Goal: Ask a question: Seek information or help from site administrators or community

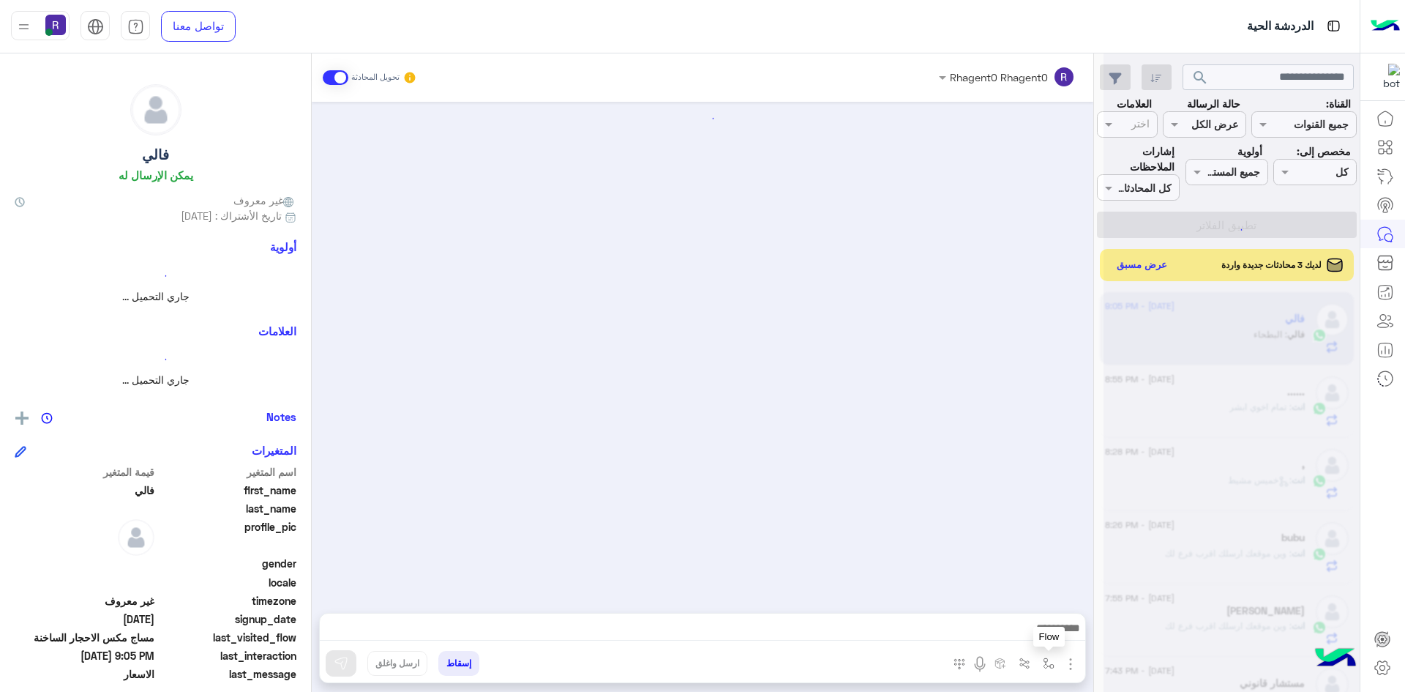
click at [1048, 657] on img "button" at bounding box center [1049, 663] width 12 height 12
click at [1033, 628] on input "text" at bounding box center [1003, 631] width 99 height 17
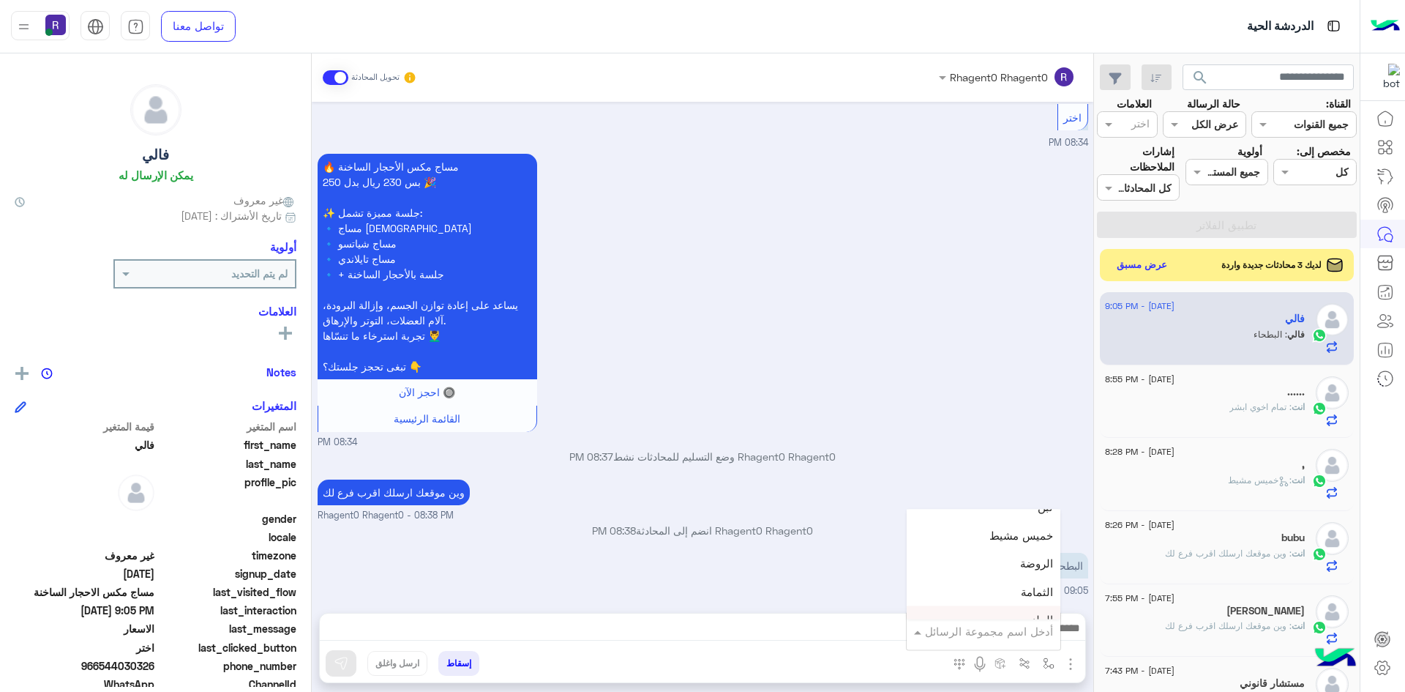
scroll to position [1025, 0]
click at [1013, 548] on div "لبن" at bounding box center [984, 541] width 154 height 29
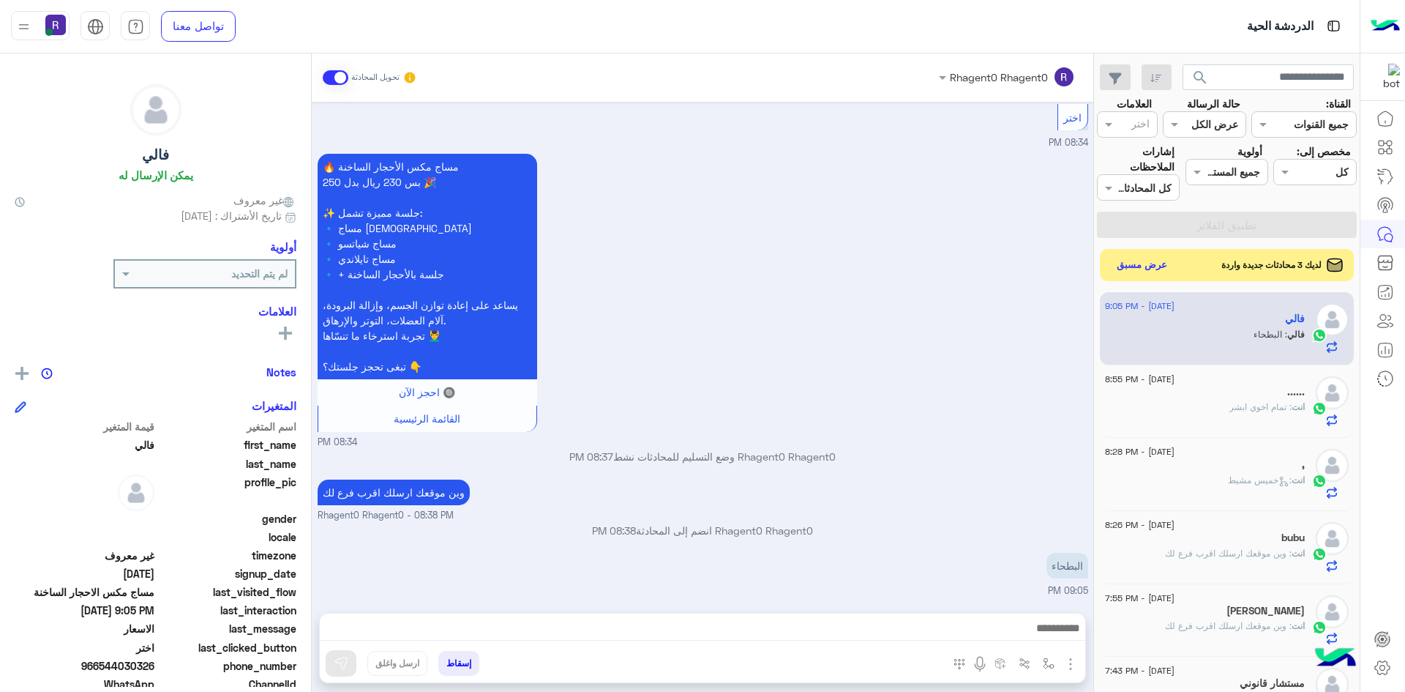
type textarea "***"
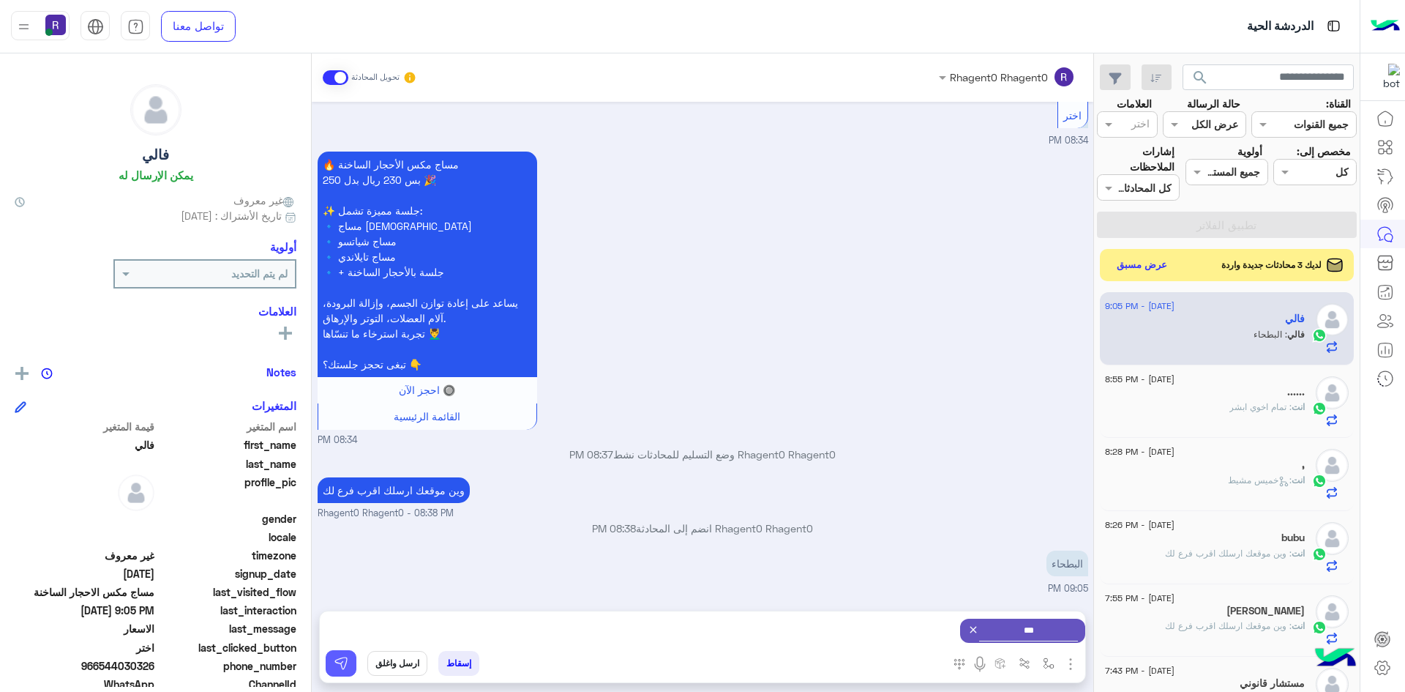
click at [351, 664] on button at bounding box center [341, 663] width 31 height 26
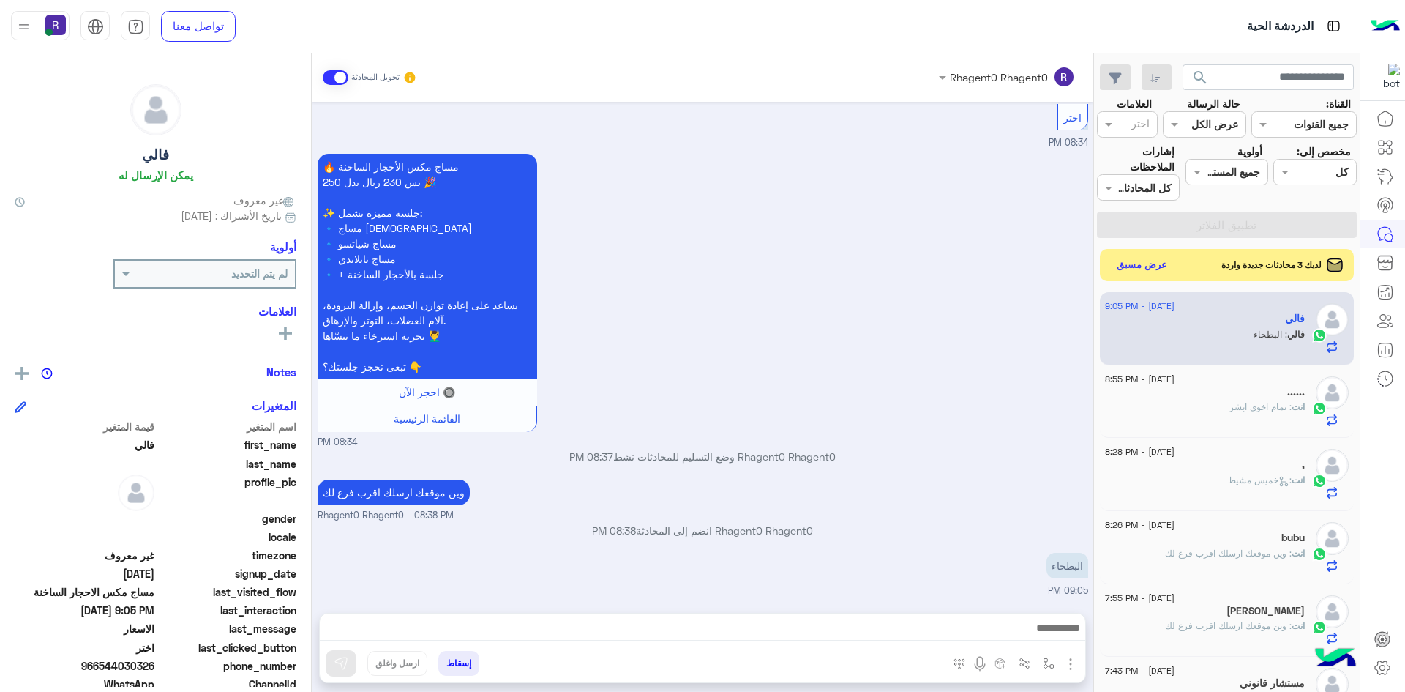
scroll to position [1000, 0]
click at [1144, 261] on button "عرض مسبق" at bounding box center [1141, 265] width 61 height 20
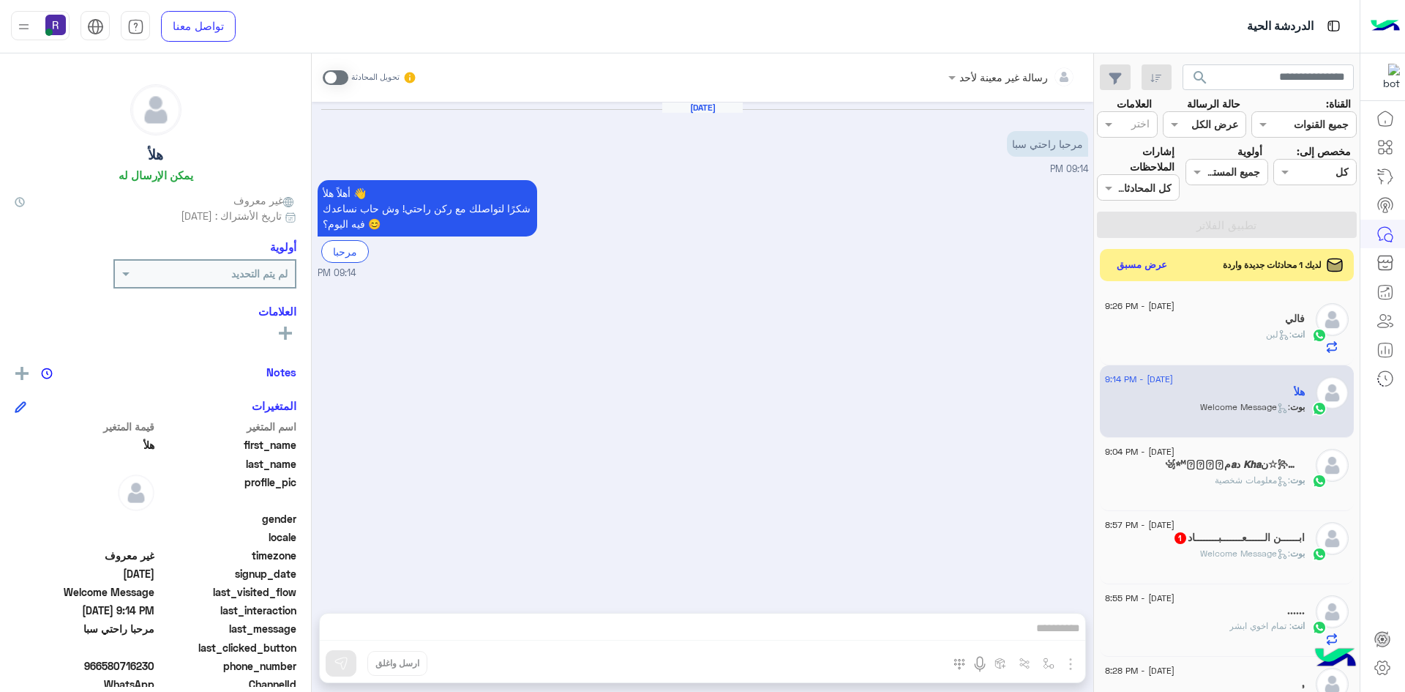
click at [344, 77] on span at bounding box center [336, 77] width 26 height 15
click at [1074, 665] on img "button" at bounding box center [1071, 664] width 18 height 18
click at [1044, 633] on span "الصور" at bounding box center [1042, 632] width 27 height 17
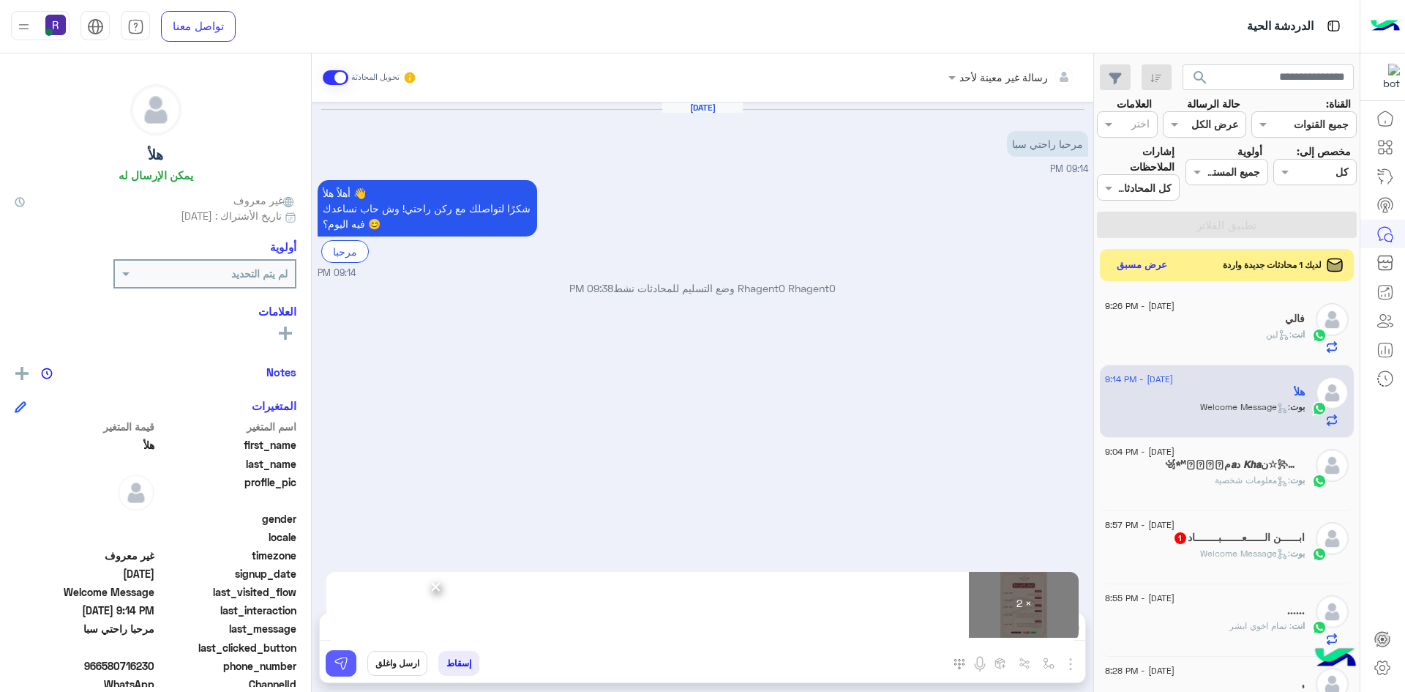
click at [346, 665] on img at bounding box center [341, 663] width 15 height 15
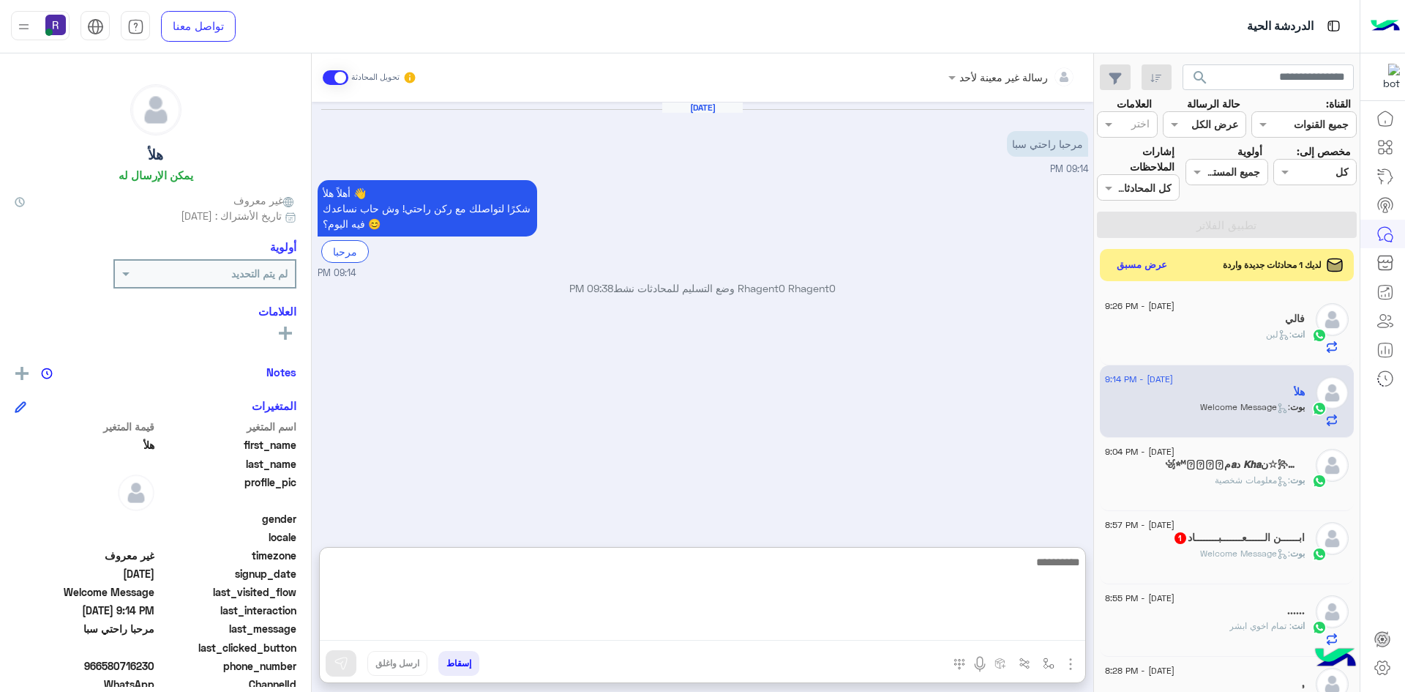
paste textarea "**********"
type textarea "**********"
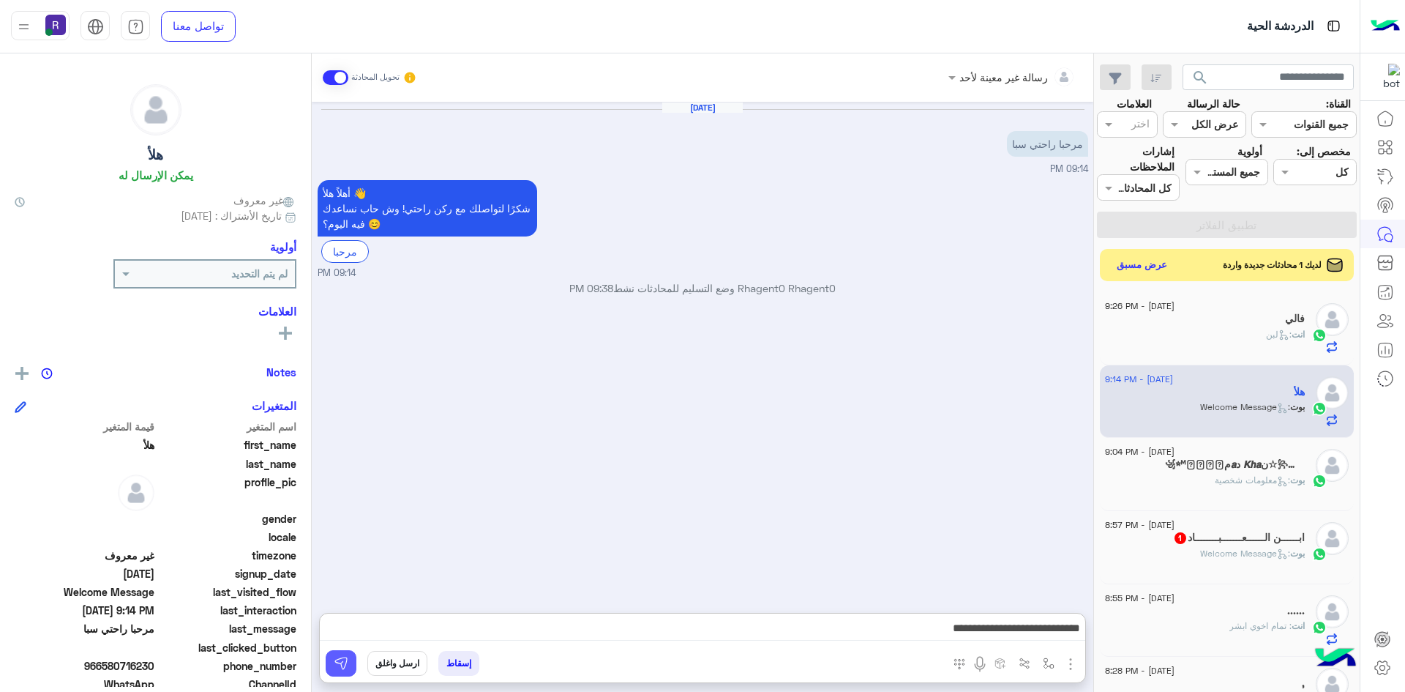
click at [343, 666] on img at bounding box center [341, 663] width 15 height 15
click at [1243, 539] on h5 "ابــــــن الــــــعـــــــبــــــــاد 1" at bounding box center [1239, 537] width 132 height 12
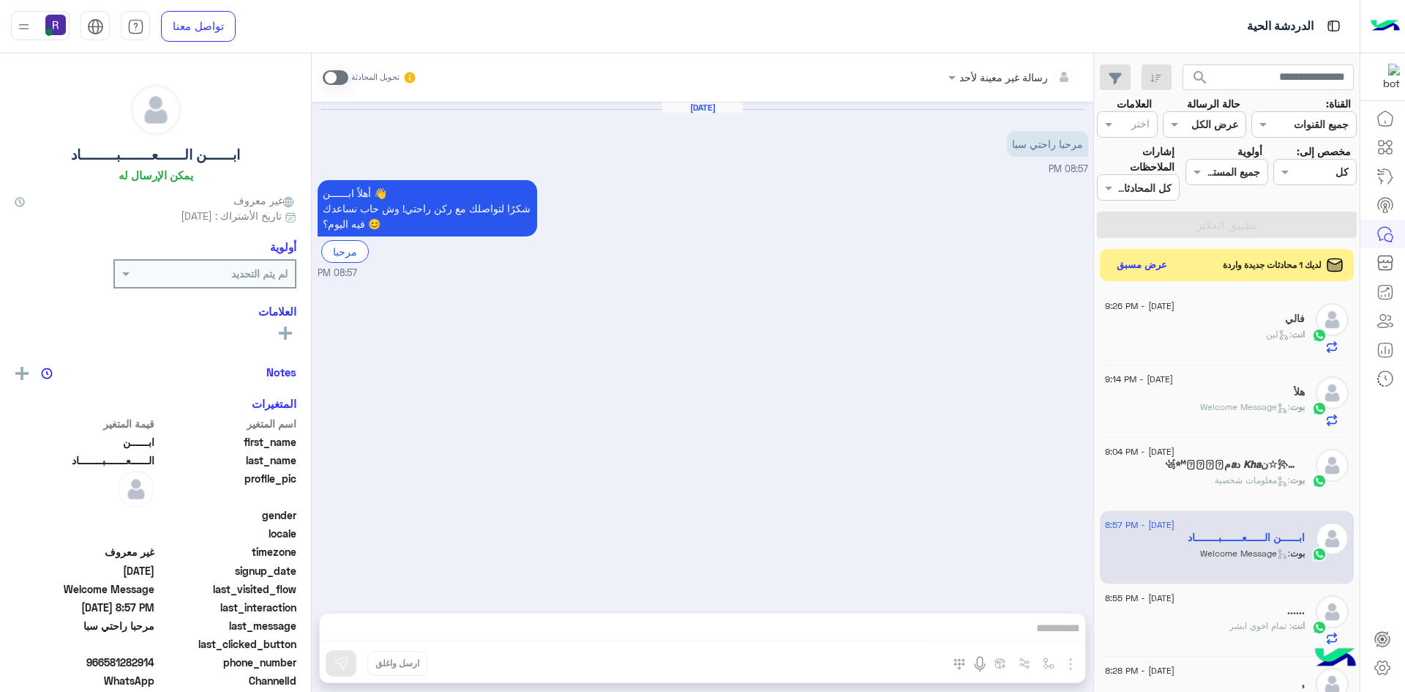
click at [341, 75] on span at bounding box center [336, 77] width 26 height 15
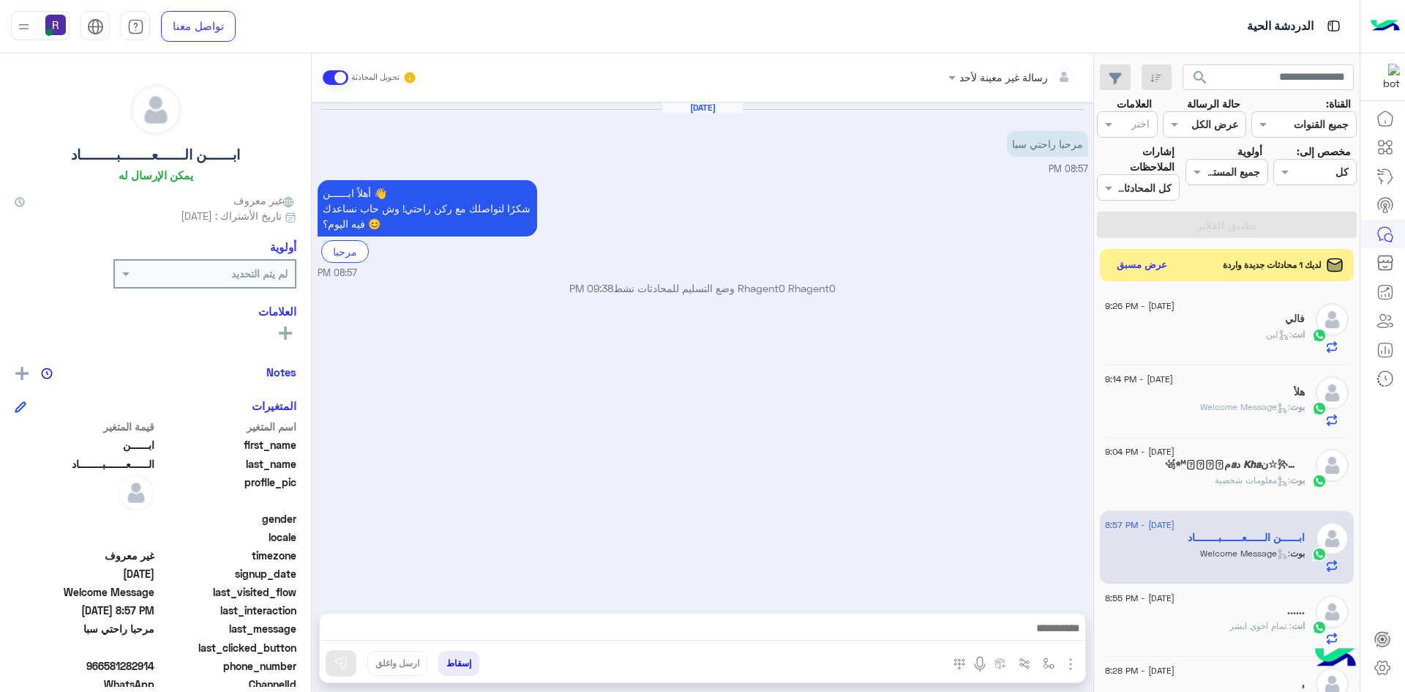
click at [1071, 670] on img "button" at bounding box center [1071, 664] width 18 height 18
click at [1053, 637] on span "الصور" at bounding box center [1042, 632] width 27 height 17
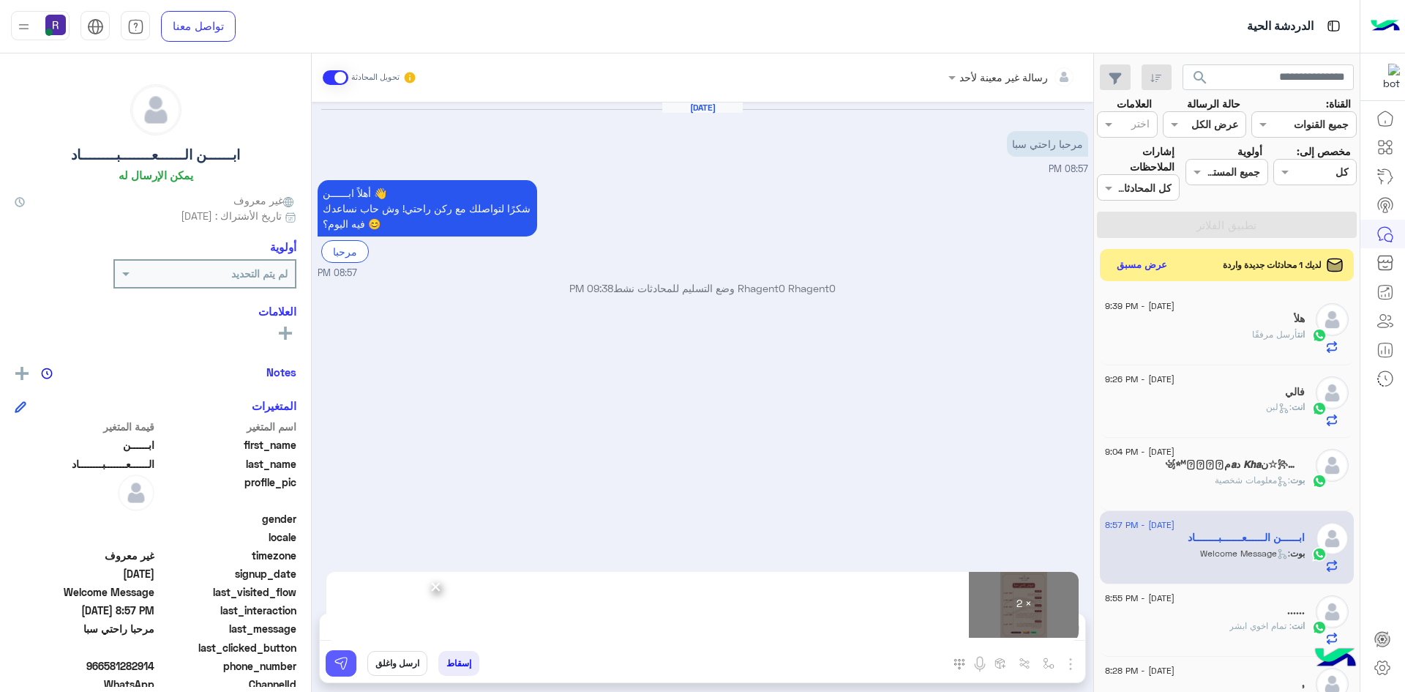
click at [336, 665] on img at bounding box center [341, 663] width 15 height 15
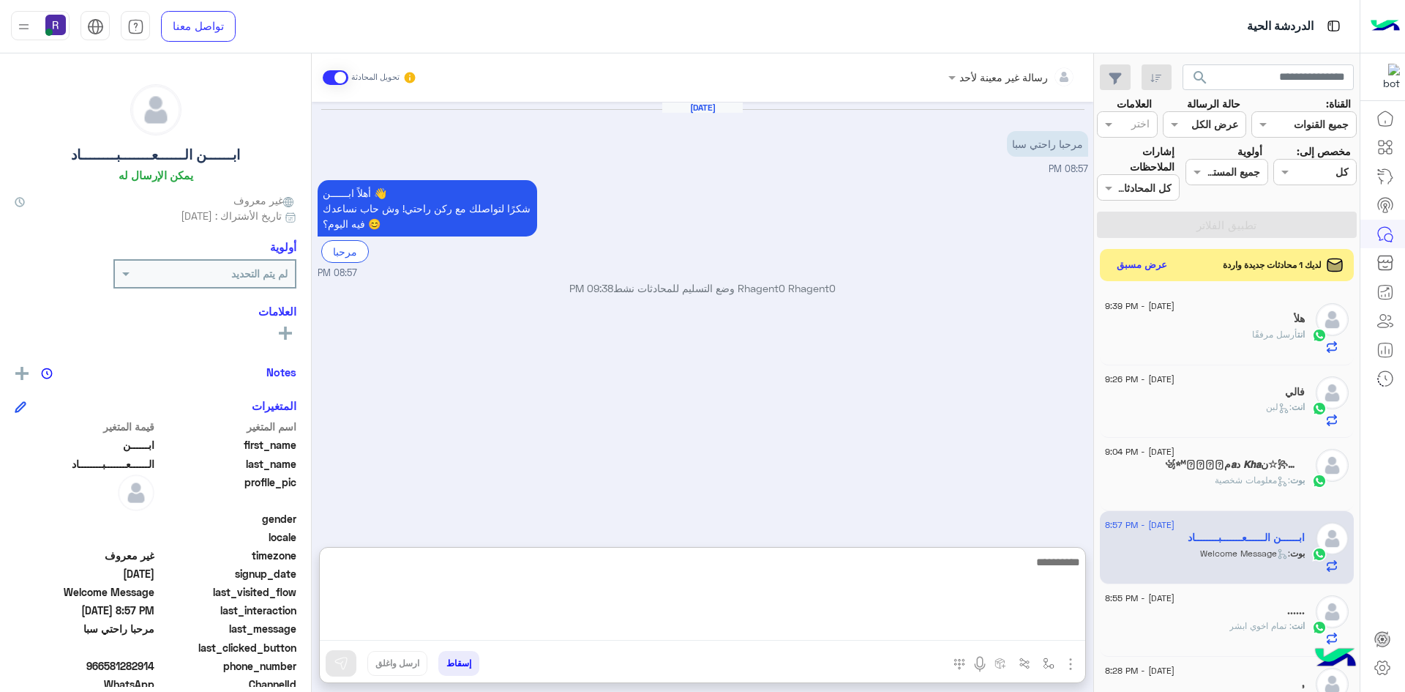
paste textarea "**********"
type textarea "**********"
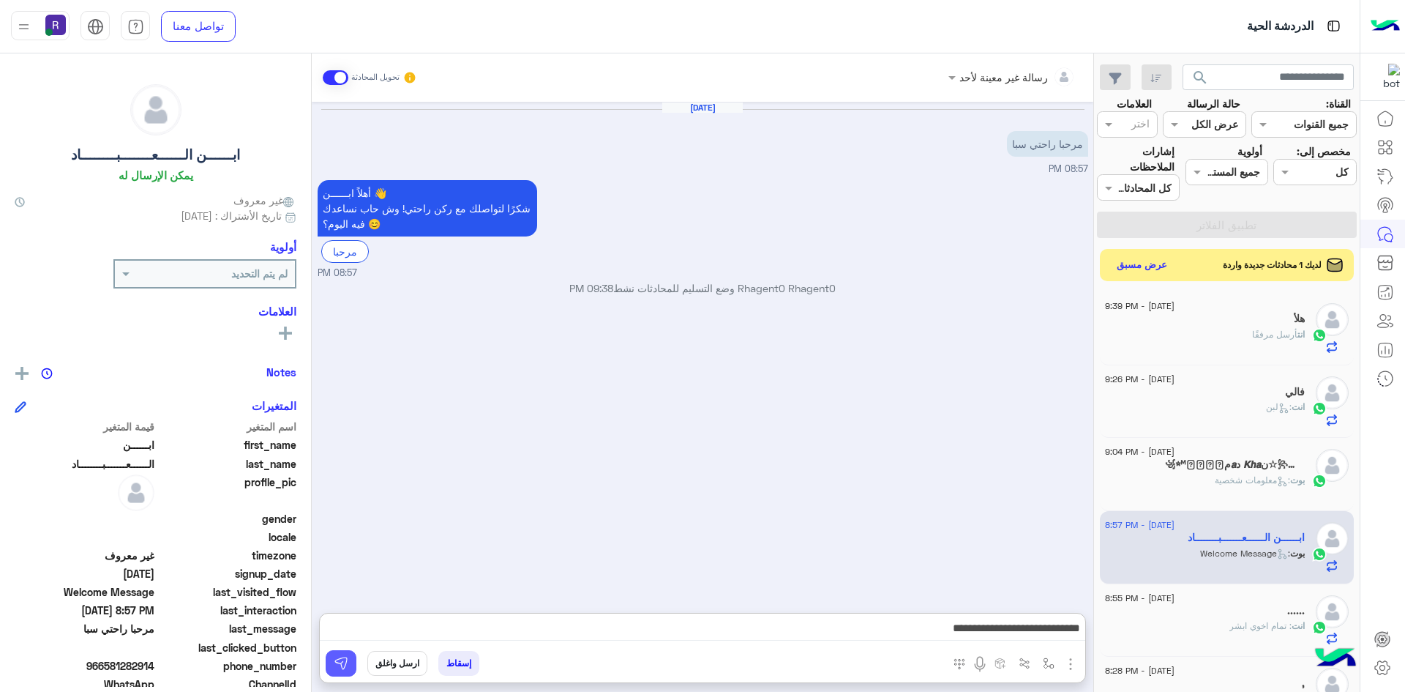
click at [343, 667] on img at bounding box center [341, 663] width 15 height 15
click at [1146, 265] on button "عرض مسبق" at bounding box center [1141, 265] width 61 height 20
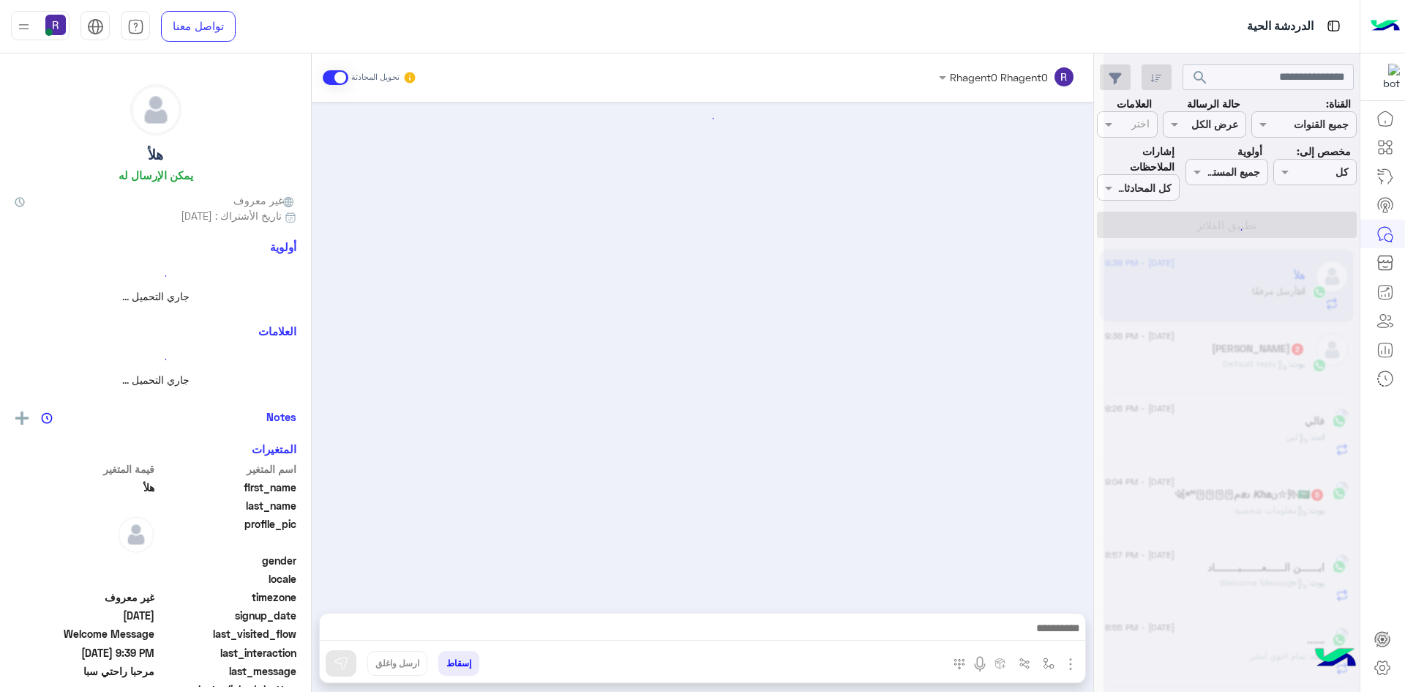
scroll to position [180, 0]
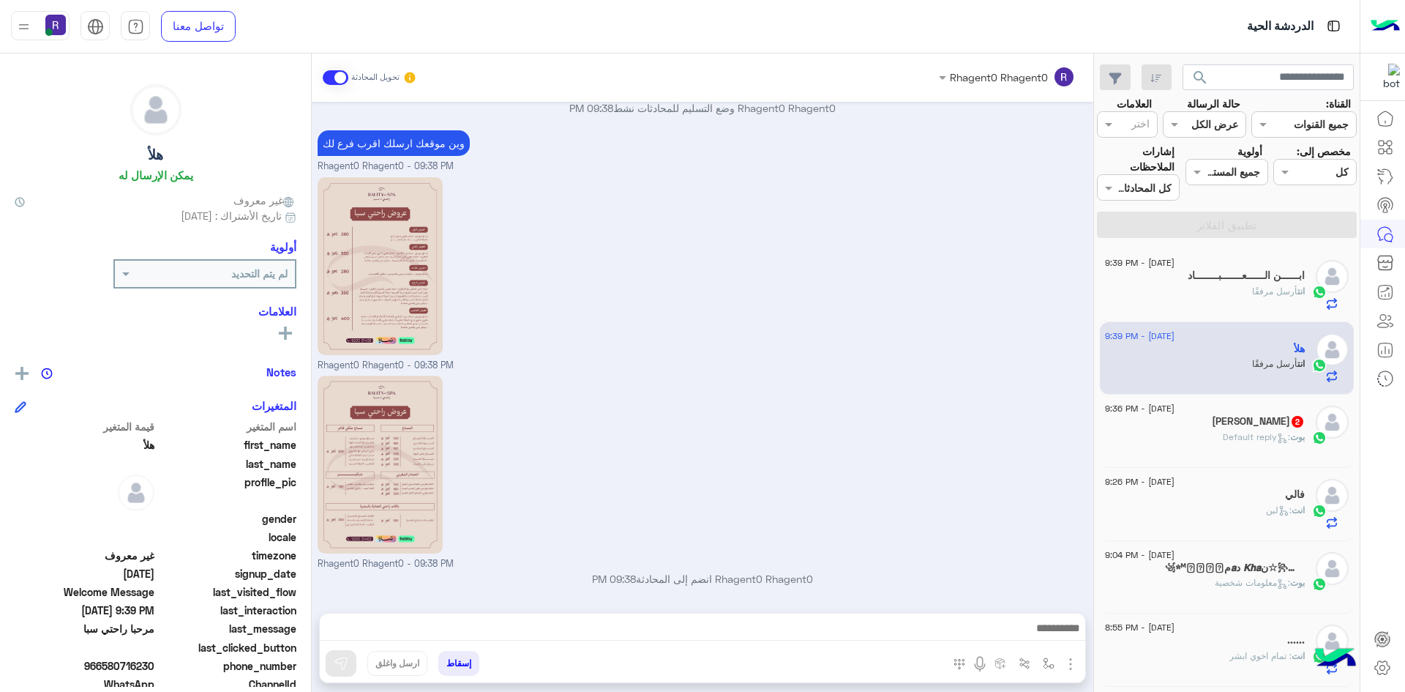
click at [1262, 428] on div "Jamil Khan 2" at bounding box center [1205, 422] width 200 height 15
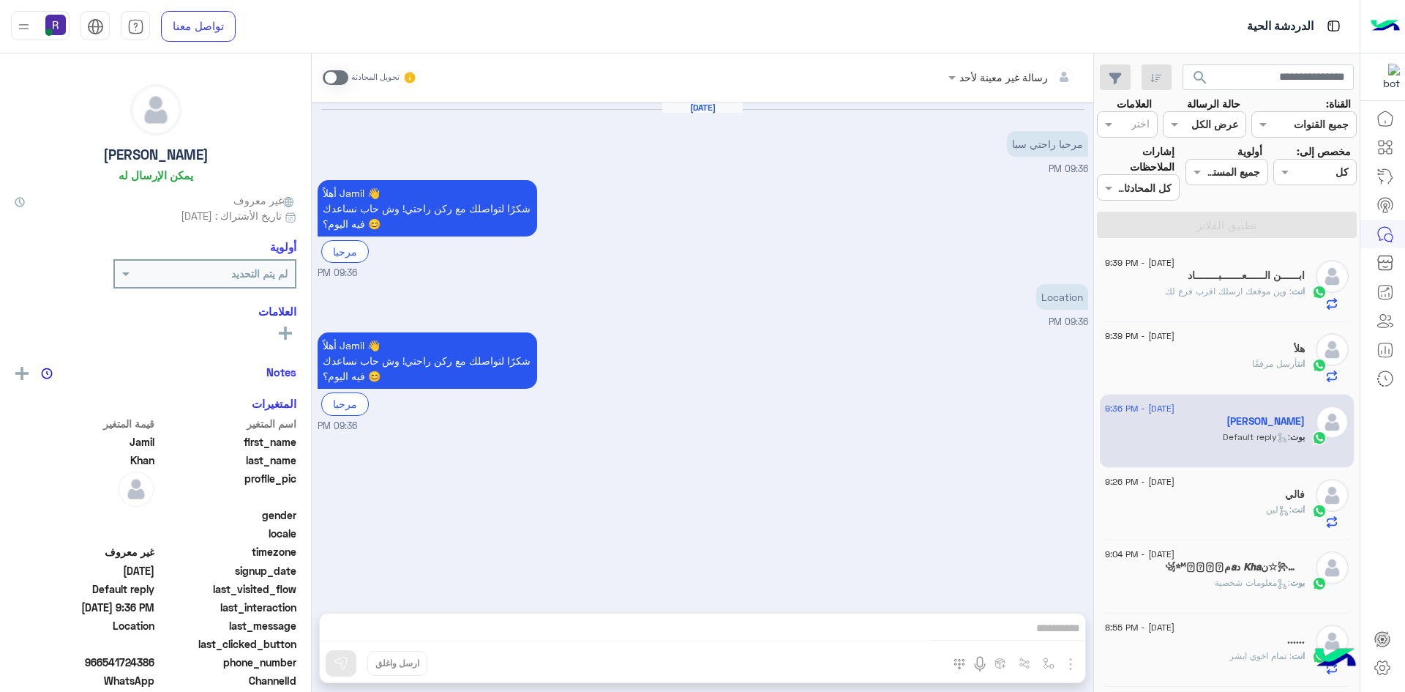
click at [345, 79] on span at bounding box center [336, 77] width 26 height 15
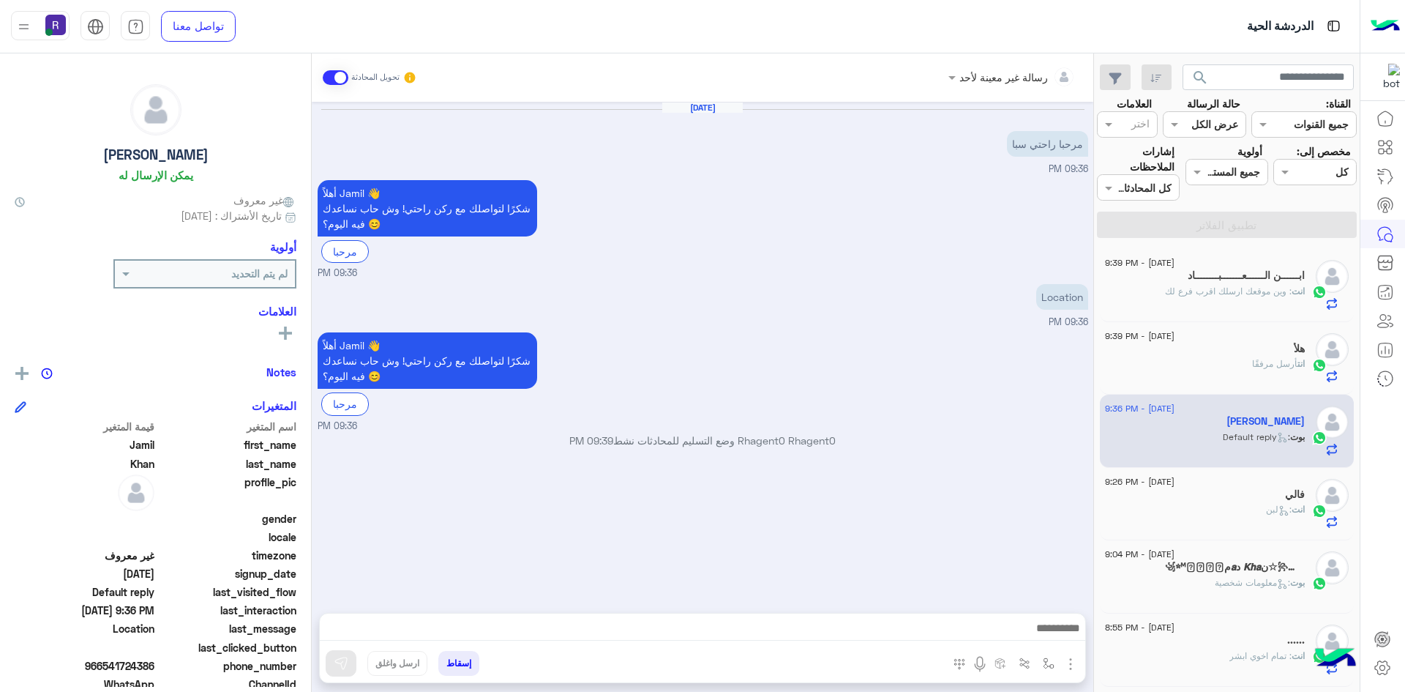
click at [1072, 663] on img "button" at bounding box center [1071, 664] width 18 height 18
click at [1061, 634] on button "الصور" at bounding box center [1048, 631] width 62 height 29
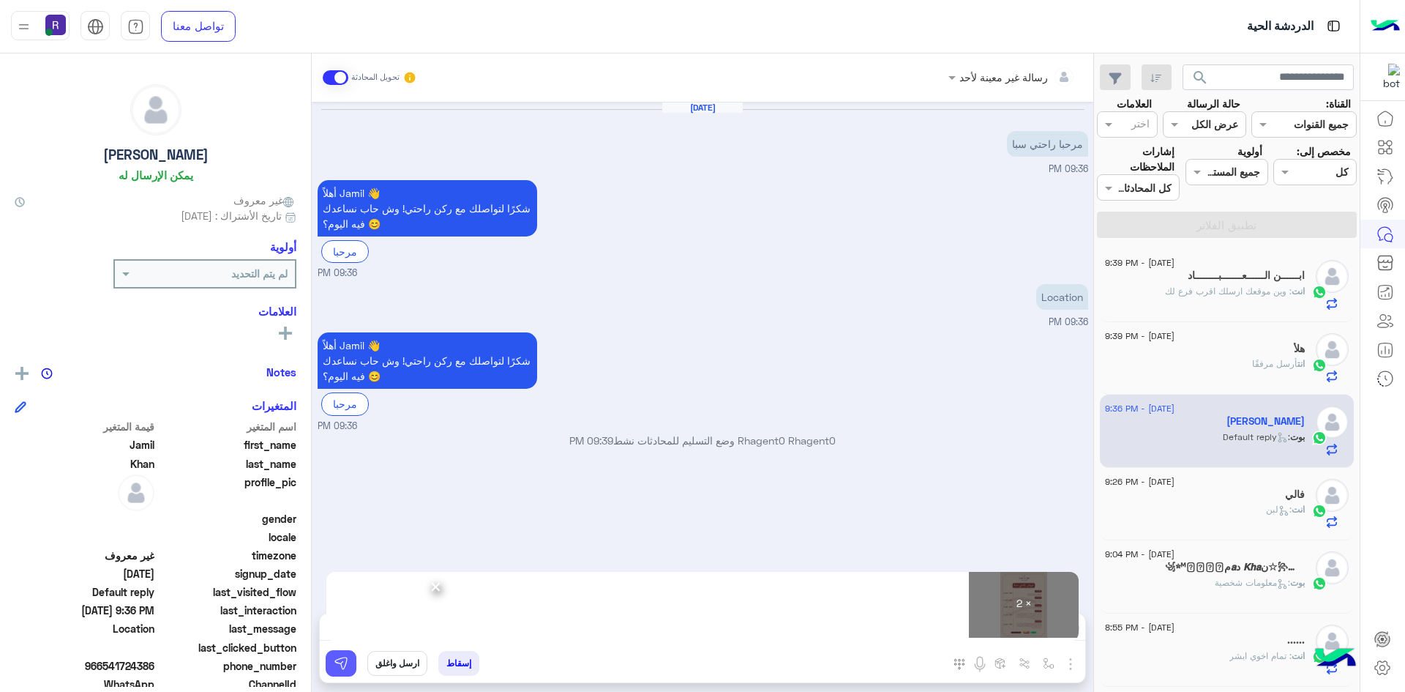
click at [346, 668] on img at bounding box center [341, 663] width 15 height 15
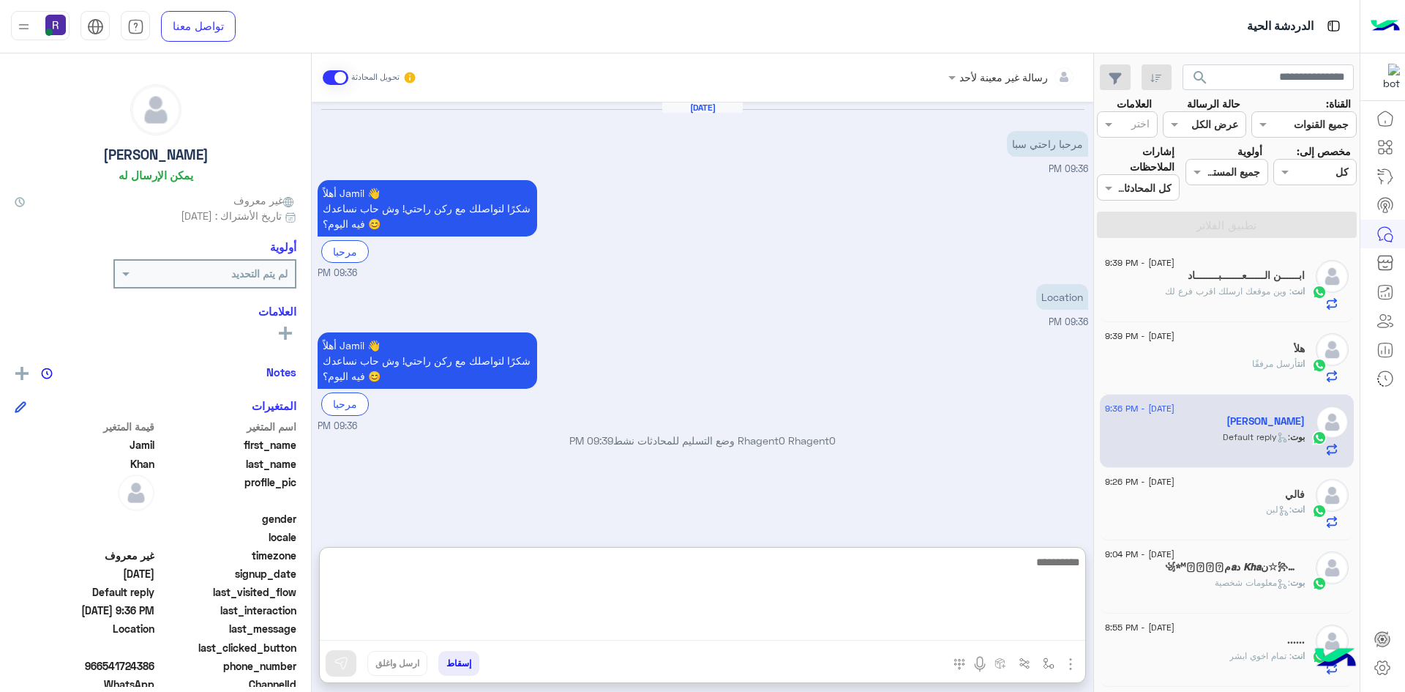
paste textarea "**********"
type textarea "**********"
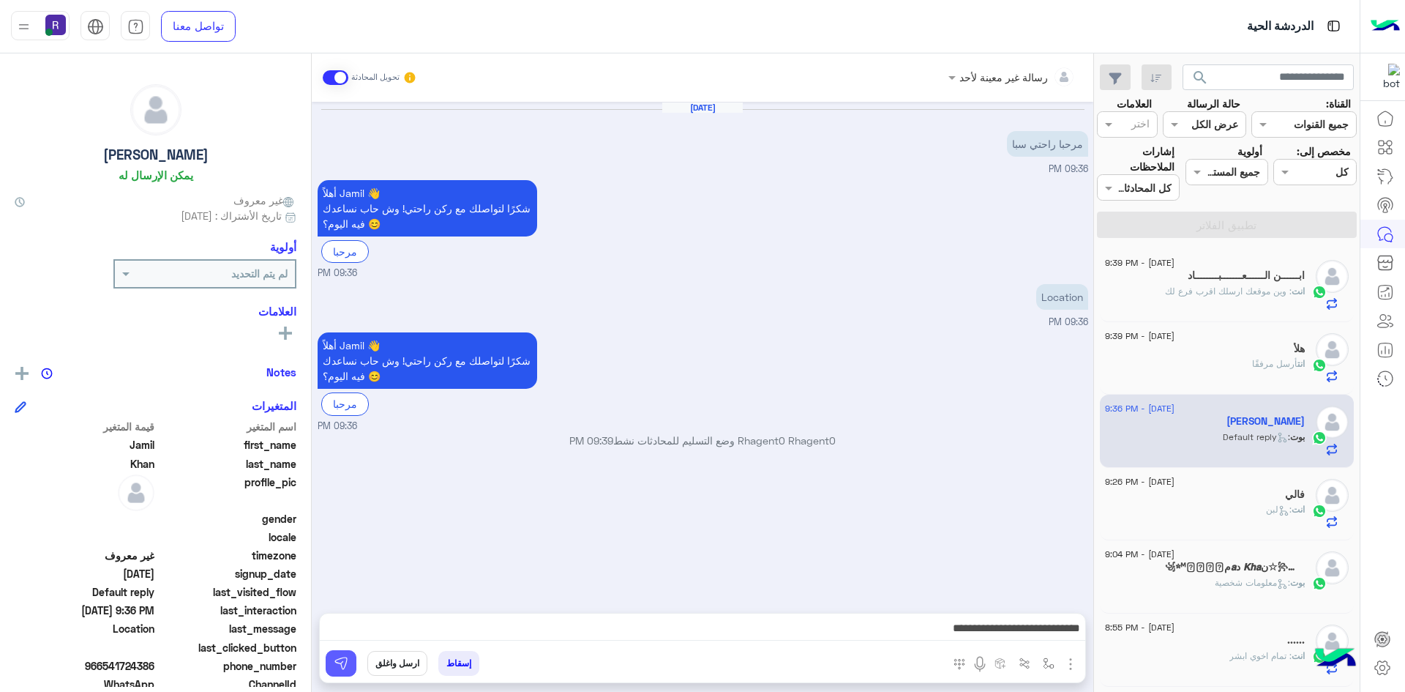
click at [348, 654] on button at bounding box center [341, 663] width 31 height 26
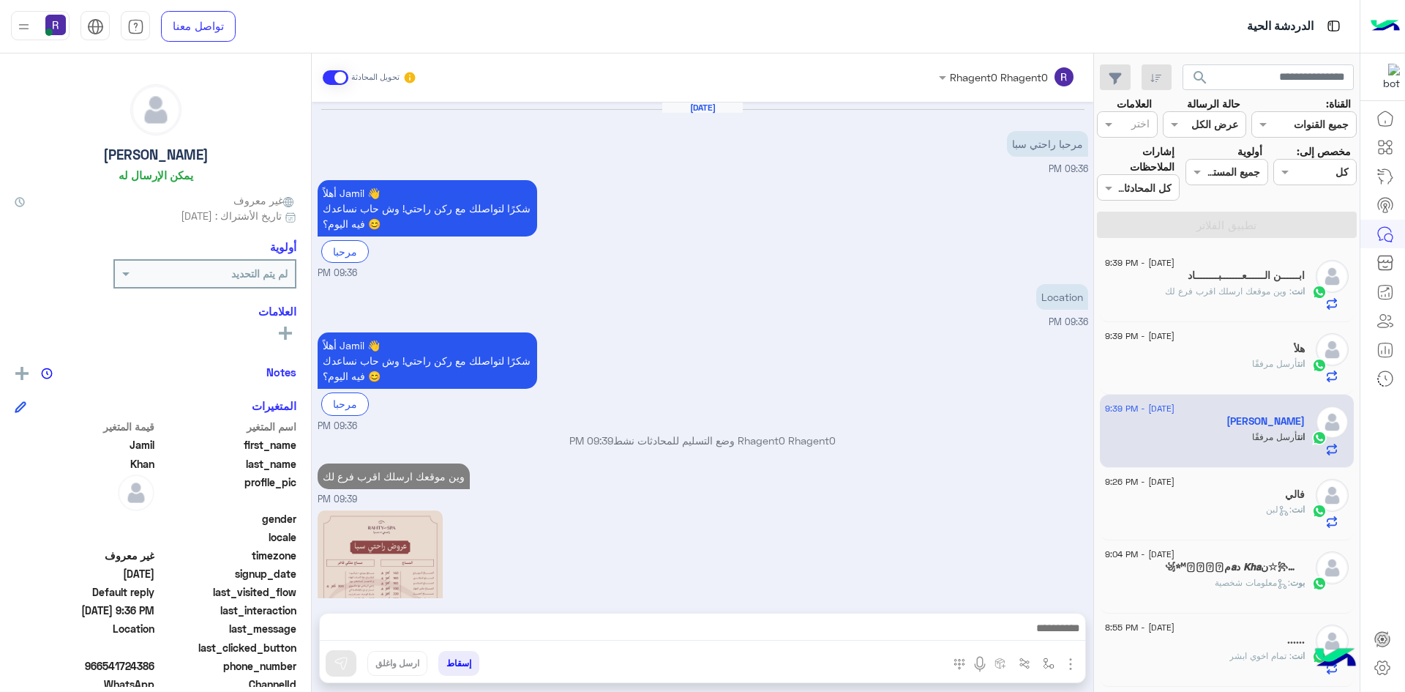
scroll to position [333, 0]
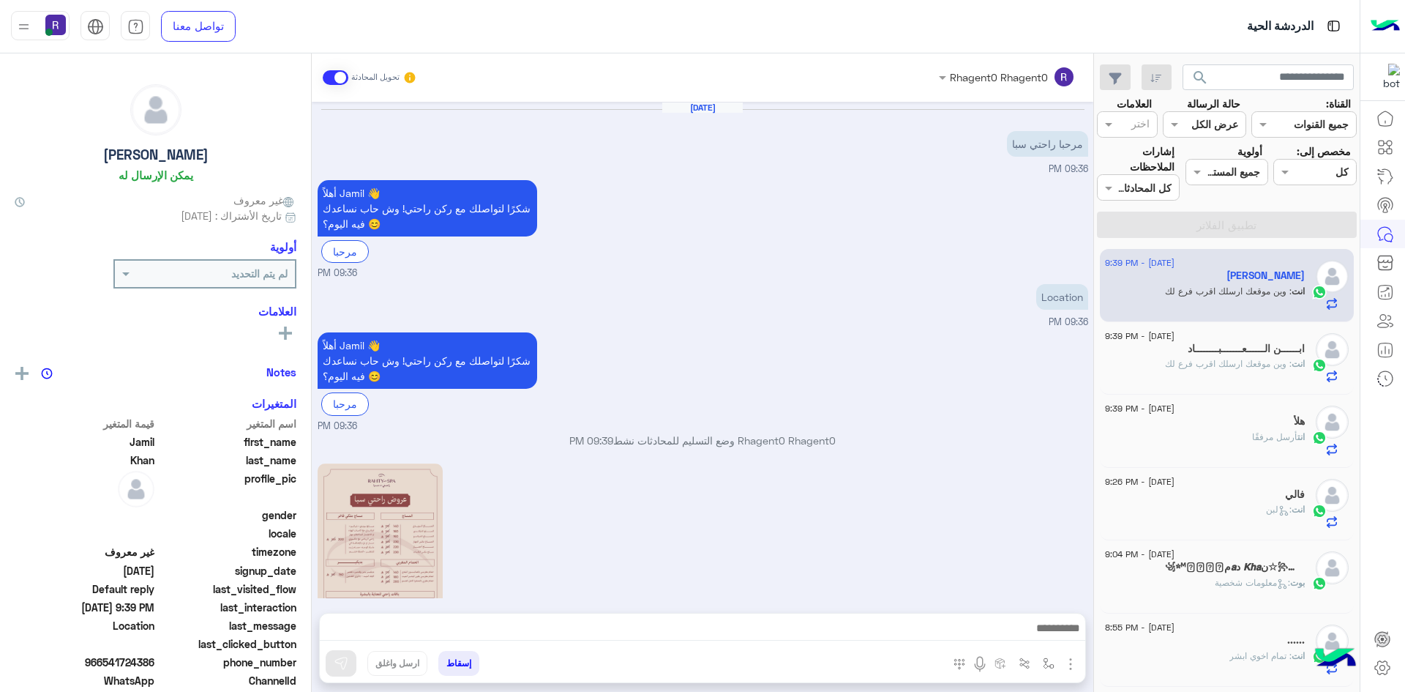
scroll to position [333, 0]
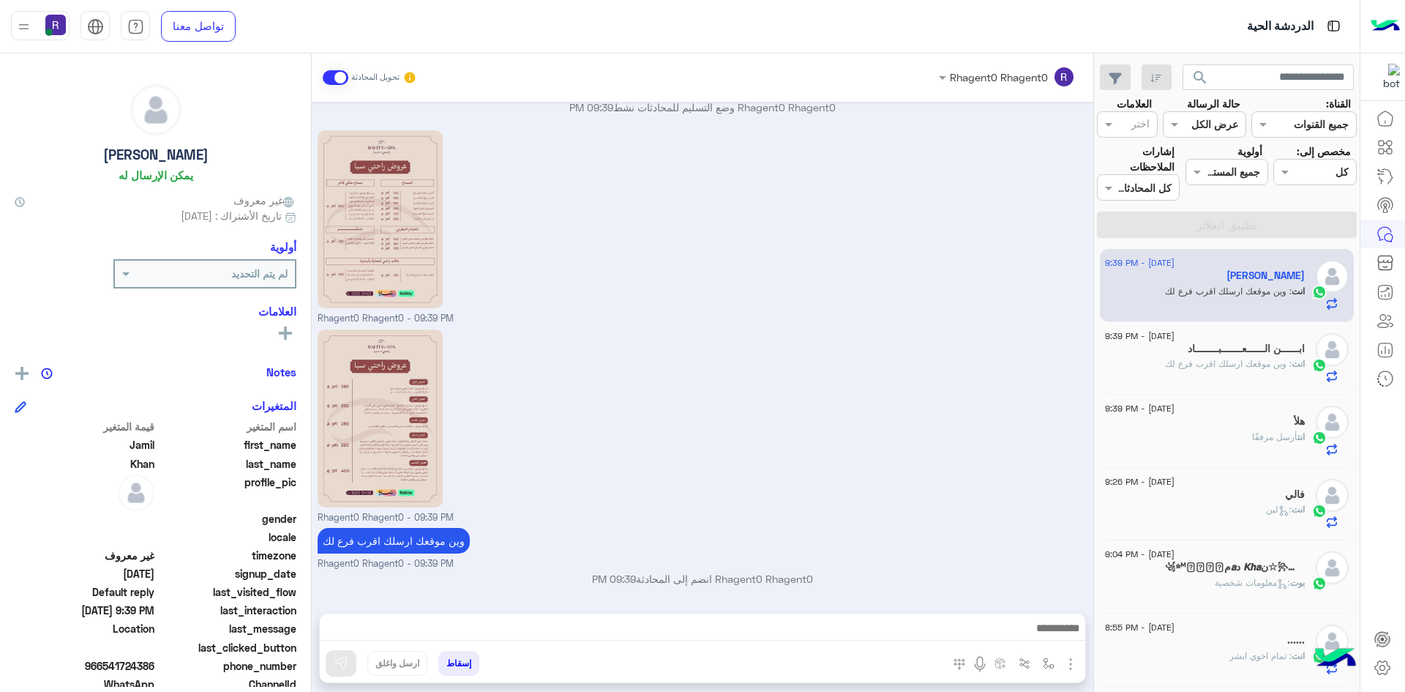
click at [1243, 375] on div "انت : وين موقعك ارسلك اقرب فرع لك" at bounding box center [1205, 370] width 200 height 26
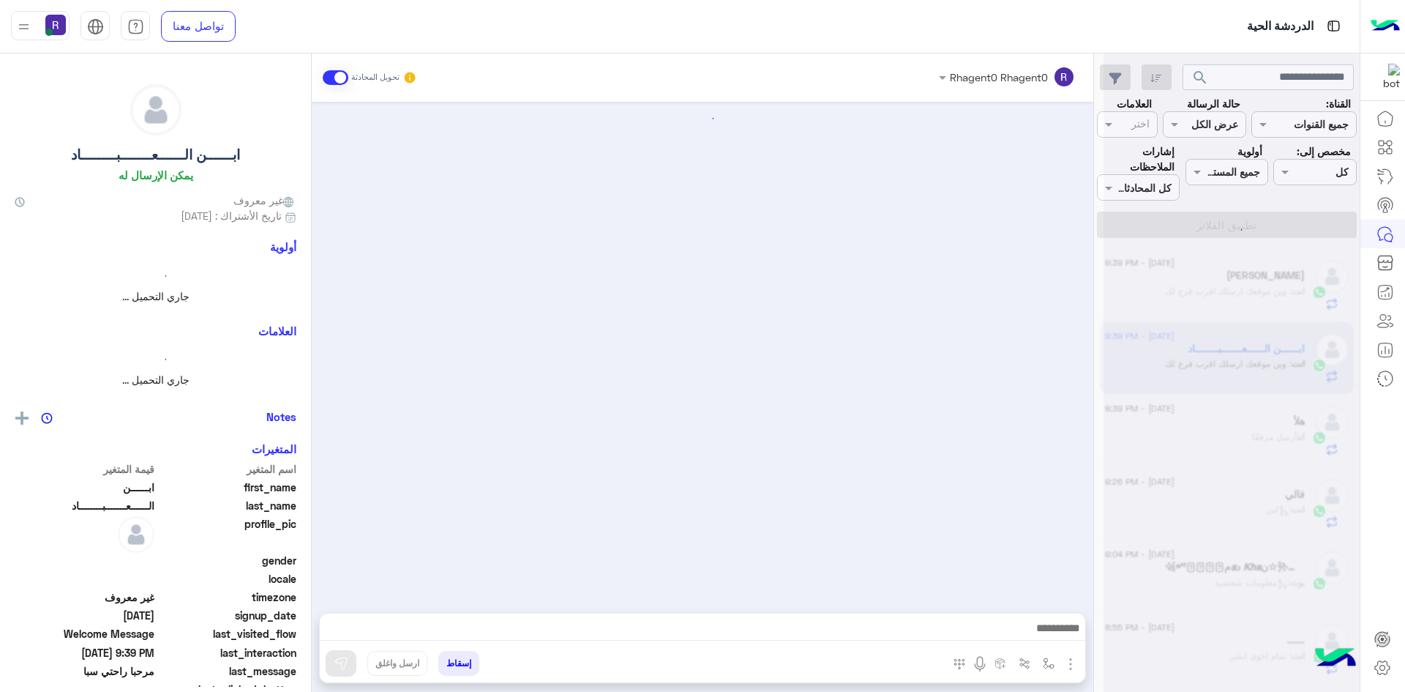
scroll to position [180, 0]
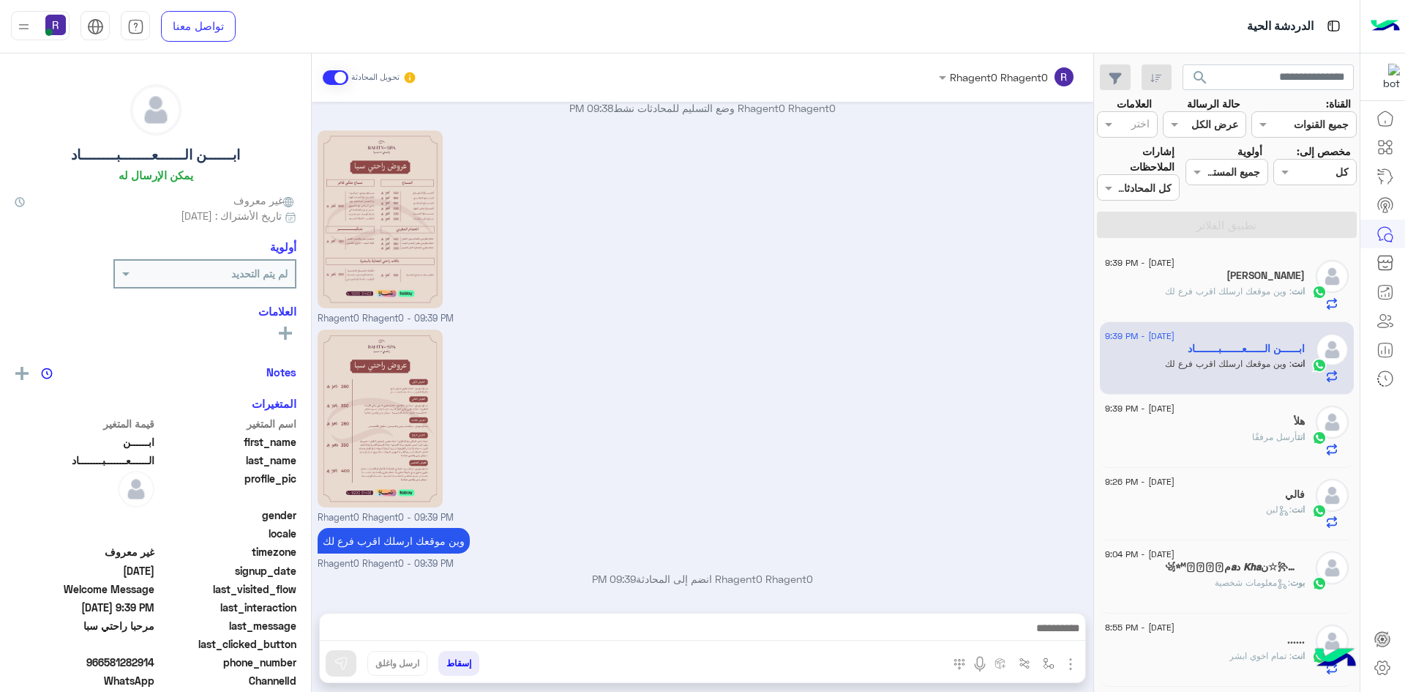
click at [1252, 441] on span "أرسل مرفقًا" at bounding box center [1274, 436] width 45 height 11
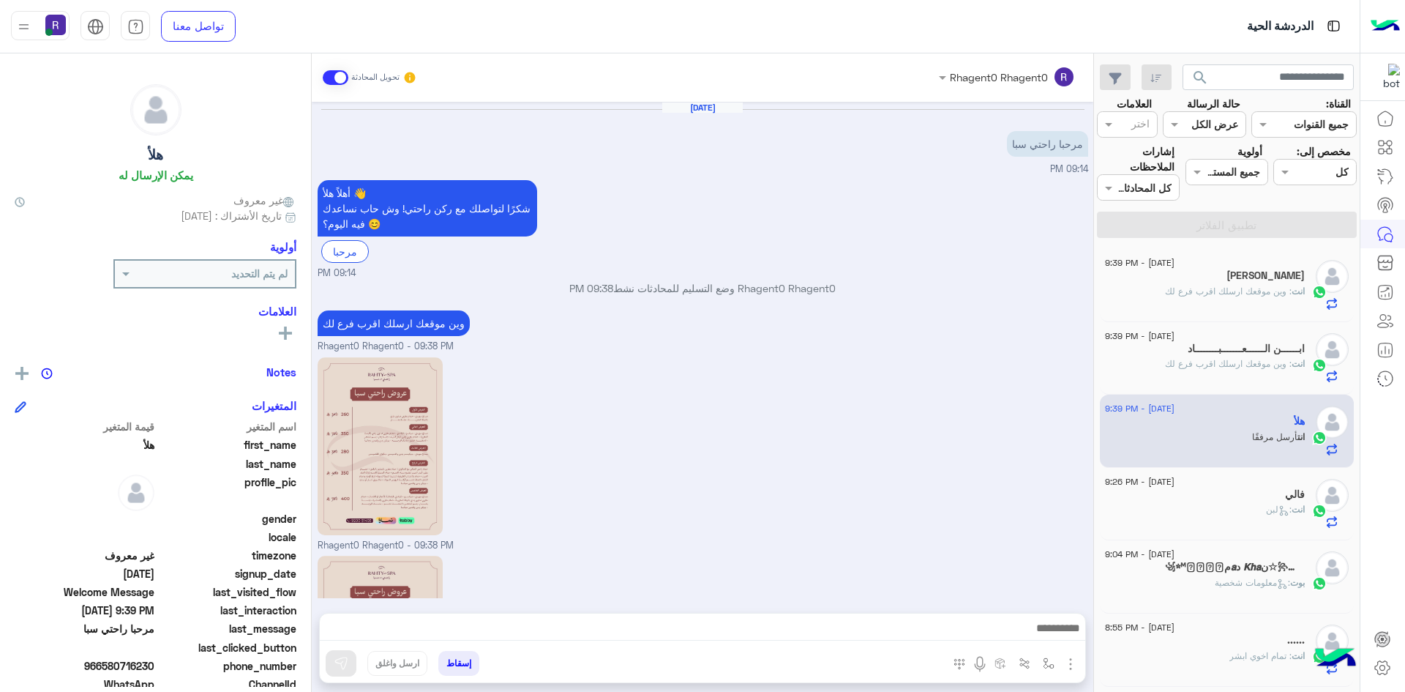
scroll to position [180, 0]
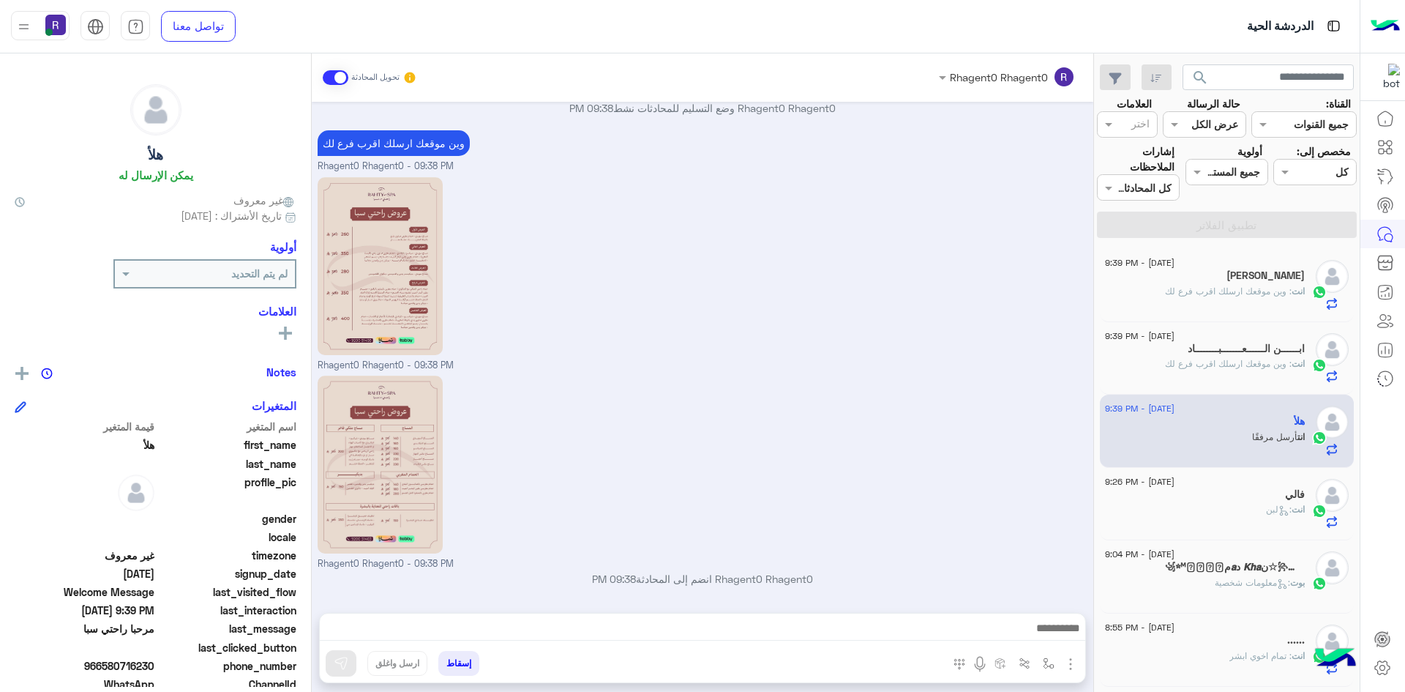
click at [1265, 498] on div "فالي" at bounding box center [1205, 495] width 200 height 15
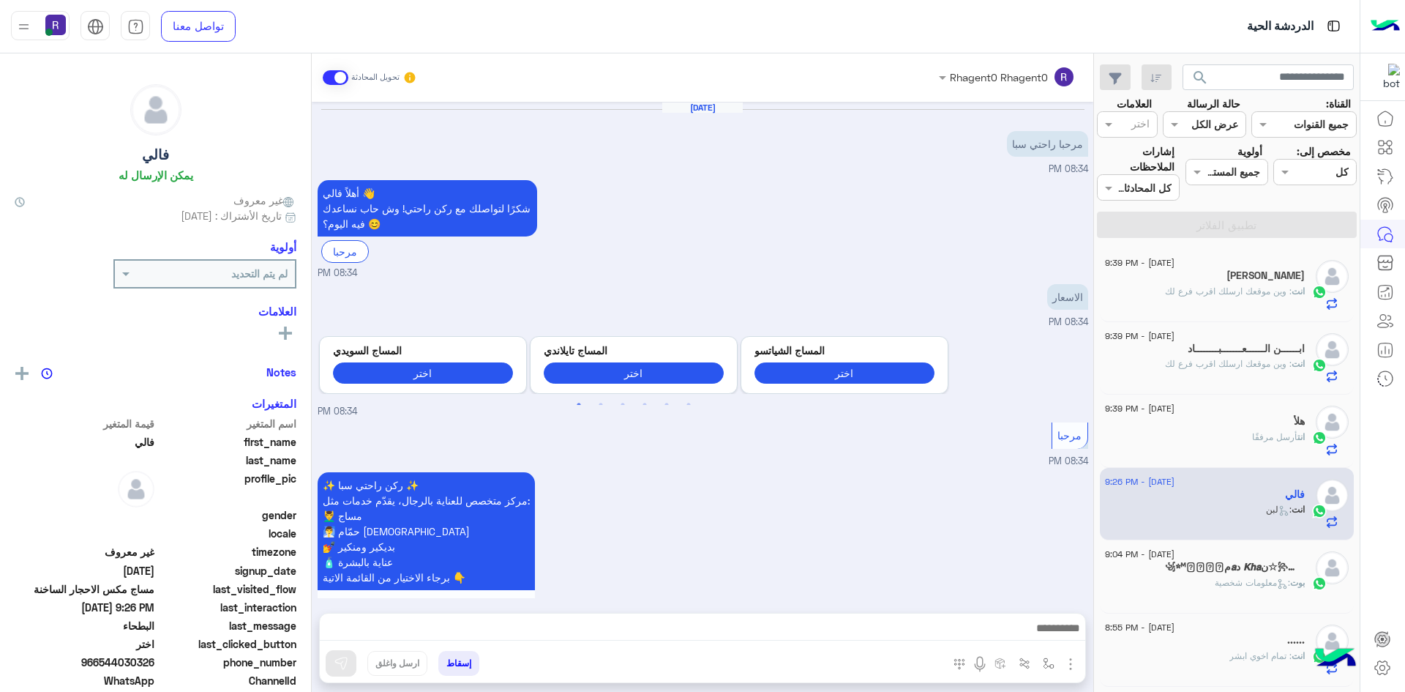
scroll to position [1130, 0]
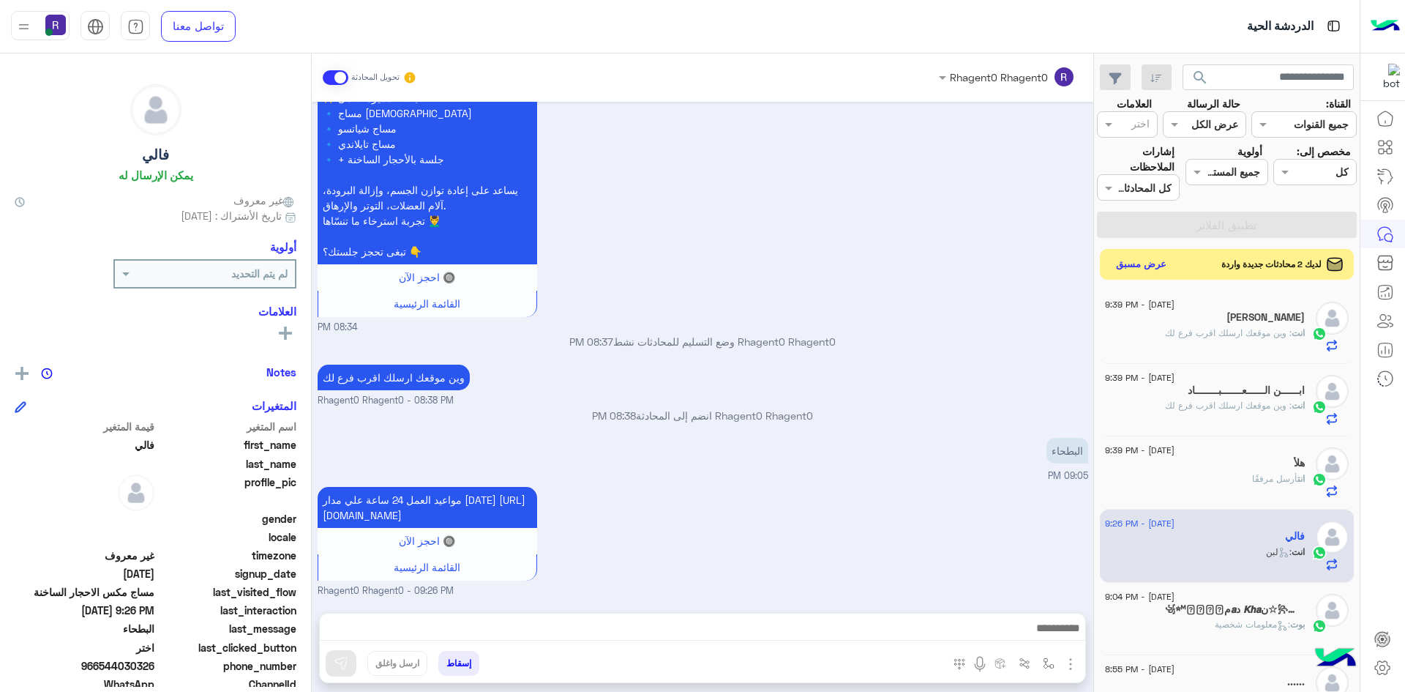
click at [1157, 269] on button "عرض مسبق" at bounding box center [1141, 265] width 61 height 20
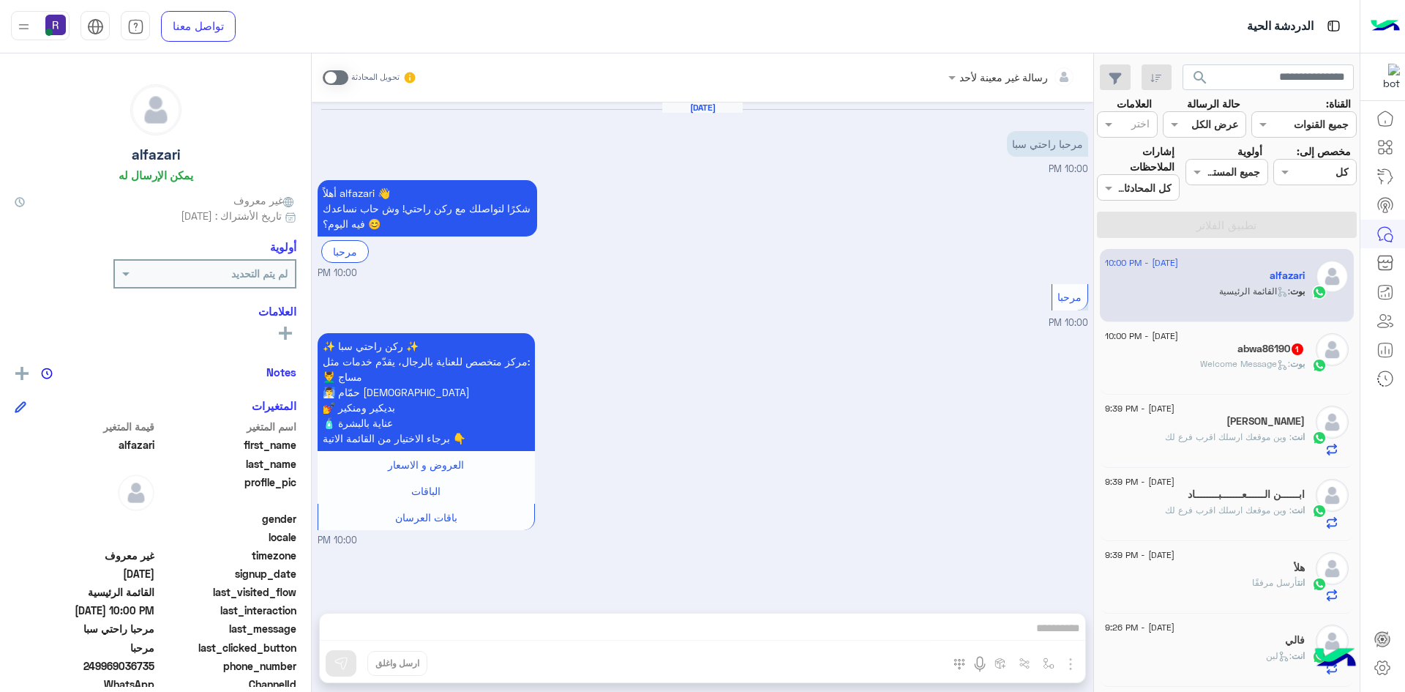
click at [1209, 367] on span ": Welcome Message" at bounding box center [1245, 363] width 90 height 11
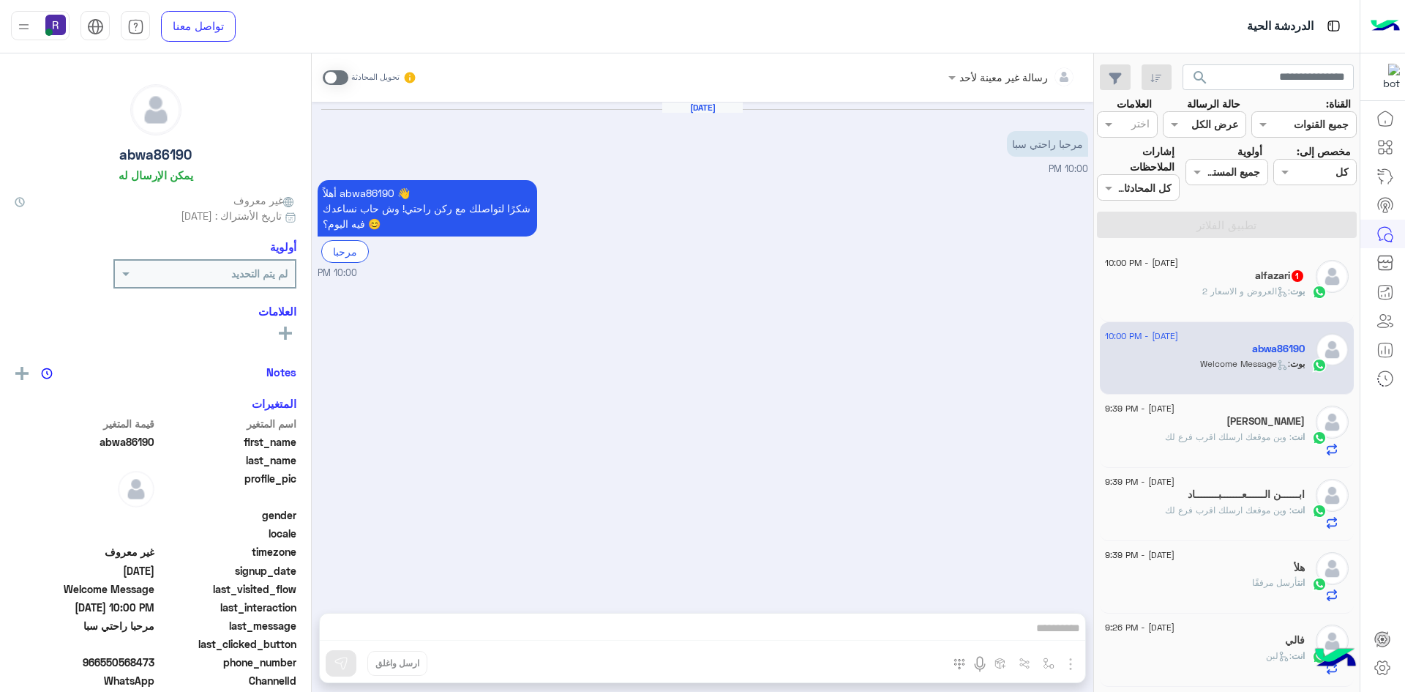
click at [343, 73] on span at bounding box center [336, 77] width 26 height 15
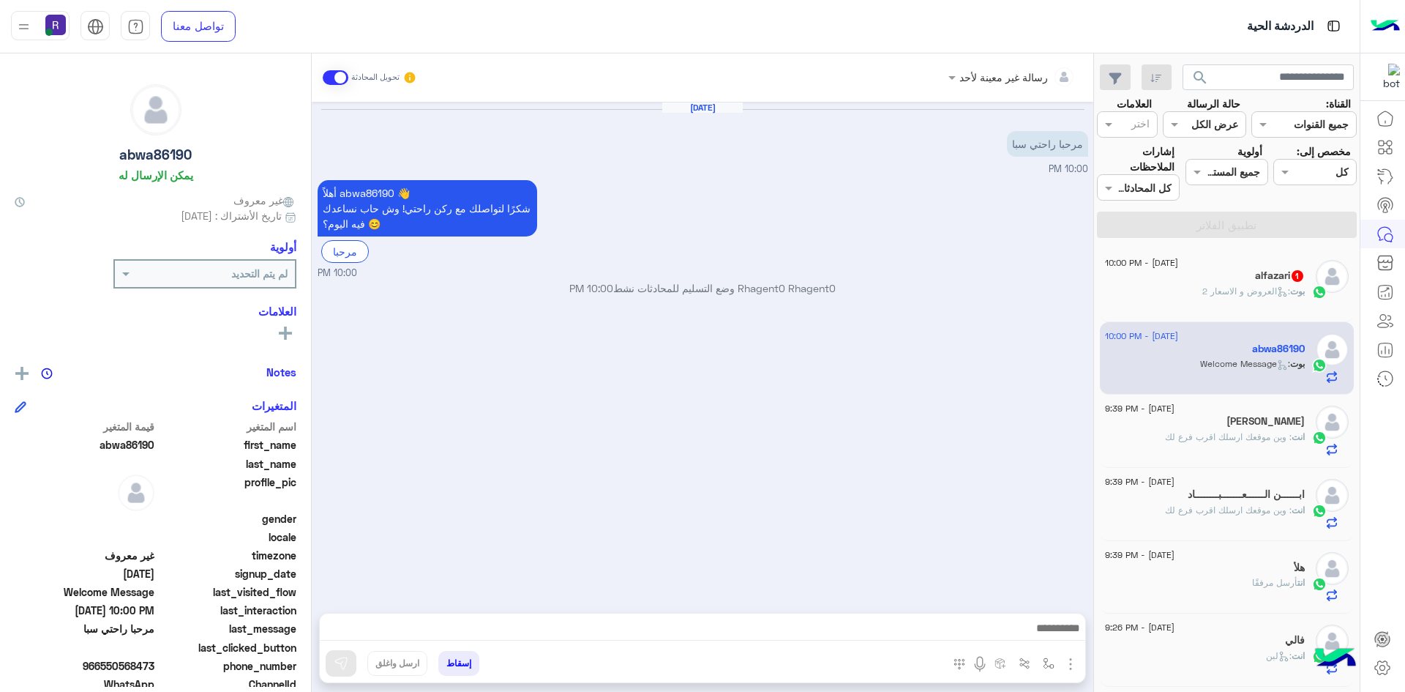
click at [1069, 665] on img "button" at bounding box center [1071, 664] width 18 height 18
click at [1057, 639] on button "الصور" at bounding box center [1048, 631] width 62 height 29
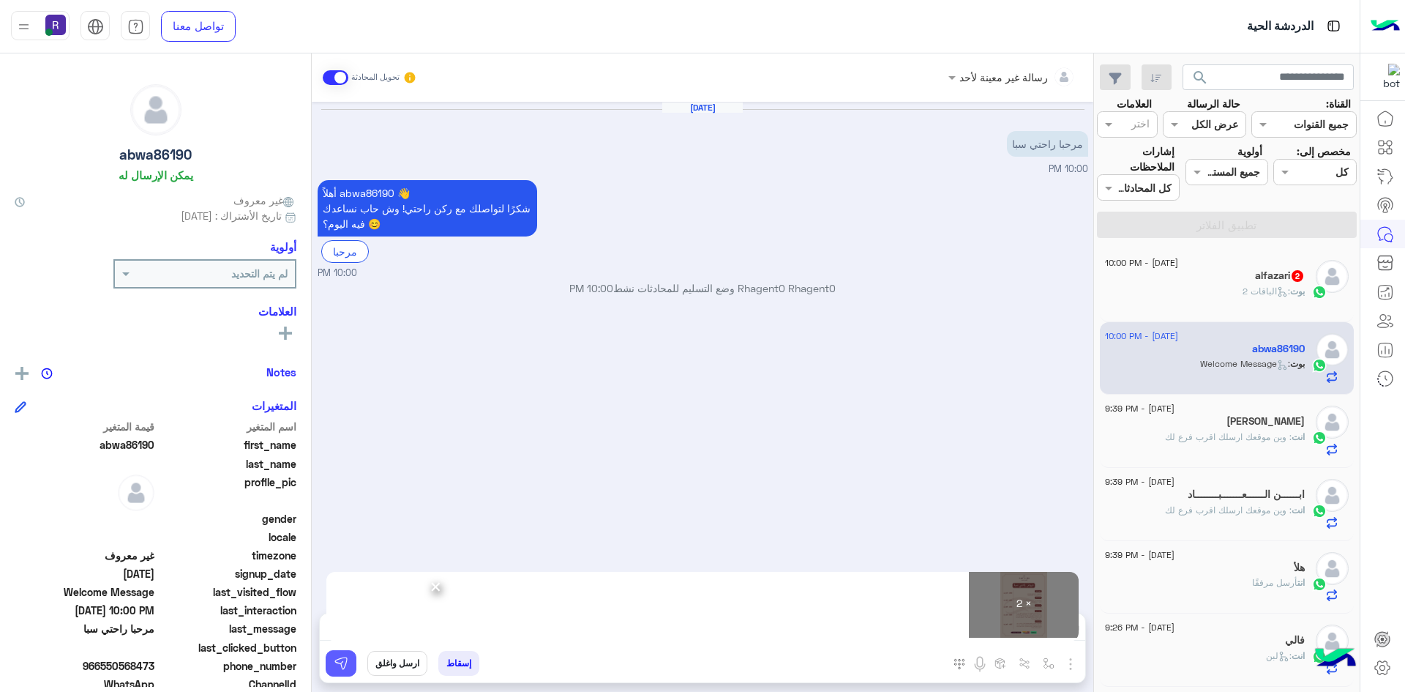
click at [342, 658] on img at bounding box center [341, 663] width 15 height 15
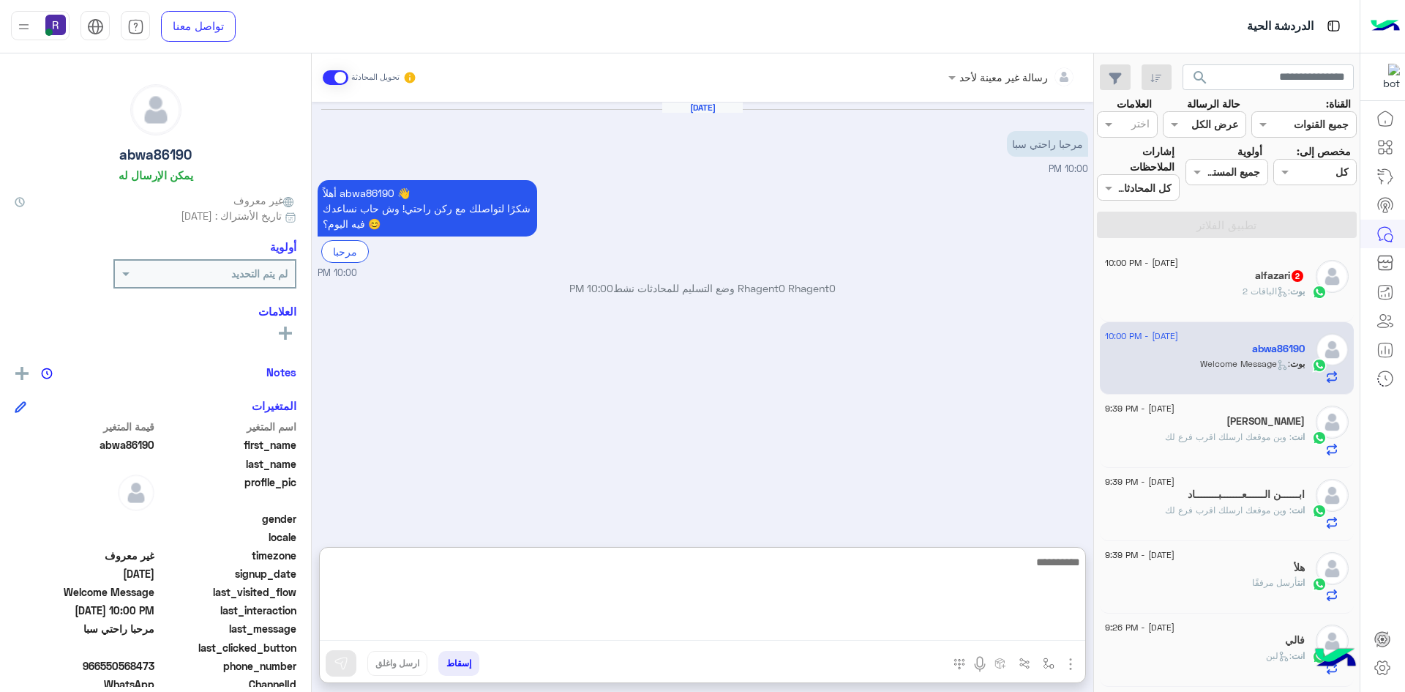
paste textarea "**********"
type textarea "**********"
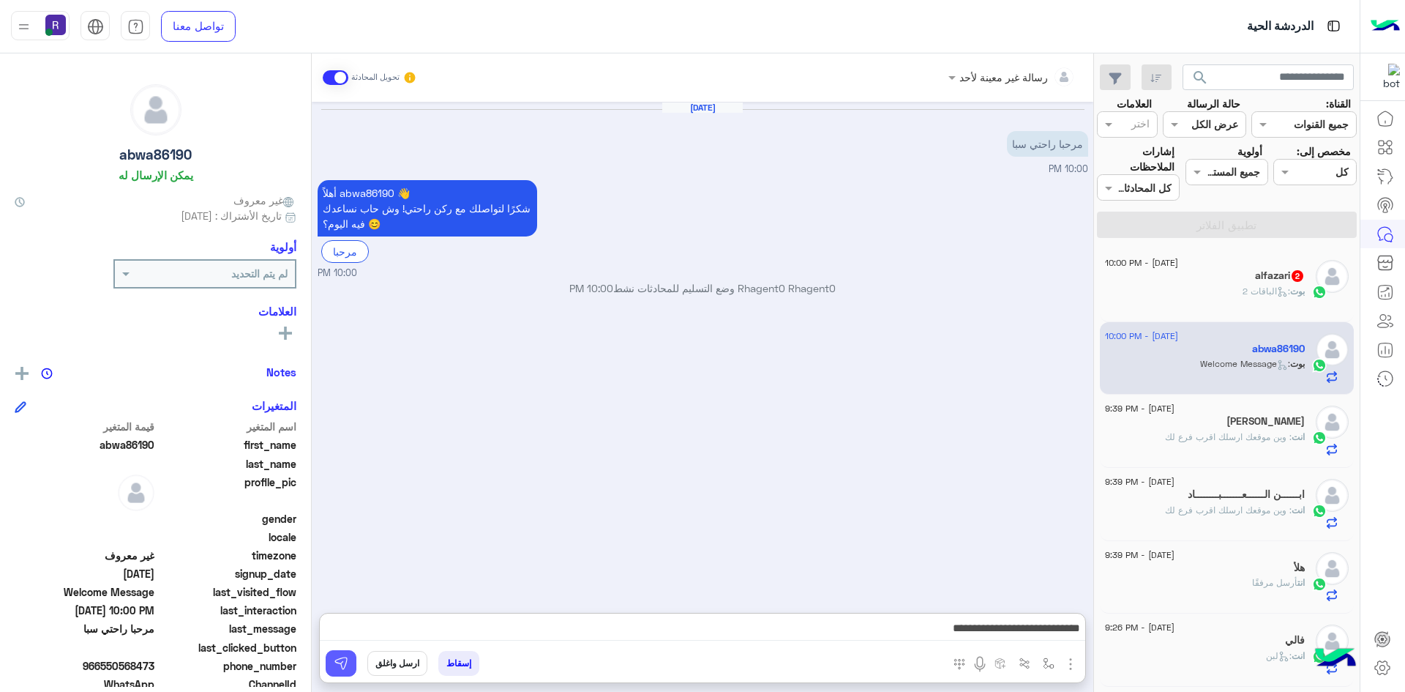
click at [337, 664] on img at bounding box center [341, 663] width 15 height 15
click at [1237, 281] on div "alfazari 2" at bounding box center [1205, 276] width 200 height 15
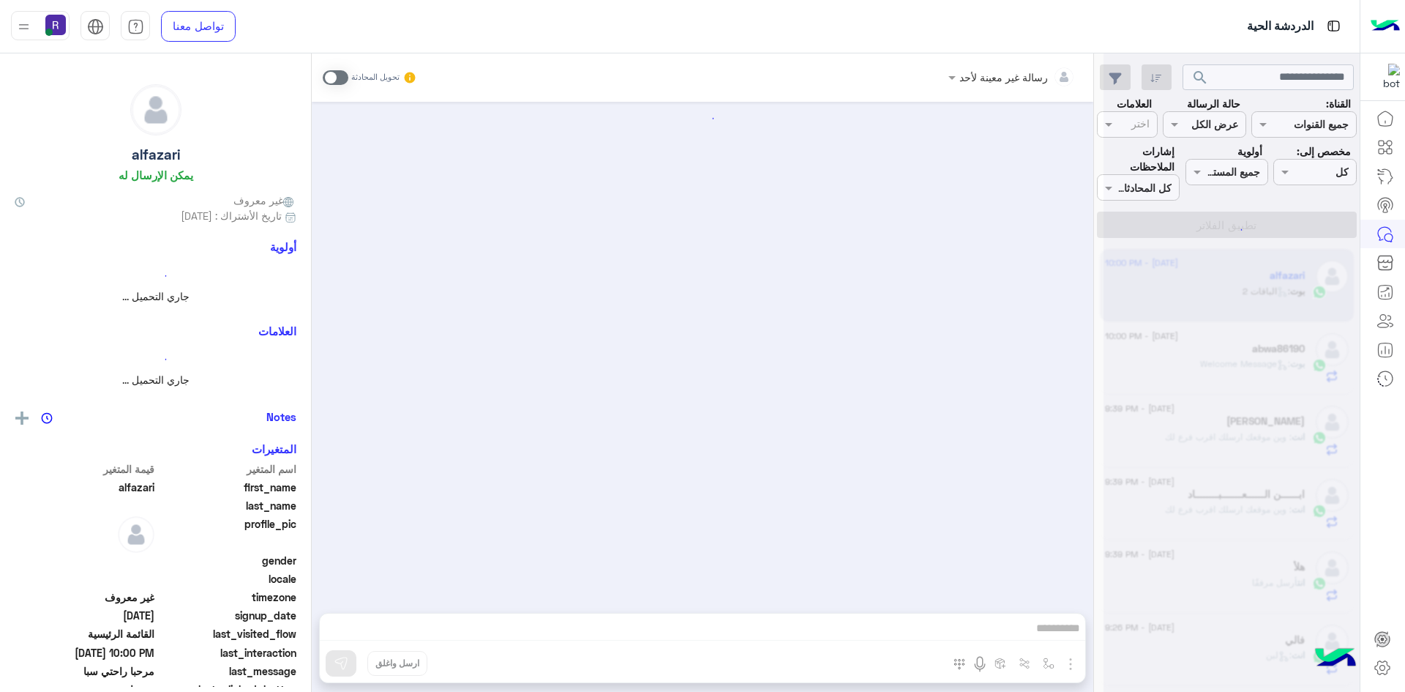
scroll to position [416, 0]
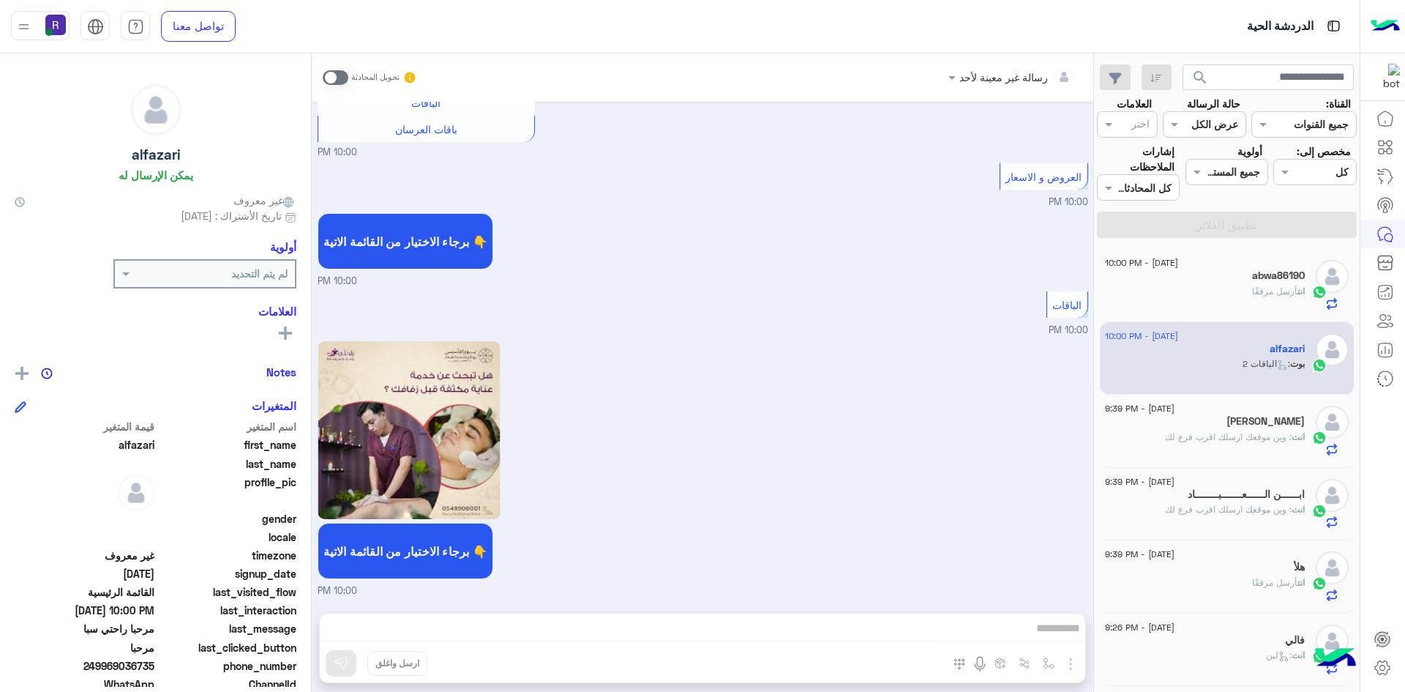
click at [343, 78] on span at bounding box center [336, 77] width 26 height 15
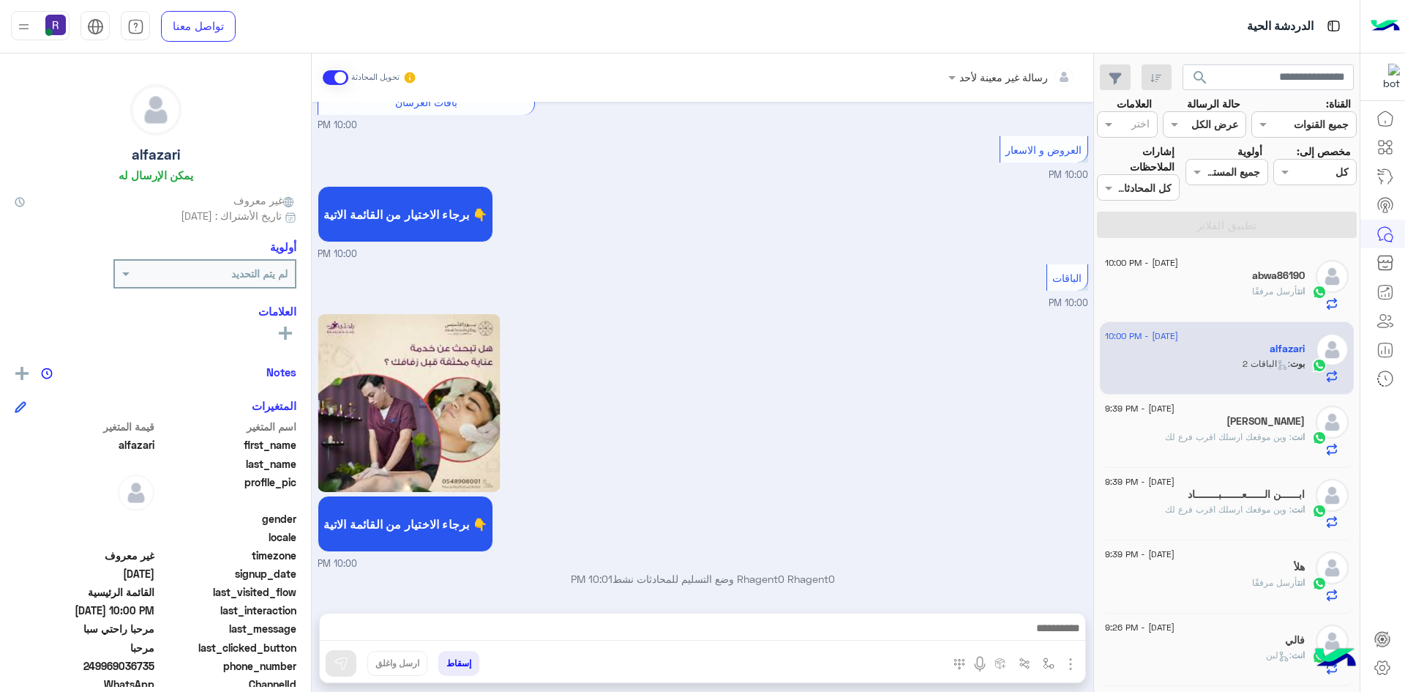
scroll to position [443, 0]
click at [1074, 665] on img "button" at bounding box center [1071, 664] width 18 height 18
click at [1050, 628] on span "الصور" at bounding box center [1042, 632] width 27 height 17
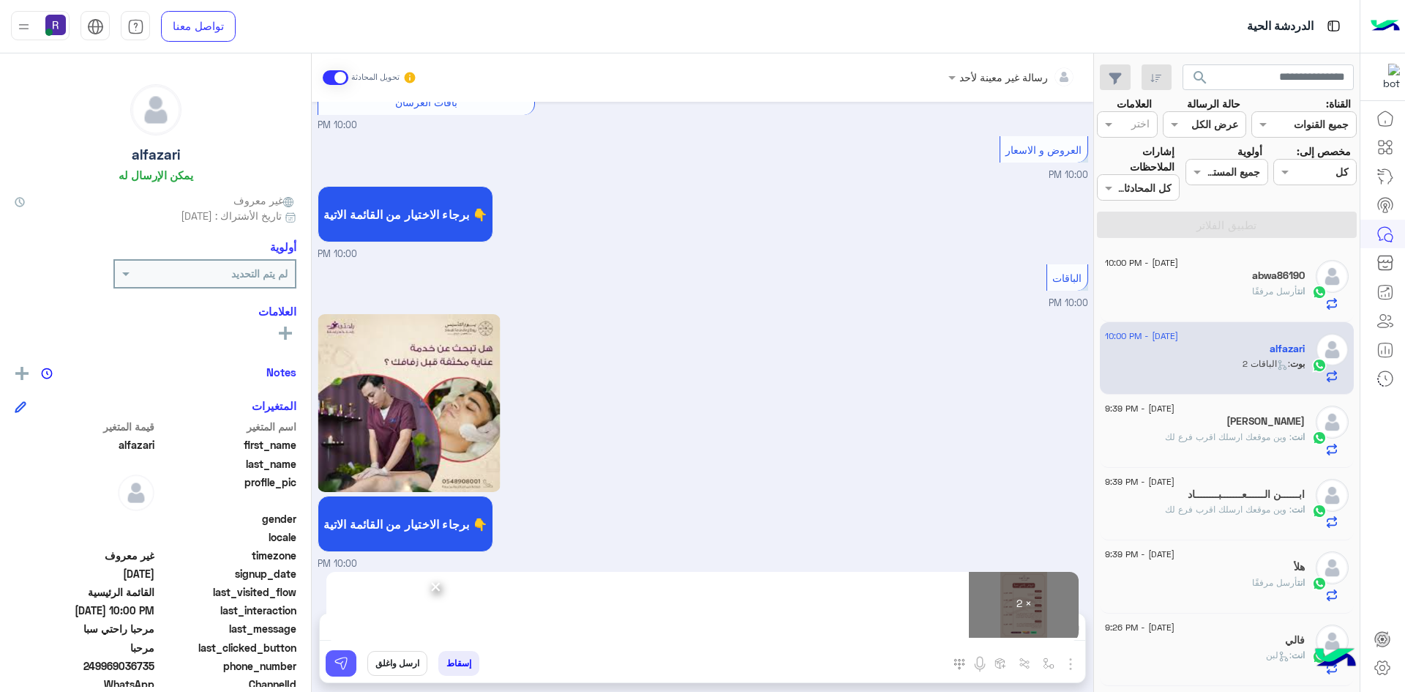
click at [350, 661] on button at bounding box center [341, 663] width 31 height 26
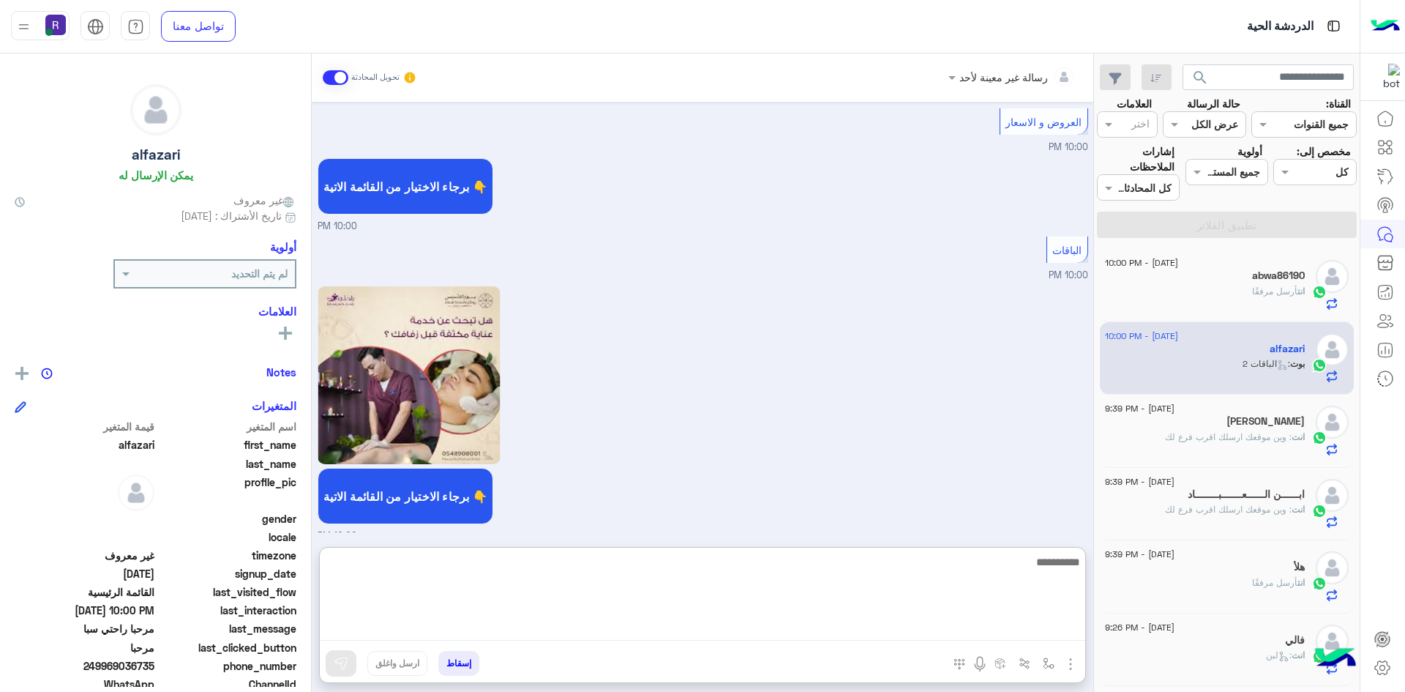
paste textarea "**********"
type textarea "**********"
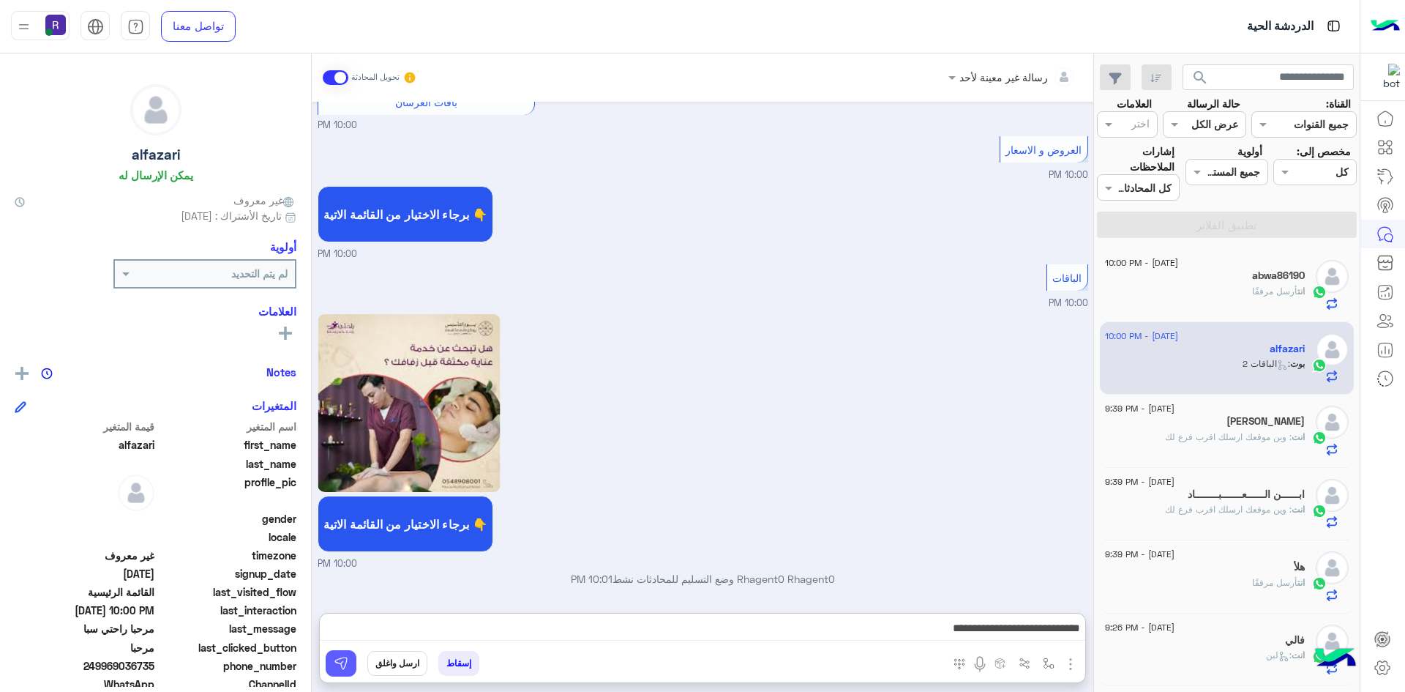
click at [340, 658] on img at bounding box center [341, 663] width 15 height 15
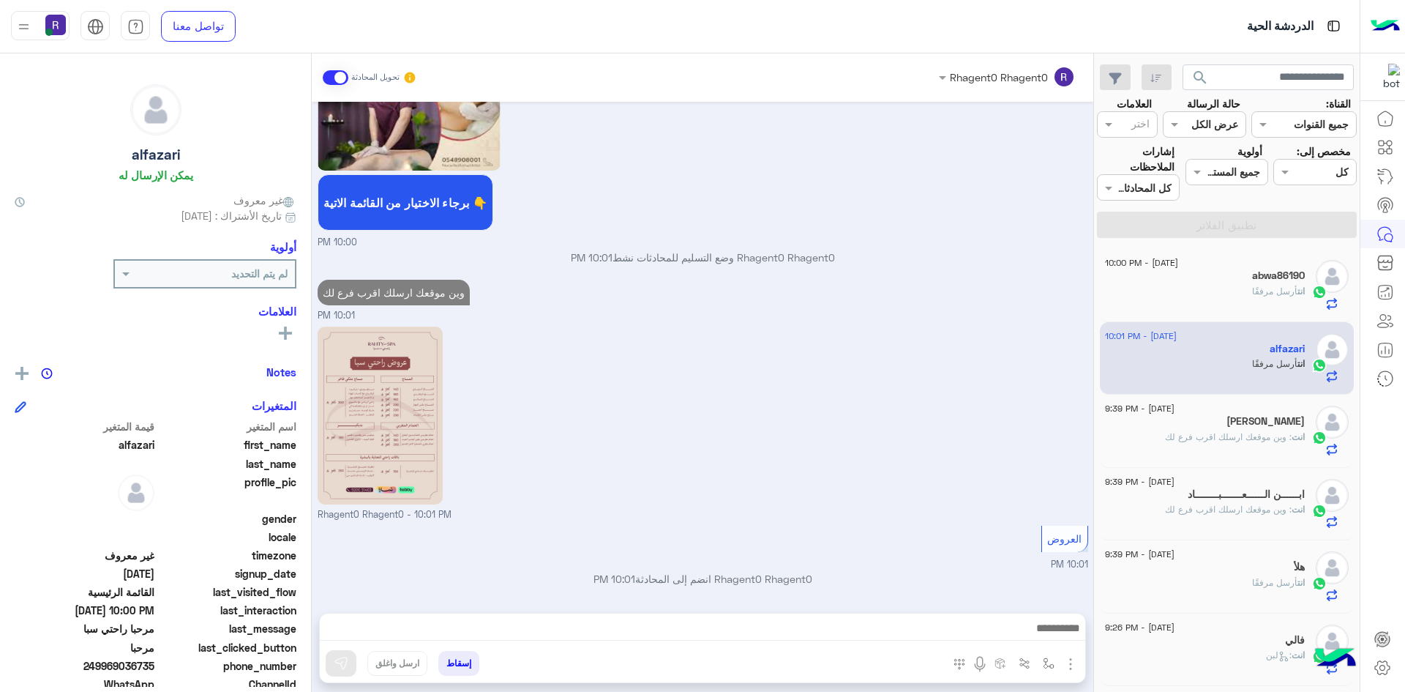
scroll to position [963, 0]
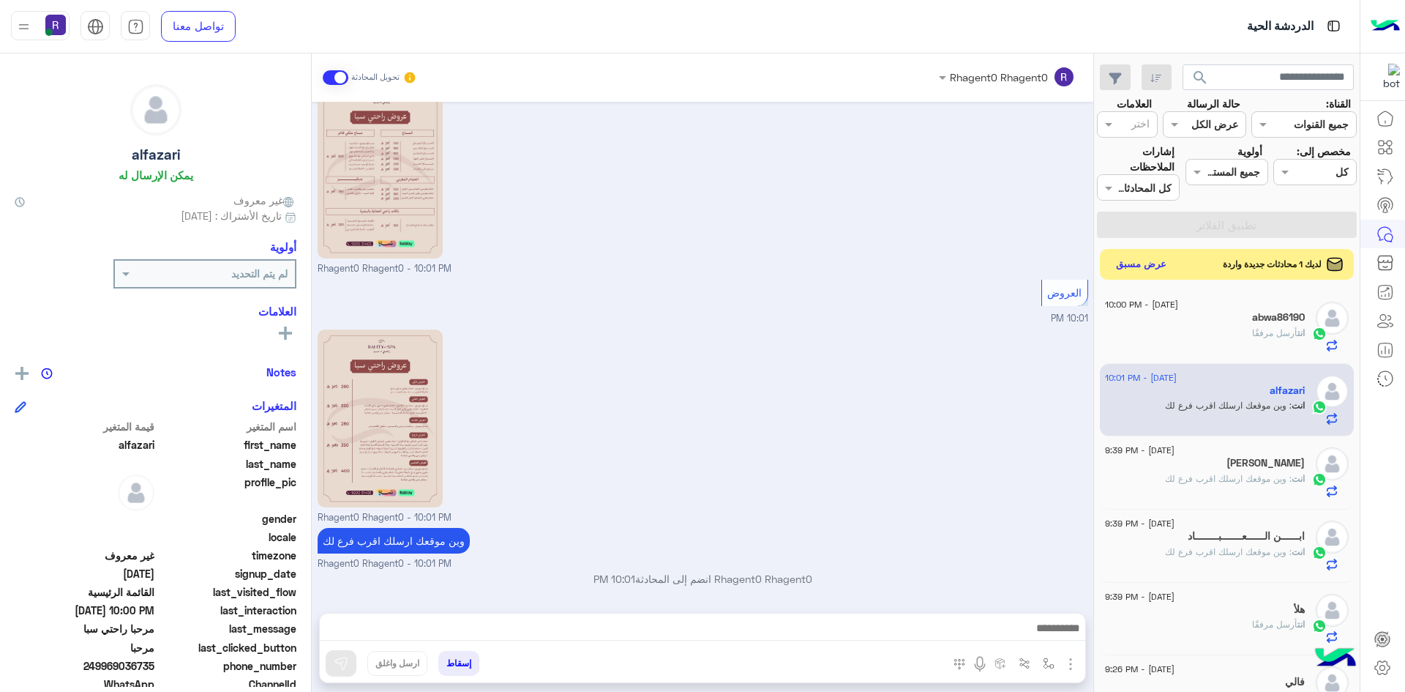
click at [1145, 266] on button "عرض مسبق" at bounding box center [1141, 265] width 61 height 20
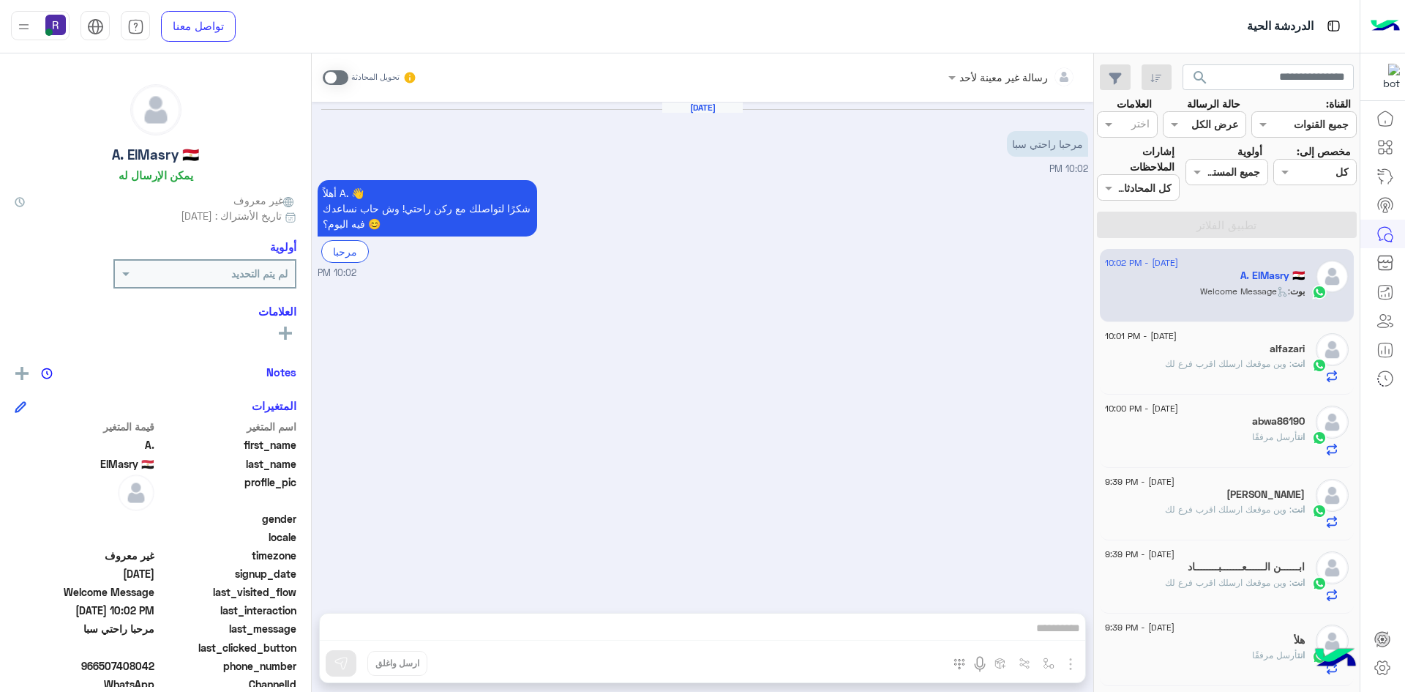
click at [340, 71] on span at bounding box center [336, 77] width 26 height 15
click at [1069, 658] on img "button" at bounding box center [1071, 664] width 18 height 18
click at [1057, 632] on button "الصور" at bounding box center [1048, 631] width 62 height 29
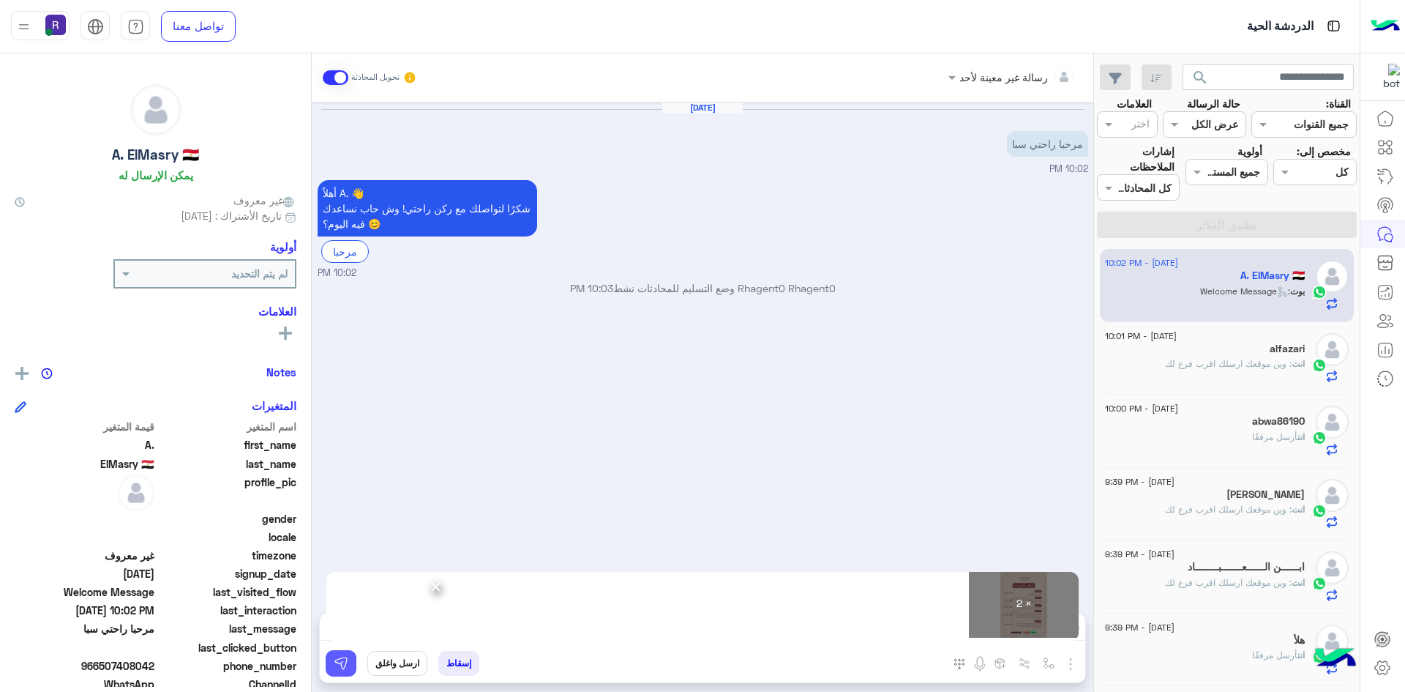
click at [344, 667] on img at bounding box center [341, 663] width 15 height 15
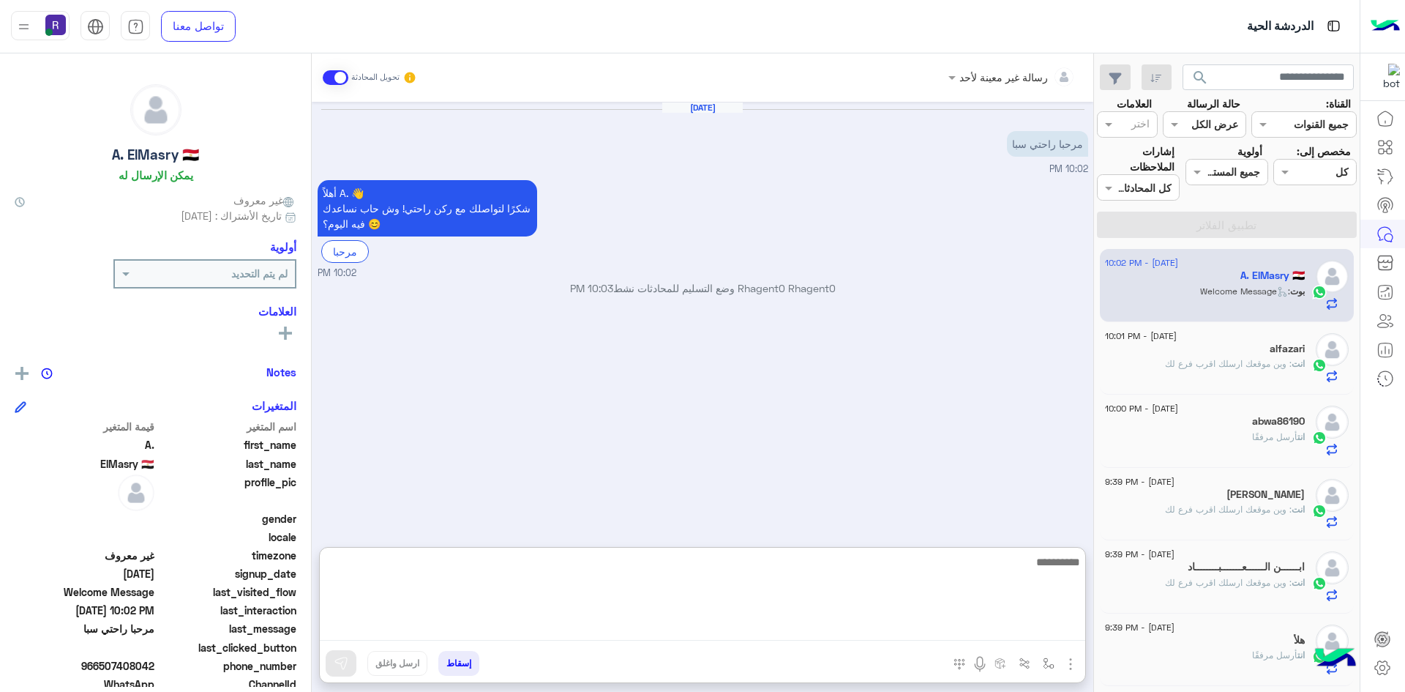
paste textarea "**********"
type textarea "**********"
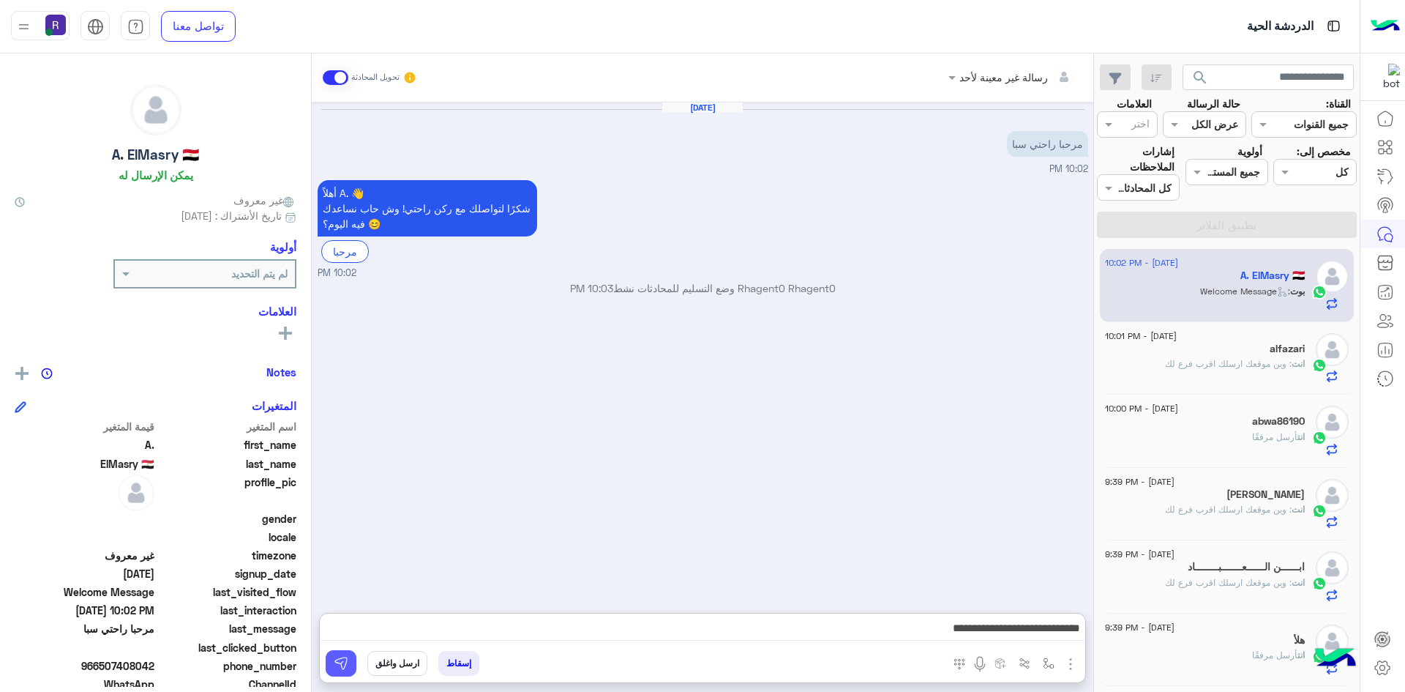
click at [331, 665] on button at bounding box center [341, 663] width 31 height 26
click at [1204, 515] on span ": وين موقعك ارسلك اقرب فرع لك" at bounding box center [1228, 509] width 127 height 11
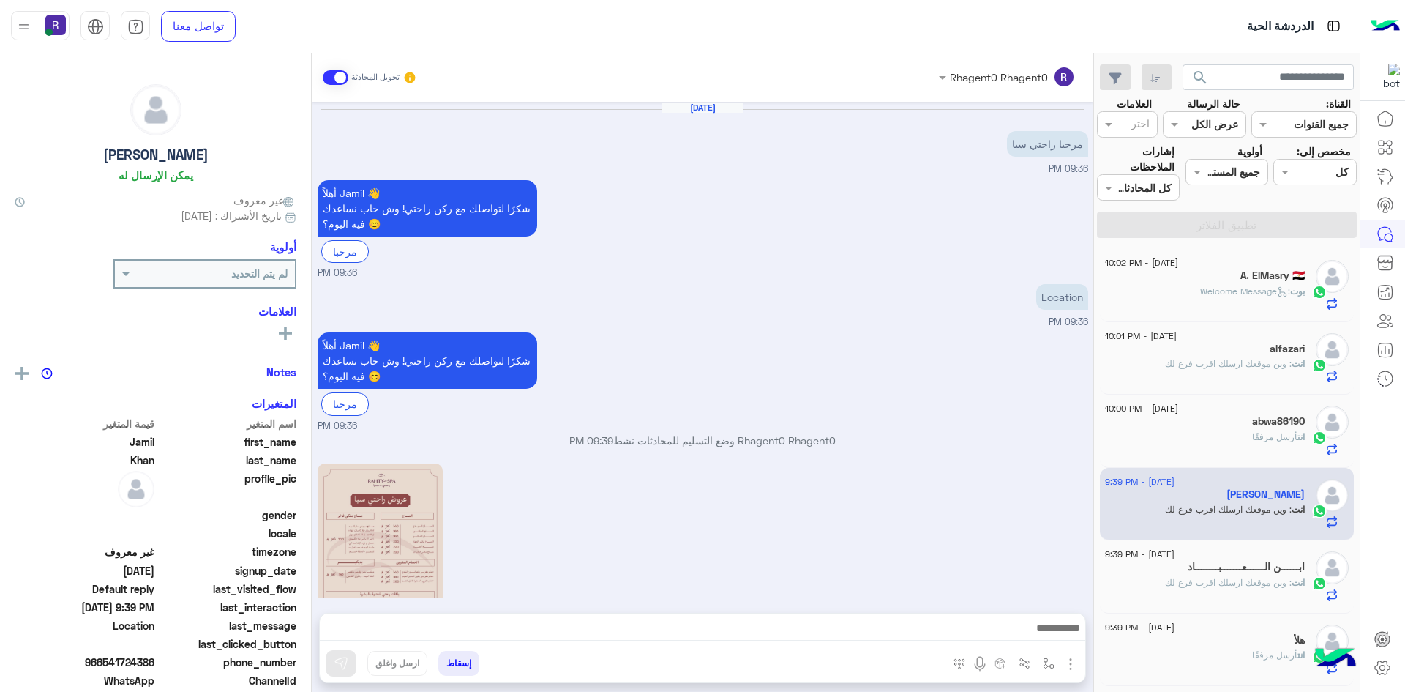
scroll to position [333, 0]
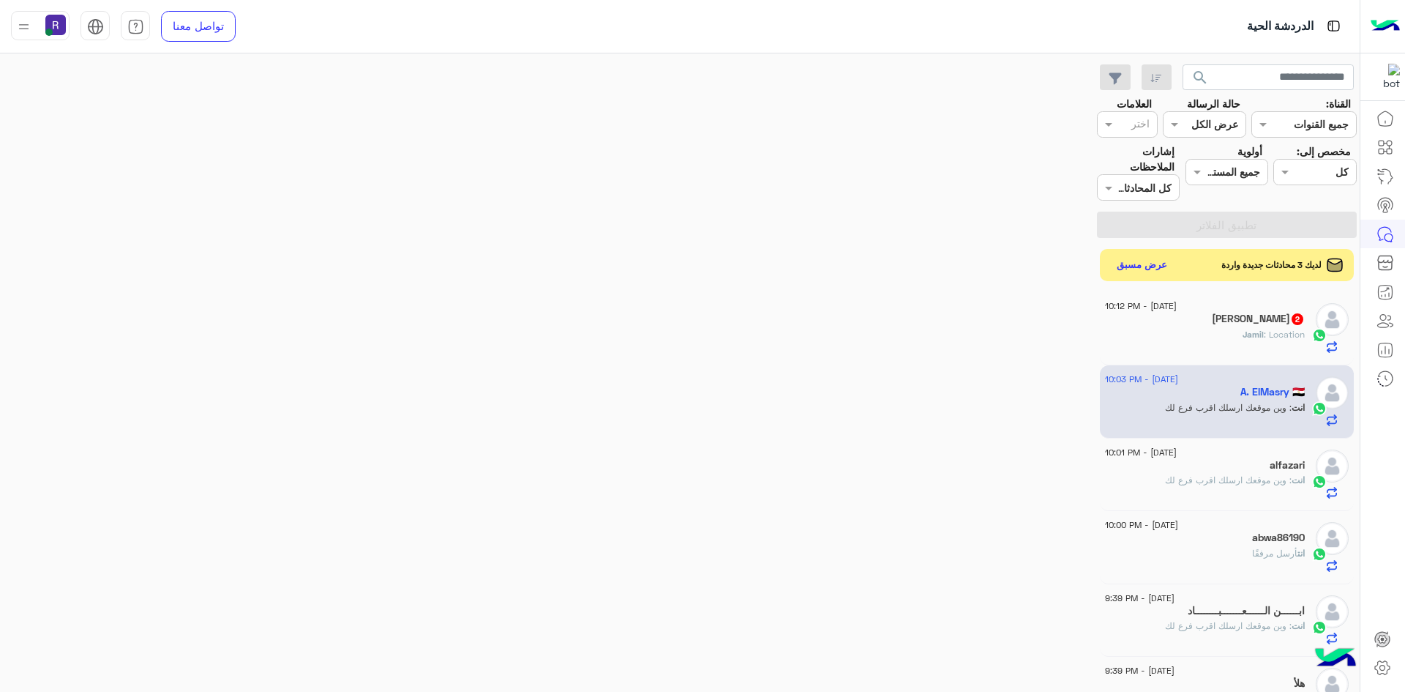
scroll to position [180, 0]
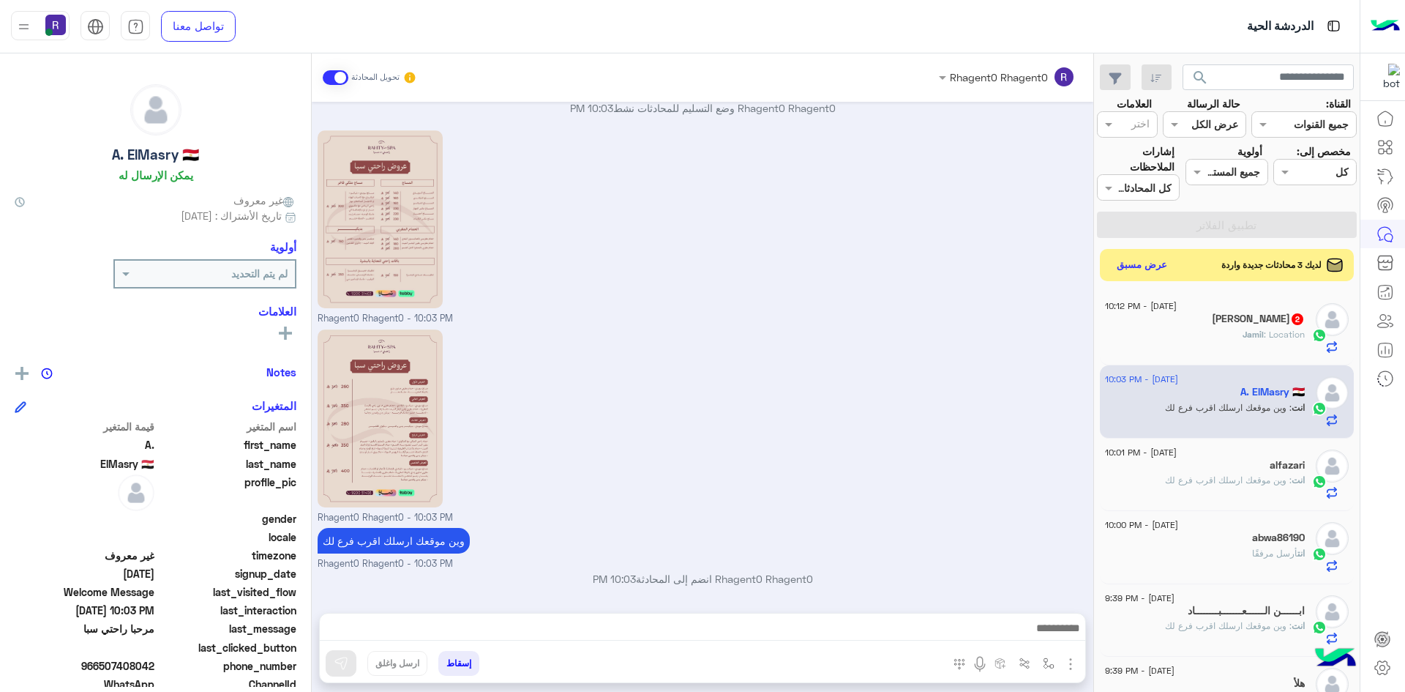
click at [1287, 335] on span ": Location" at bounding box center [1284, 334] width 41 height 11
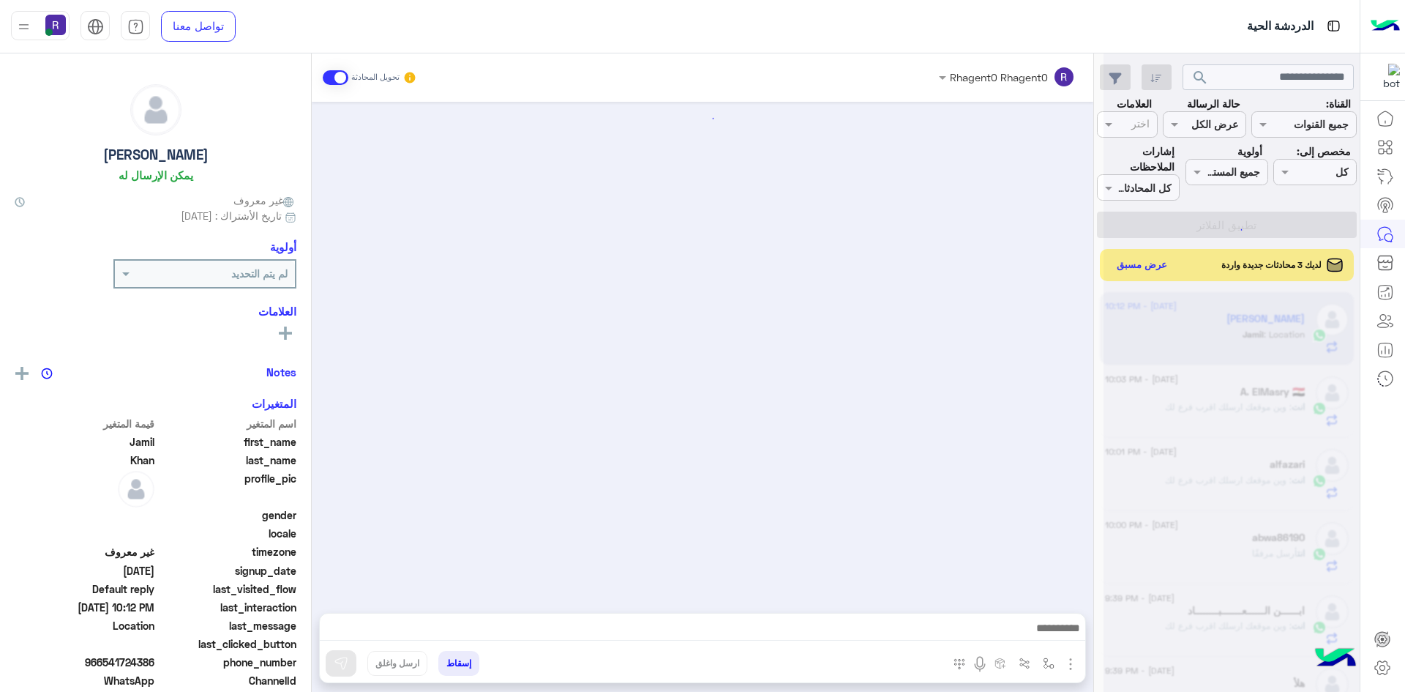
scroll to position [430, 0]
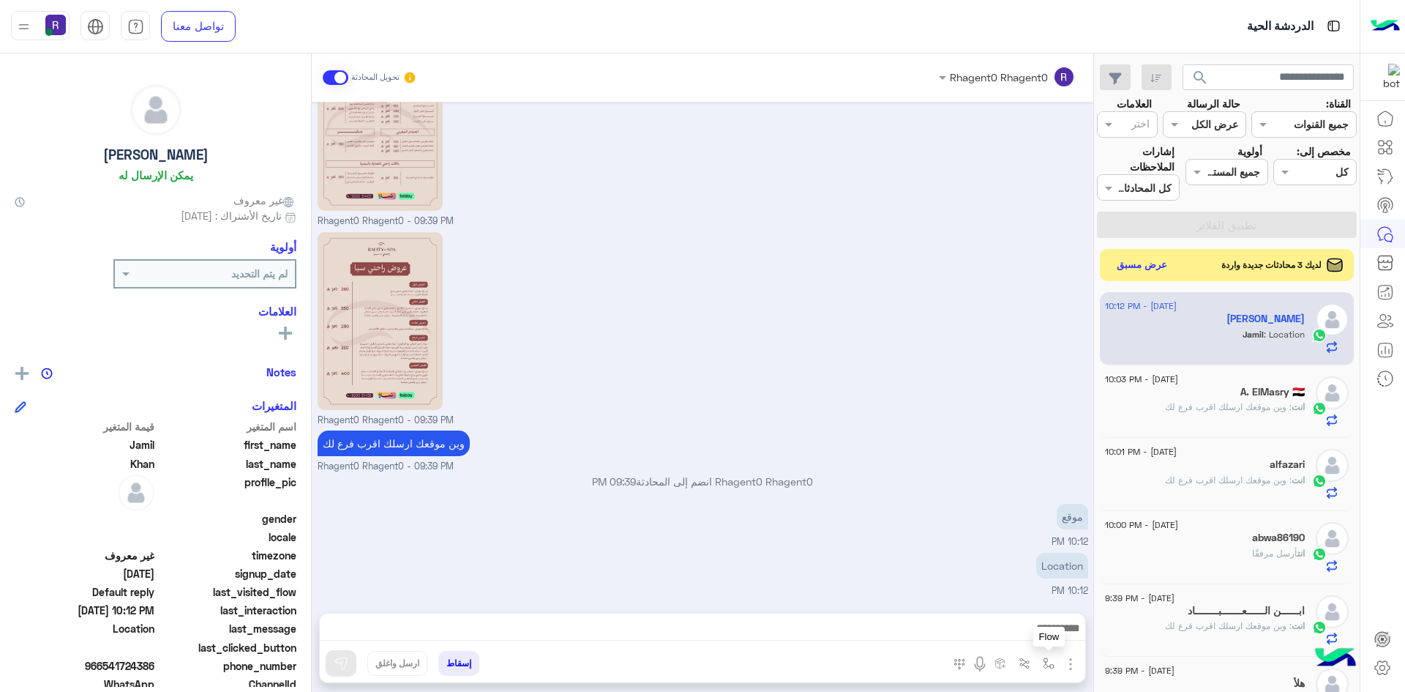
click at [1046, 658] on img "button" at bounding box center [1049, 663] width 12 height 12
click at [1037, 638] on div "أدخل اسم مجموعة الرسائل" at bounding box center [989, 631] width 128 height 17
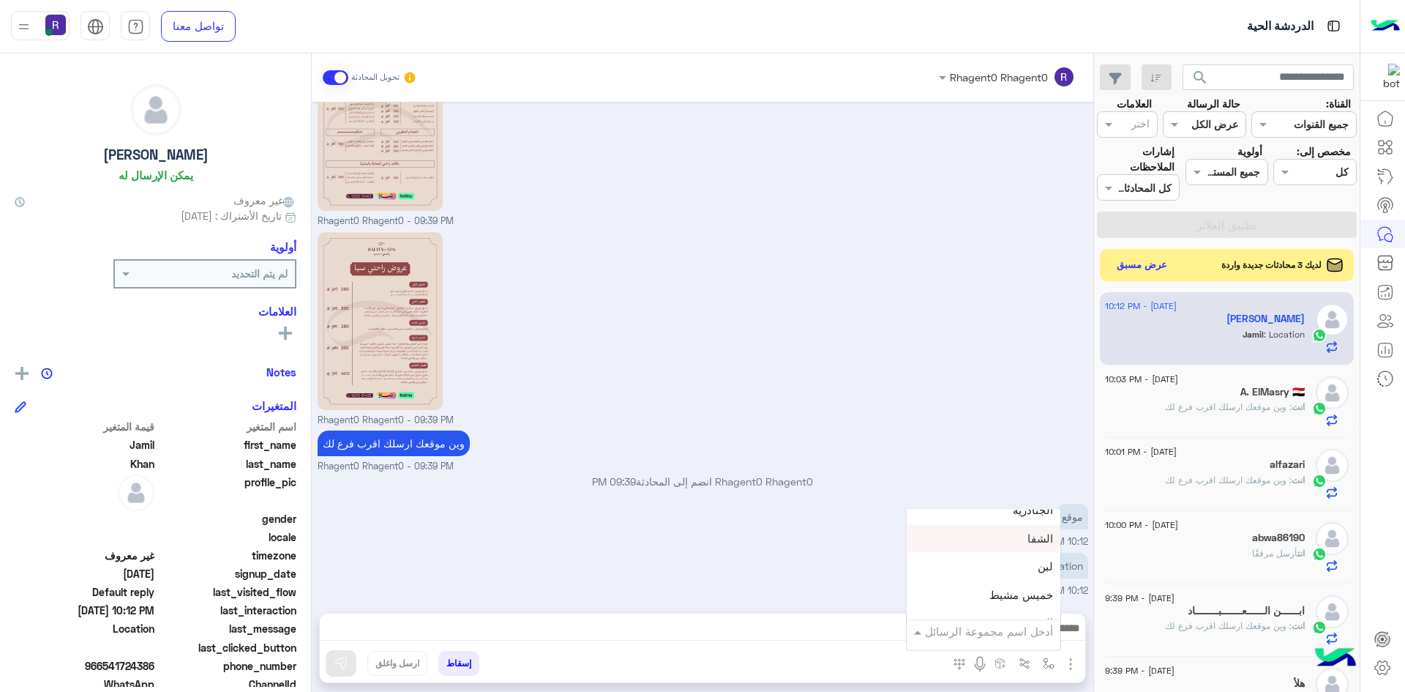
scroll to position [1025, 0]
click at [1028, 537] on div "لبن" at bounding box center [984, 541] width 154 height 29
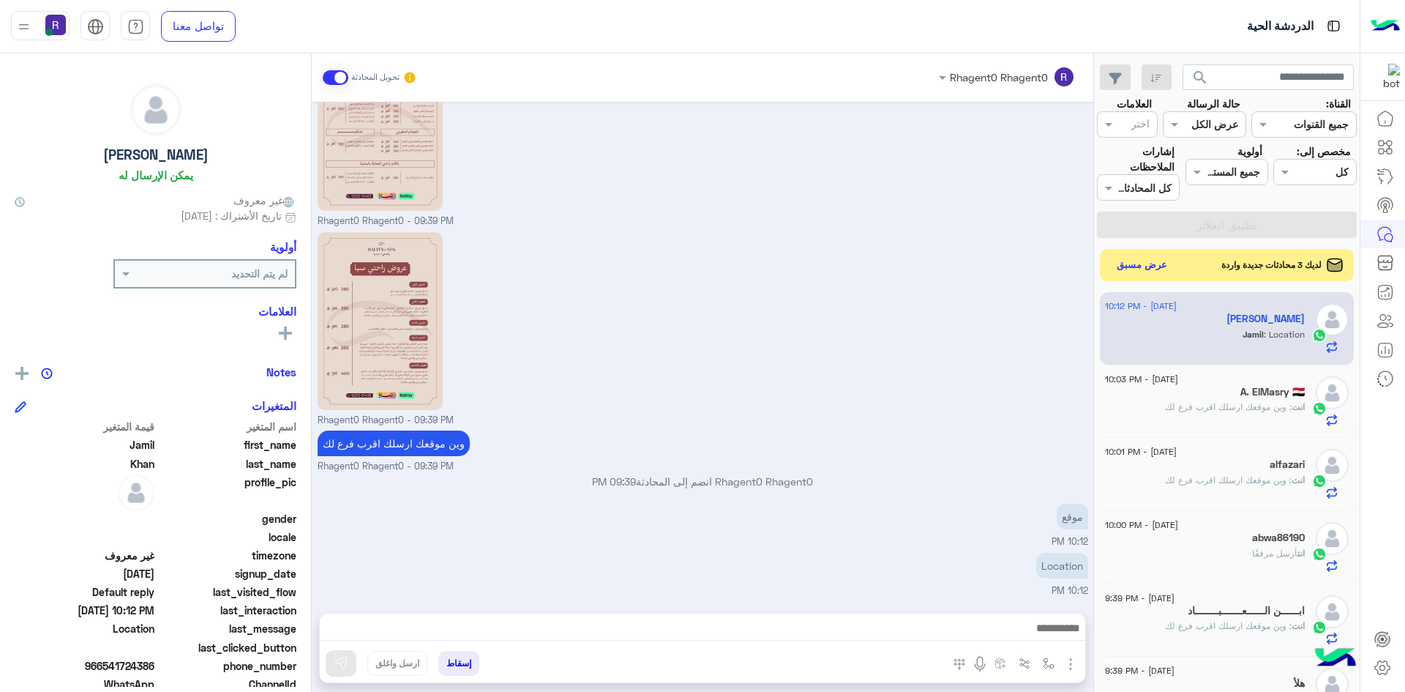
type textarea "***"
click at [346, 663] on img at bounding box center [341, 663] width 15 height 15
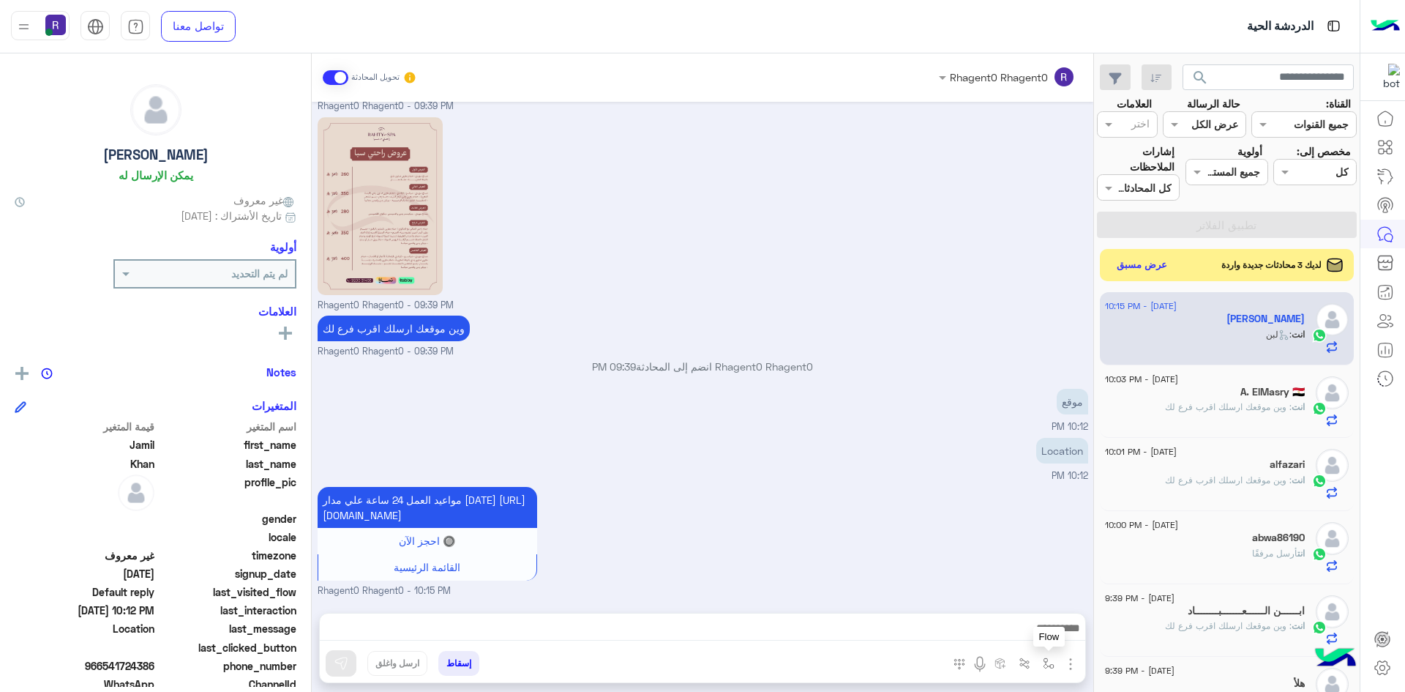
click at [1052, 663] on img "button" at bounding box center [1049, 663] width 12 height 12
click at [1033, 632] on input "text" at bounding box center [1003, 631] width 99 height 17
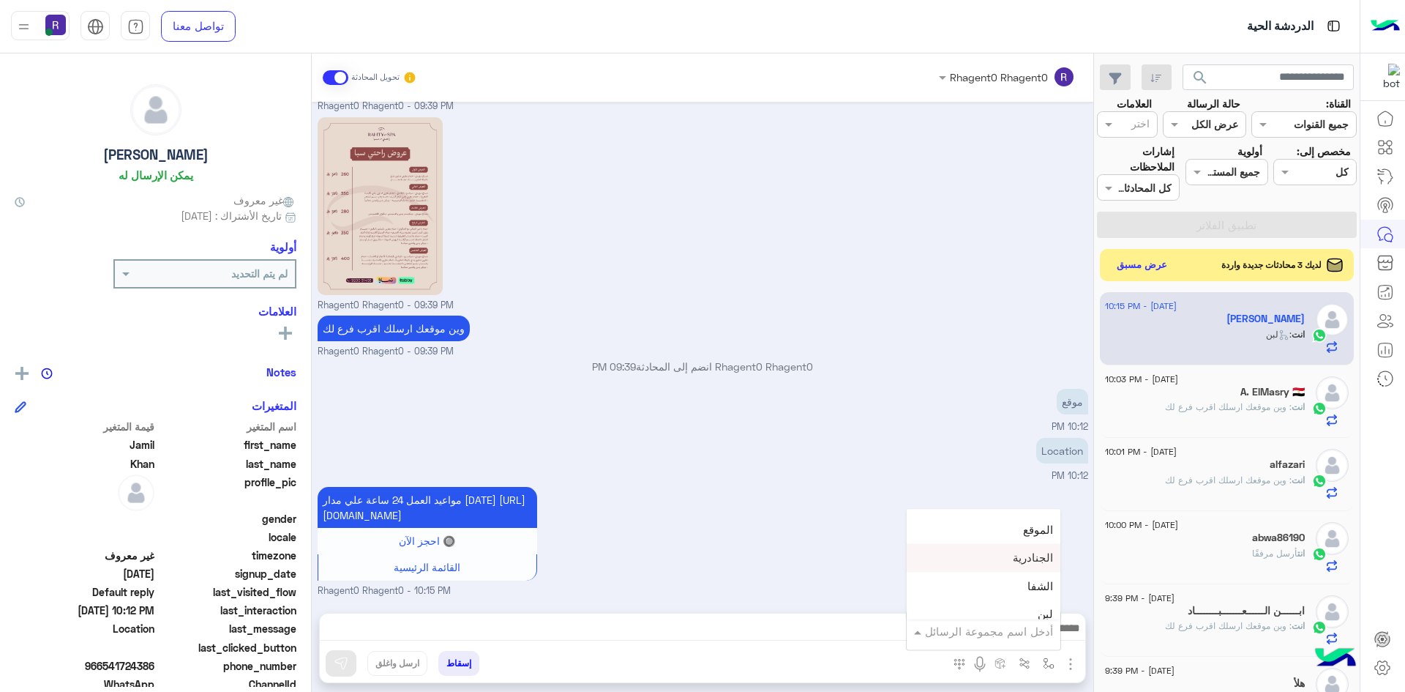
click at [1031, 555] on span "الجنادرية" at bounding box center [1033, 557] width 40 height 13
type textarea "*********"
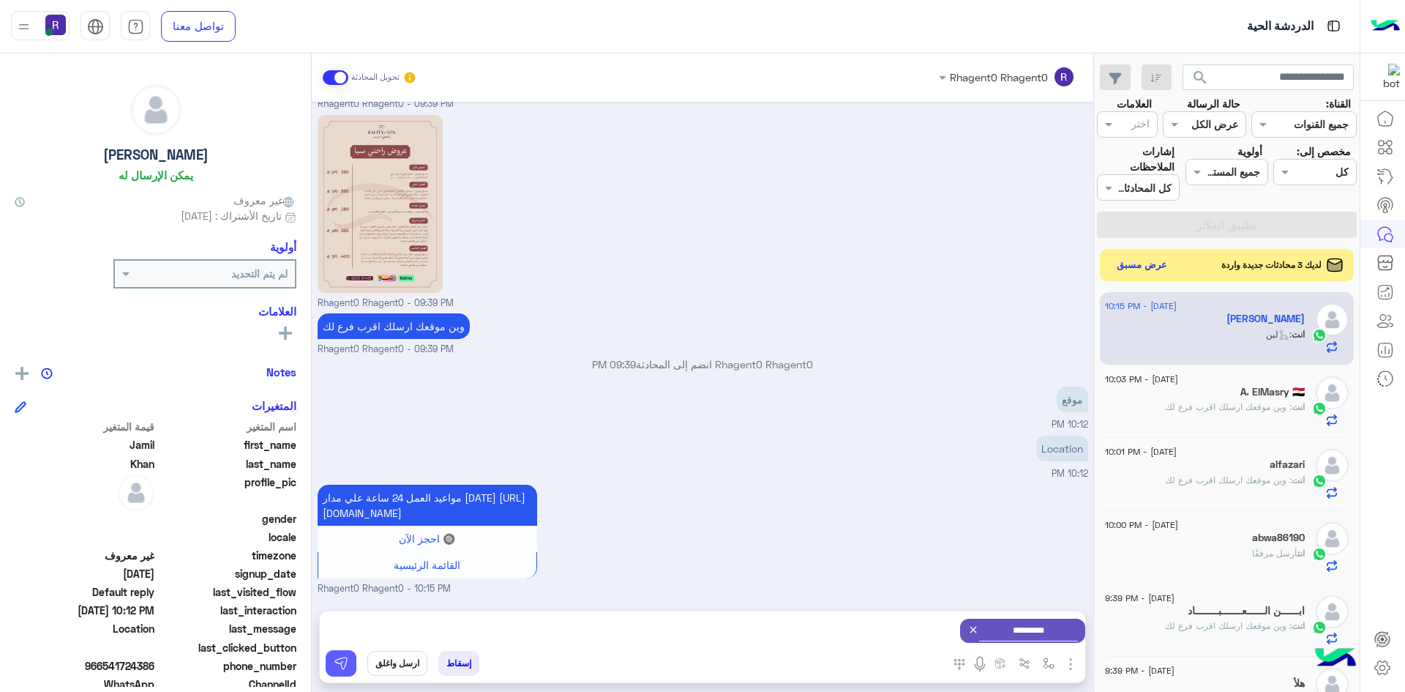
click at [335, 658] on img at bounding box center [341, 663] width 15 height 15
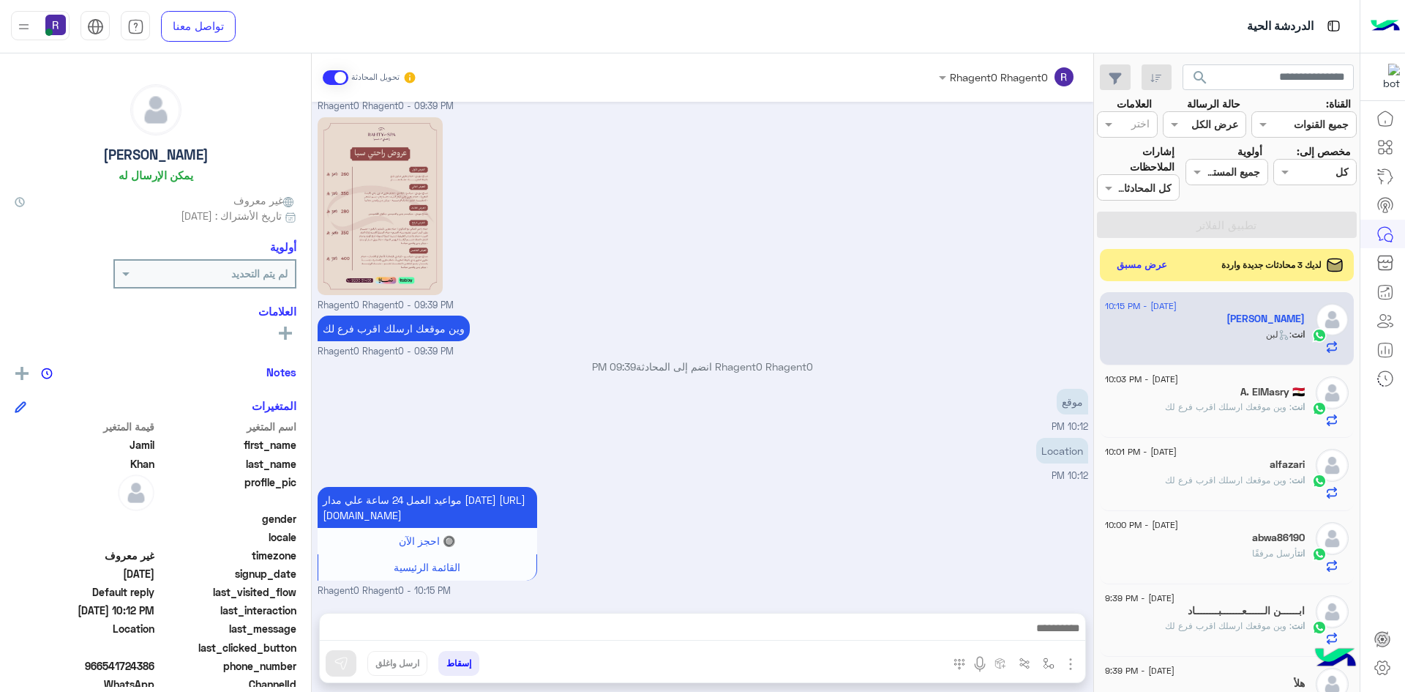
scroll to position [561, 0]
click at [1142, 268] on button "عرض مسبق" at bounding box center [1141, 265] width 61 height 20
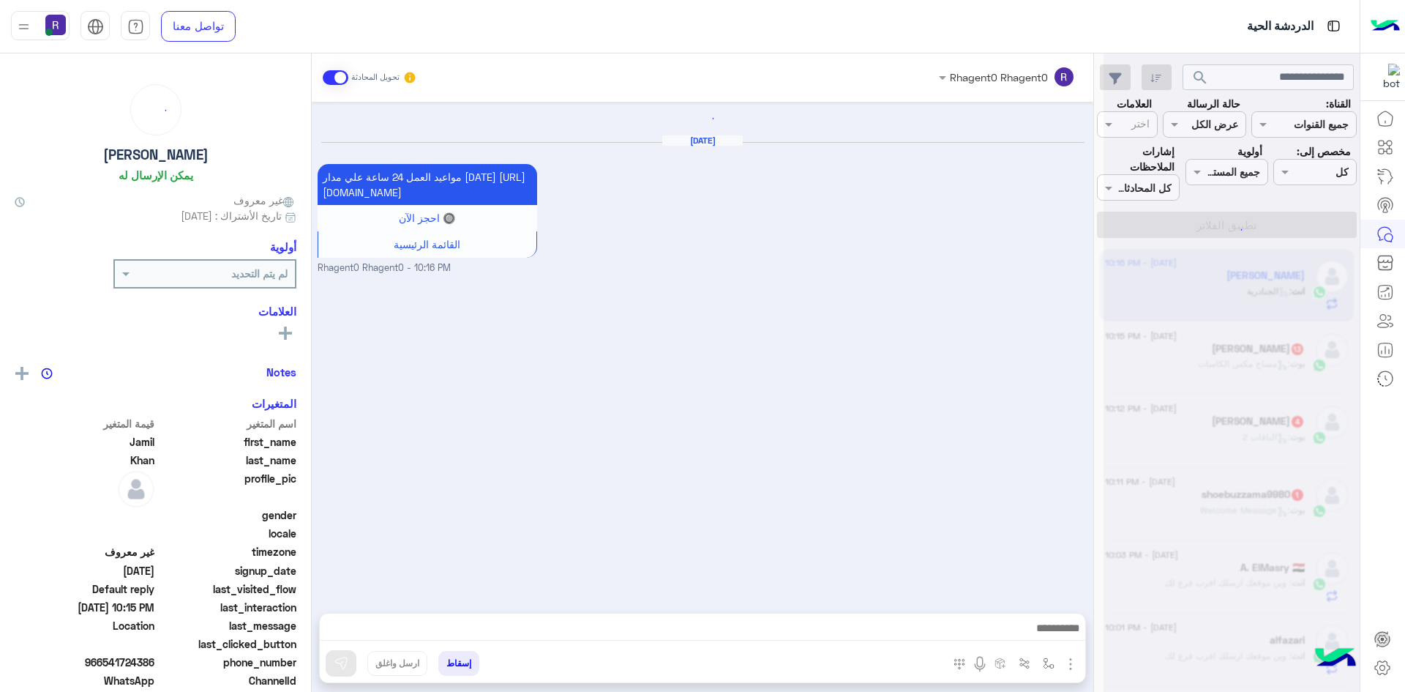
scroll to position [820, 0]
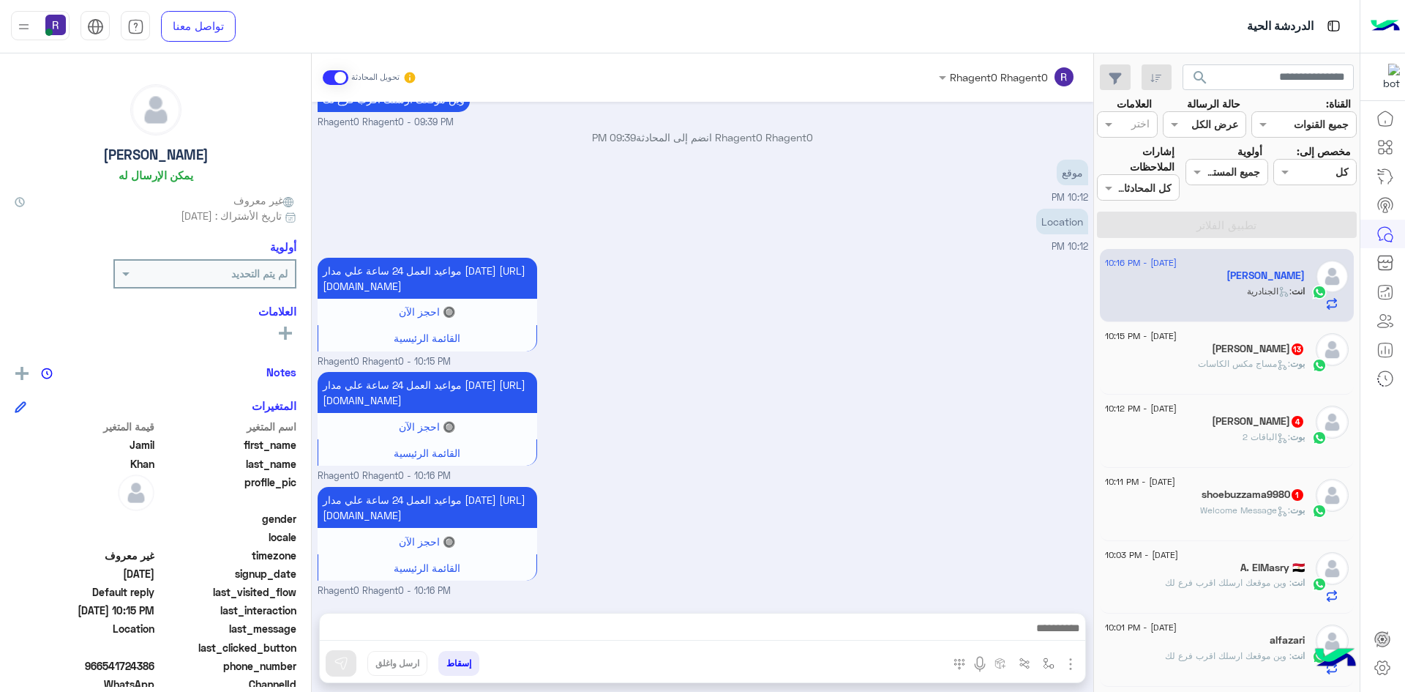
click at [1224, 506] on span ": Welcome Message" at bounding box center [1245, 509] width 90 height 11
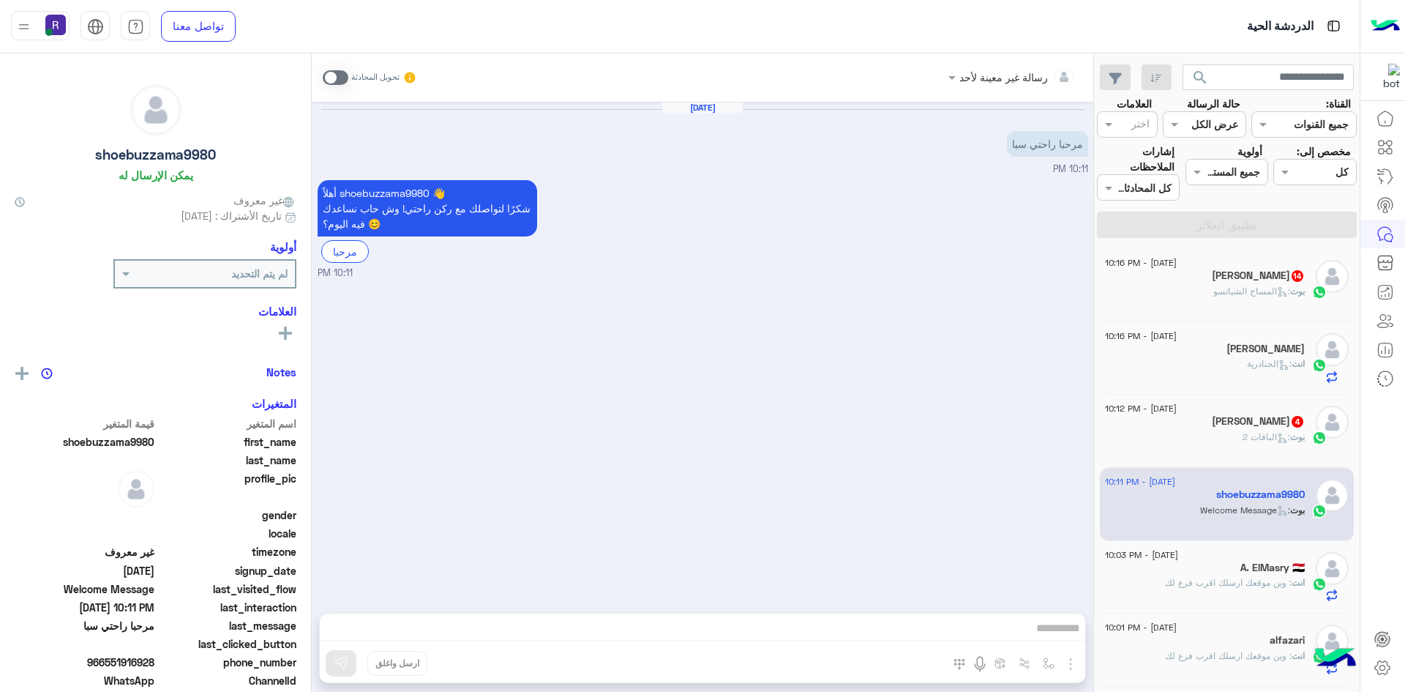
click at [345, 78] on span at bounding box center [336, 77] width 26 height 15
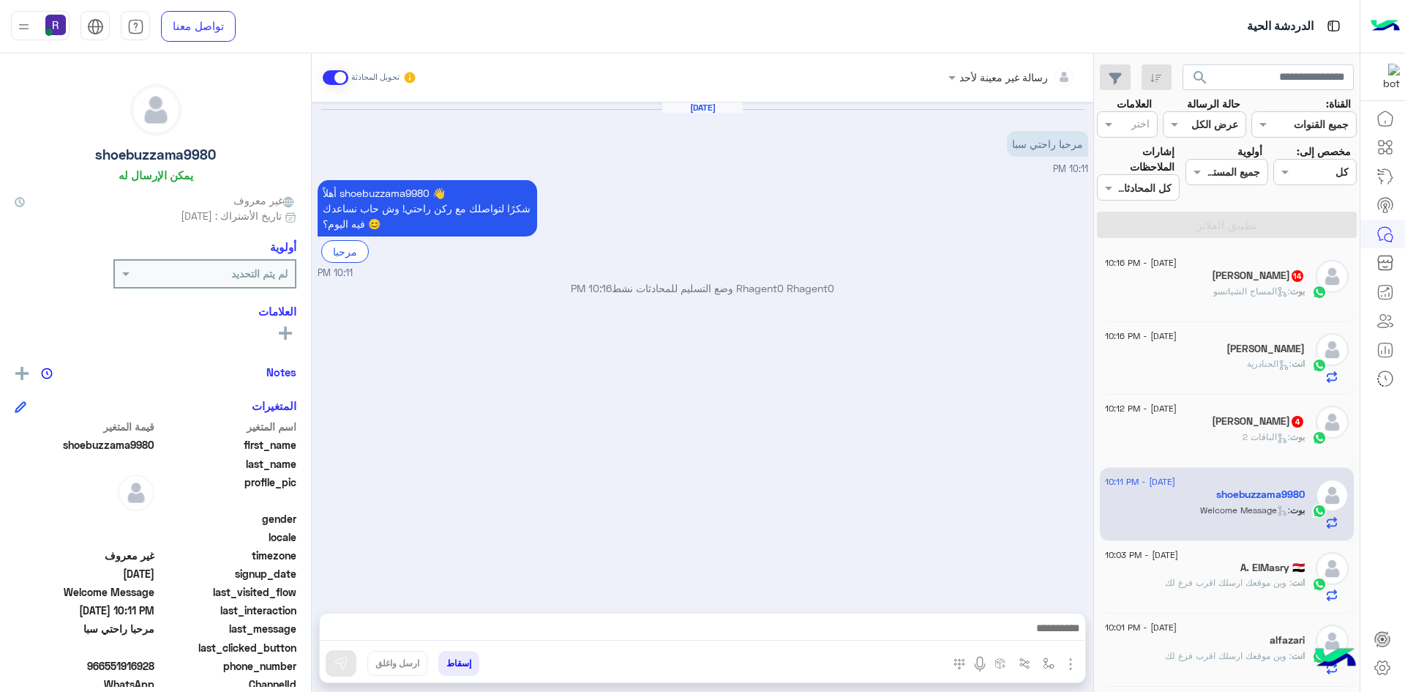
click at [1063, 661] on img "button" at bounding box center [1071, 664] width 18 height 18
click at [1050, 636] on span "الصور" at bounding box center [1042, 632] width 27 height 17
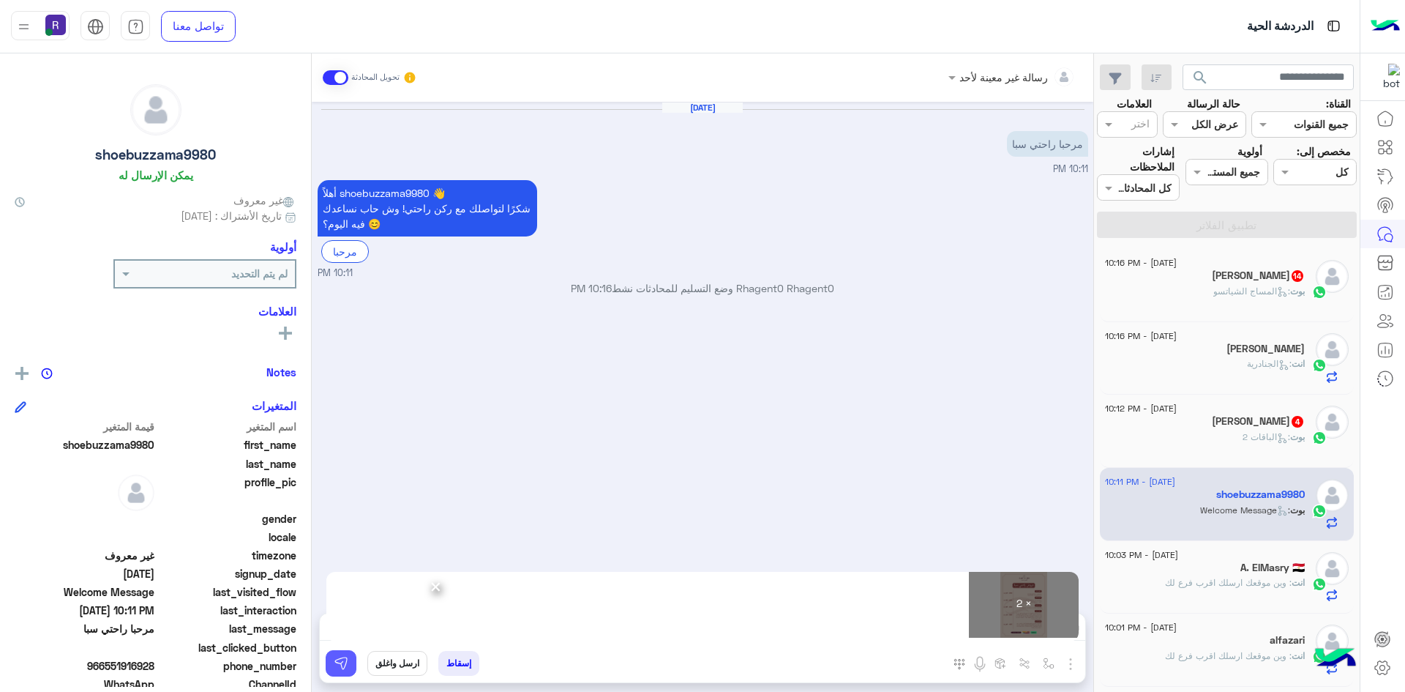
click at [345, 664] on img at bounding box center [341, 663] width 15 height 15
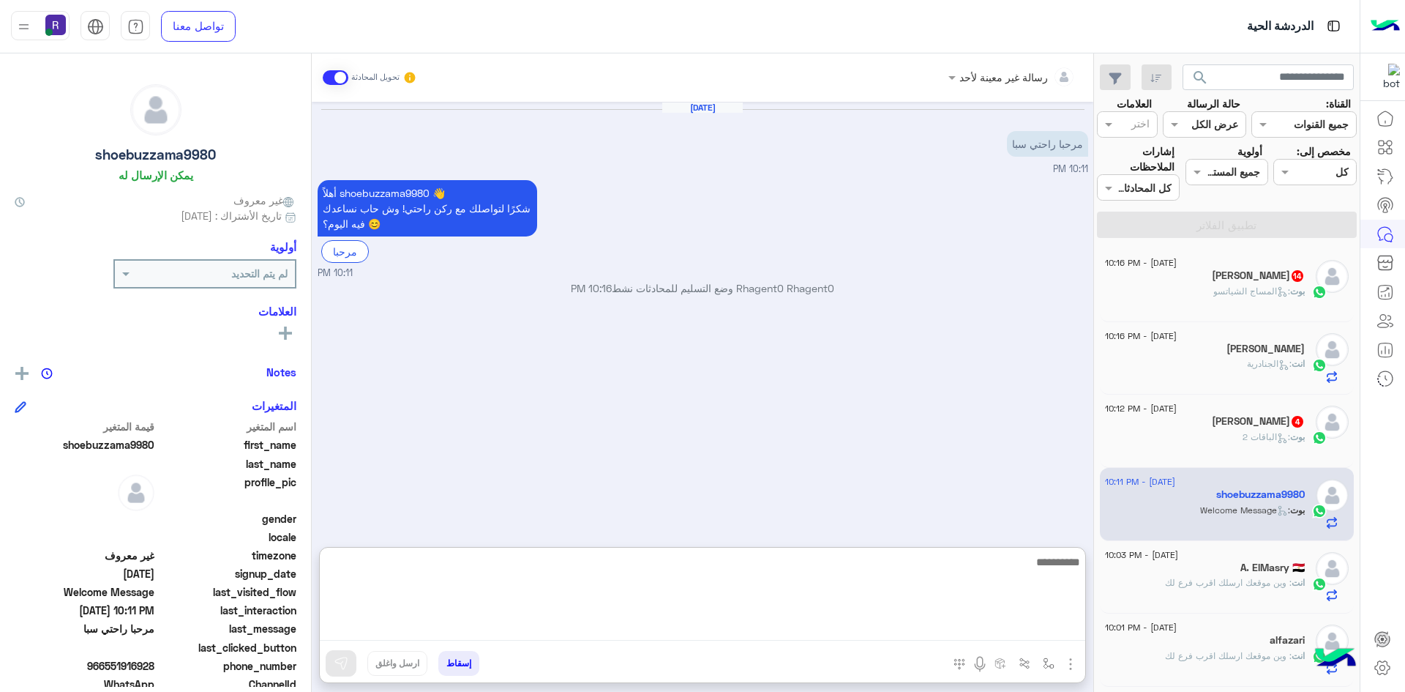
paste textarea "**********"
type textarea "**********"
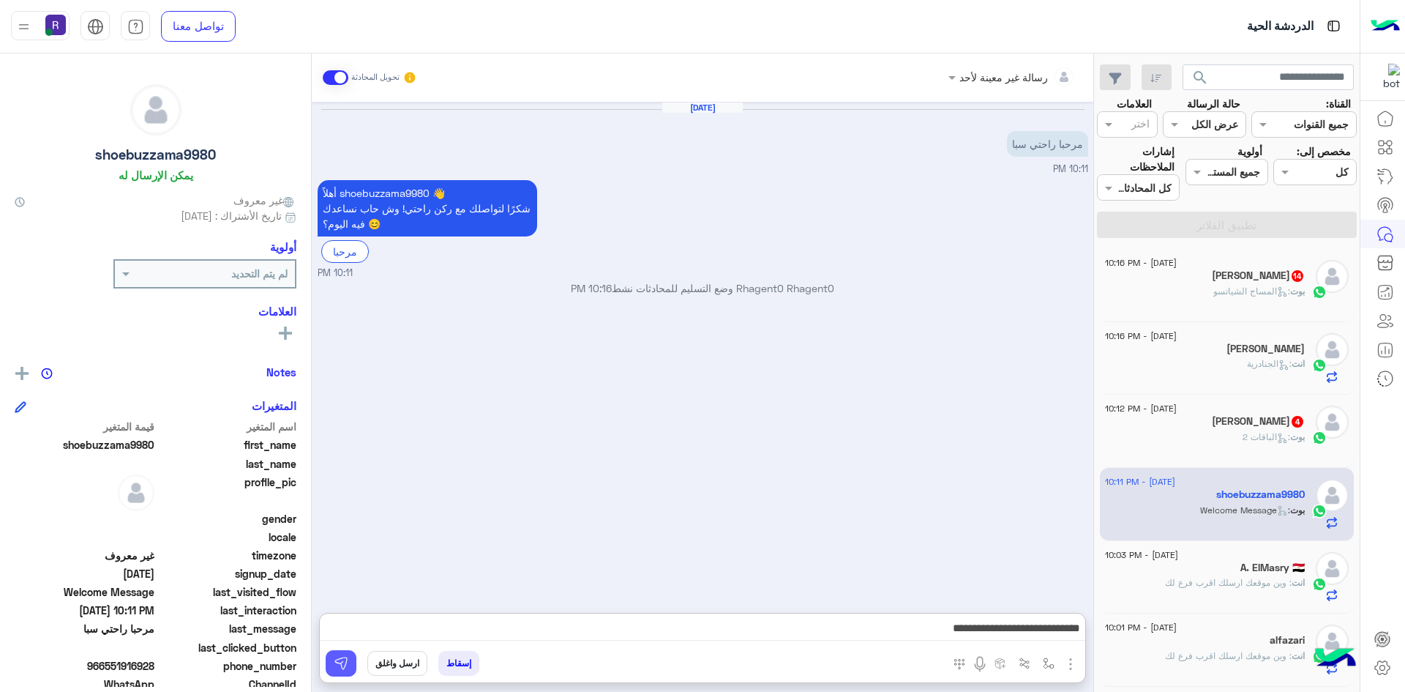
click at [354, 665] on button at bounding box center [341, 663] width 31 height 26
click at [1263, 435] on span ": الباقات 2" at bounding box center [1267, 436] width 48 height 11
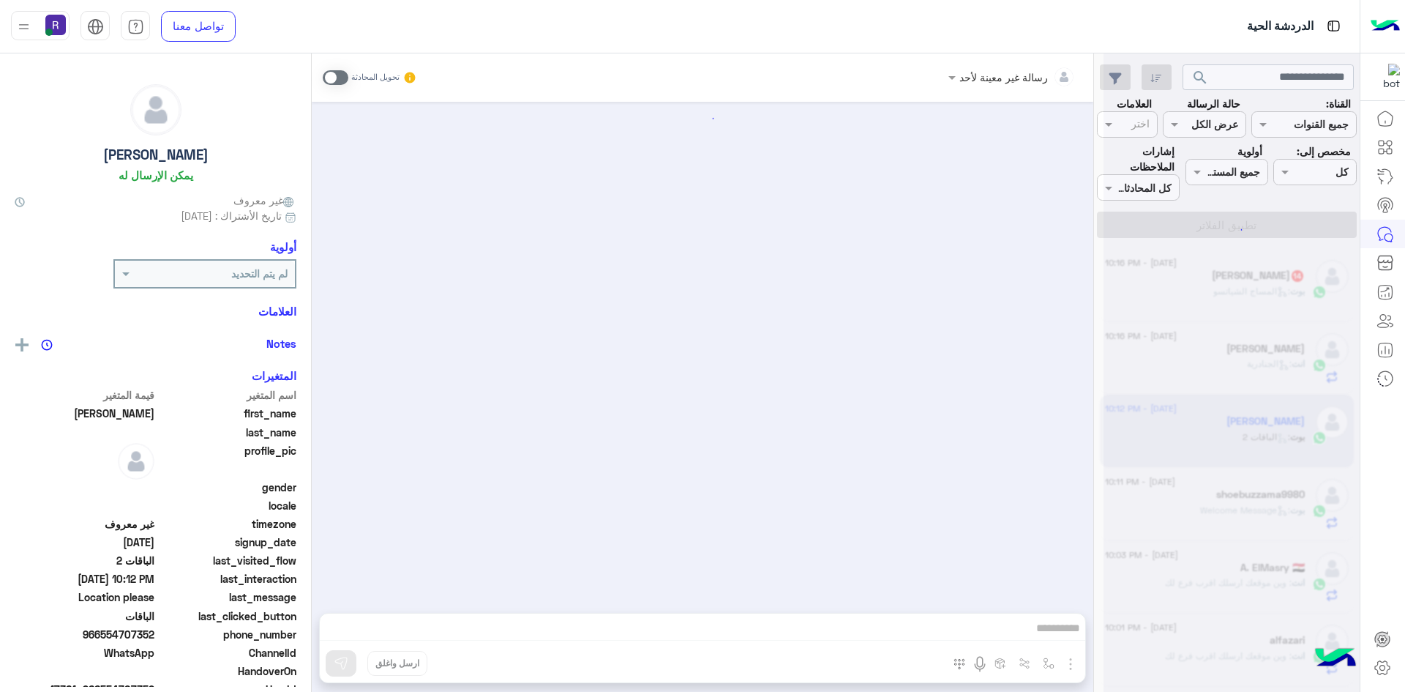
scroll to position [427, 0]
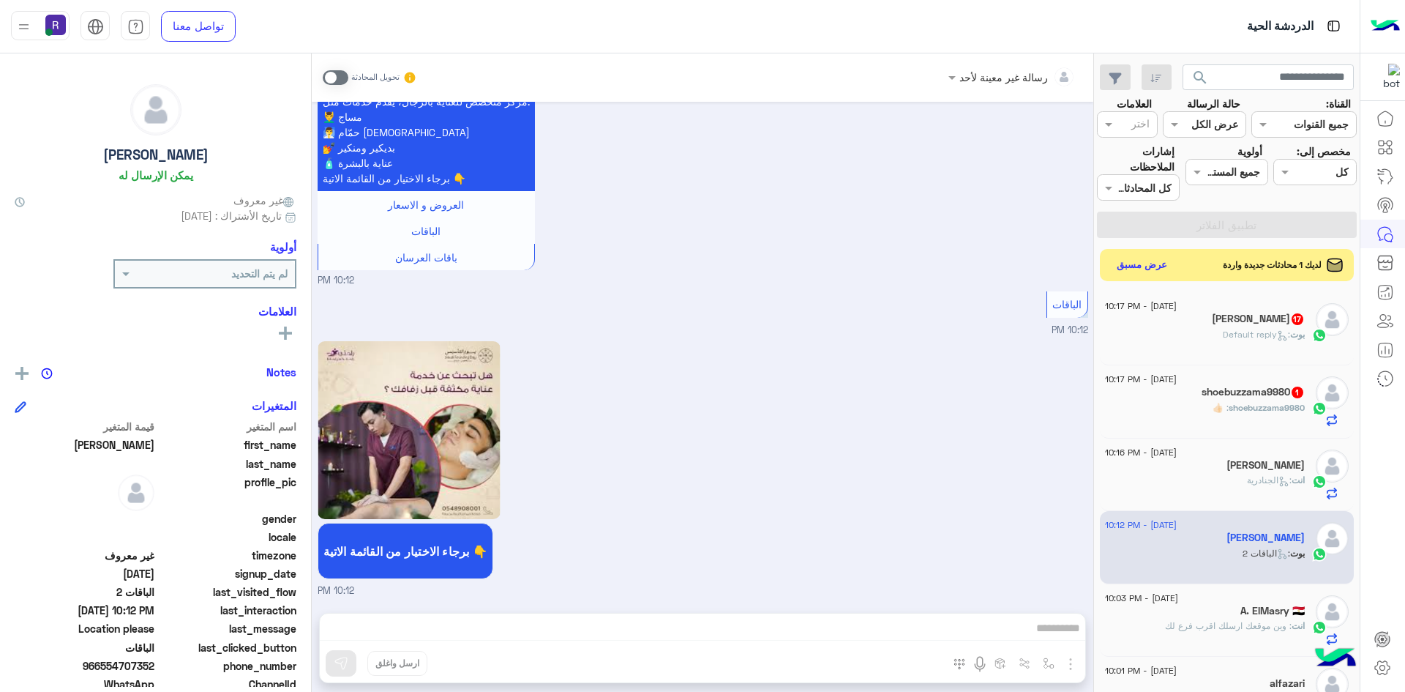
click at [339, 75] on span at bounding box center [336, 77] width 26 height 15
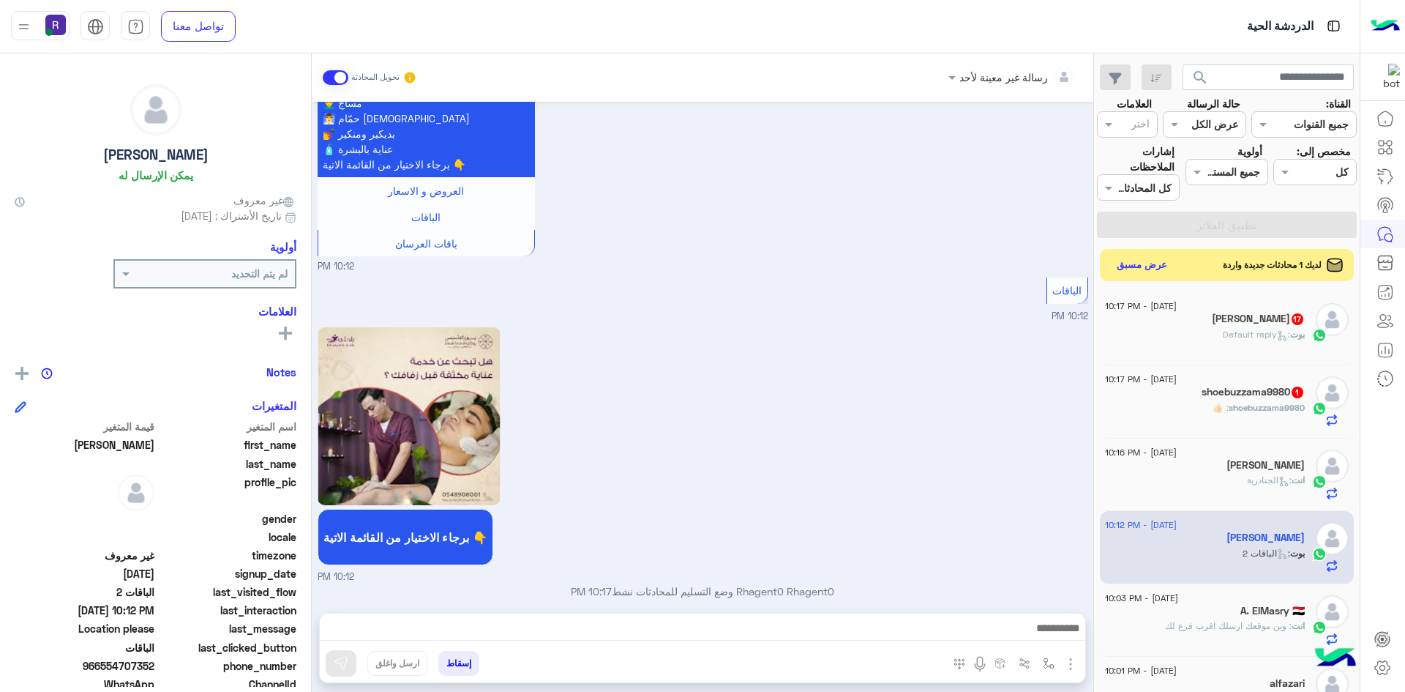
scroll to position [453, 0]
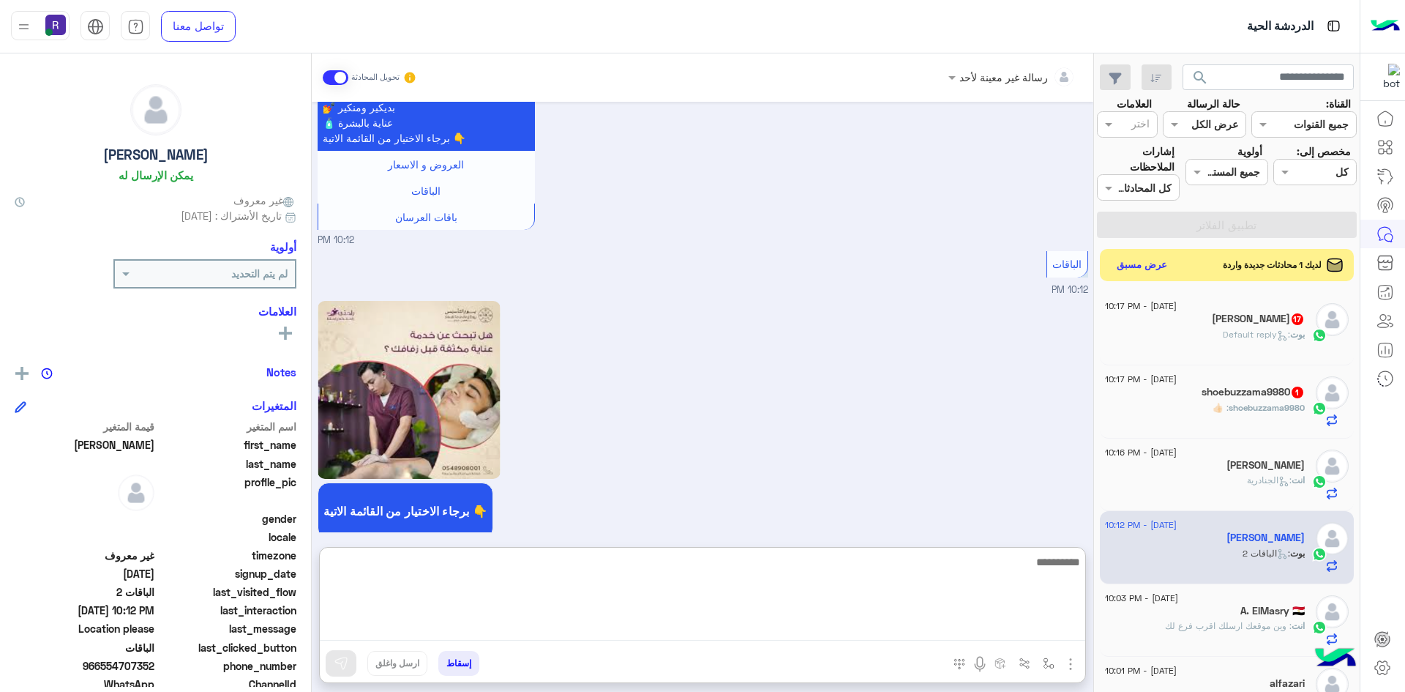
paste textarea "**********"
type textarea "**********"
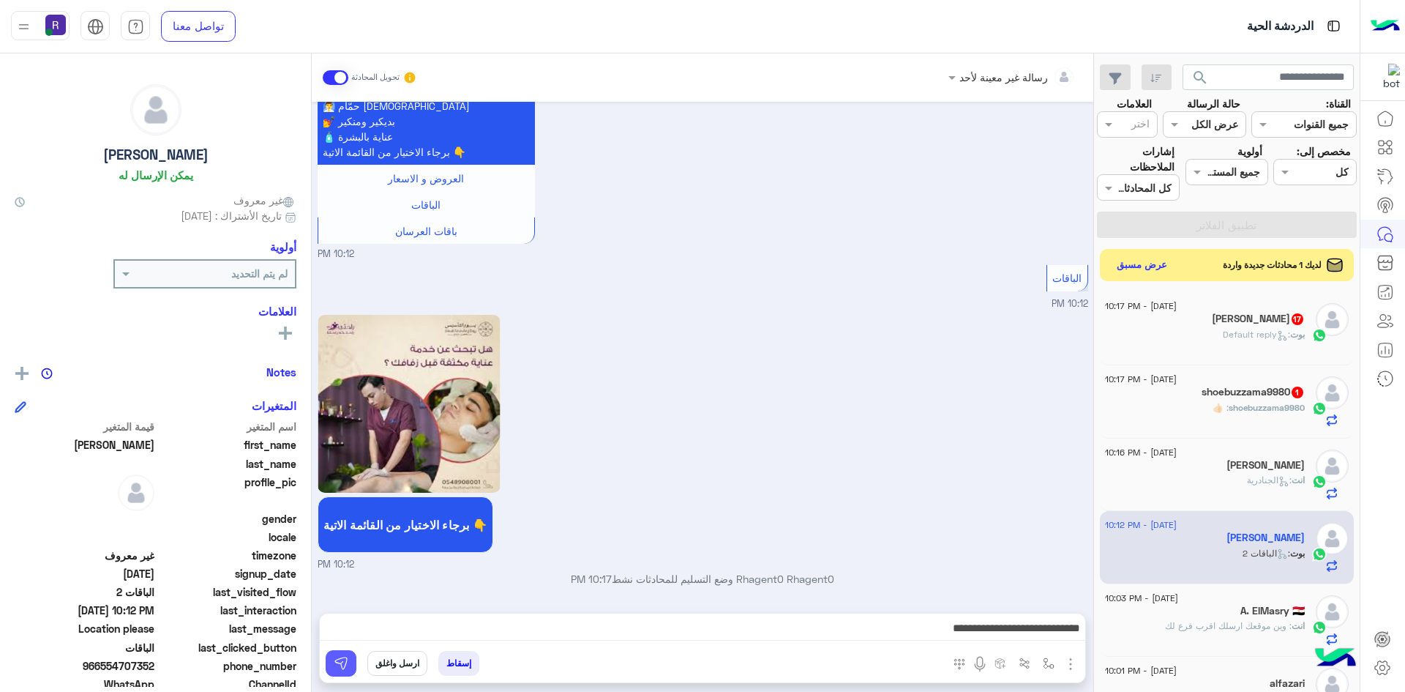
click at [349, 670] on button at bounding box center [341, 663] width 31 height 26
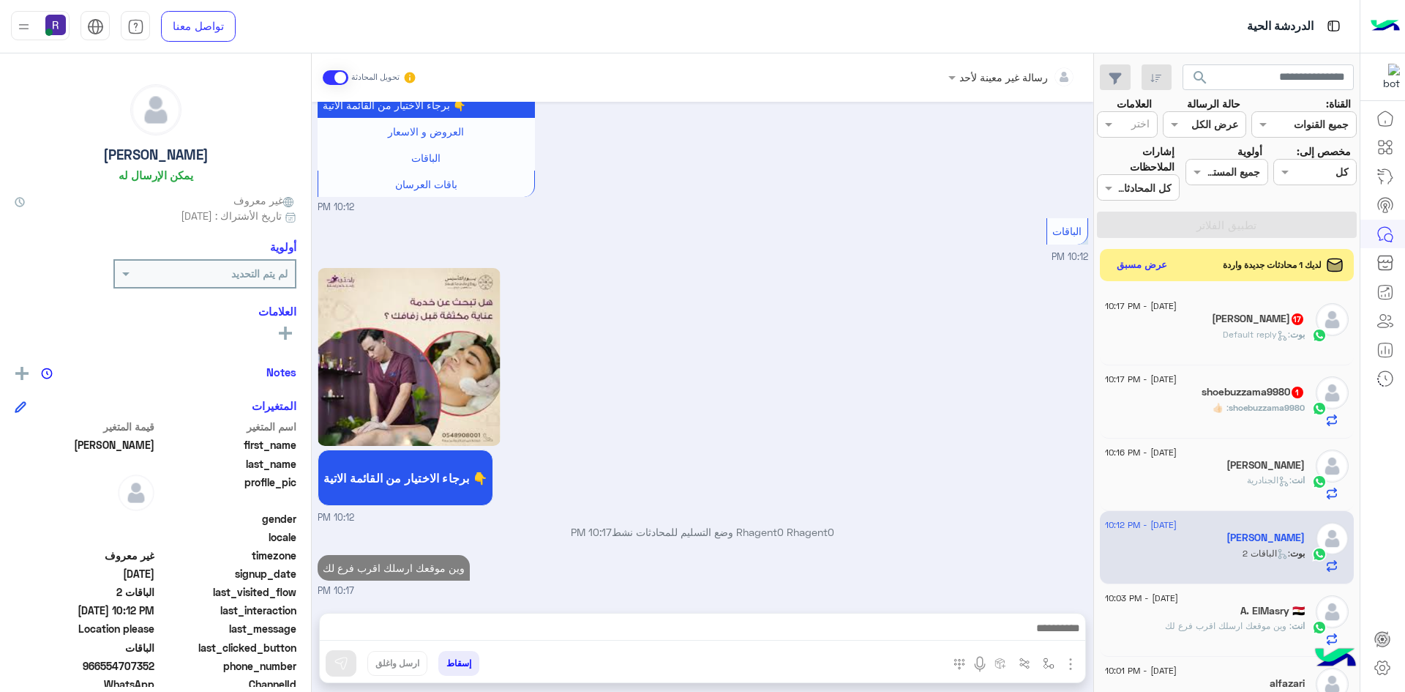
click at [1183, 414] on div "shoebuzzama9980 : 👍🏻" at bounding box center [1205, 414] width 200 height 26
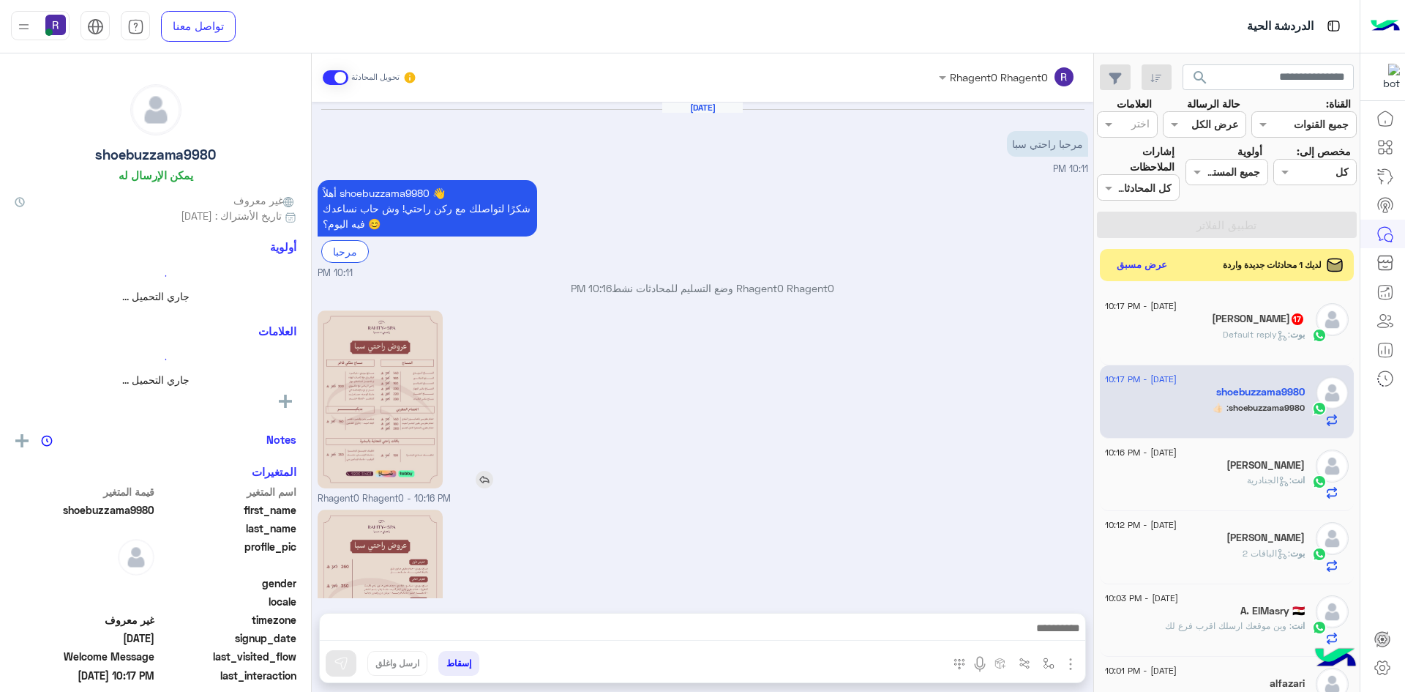
scroll to position [229, 0]
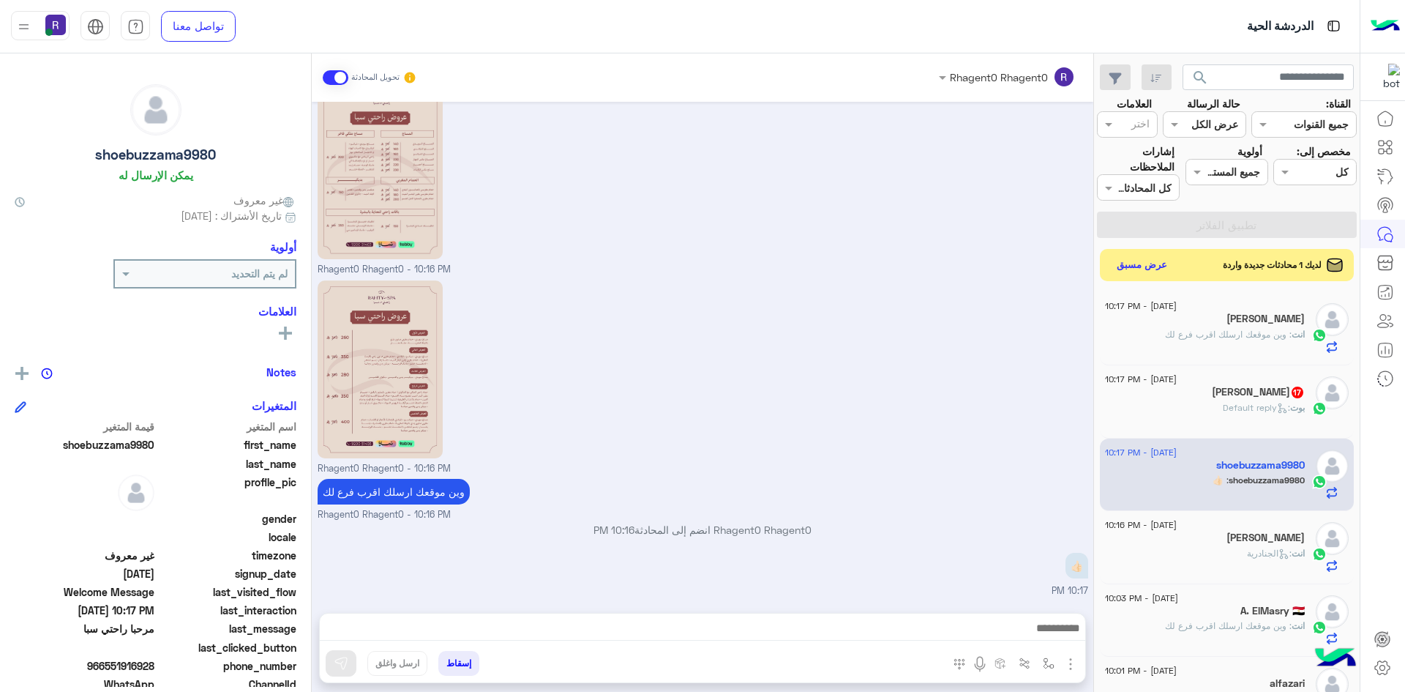
click at [1181, 394] on div "ahmed 17" at bounding box center [1205, 393] width 200 height 15
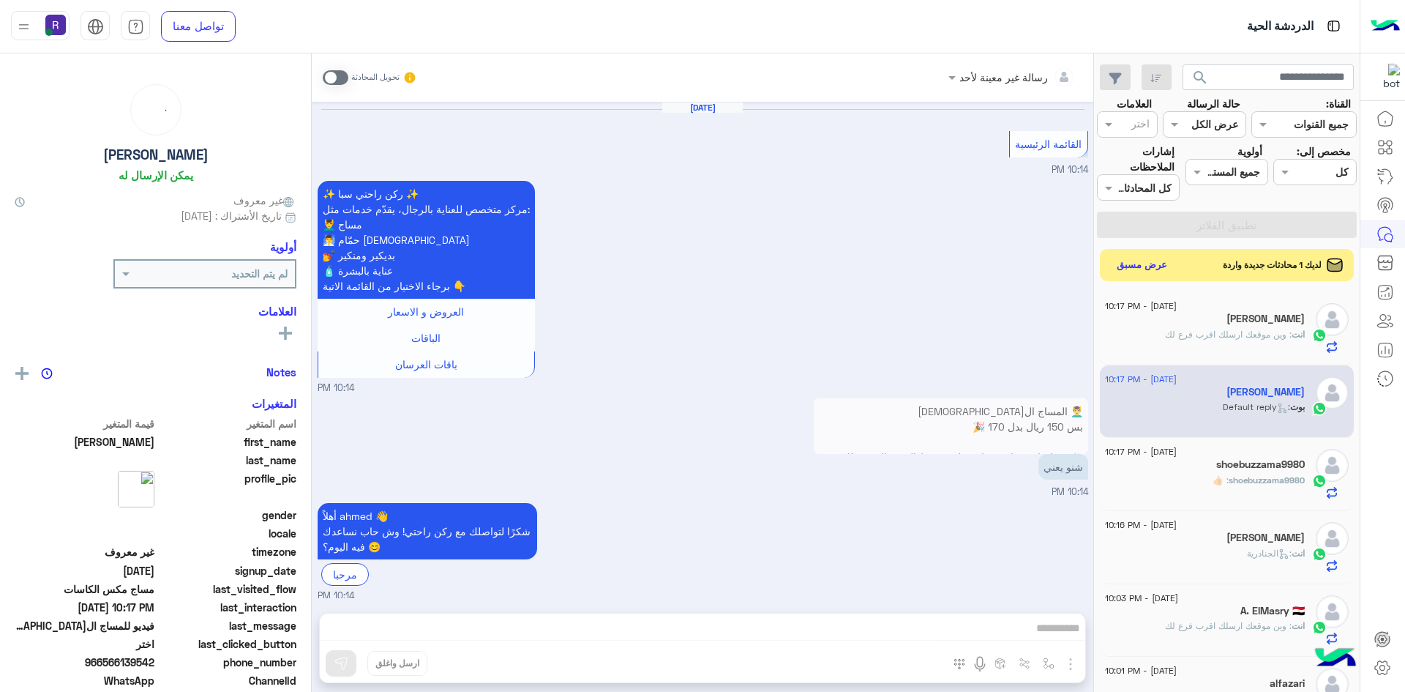
scroll to position [2024, 0]
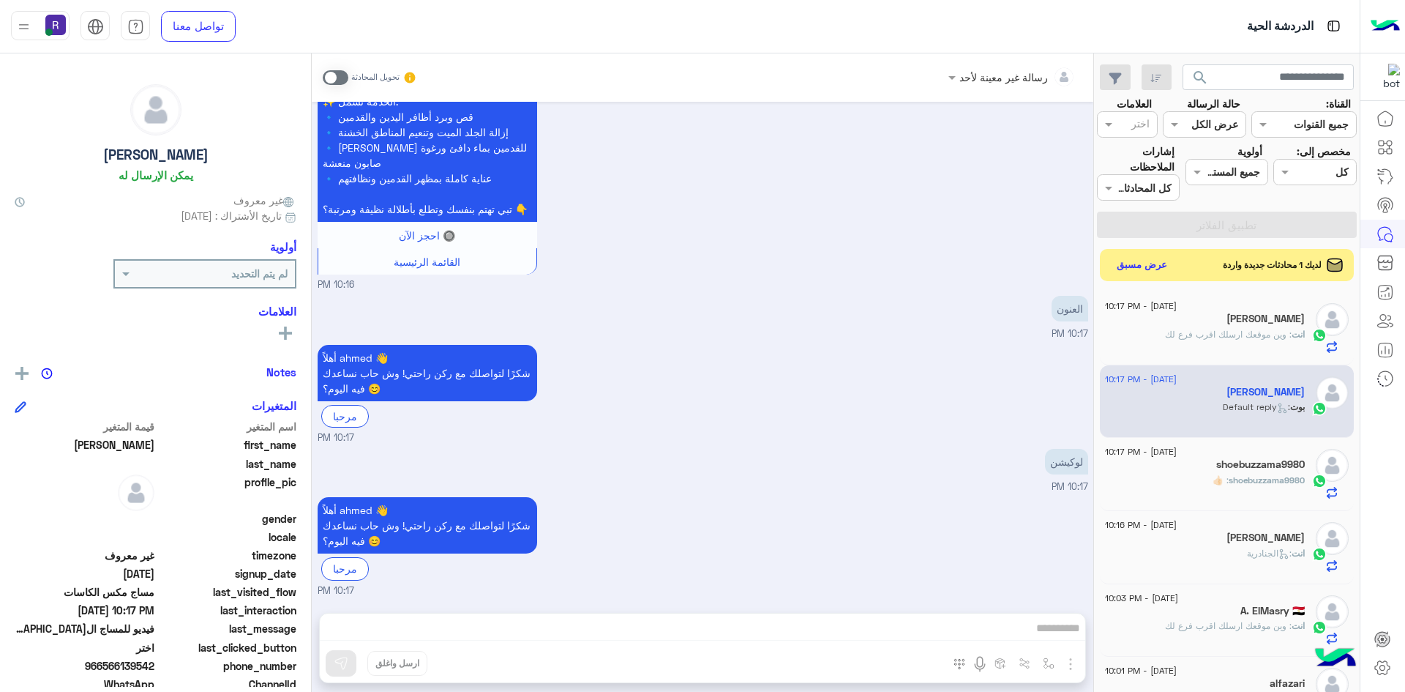
click at [342, 73] on span at bounding box center [336, 77] width 26 height 15
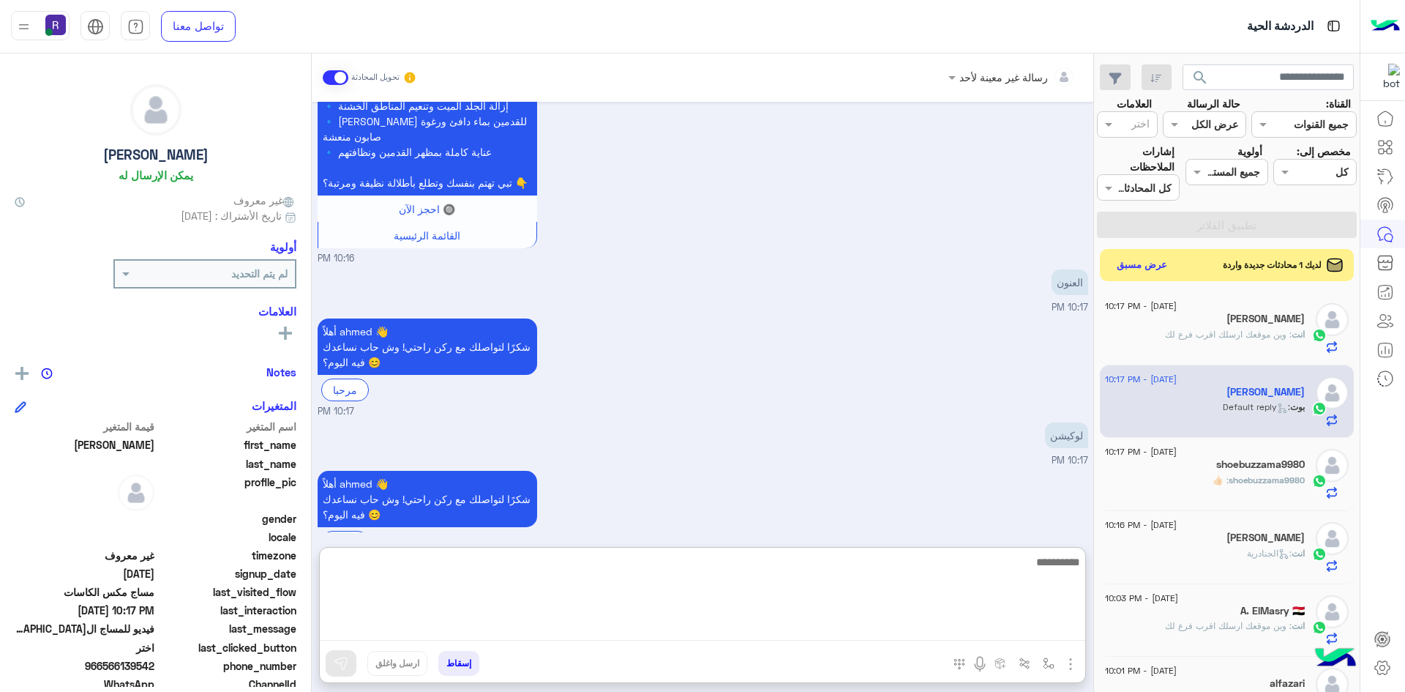
paste textarea "**********"
type textarea "**********"
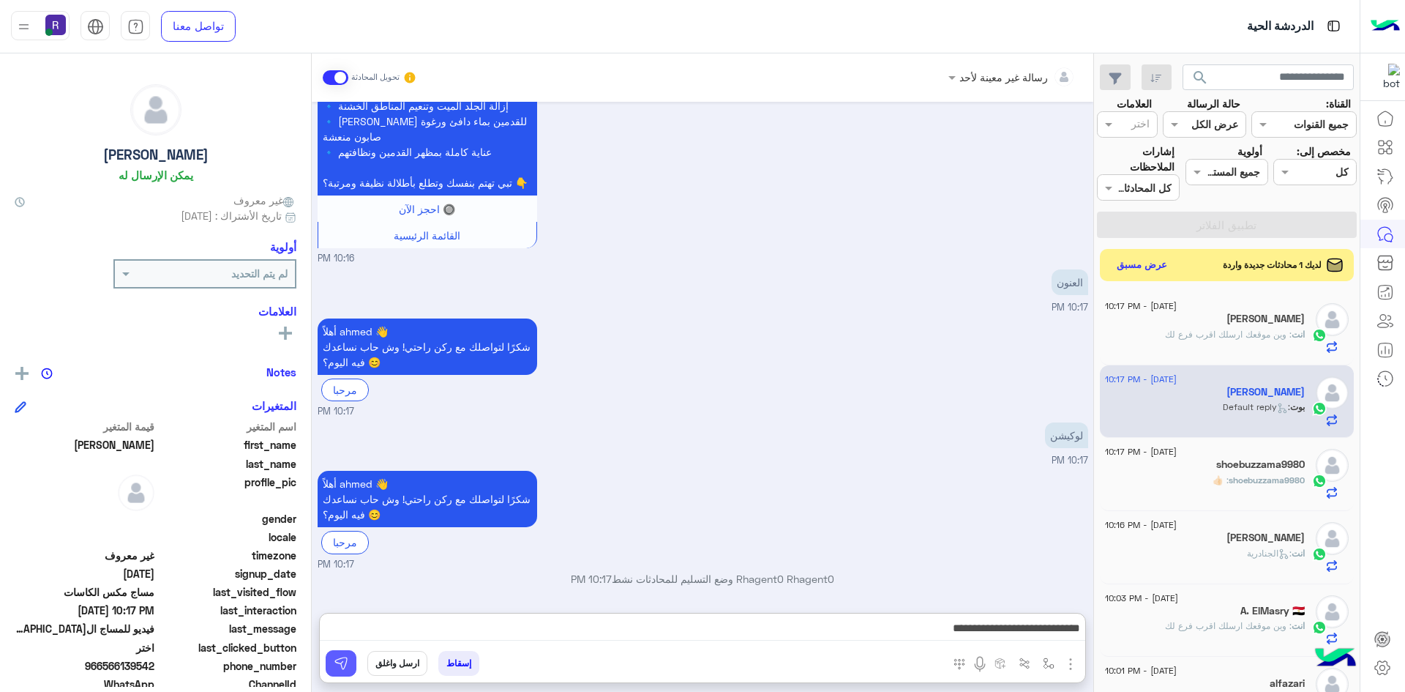
click at [344, 659] on img at bounding box center [341, 663] width 15 height 15
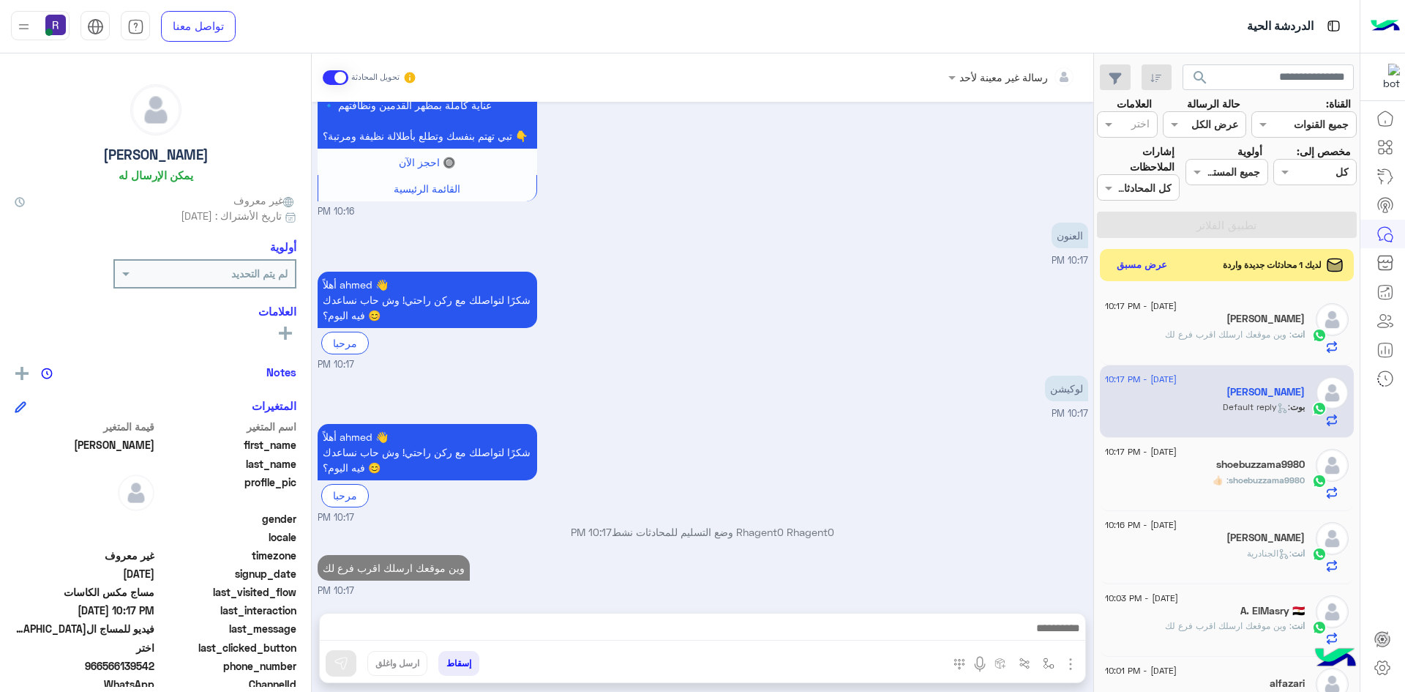
click at [1070, 660] on img "button" at bounding box center [1071, 664] width 18 height 18
click at [1040, 632] on span "الصور" at bounding box center [1042, 632] width 27 height 17
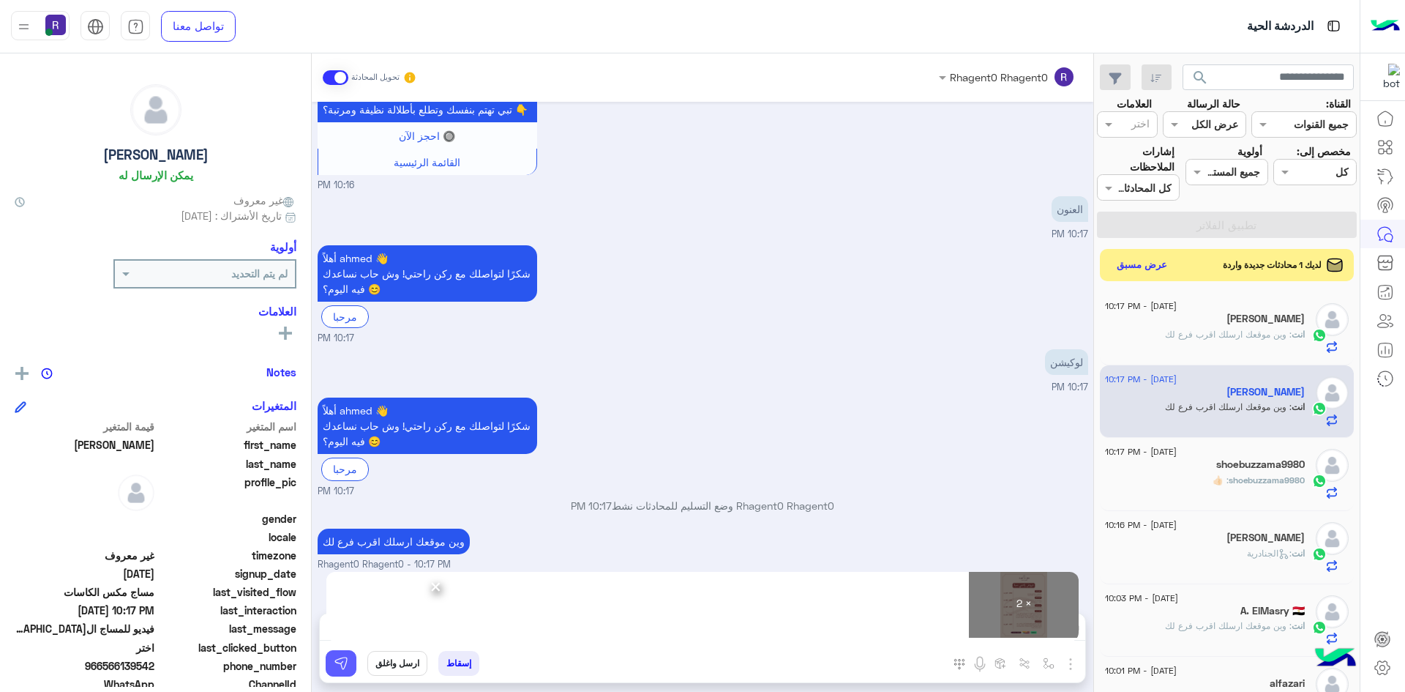
click at [340, 667] on img at bounding box center [341, 663] width 15 height 15
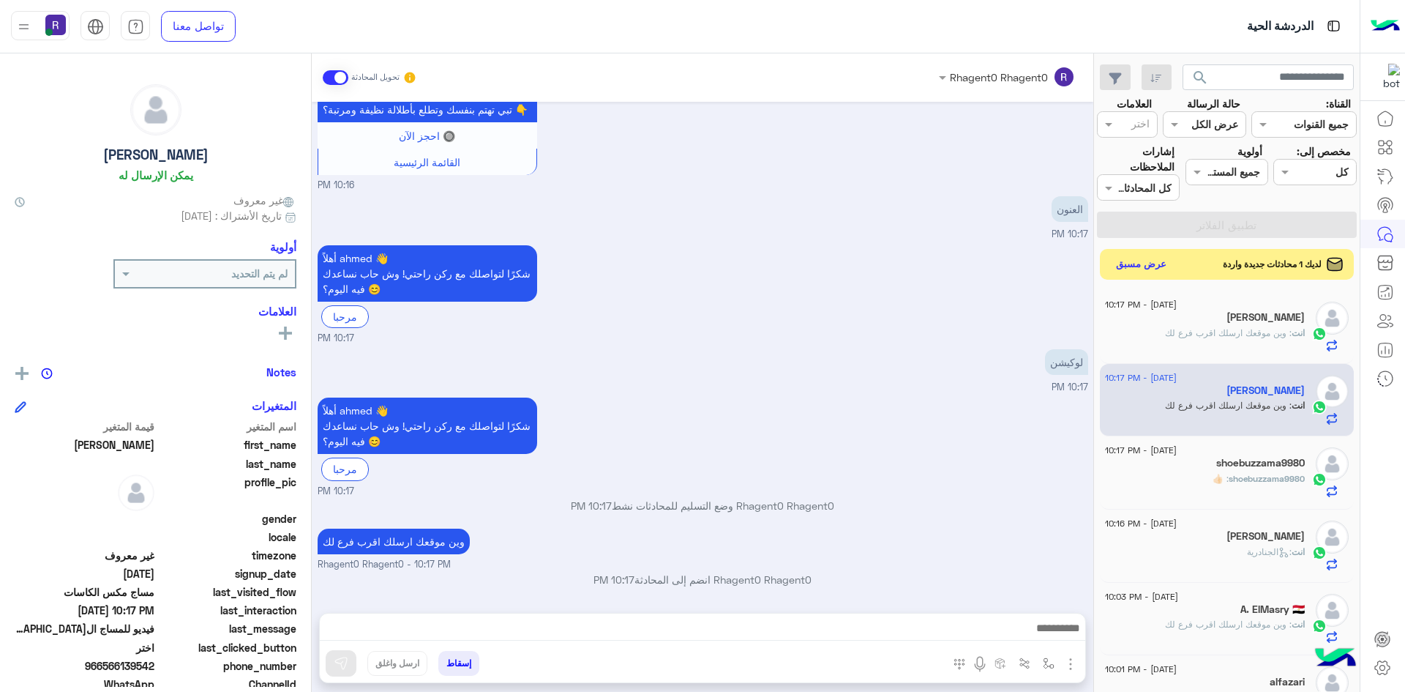
click at [1134, 266] on button "عرض مسبق" at bounding box center [1141, 265] width 61 height 20
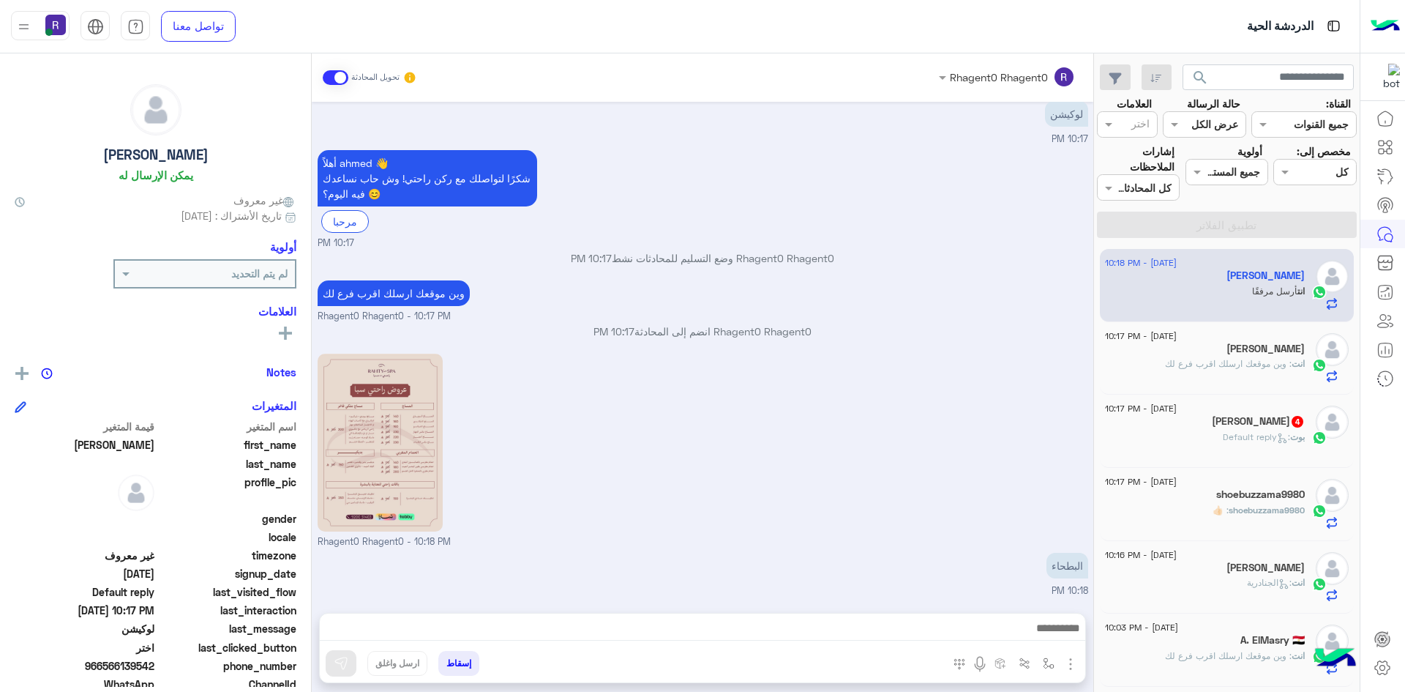
scroll to position [2199, 0]
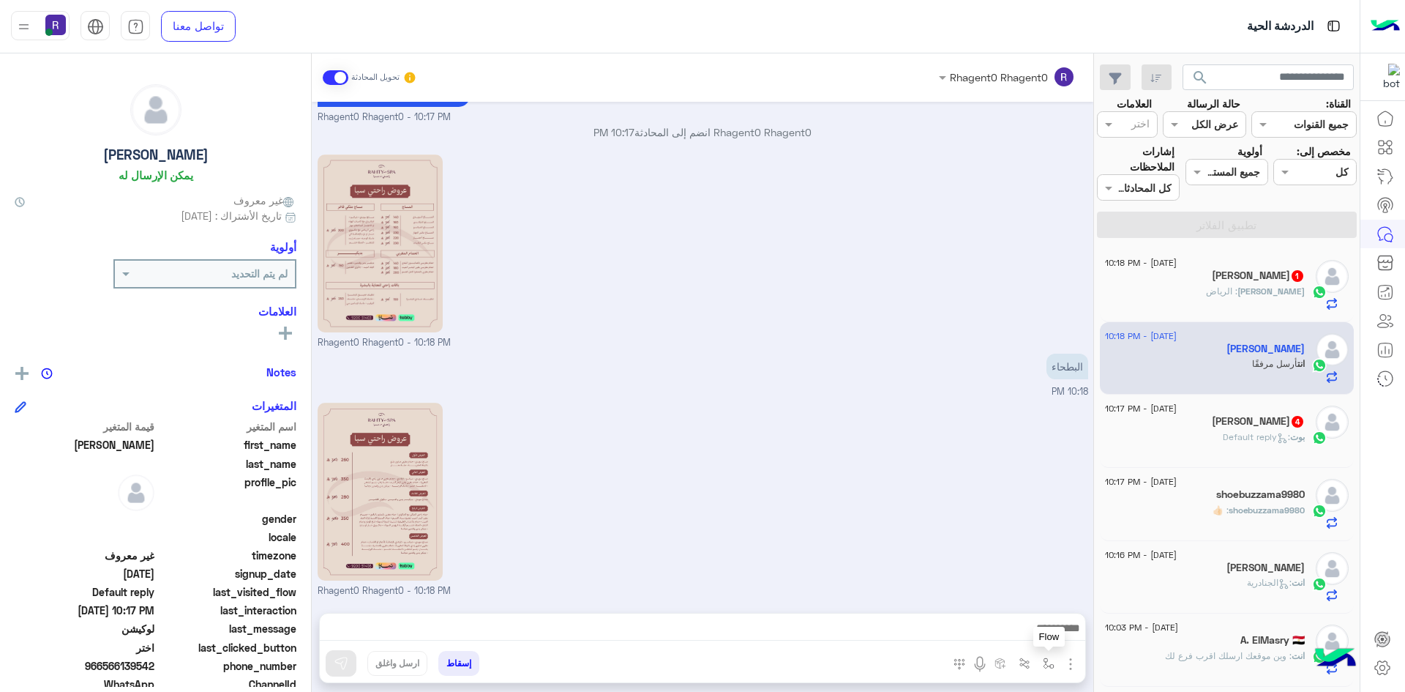
click at [1052, 662] on img "button" at bounding box center [1049, 663] width 12 height 12
click at [1041, 633] on input "text" at bounding box center [1003, 631] width 99 height 17
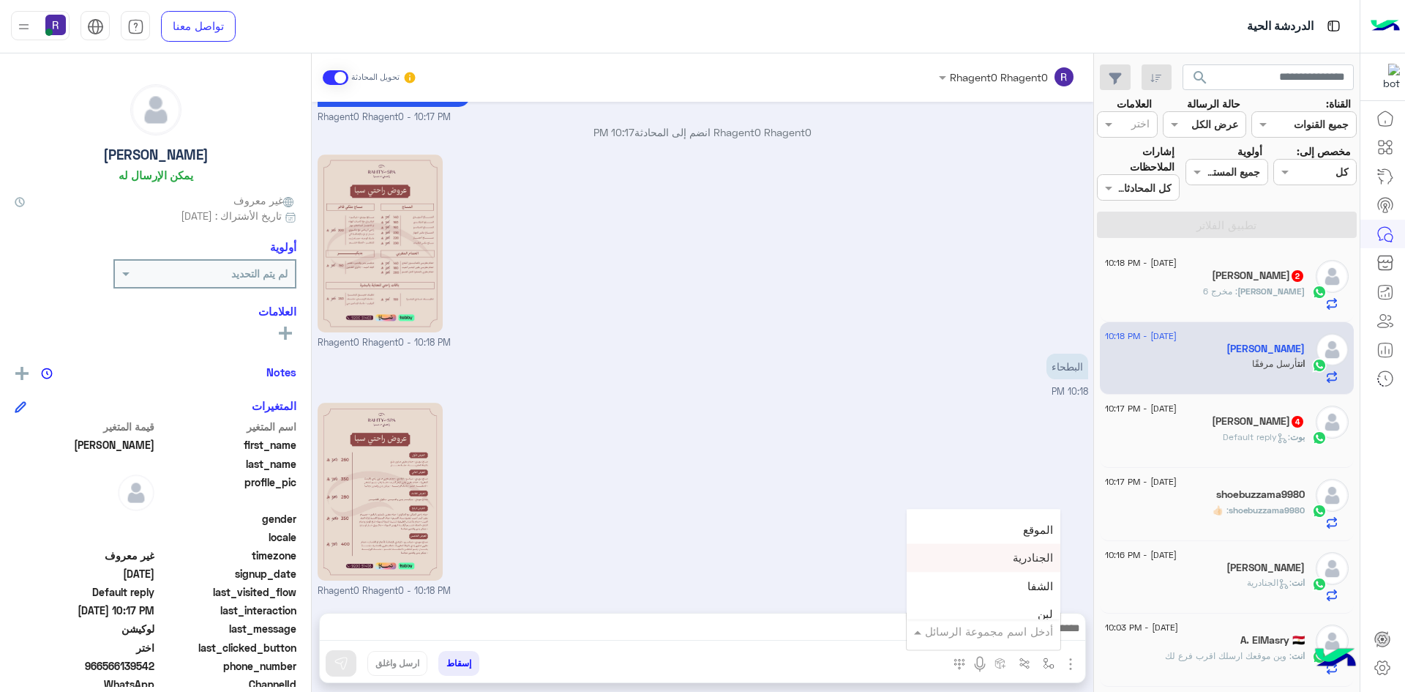
click at [1018, 552] on span "الجنادرية" at bounding box center [1033, 557] width 40 height 13
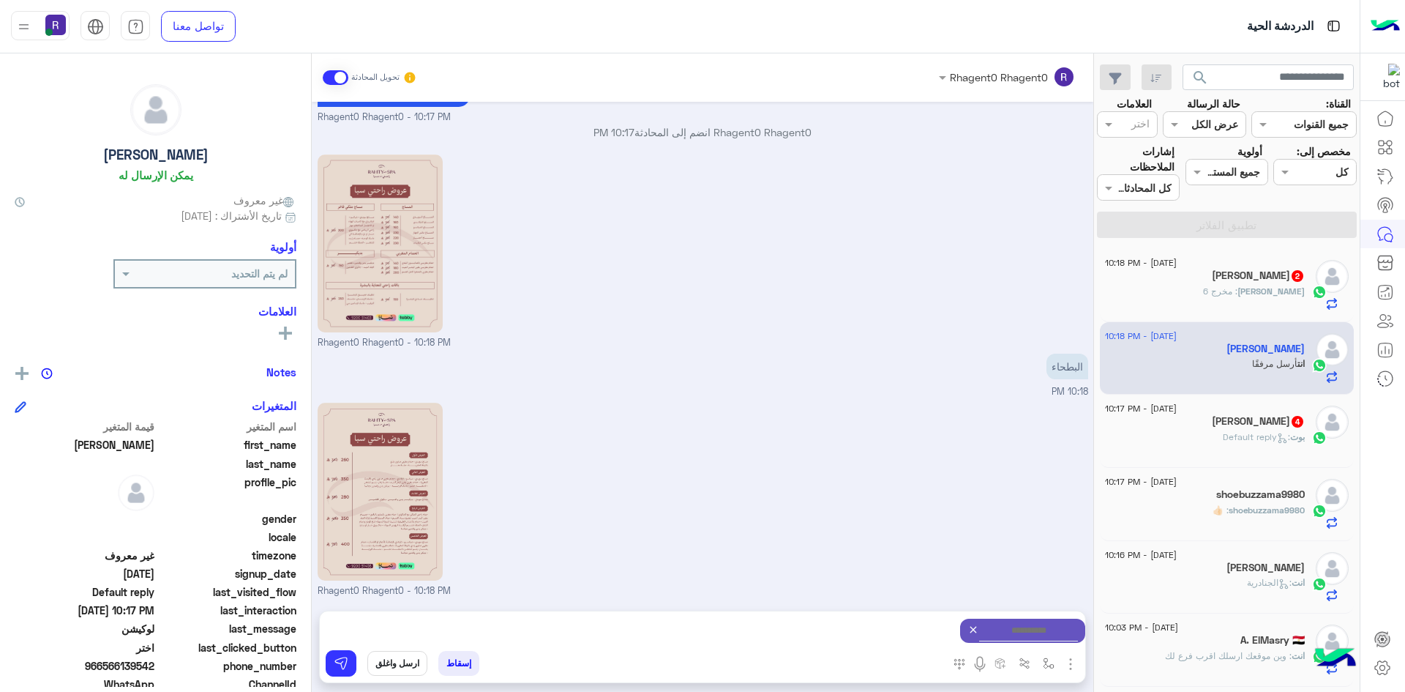
type textarea "*********"
click at [350, 665] on button at bounding box center [341, 663] width 31 height 26
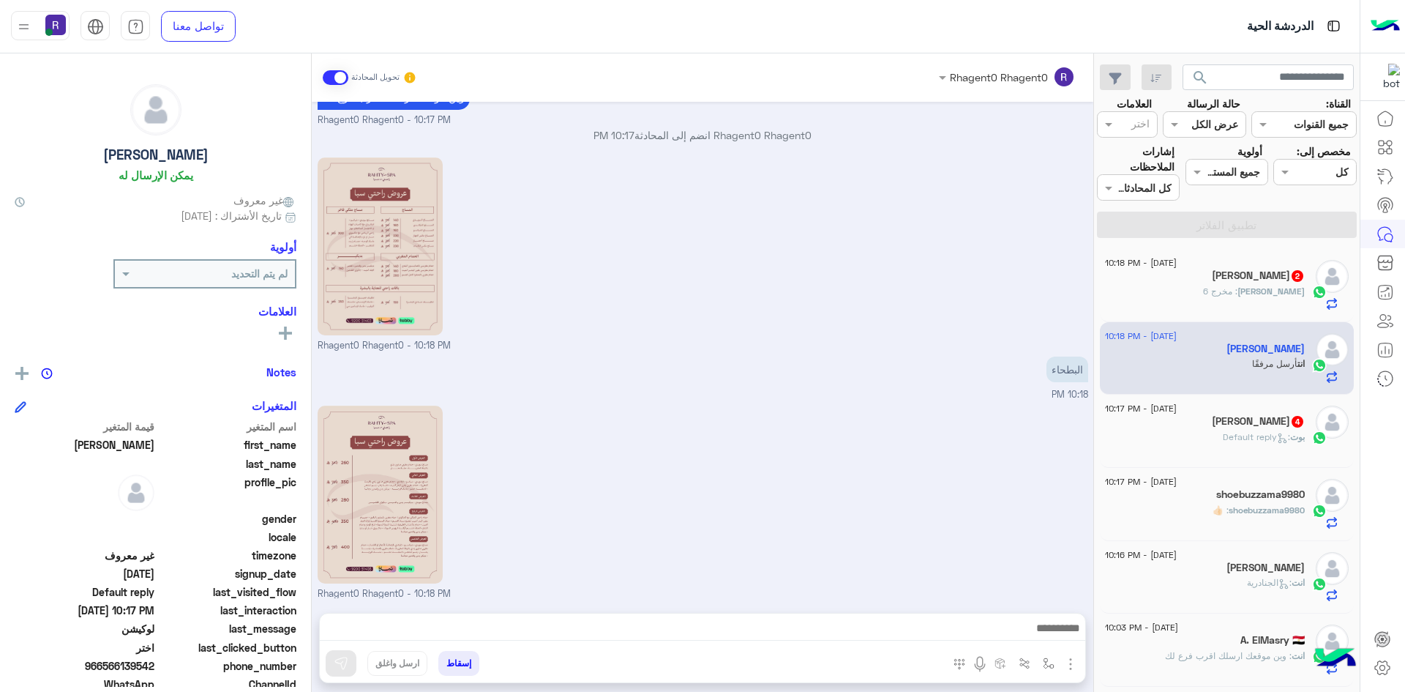
scroll to position [2199, 0]
click at [1073, 667] on img "button" at bounding box center [1071, 664] width 18 height 18
click at [1058, 636] on button "الصور" at bounding box center [1048, 631] width 62 height 29
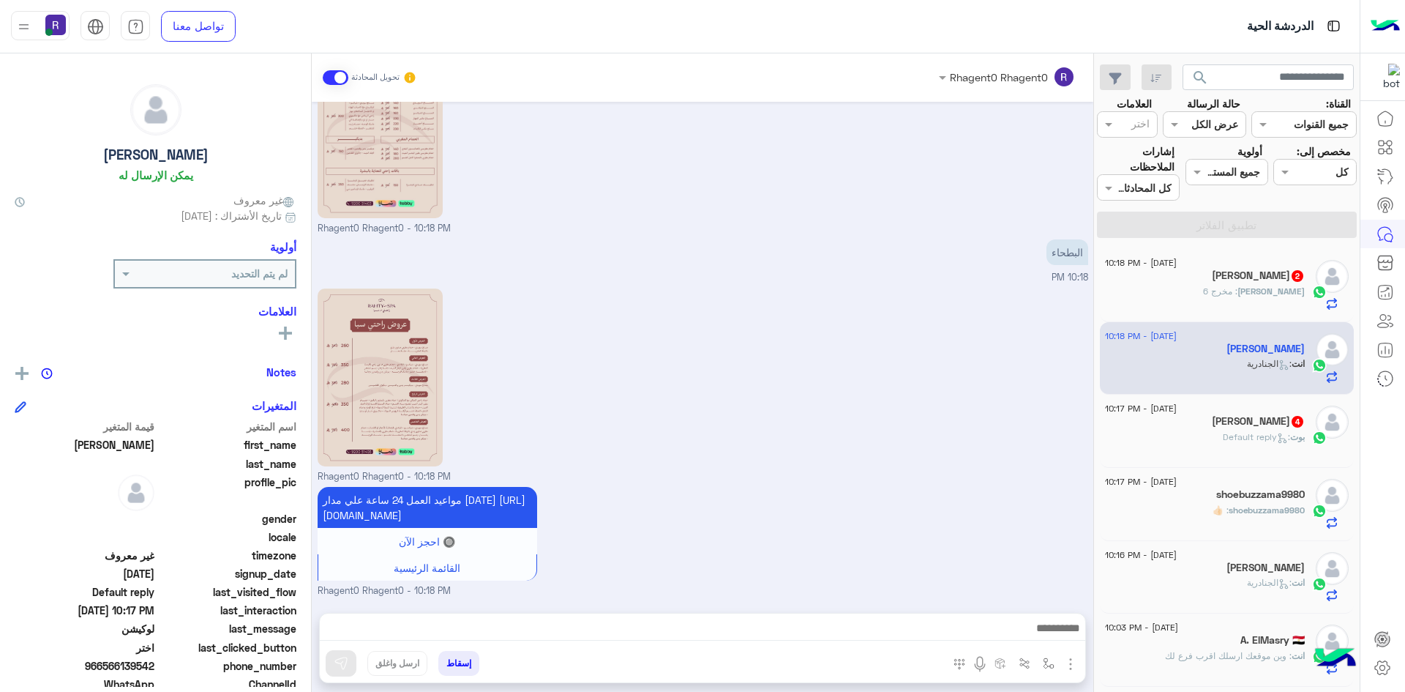
click at [1242, 430] on div "ابو زكريا 4" at bounding box center [1205, 422] width 200 height 15
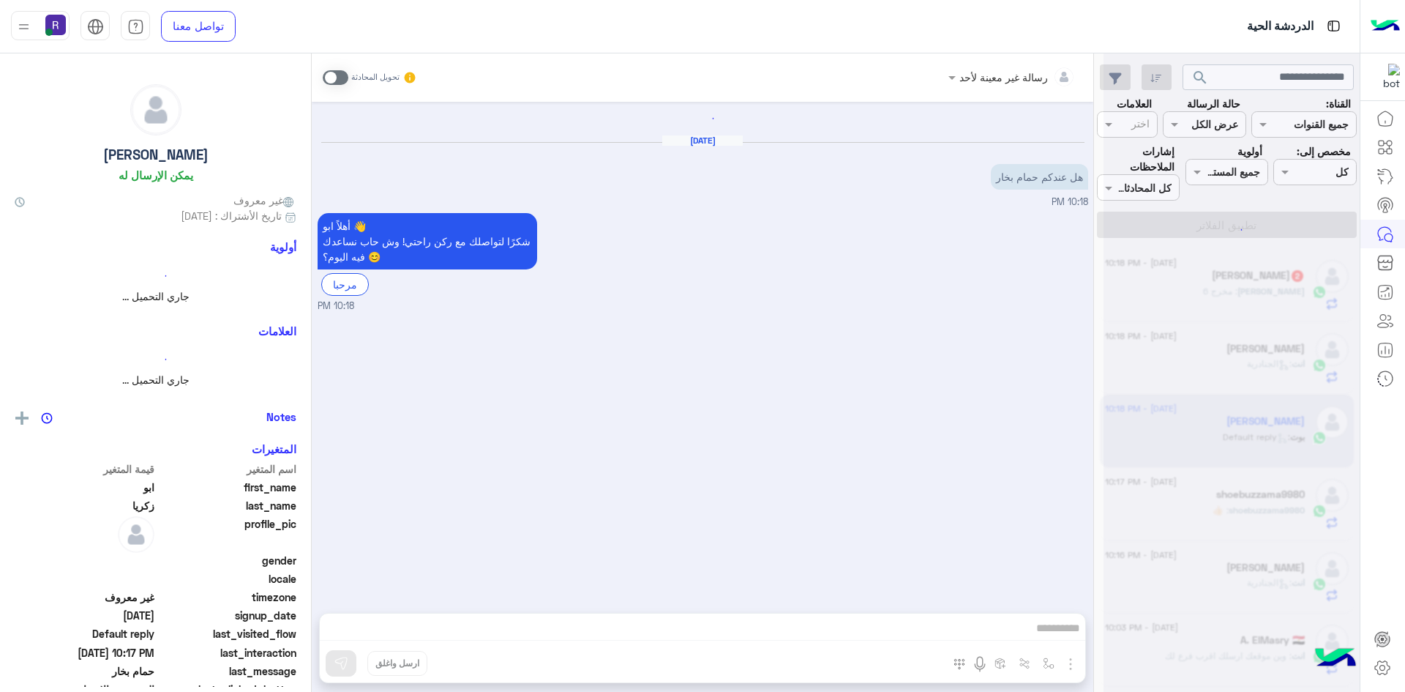
scroll to position [398, 0]
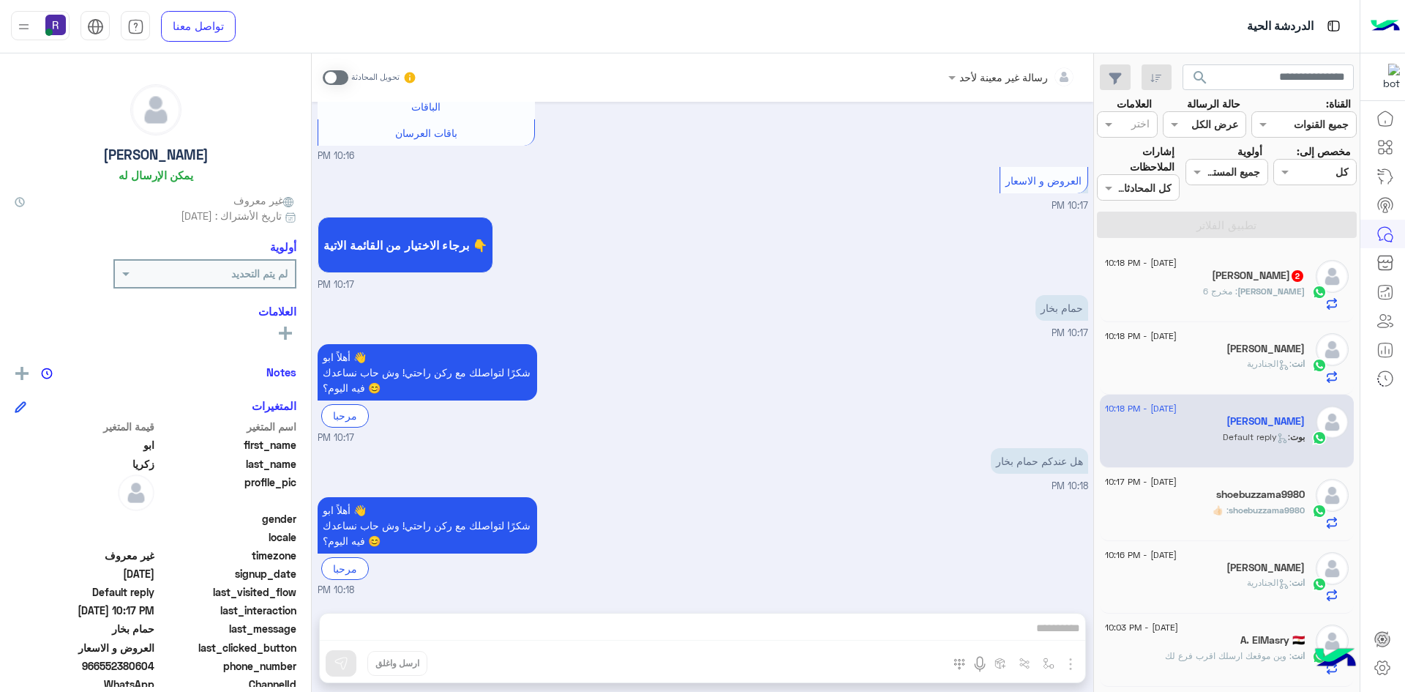
click at [343, 77] on span at bounding box center [336, 77] width 26 height 15
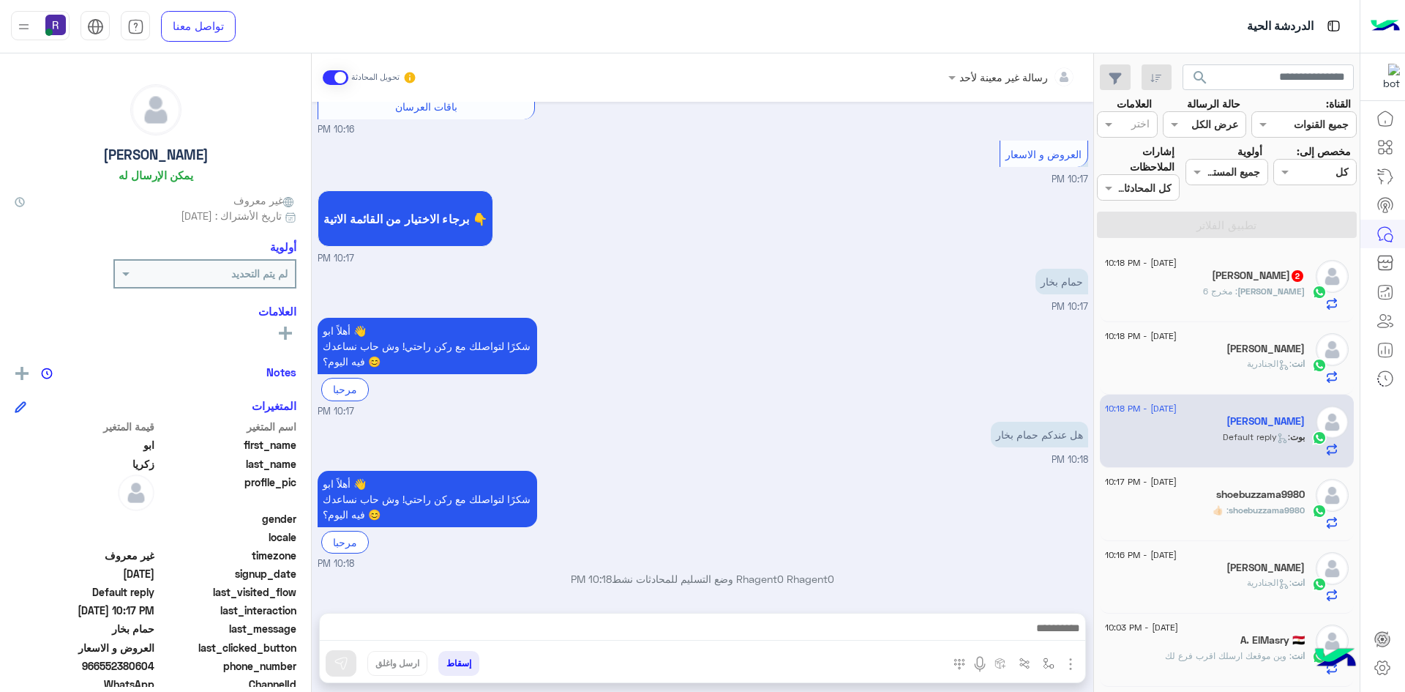
click at [1071, 666] on img "button" at bounding box center [1071, 664] width 18 height 18
click at [1044, 629] on span "الصور" at bounding box center [1042, 632] width 27 height 17
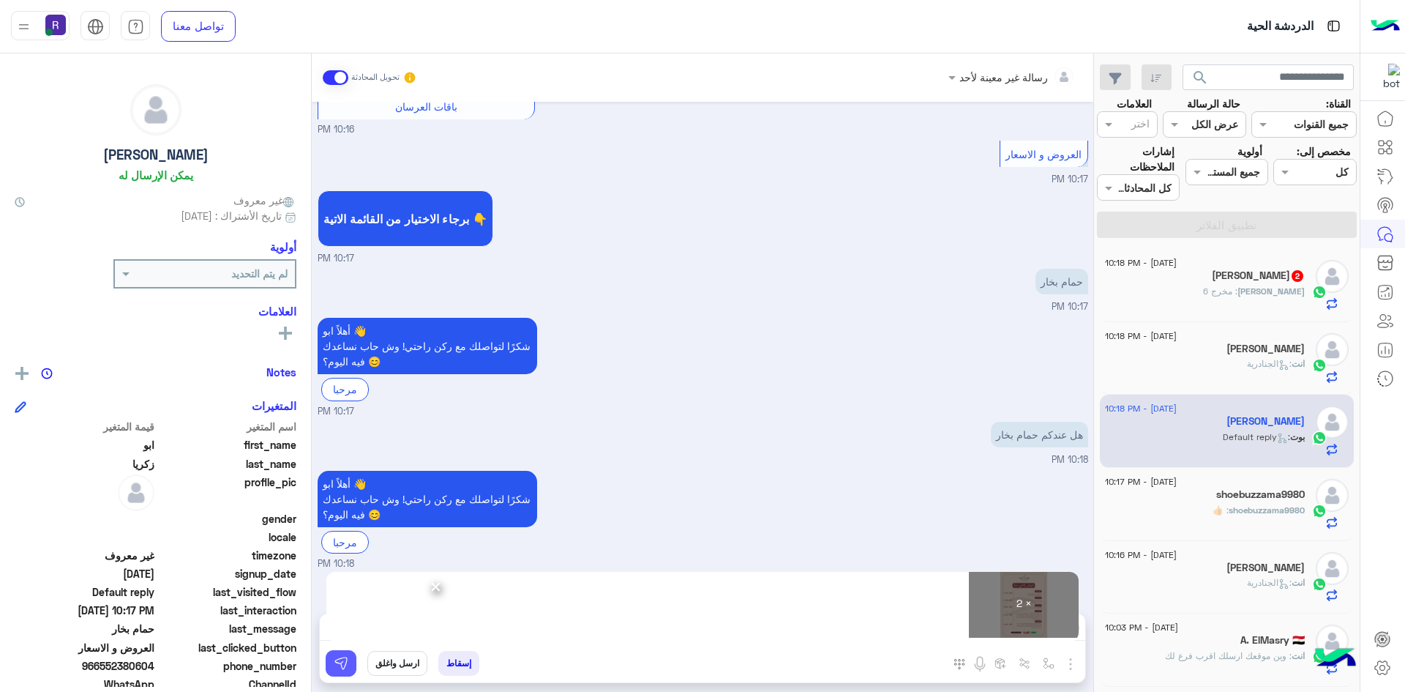
click at [343, 673] on button at bounding box center [341, 663] width 31 height 26
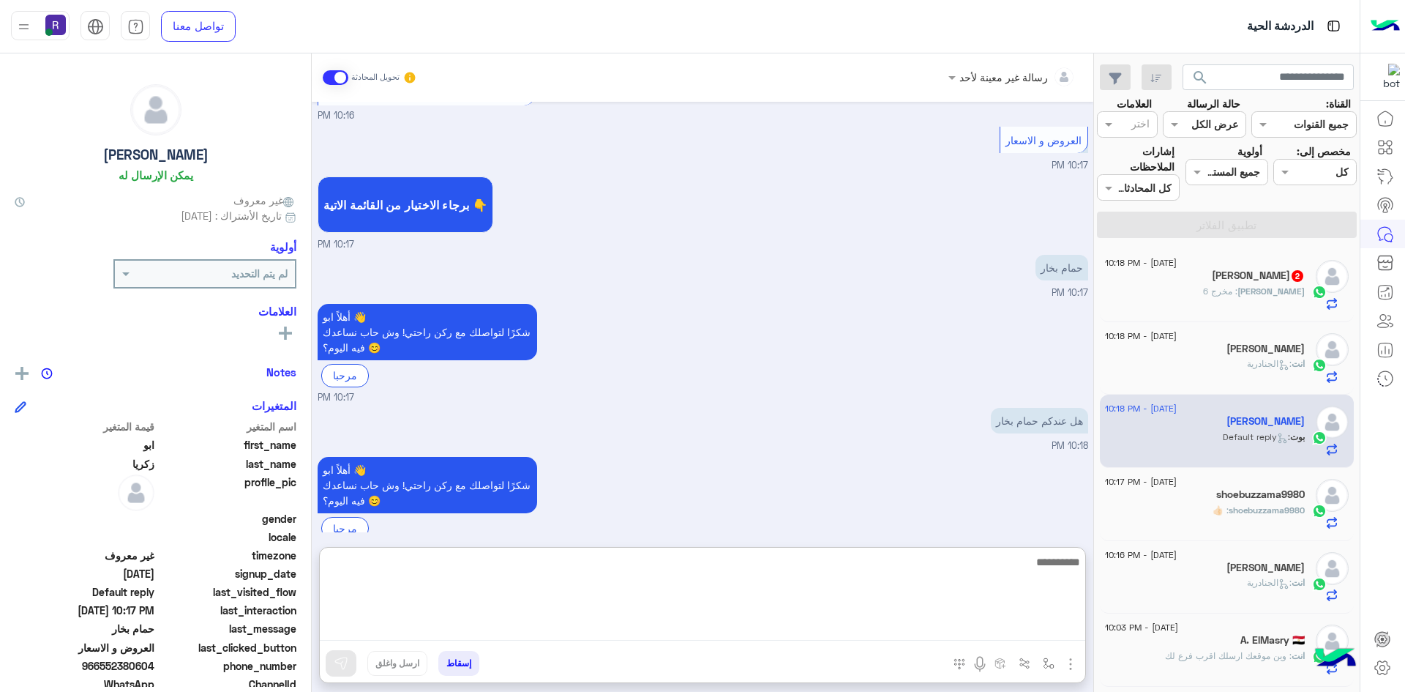
paste textarea "**********"
type textarea "**********"
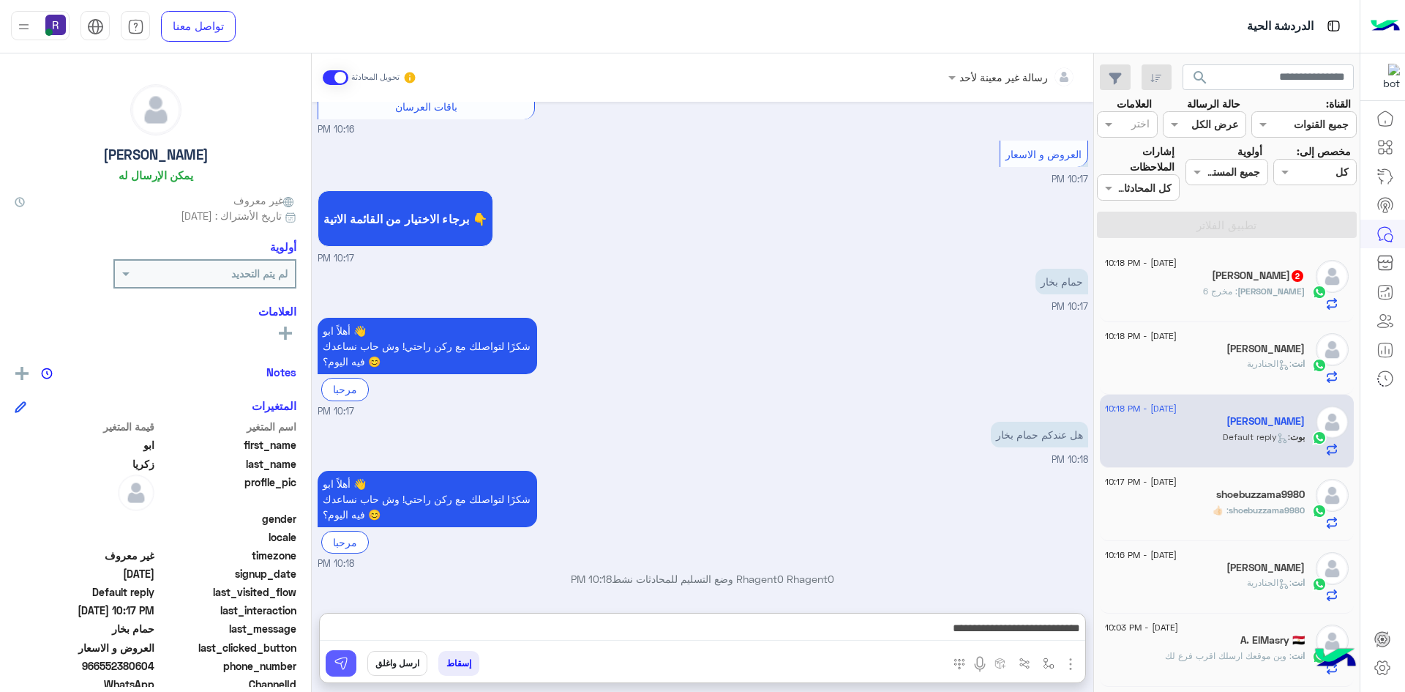
click at [345, 661] on img at bounding box center [341, 663] width 15 height 15
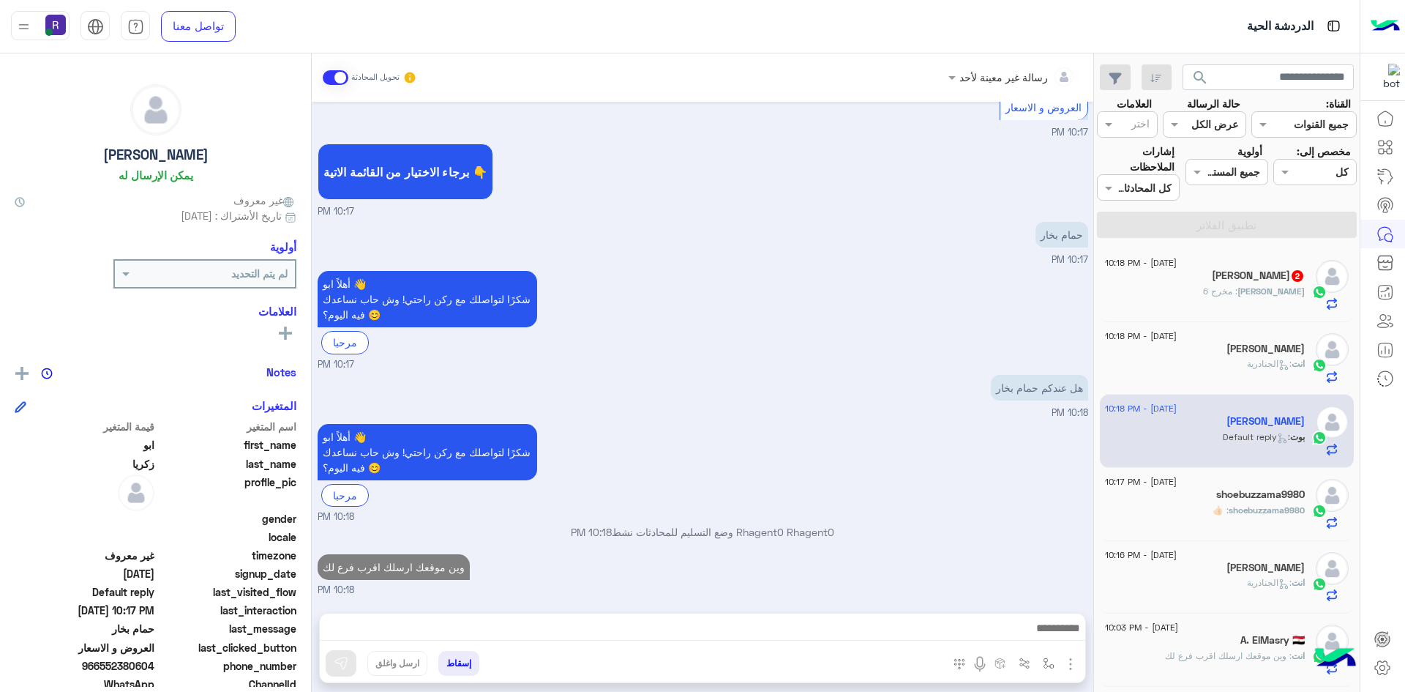
scroll to position [471, 0]
click at [1276, 299] on div "Adam : مخرج 6" at bounding box center [1205, 298] width 200 height 26
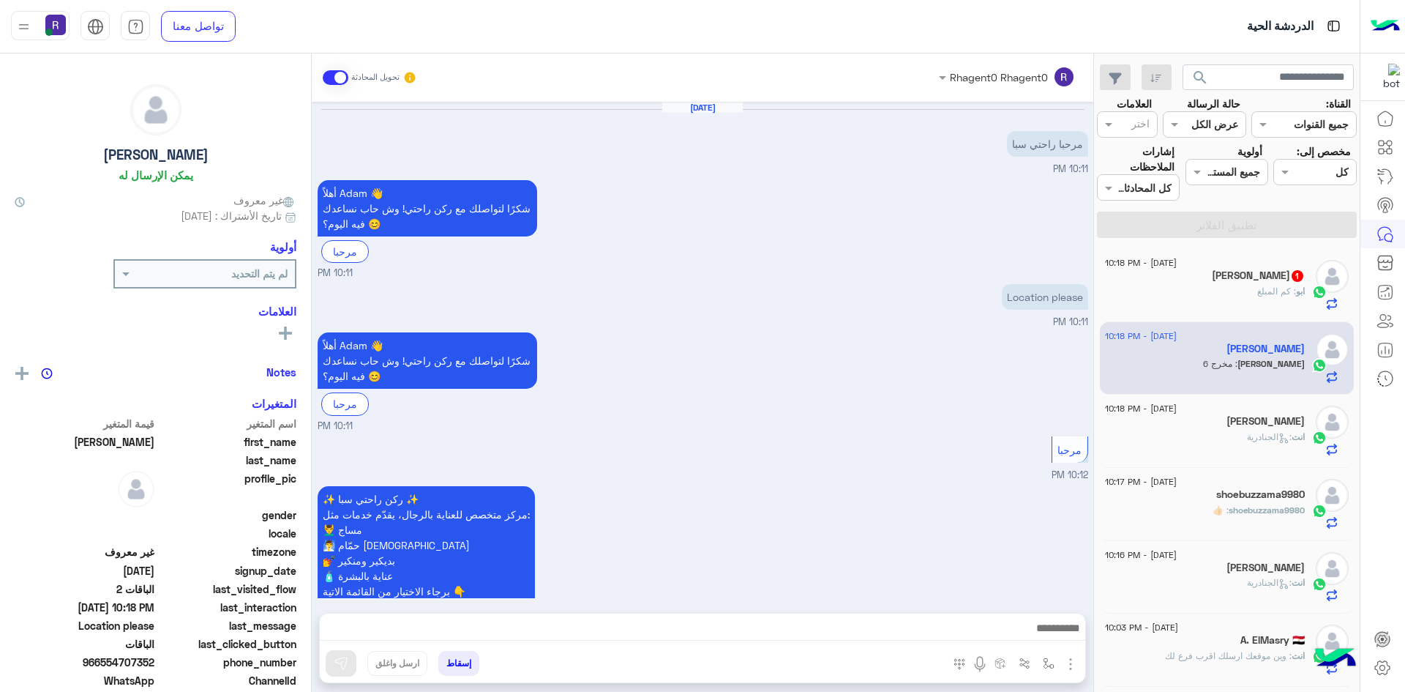
scroll to position [624, 0]
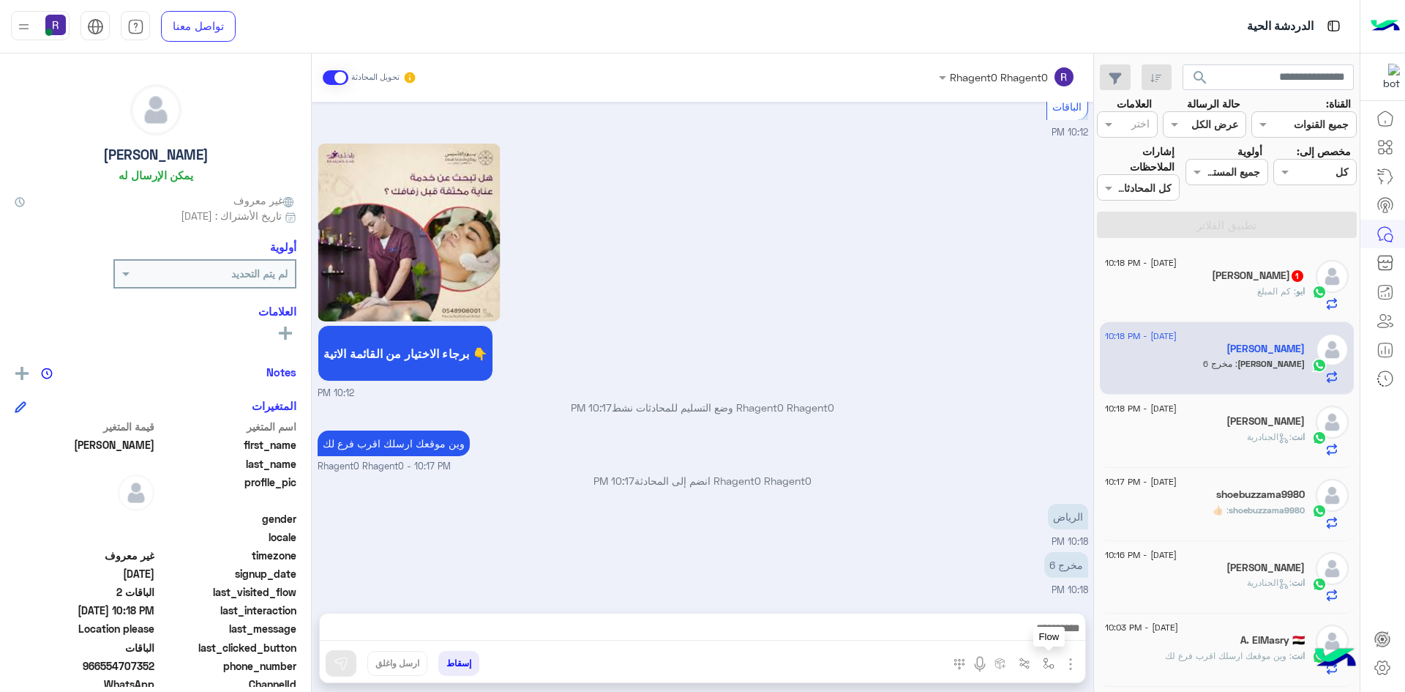
click at [1047, 662] on img "button" at bounding box center [1049, 663] width 12 height 12
click at [1036, 640] on div "أدخل اسم مجموعة الرسائل" at bounding box center [984, 631] width 154 height 26
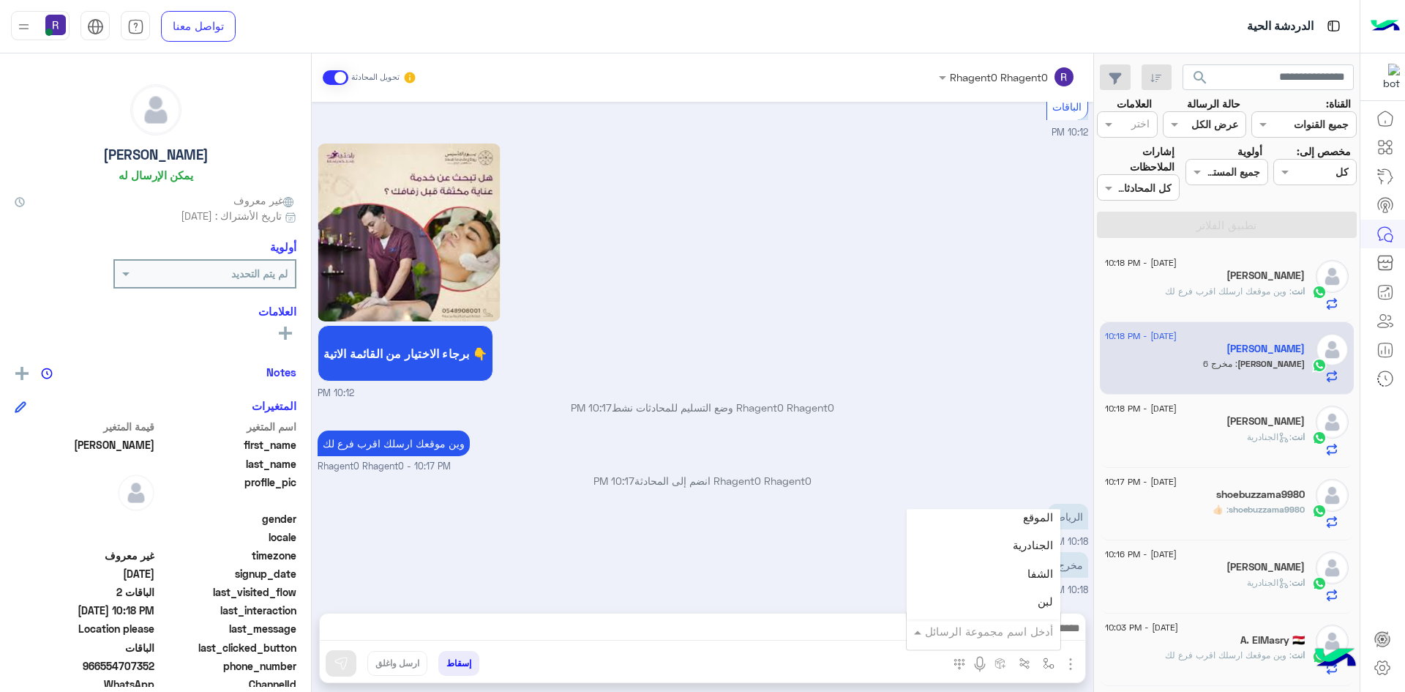
scroll to position [1025, 0]
click at [1007, 545] on div "لبن" at bounding box center [984, 541] width 154 height 29
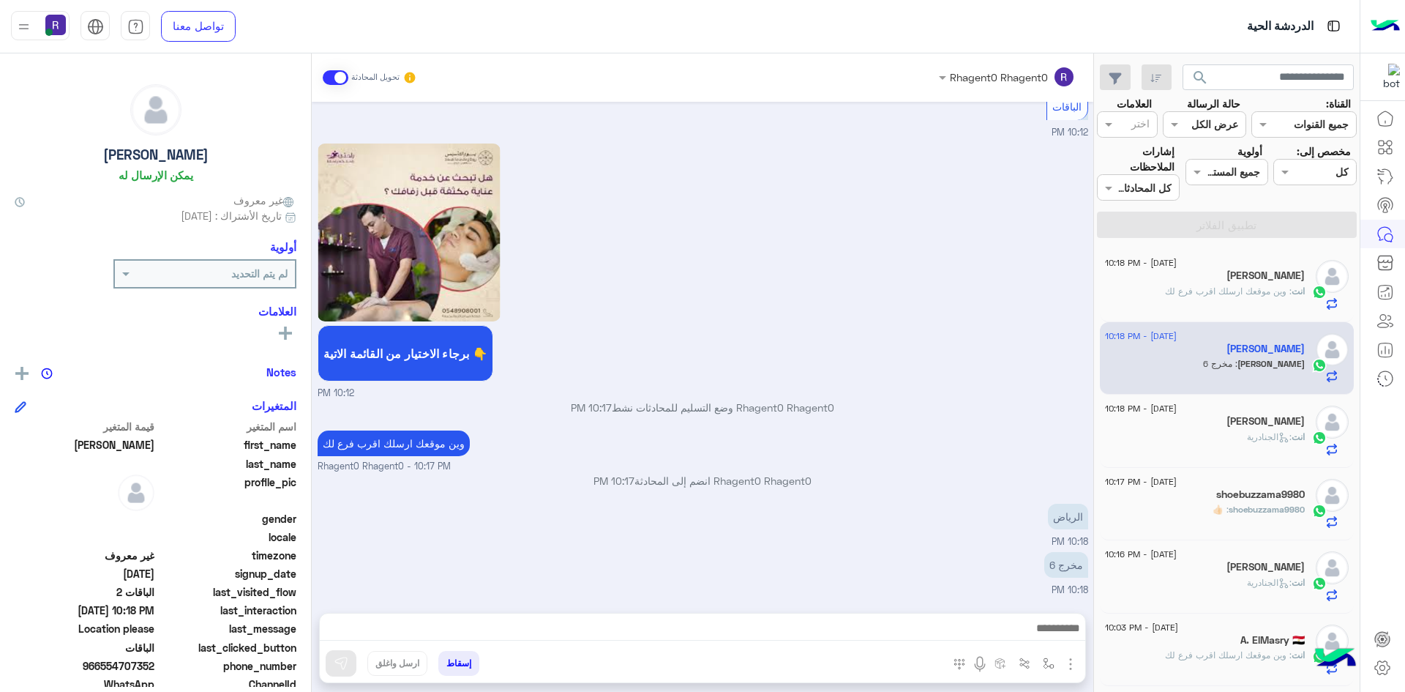
type textarea "***"
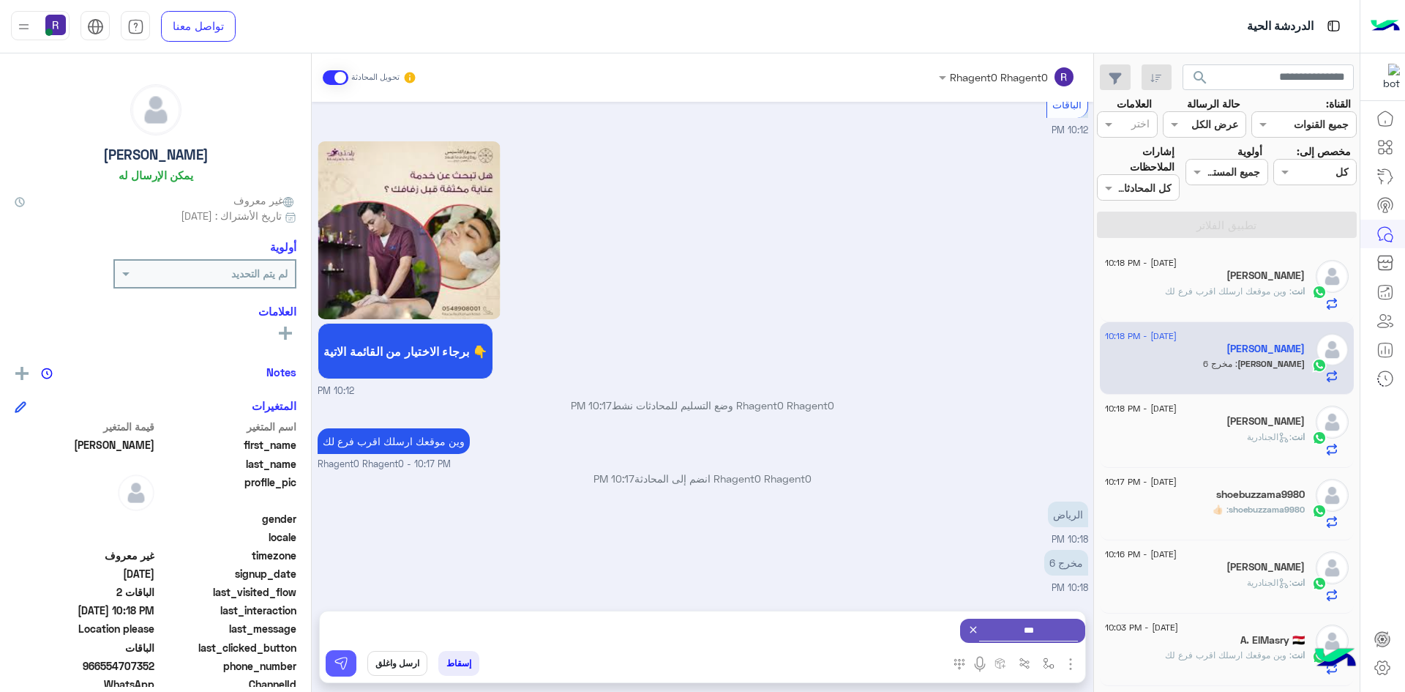
click at [340, 670] on img at bounding box center [341, 663] width 15 height 15
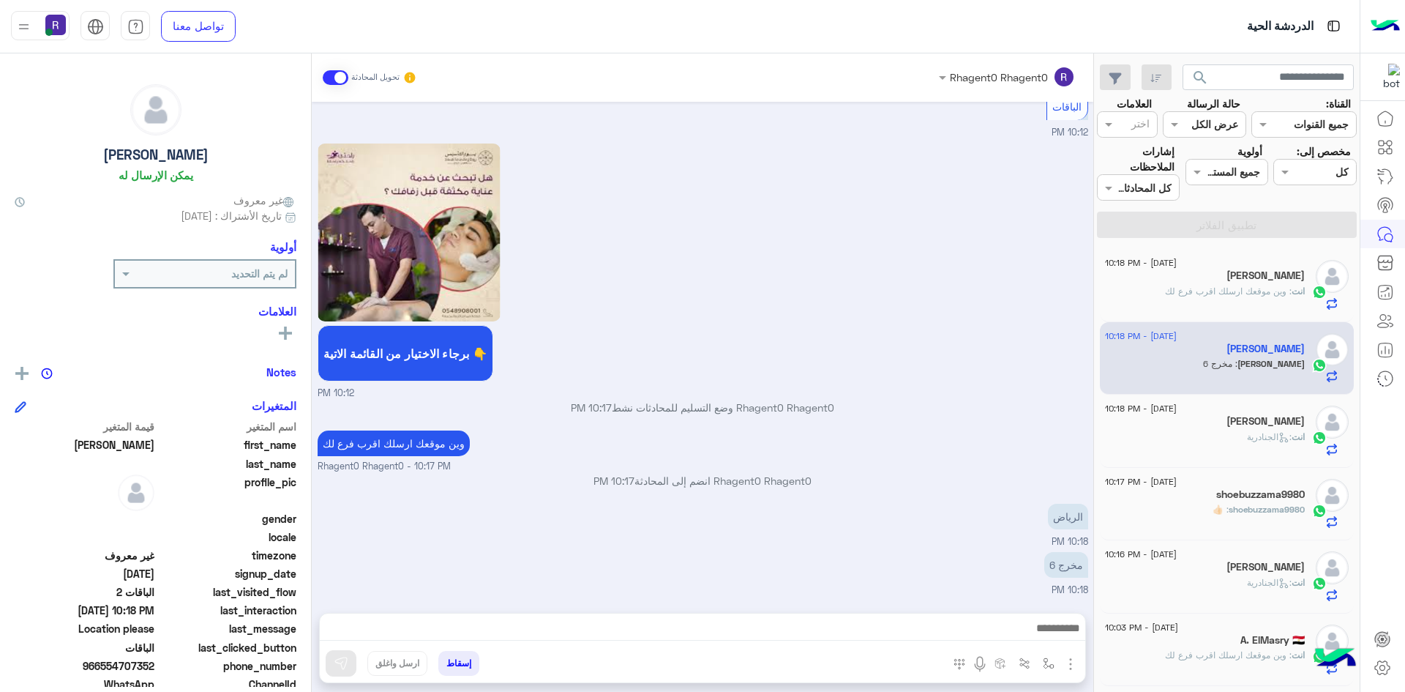
scroll to position [624, 0]
click at [1050, 664] on img "button" at bounding box center [1049, 663] width 12 height 12
click at [1042, 645] on div "أدخل اسم مجموعة الرسائل" at bounding box center [983, 631] width 155 height 39
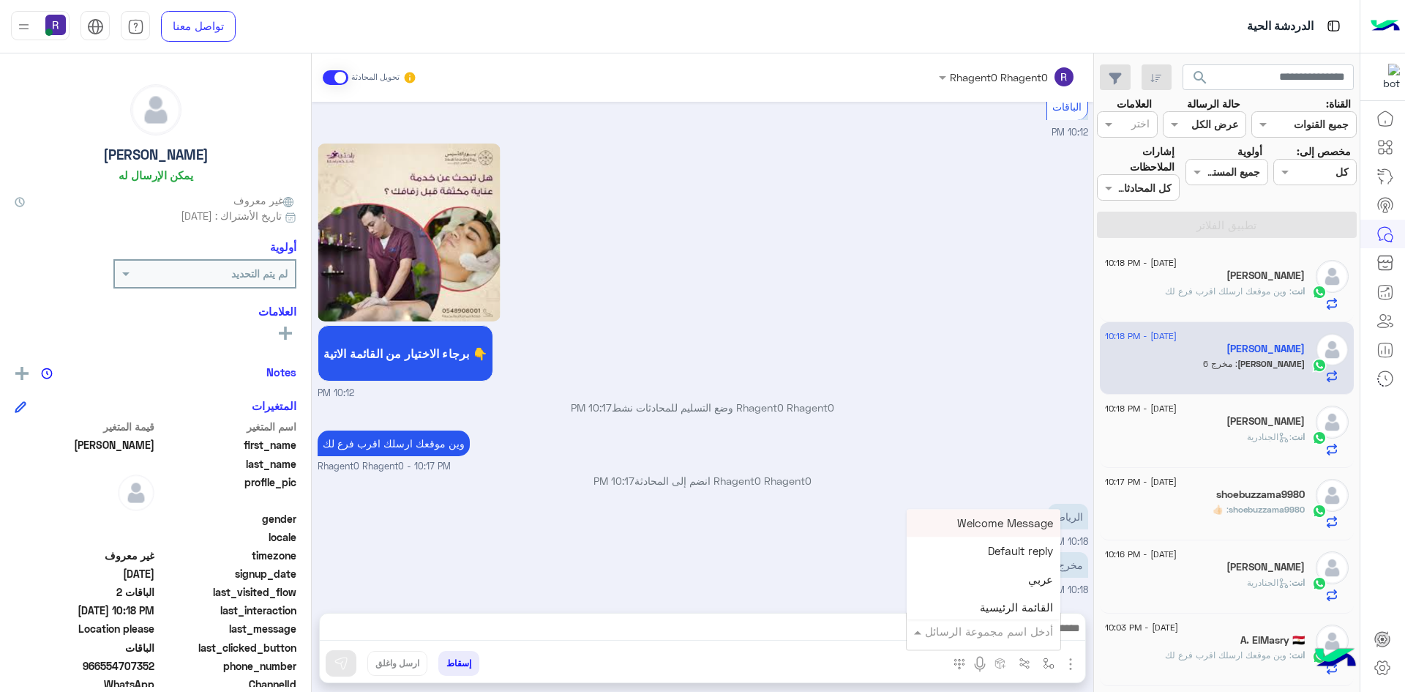
click at [1025, 630] on input "text" at bounding box center [1003, 631] width 99 height 17
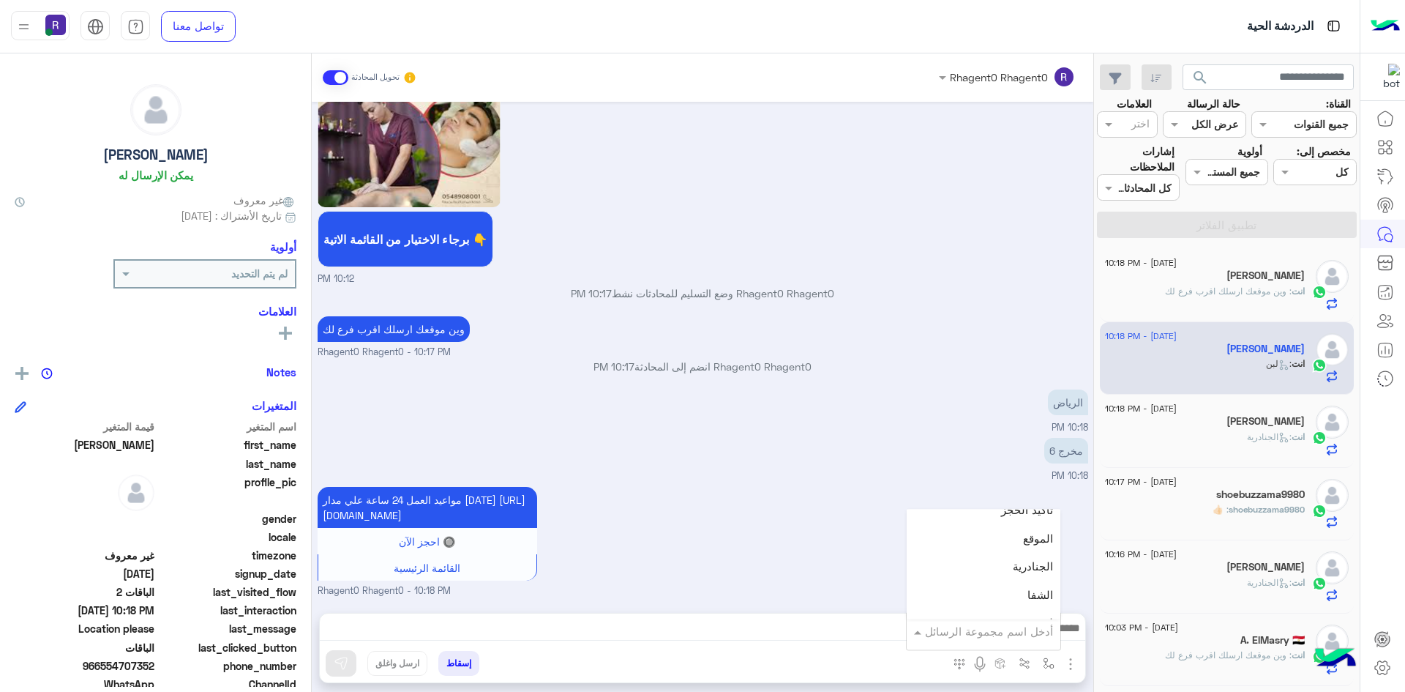
scroll to position [951, 0]
click at [1019, 560] on span "الجنادرية" at bounding box center [1033, 557] width 40 height 13
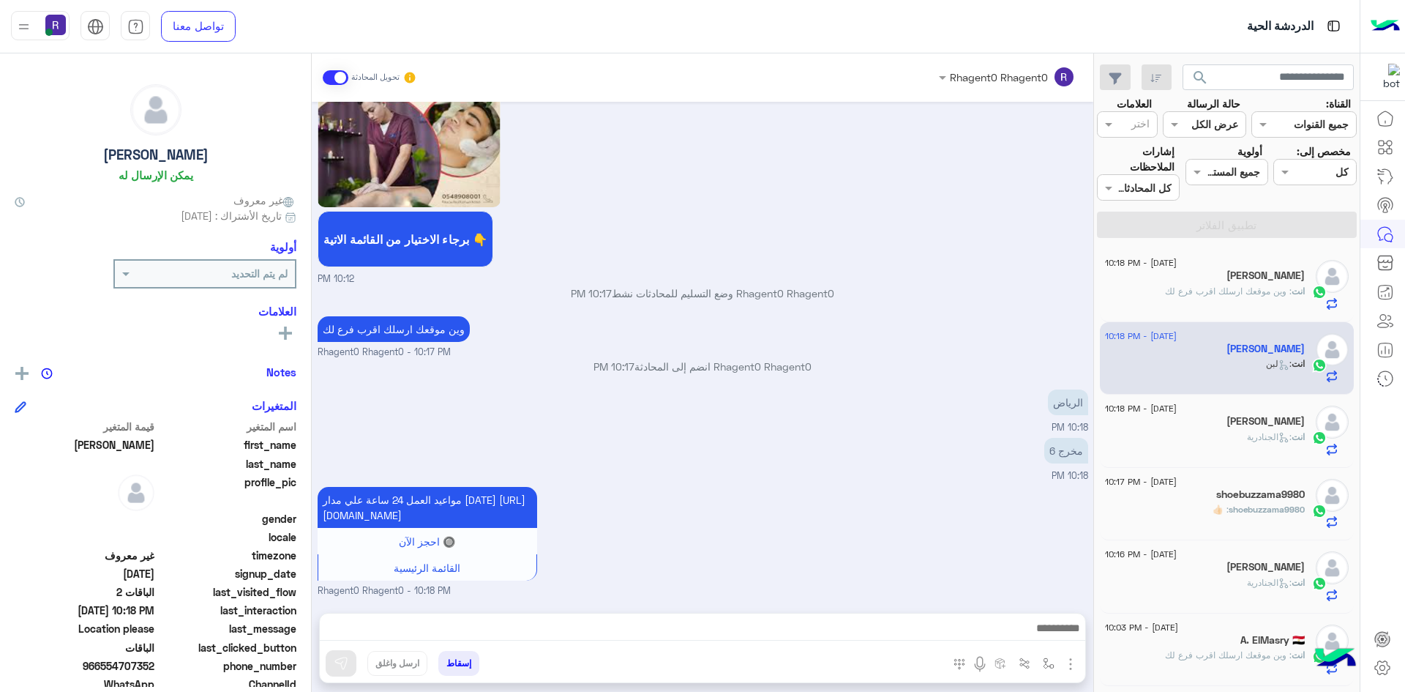
type textarea "*********"
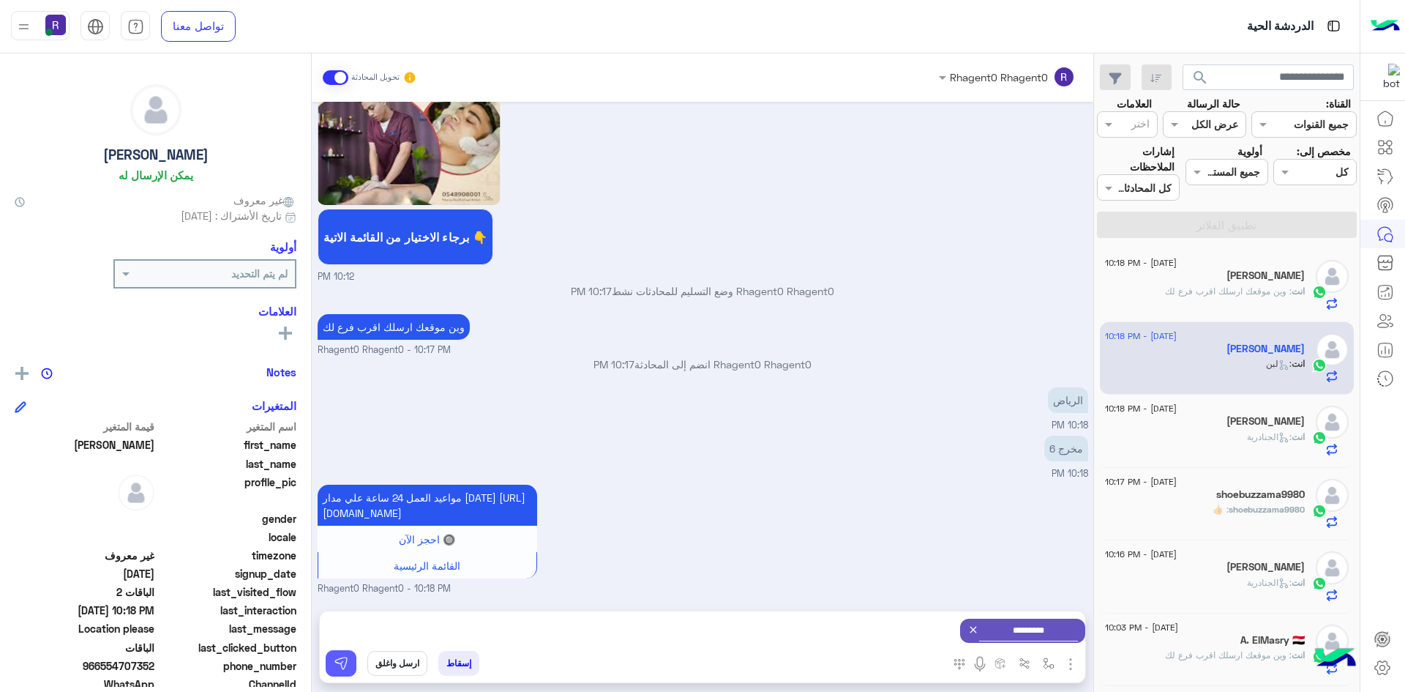
click at [343, 662] on img at bounding box center [341, 663] width 15 height 15
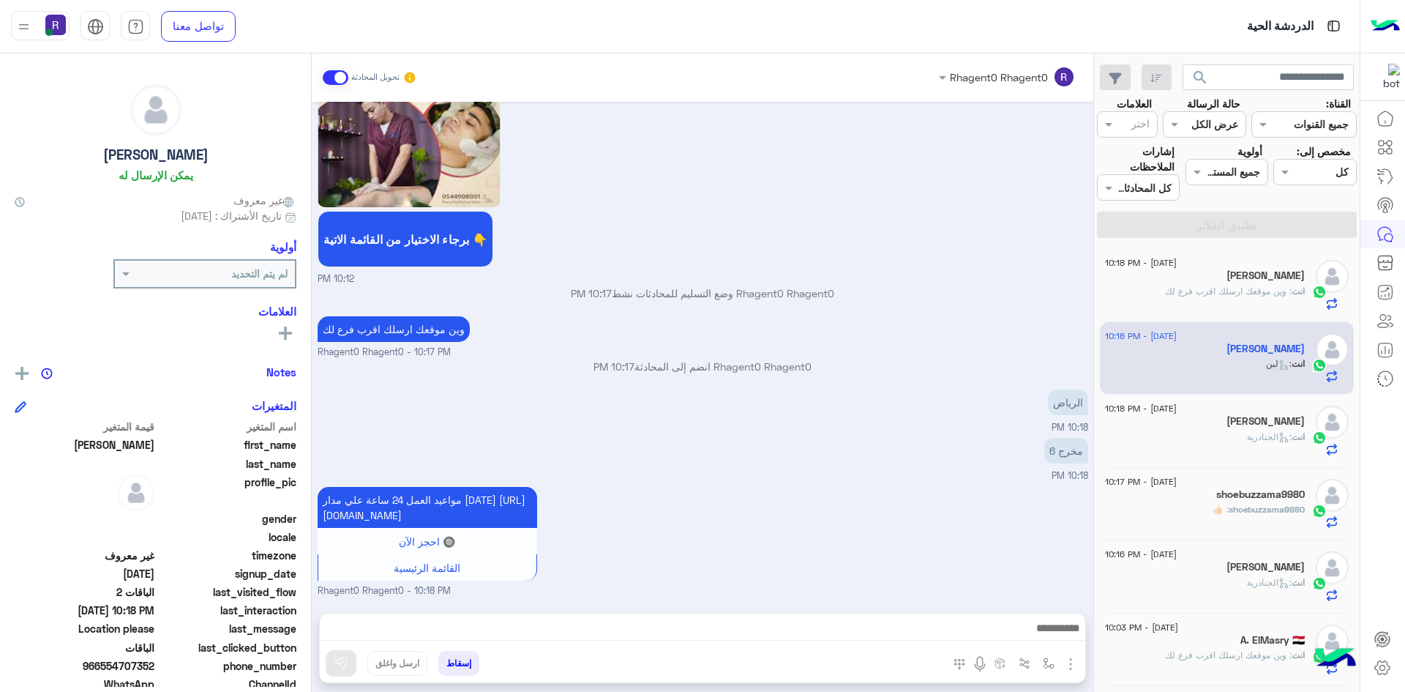
scroll to position [754, 0]
click at [1265, 434] on span ": الجنادرية" at bounding box center [1269, 436] width 45 height 11
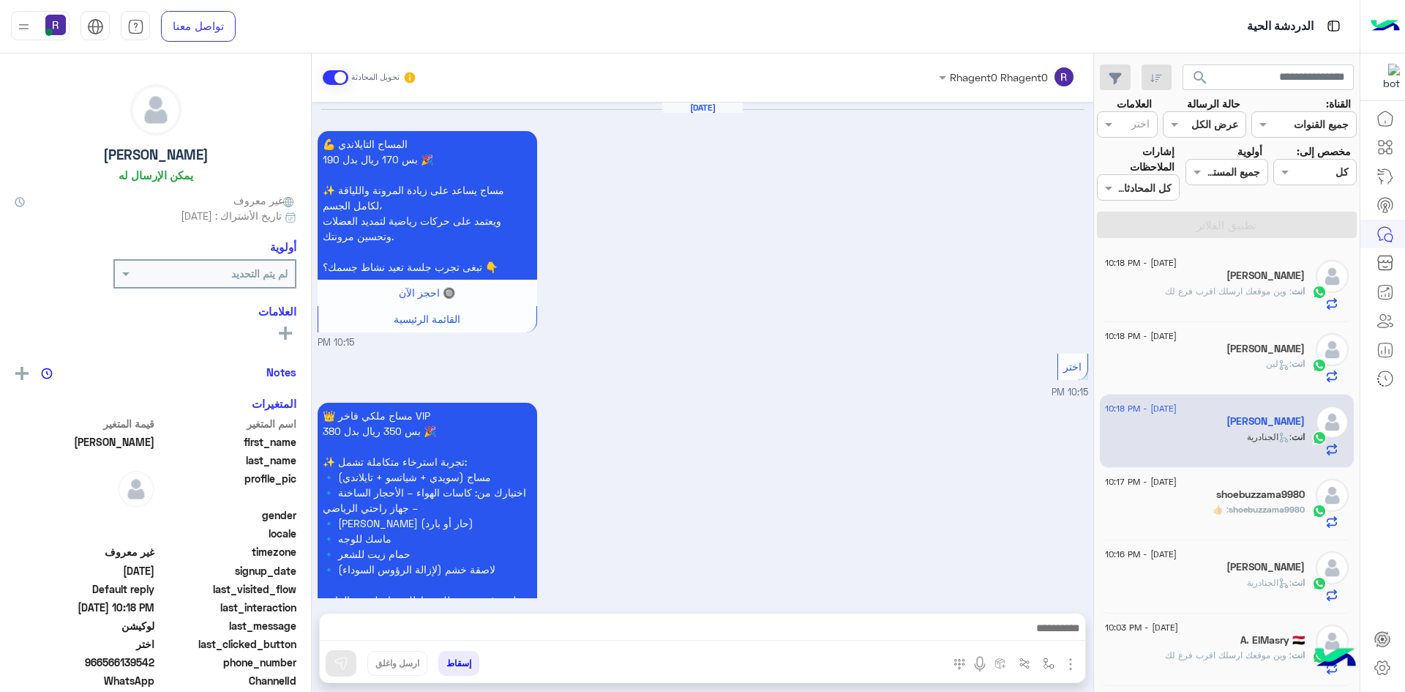
scroll to position [2037, 0]
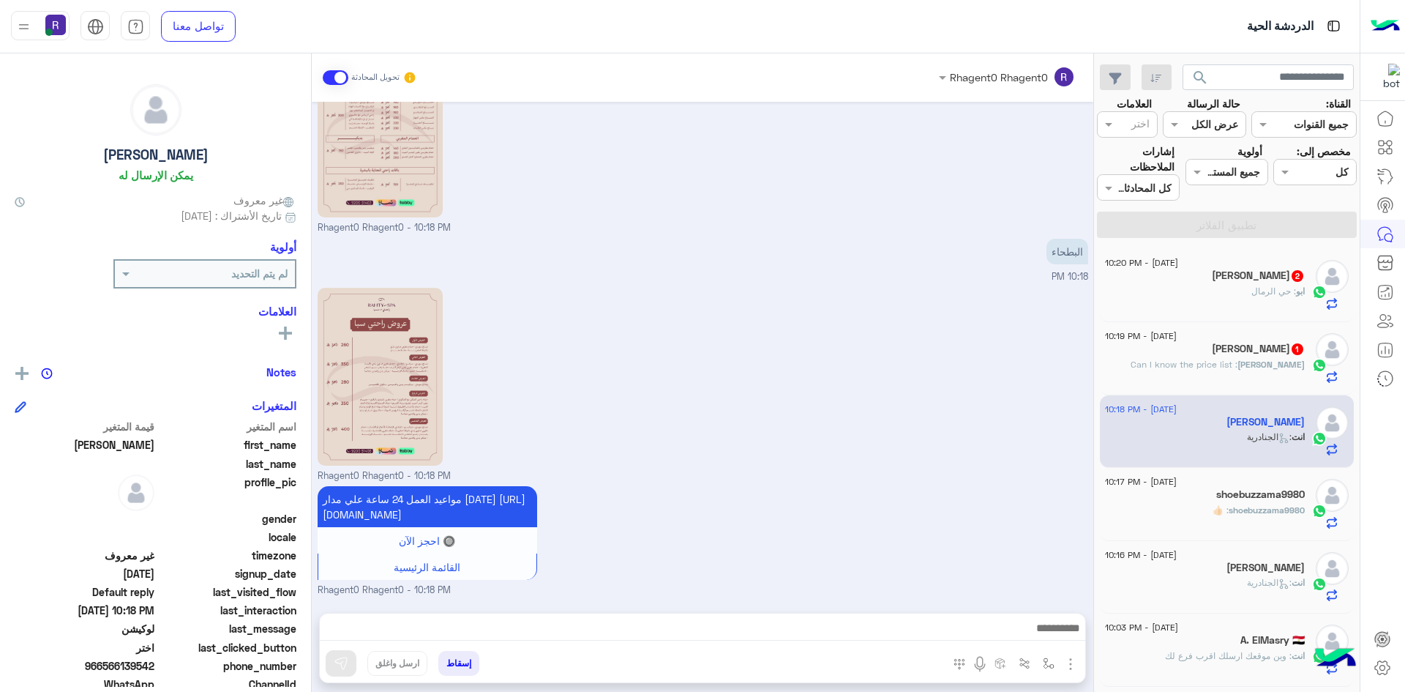
click at [1233, 367] on span ": Can I know the price list" at bounding box center [1184, 364] width 107 height 11
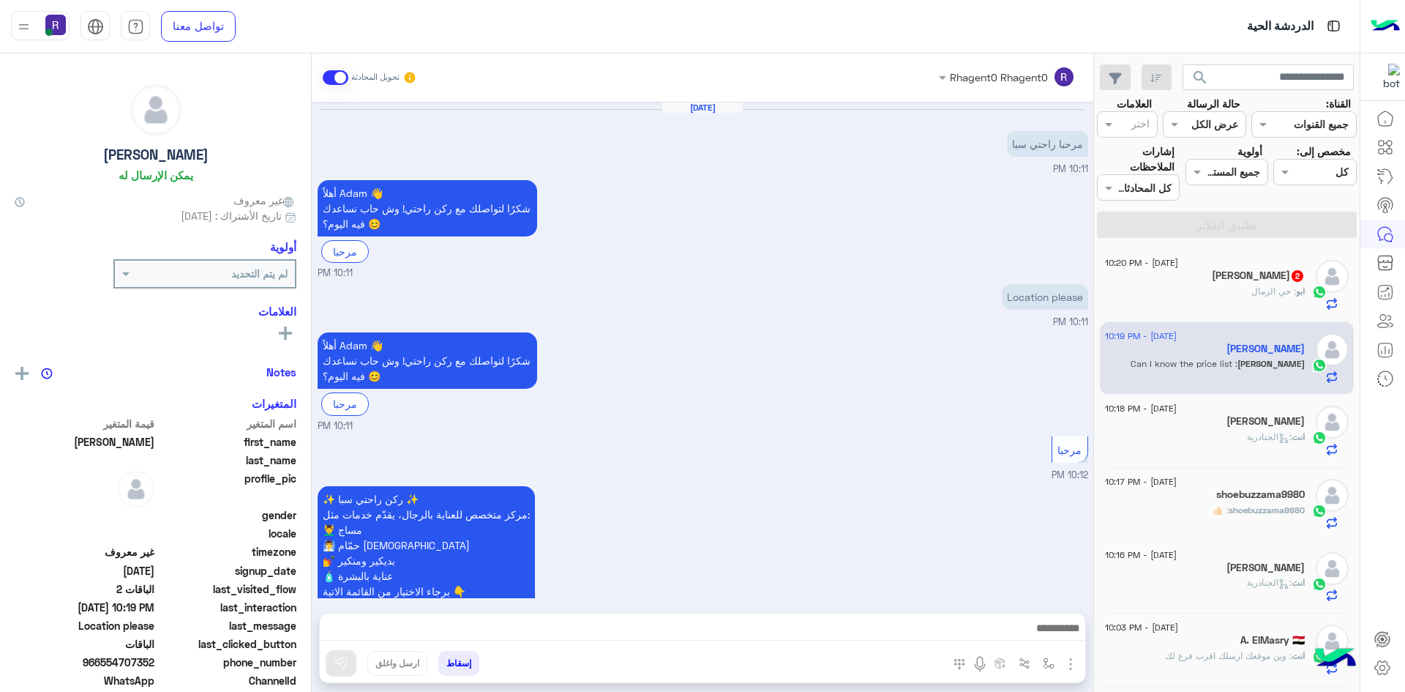
scroll to position [933, 0]
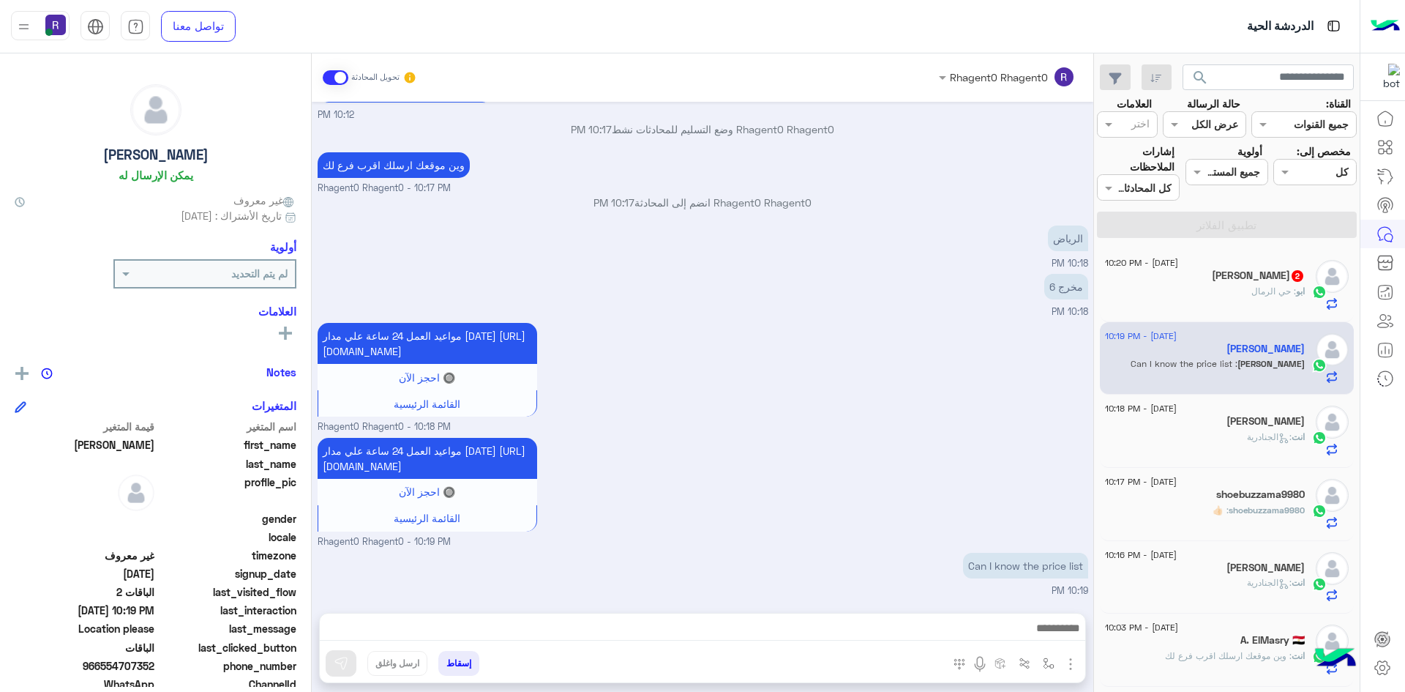
click at [1211, 286] on div "ابو : حي الرمال" at bounding box center [1205, 298] width 200 height 26
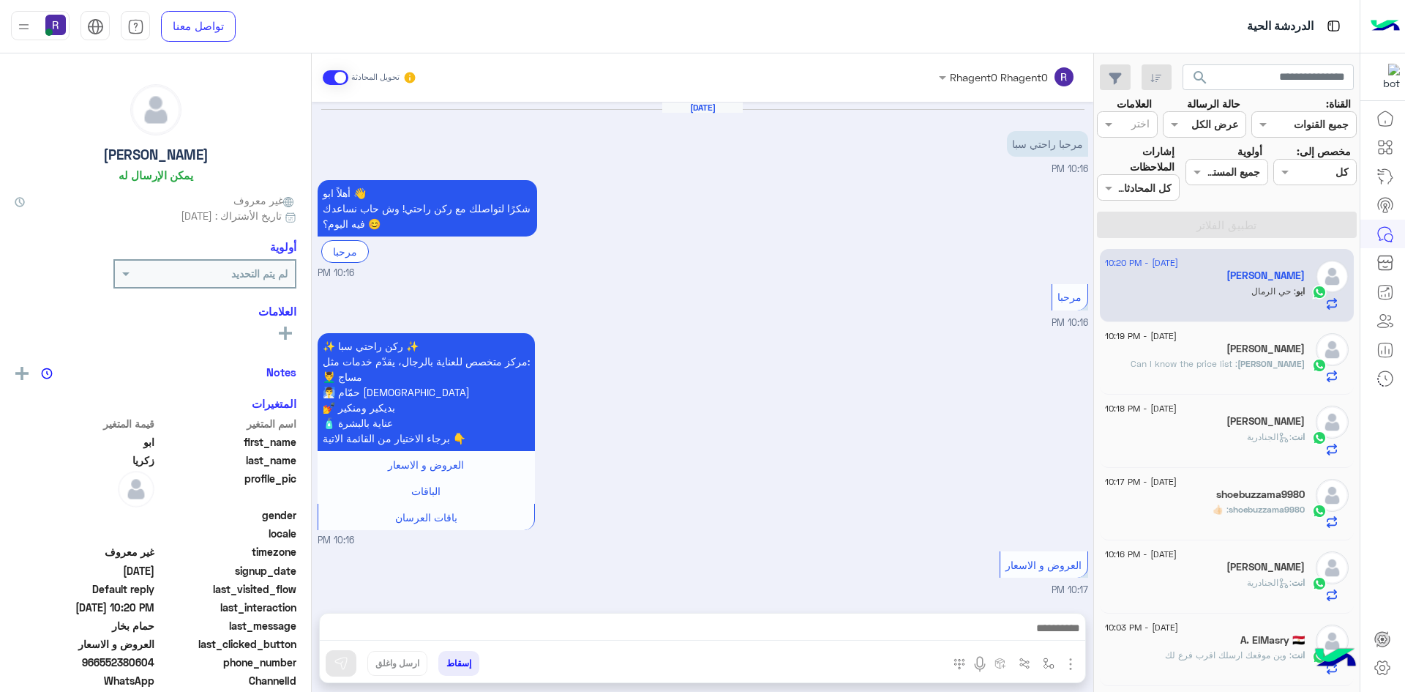
scroll to position [993, 0]
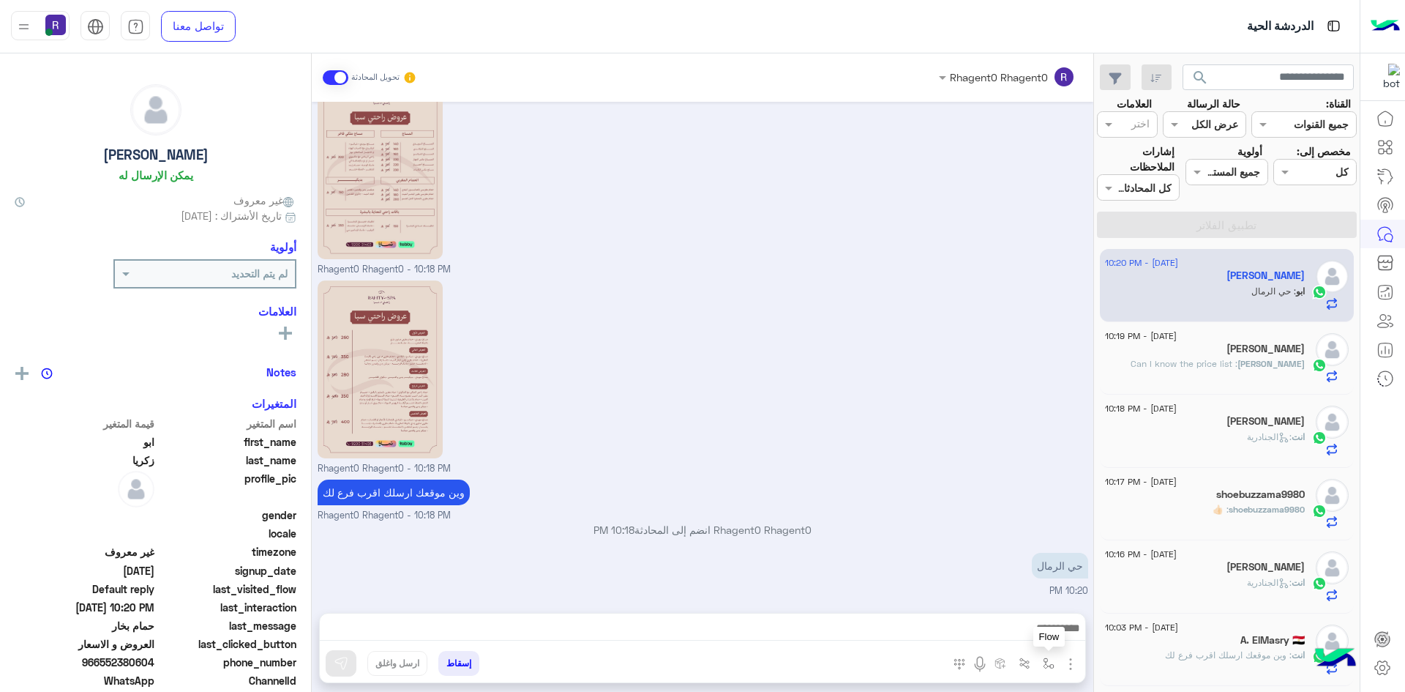
click at [1047, 657] on img "button" at bounding box center [1049, 663] width 12 height 12
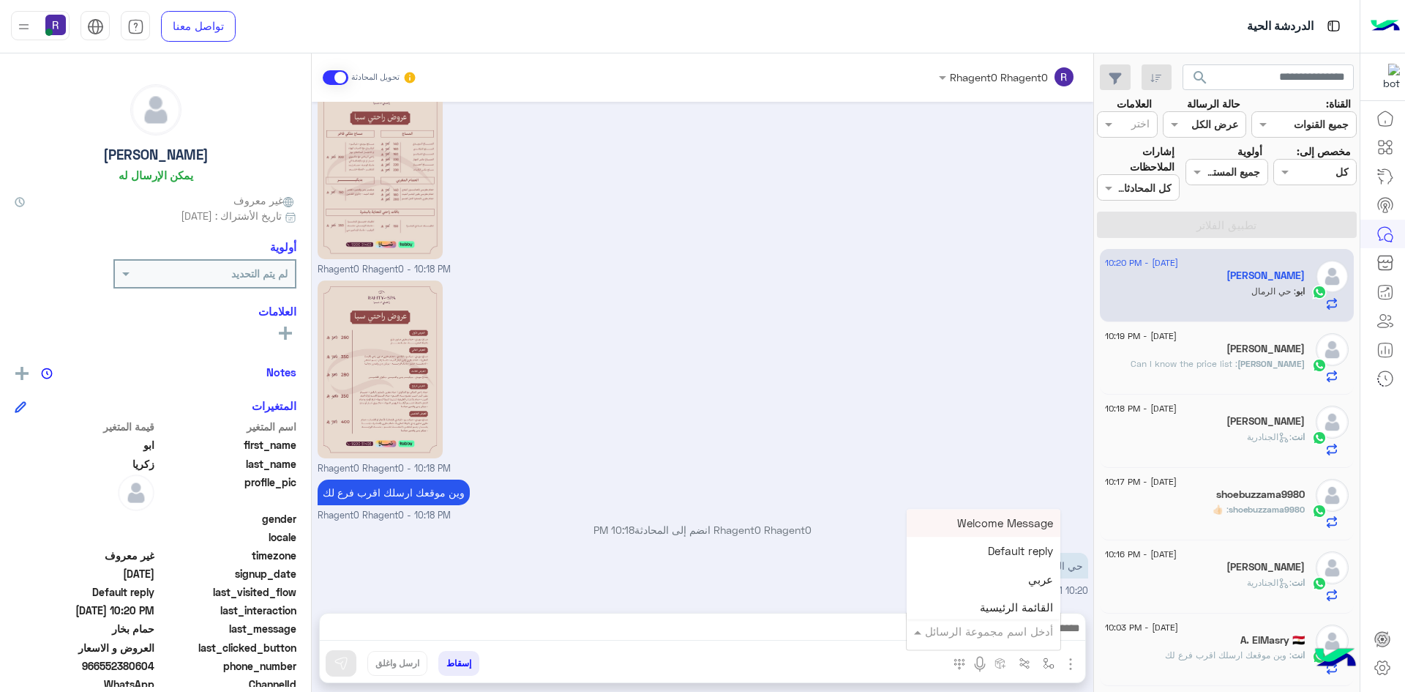
click at [1036, 623] on input "text" at bounding box center [1003, 631] width 99 height 17
click at [1007, 562] on div "الجنادرية" at bounding box center [984, 558] width 154 height 29
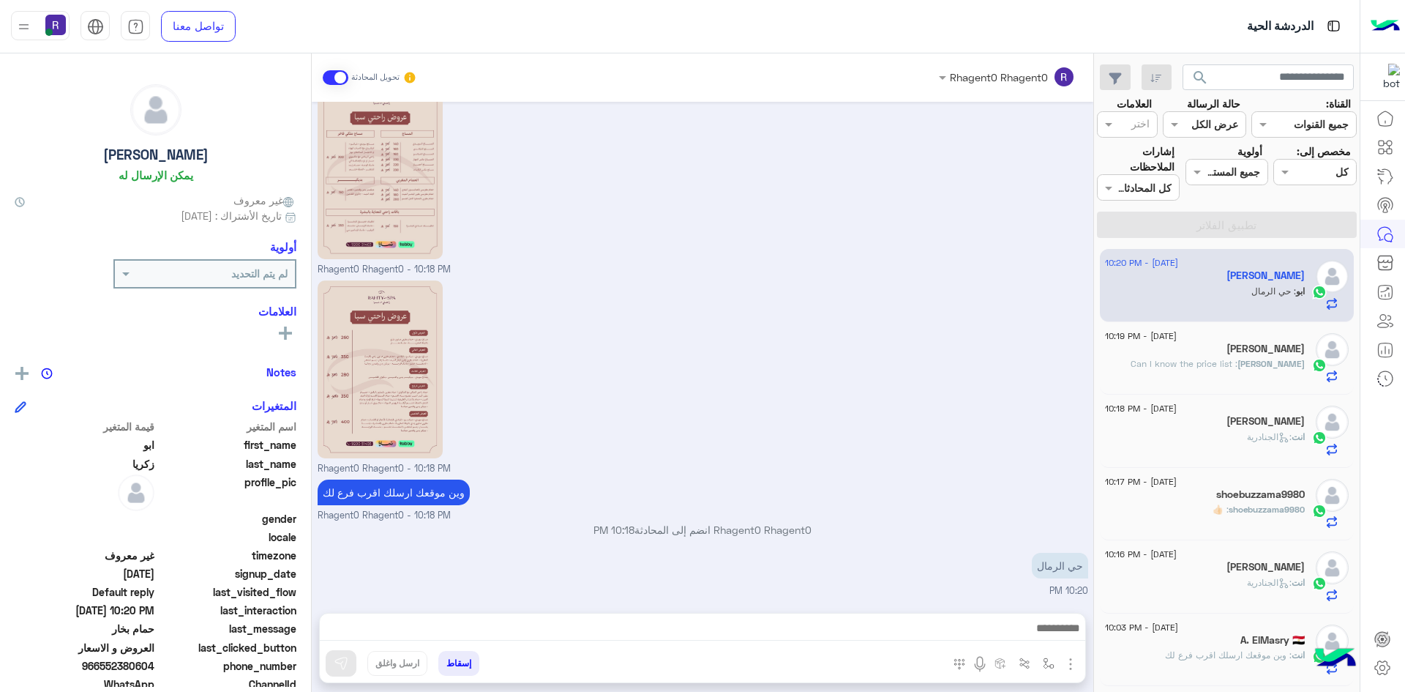
type textarea "*********"
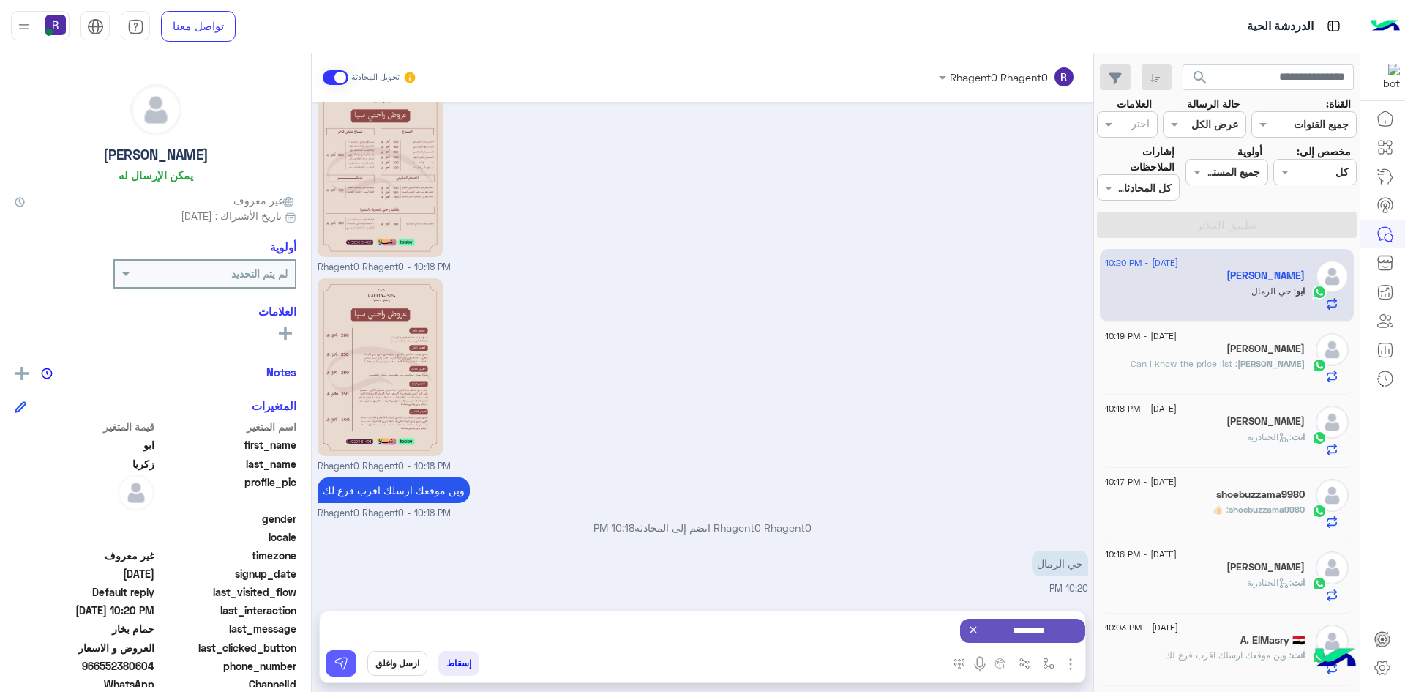
click at [332, 655] on button at bounding box center [341, 663] width 31 height 26
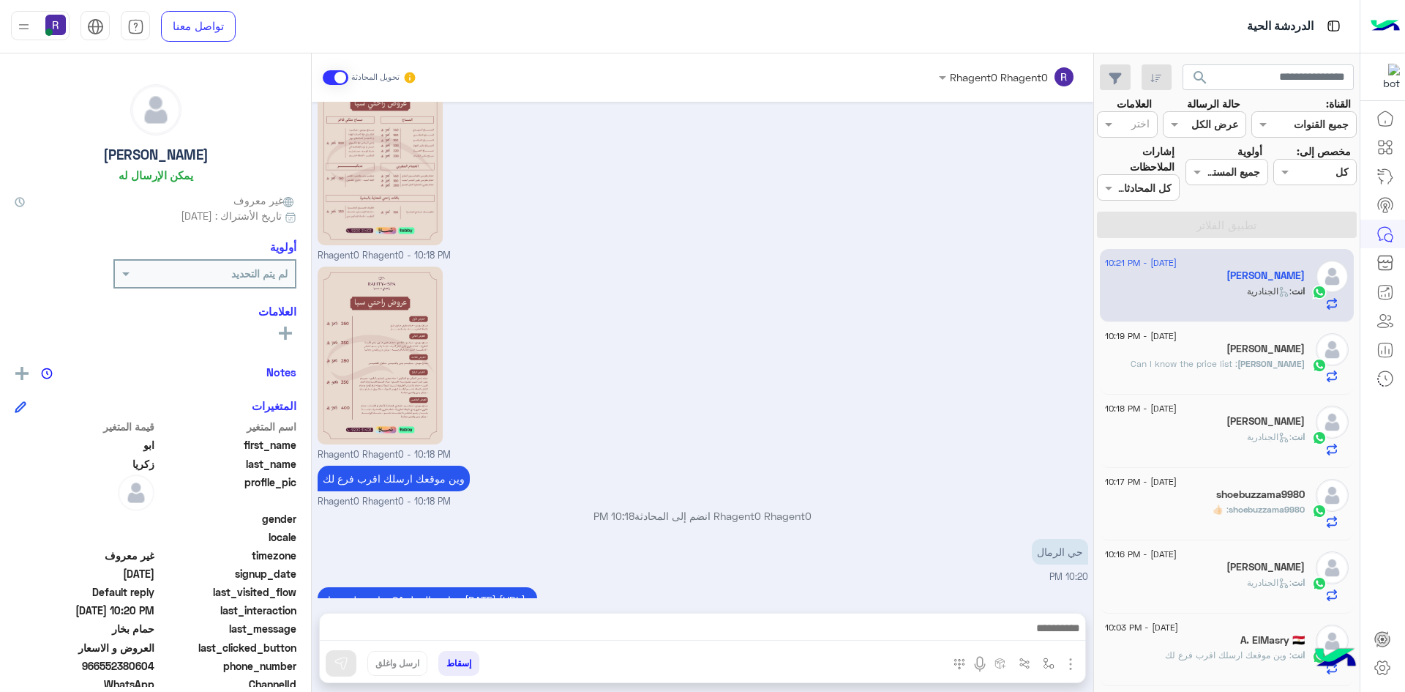
scroll to position [1123, 0]
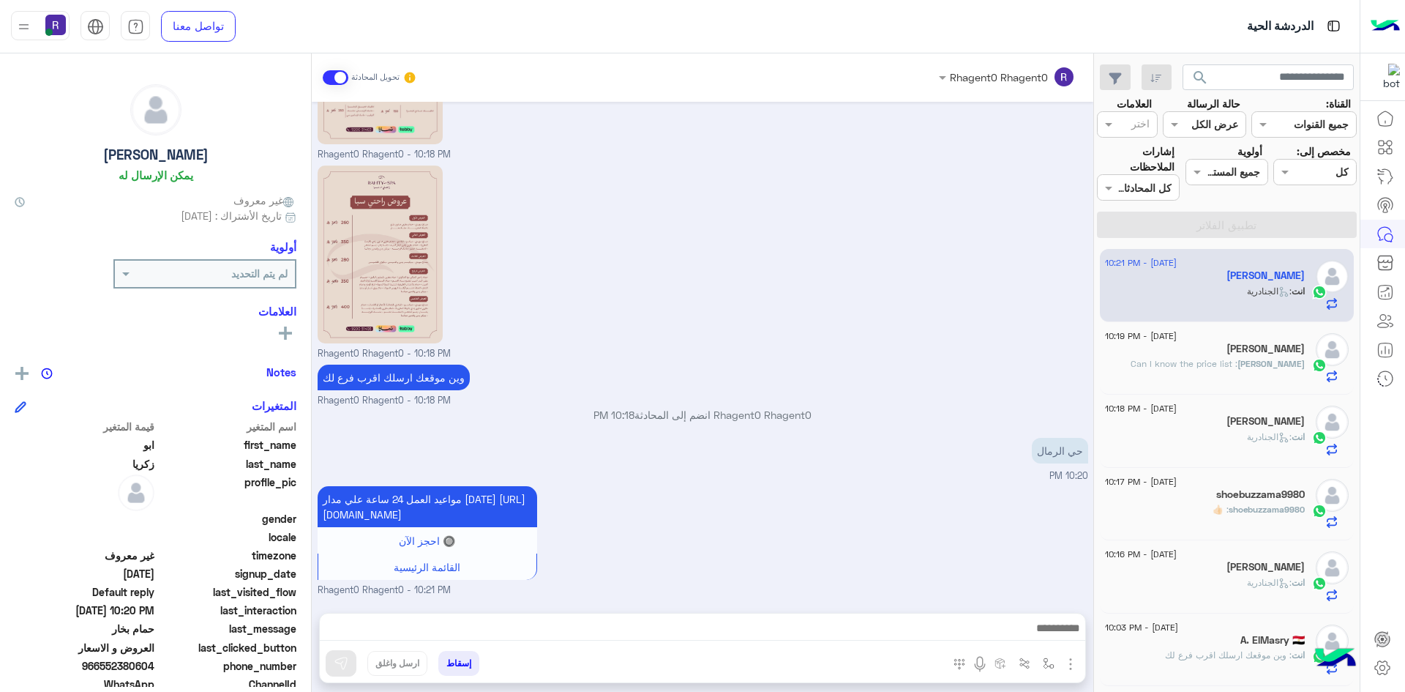
click at [1219, 362] on span ": Can I know the price list" at bounding box center [1184, 363] width 107 height 11
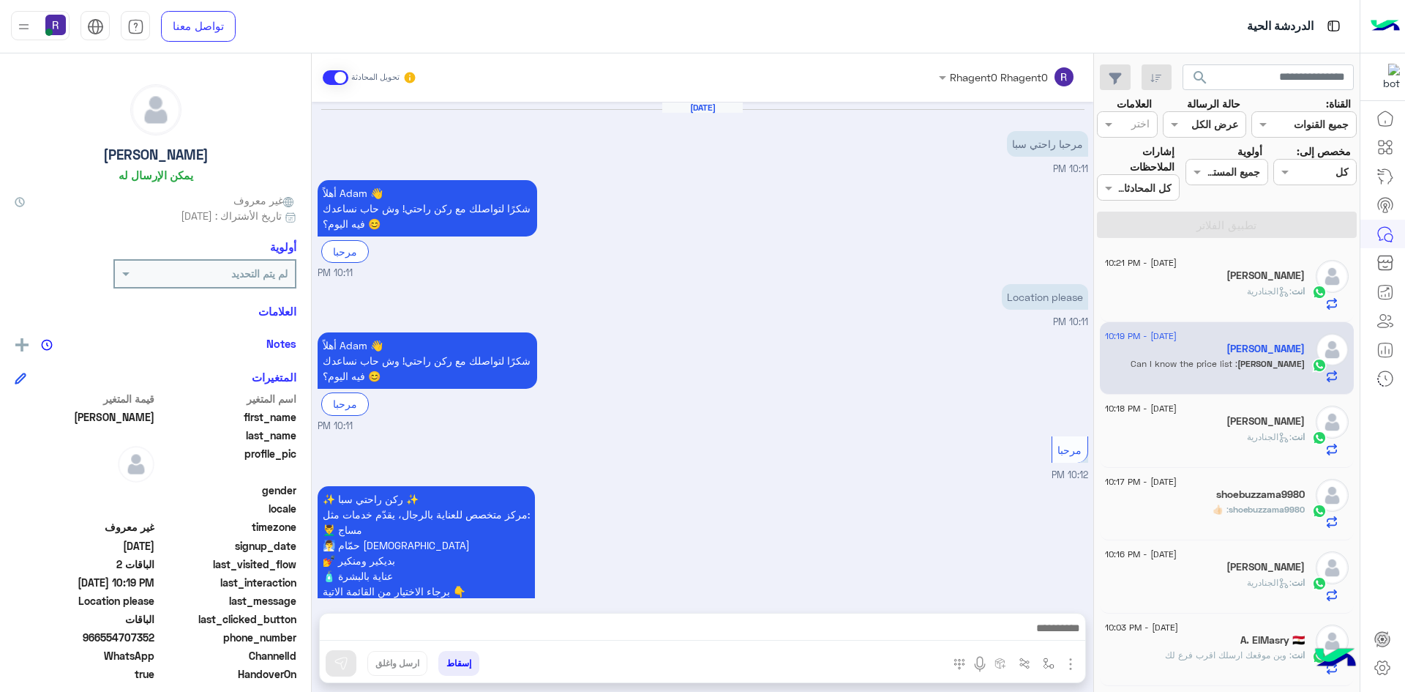
scroll to position [933, 0]
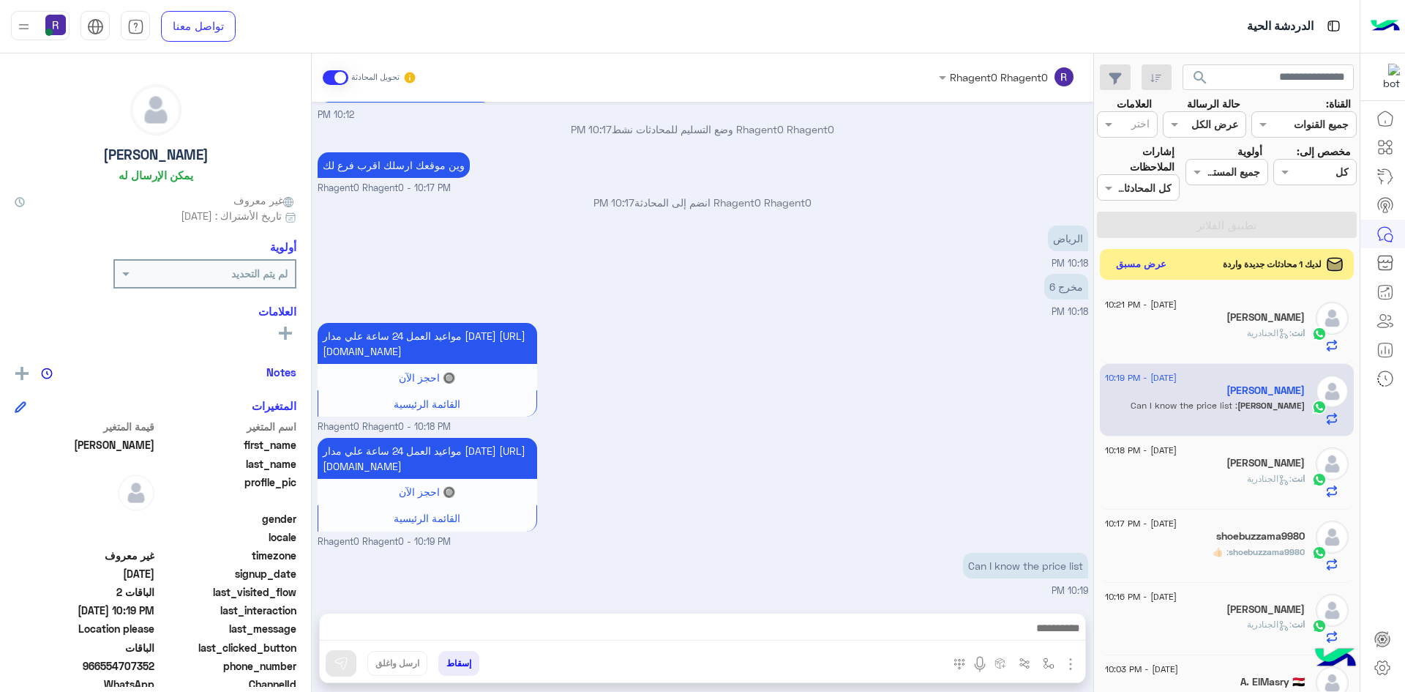
click at [1148, 263] on button "عرض مسبق" at bounding box center [1141, 265] width 61 height 20
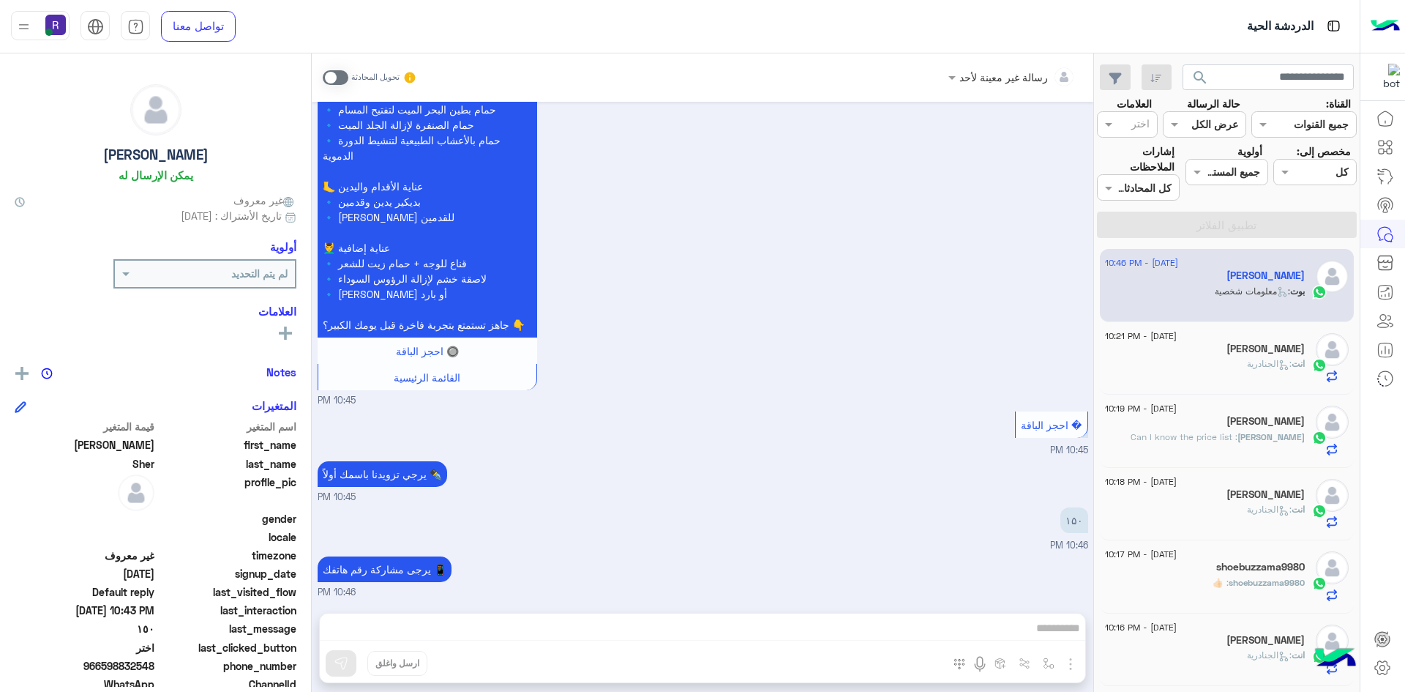
scroll to position [2932, 0]
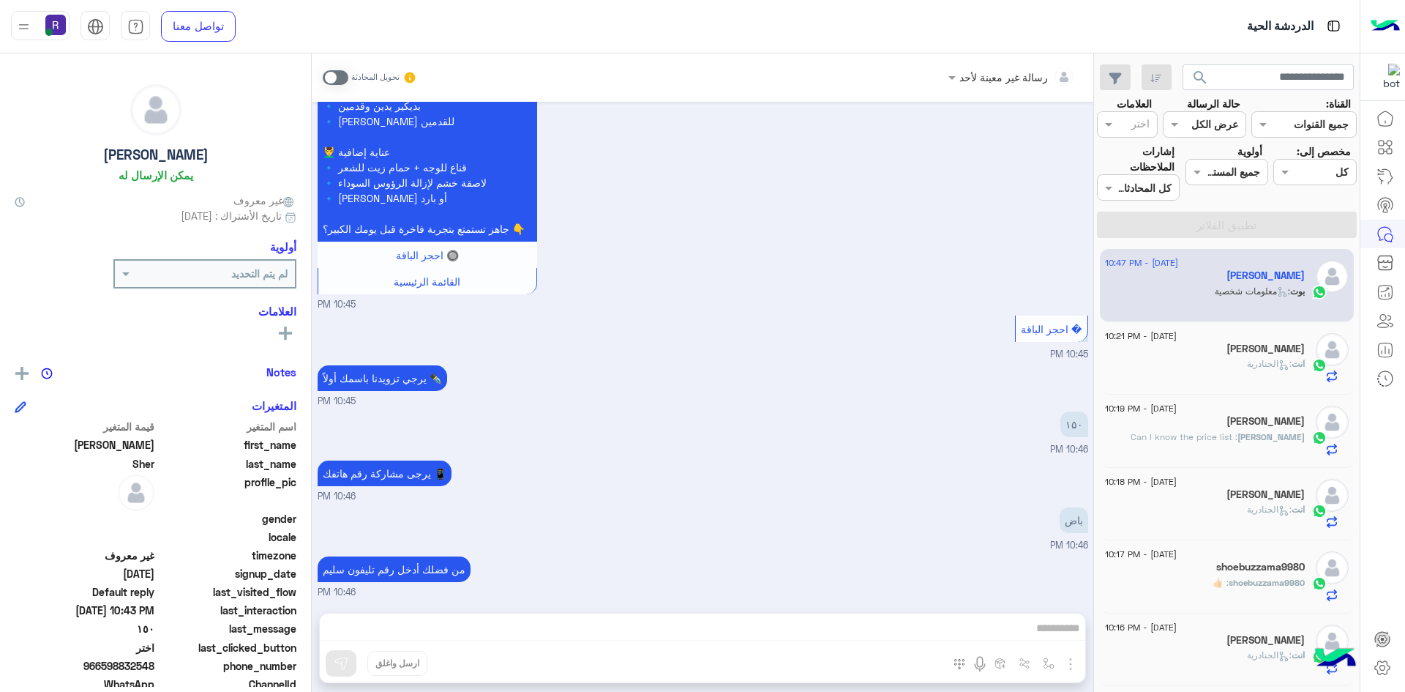
click at [1242, 373] on div "انت : الجنادرية" at bounding box center [1205, 370] width 200 height 26
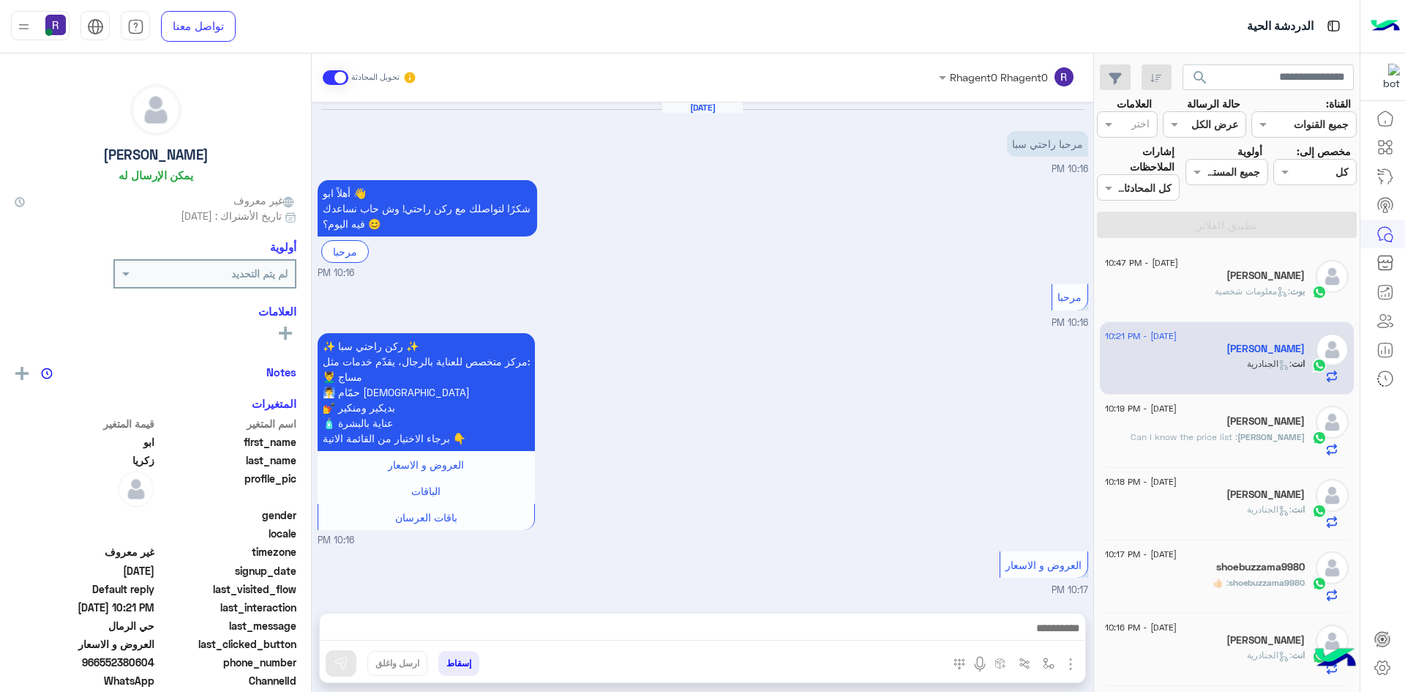
scroll to position [1123, 0]
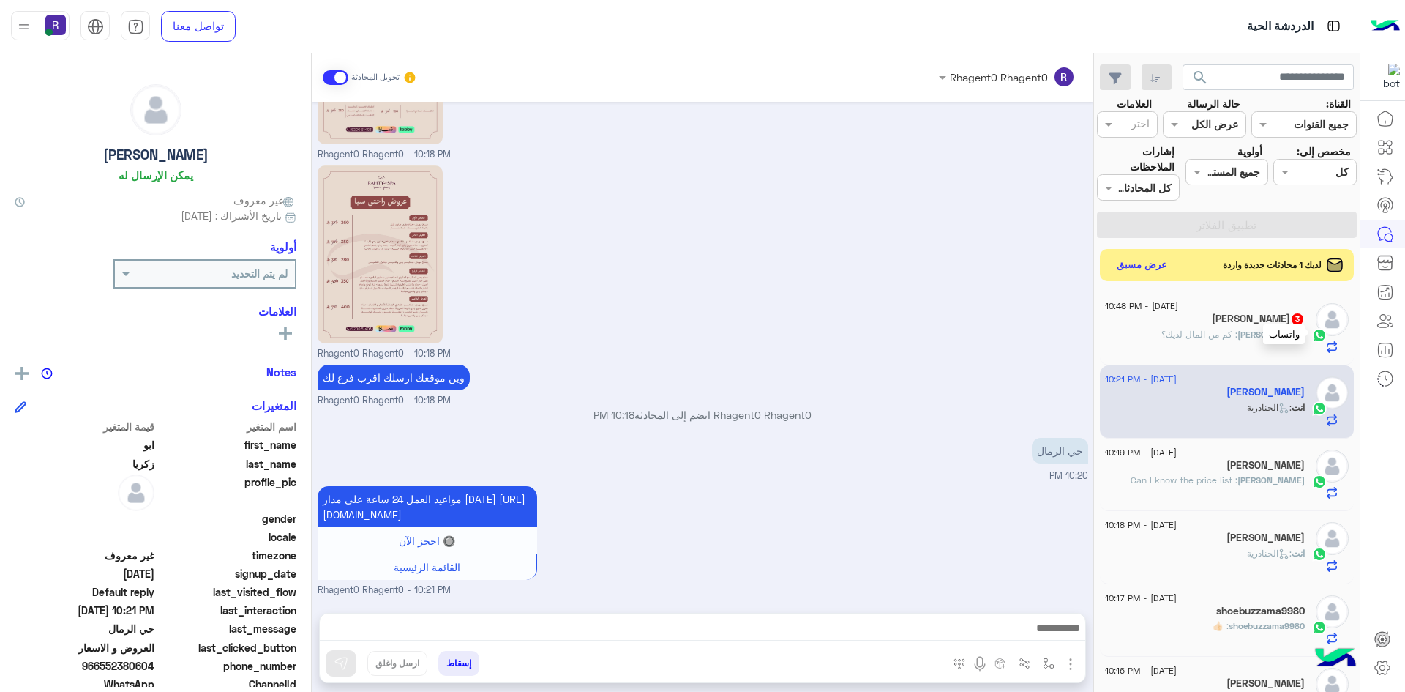
click at [1312, 337] on img at bounding box center [1319, 335] width 15 height 15
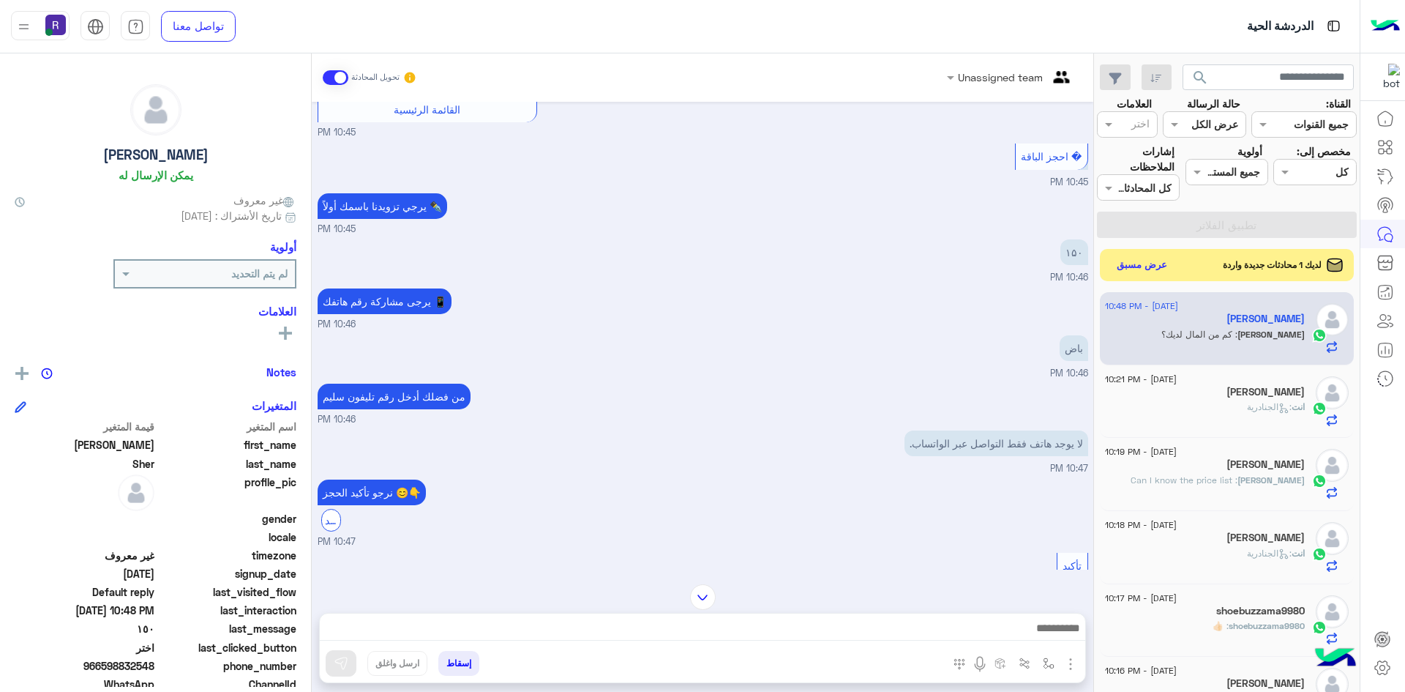
scroll to position [1607, 0]
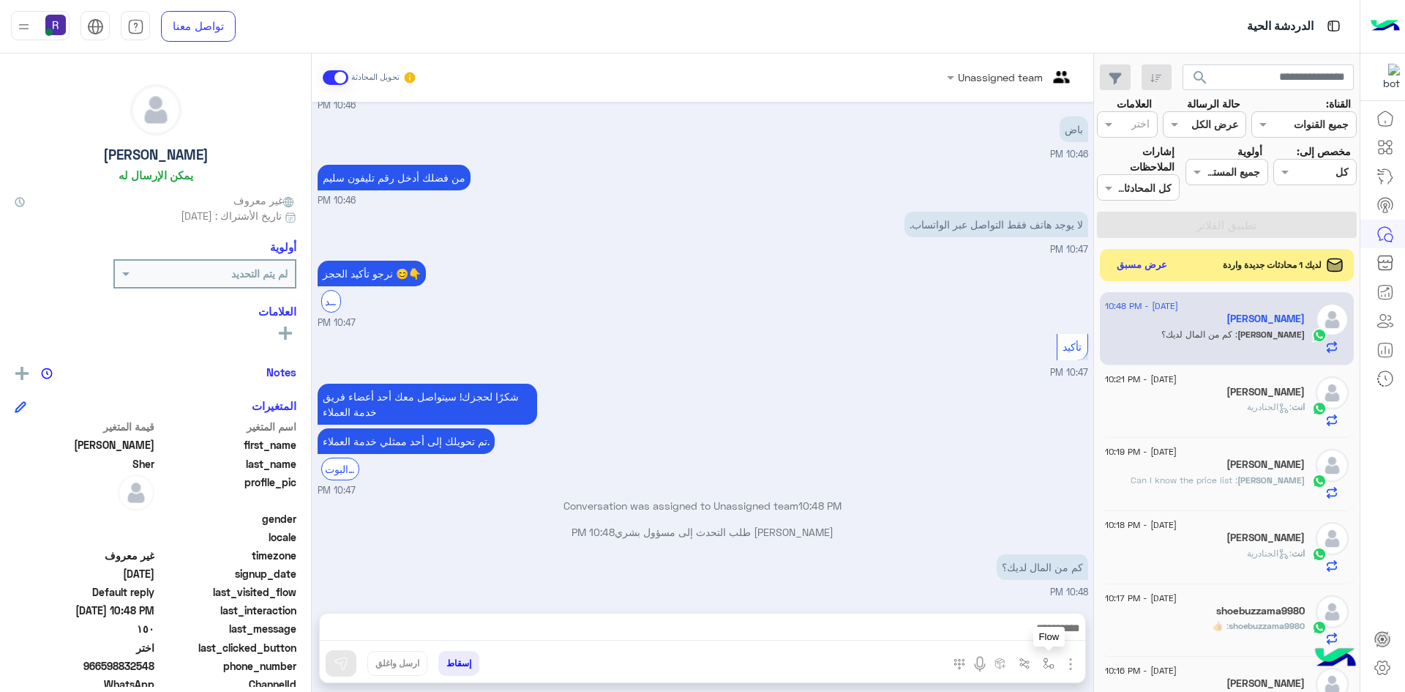
click at [1047, 658] on img "button" at bounding box center [1049, 663] width 12 height 12
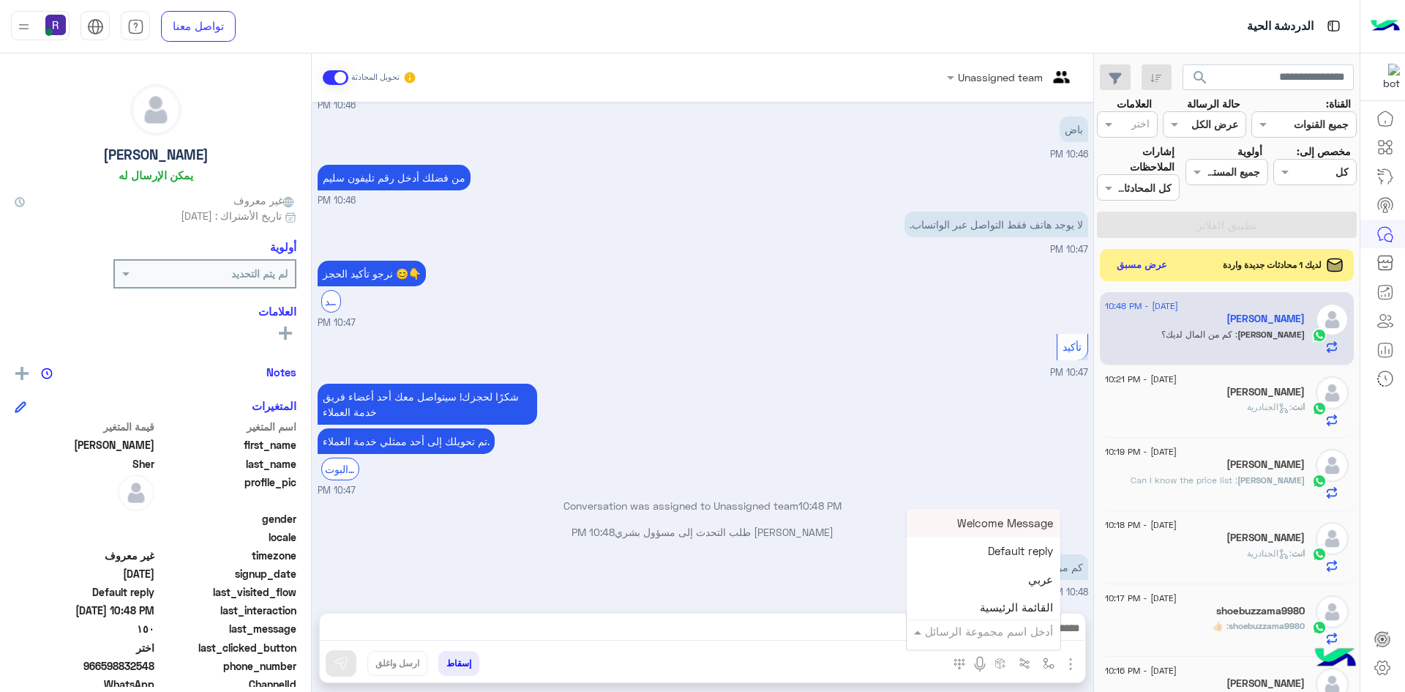
click at [1039, 629] on input "text" at bounding box center [1003, 631] width 99 height 17
click at [1010, 550] on div "لبن" at bounding box center [984, 541] width 154 height 29
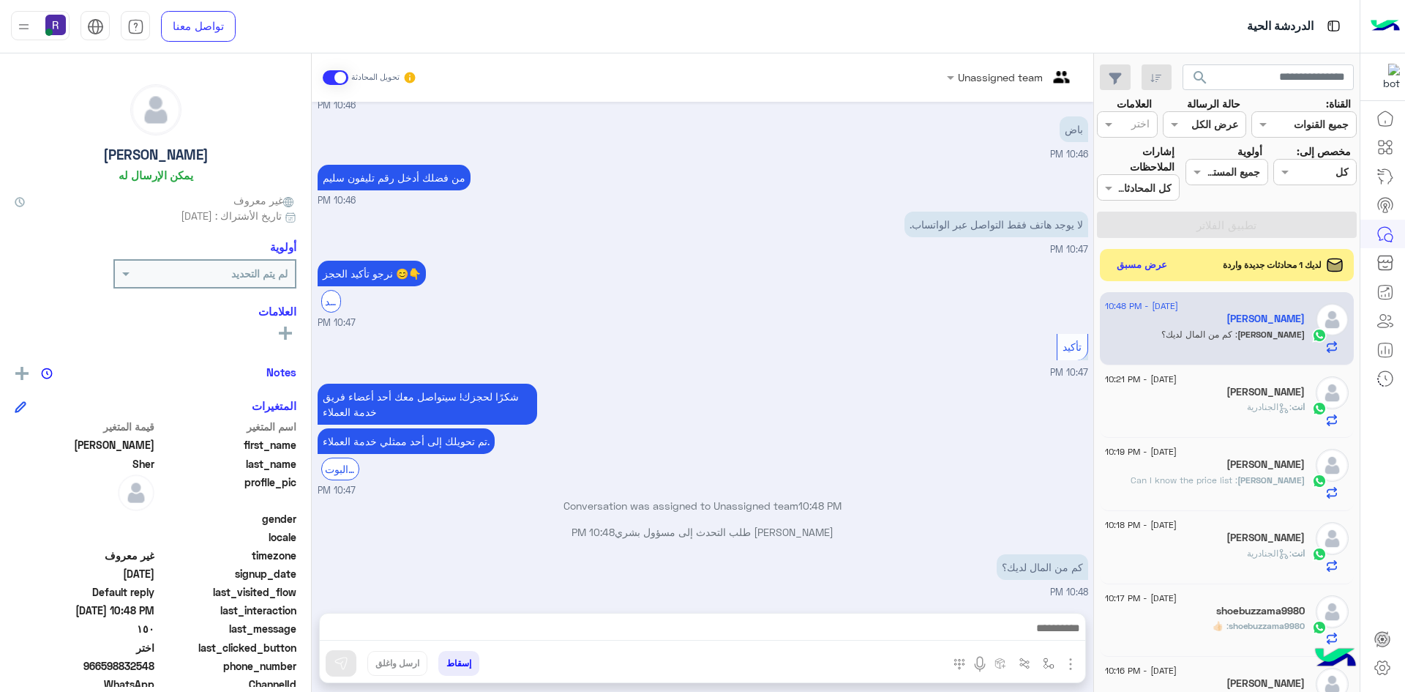
type textarea "***"
click at [342, 667] on img at bounding box center [341, 663] width 15 height 15
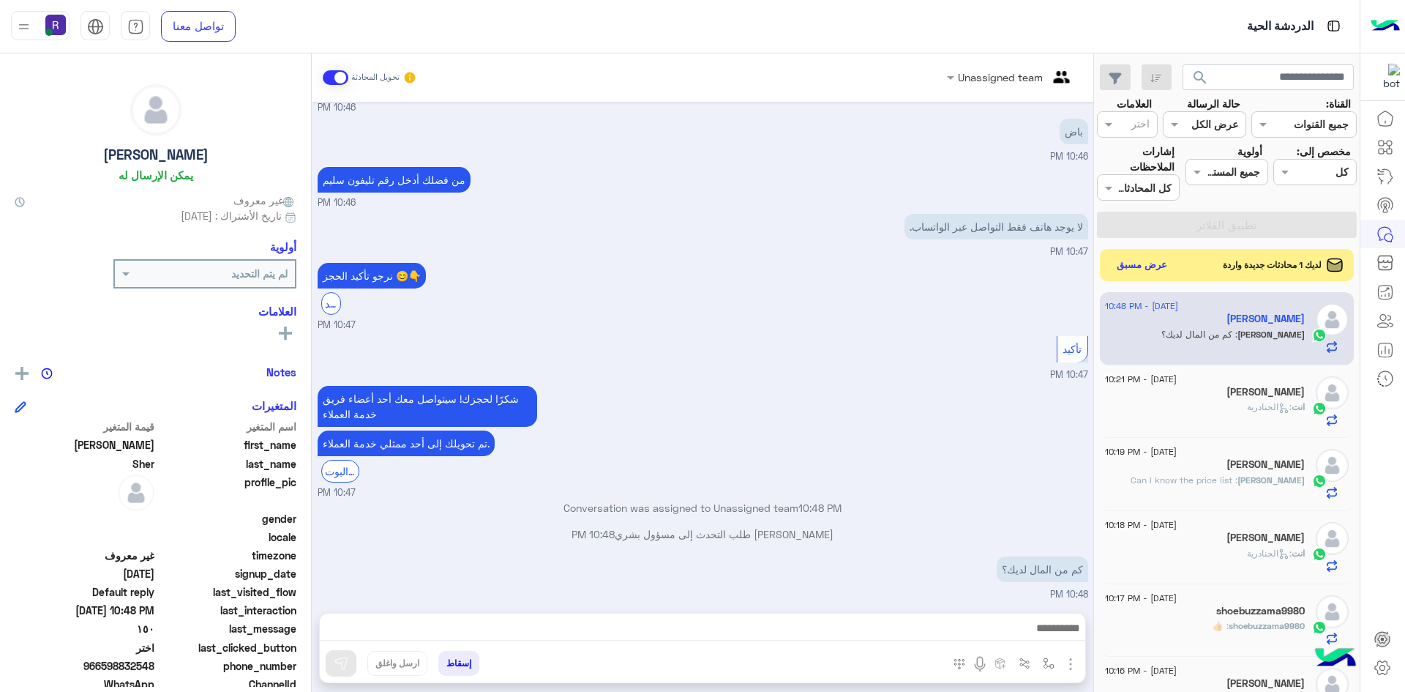
scroll to position [1607, 0]
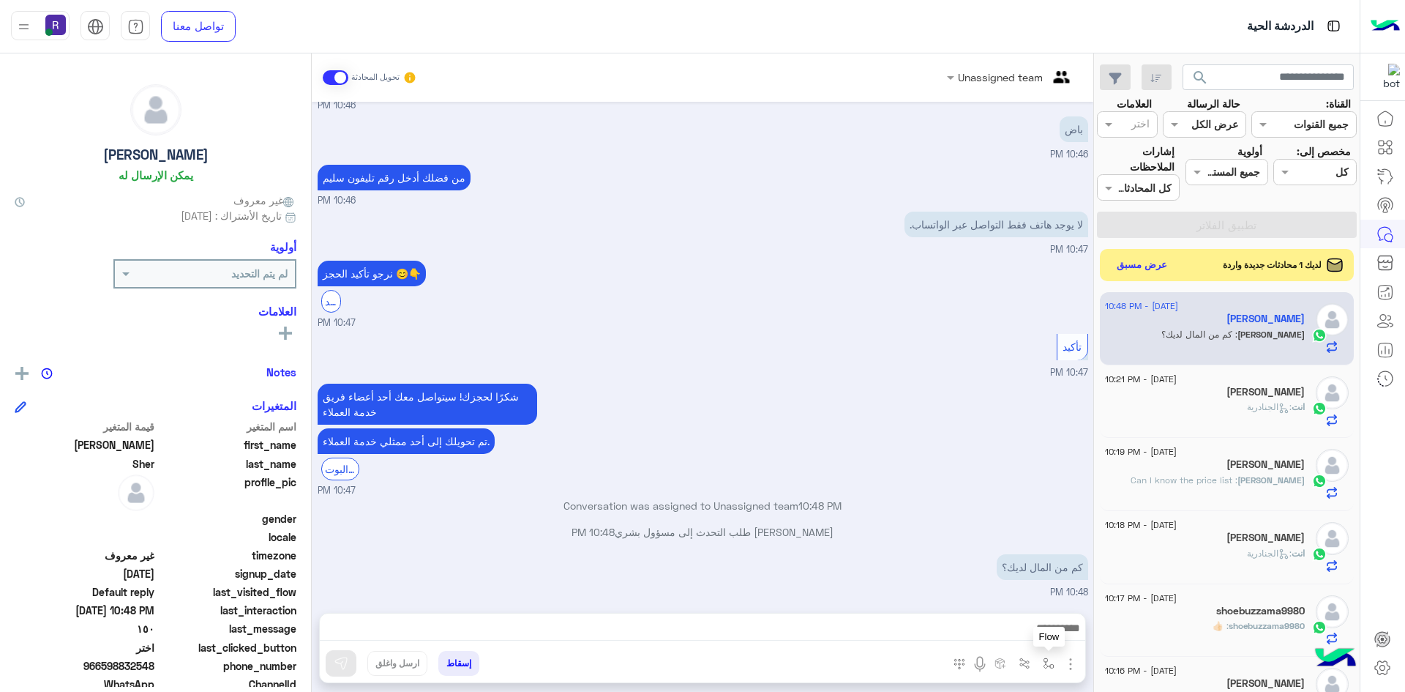
click at [1044, 660] on img "button" at bounding box center [1049, 663] width 12 height 12
click at [1037, 638] on div "أدخل اسم مجموعة الرسائل" at bounding box center [989, 631] width 128 height 17
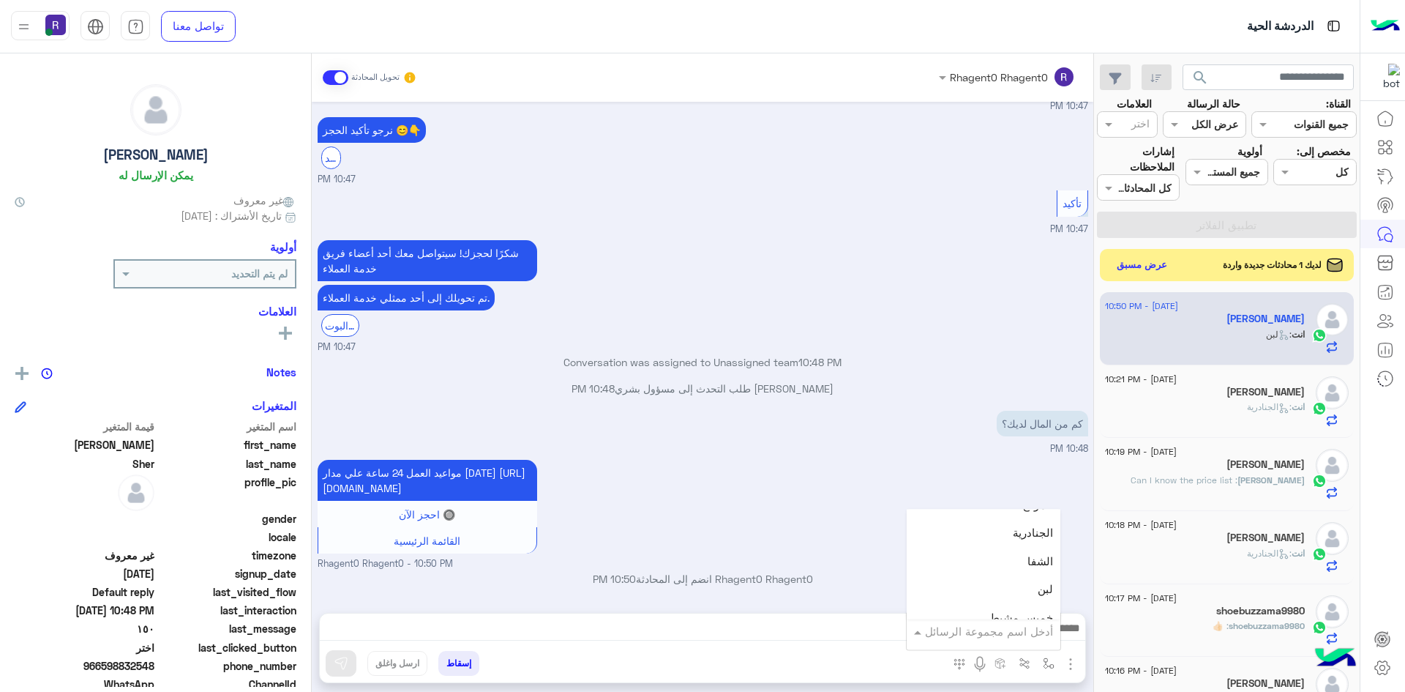
scroll to position [951, 0]
click at [1016, 559] on span "الجنادرية" at bounding box center [1033, 557] width 40 height 13
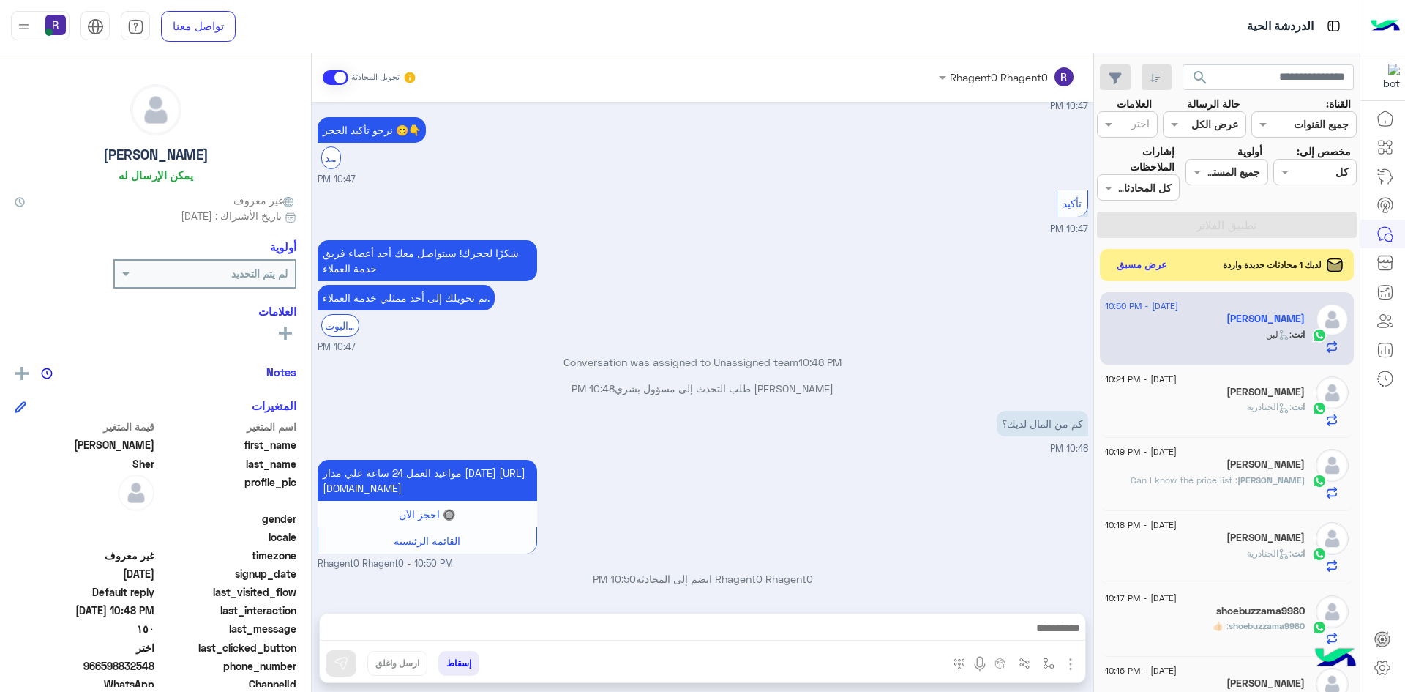
type textarea "*********"
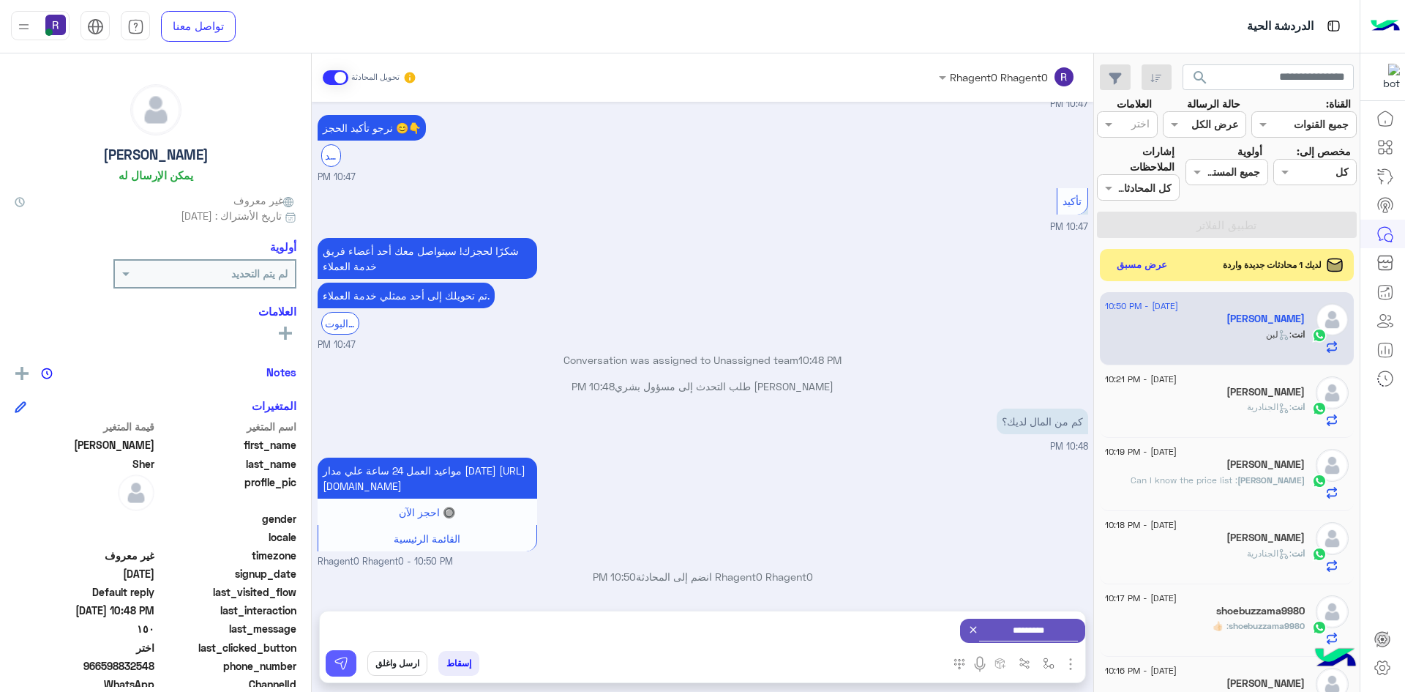
click at [339, 667] on img at bounding box center [341, 663] width 15 height 15
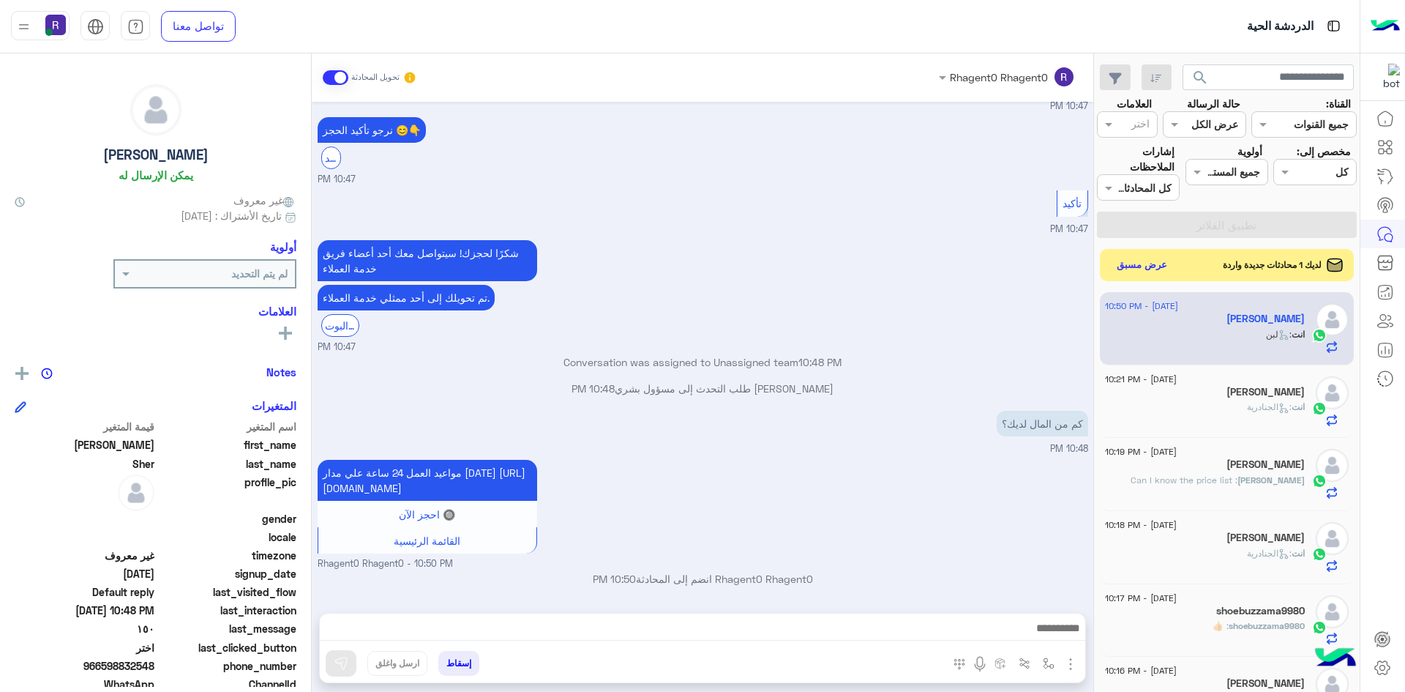
scroll to position [1764, 0]
click at [1145, 266] on button "عرض مسبق" at bounding box center [1141, 265] width 61 height 20
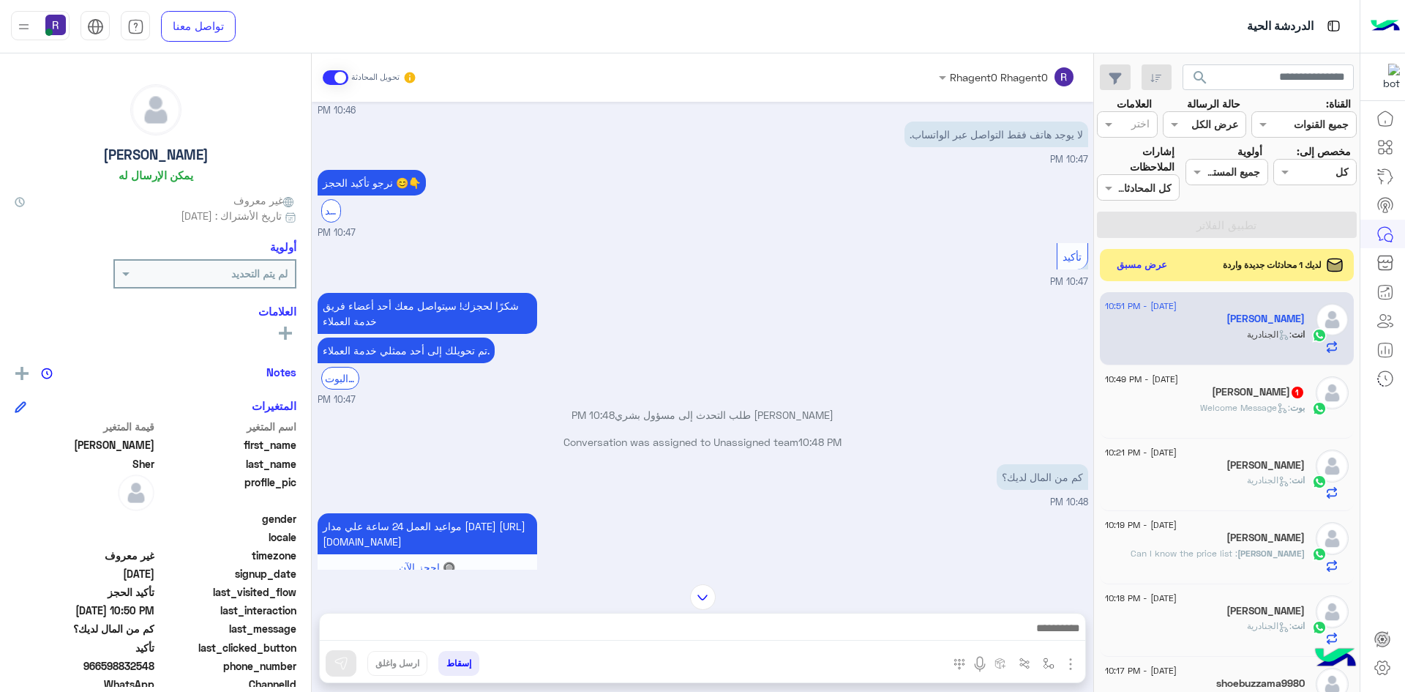
scroll to position [1334, 0]
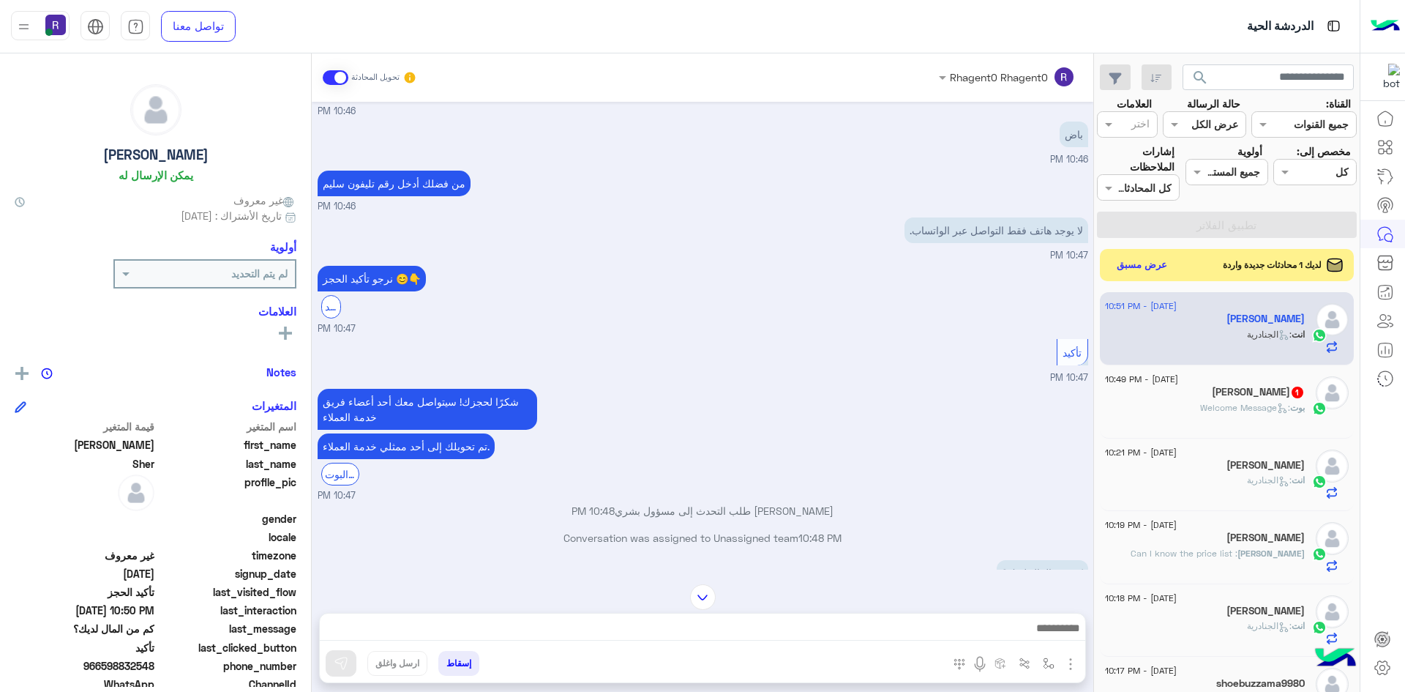
click at [1221, 405] on span ": Welcome Message" at bounding box center [1245, 407] width 90 height 11
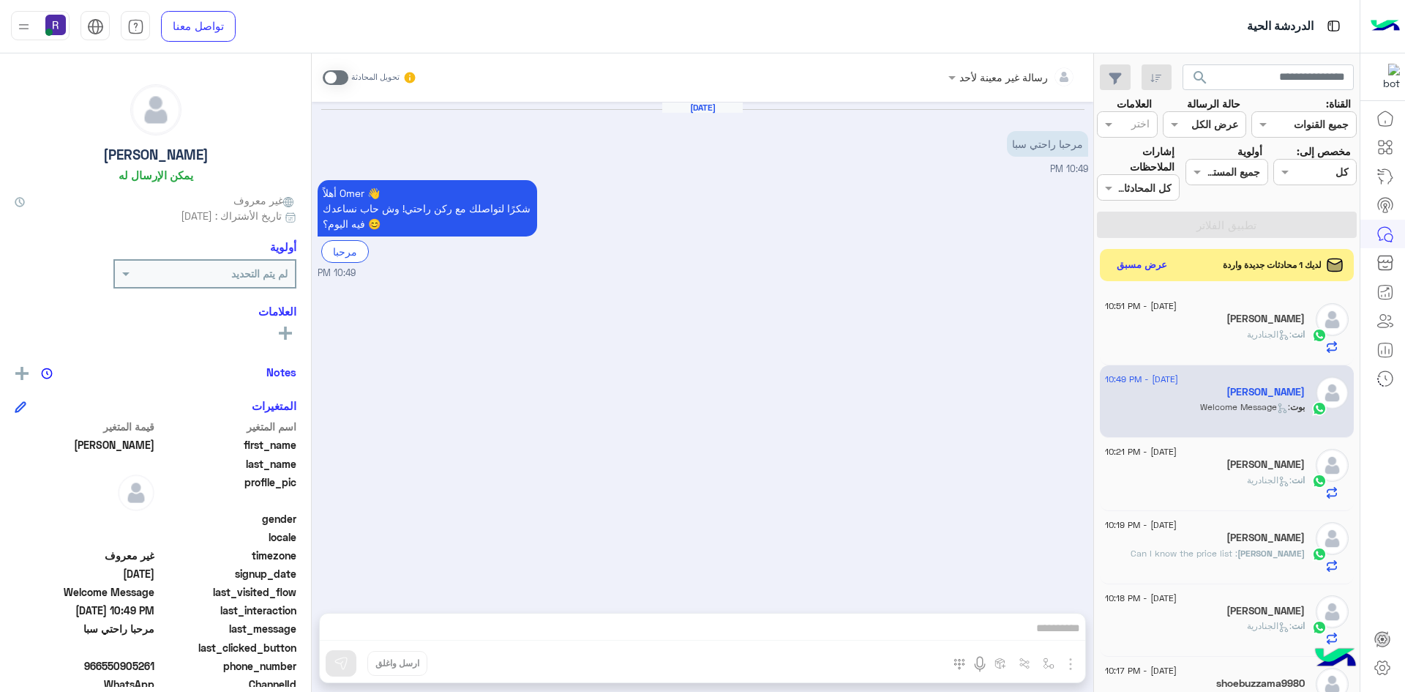
click at [344, 75] on span at bounding box center [336, 77] width 26 height 15
drag, startPoint x: 1072, startPoint y: 663, endPoint x: 1052, endPoint y: 633, distance: 36.3
click at [1071, 663] on img "button" at bounding box center [1071, 664] width 18 height 18
click at [1052, 632] on span "الصور" at bounding box center [1042, 632] width 27 height 17
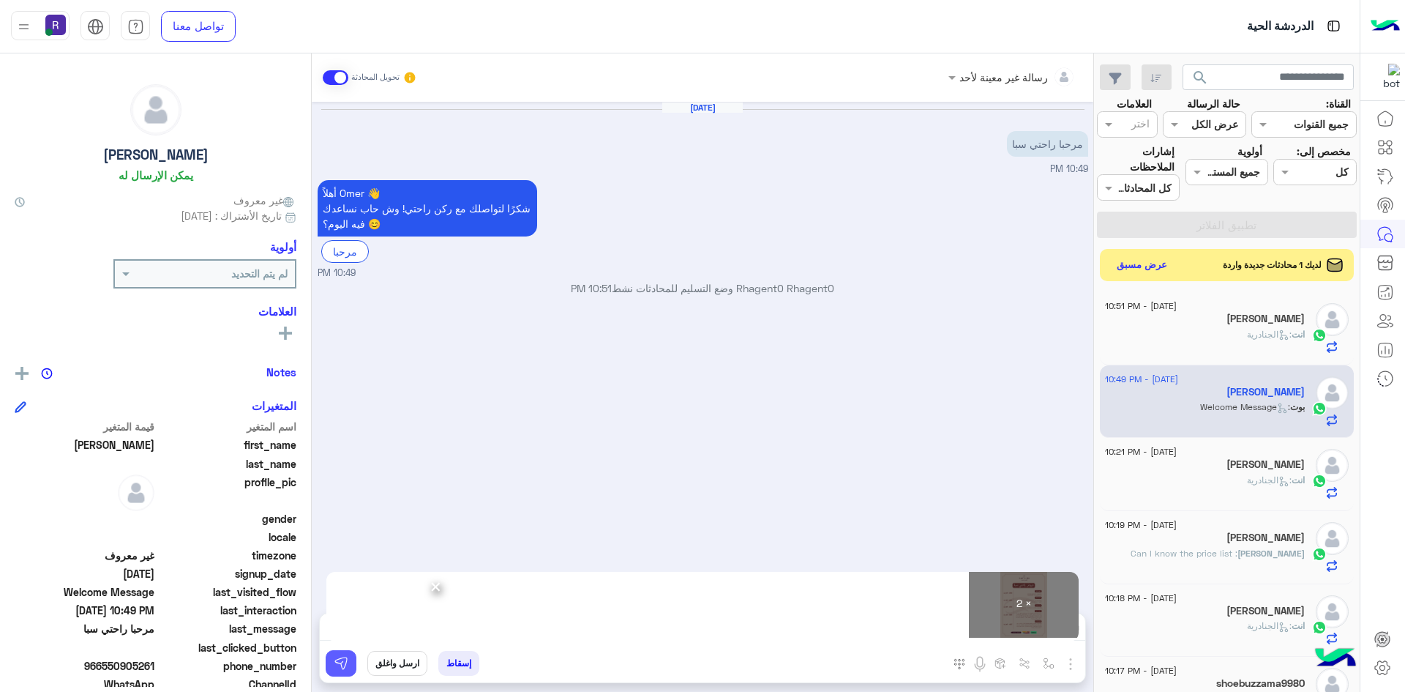
click at [351, 662] on button at bounding box center [341, 663] width 31 height 26
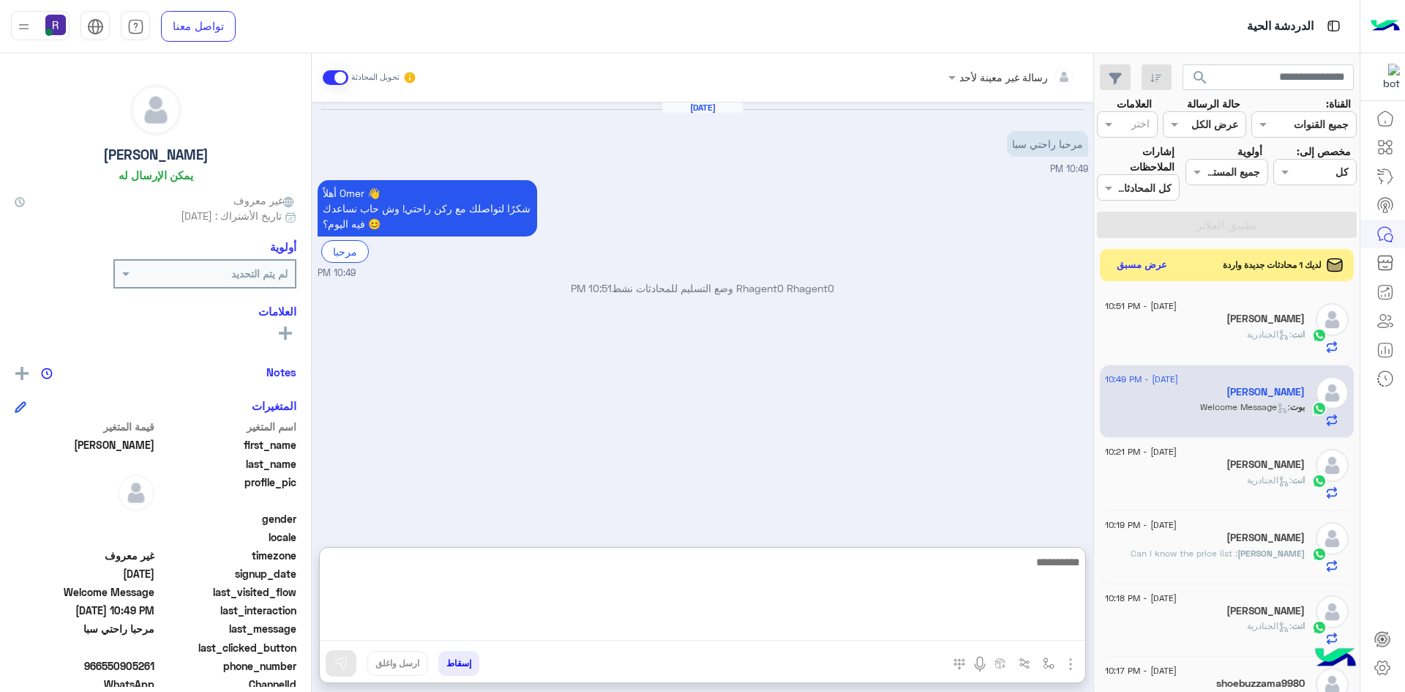
paste textarea "**********"
type textarea "**********"
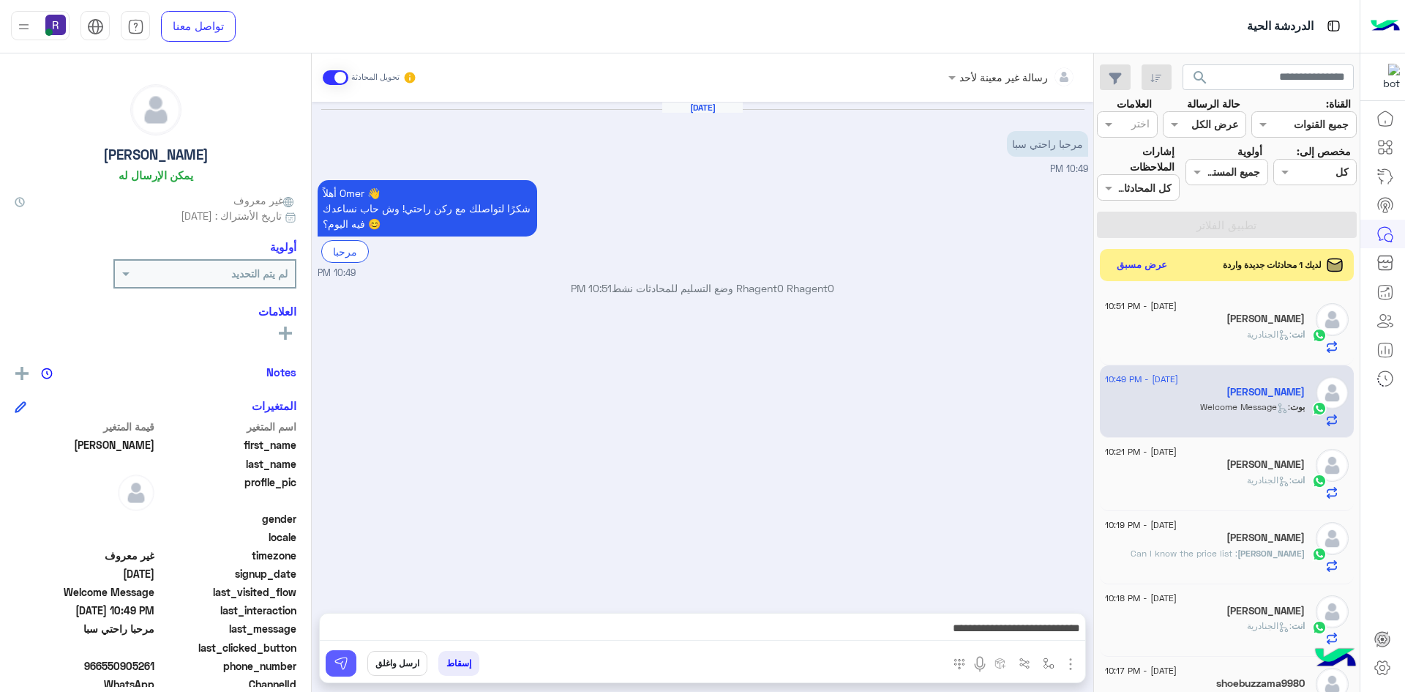
click at [349, 659] on button at bounding box center [341, 663] width 31 height 26
click at [1134, 264] on button "عرض مسبق" at bounding box center [1141, 265] width 61 height 20
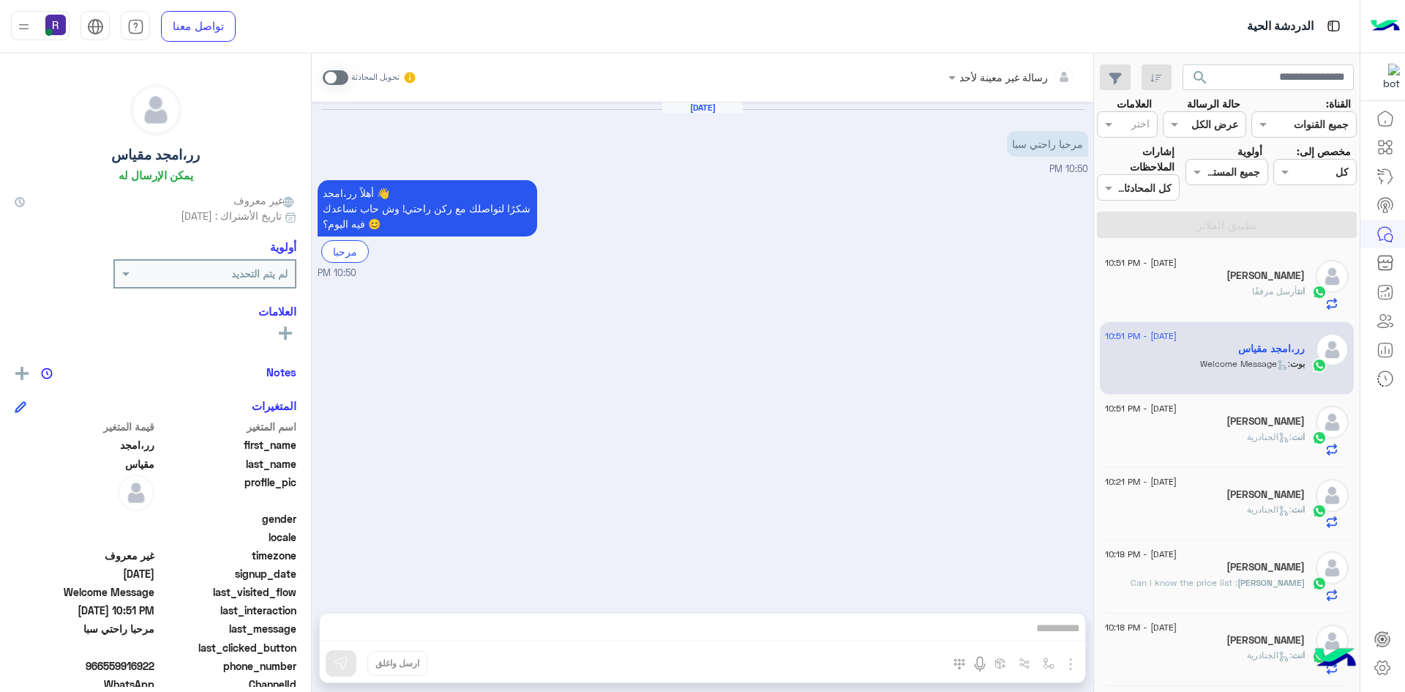
click at [340, 72] on span at bounding box center [336, 77] width 26 height 15
click at [1070, 667] on img "button" at bounding box center [1071, 664] width 18 height 18
click at [1040, 633] on span "الصور" at bounding box center [1042, 632] width 27 height 17
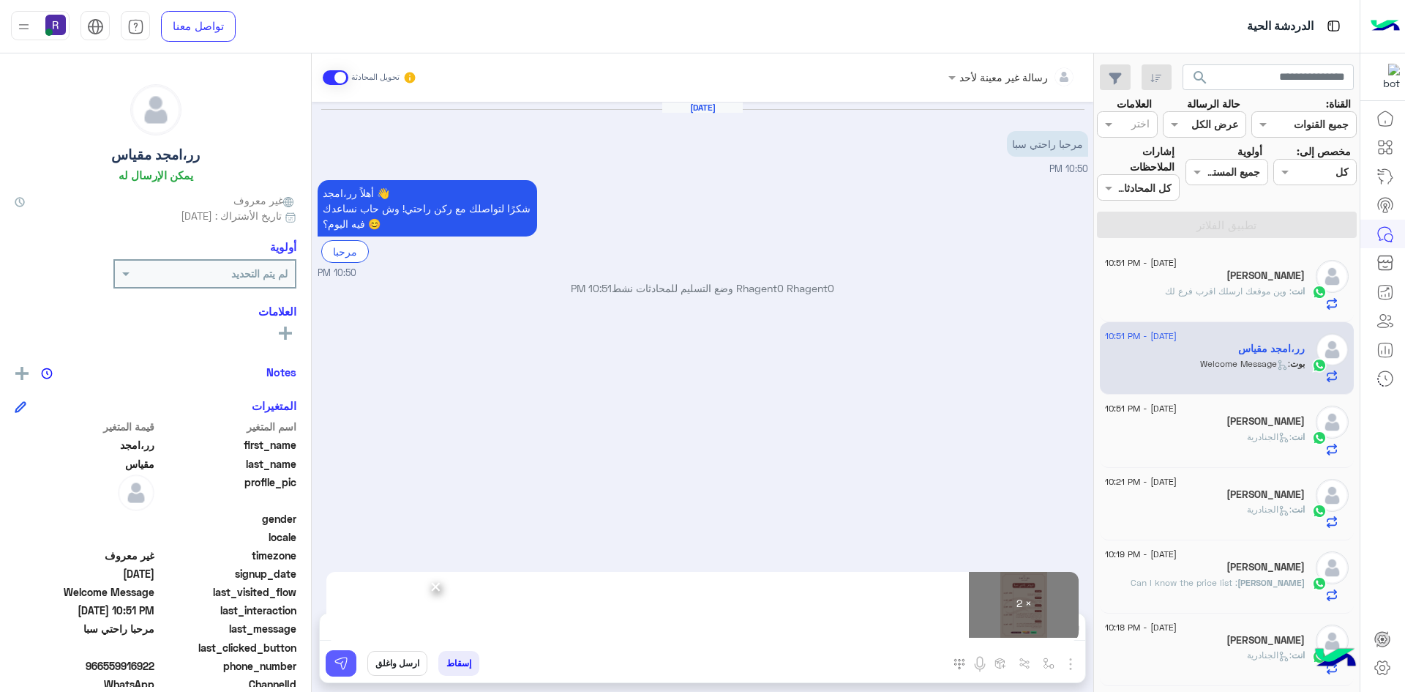
click at [343, 667] on img at bounding box center [341, 663] width 15 height 15
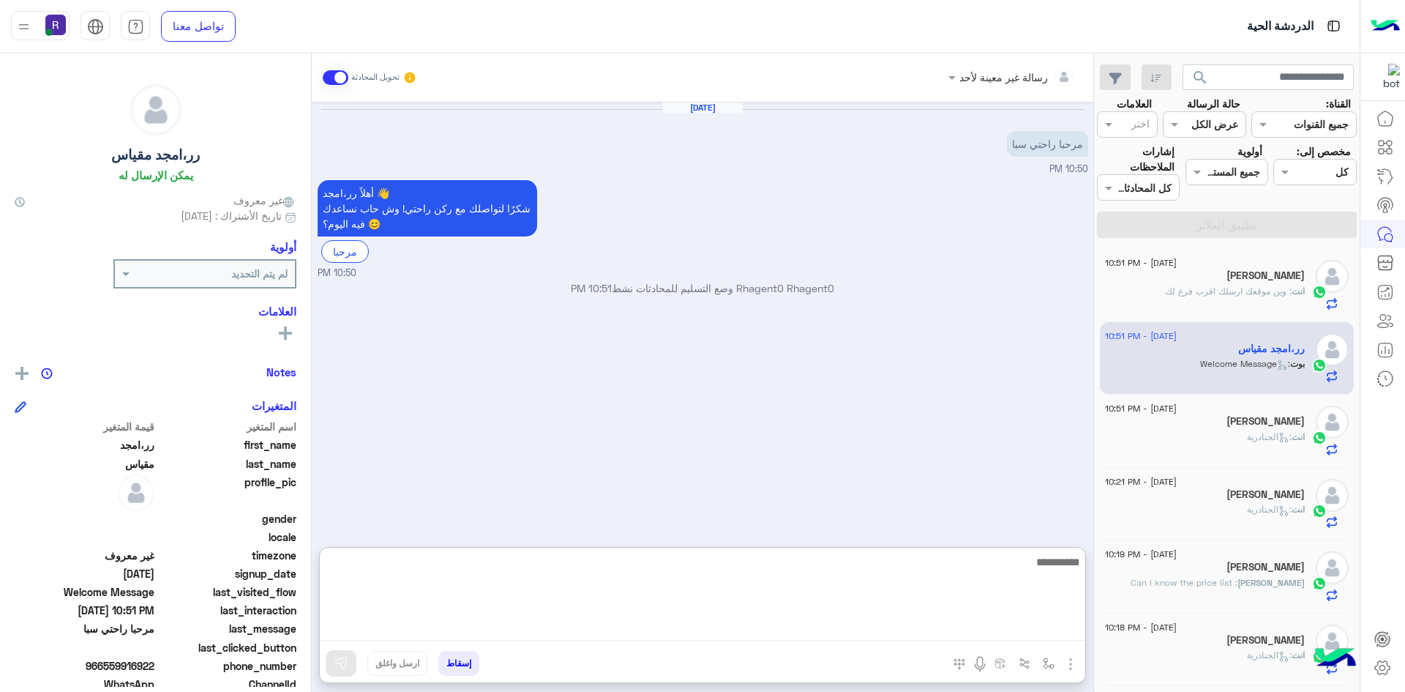
paste textarea "**********"
type textarea "**********"
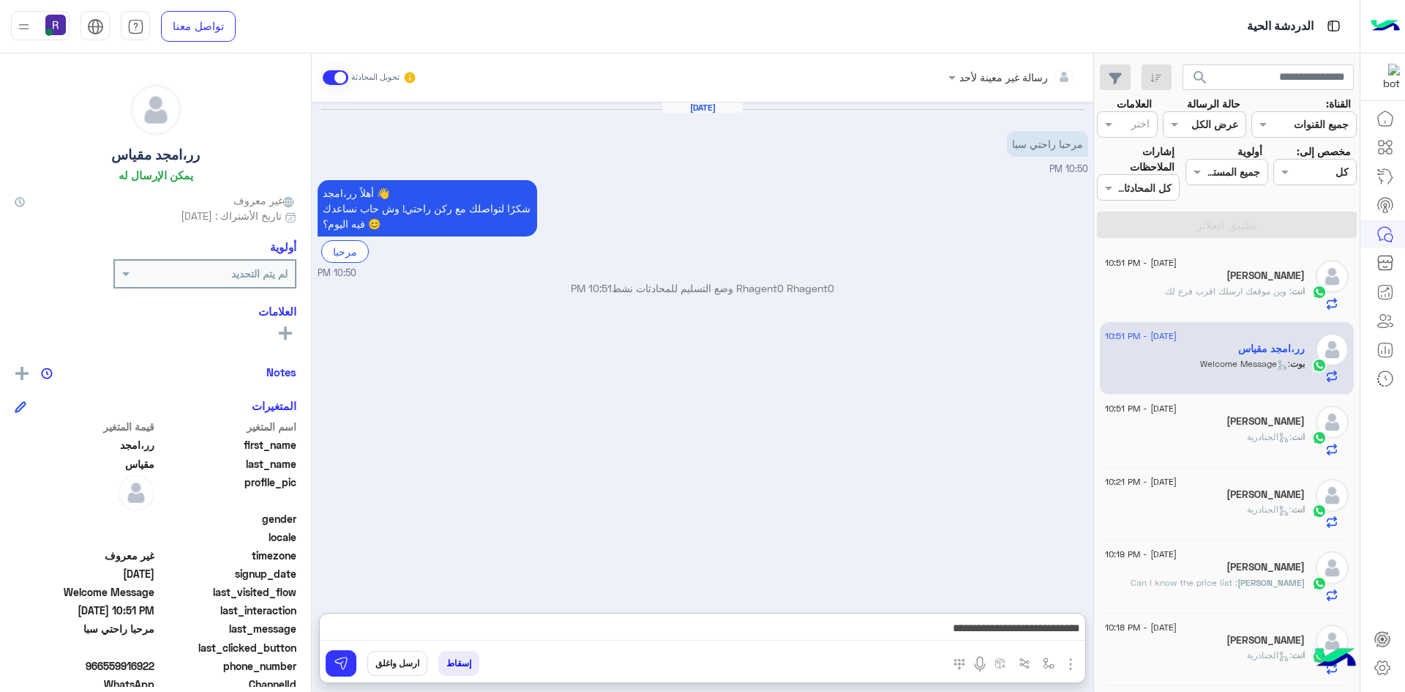
click at [341, 678] on div "إسقاط ارسل واغلق" at bounding box center [631, 666] width 623 height 32
click at [354, 667] on button at bounding box center [341, 663] width 31 height 26
click at [1233, 449] on div "انت : الجنادرية" at bounding box center [1205, 443] width 200 height 26
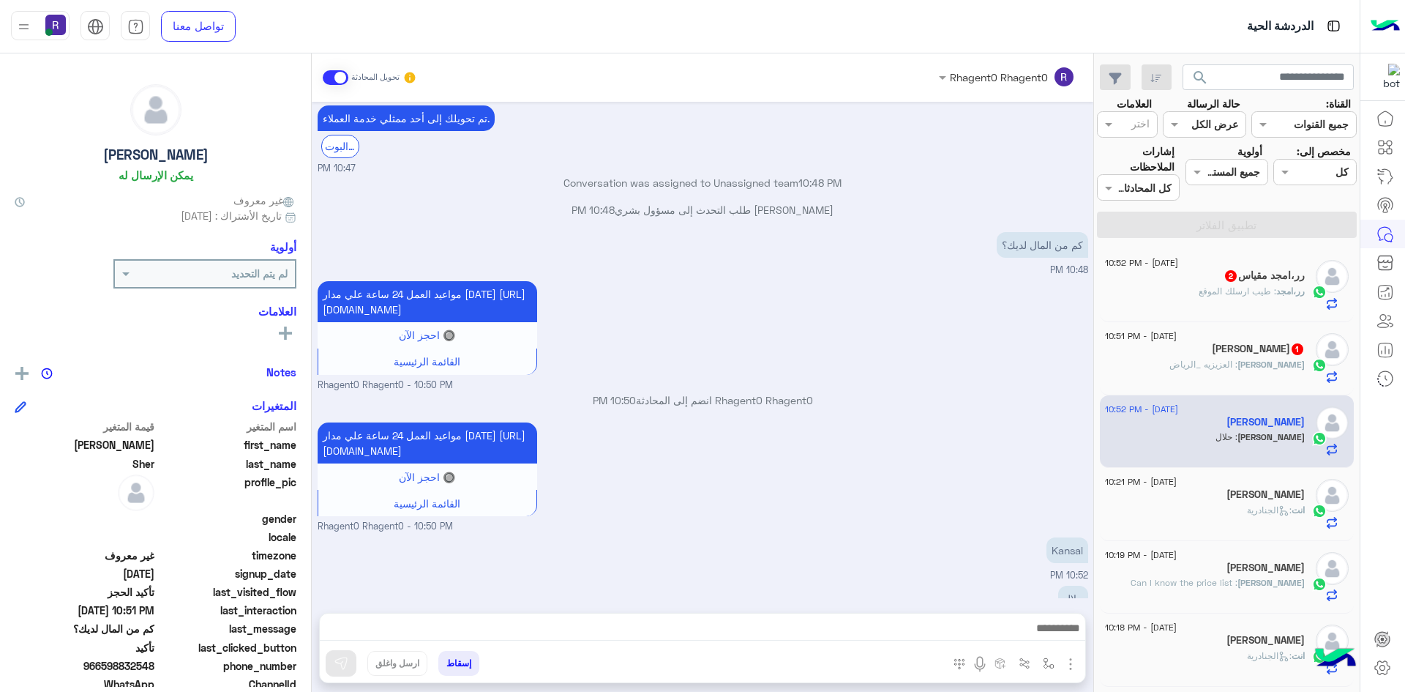
scroll to position [1450, 0]
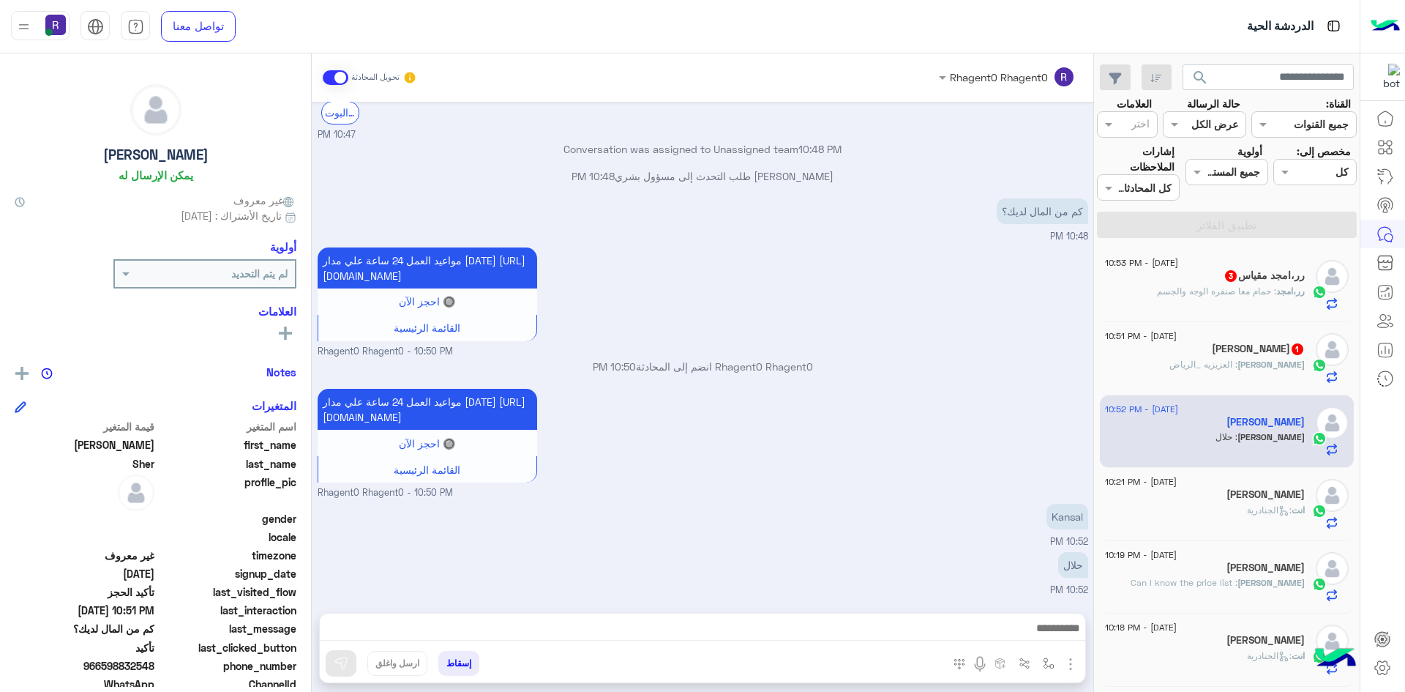
click at [1226, 360] on span ": العزيزيه _الرياض" at bounding box center [1204, 364] width 68 height 11
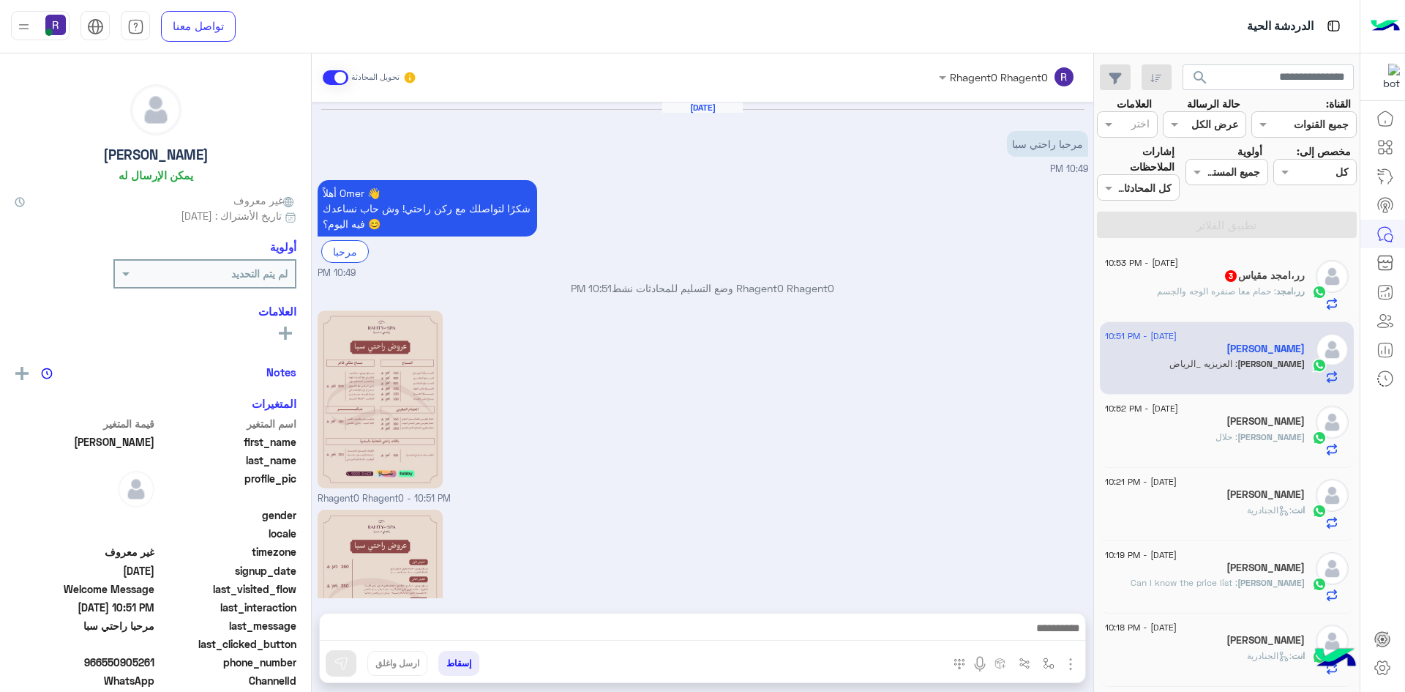
scroll to position [229, 0]
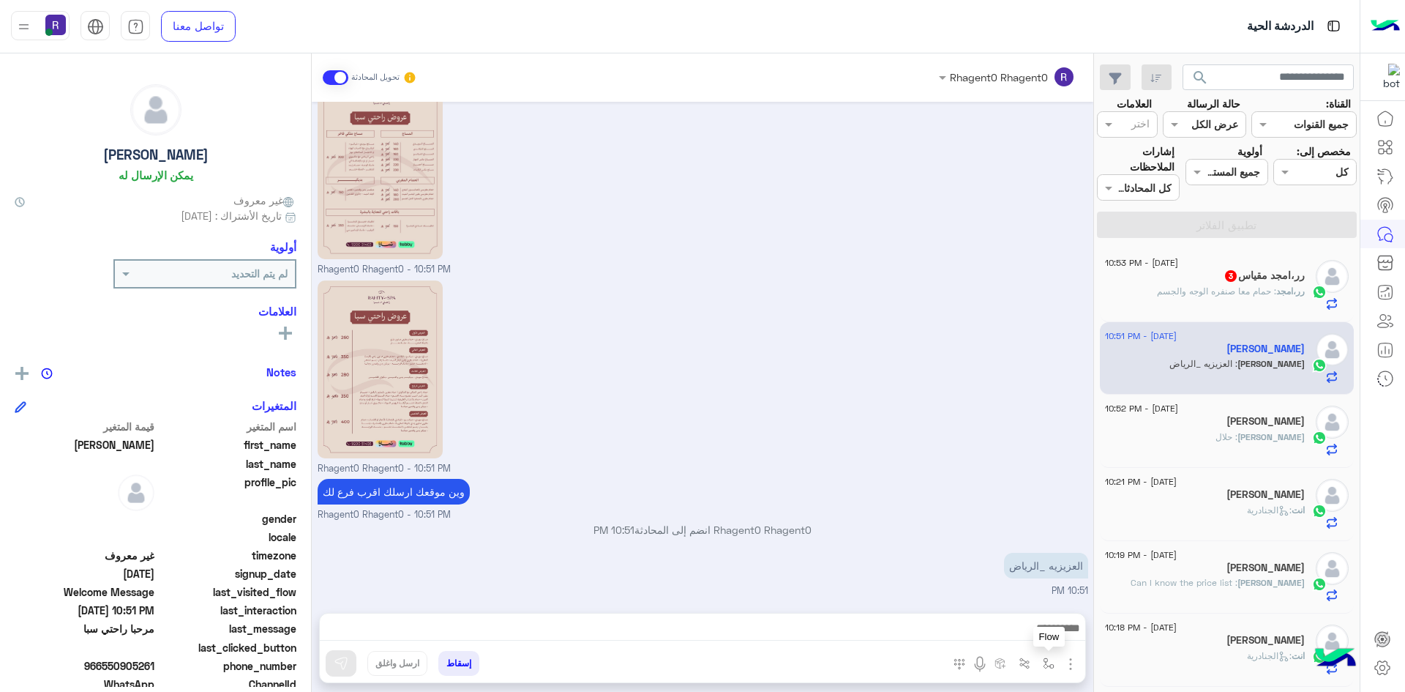
click at [1044, 667] on img "button" at bounding box center [1049, 663] width 12 height 12
click at [1038, 632] on input "text" at bounding box center [1003, 631] width 99 height 17
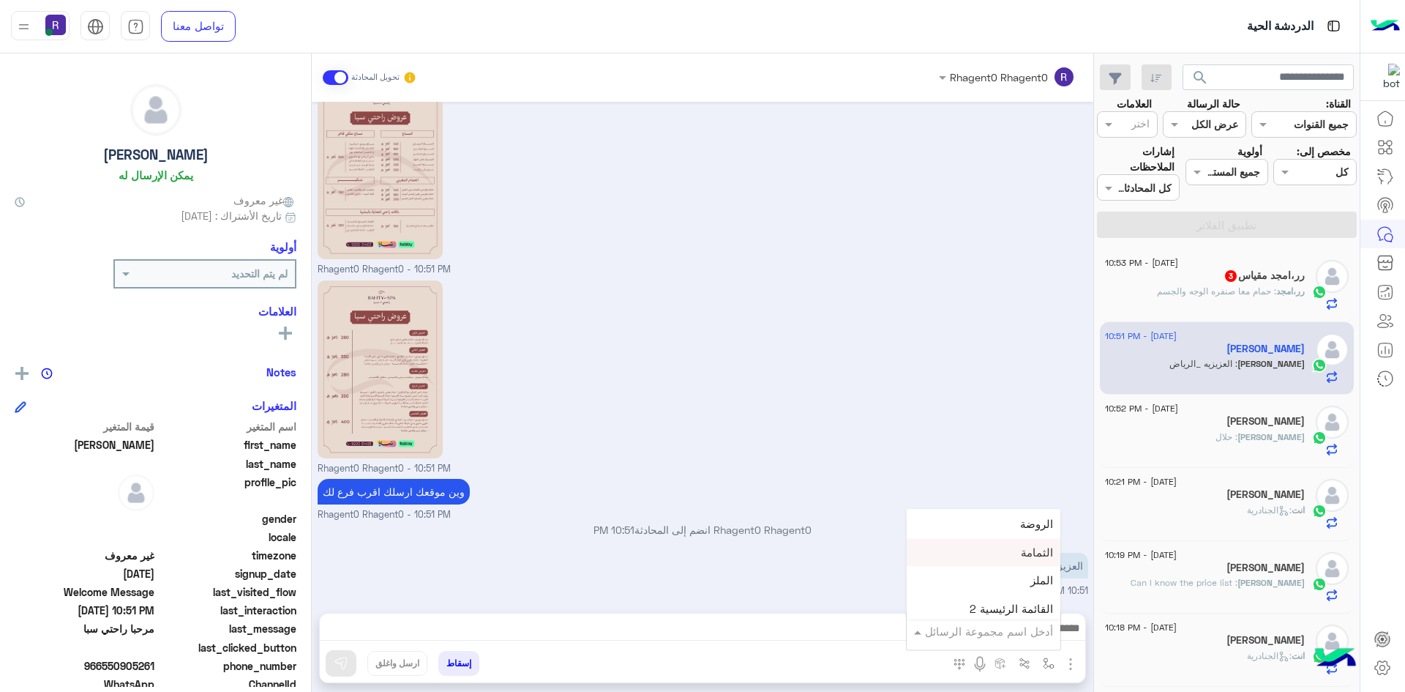
scroll to position [1025, 0]
click at [1025, 536] on div "لبن" at bounding box center [984, 541] width 154 height 29
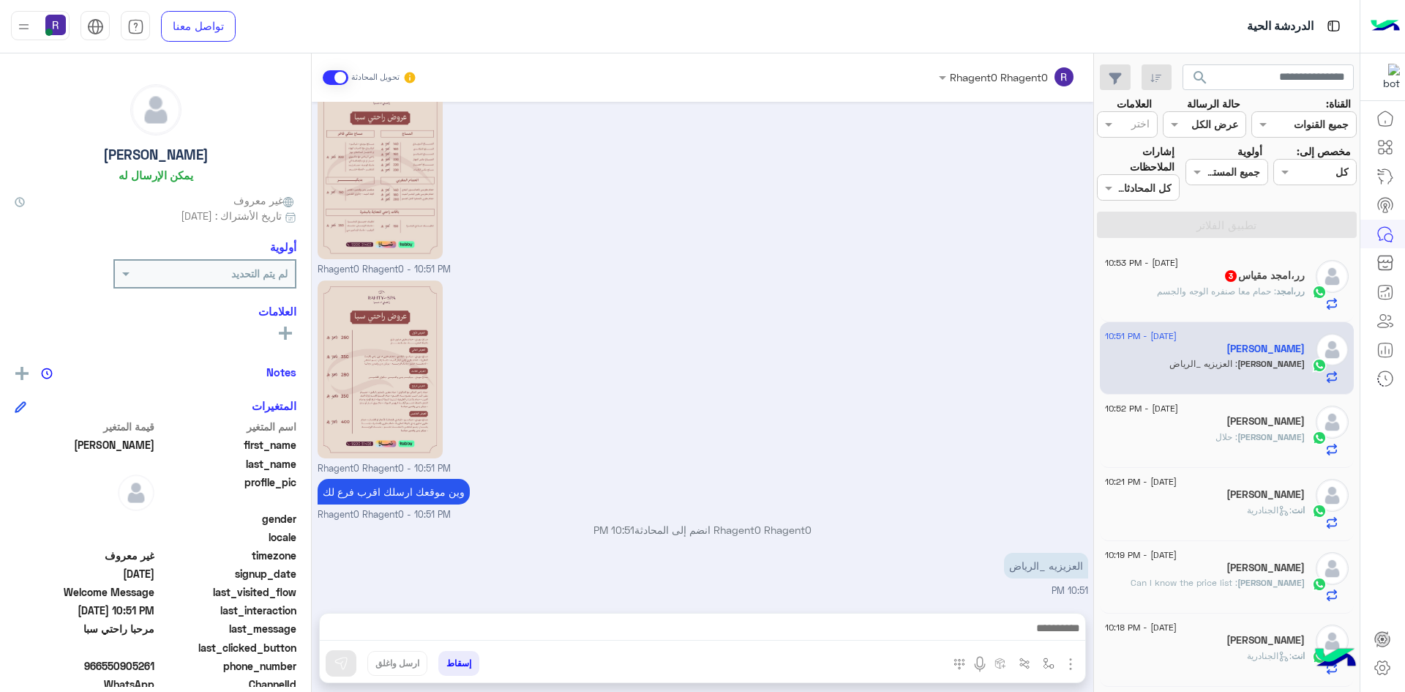
type textarea "***"
click at [334, 661] on img at bounding box center [341, 663] width 15 height 15
click at [1159, 286] on span ": حمام معا صنفره الوجه والجسم" at bounding box center [1216, 290] width 119 height 11
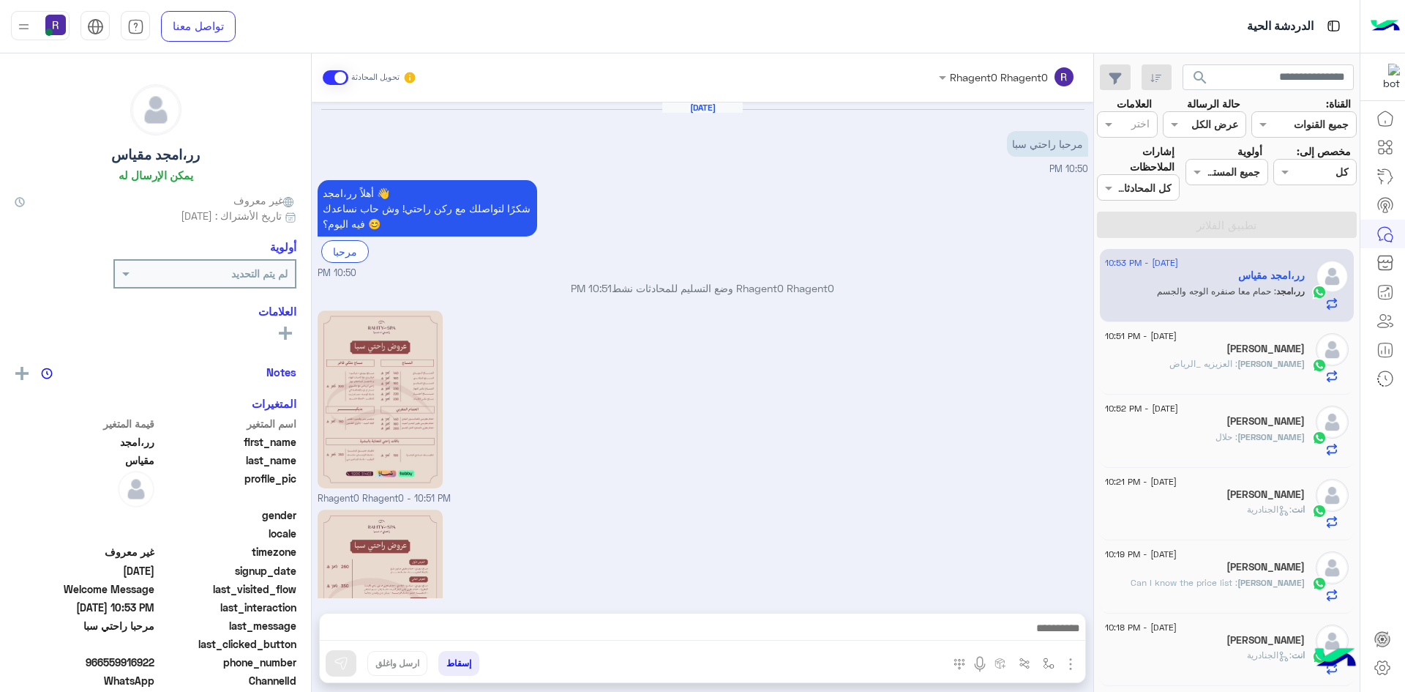
scroll to position [326, 0]
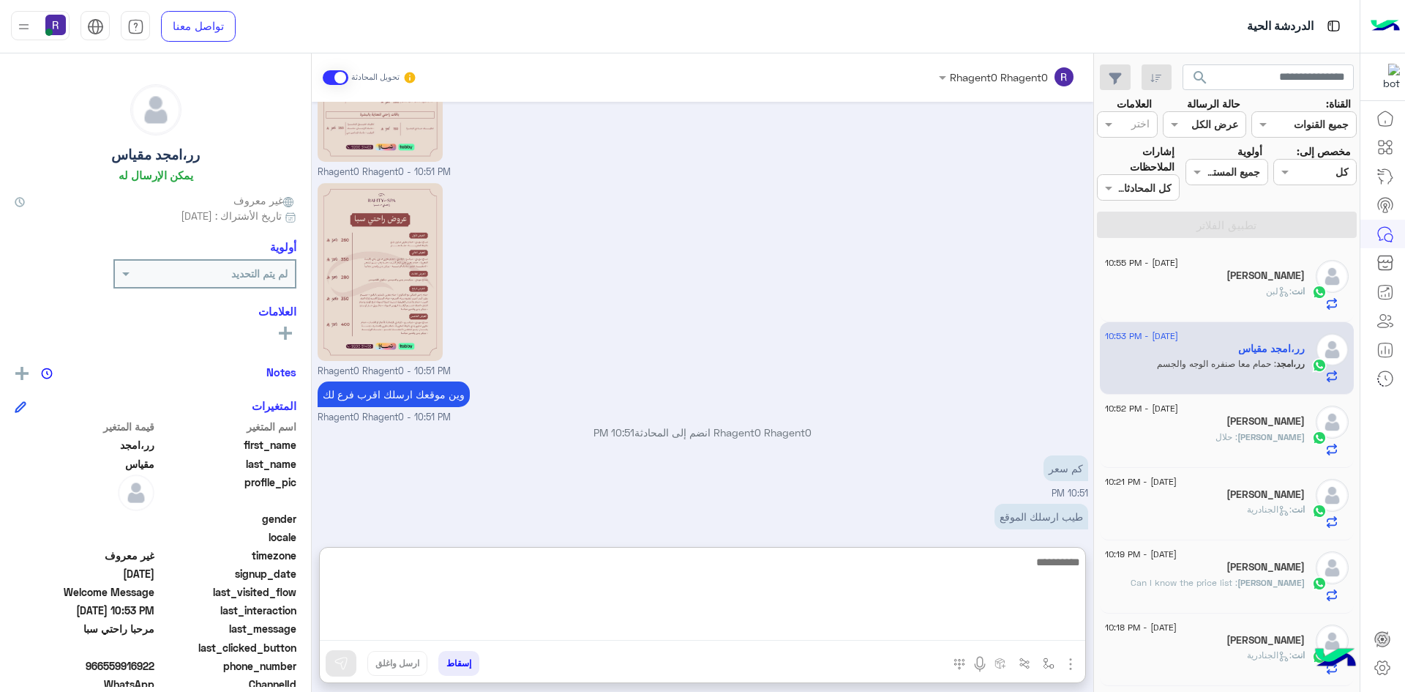
paste textarea "**********"
type textarea "**********"
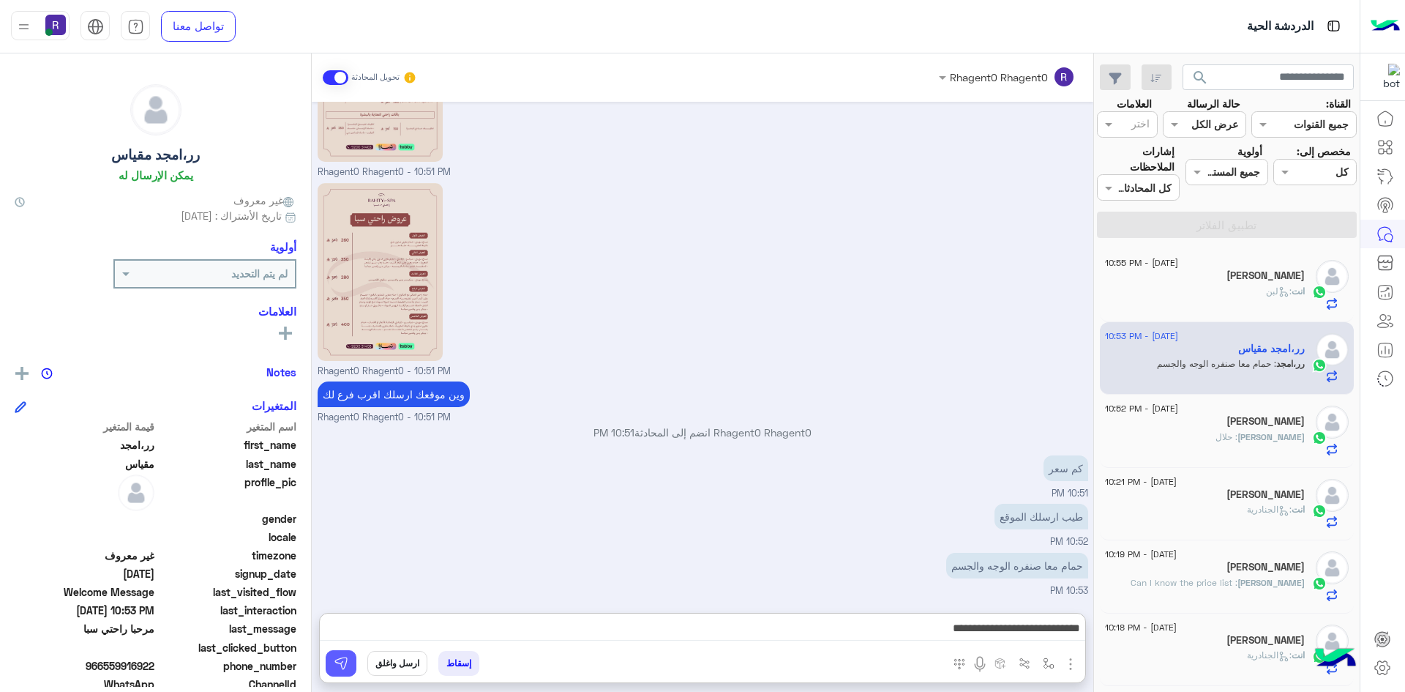
click at [341, 664] on img at bounding box center [341, 663] width 15 height 15
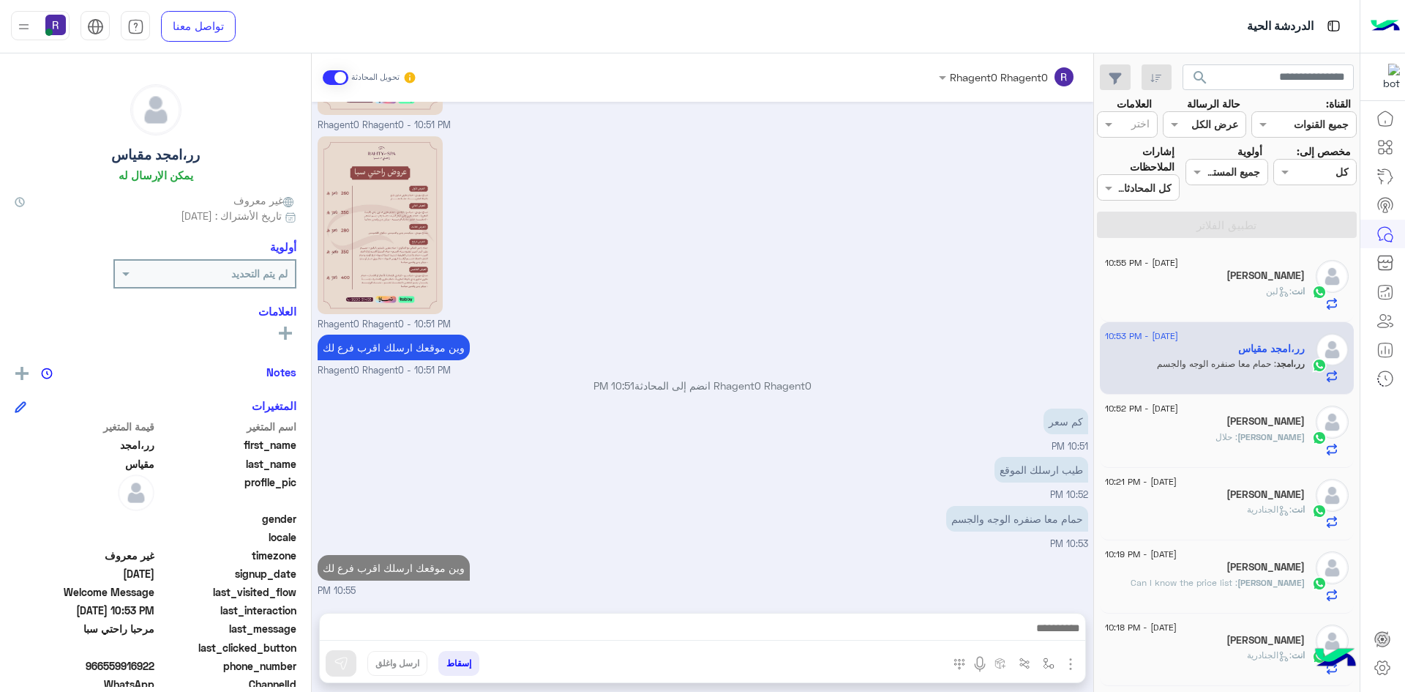
scroll to position [373, 0]
click at [902, 523] on img at bounding box center [905, 523] width 18 height 18
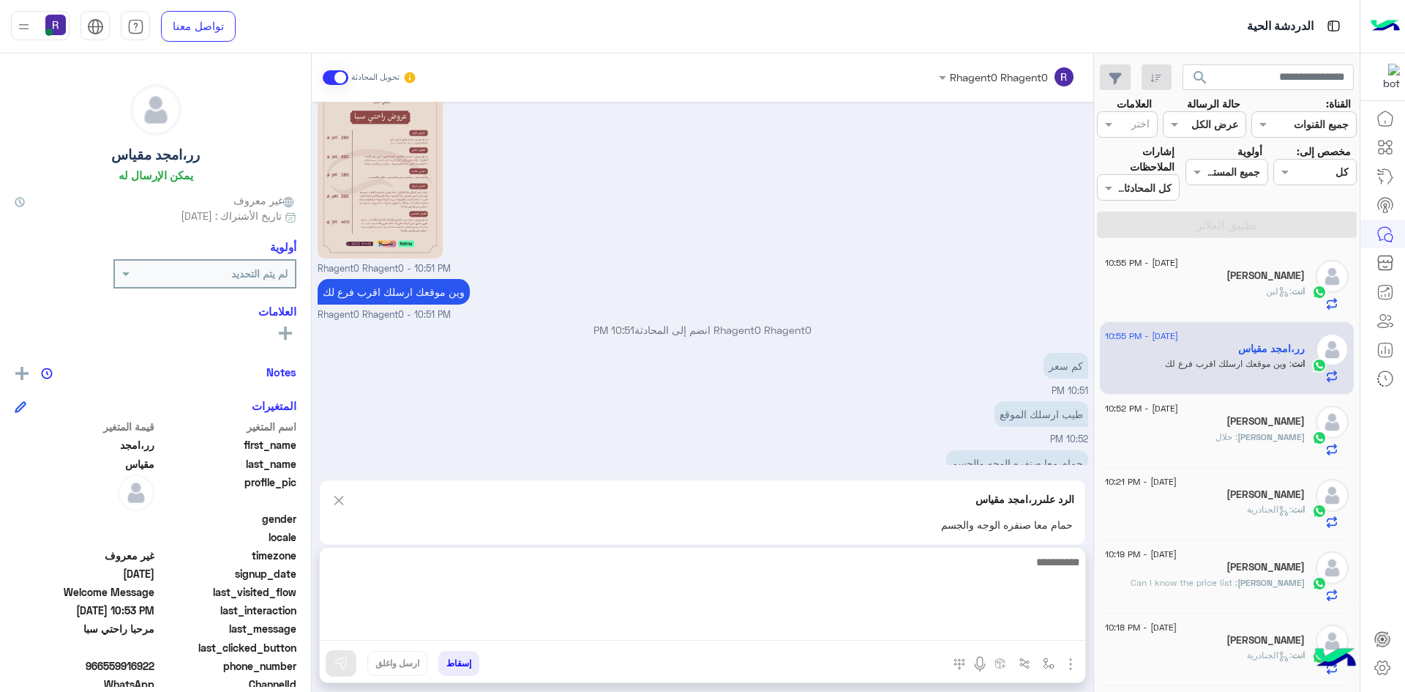
click at [794, 624] on textarea at bounding box center [703, 597] width 766 height 88
type textarea "********"
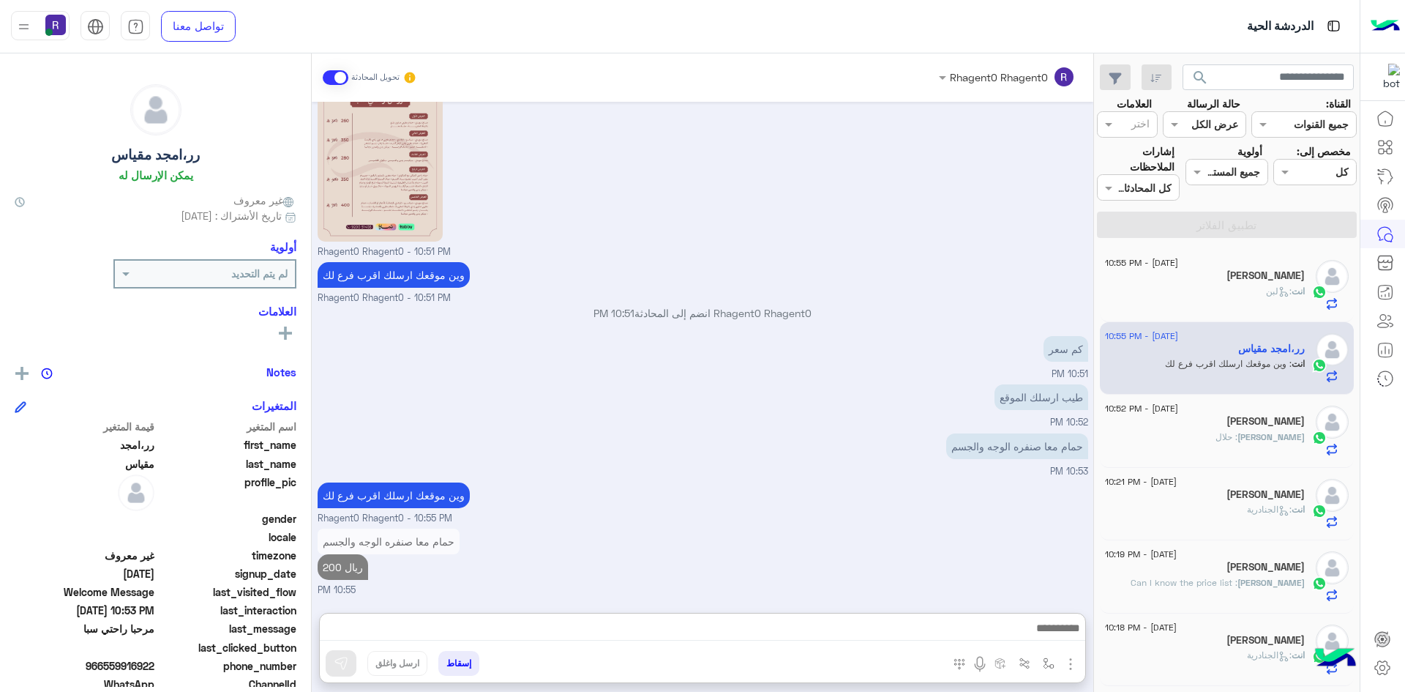
click at [1267, 427] on div "[PERSON_NAME]" at bounding box center [1205, 422] width 200 height 15
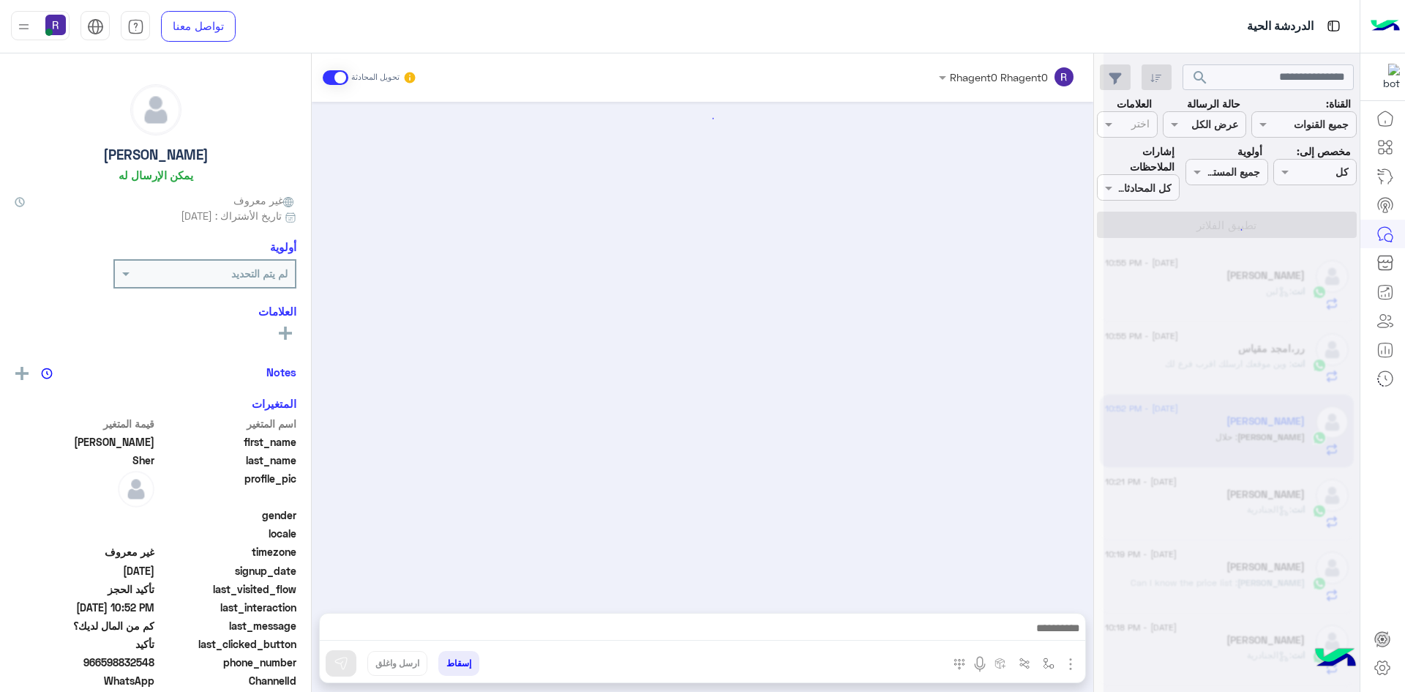
scroll to position [1126, 0]
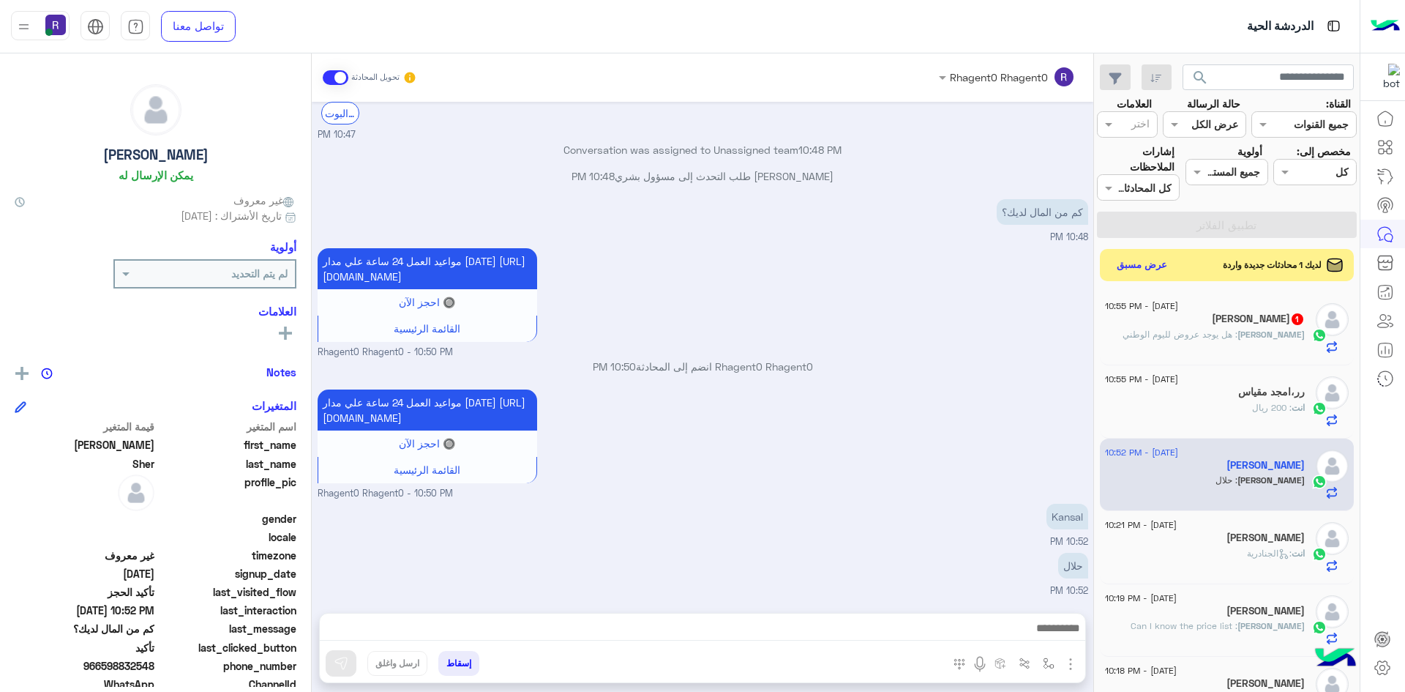
click at [1238, 333] on span ": هل يوجد عروض لليوم الوطني" at bounding box center [1180, 334] width 115 height 11
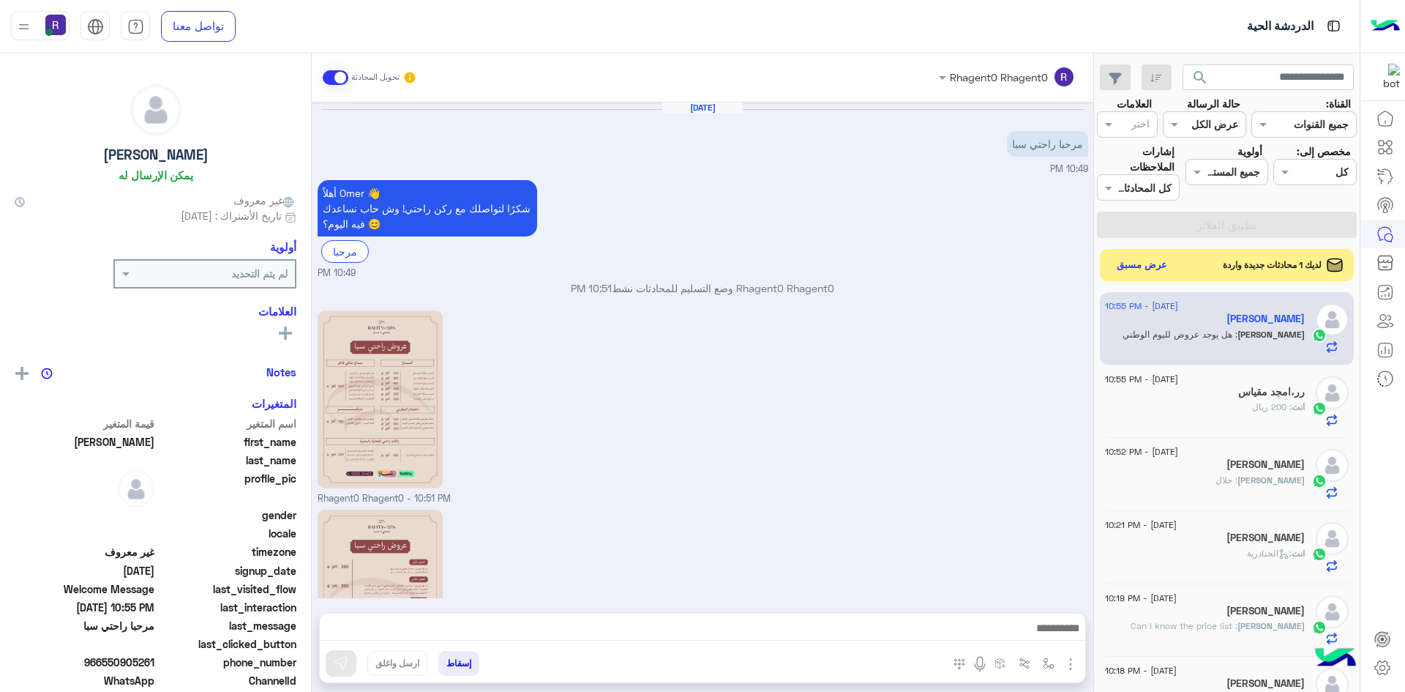
scroll to position [408, 0]
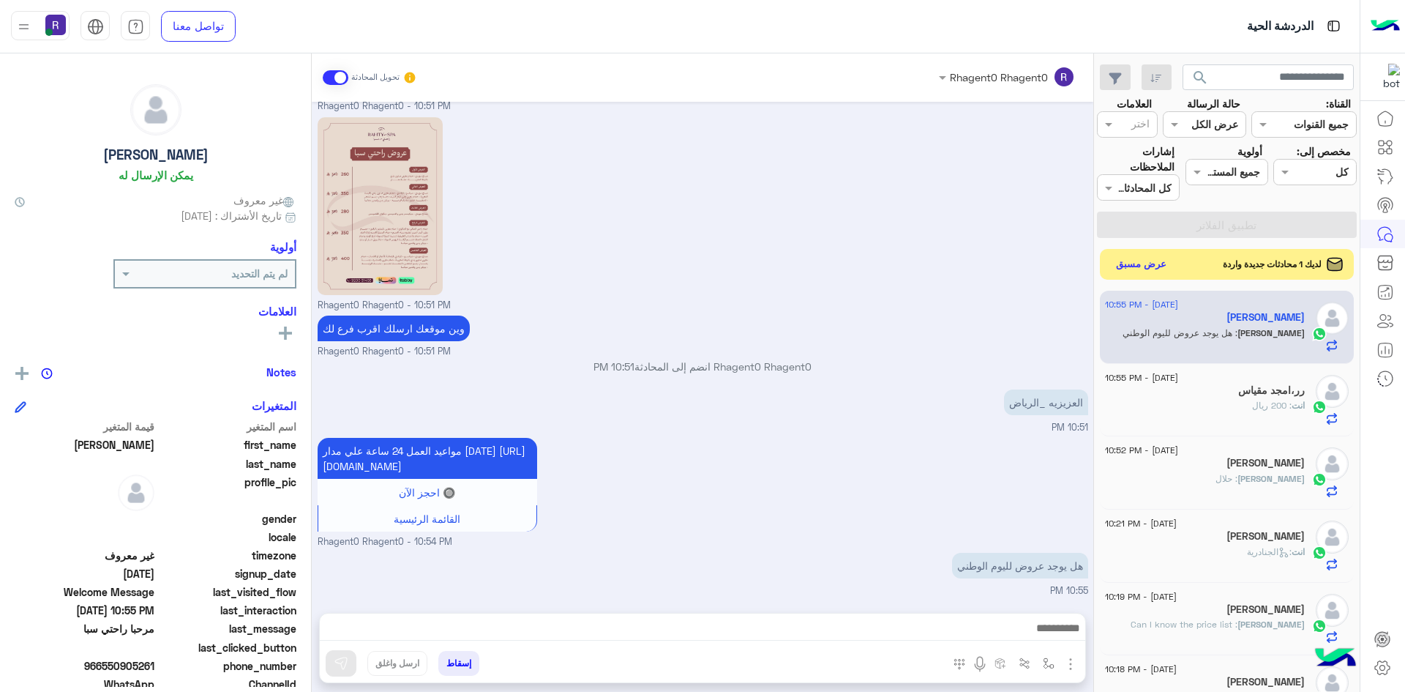
click at [1149, 261] on button "عرض مسبق" at bounding box center [1141, 265] width 61 height 20
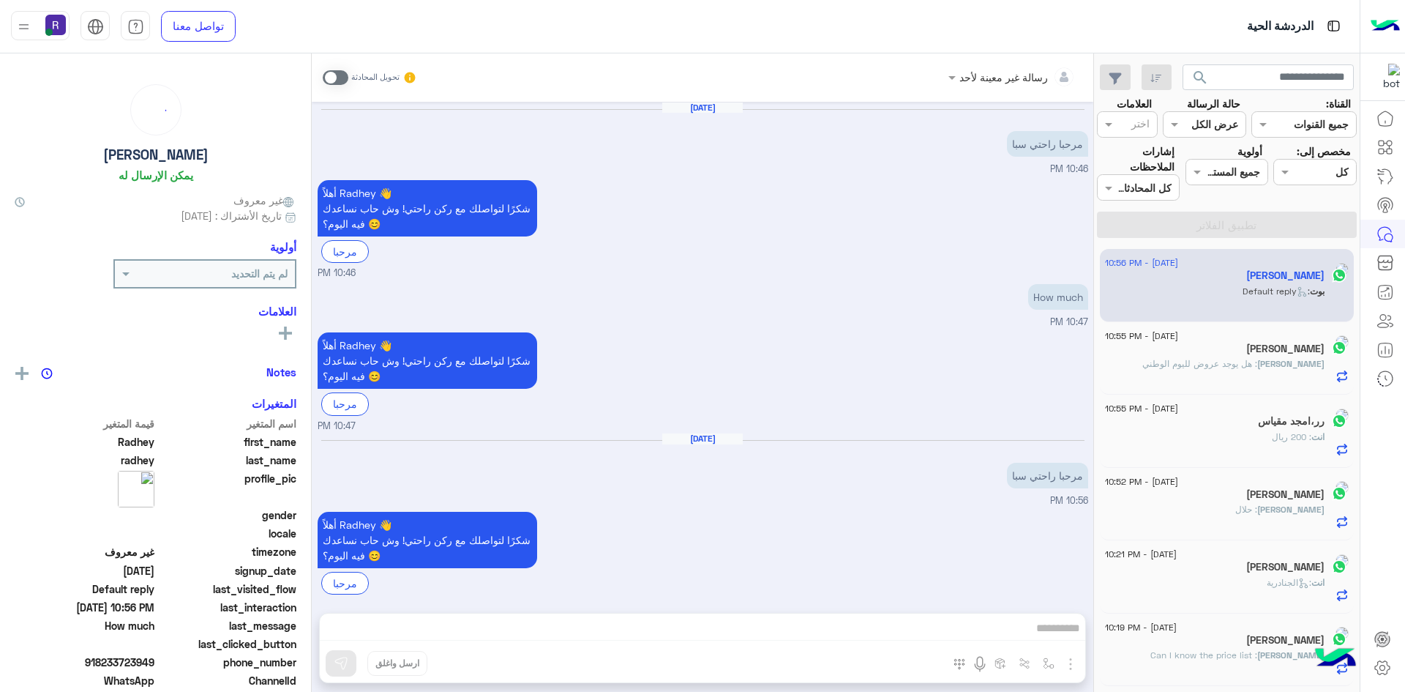
scroll to position [167, 0]
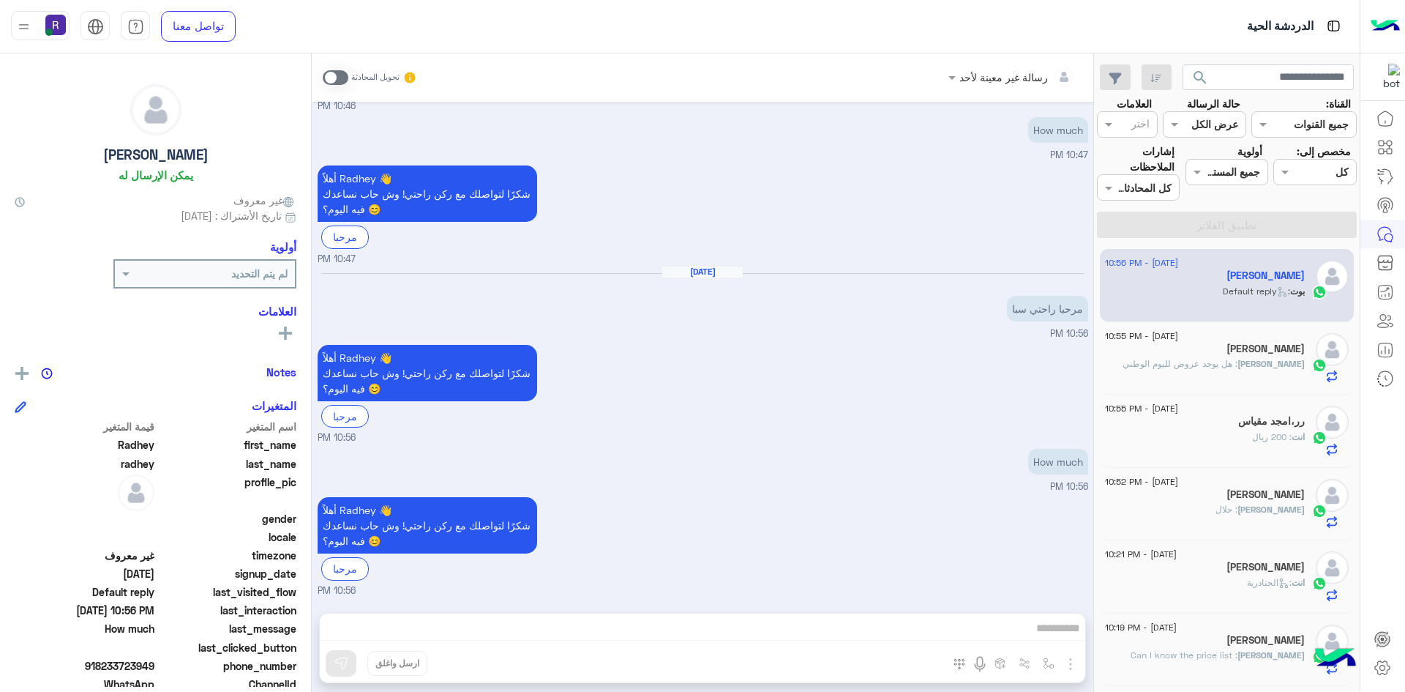
click at [1211, 376] on div "Omer : هل يوجد عروض لليوم الوطني" at bounding box center [1205, 370] width 200 height 26
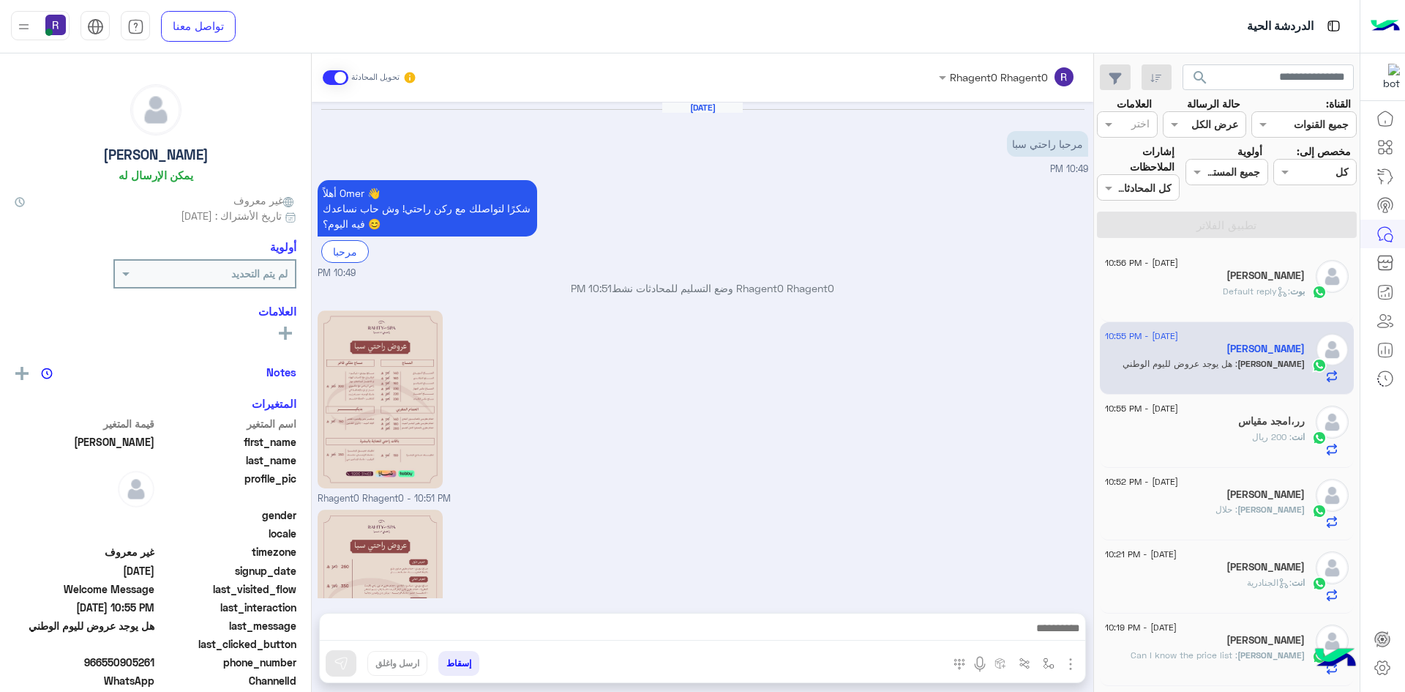
scroll to position [408, 0]
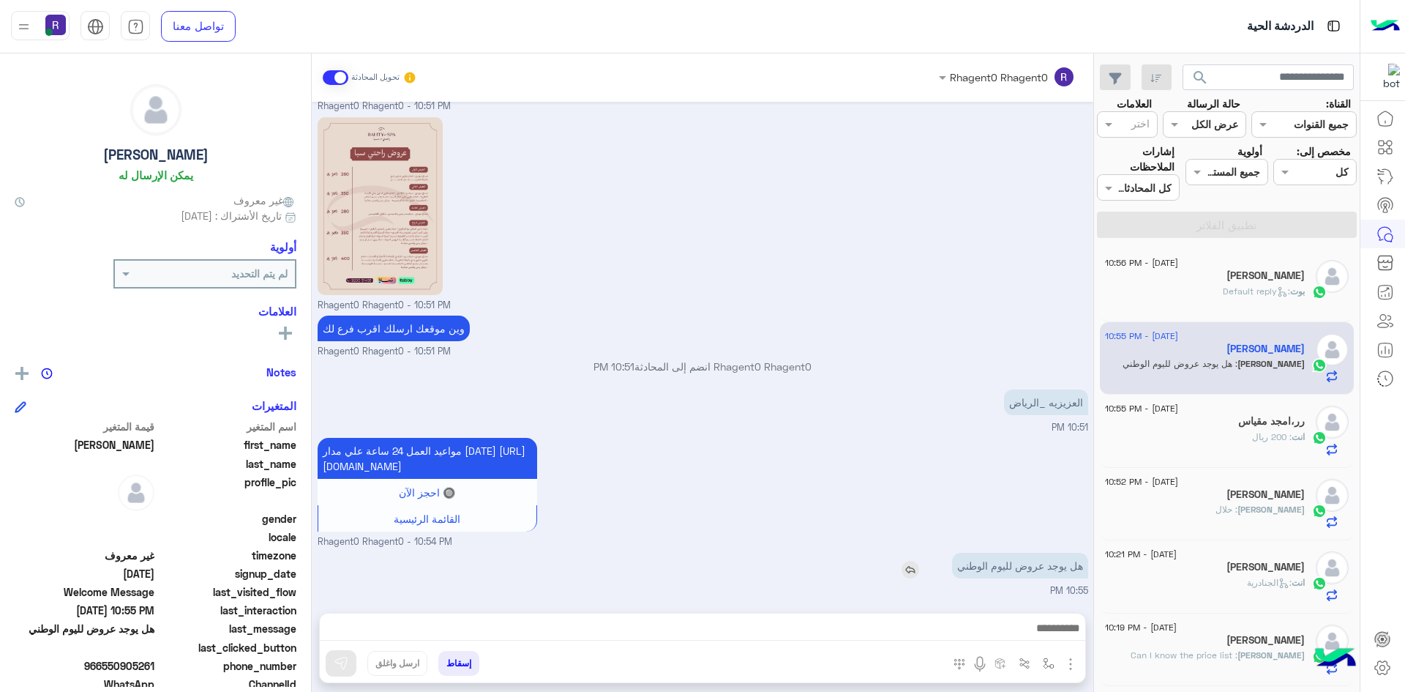
click at [918, 569] on img at bounding box center [911, 570] width 18 height 18
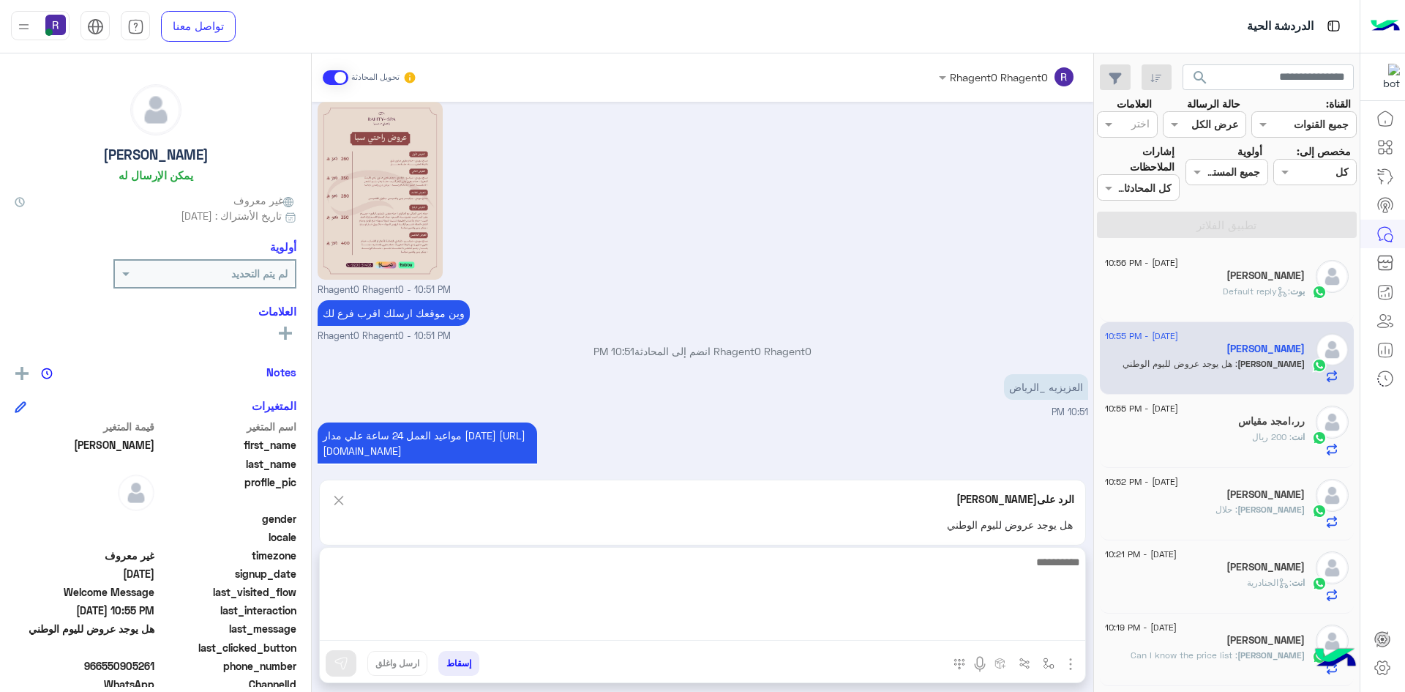
click at [858, 628] on textarea at bounding box center [703, 597] width 766 height 88
type textarea "**********"
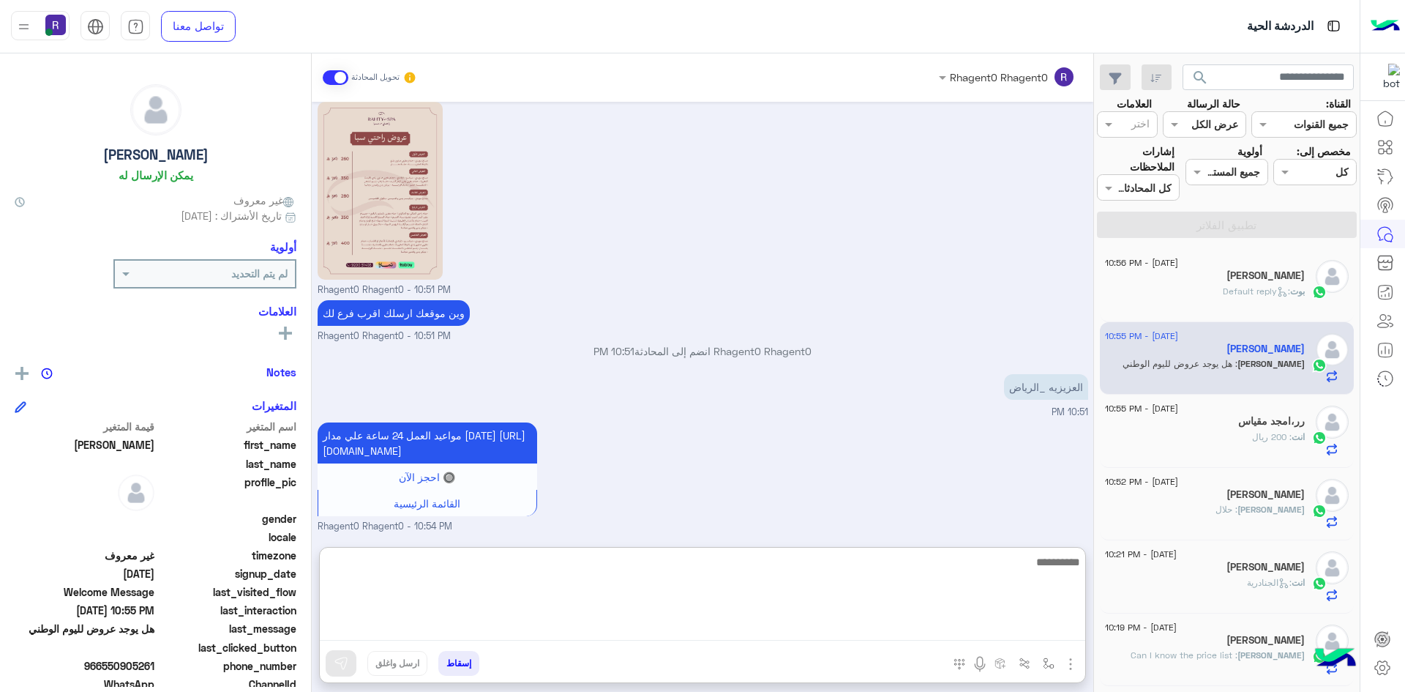
scroll to position [546, 0]
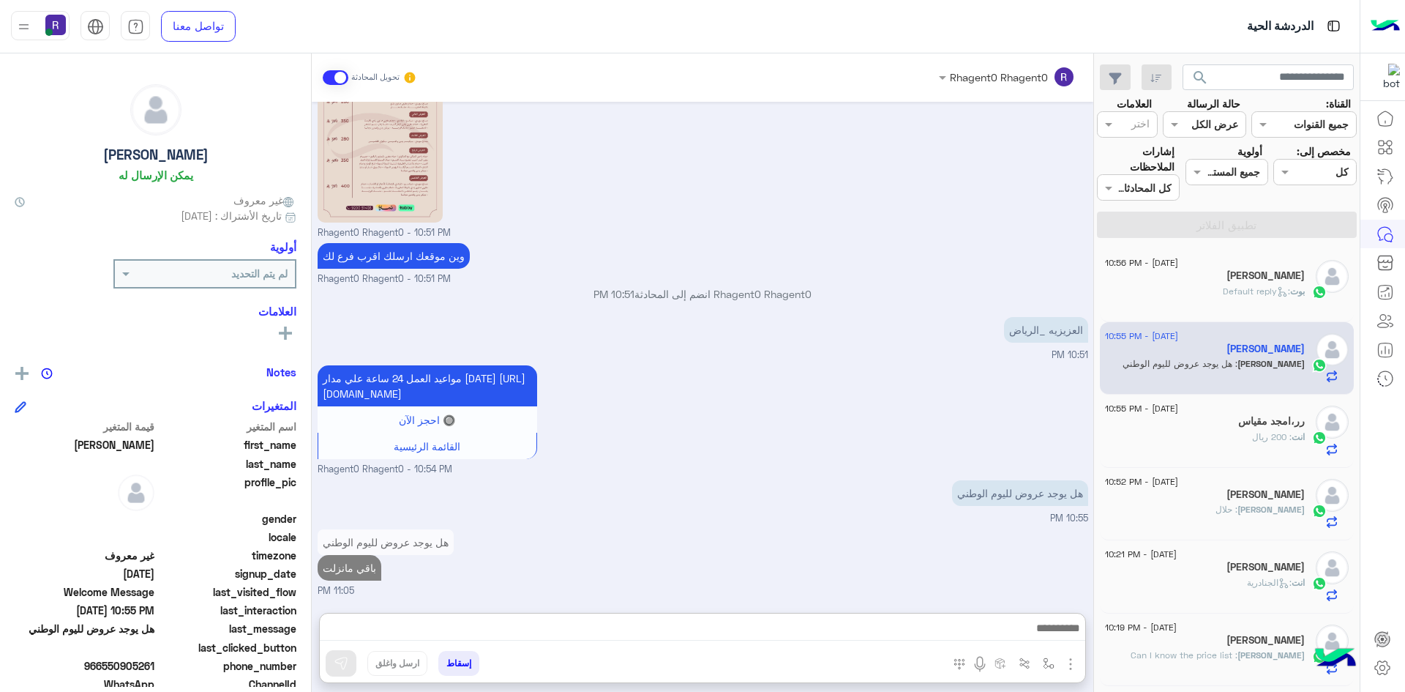
click at [1298, 441] on span "انت" at bounding box center [1298, 436] width 13 height 11
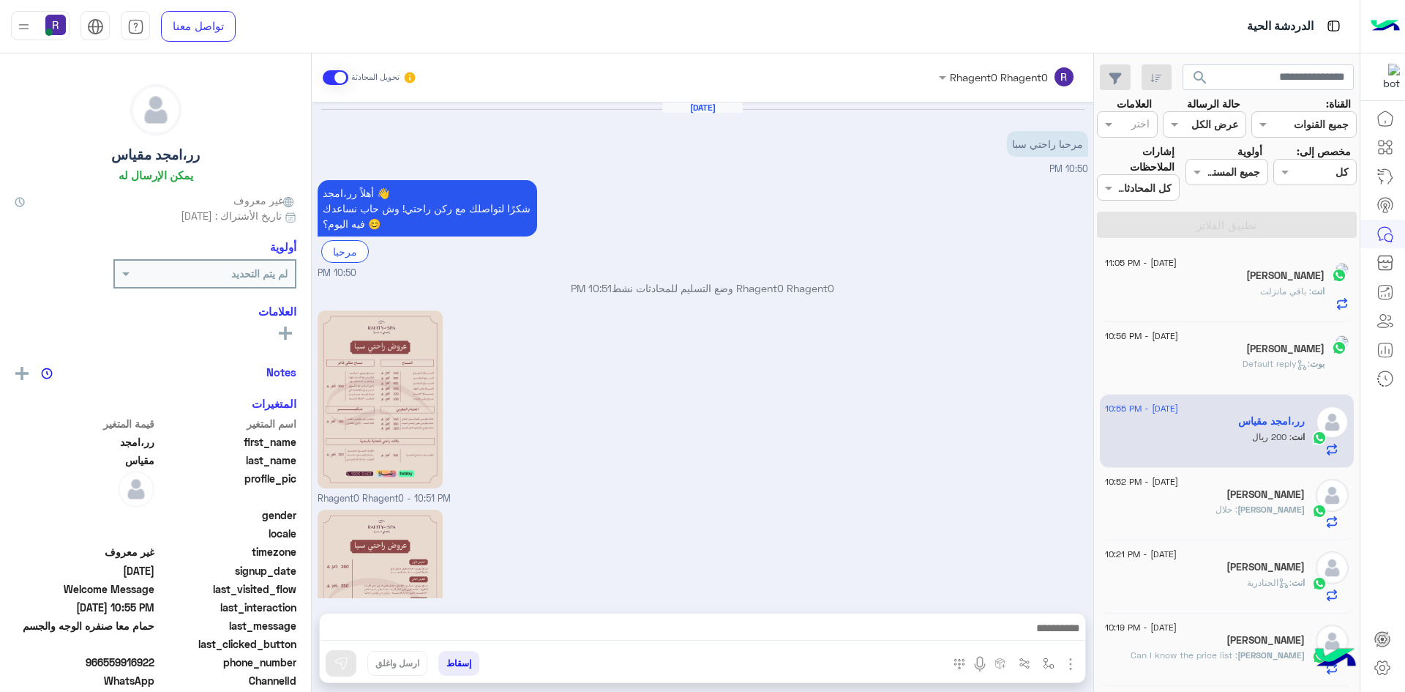
scroll to position [446, 0]
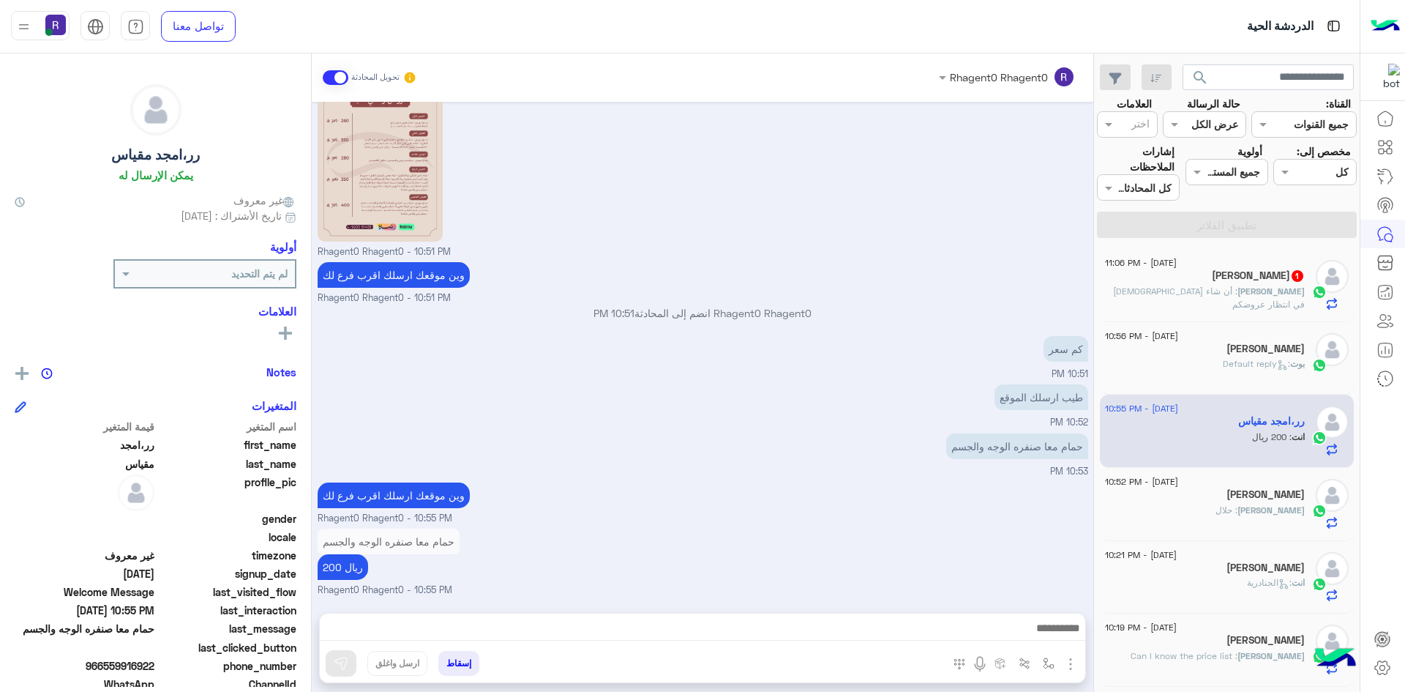
click at [1257, 304] on div "Omer : أن شاء الله في انتظار عروضكم" at bounding box center [1205, 298] width 200 height 26
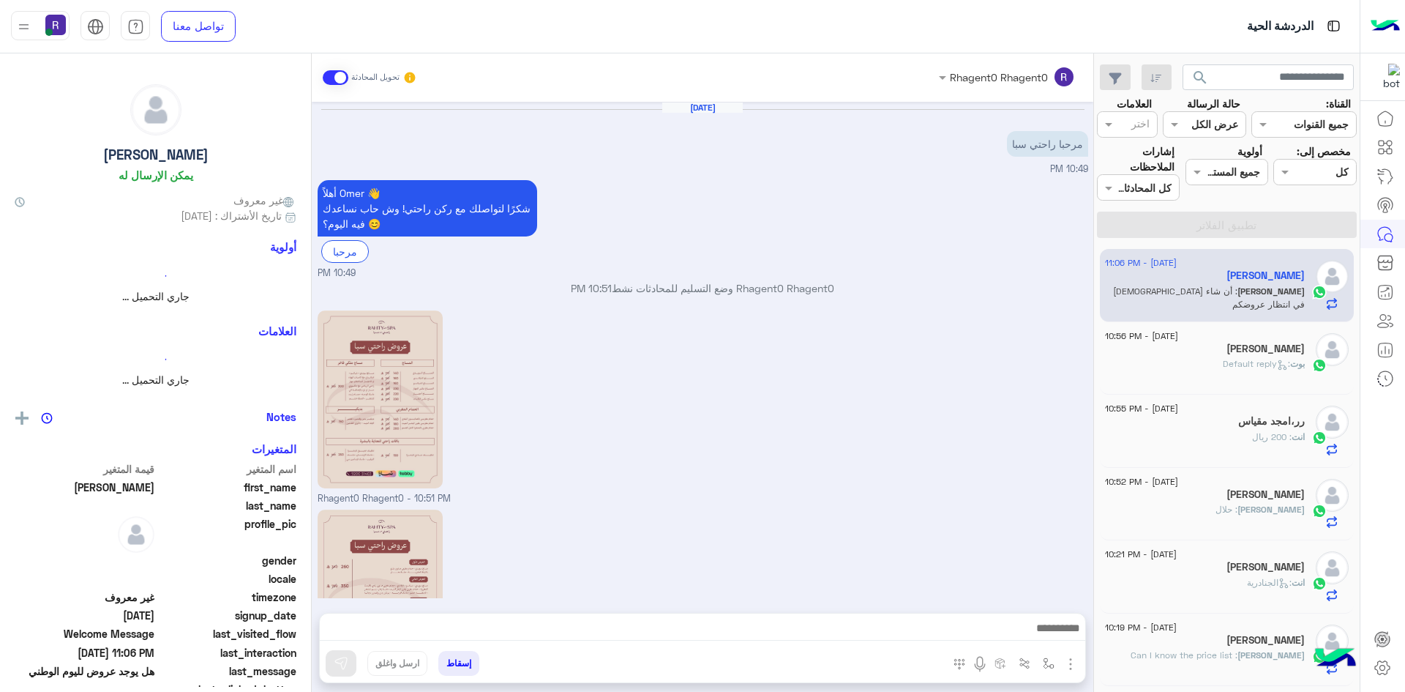
scroll to position [529, 0]
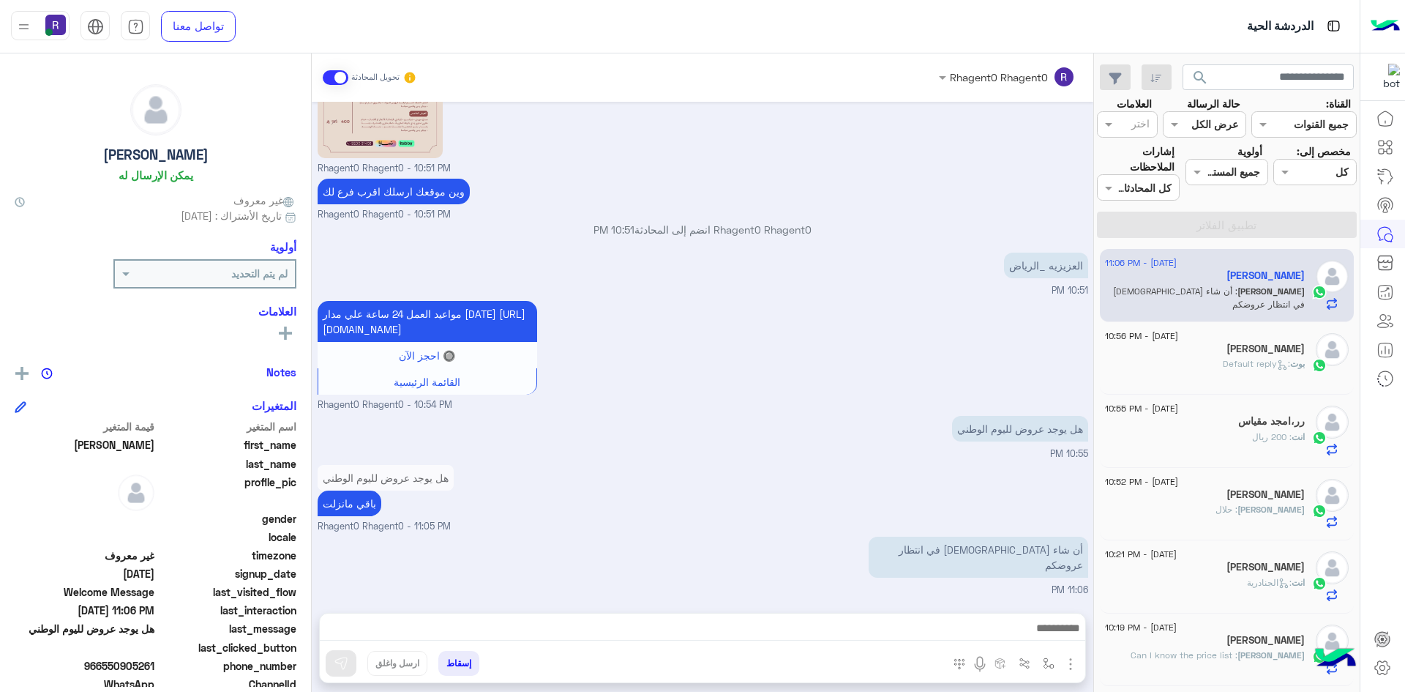
click at [1182, 364] on div "[PERSON_NAME] : Default reply" at bounding box center [1205, 370] width 200 height 26
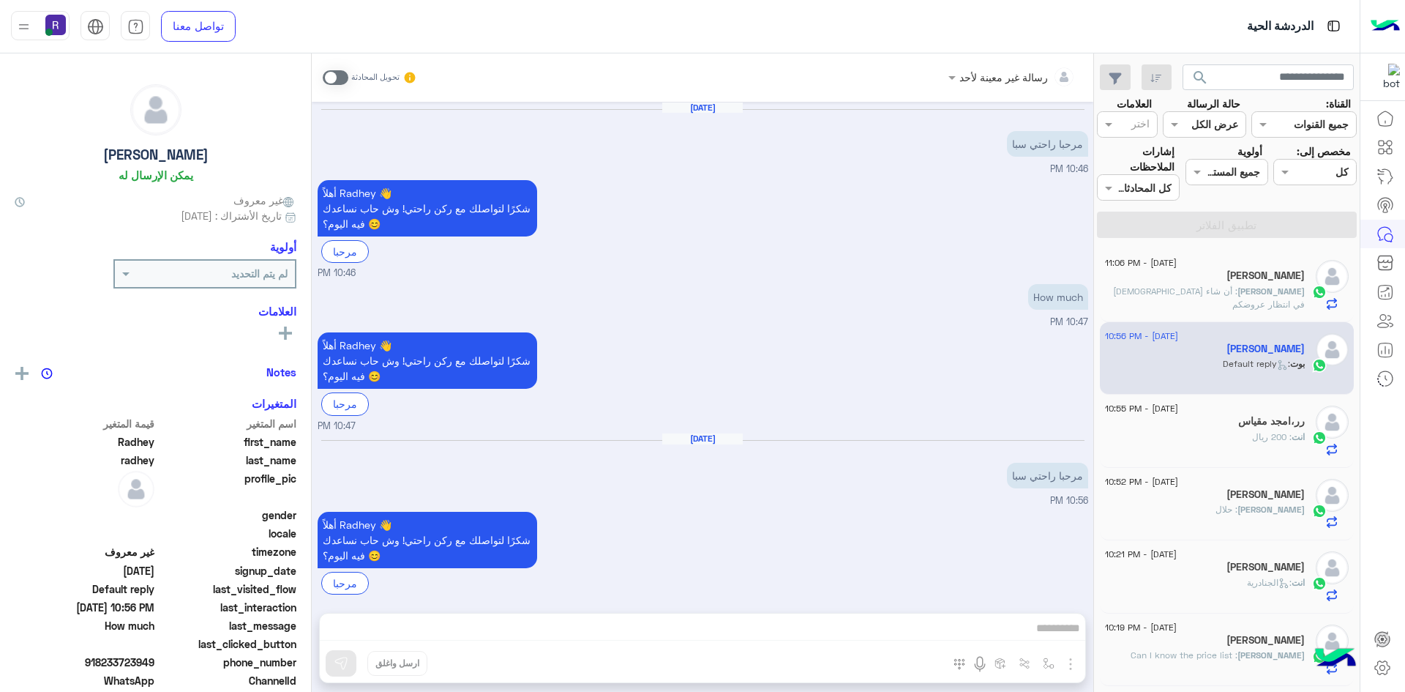
scroll to position [167, 0]
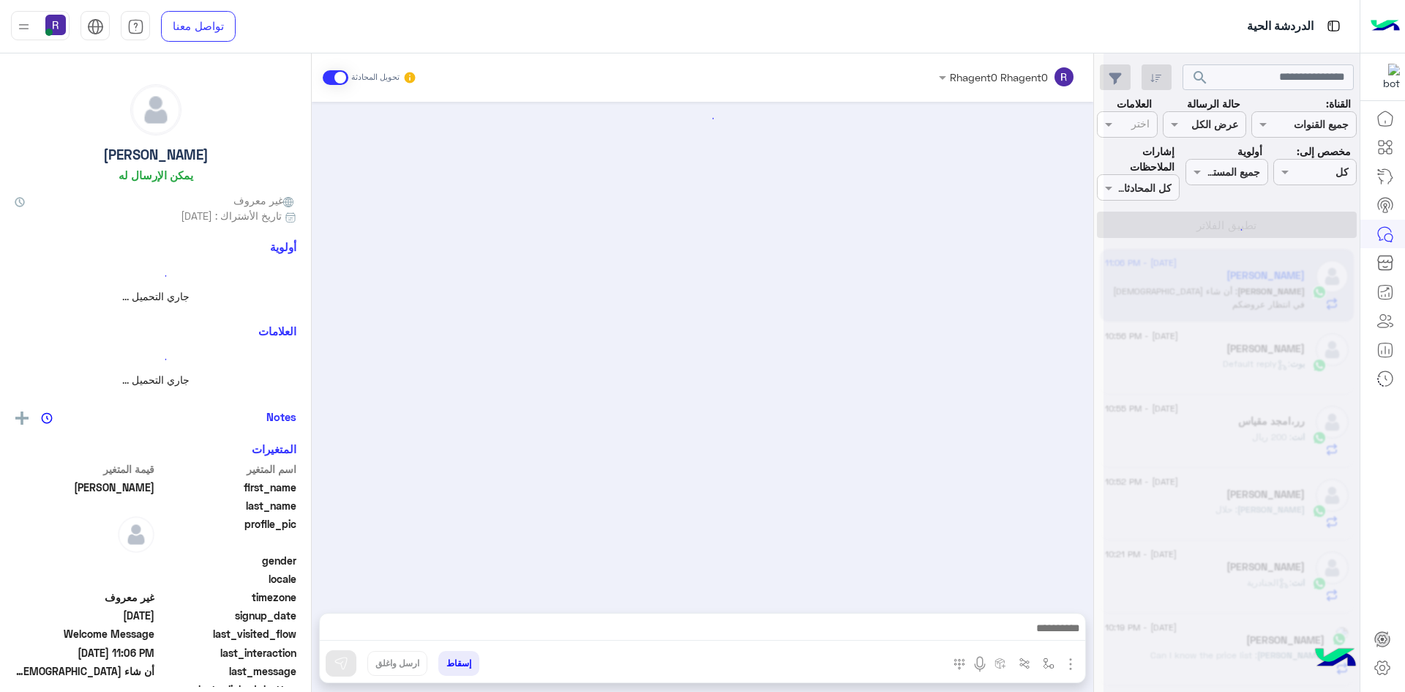
scroll to position [529, 0]
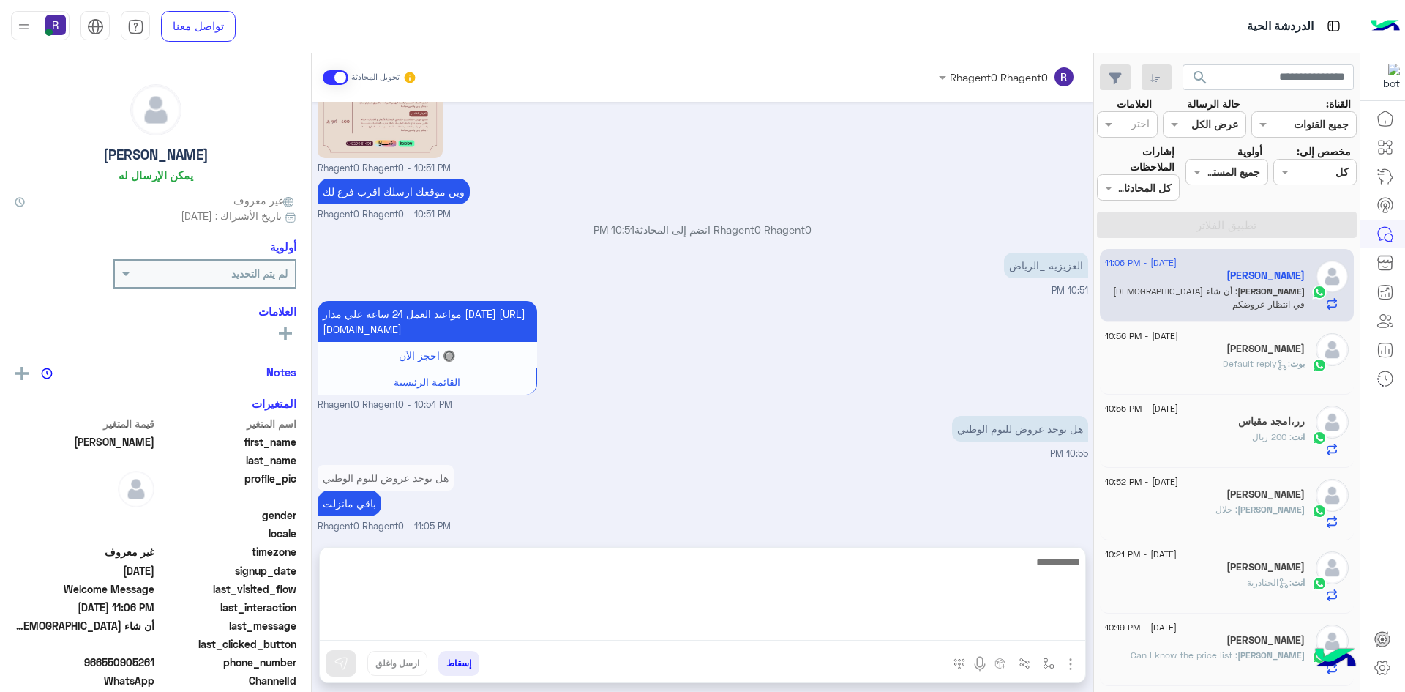
click at [761, 627] on textarea at bounding box center [703, 597] width 766 height 88
type textarea "**********"
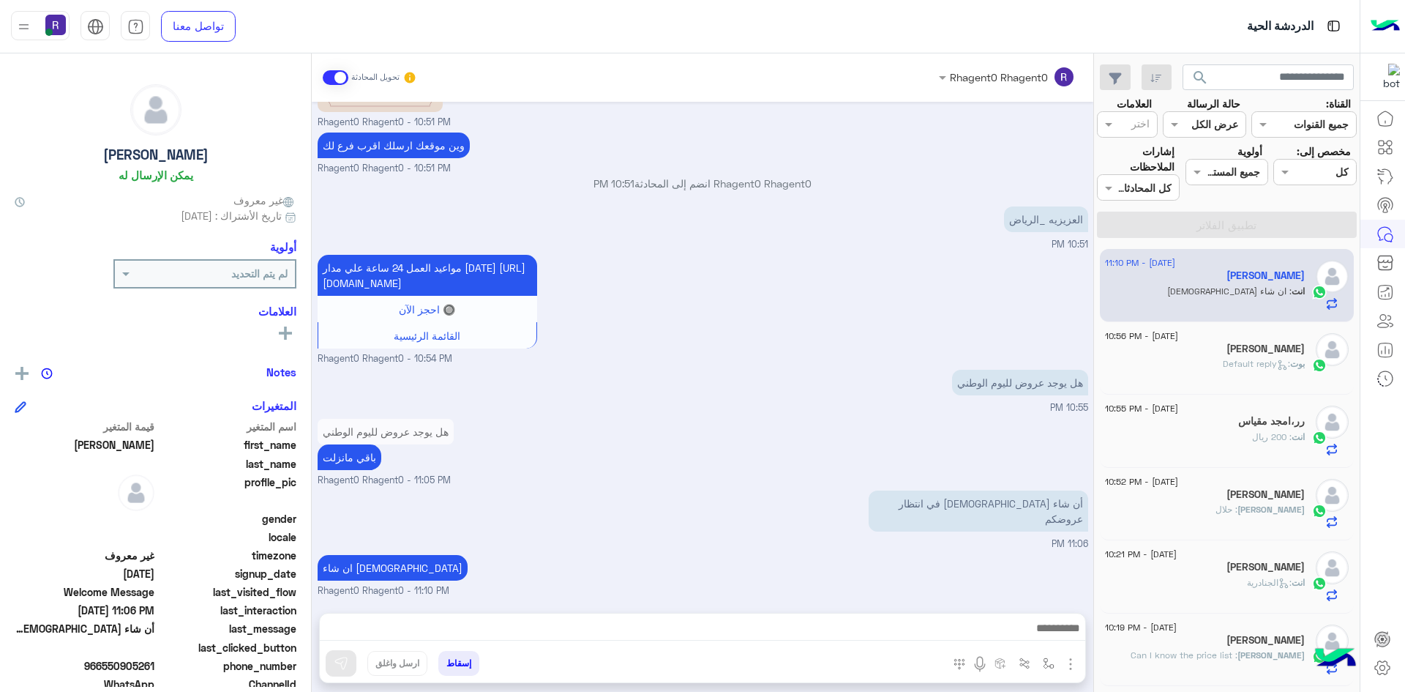
scroll to position [575, 0]
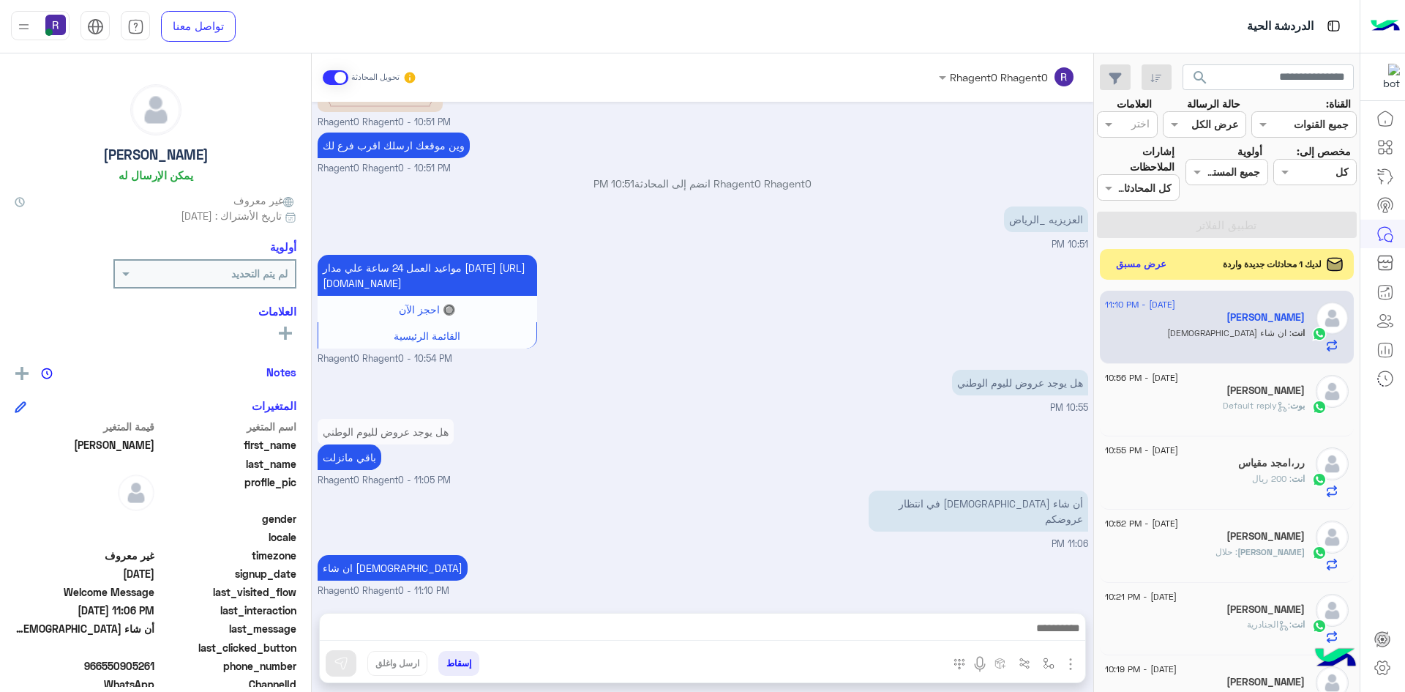
click at [1134, 269] on button "عرض مسبق" at bounding box center [1141, 265] width 61 height 20
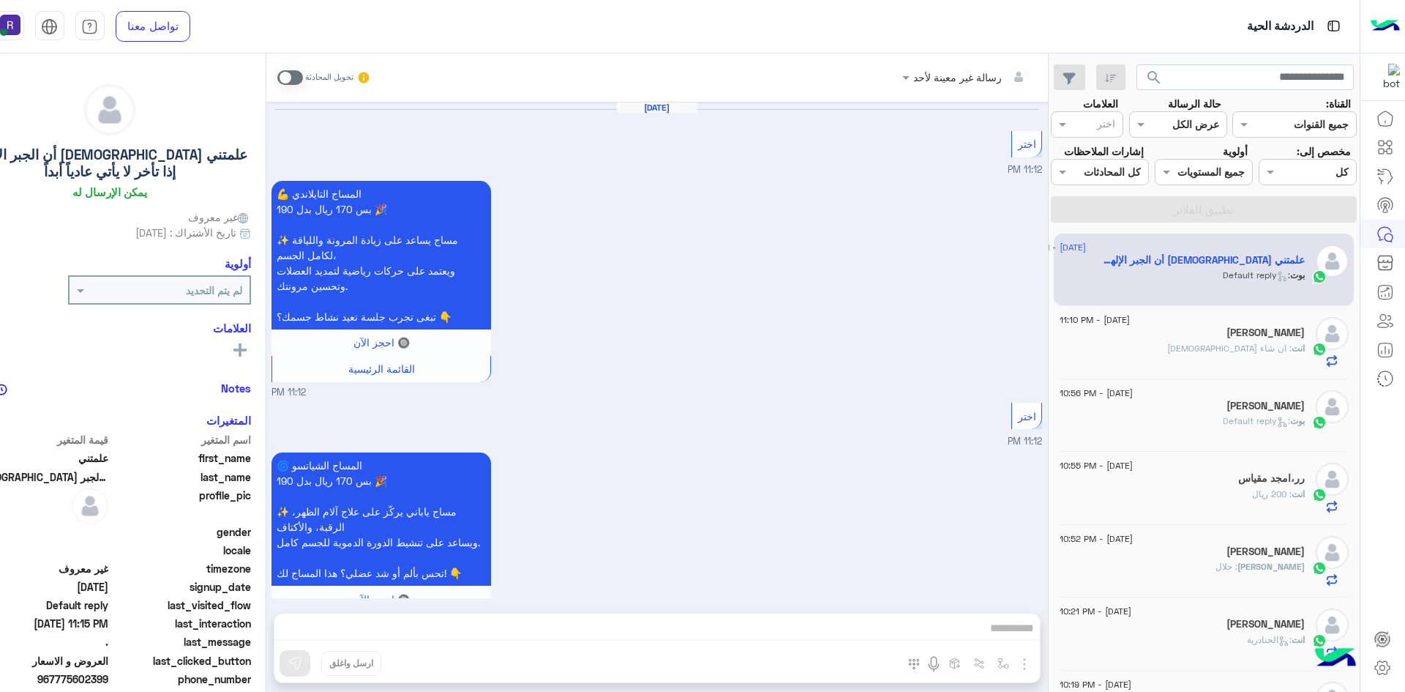
scroll to position [2163, 0]
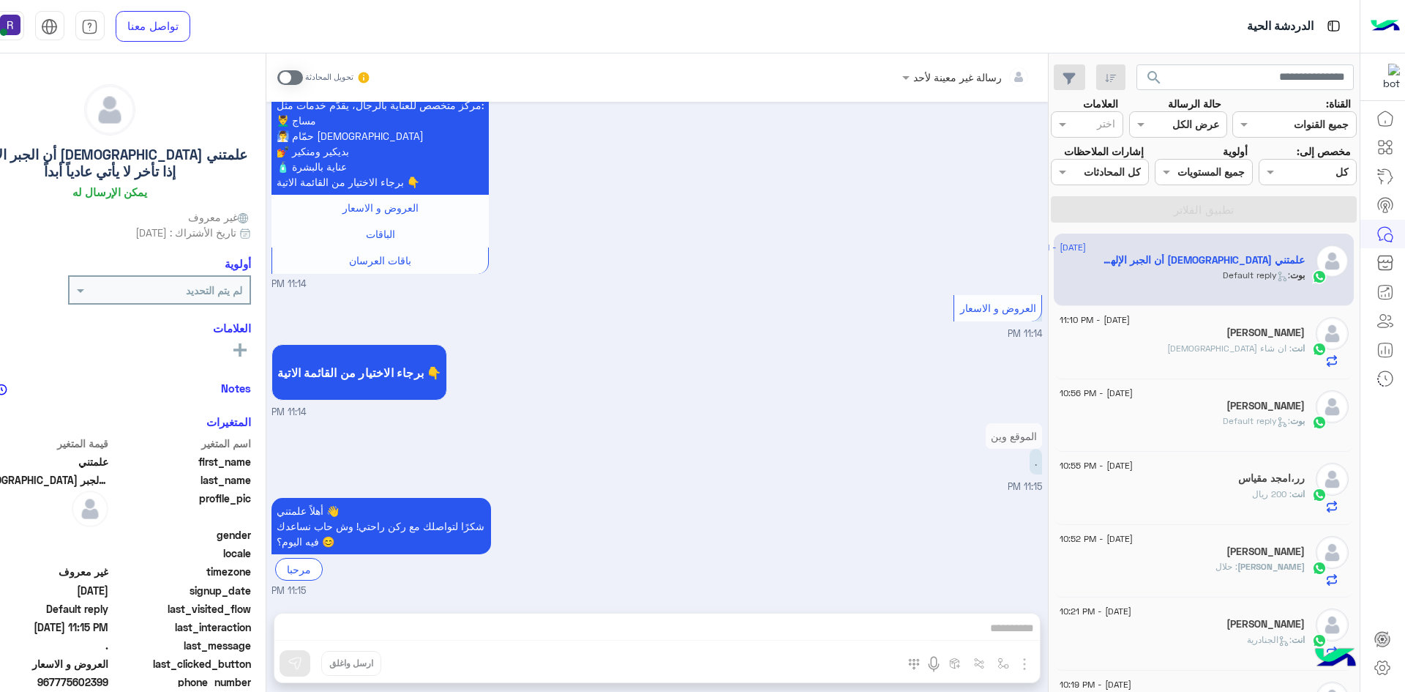
click at [297, 79] on span at bounding box center [290, 77] width 26 height 15
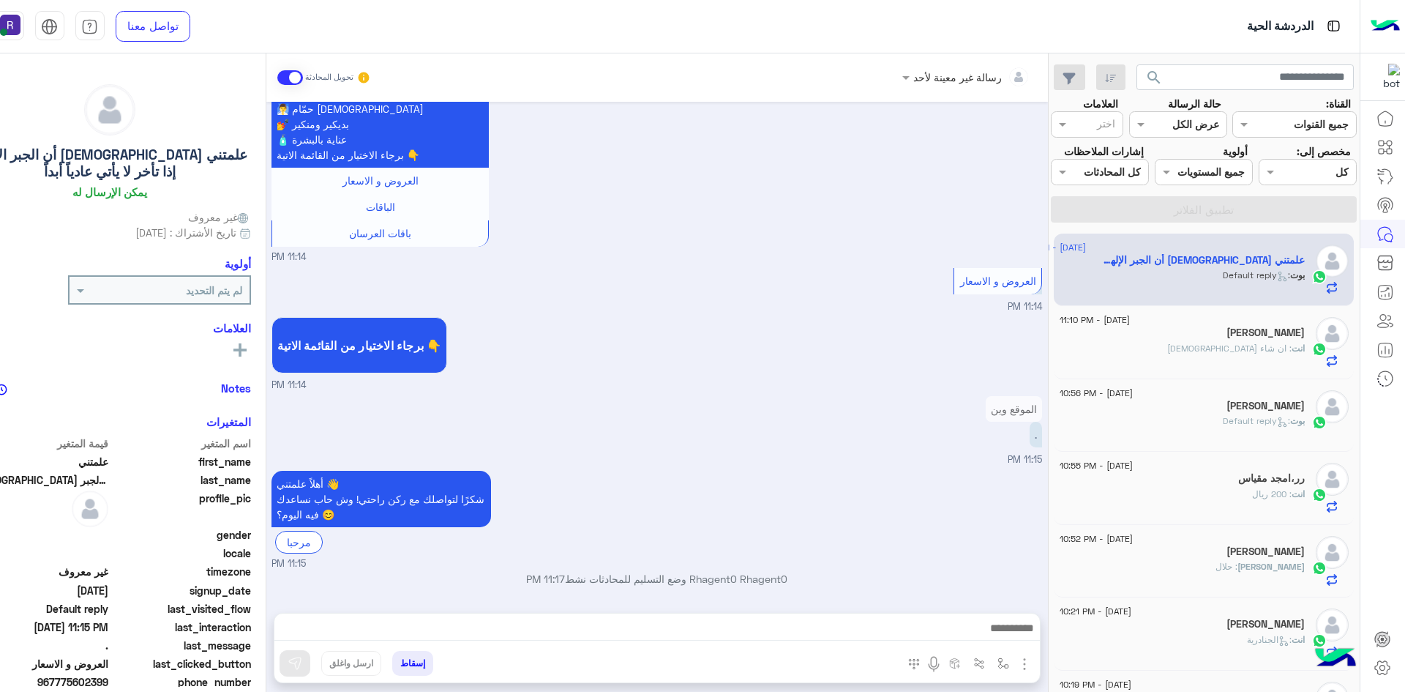
click at [1027, 667] on img "button" at bounding box center [1025, 664] width 18 height 18
click at [1007, 639] on span "الصور" at bounding box center [996, 632] width 27 height 17
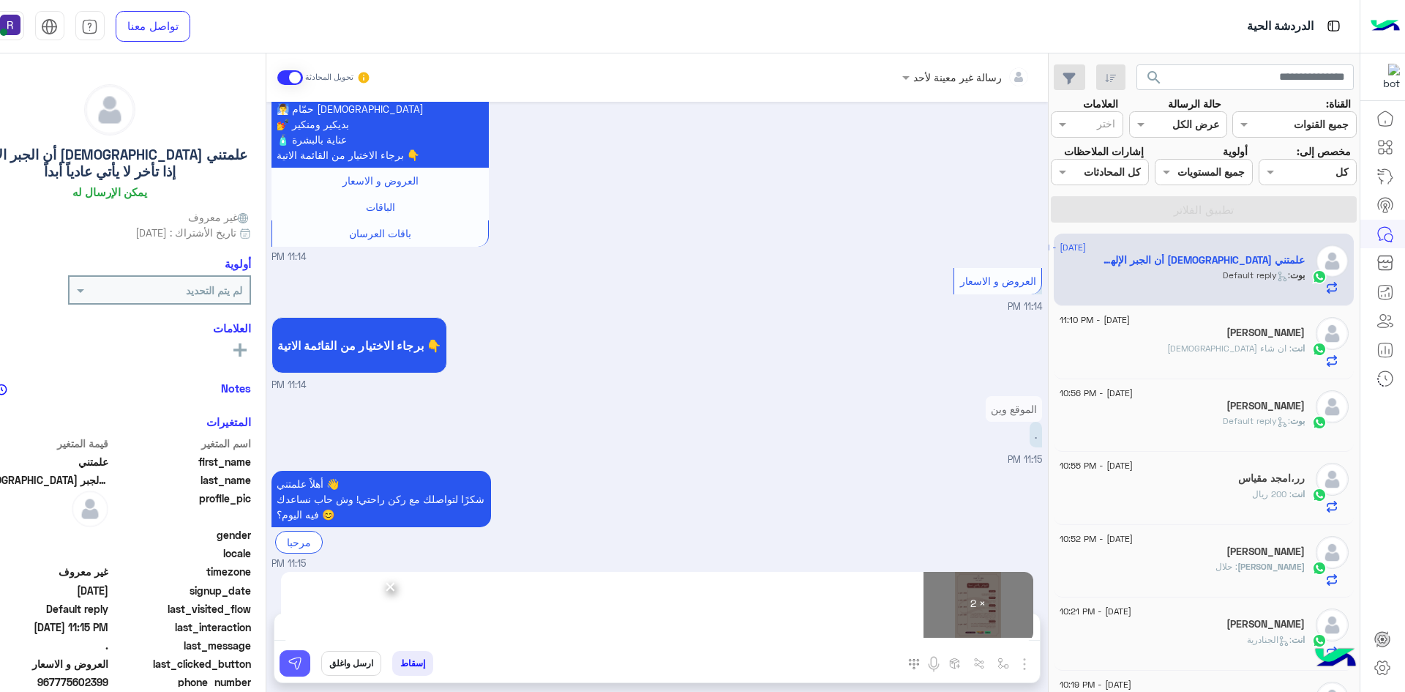
click at [299, 666] on img at bounding box center [295, 663] width 15 height 15
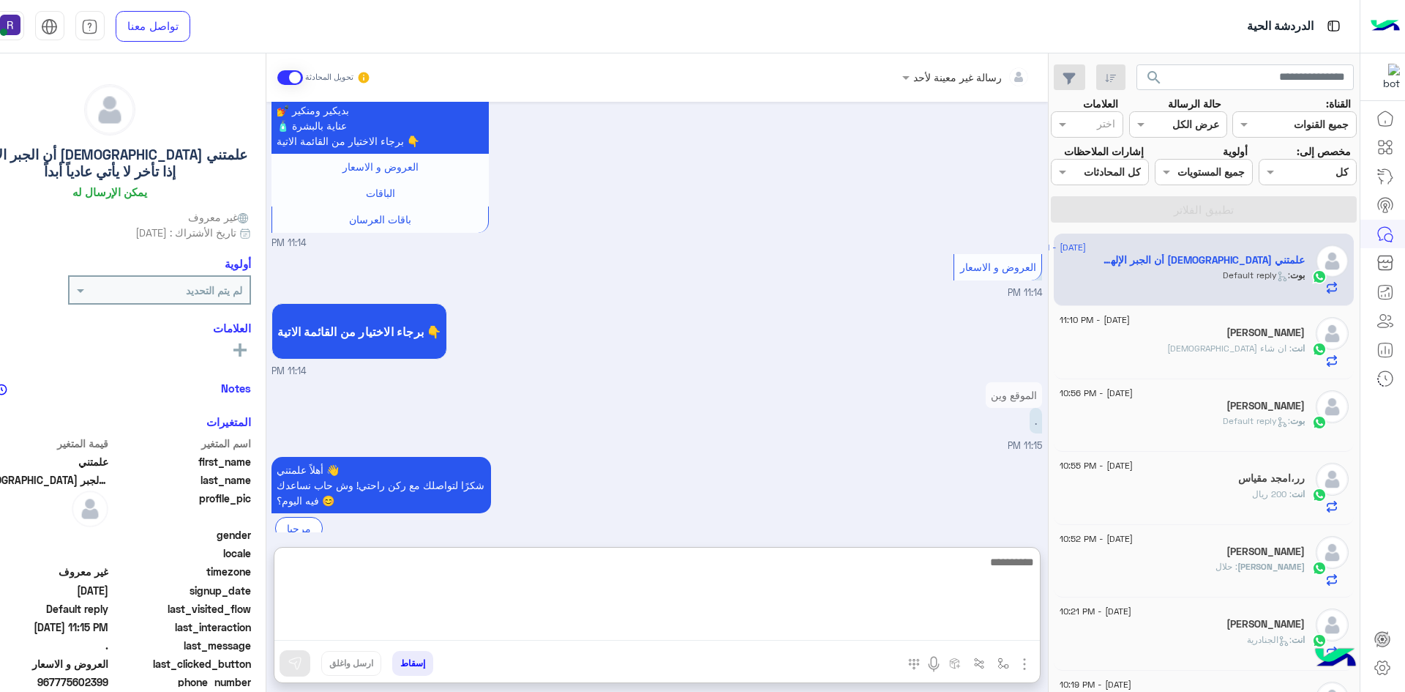
paste textarea "**********"
type textarea "**********"
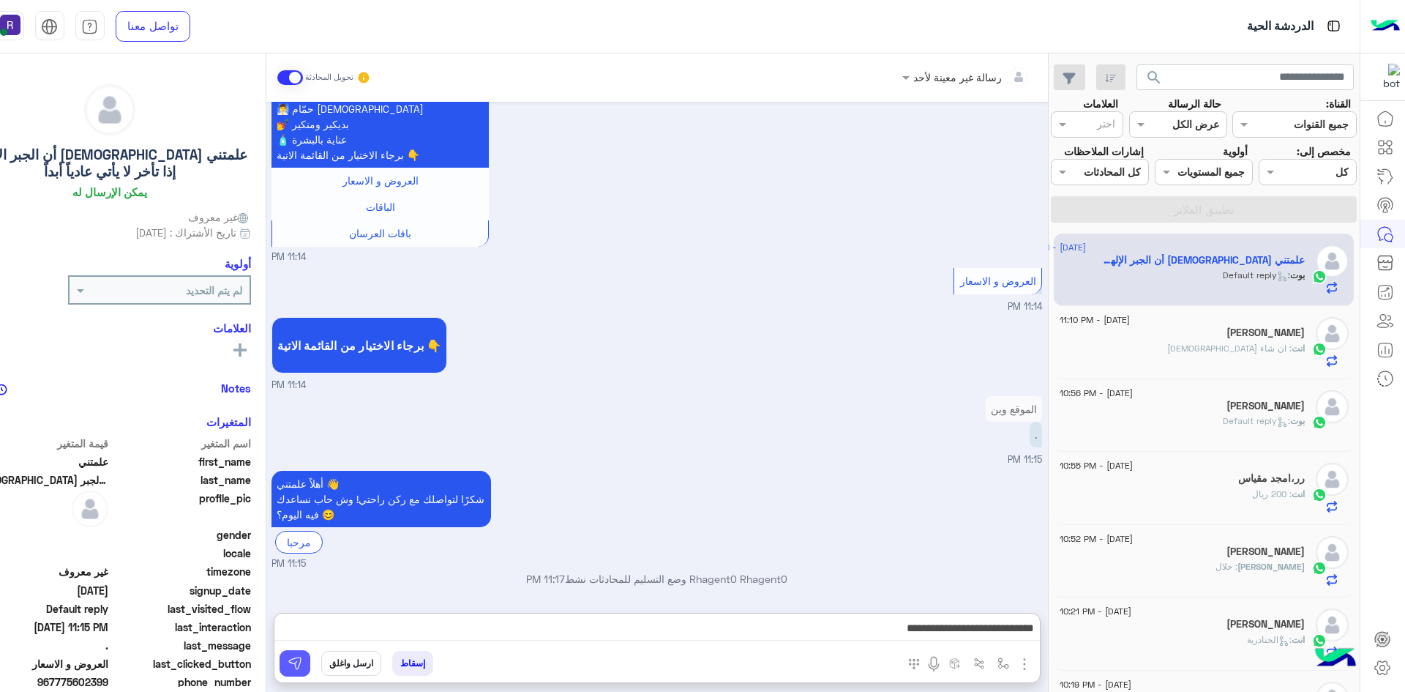
click at [304, 659] on button at bounding box center [295, 663] width 31 height 26
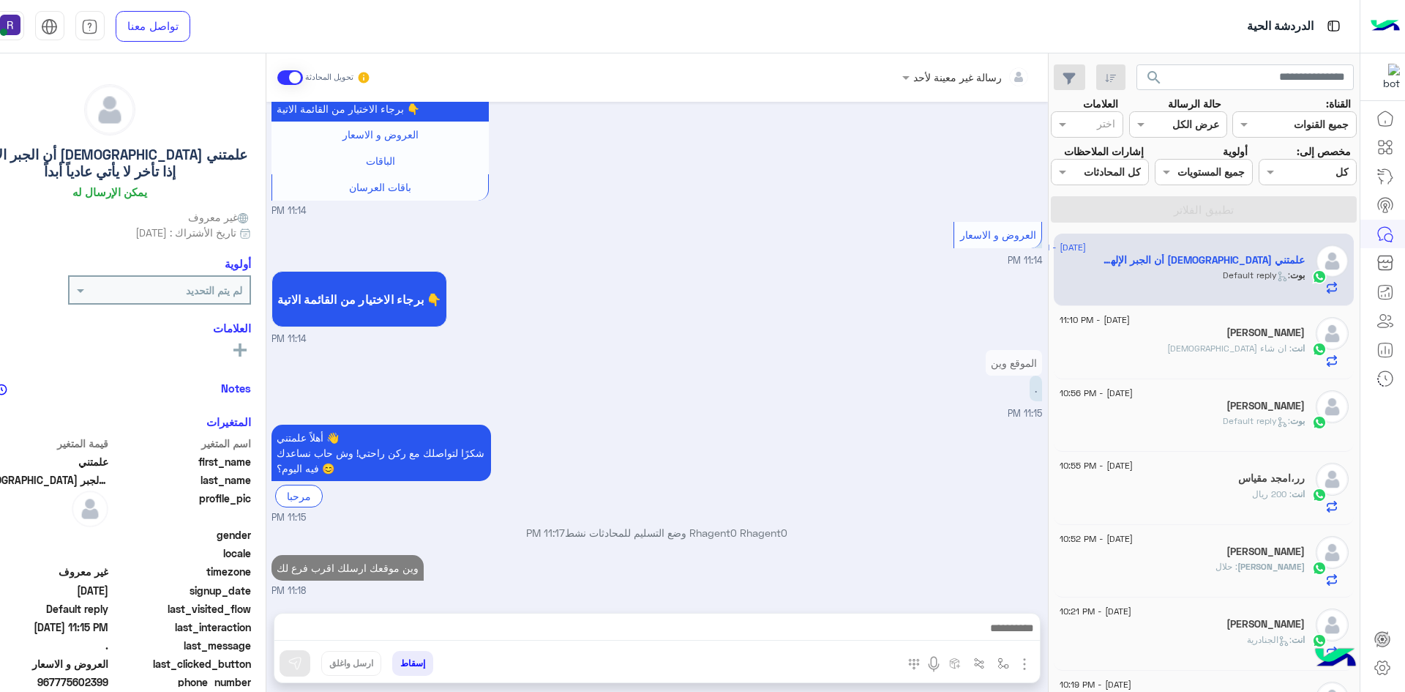
scroll to position [2236, 0]
click at [1276, 353] on span ": ان شاء [DEMOGRAPHIC_DATA]" at bounding box center [1229, 348] width 124 height 11
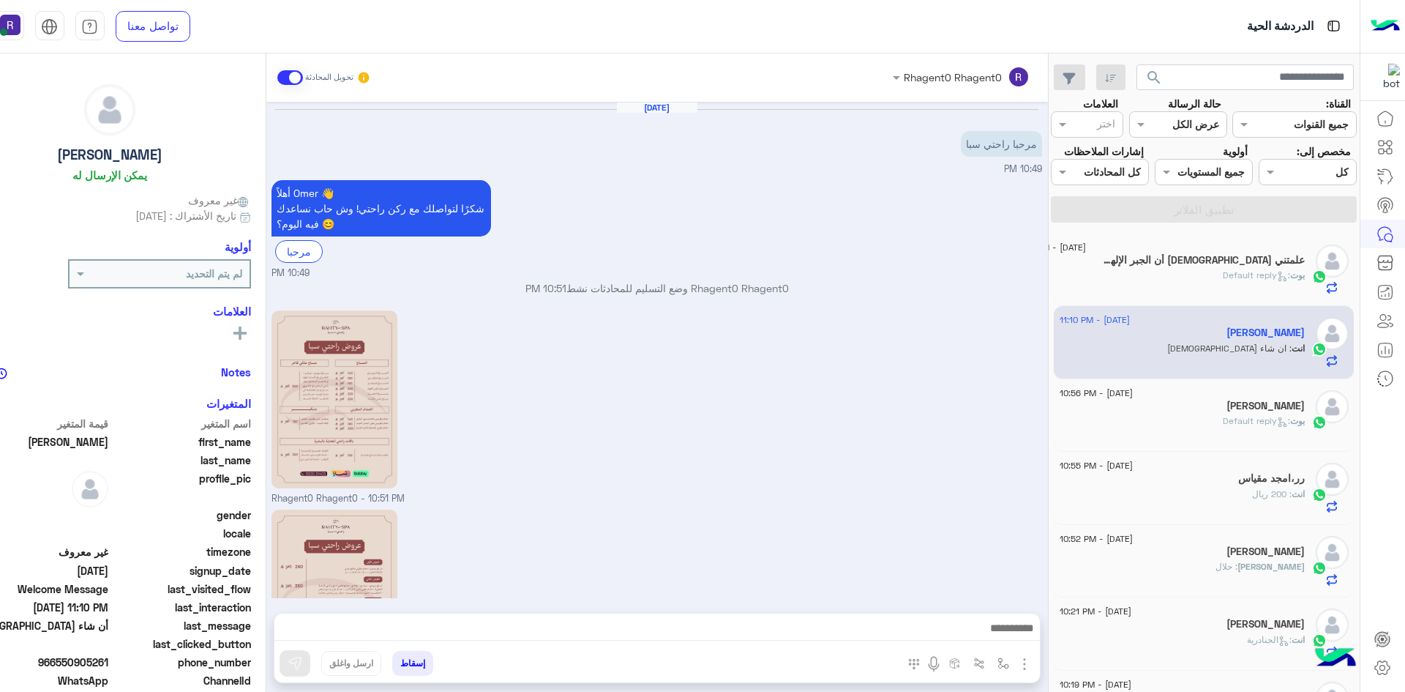
scroll to position [575, 0]
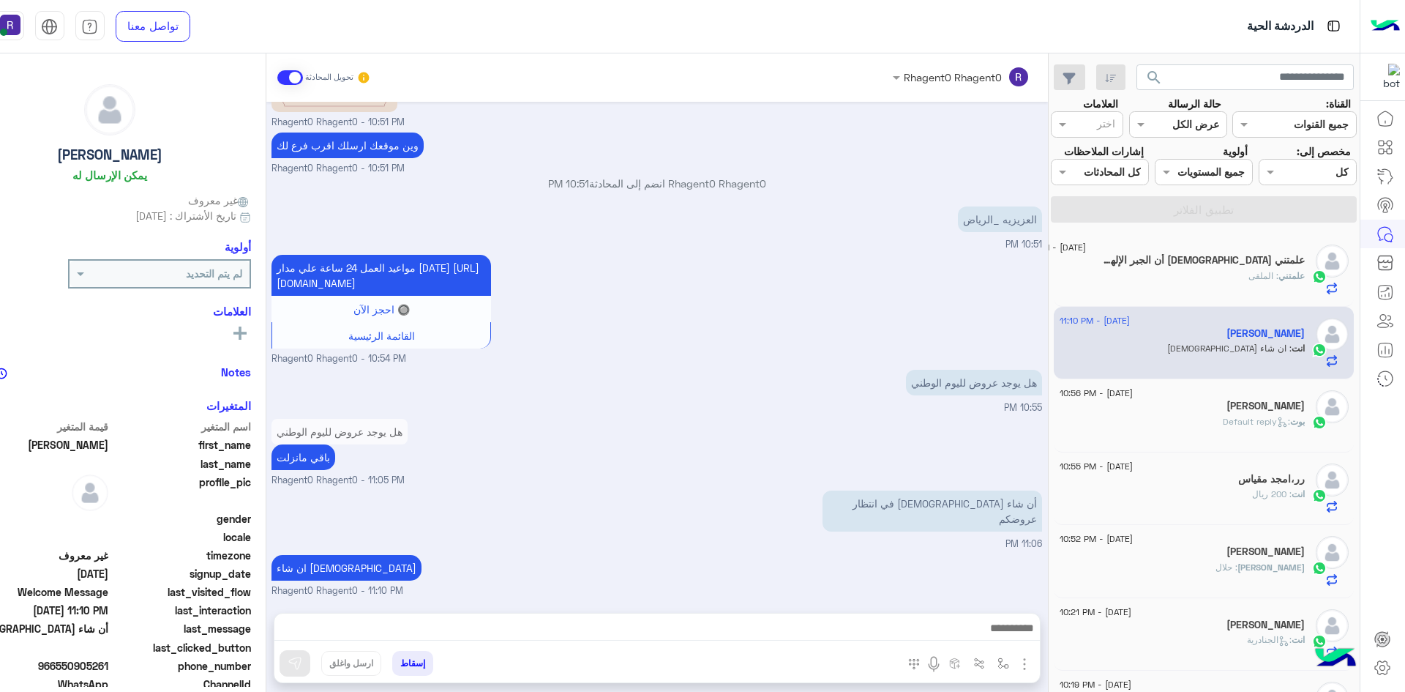
click at [1234, 273] on div "علمتني : الملقى" at bounding box center [1160, 282] width 289 height 26
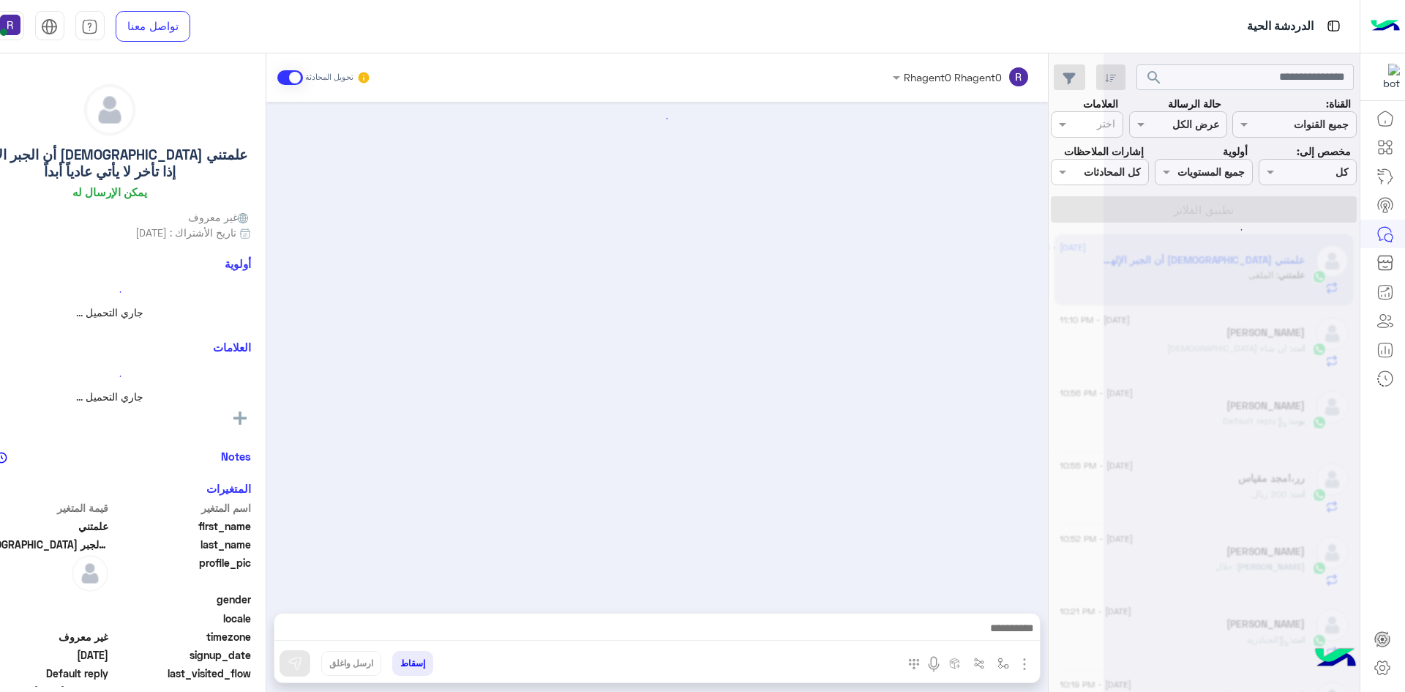
scroll to position [1848, 0]
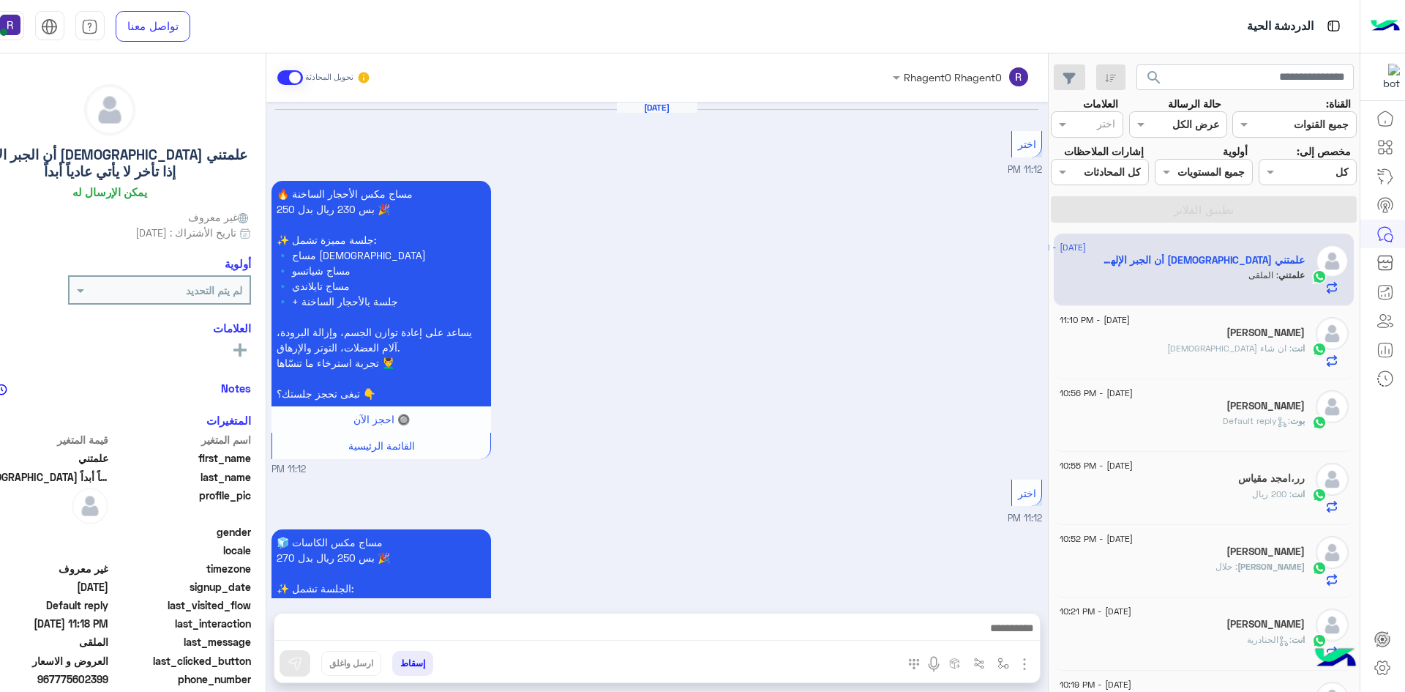
scroll to position [1848, 0]
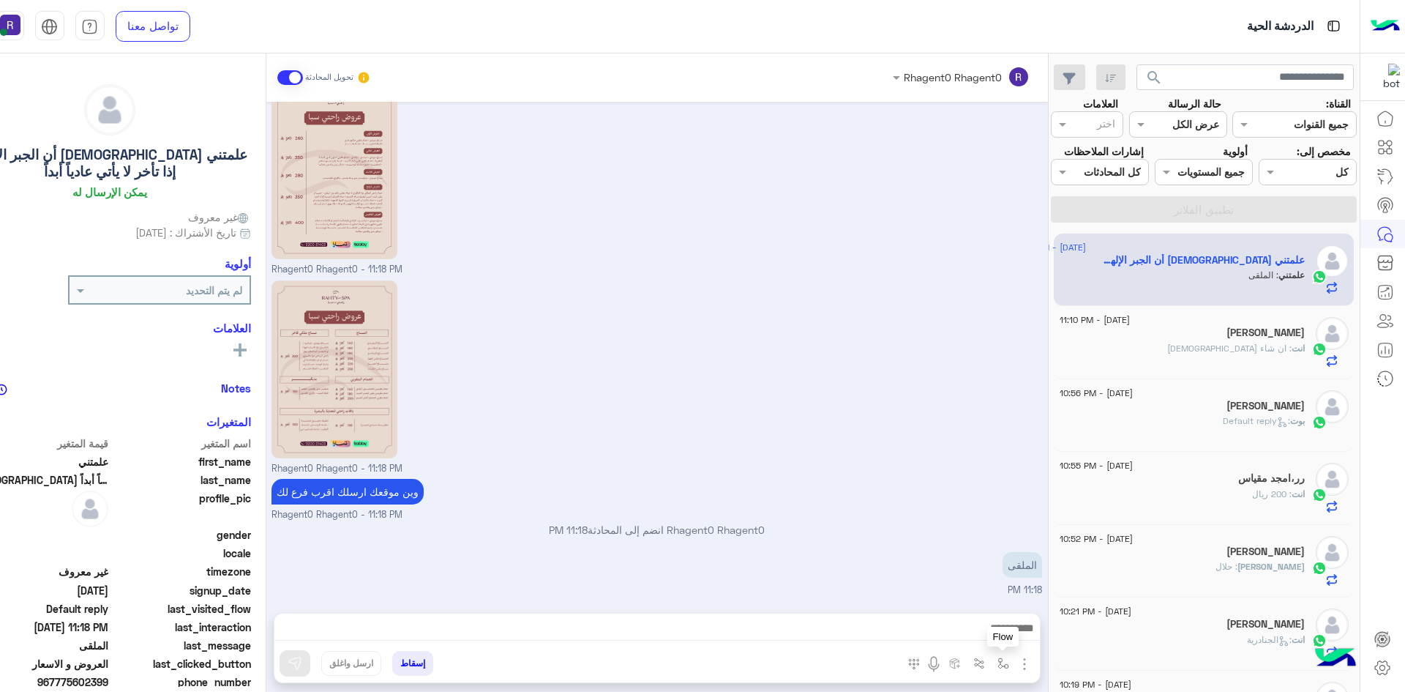
click at [999, 660] on img "button" at bounding box center [1004, 663] width 12 height 12
click at [989, 632] on input "text" at bounding box center [957, 631] width 99 height 17
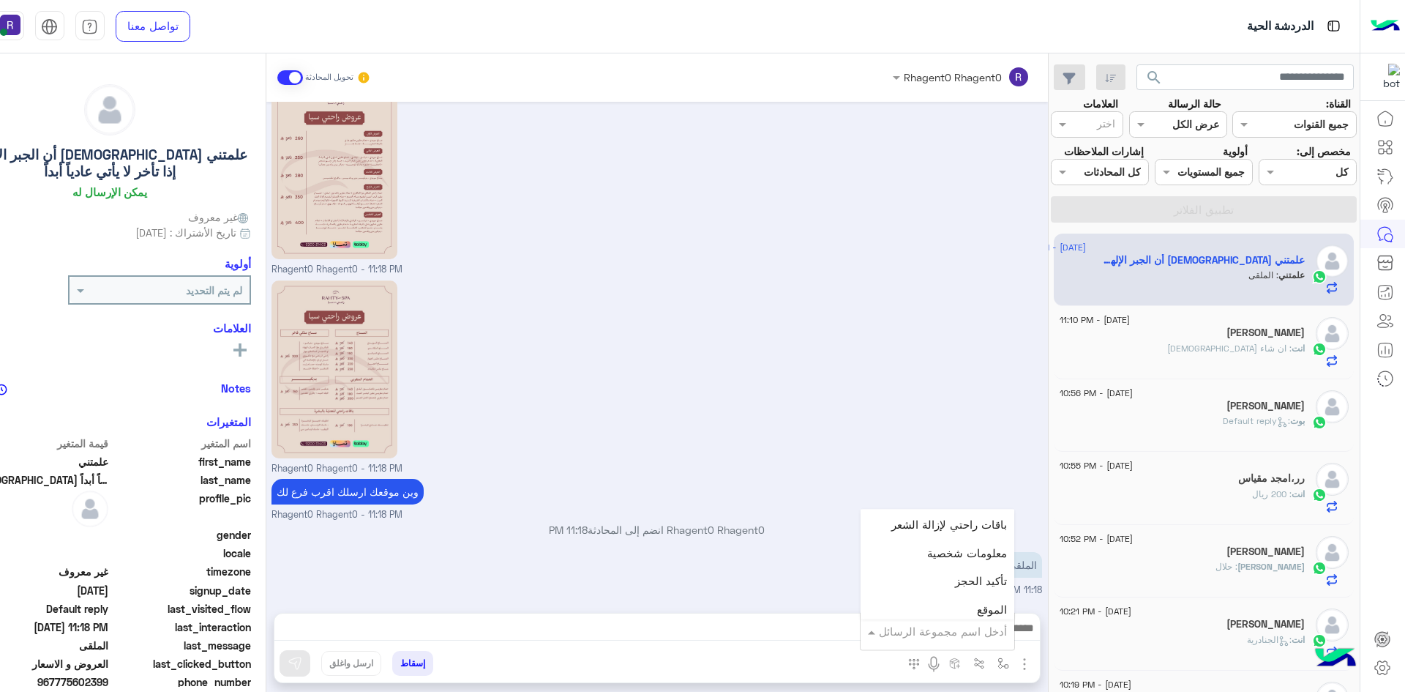
scroll to position [951, 0]
click at [972, 560] on span "الجنادرية" at bounding box center [987, 557] width 40 height 13
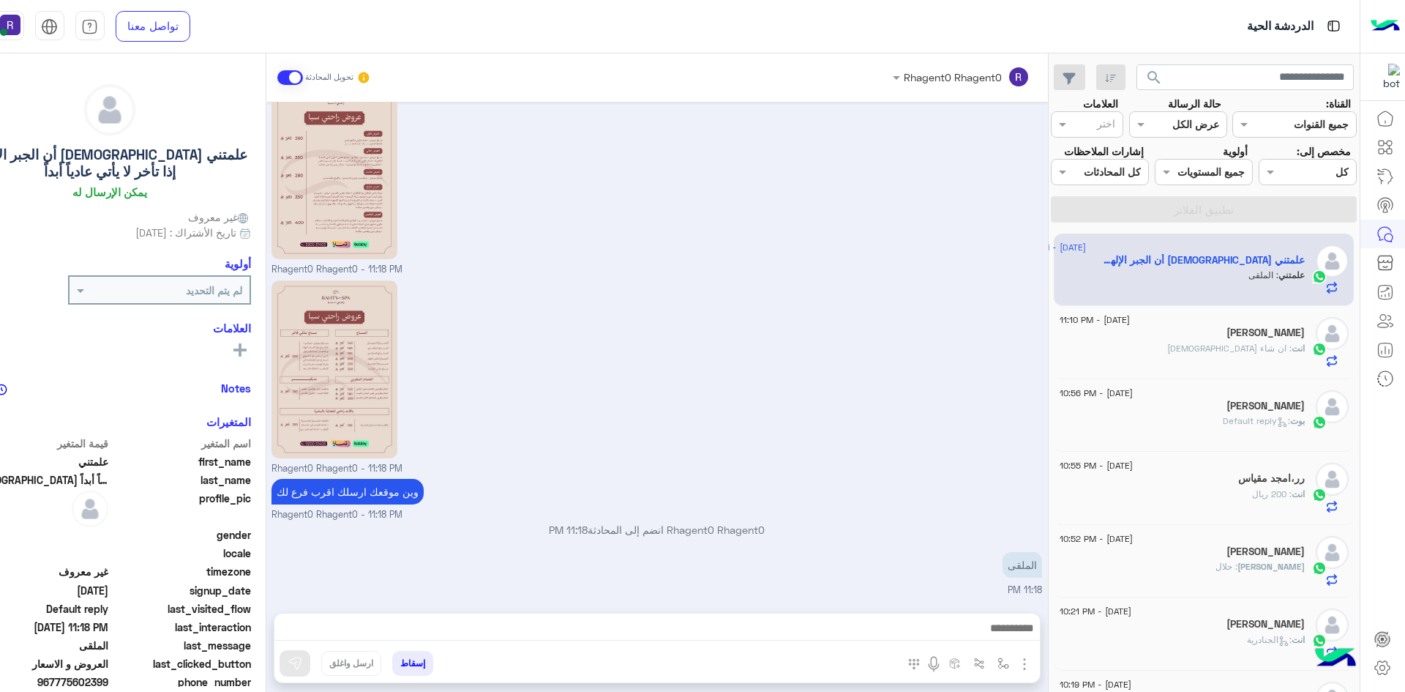
type textarea "*********"
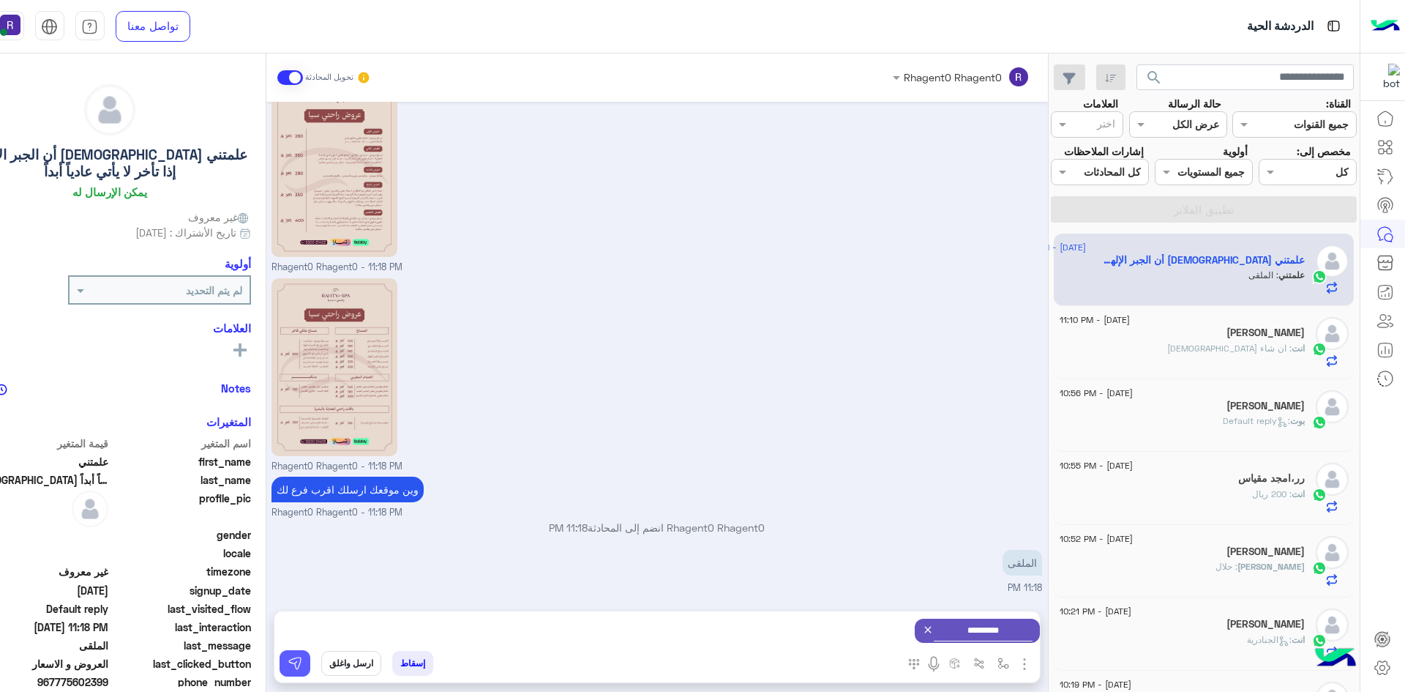
click at [297, 667] on img at bounding box center [295, 663] width 15 height 15
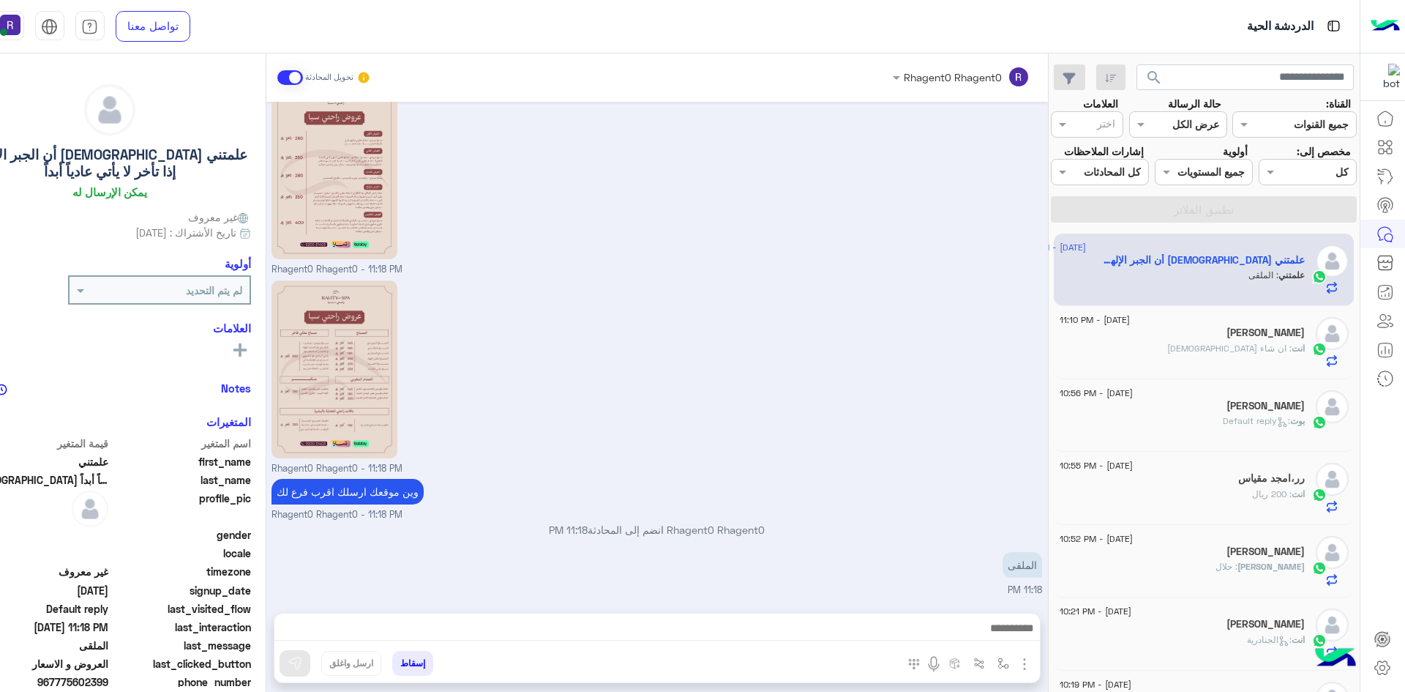
scroll to position [1848, 0]
click at [1003, 663] on img "button" at bounding box center [1004, 663] width 12 height 12
click at [991, 629] on input "text" at bounding box center [957, 631] width 99 height 17
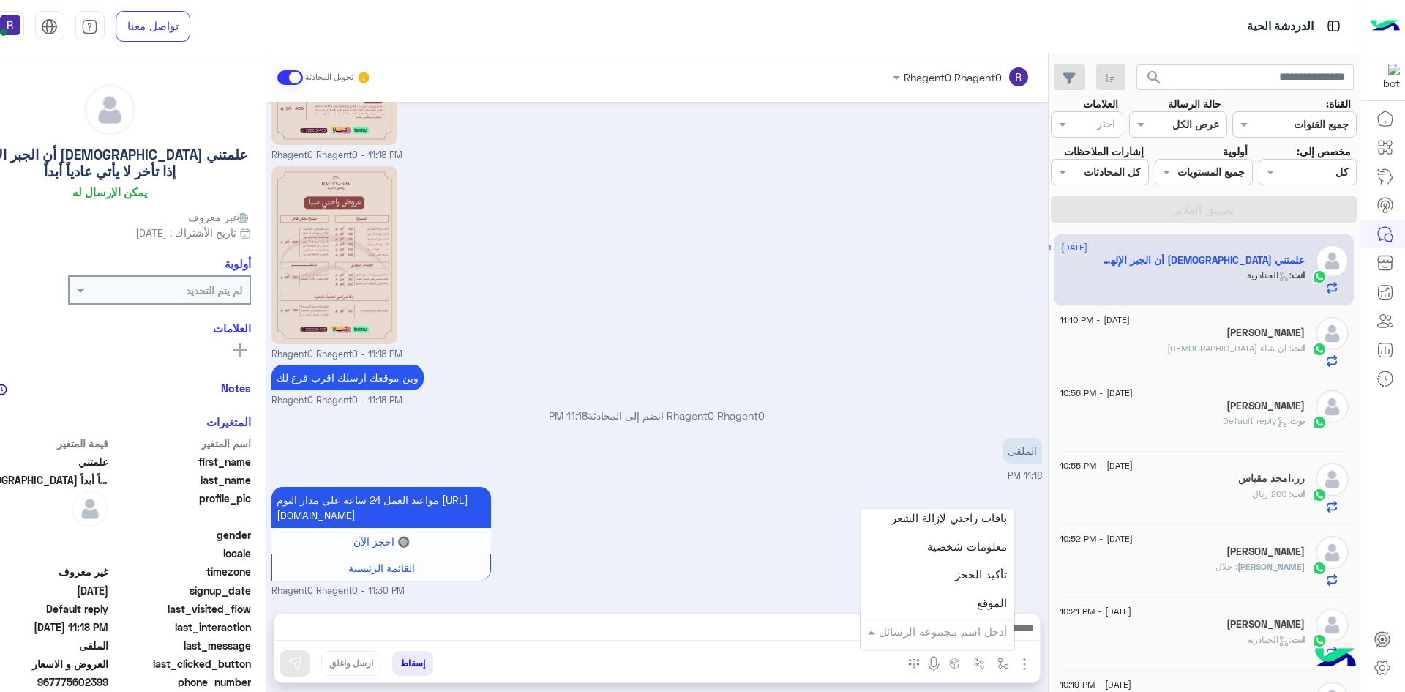
scroll to position [951, 0]
click at [957, 562] on div "الجنادرية" at bounding box center [938, 558] width 154 height 29
type textarea "*********"
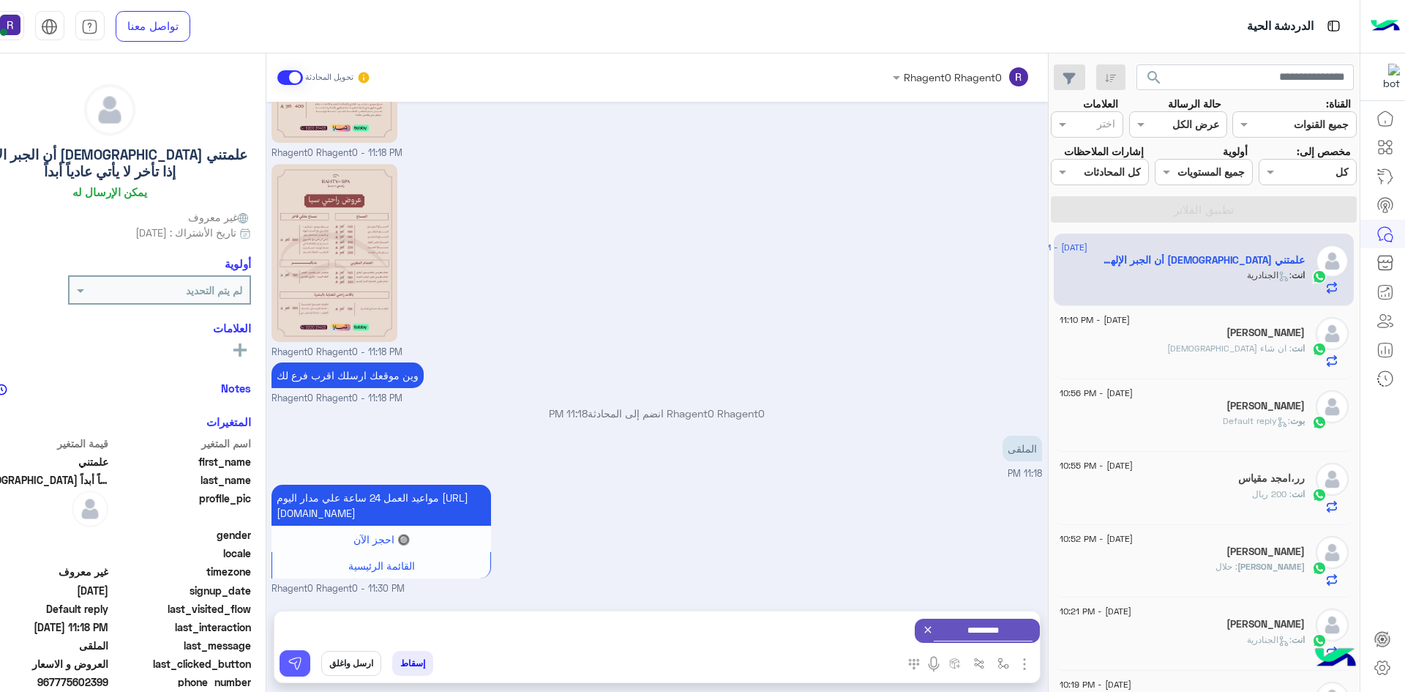
click at [302, 670] on button at bounding box center [295, 663] width 31 height 26
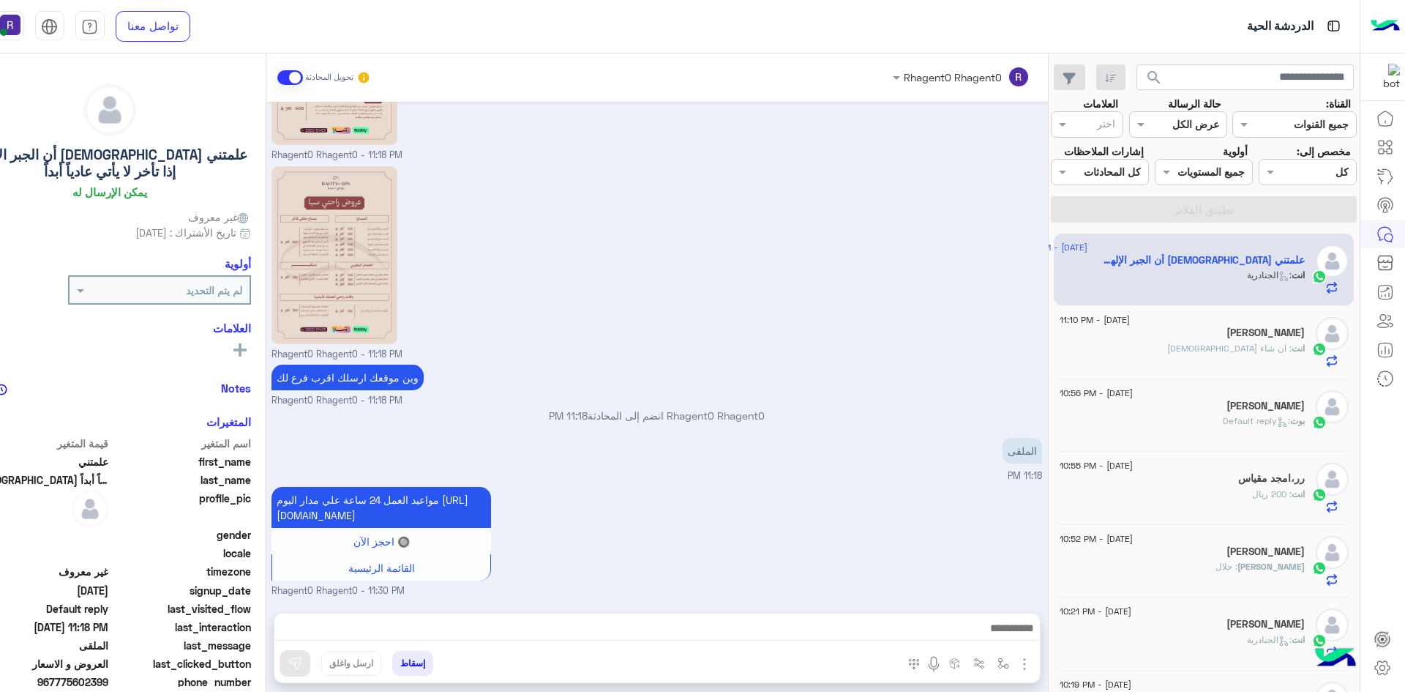
scroll to position [1978, 0]
click at [1229, 425] on span ": Default reply" at bounding box center [1256, 420] width 67 height 11
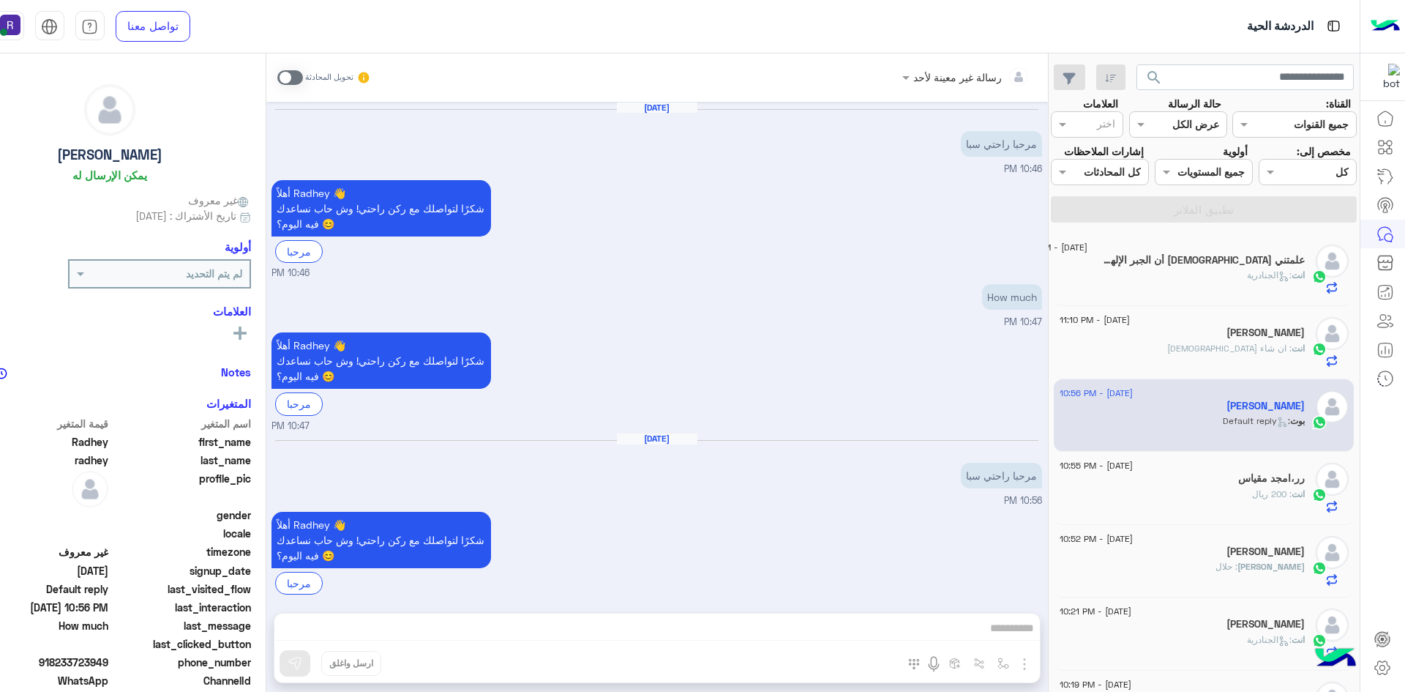
scroll to position [167, 0]
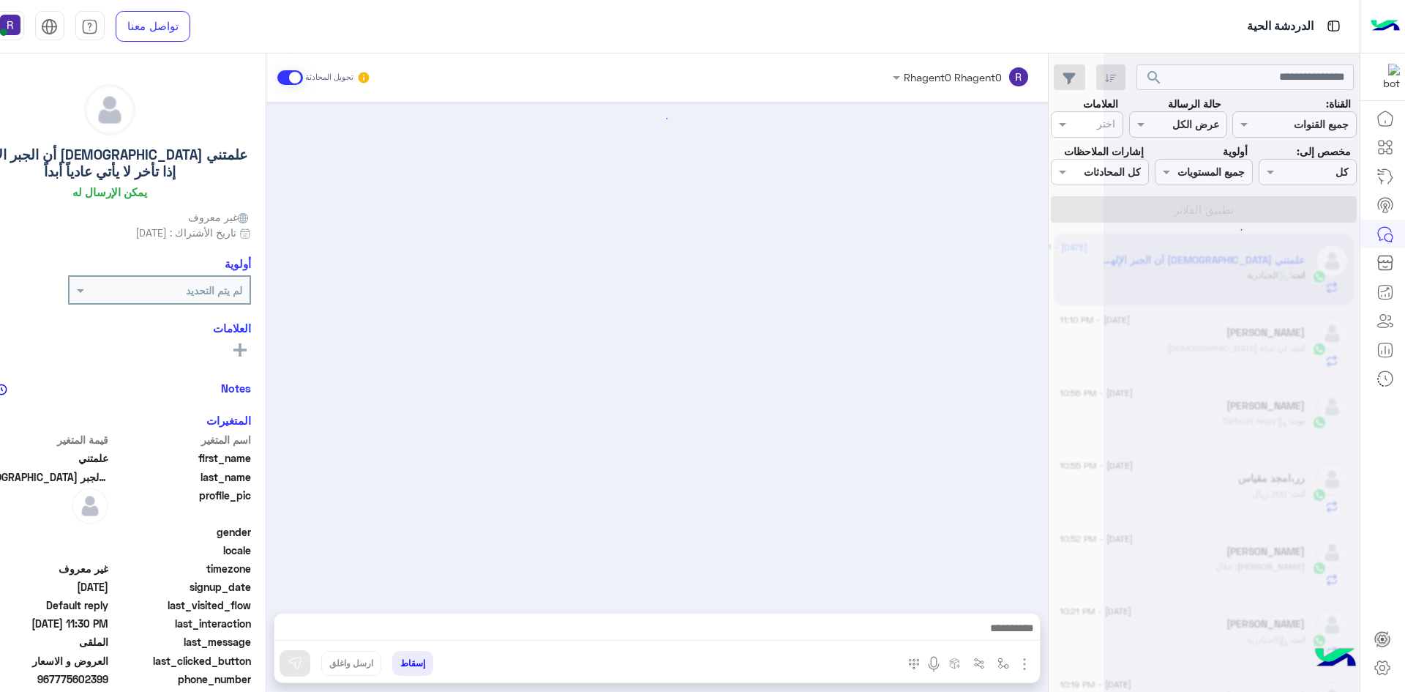
scroll to position [1759, 0]
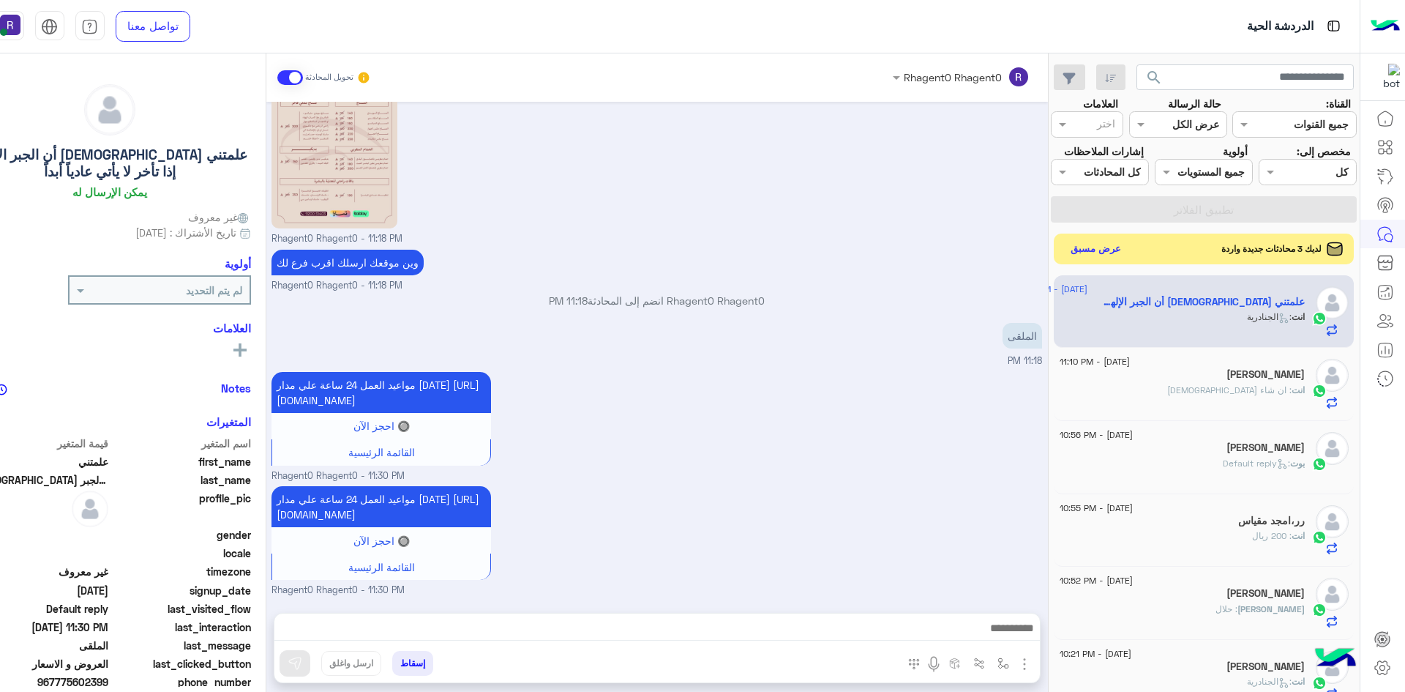
click at [1107, 248] on button "عرض مسبق" at bounding box center [1095, 249] width 61 height 20
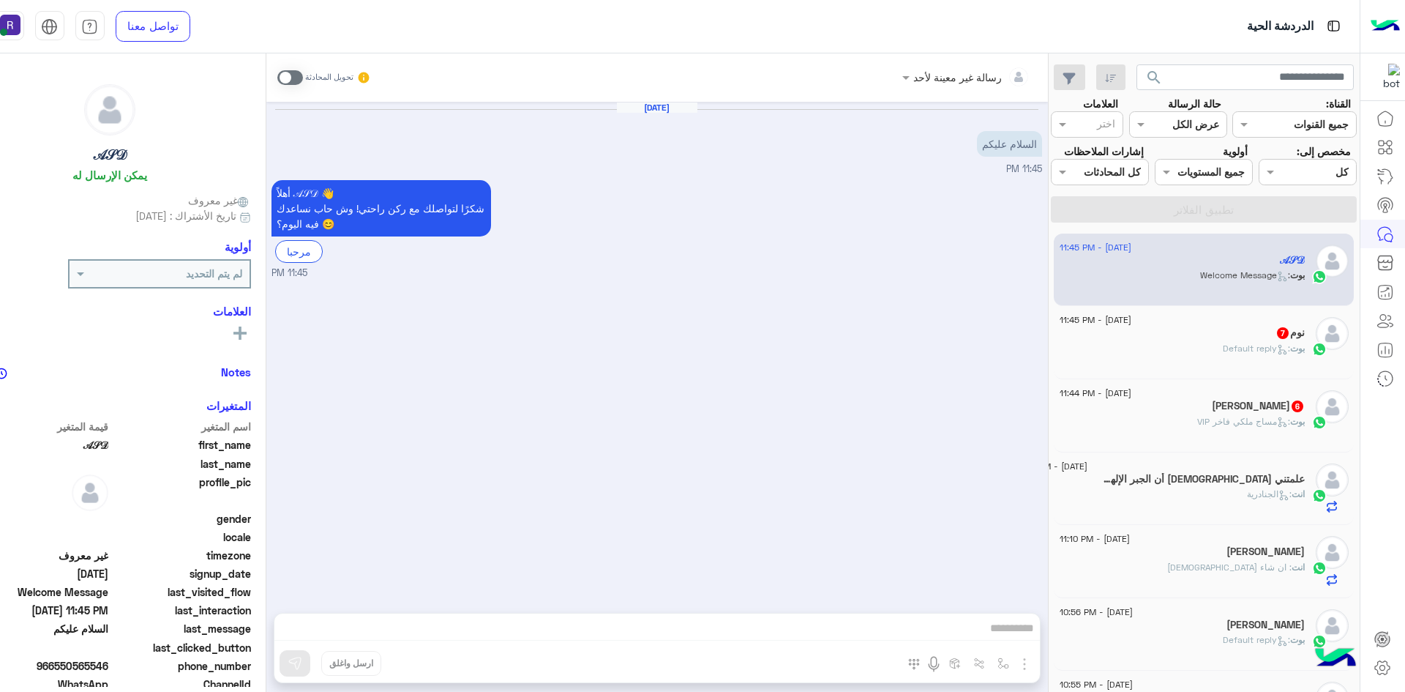
click at [280, 72] on span at bounding box center [290, 77] width 26 height 15
click at [1021, 657] on img "button" at bounding box center [1025, 664] width 18 height 18
click at [1016, 636] on img at bounding box center [1022, 632] width 12 height 17
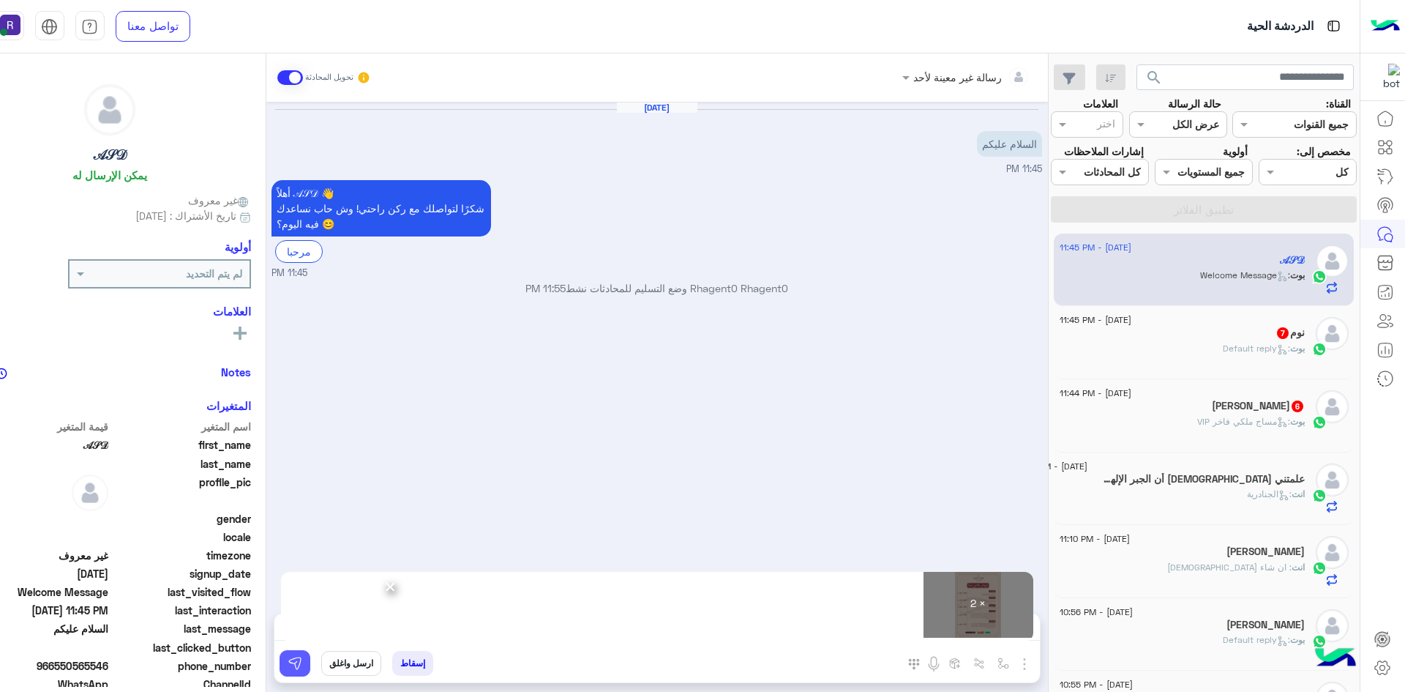
click at [299, 664] on img at bounding box center [295, 663] width 15 height 15
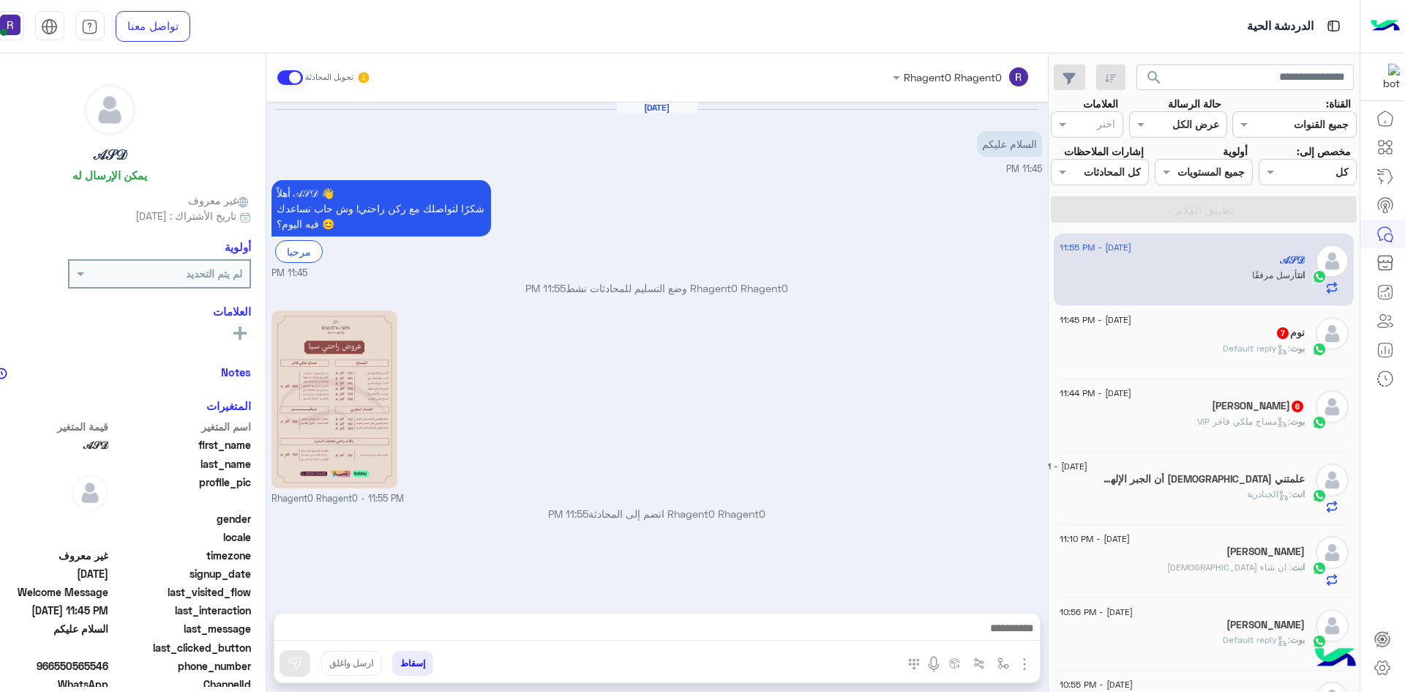
scroll to position [133, 0]
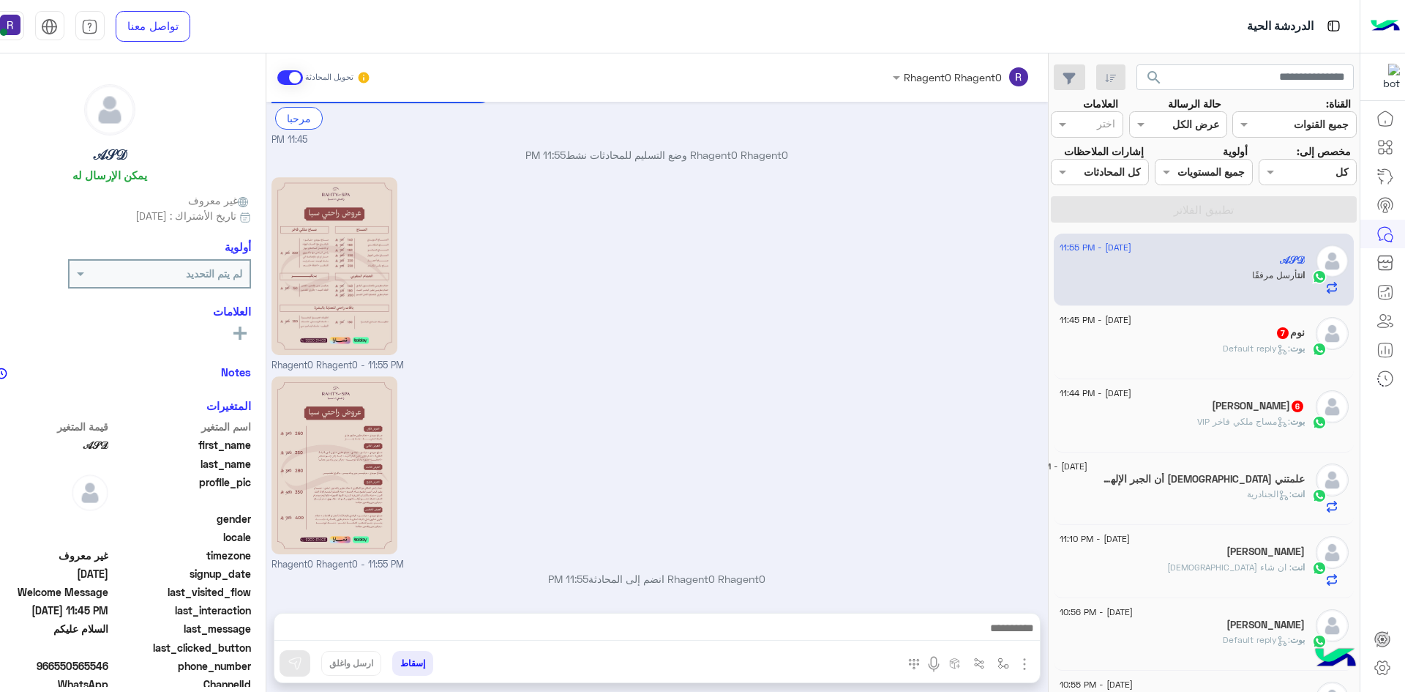
click at [1293, 340] on div "نوم 7" at bounding box center [1182, 333] width 245 height 15
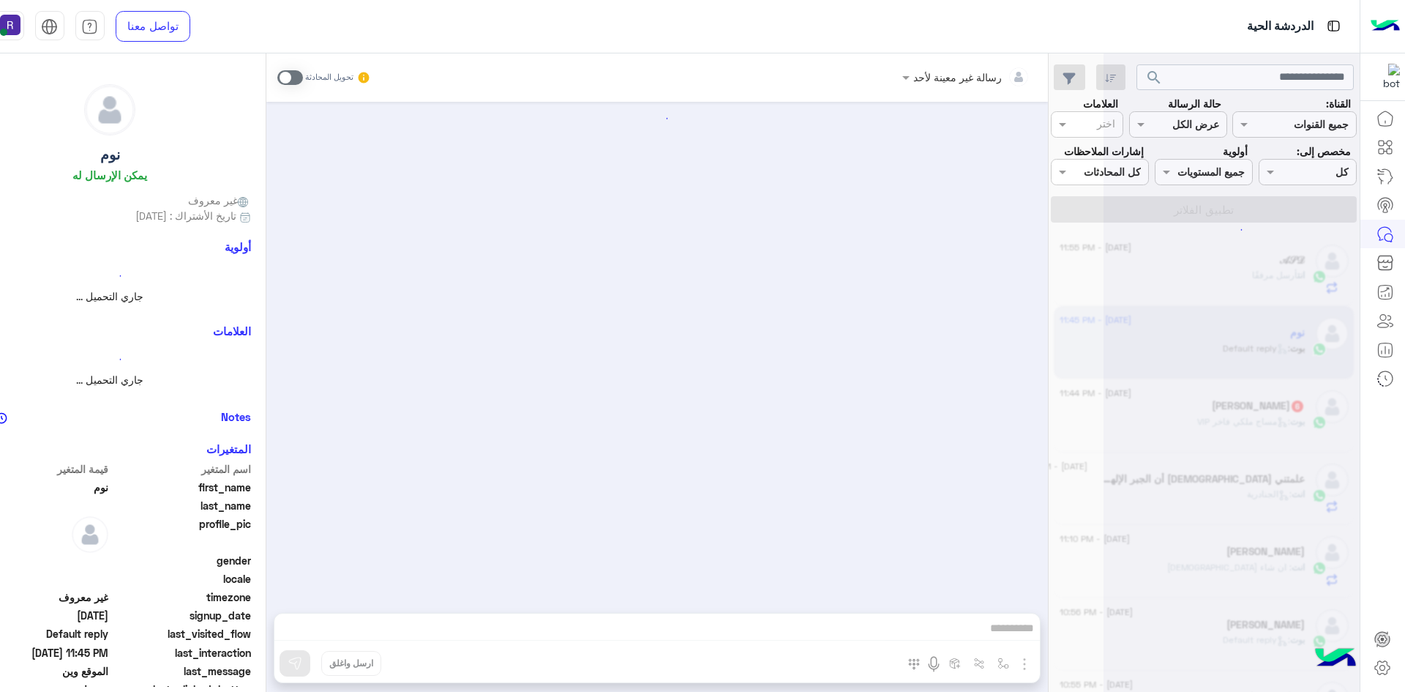
scroll to position [1029, 0]
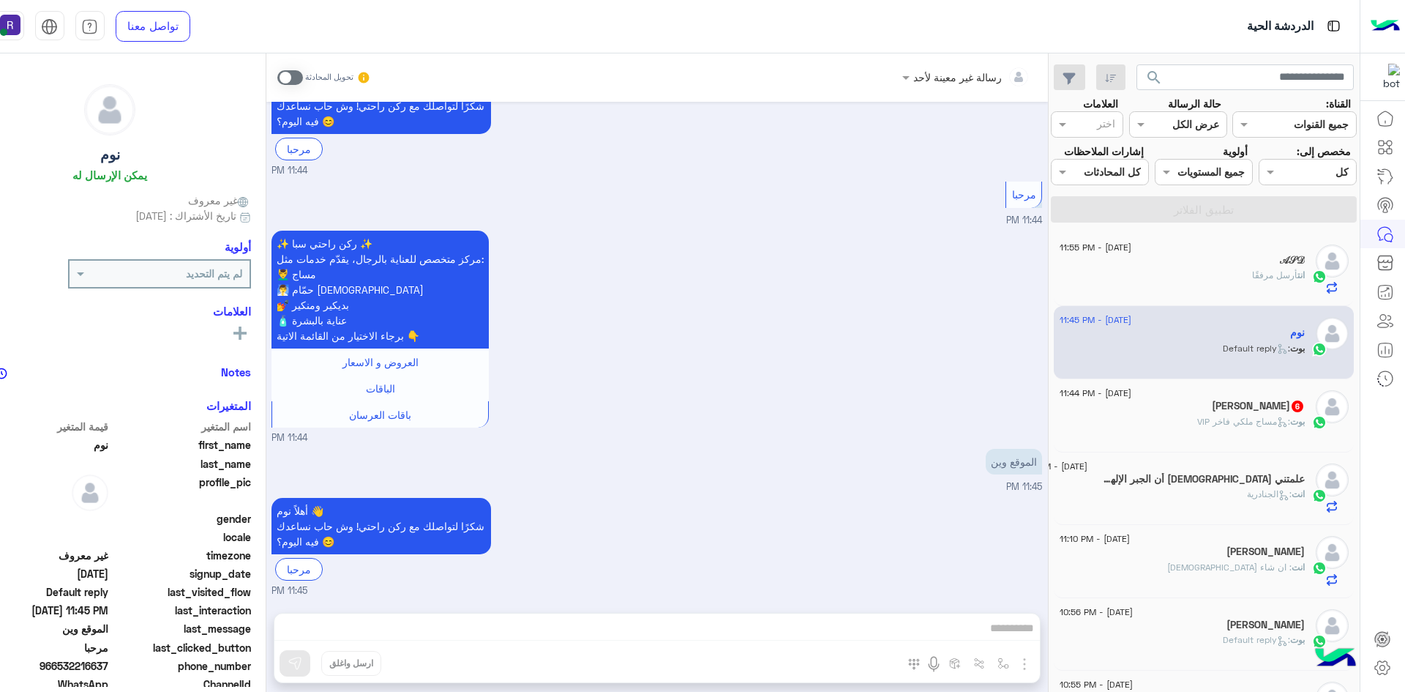
click at [291, 72] on span at bounding box center [290, 77] width 26 height 15
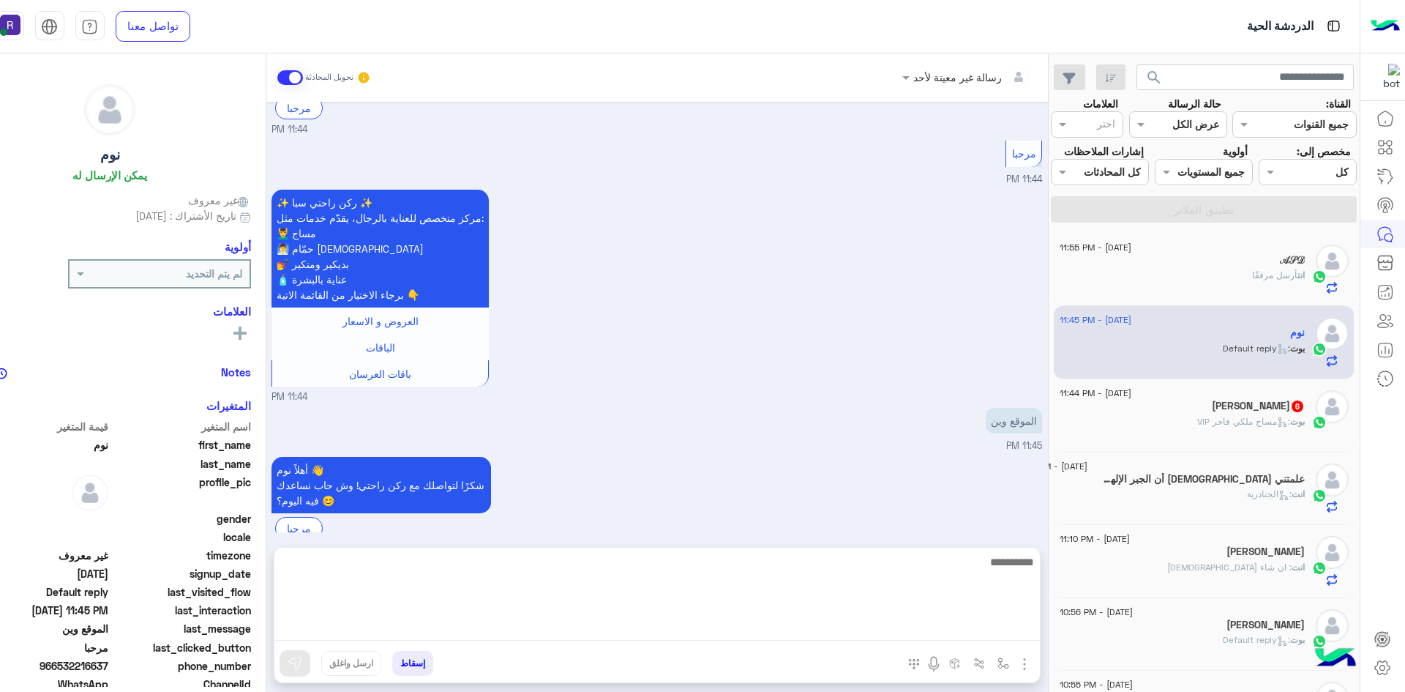
click at [980, 637] on textarea at bounding box center [657, 597] width 766 height 88
paste textarea "**********"
type textarea "**********"
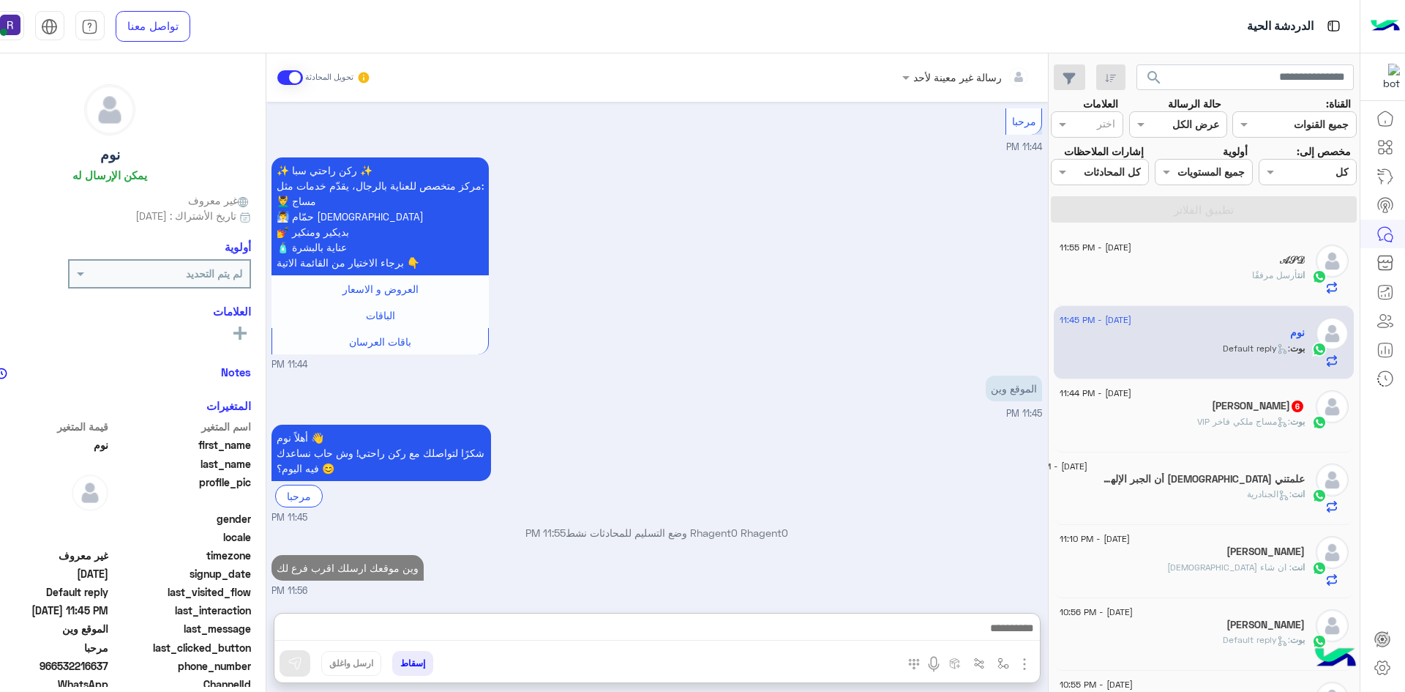
click at [1028, 661] on img "button" at bounding box center [1025, 664] width 18 height 18
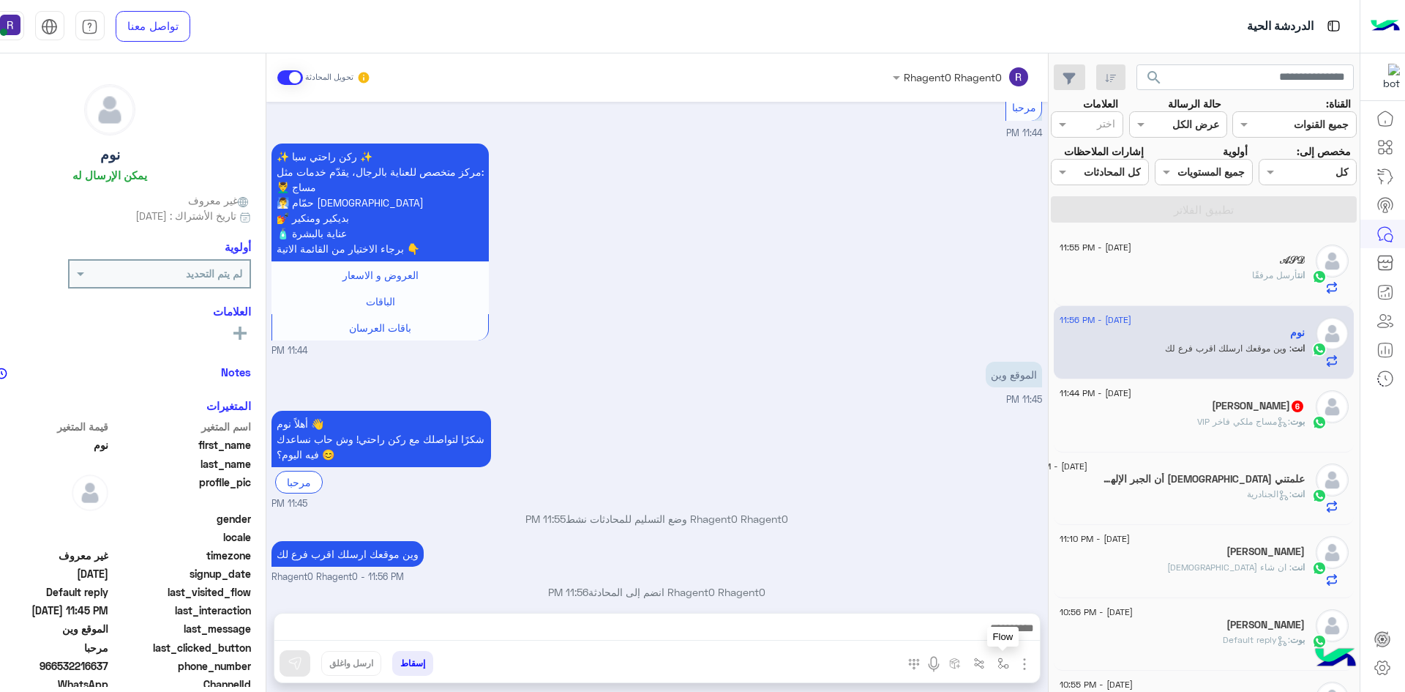
scroll to position [1129, 0]
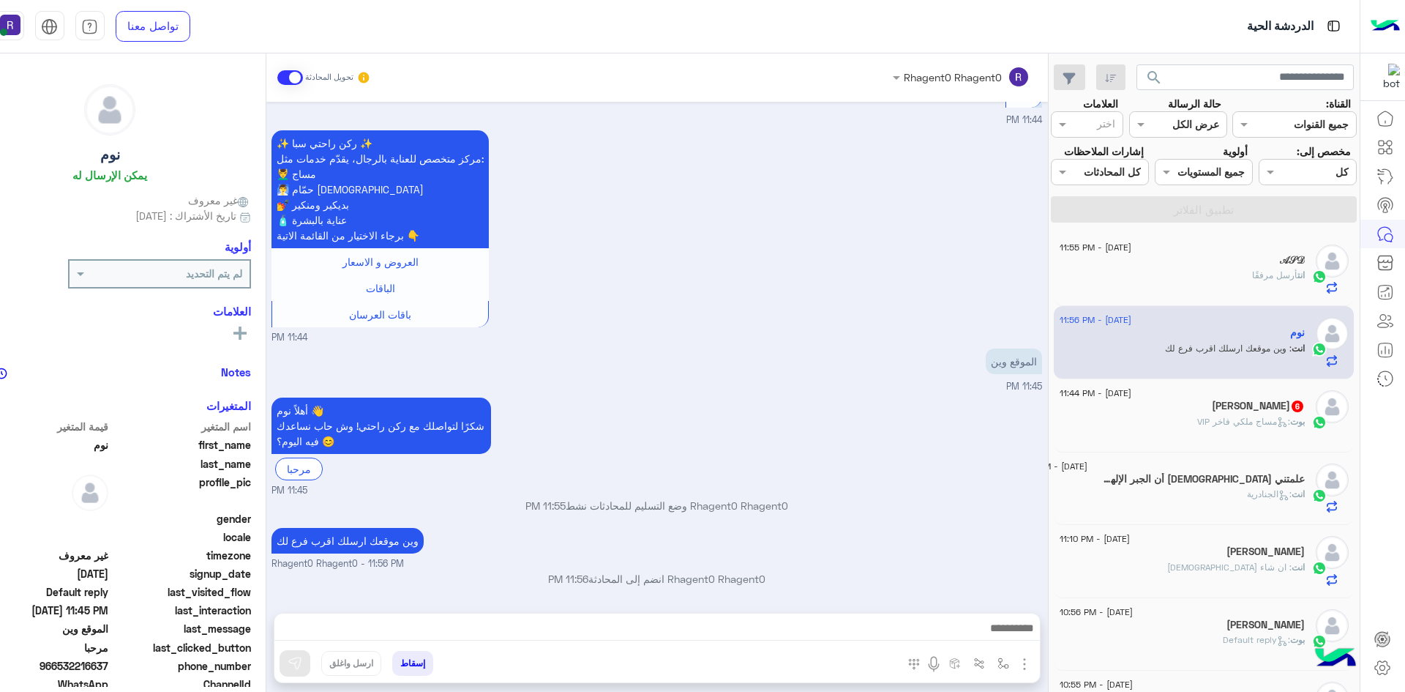
click at [1020, 665] on img "button" at bounding box center [1025, 664] width 18 height 18
click at [992, 635] on span "الصور" at bounding box center [996, 632] width 27 height 17
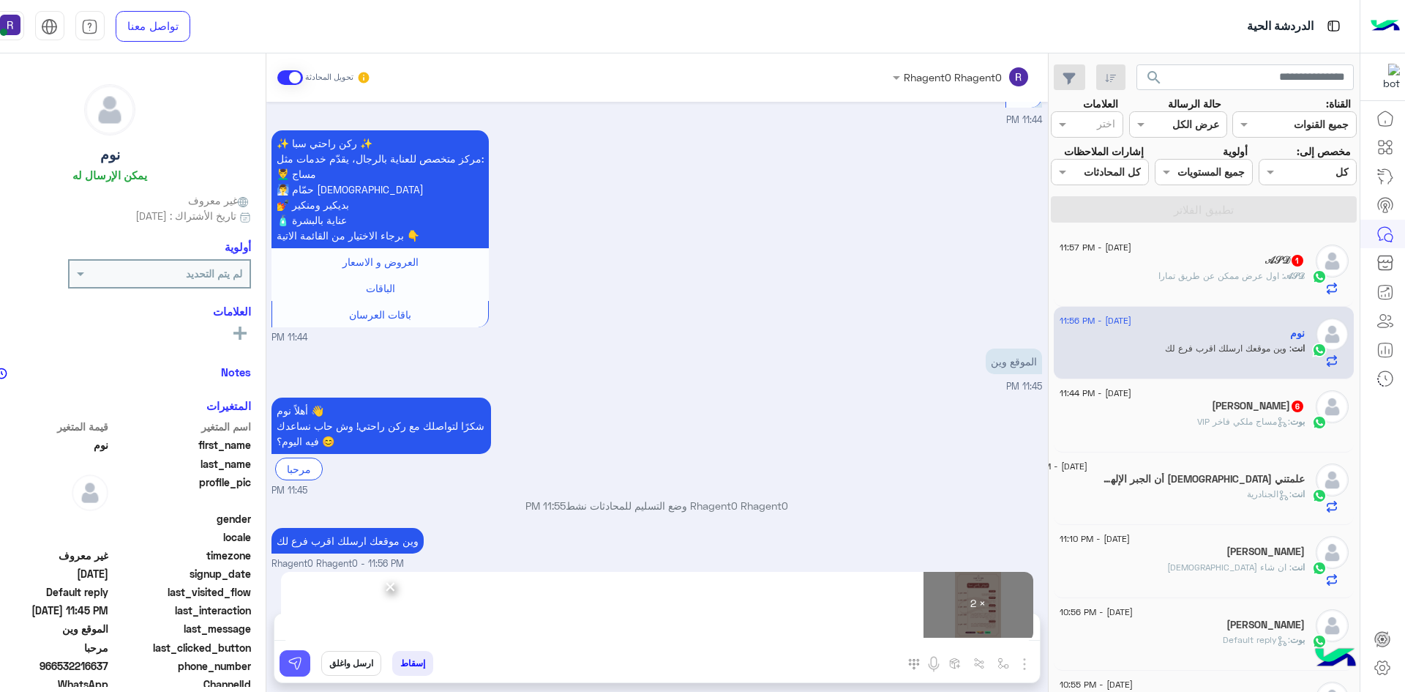
click at [306, 667] on button at bounding box center [295, 663] width 31 height 26
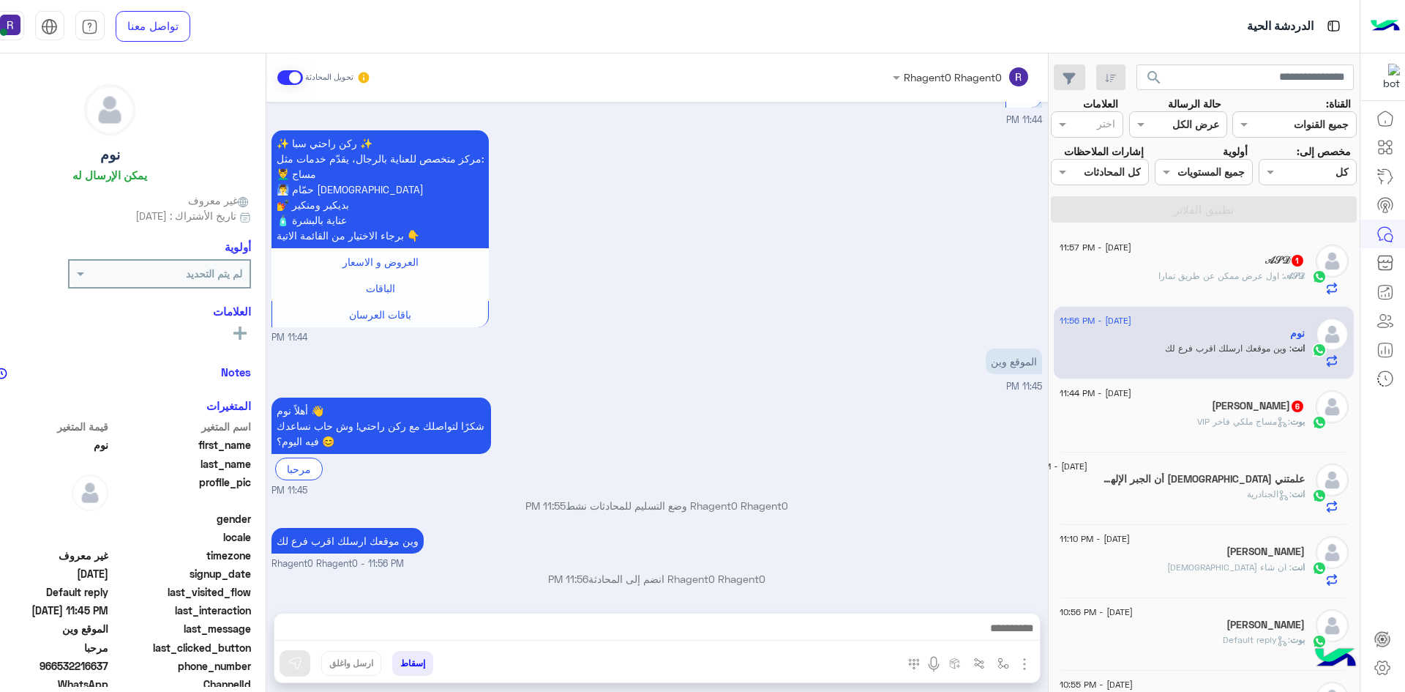
scroll to position [1527, 0]
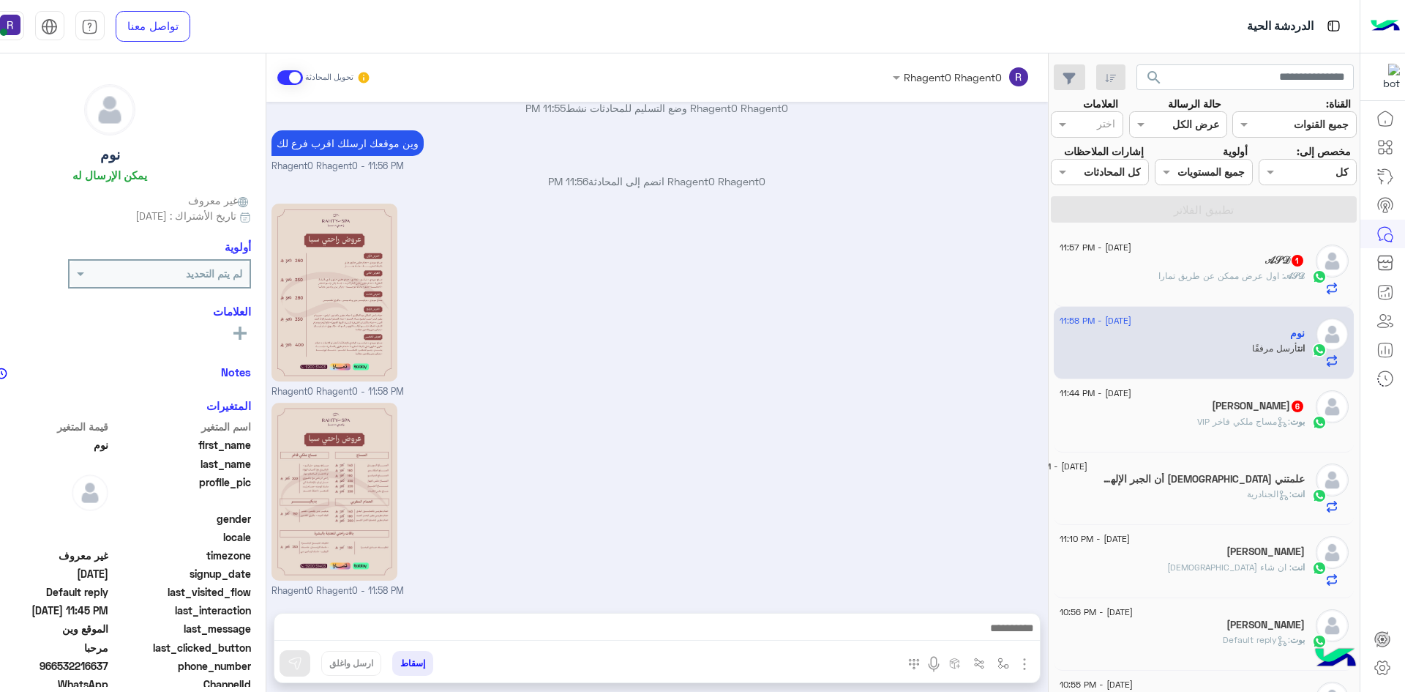
click at [1214, 291] on div "𝒜𝒮𝒟 : اول عرض ممكن عن طريق تمارا" at bounding box center [1182, 282] width 245 height 26
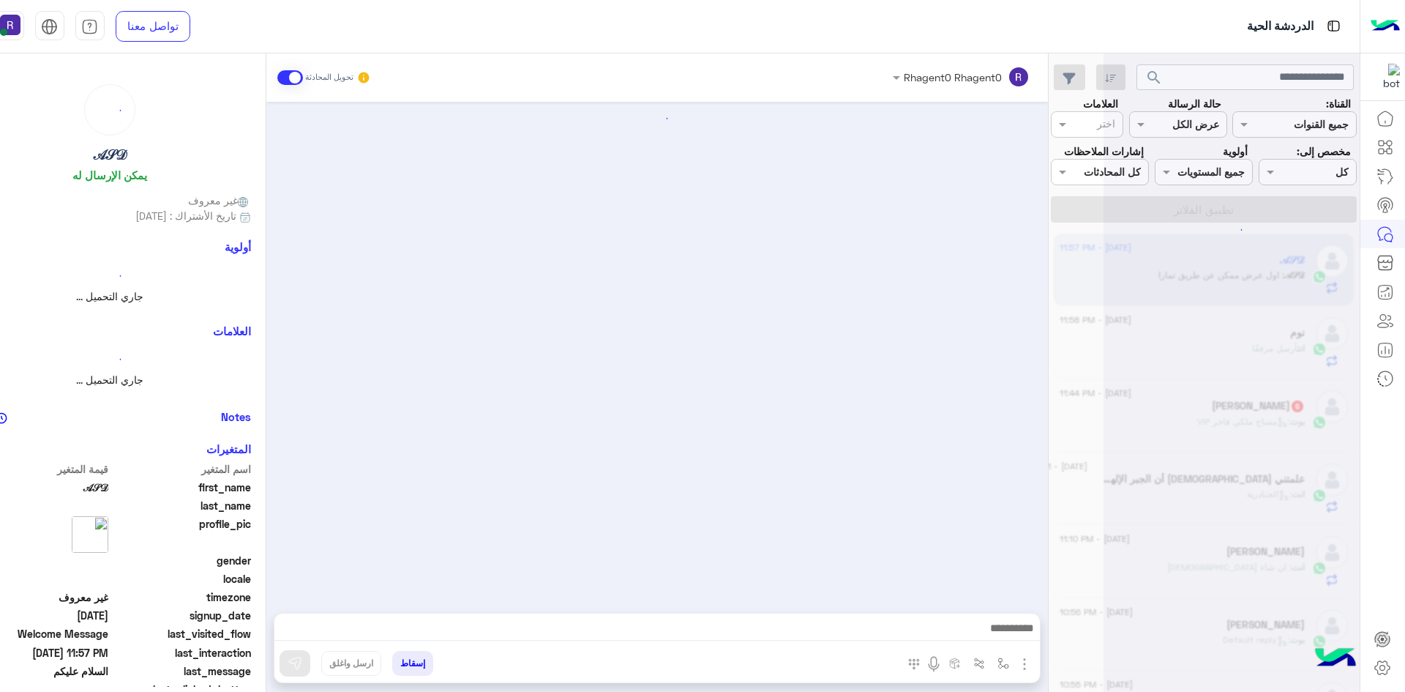
scroll to position [182, 0]
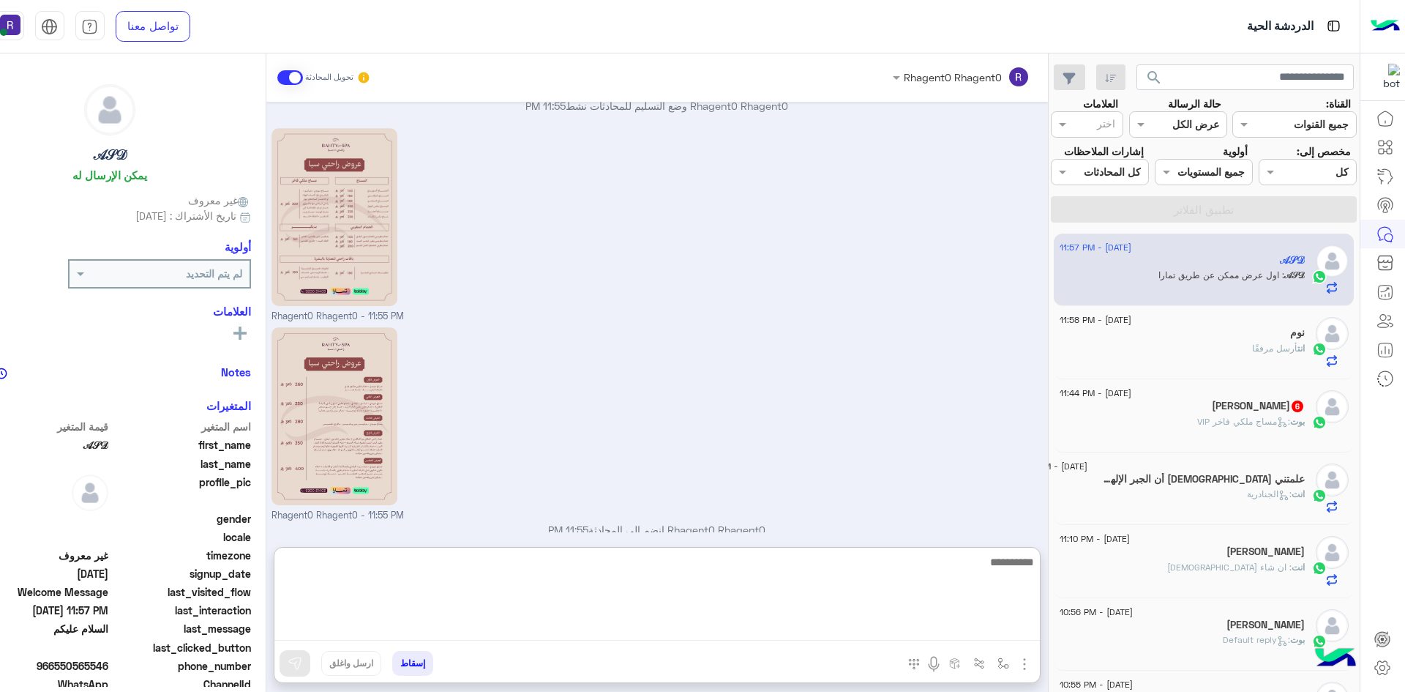
click at [1018, 623] on textarea at bounding box center [657, 597] width 766 height 88
type textarea "*****"
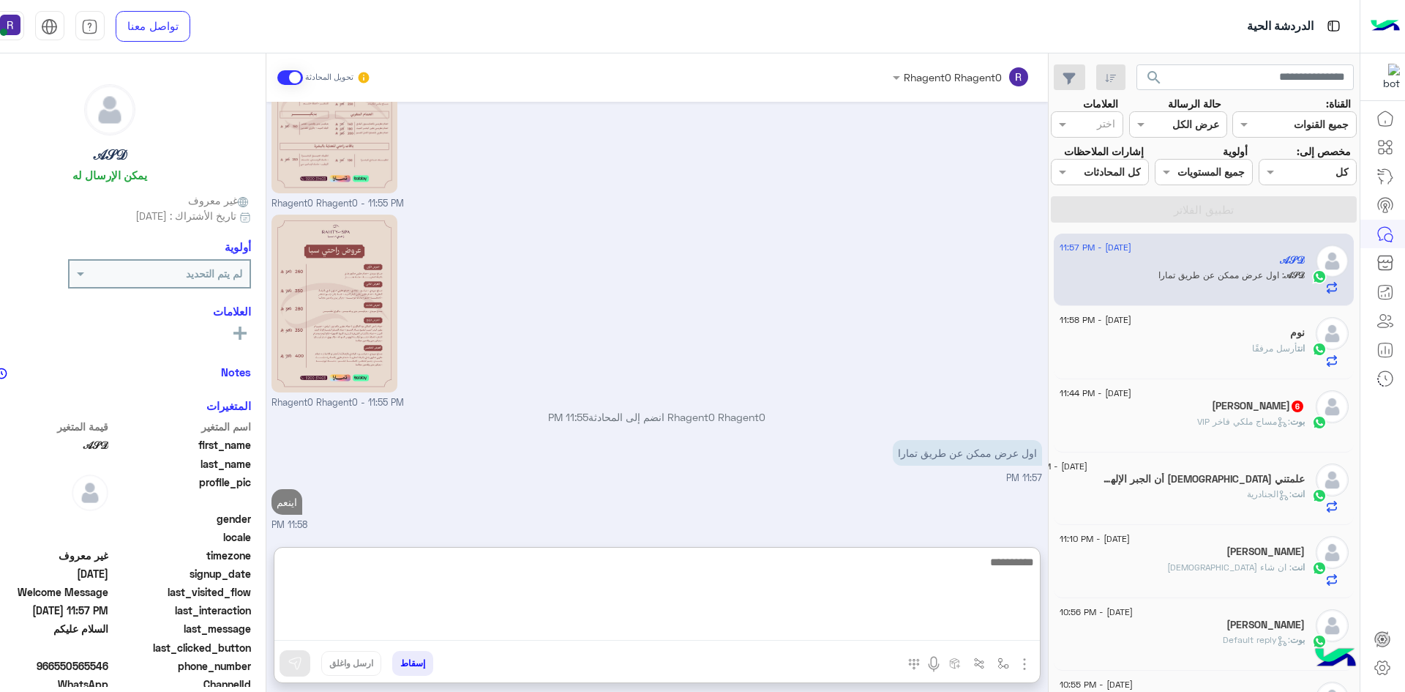
paste textarea "**********"
type textarea "**********"
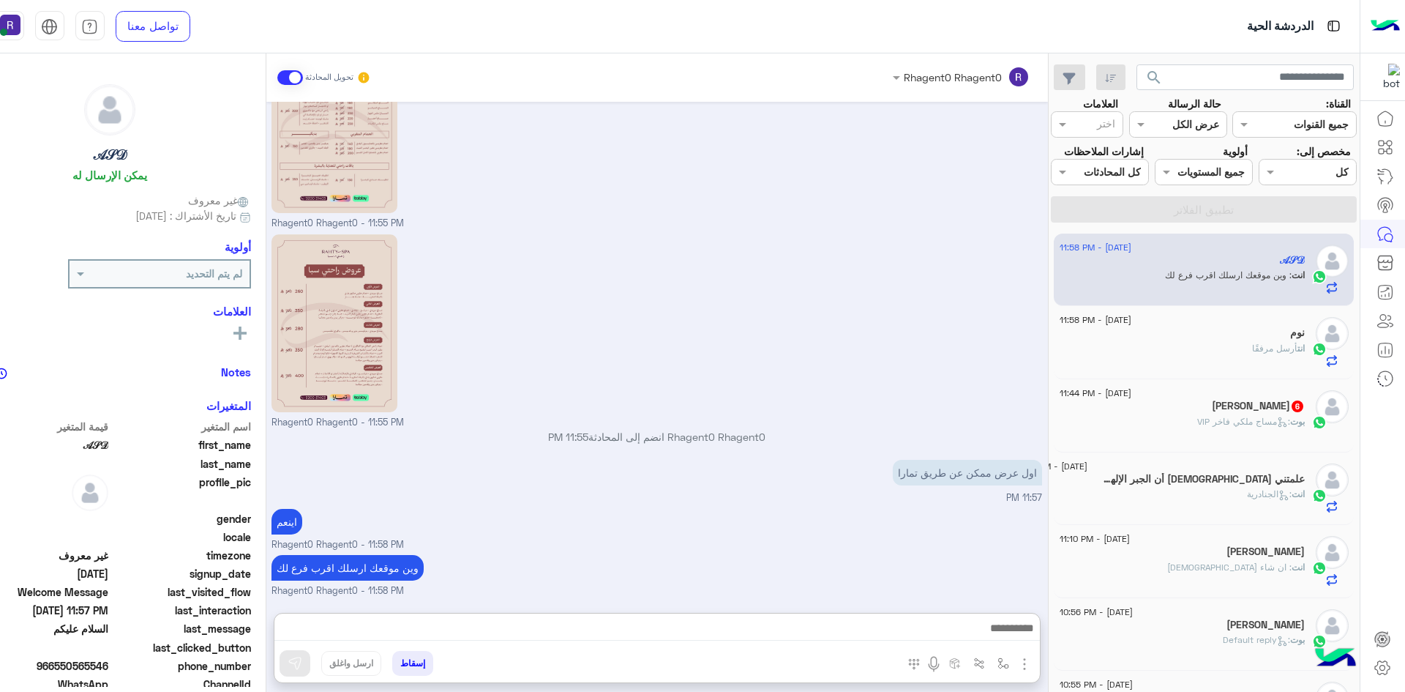
click at [1257, 422] on span ": مساج ملكي فاخر VIP" at bounding box center [1243, 421] width 93 height 11
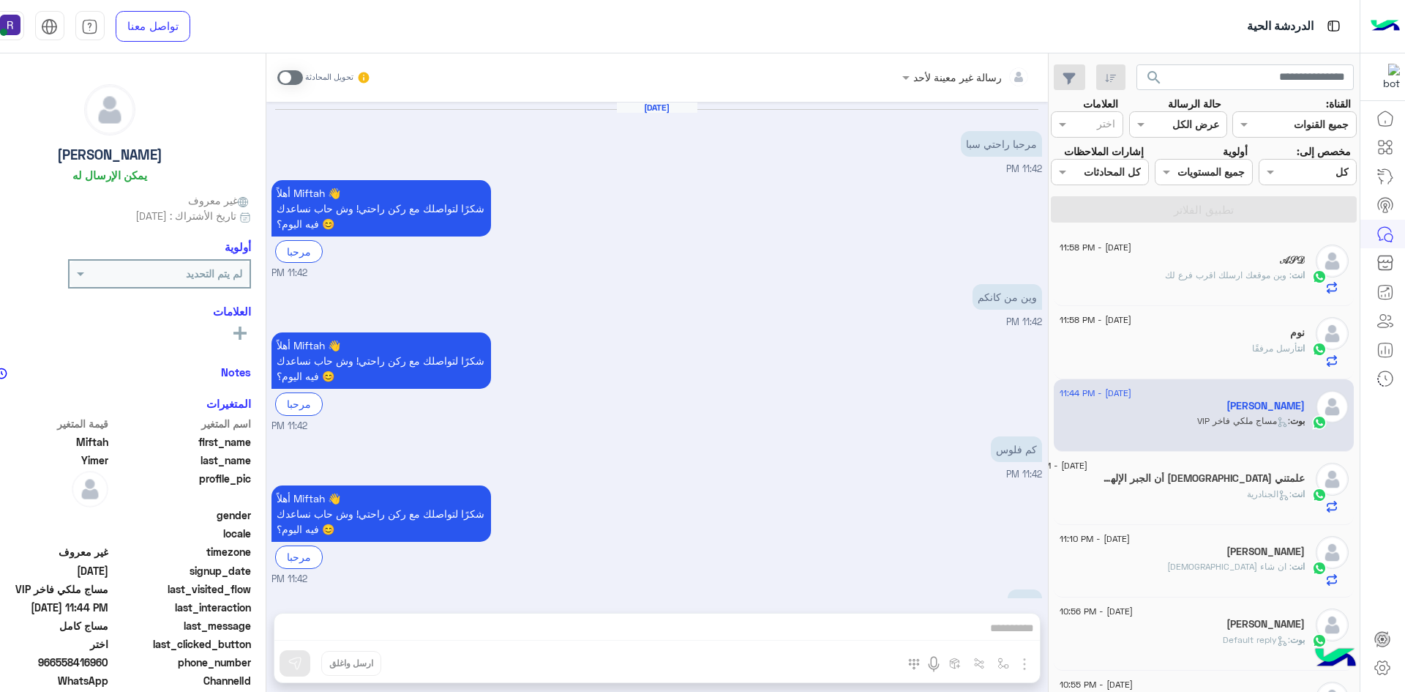
scroll to position [629, 0]
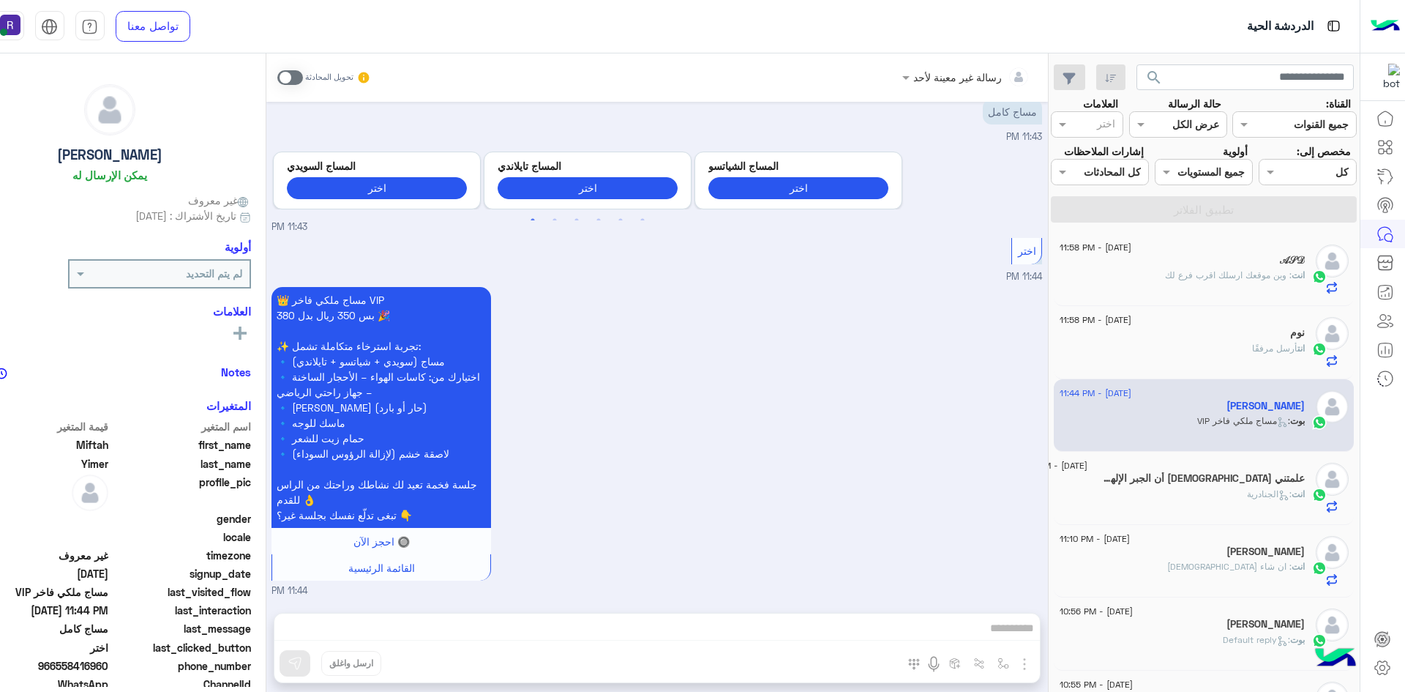
click at [295, 77] on span at bounding box center [290, 77] width 26 height 15
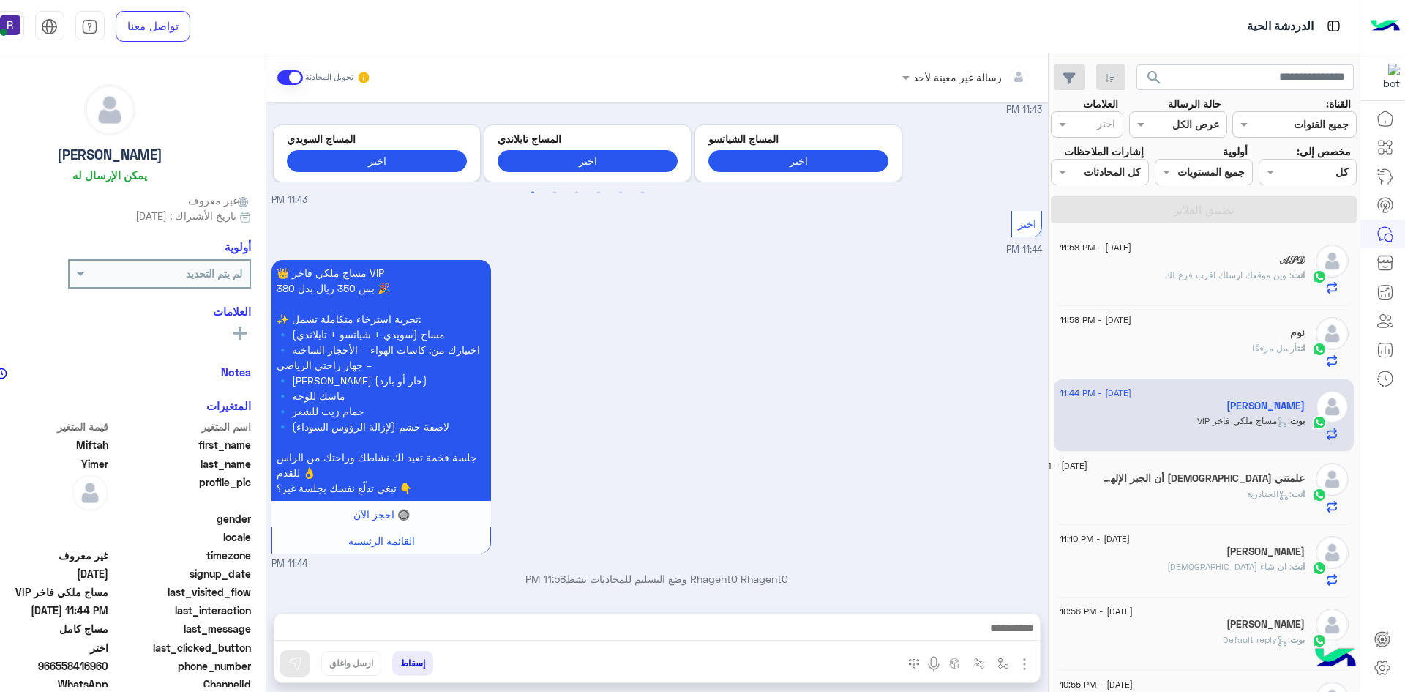
click at [1021, 662] on img "button" at bounding box center [1025, 664] width 18 height 18
click at [1003, 637] on span "الصور" at bounding box center [996, 632] width 27 height 17
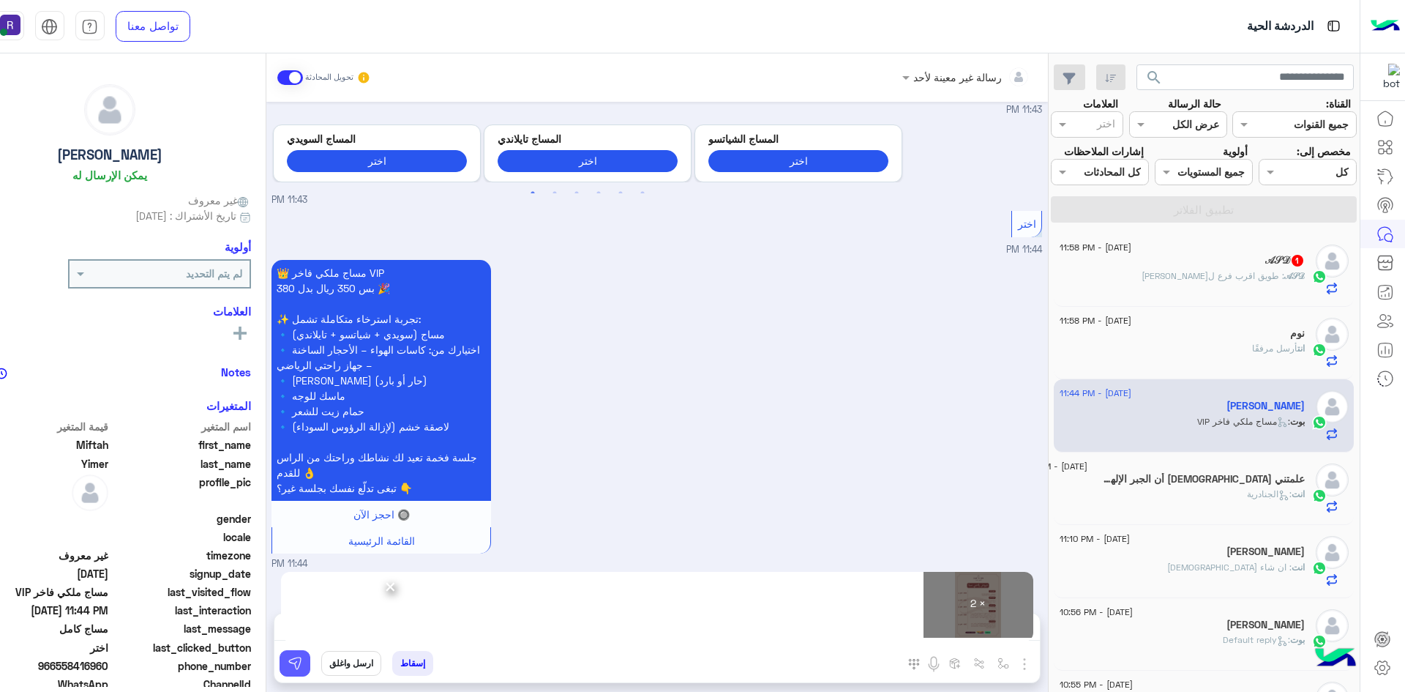
click at [294, 663] on img at bounding box center [295, 663] width 15 height 15
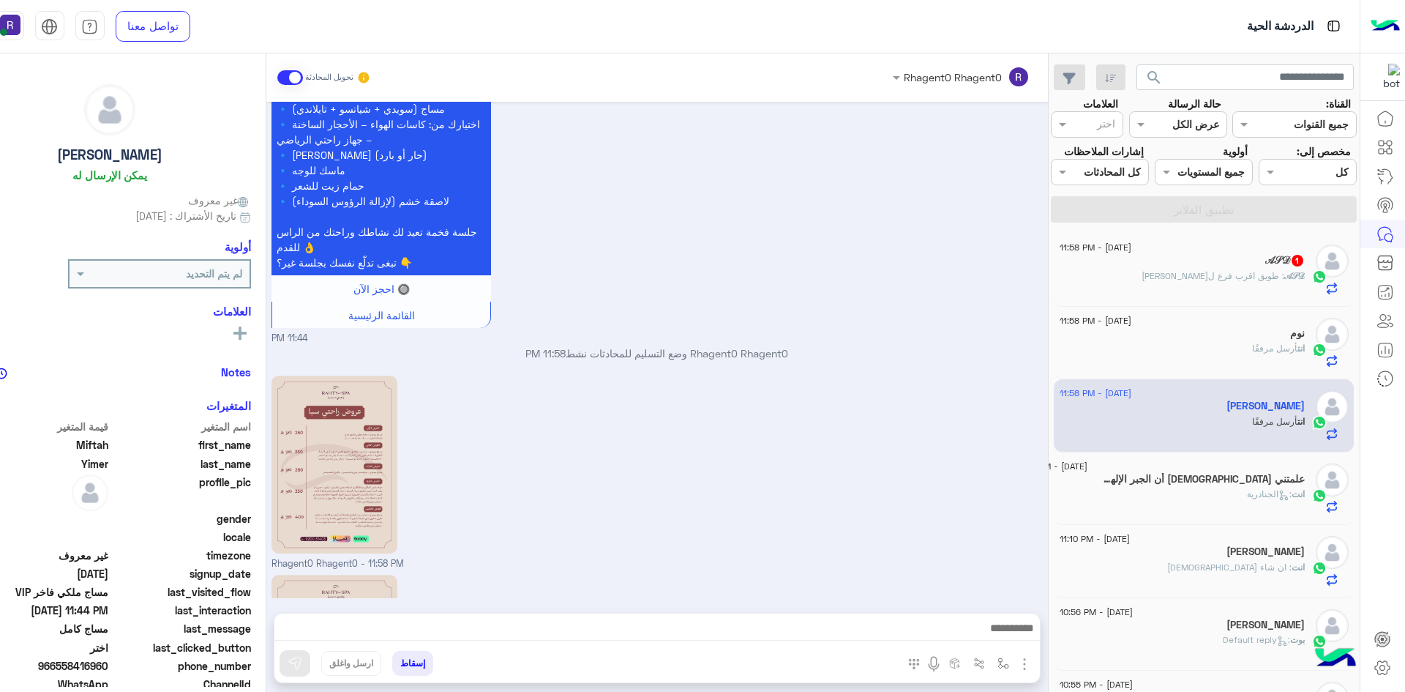
scroll to position [1080, 0]
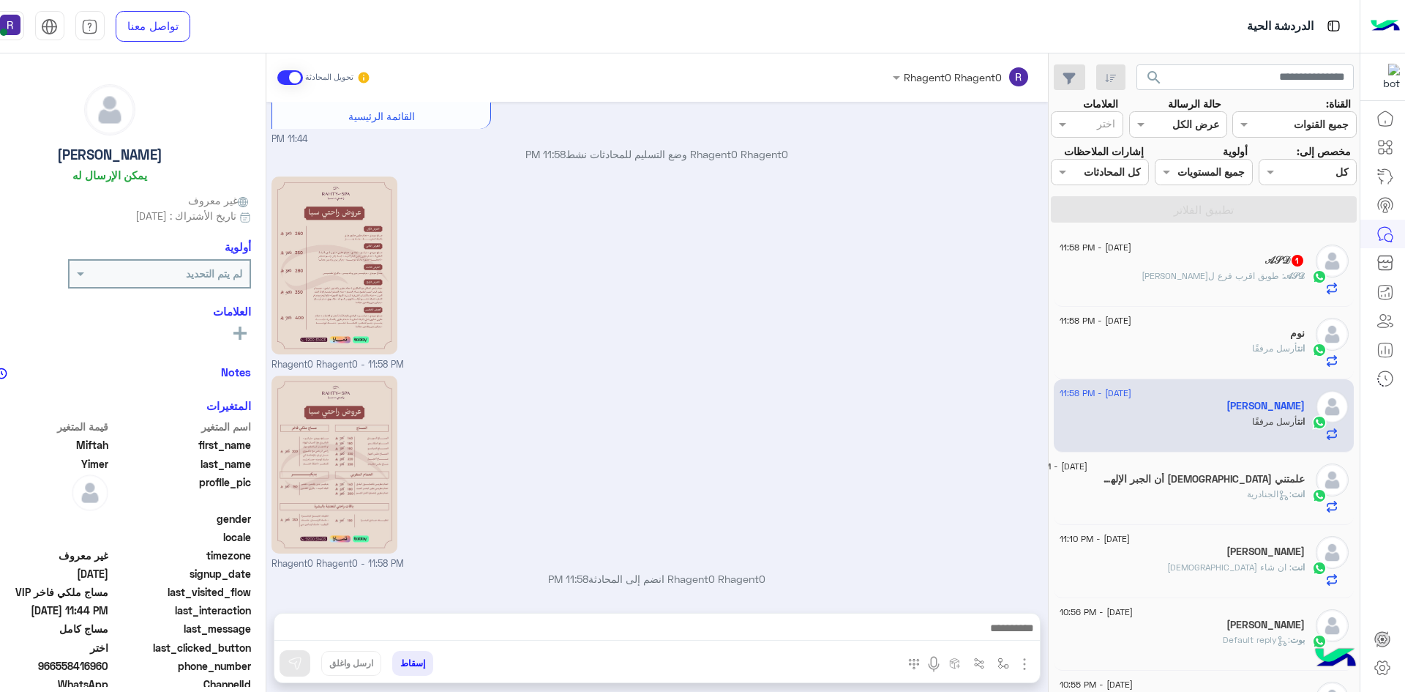
click at [1232, 261] on div "𝒜𝒮𝒟 1" at bounding box center [1182, 261] width 245 height 15
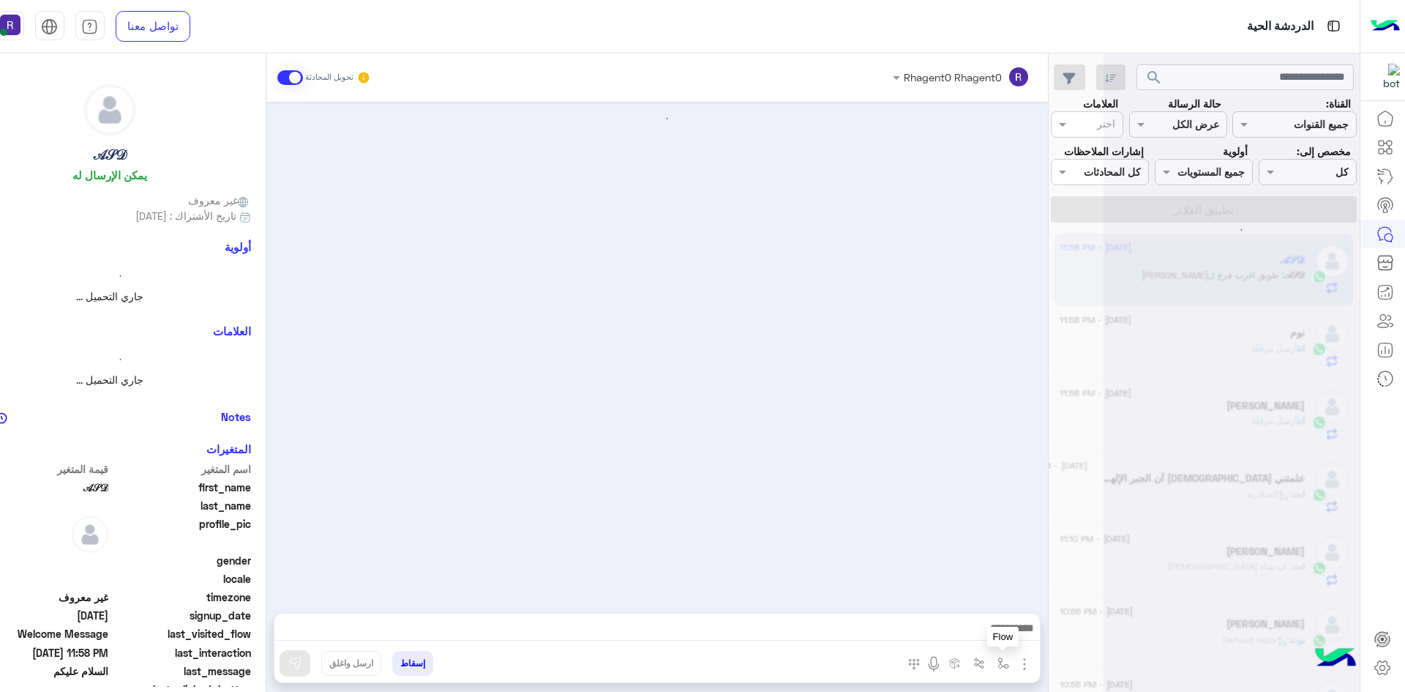
click at [1005, 658] on img "button" at bounding box center [1004, 663] width 12 height 12
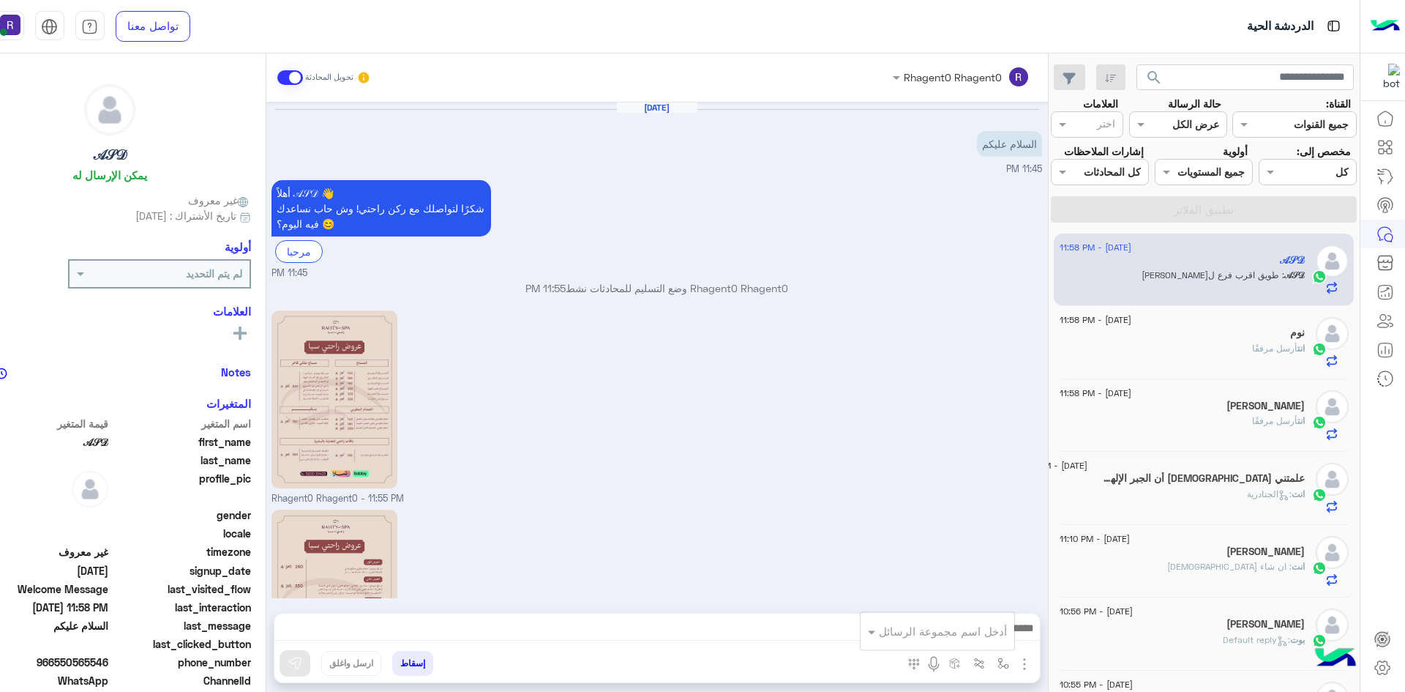
scroll to position [324, 0]
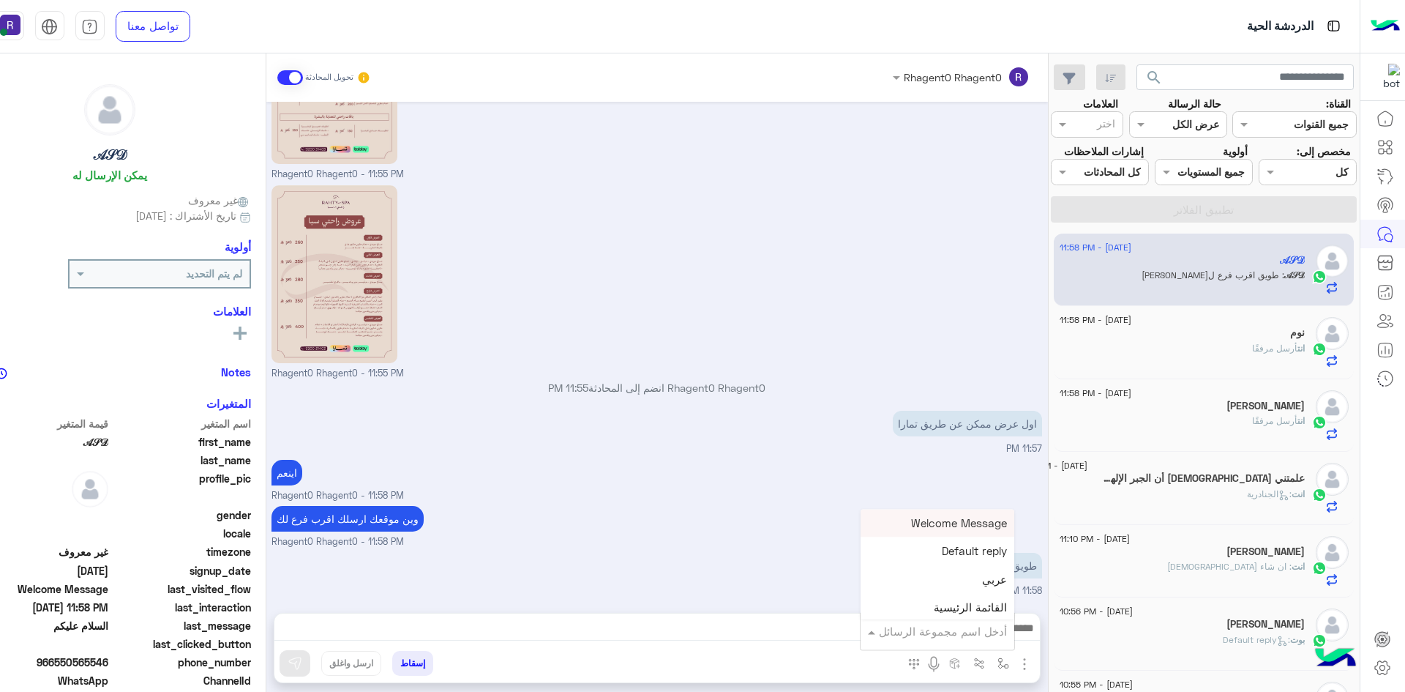
click at [973, 625] on input "text" at bounding box center [957, 631] width 99 height 17
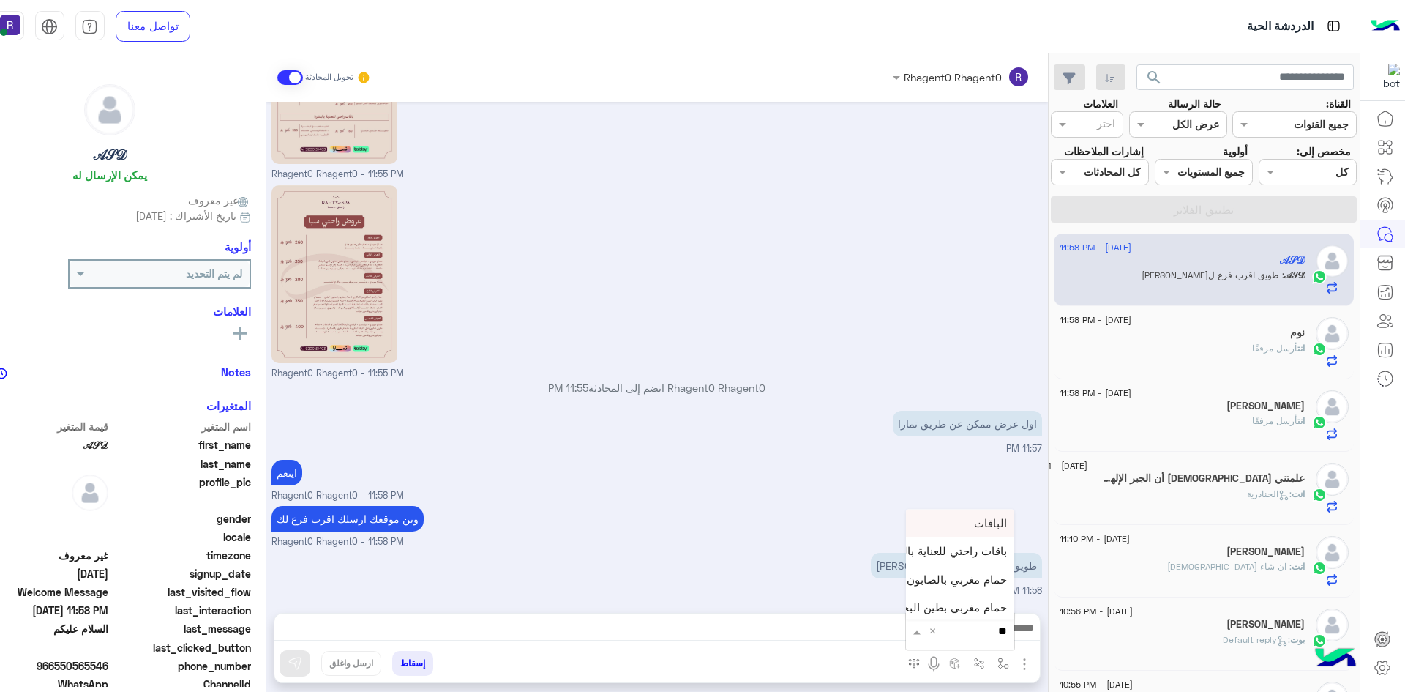
type input "***"
click at [979, 605] on div "لبن" at bounding box center [960, 605] width 108 height 29
type textarea "***"
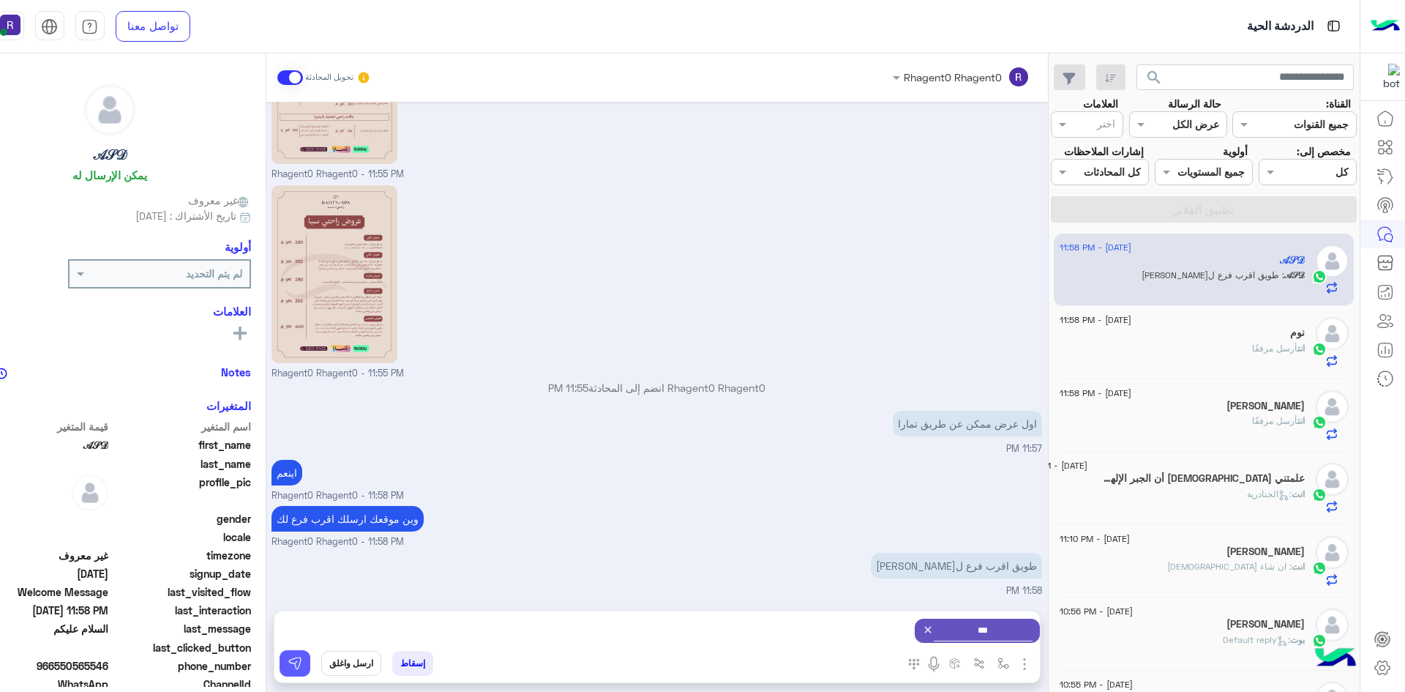
click at [306, 653] on button at bounding box center [295, 663] width 31 height 26
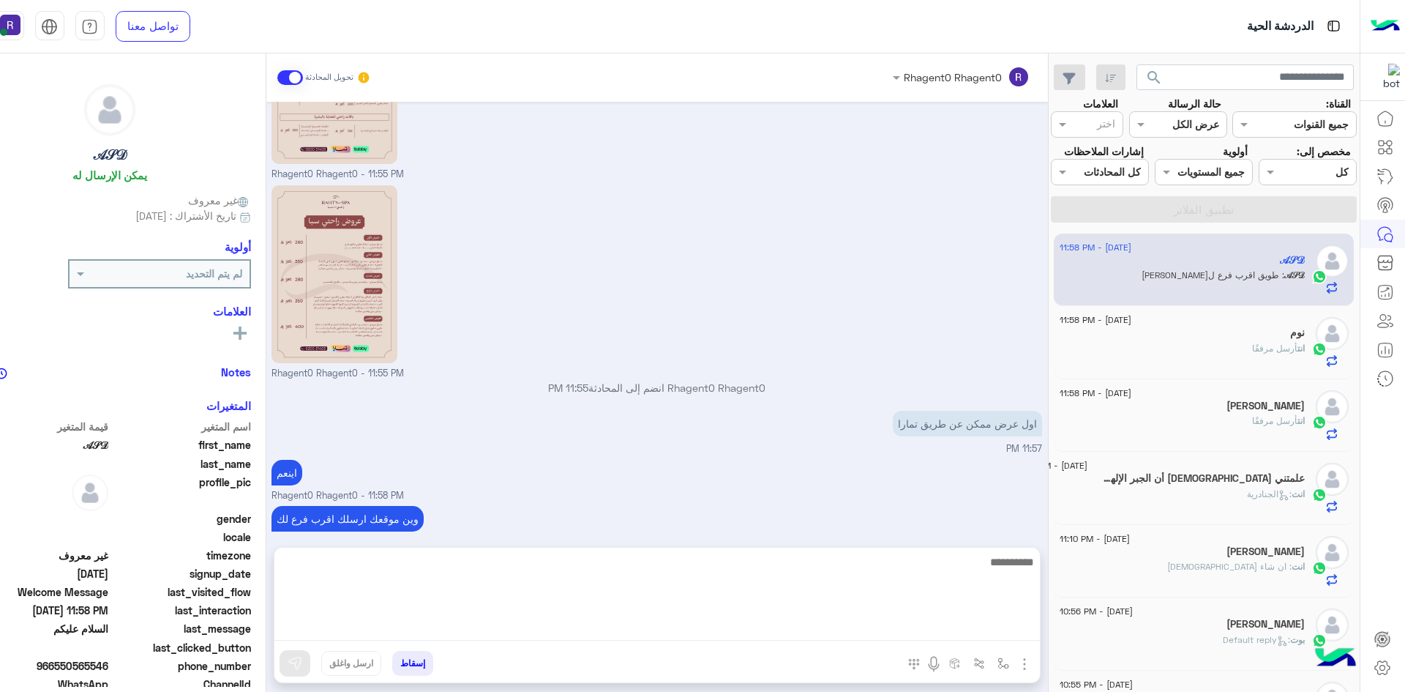
click at [1015, 621] on textarea at bounding box center [657, 597] width 766 height 88
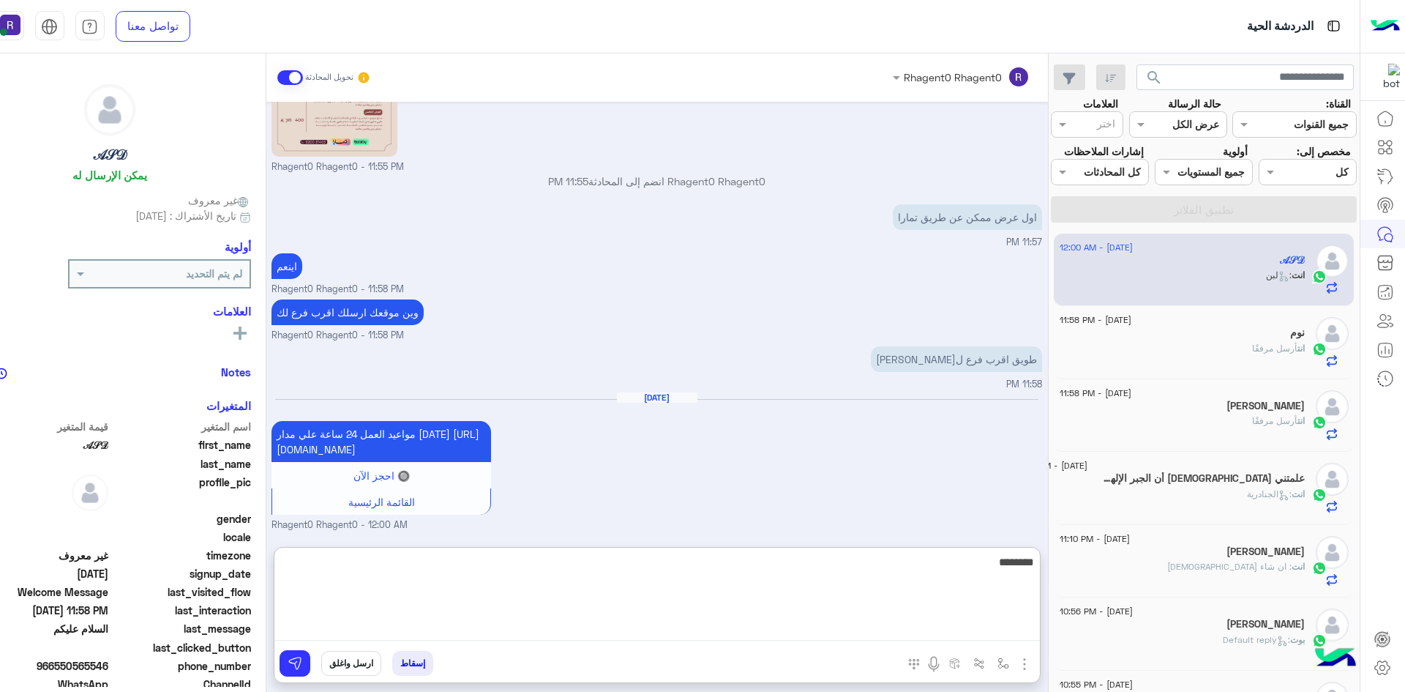
type textarea "********"
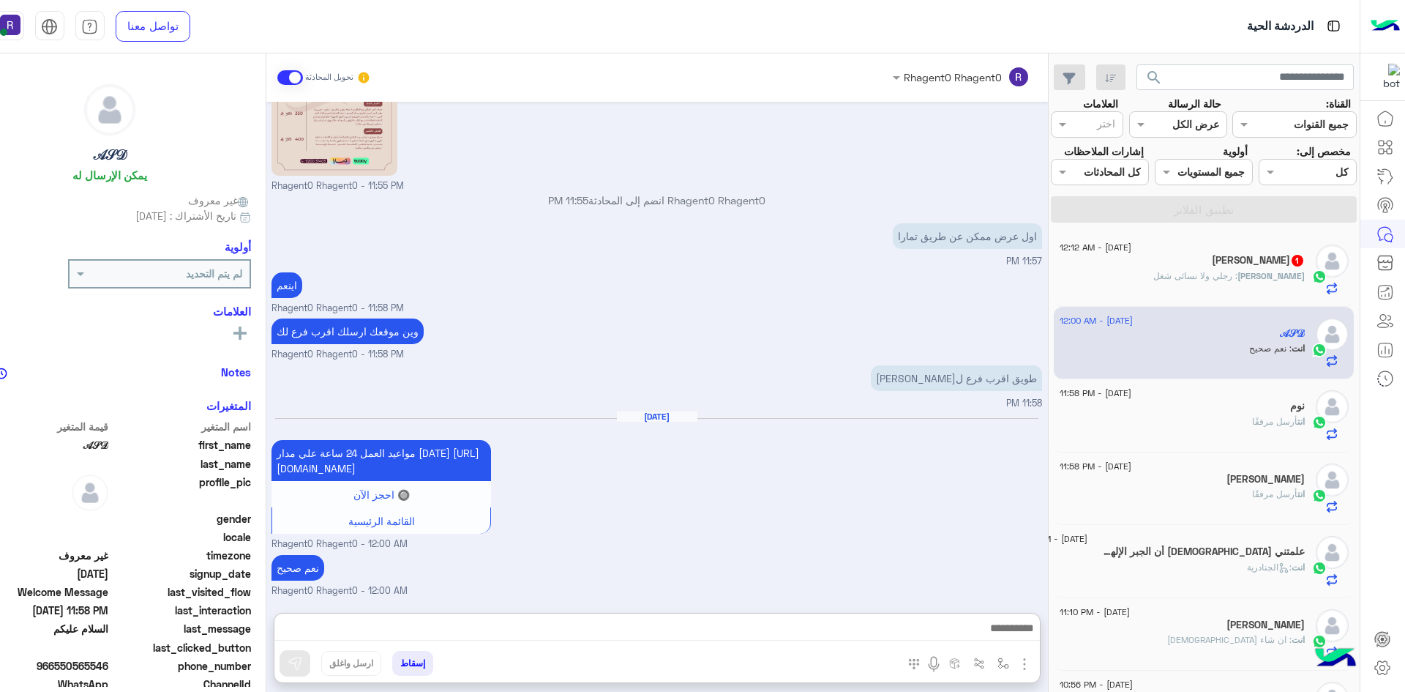
click at [1232, 263] on div "ahmed 1" at bounding box center [1182, 261] width 245 height 15
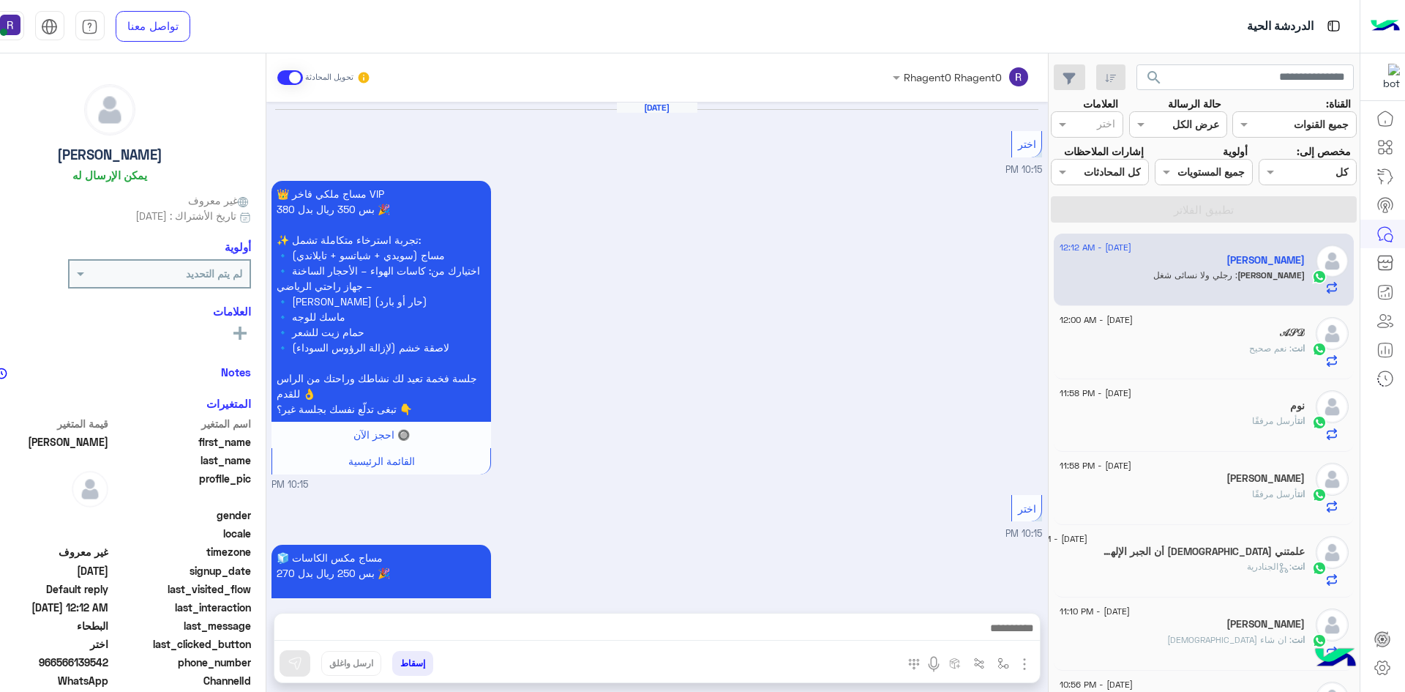
scroll to position [1889, 0]
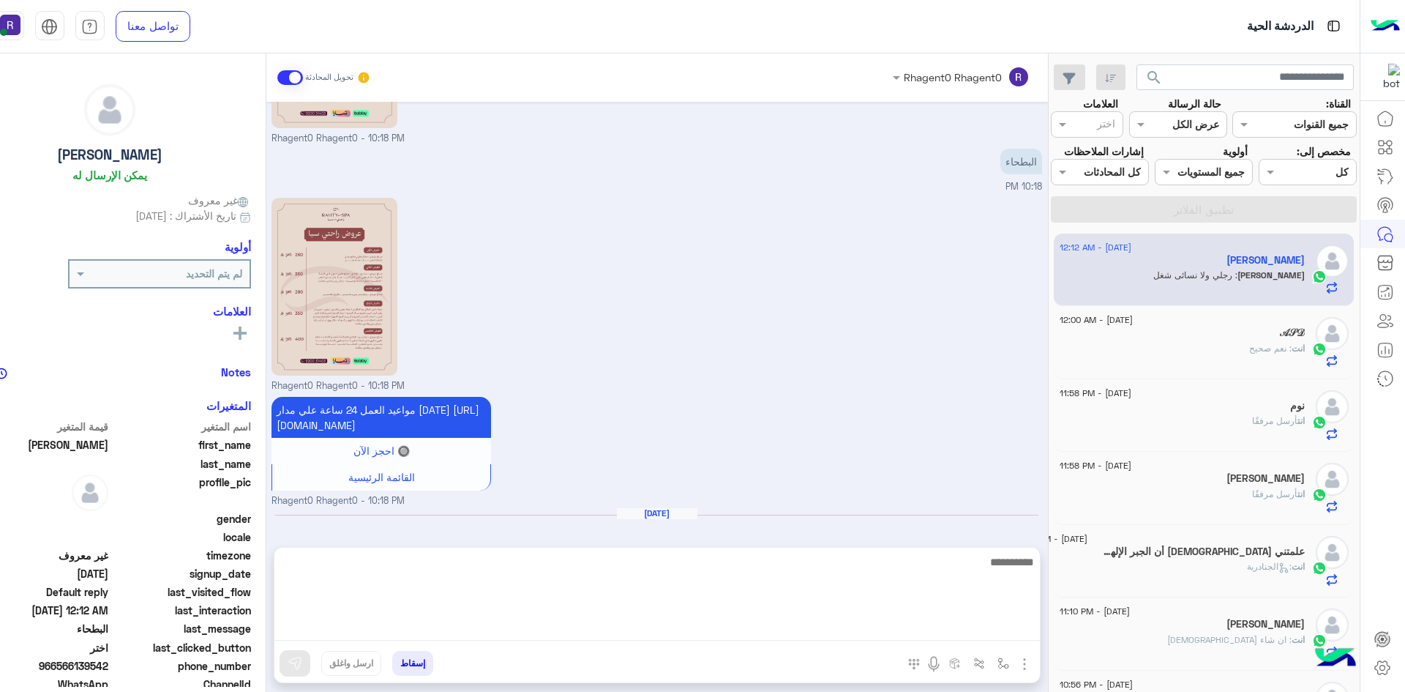
click at [643, 627] on textarea at bounding box center [657, 597] width 766 height 88
type textarea "*********"
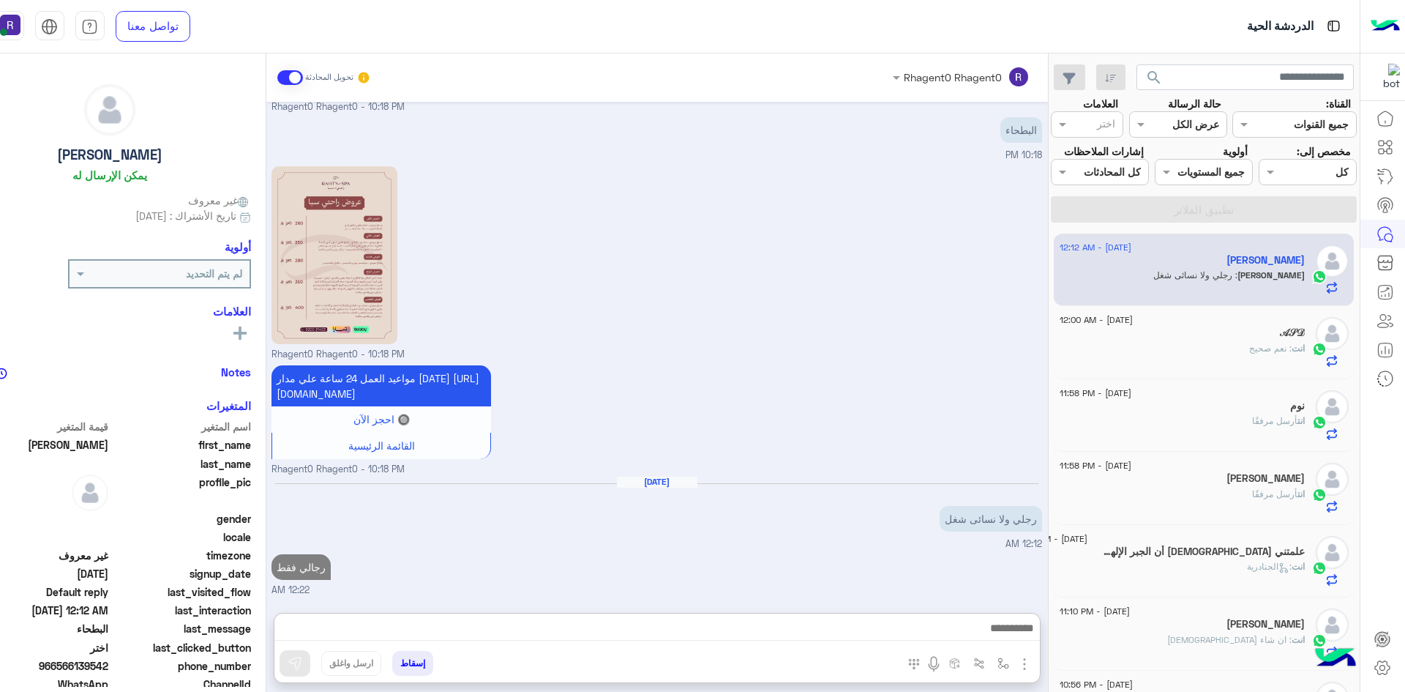
click at [1255, 343] on span ": نعم صحيح" at bounding box center [1270, 348] width 42 height 11
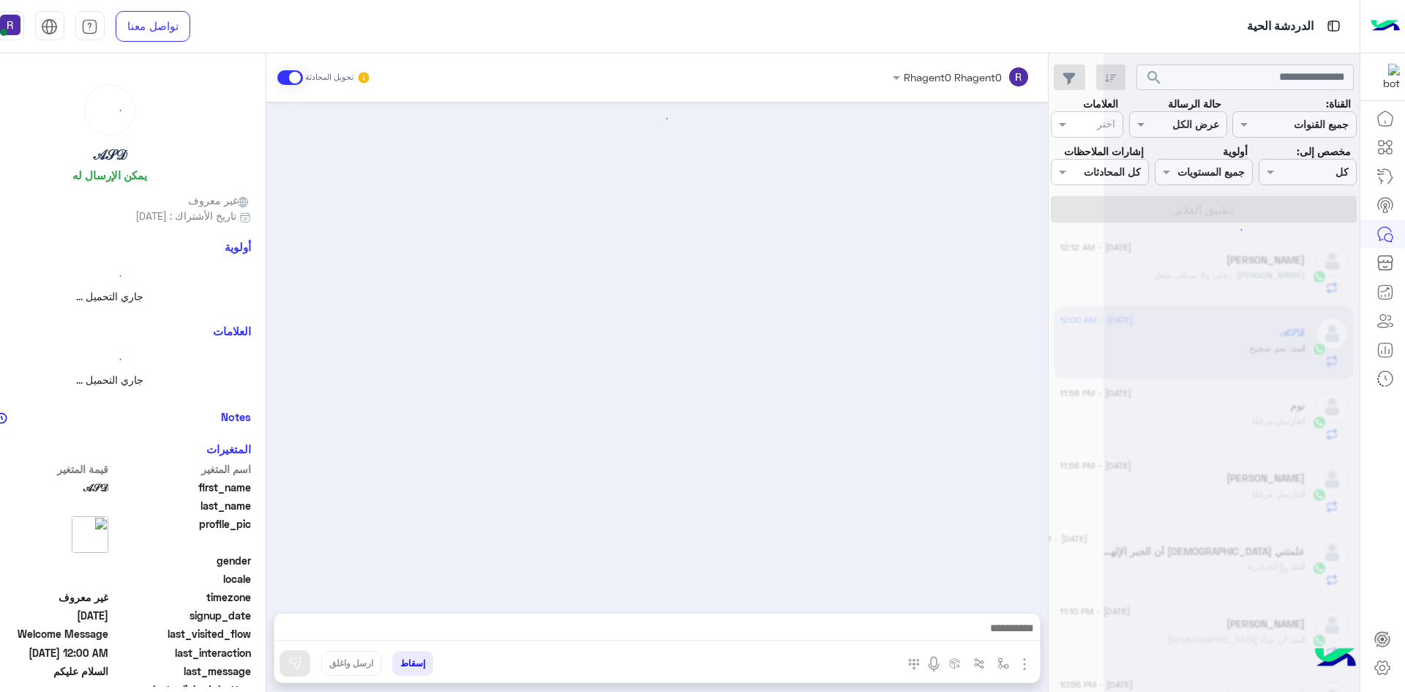
scroll to position [527, 0]
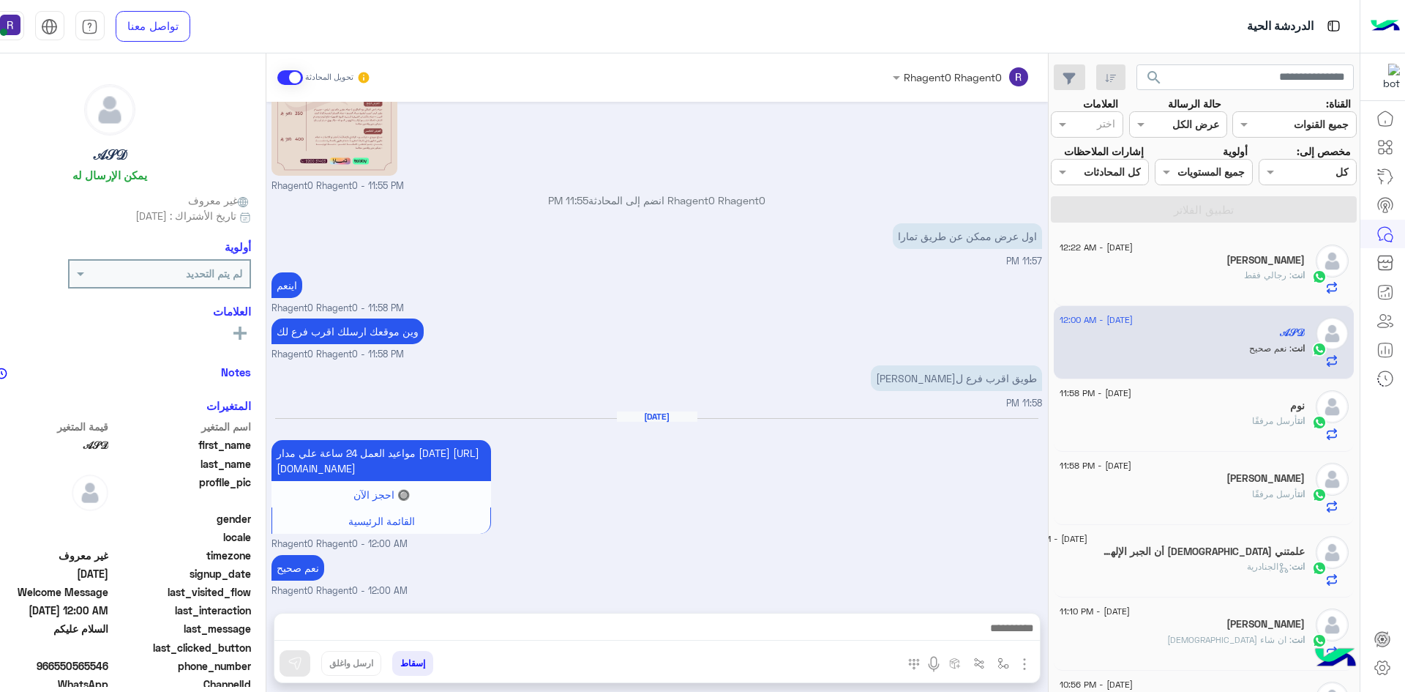
click at [1270, 417] on span "أرسل مرفقًا" at bounding box center [1274, 420] width 45 height 11
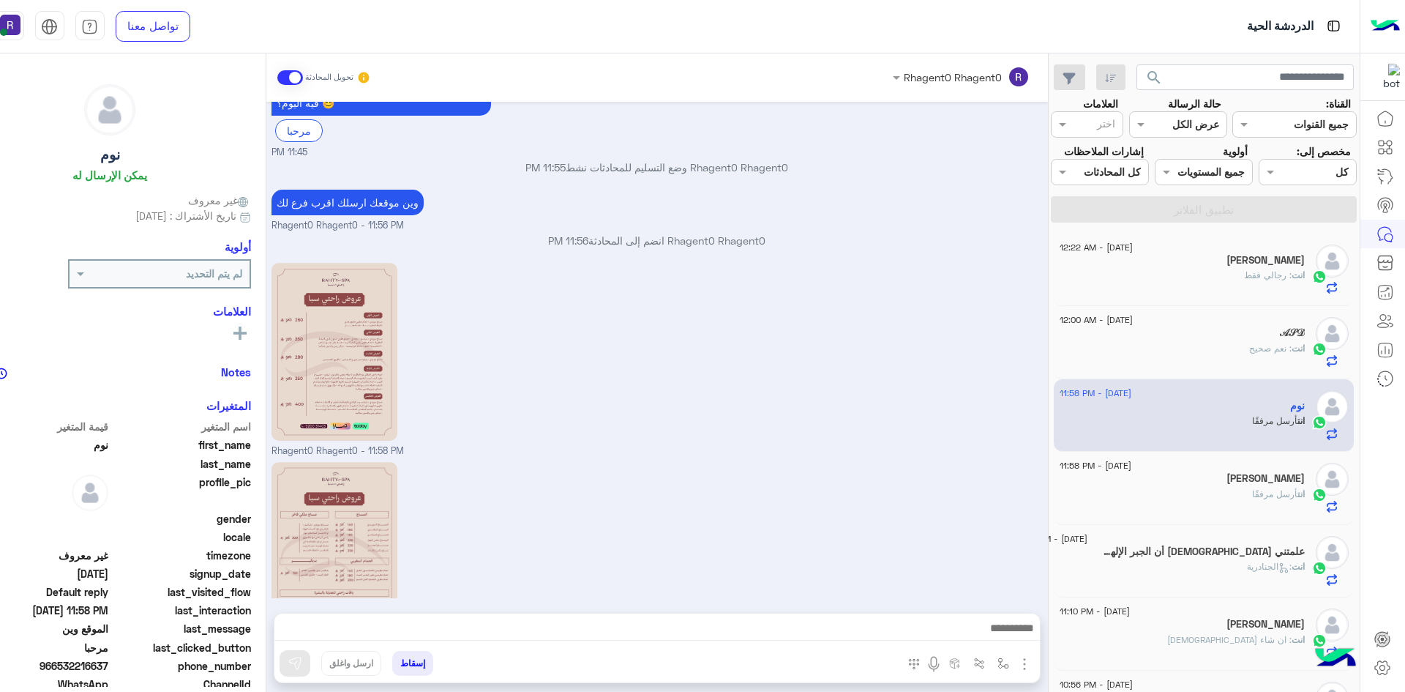
scroll to position [1527, 0]
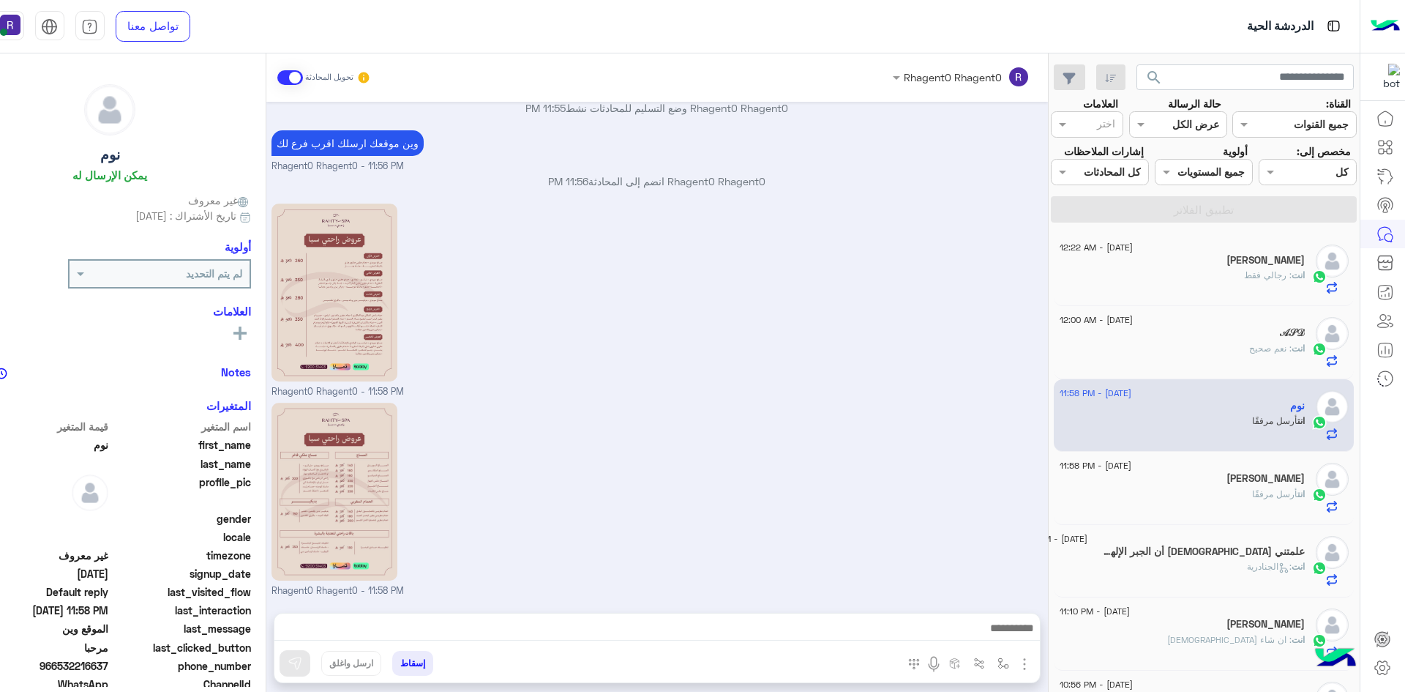
click at [1178, 474] on div "[PERSON_NAME]" at bounding box center [1182, 479] width 245 height 15
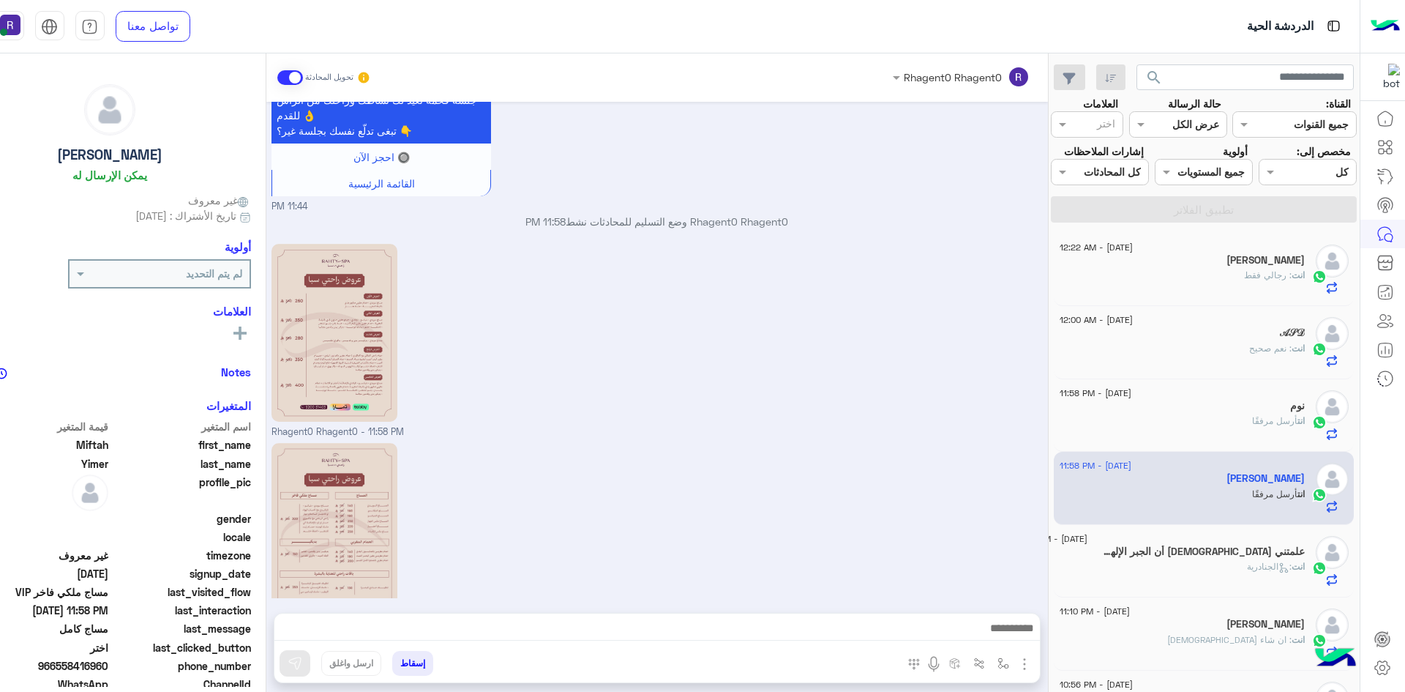
scroll to position [1080, 0]
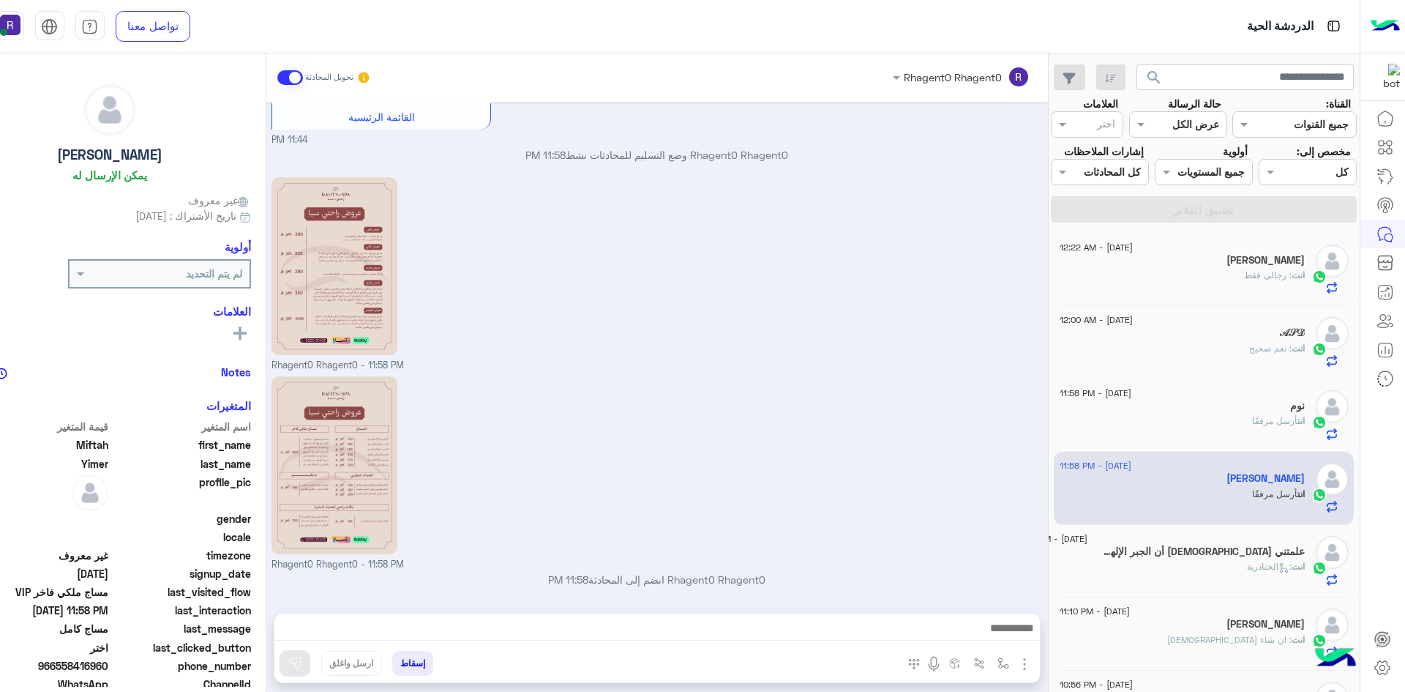
click at [1241, 582] on div "انت : الجنادرية" at bounding box center [1160, 573] width 289 height 26
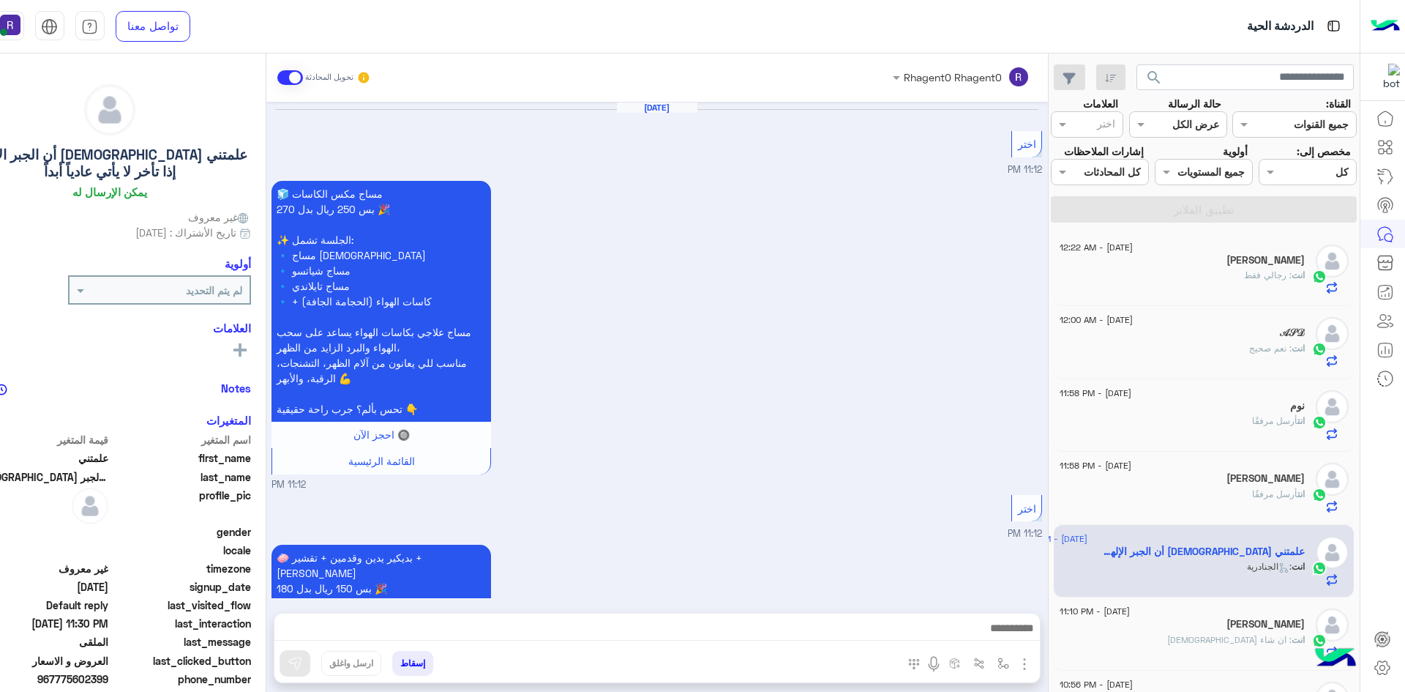
scroll to position [1759, 0]
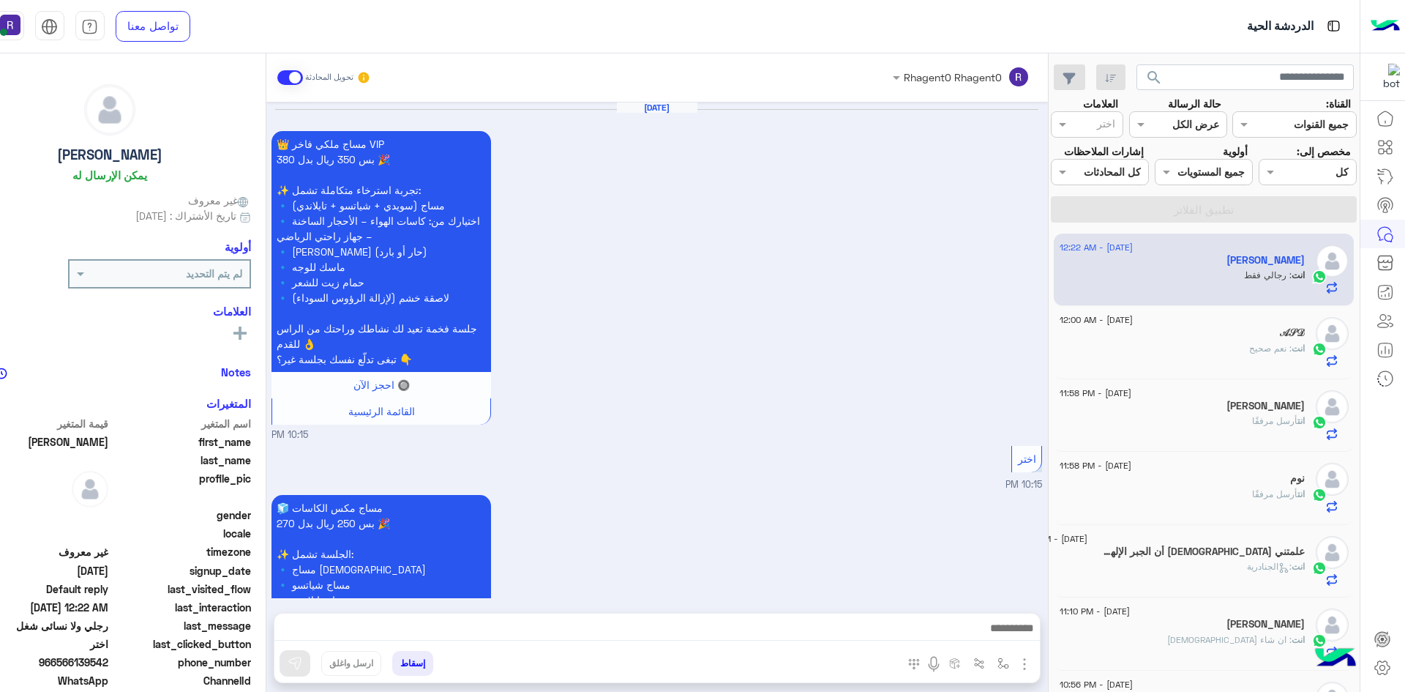
scroll to position [1886, 0]
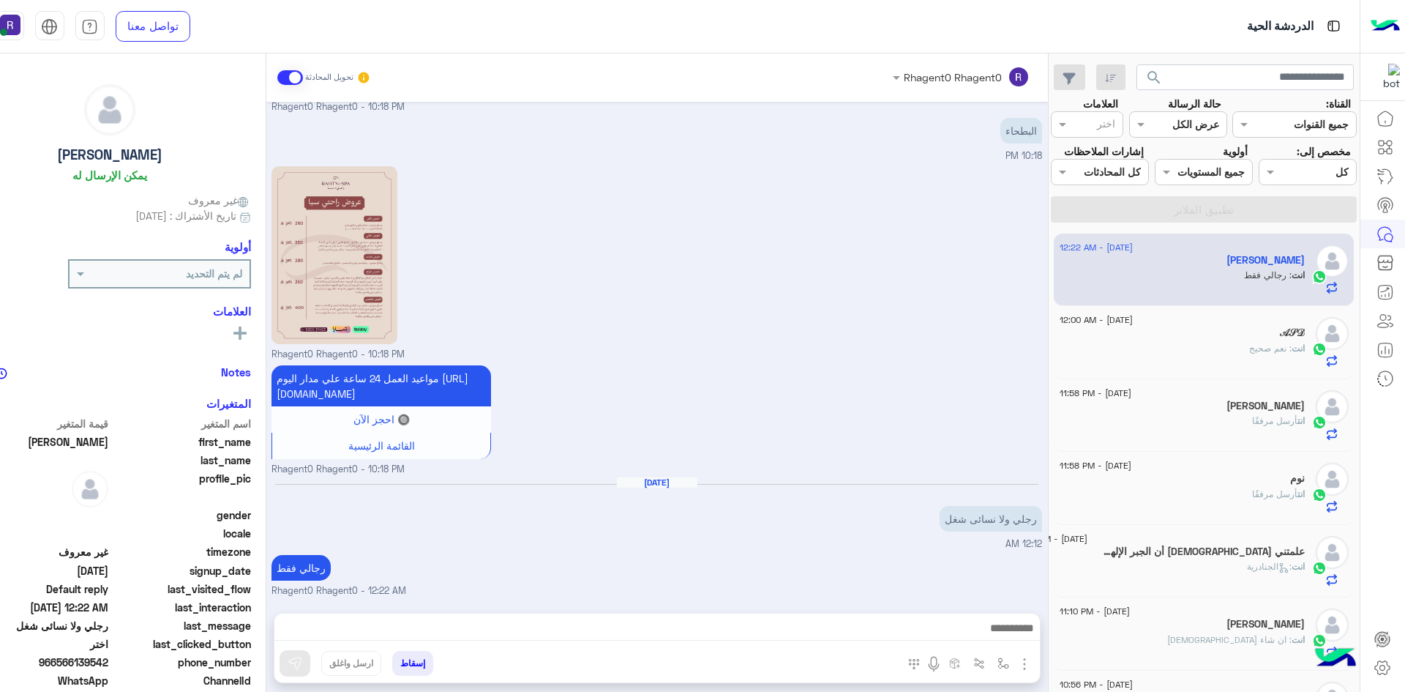
click at [1239, 335] on div "𝒜𝒮𝒟" at bounding box center [1182, 333] width 245 height 15
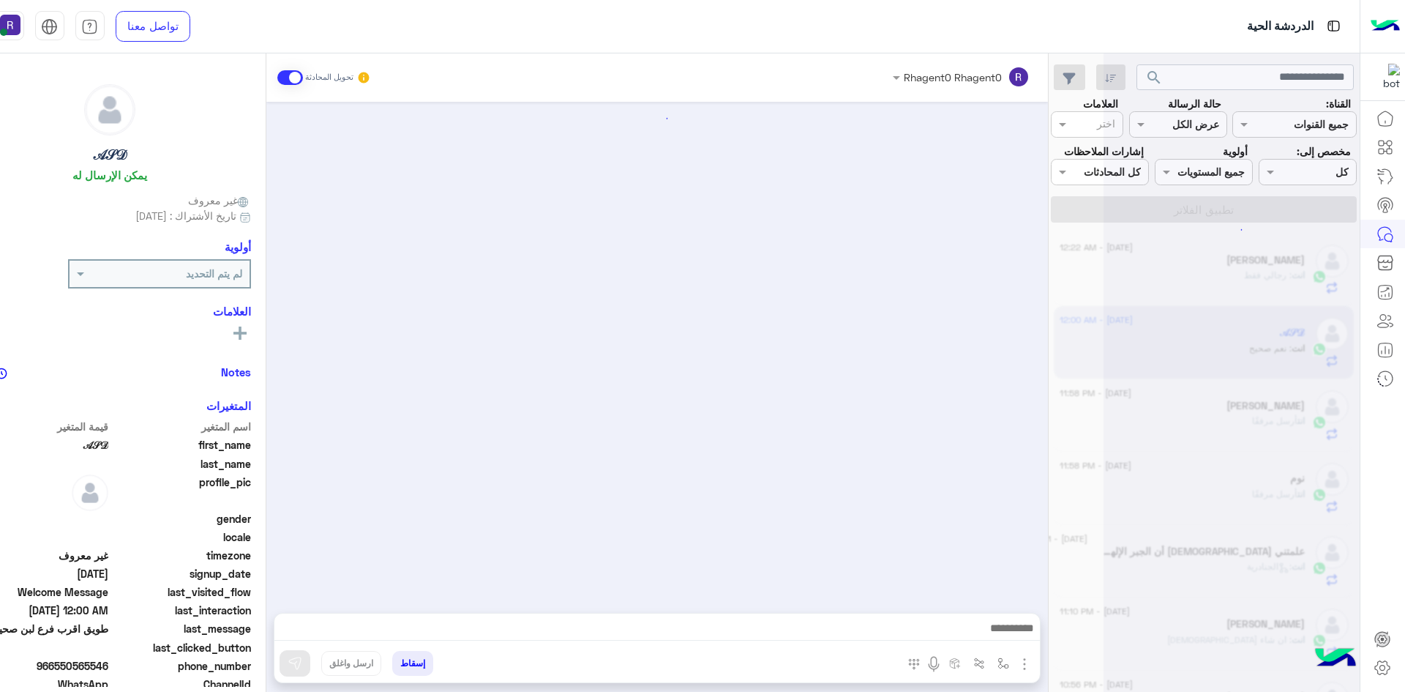
scroll to position [527, 0]
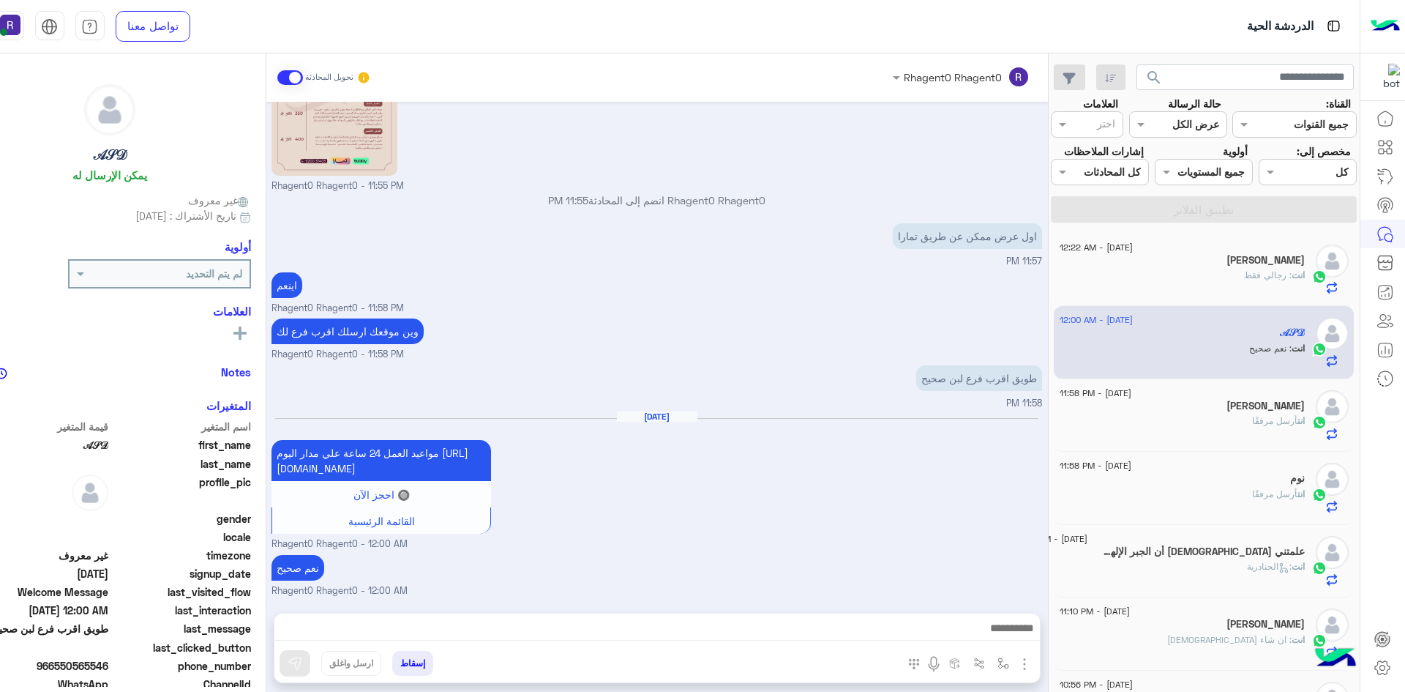
click at [1206, 391] on div "[DATE] - 11:58 PM" at bounding box center [1182, 395] width 245 height 10
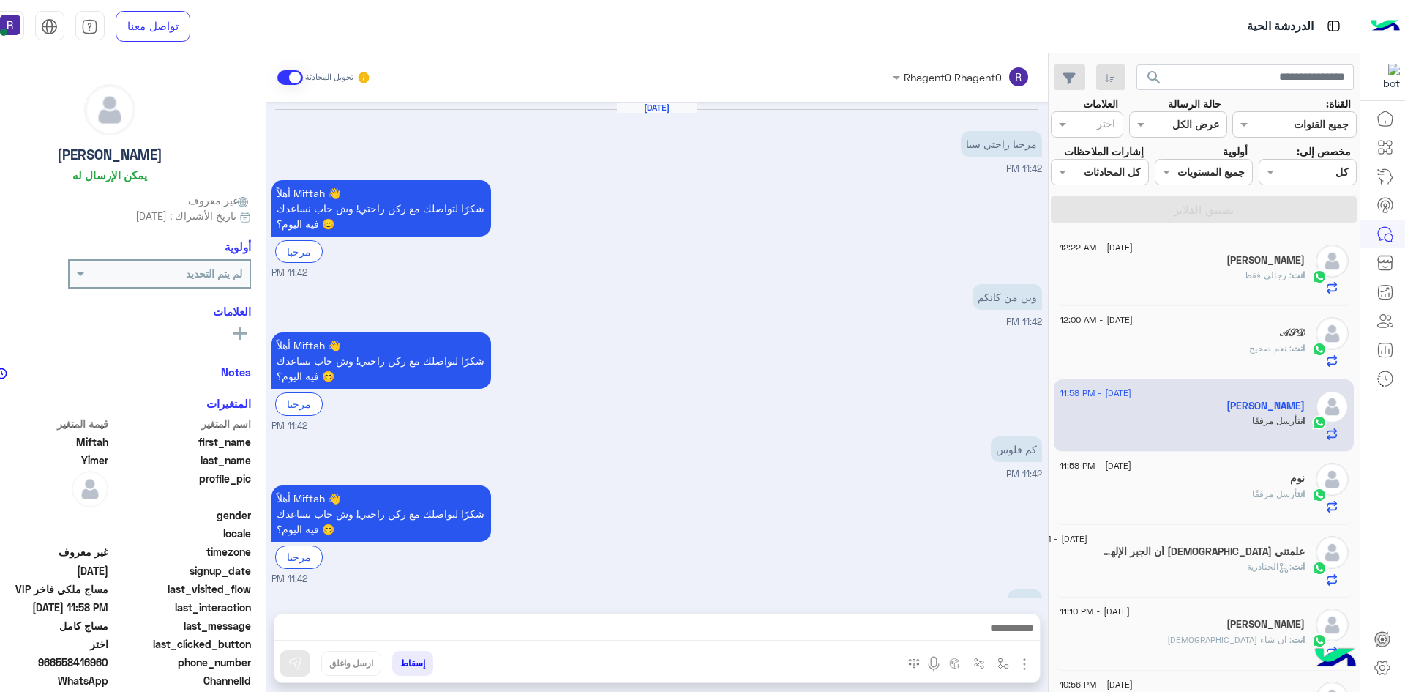
scroll to position [1080, 0]
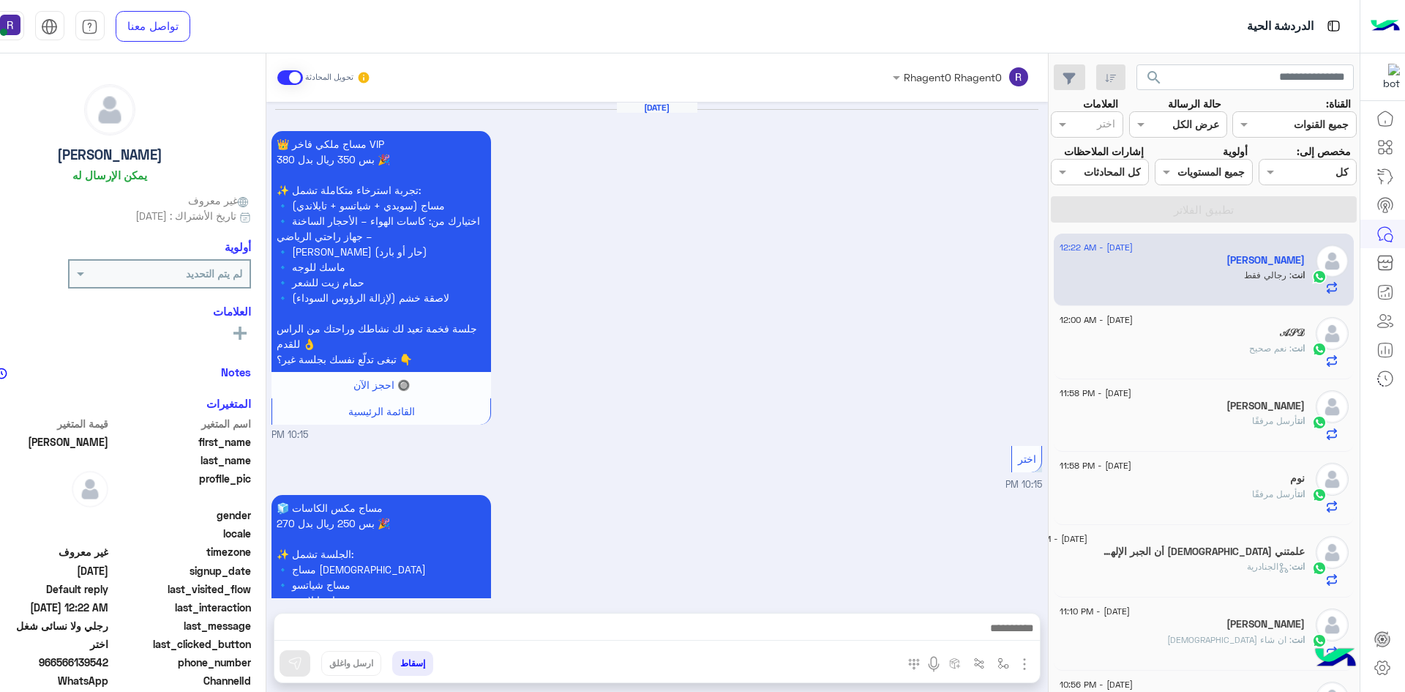
scroll to position [1886, 0]
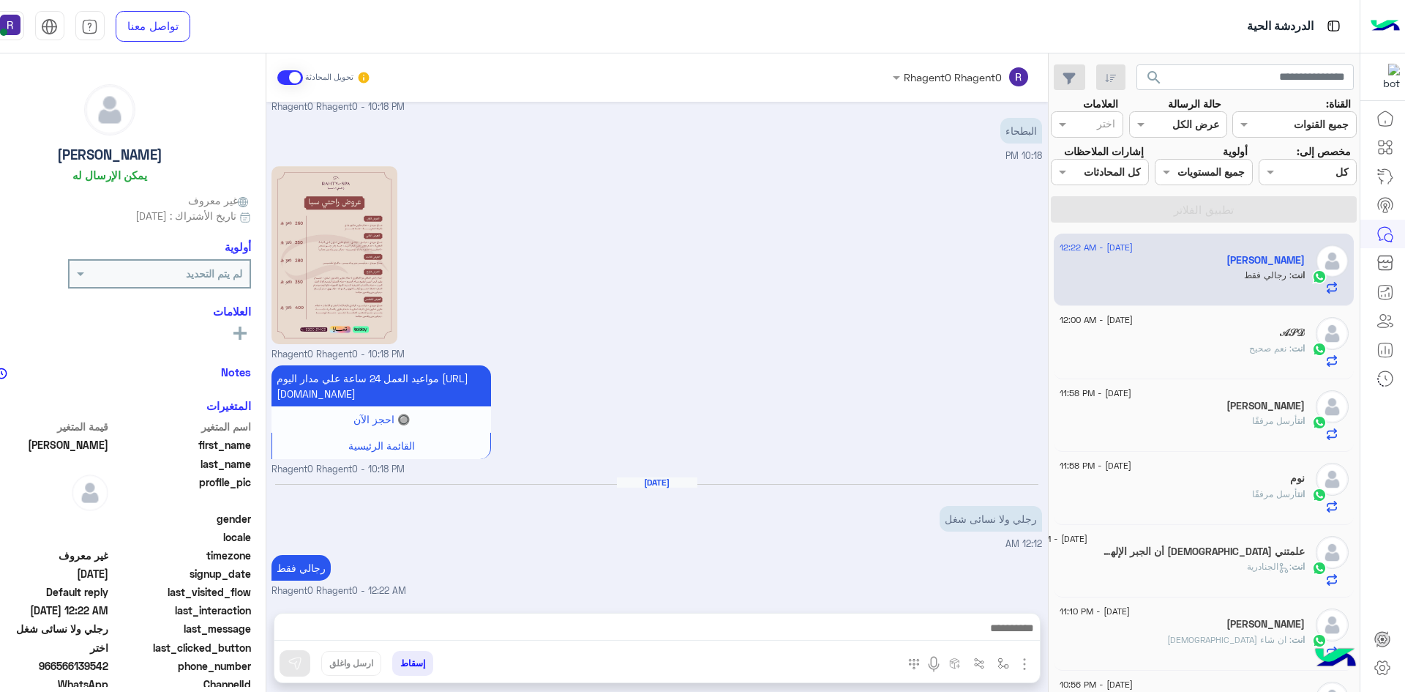
click at [1265, 352] on span ": نعم صحيح" at bounding box center [1270, 348] width 42 height 11
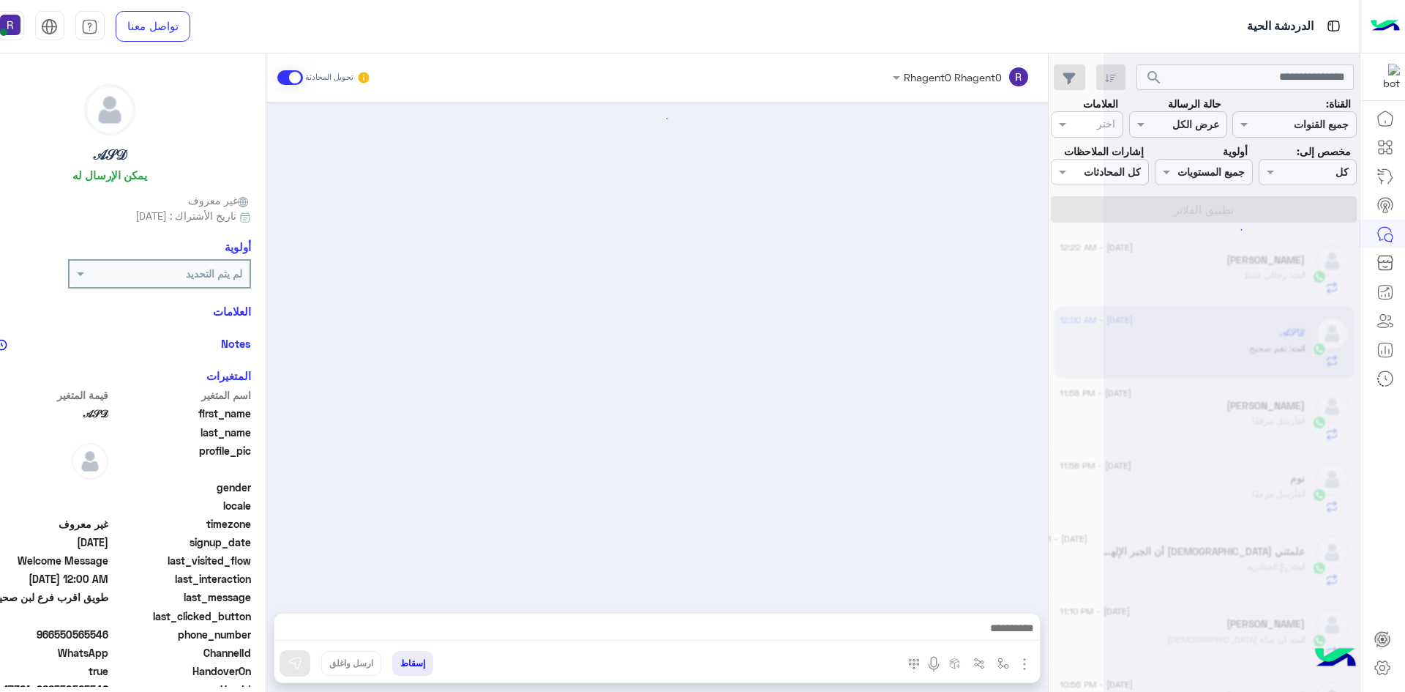
scroll to position [527, 0]
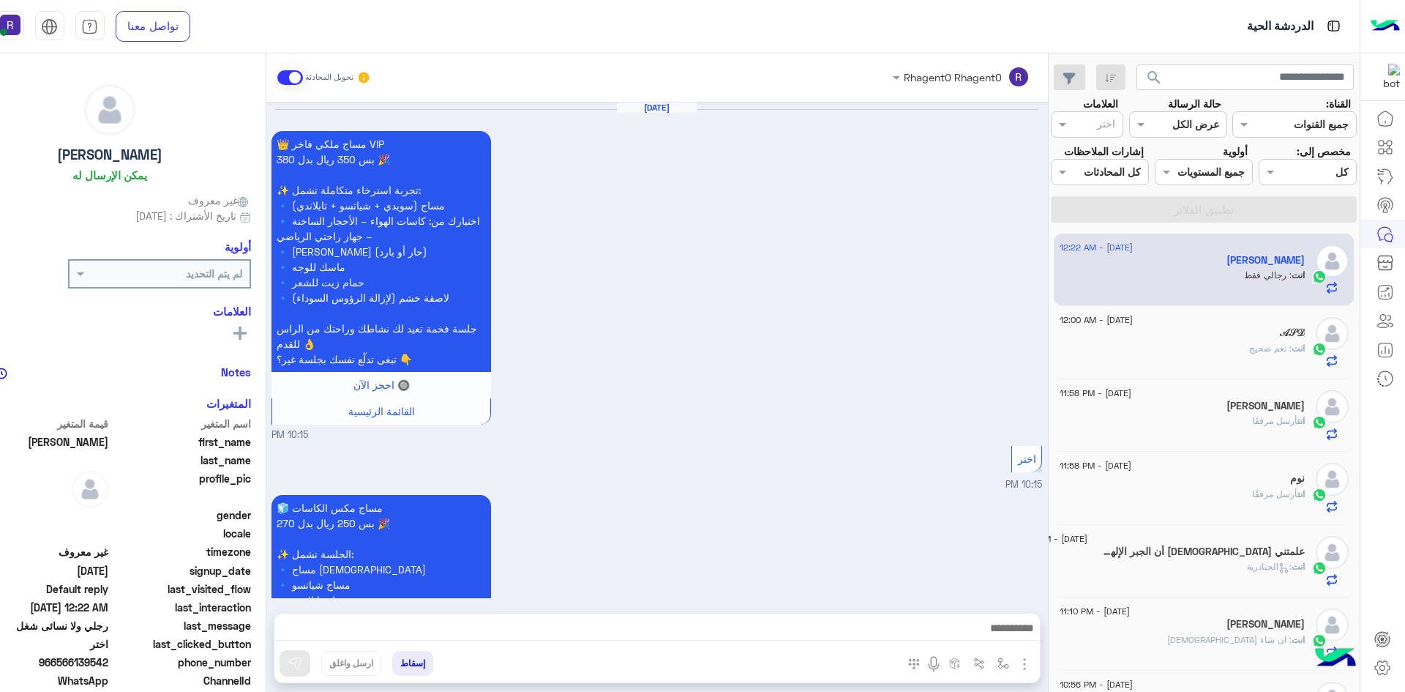
scroll to position [1886, 0]
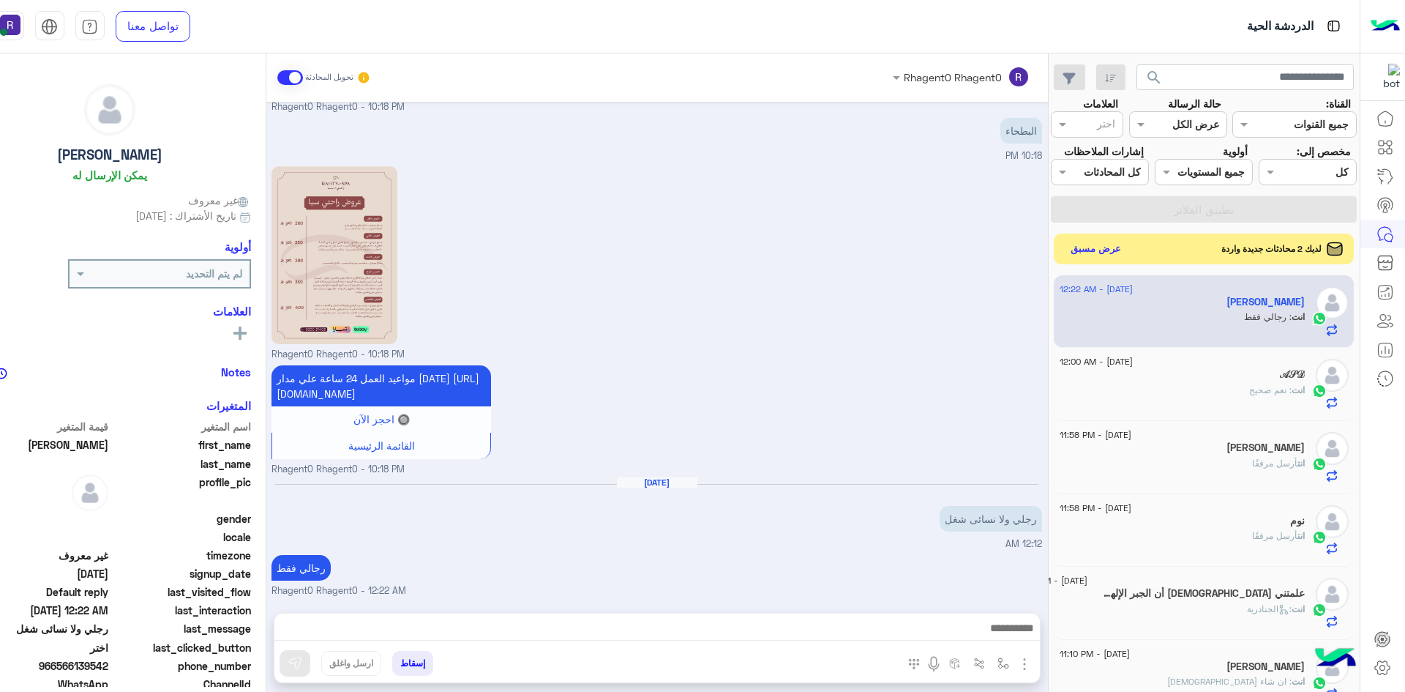
click at [1110, 250] on button "عرض مسبق" at bounding box center [1095, 249] width 61 height 20
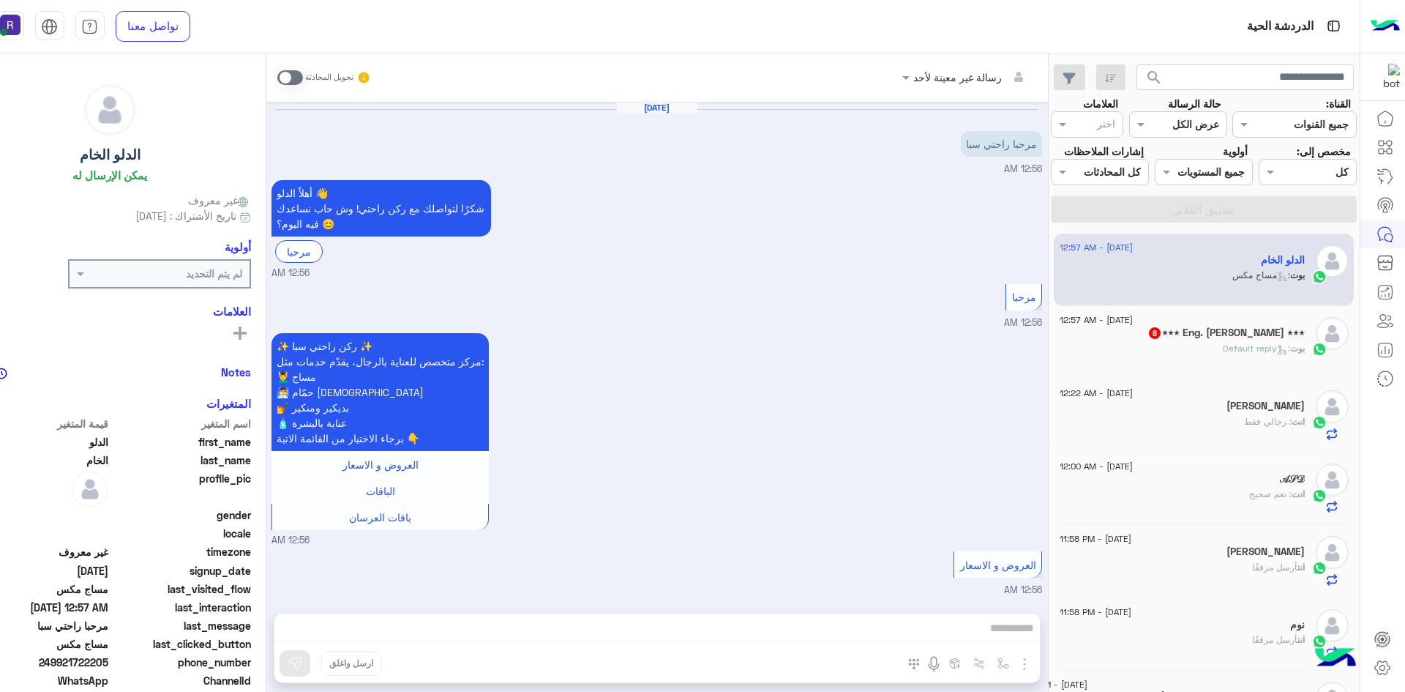
scroll to position [425, 0]
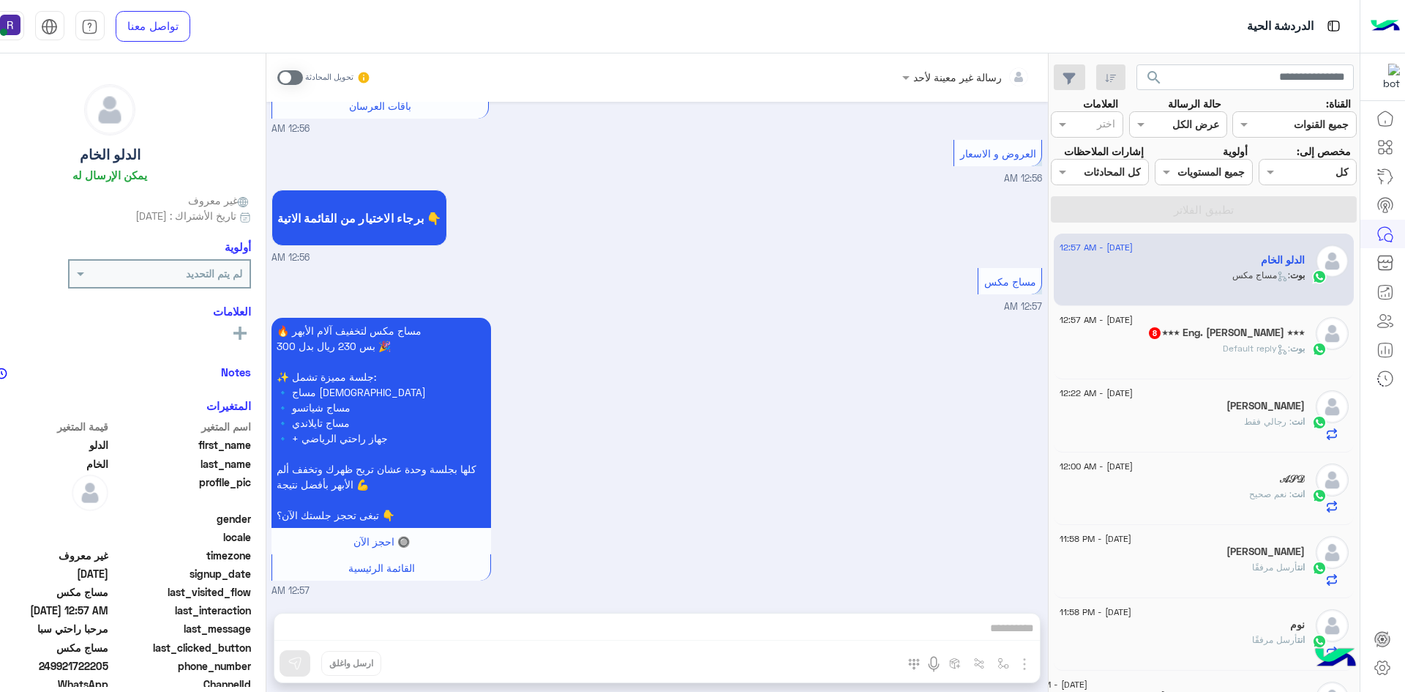
click at [1252, 356] on div "[PERSON_NAME] : Default reply" at bounding box center [1182, 355] width 245 height 26
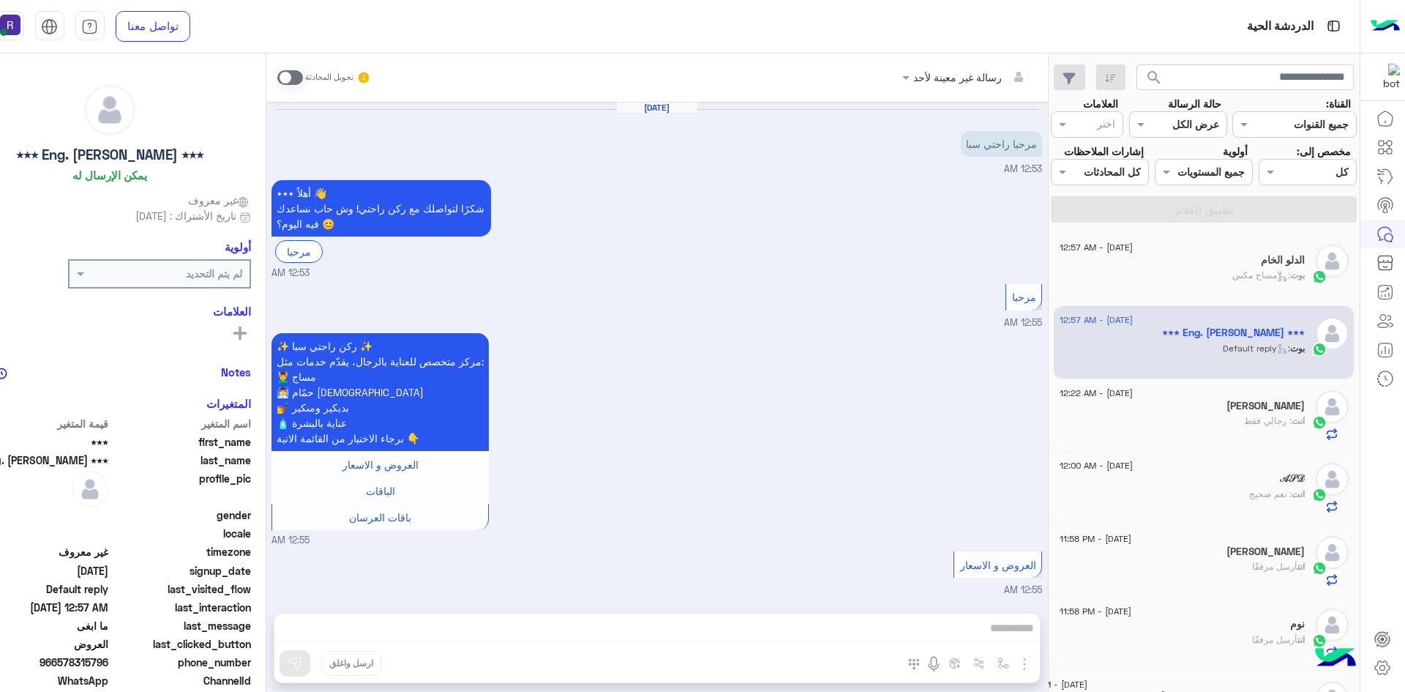
scroll to position [1213, 0]
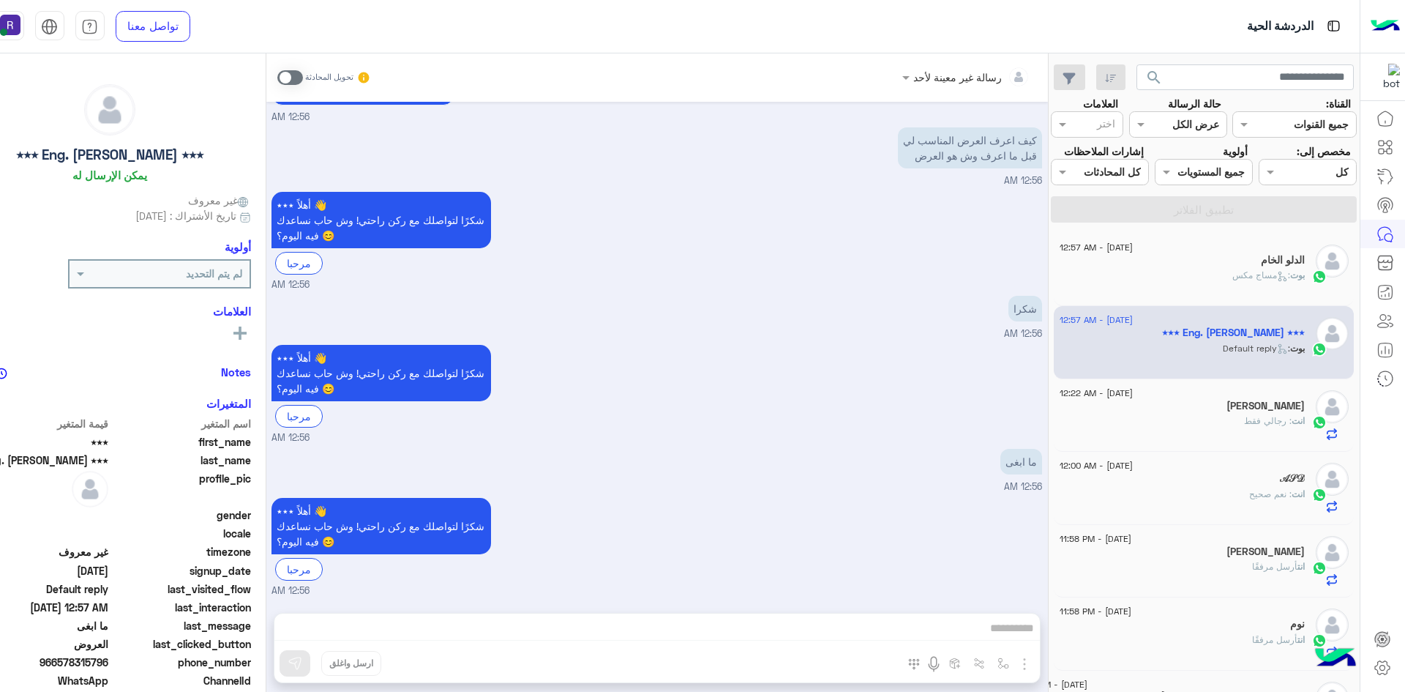
click at [1250, 282] on p "بوت : مساج مكس" at bounding box center [1269, 275] width 72 height 13
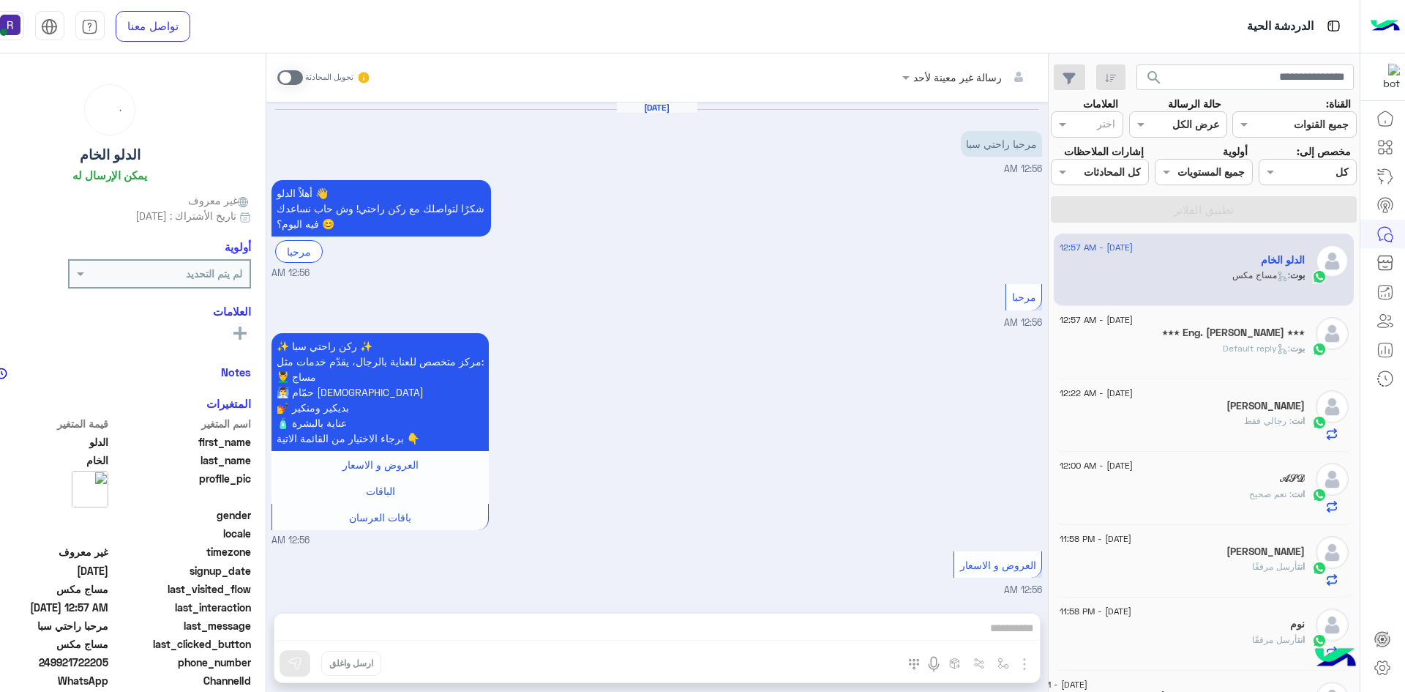
scroll to position [425, 0]
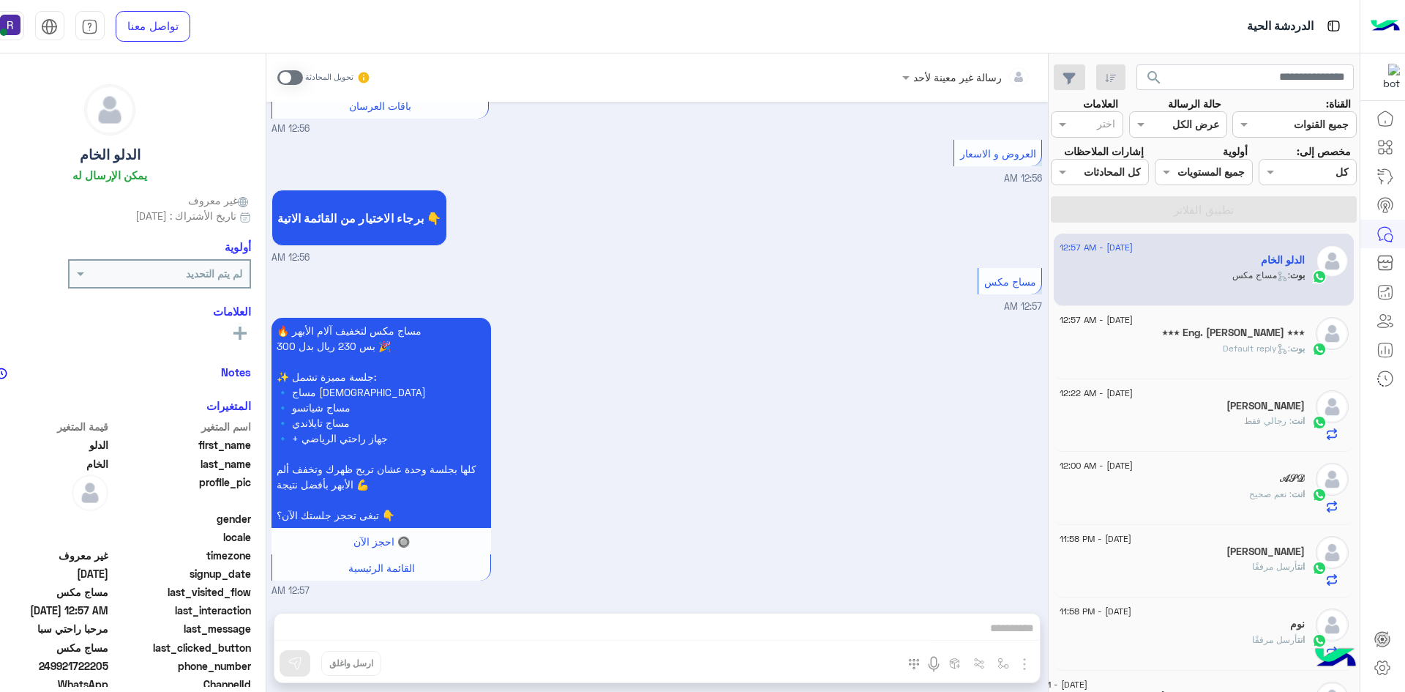
click at [298, 81] on span at bounding box center [290, 77] width 26 height 15
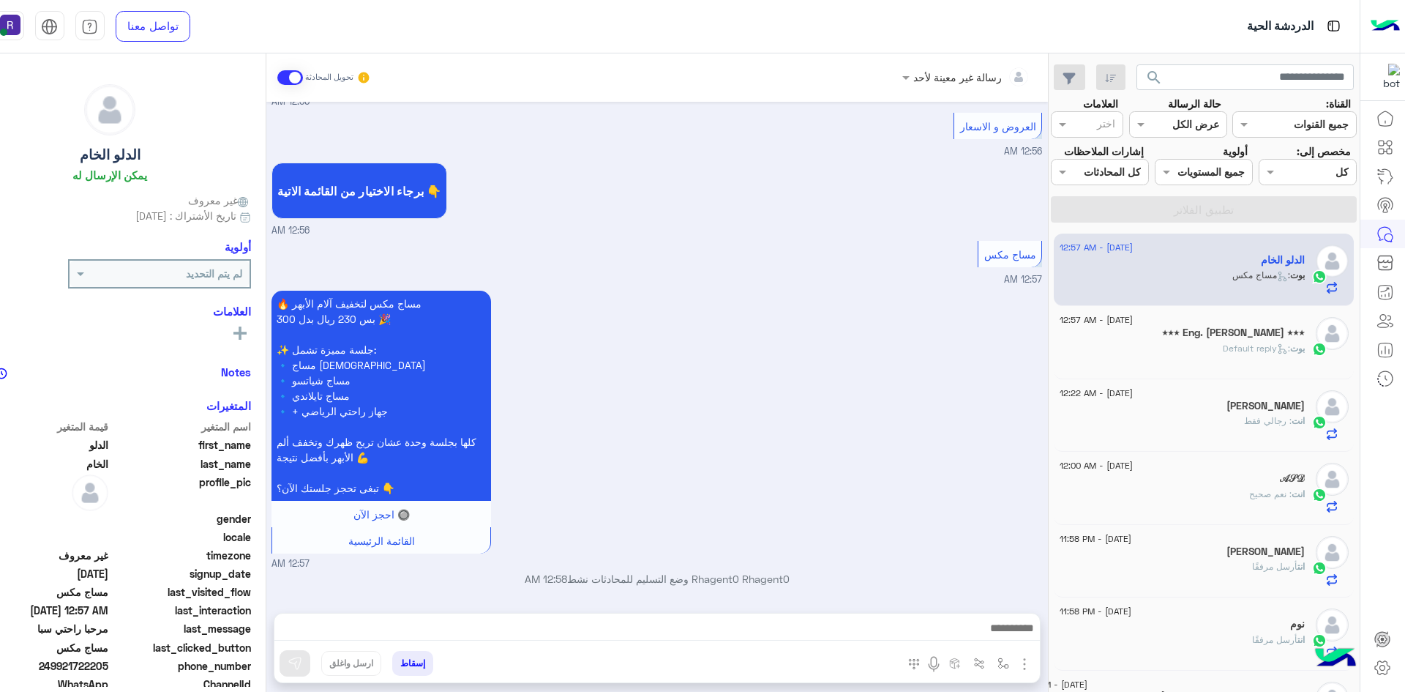
click at [1025, 665] on img "button" at bounding box center [1025, 664] width 18 height 18
click at [998, 637] on span "الصور" at bounding box center [996, 632] width 27 height 17
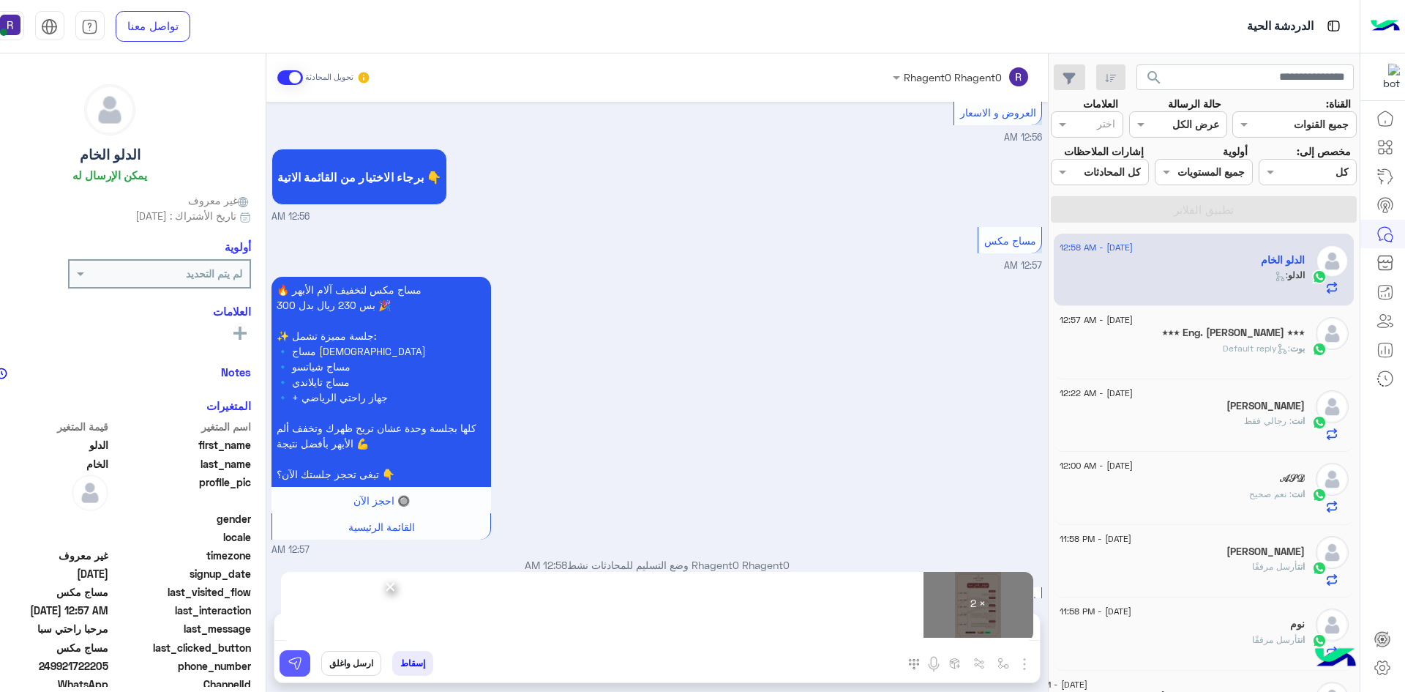
scroll to position [501, 0]
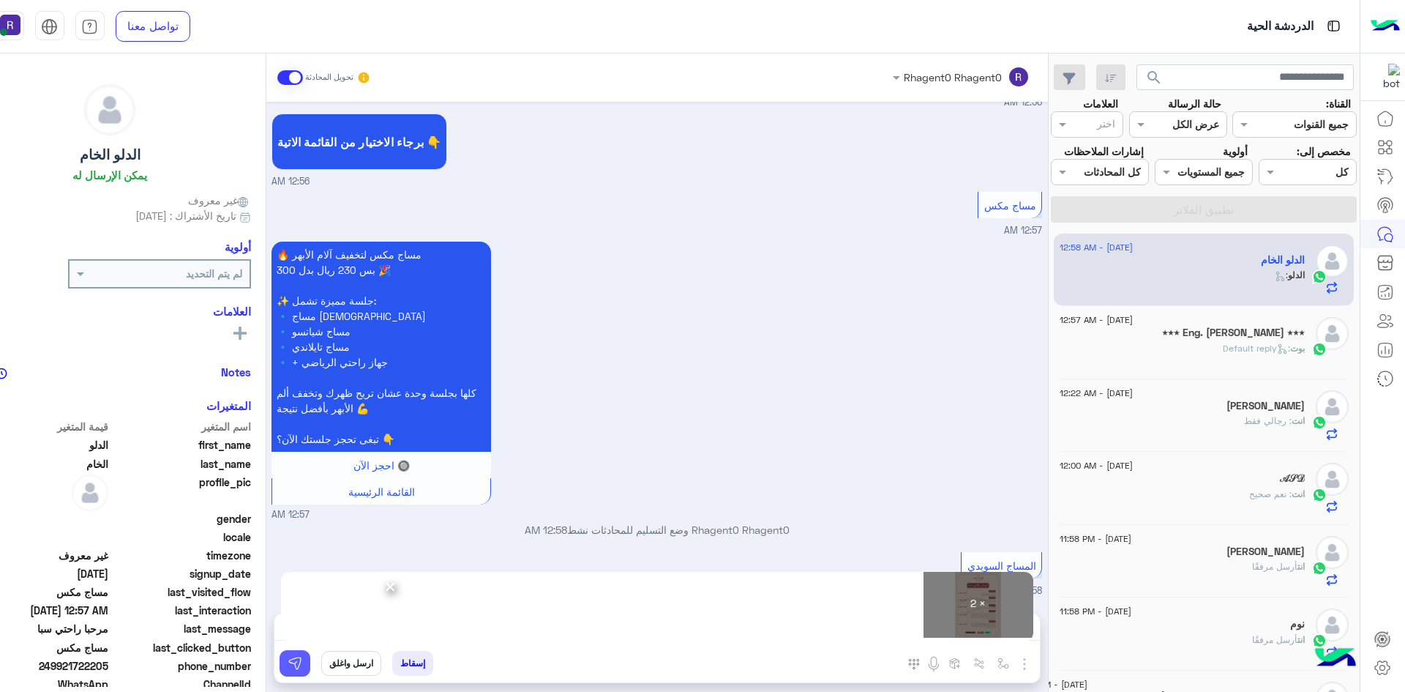
click at [304, 666] on button at bounding box center [295, 663] width 31 height 26
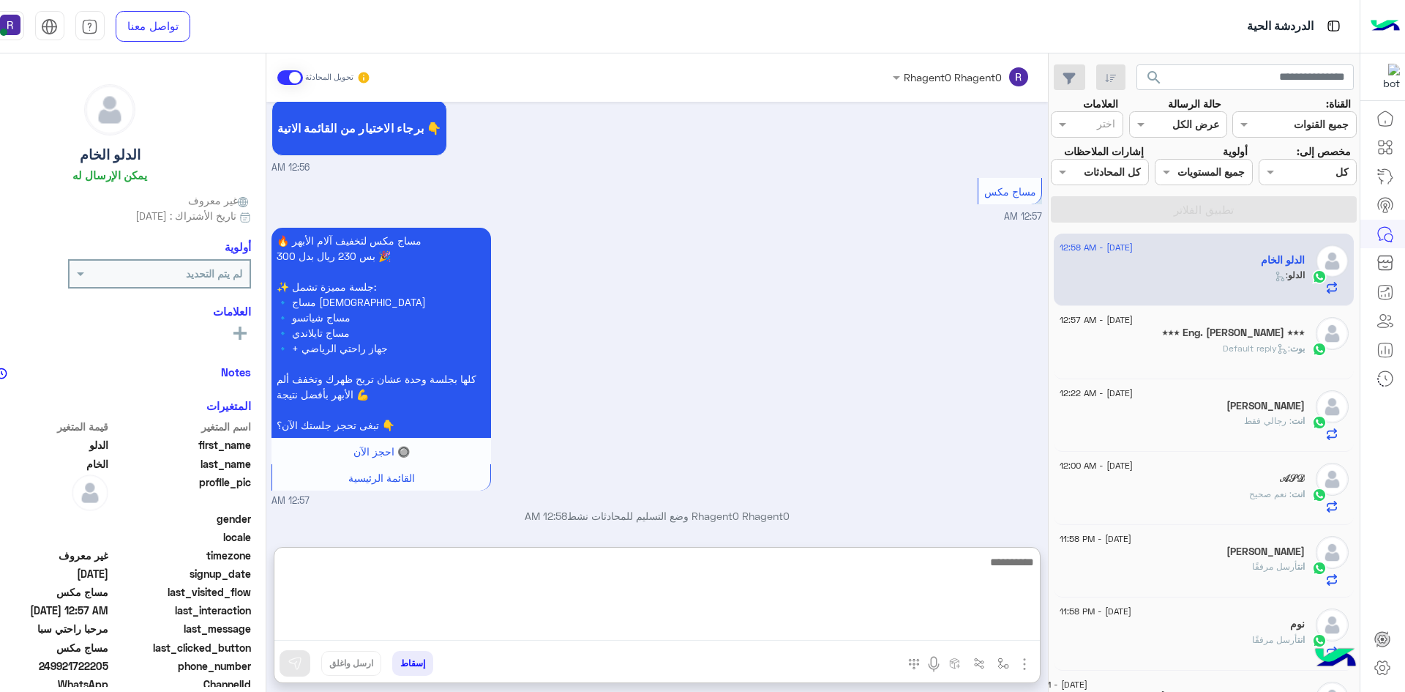
paste textarea "**********"
type textarea "**********"
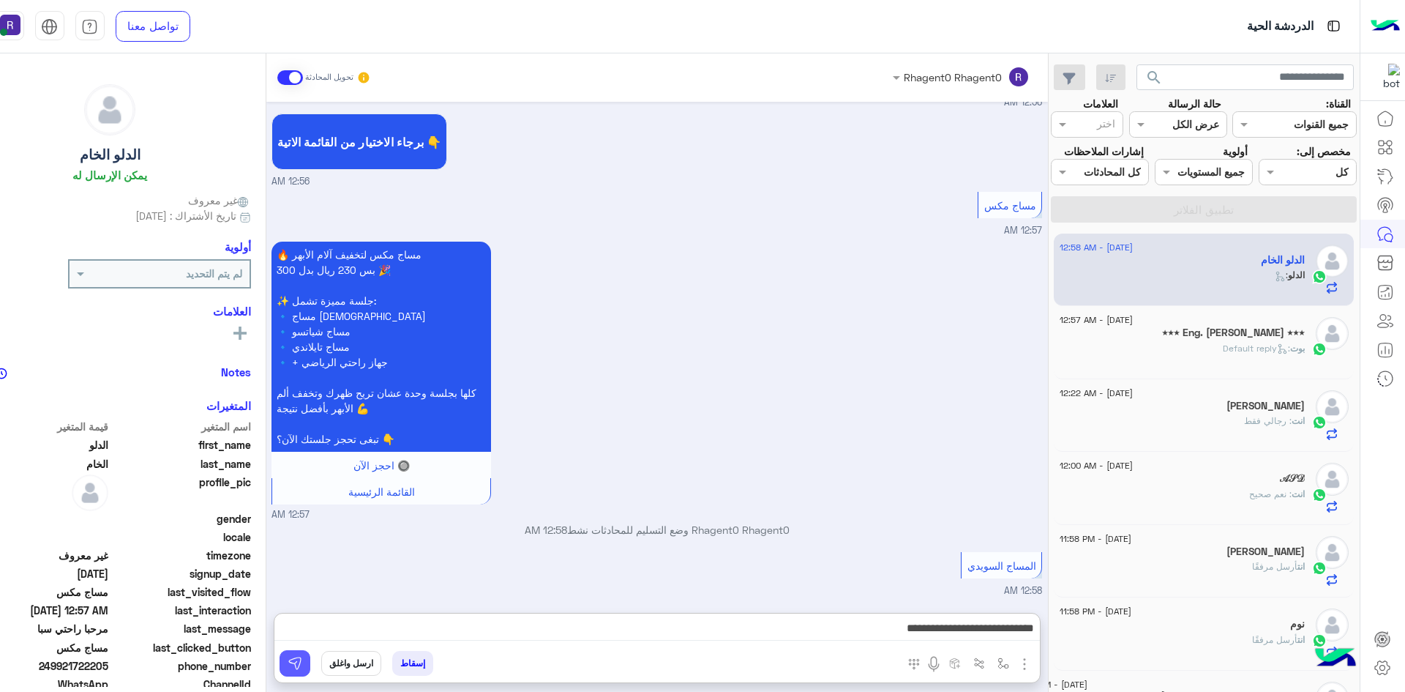
click at [306, 660] on button at bounding box center [295, 663] width 31 height 26
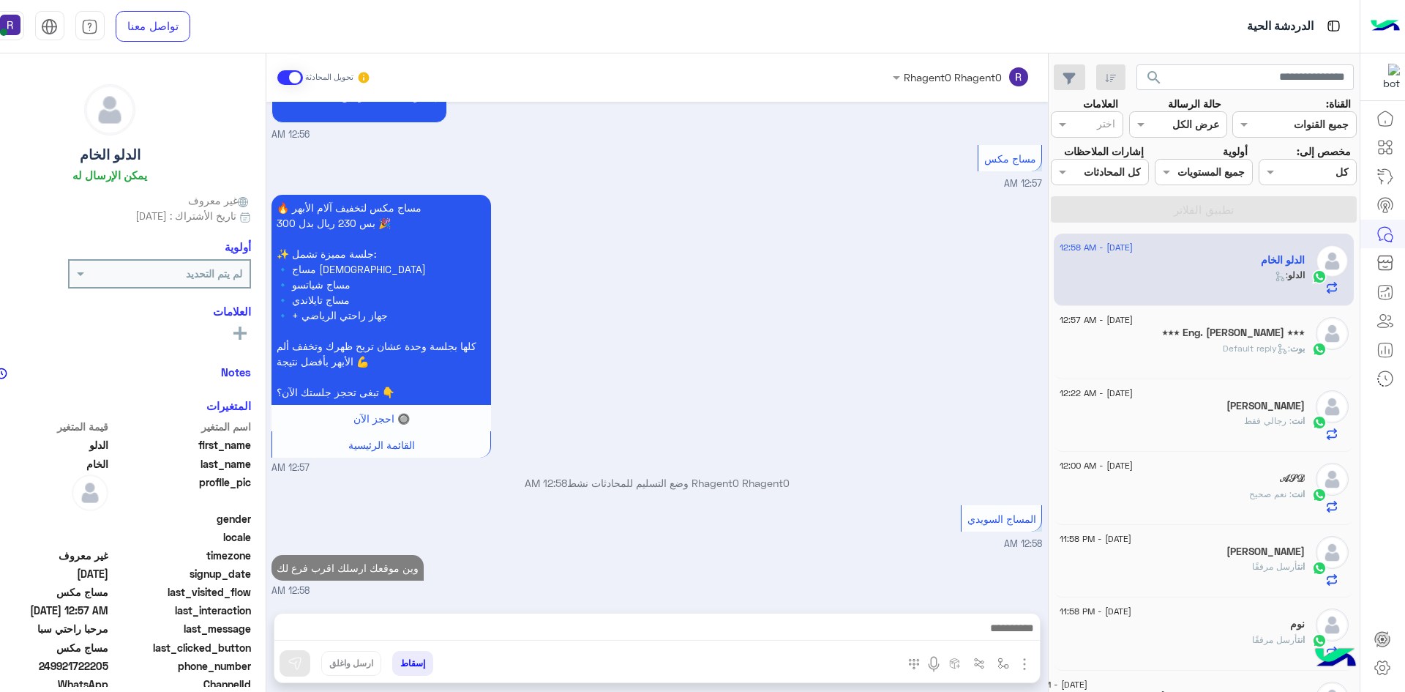
click at [1205, 335] on h5 "٭٭٭ Eng. [PERSON_NAME] ٭٭٭" at bounding box center [1233, 332] width 143 height 12
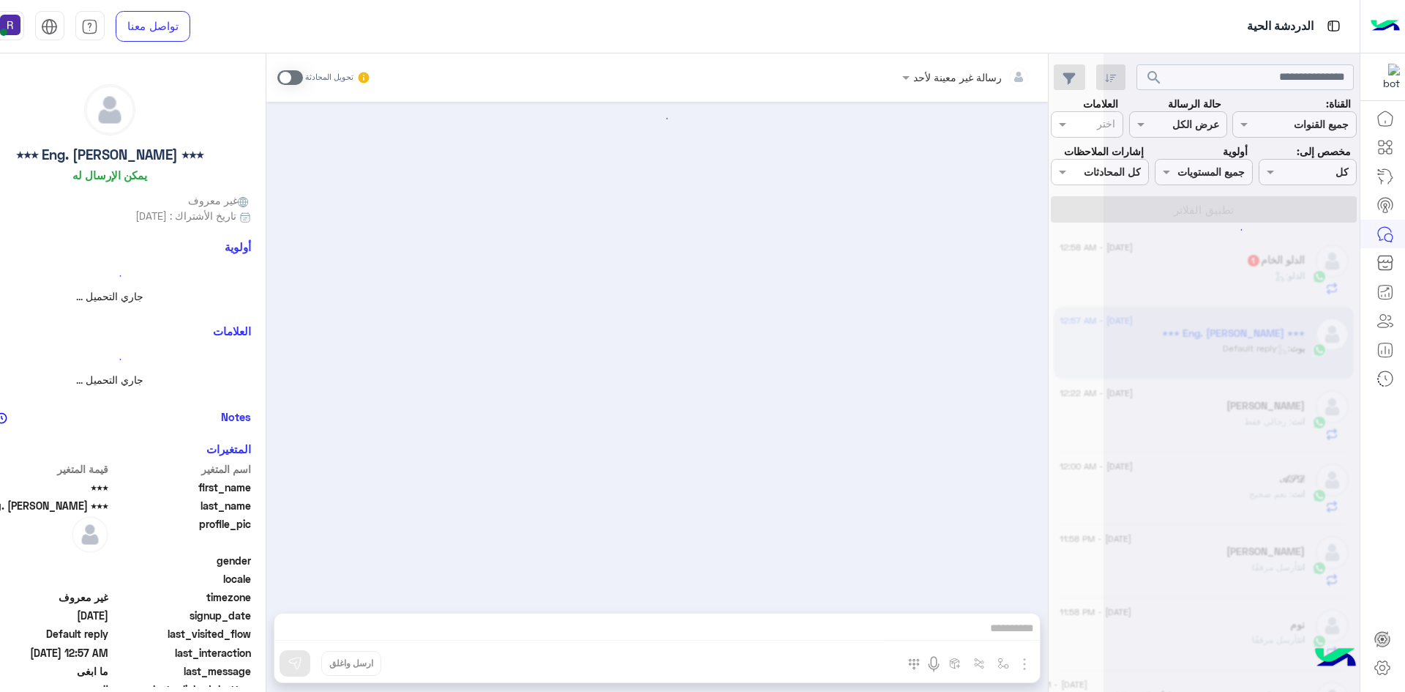
scroll to position [1213, 0]
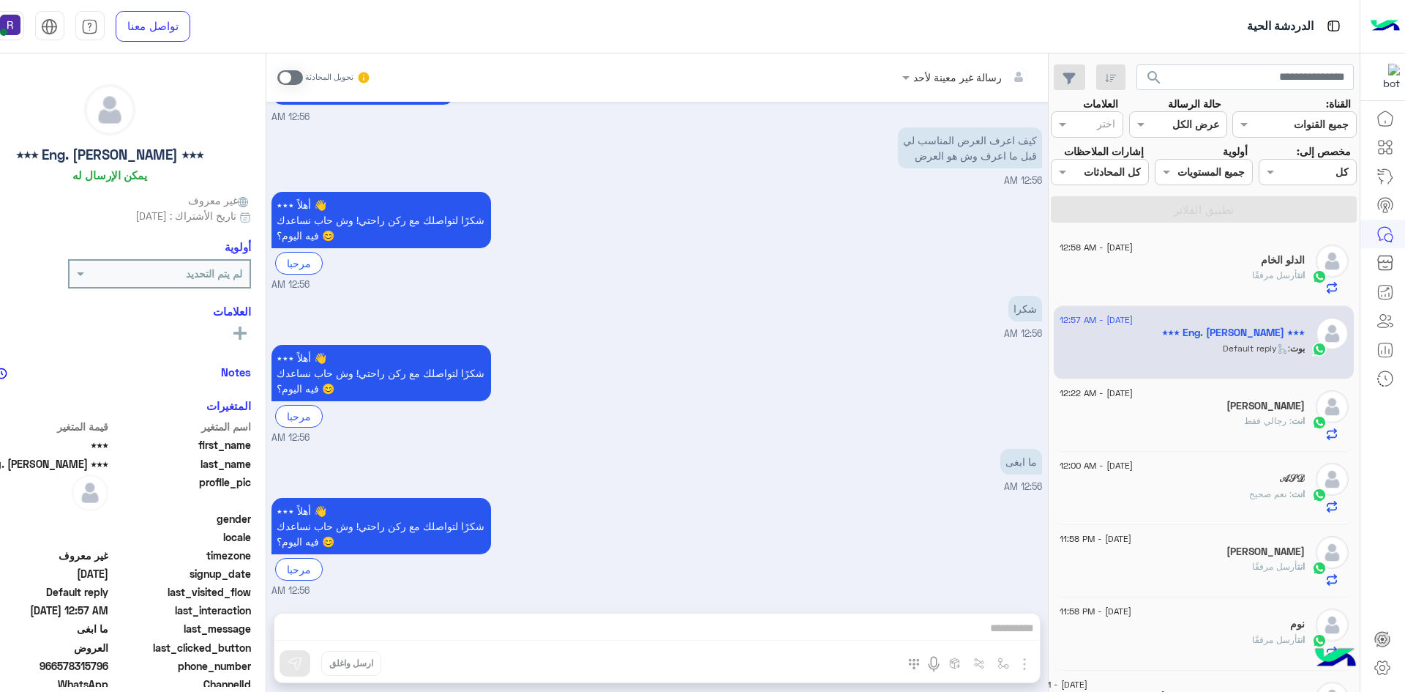
click at [1194, 275] on div "انت أرسل مرفقًا" at bounding box center [1182, 282] width 245 height 26
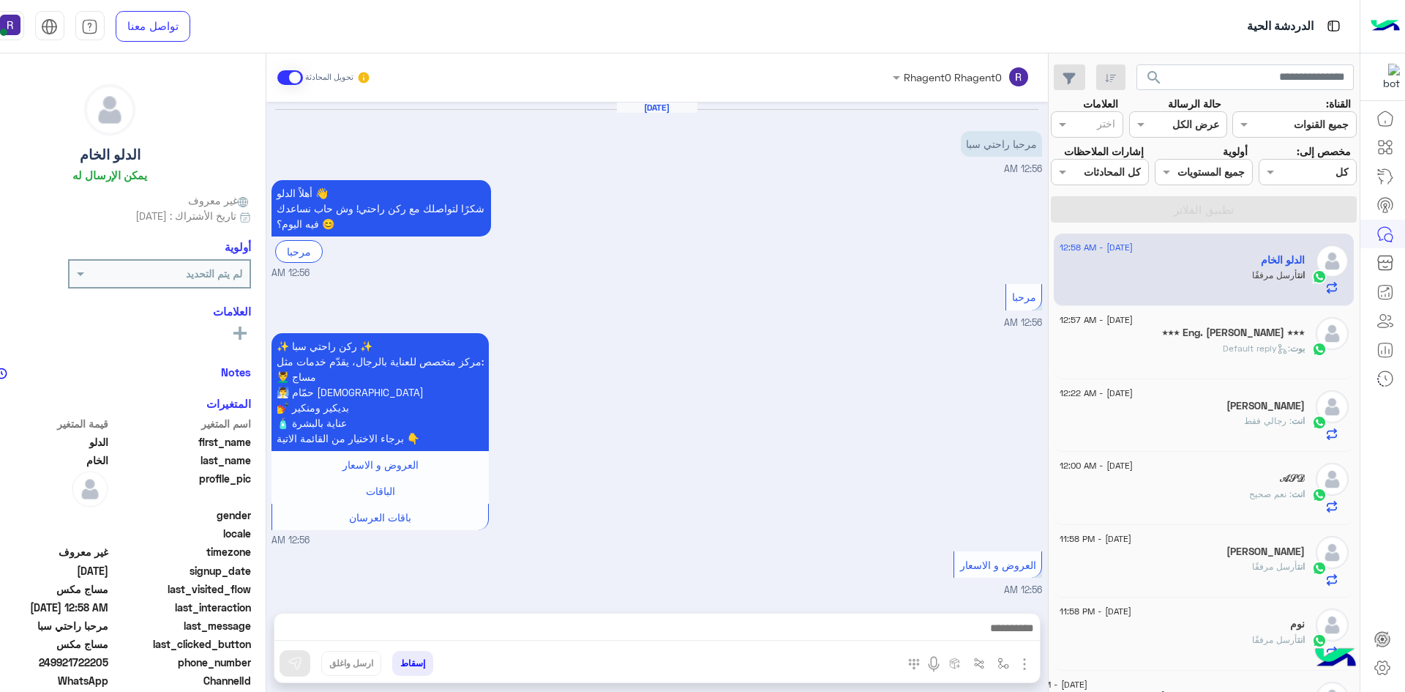
scroll to position [973, 0]
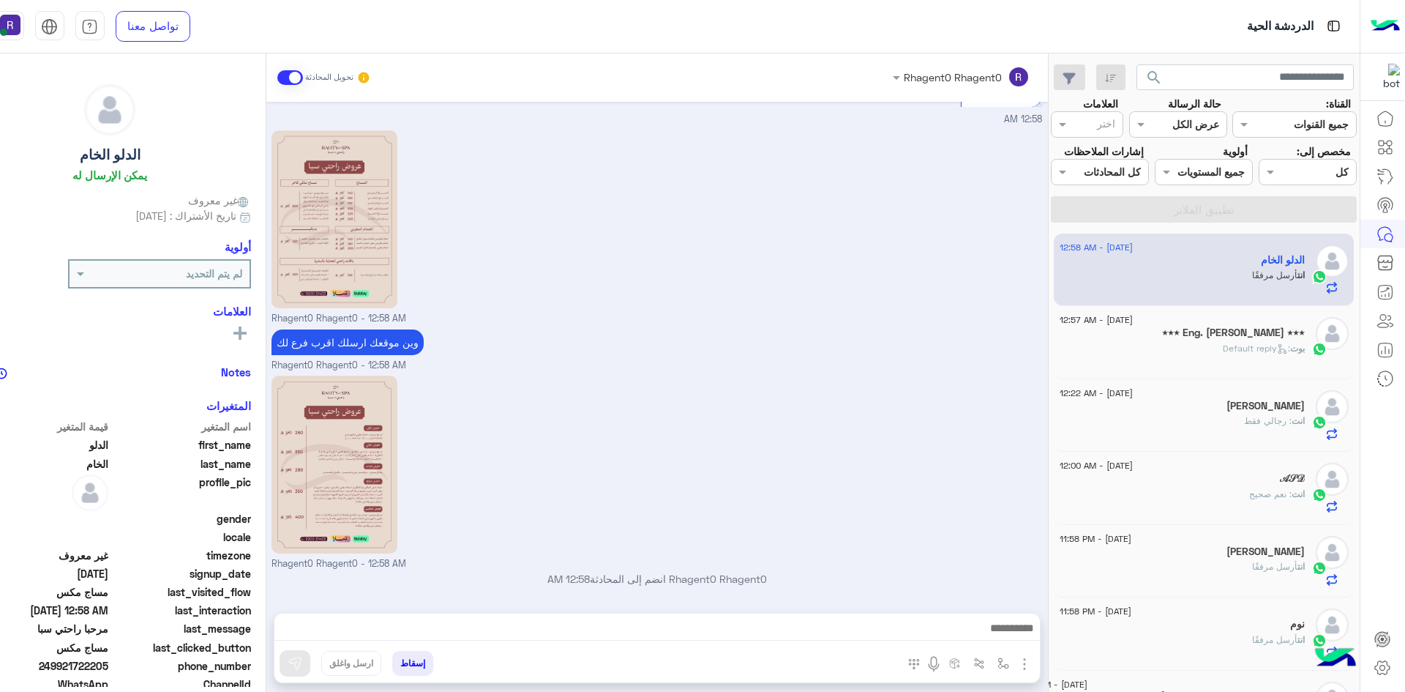
click at [1247, 354] on p "[PERSON_NAME] : Default reply" at bounding box center [1264, 348] width 82 height 13
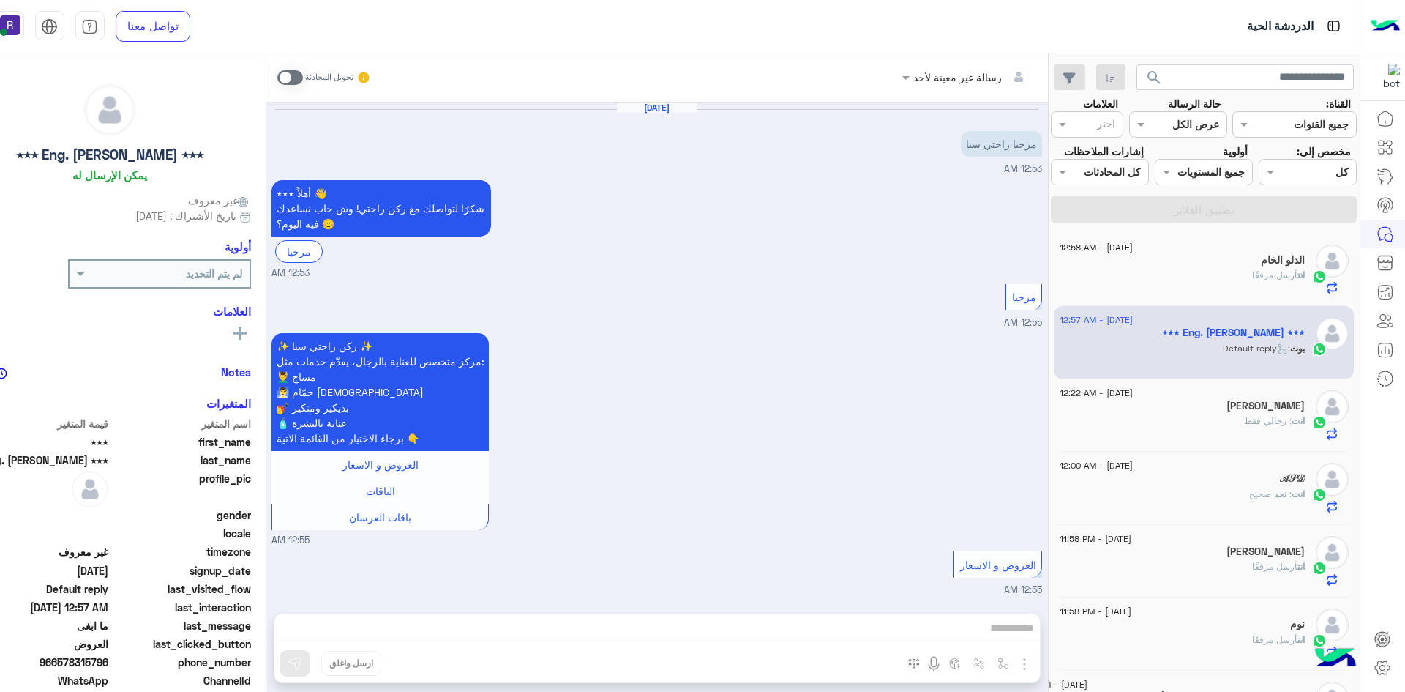
scroll to position [1213, 0]
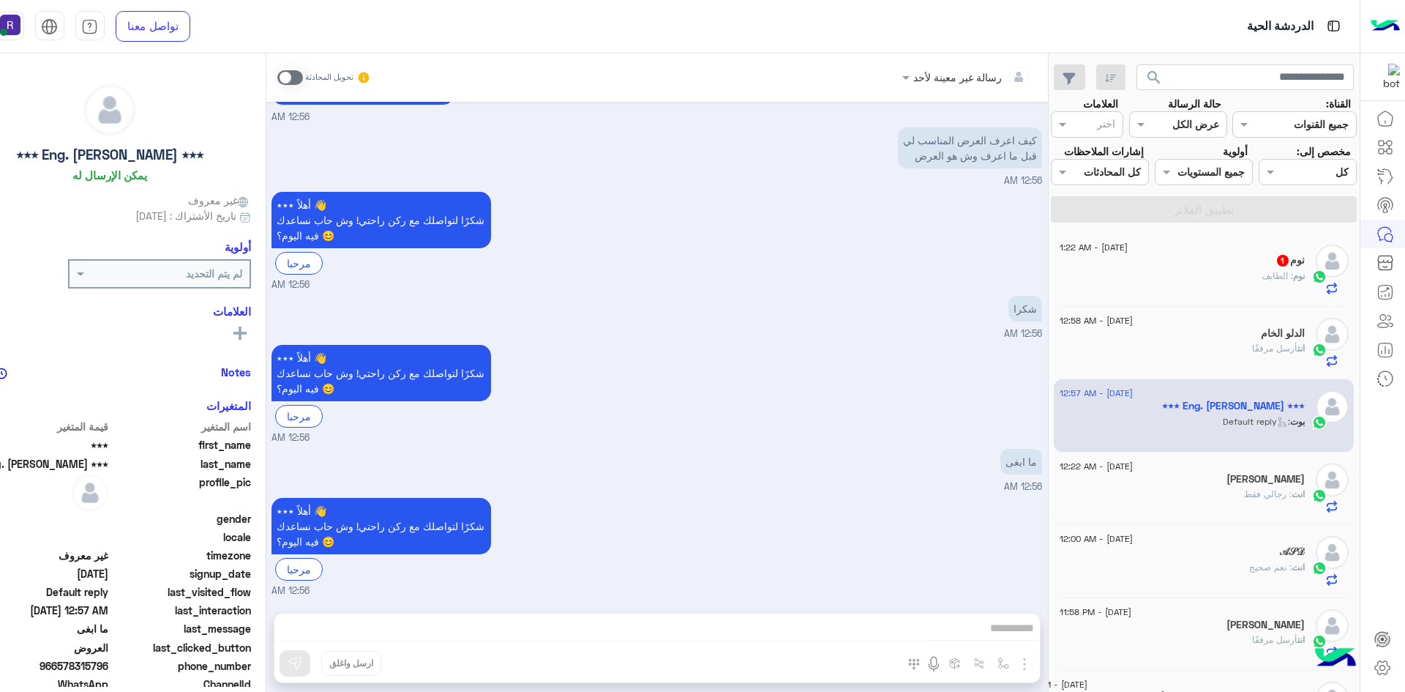
click at [1254, 285] on div "نوم : الطايف" at bounding box center [1182, 282] width 245 height 26
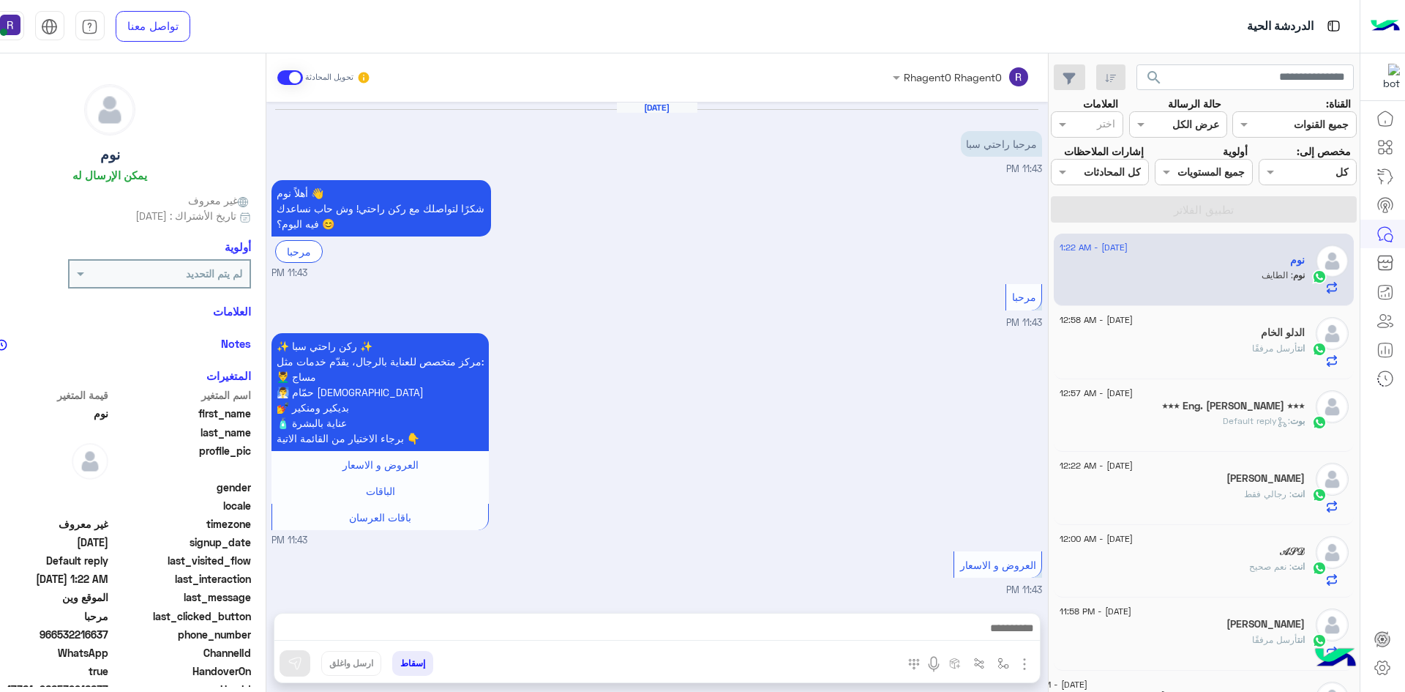
scroll to position [1627, 0]
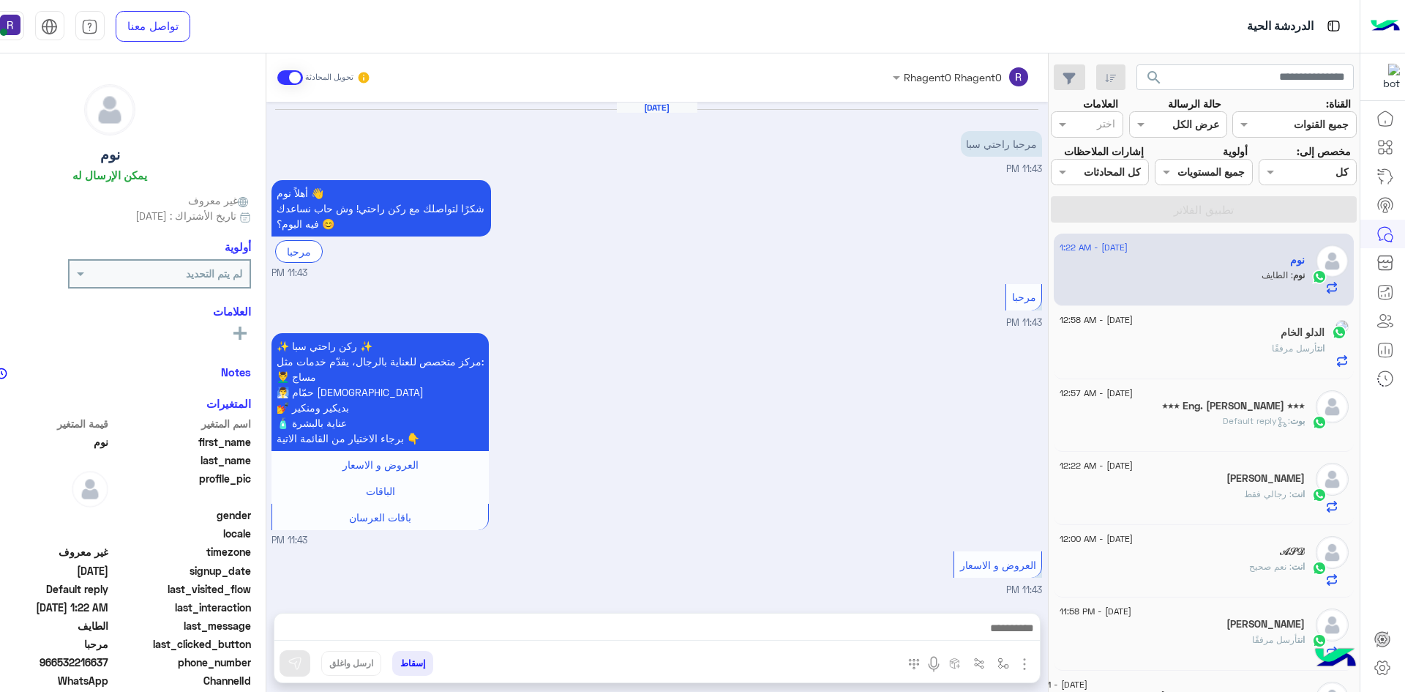
scroll to position [1627, 0]
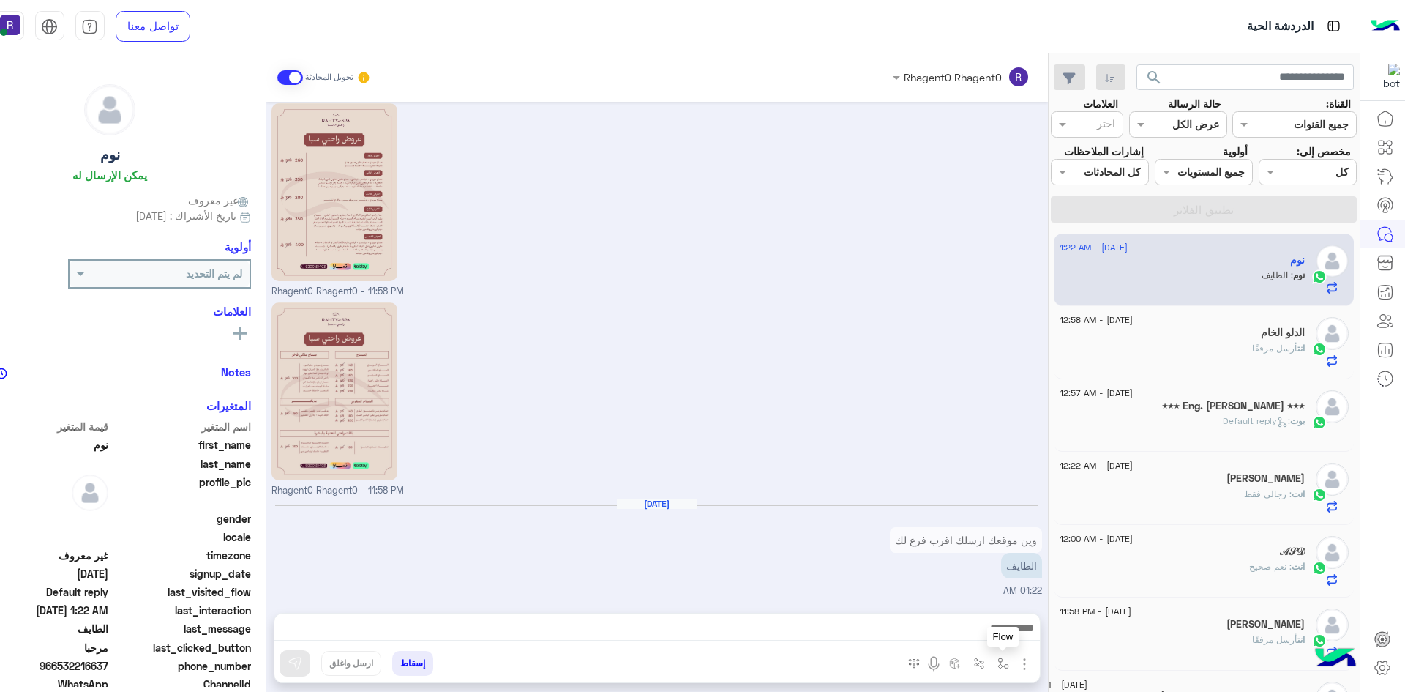
click at [999, 661] on img "button" at bounding box center [1004, 663] width 12 height 12
click at [812, 618] on div at bounding box center [657, 631] width 766 height 37
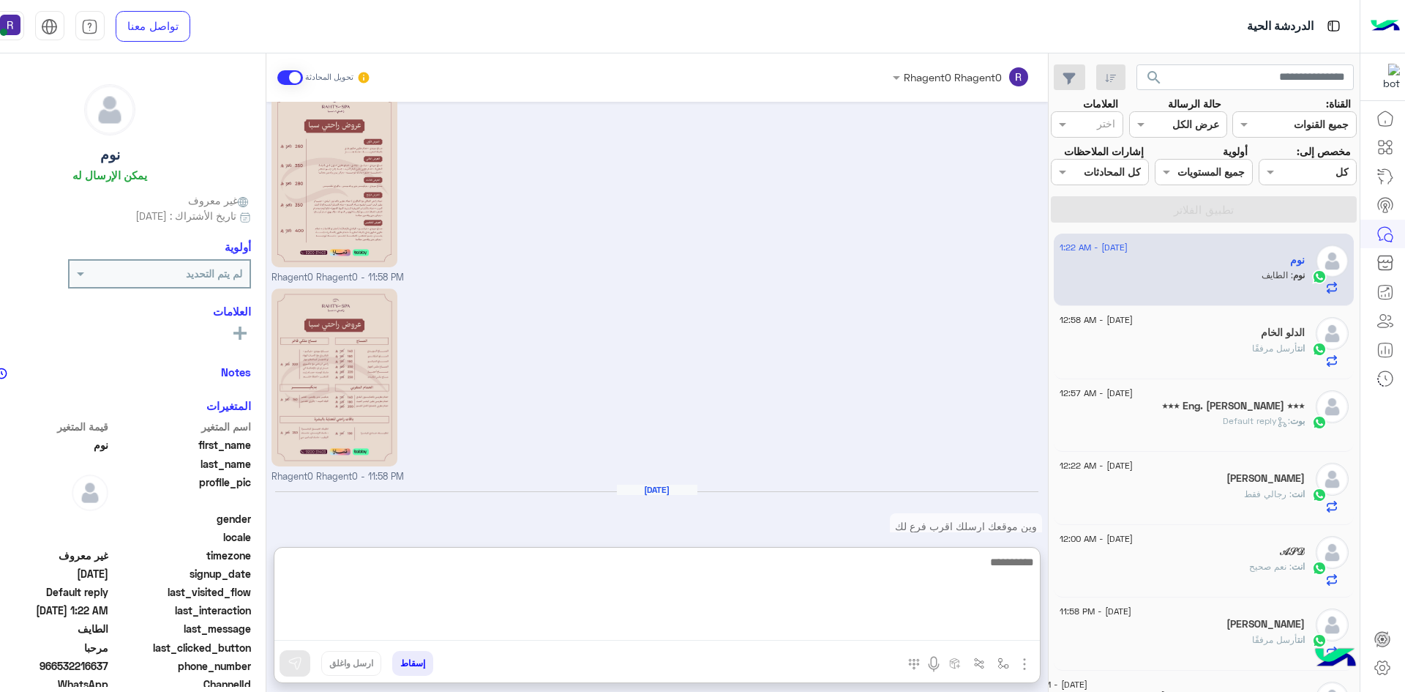
click at [808, 623] on textarea at bounding box center [657, 597] width 766 height 88
type textarea "**"
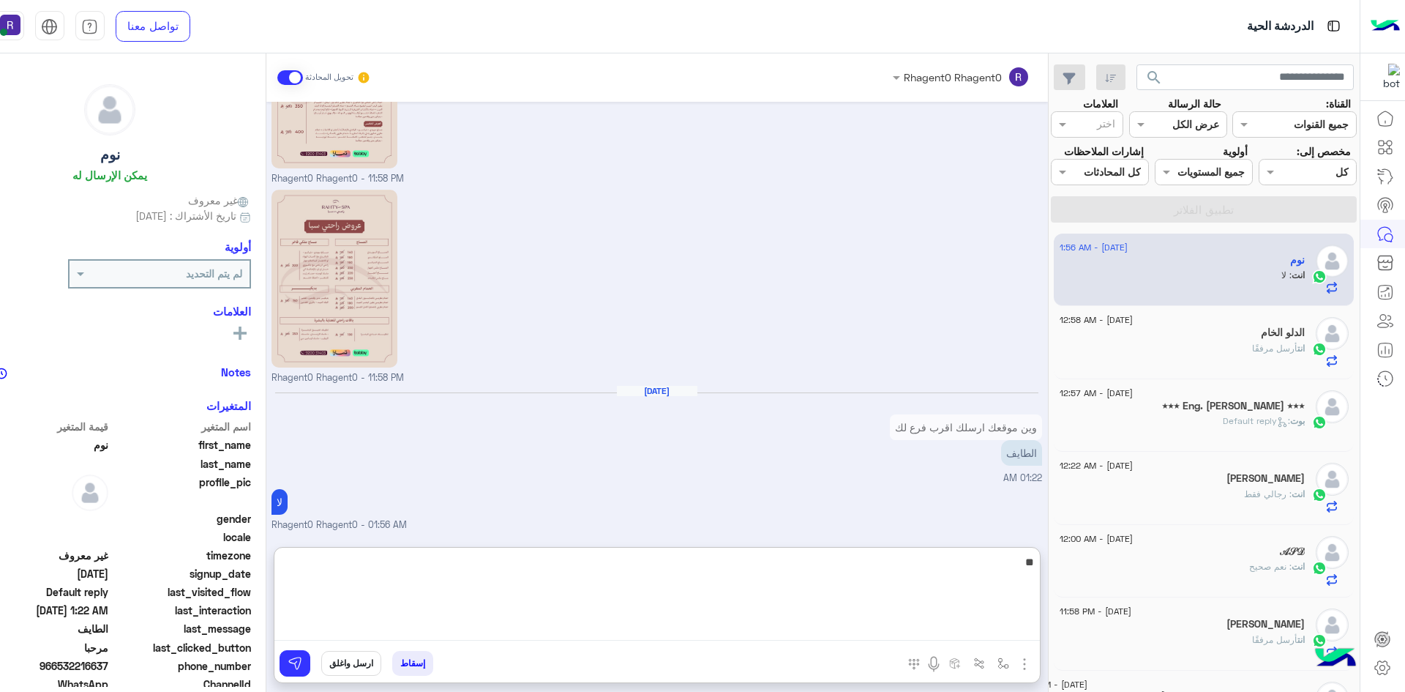
type textarea "*"
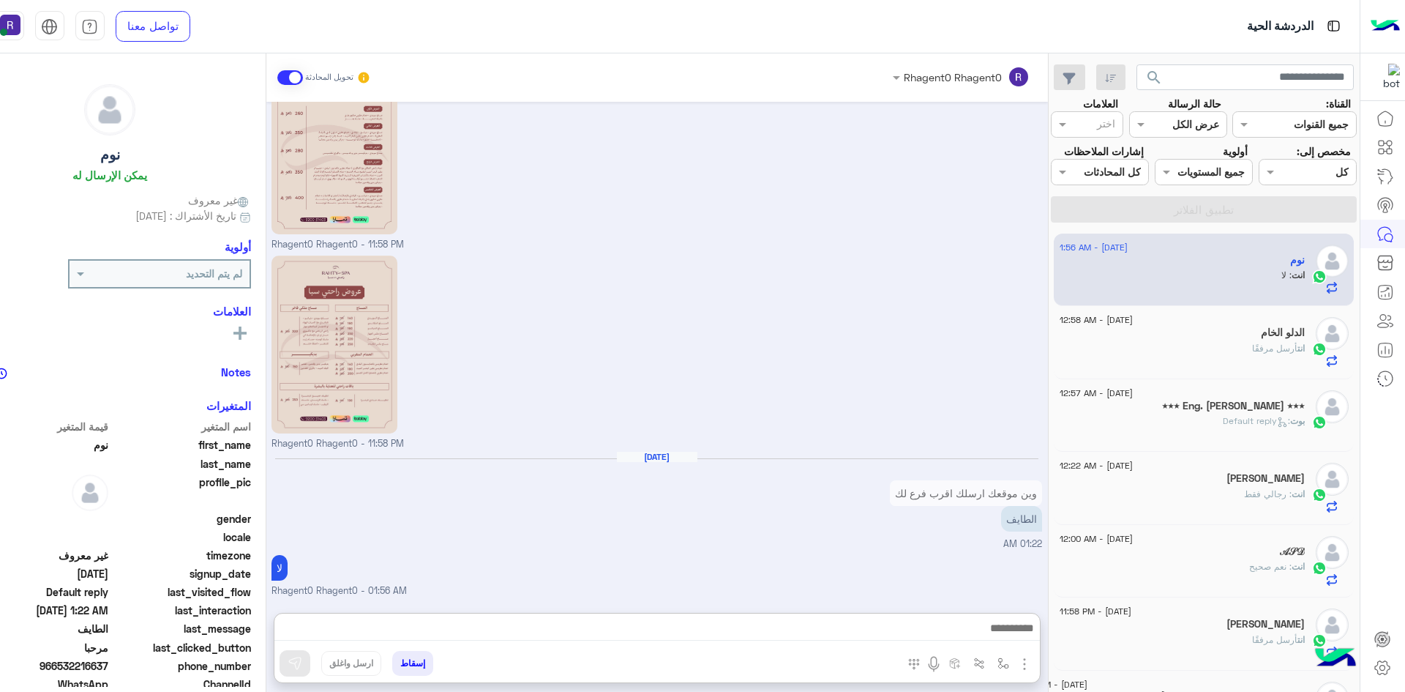
click at [1263, 432] on div "[PERSON_NAME] : Default reply" at bounding box center [1182, 427] width 245 height 26
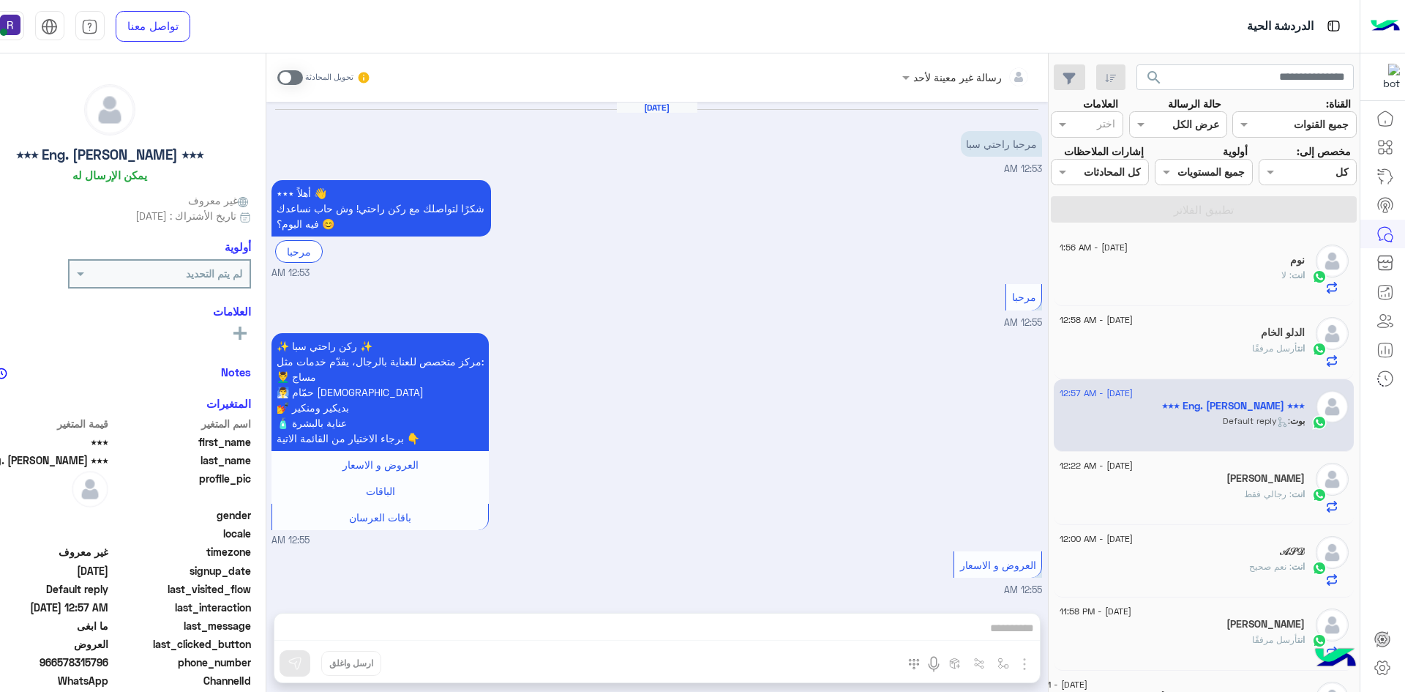
scroll to position [1213, 0]
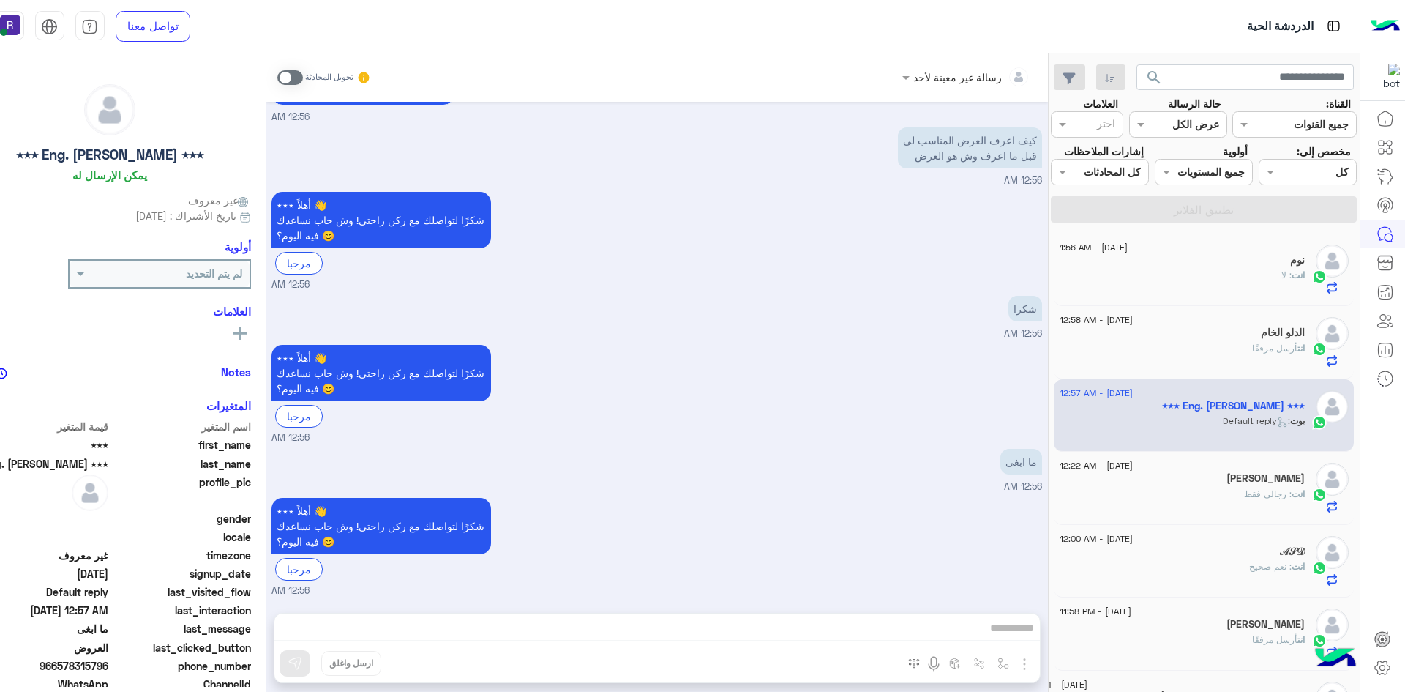
click at [1268, 278] on div "انت : لا" at bounding box center [1182, 282] width 245 height 26
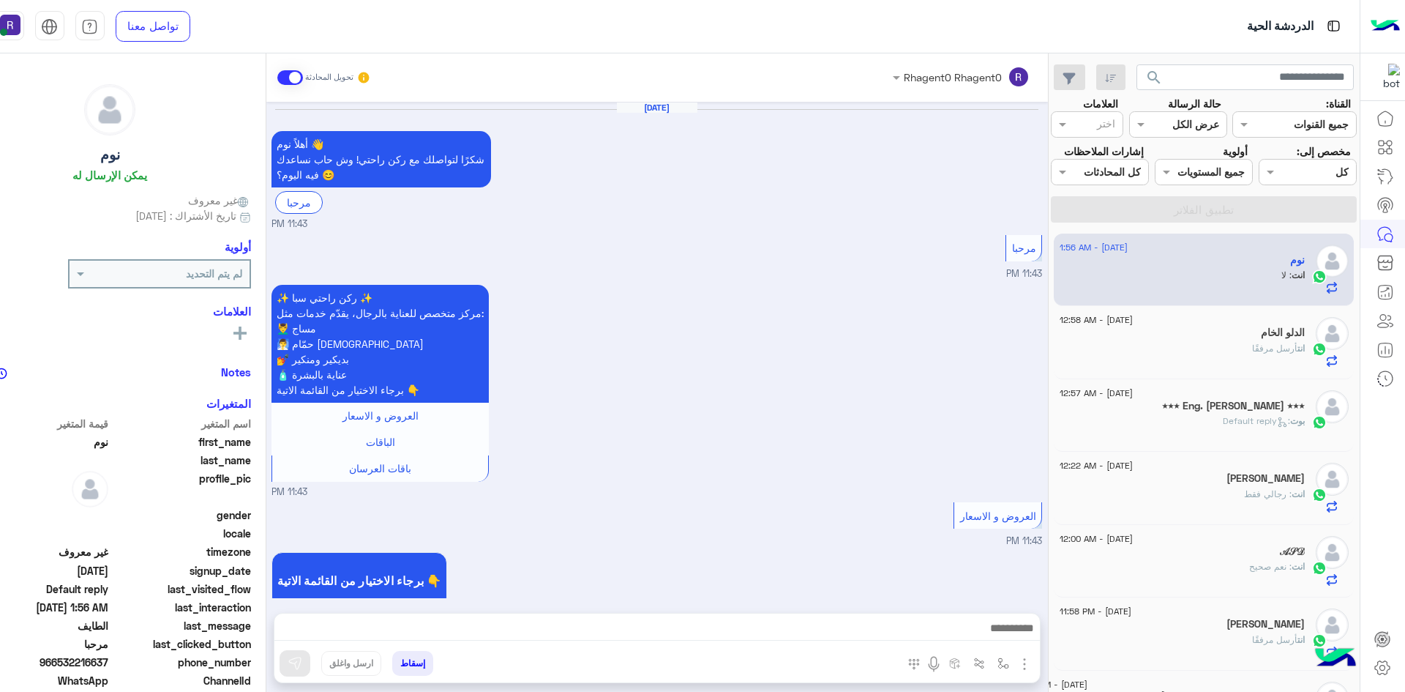
scroll to position [1625, 0]
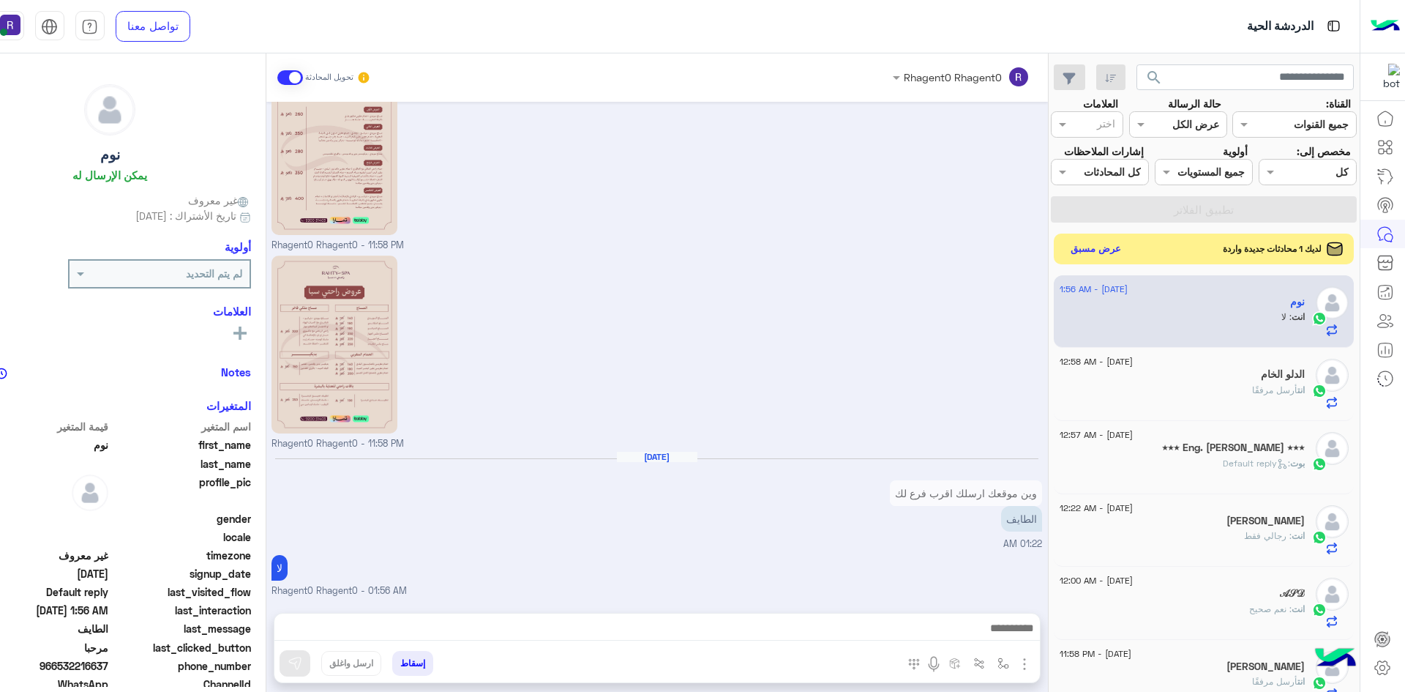
click at [1107, 247] on button "عرض مسبق" at bounding box center [1095, 249] width 61 height 20
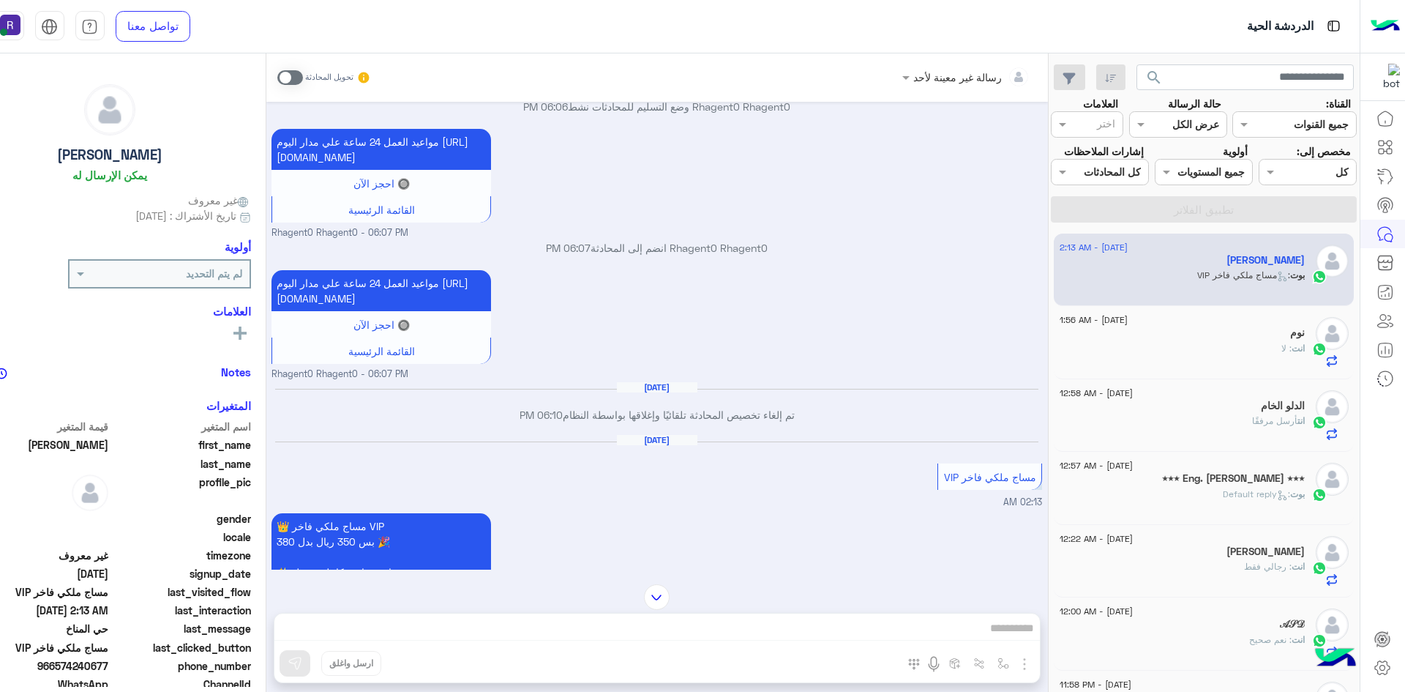
scroll to position [1009, 0]
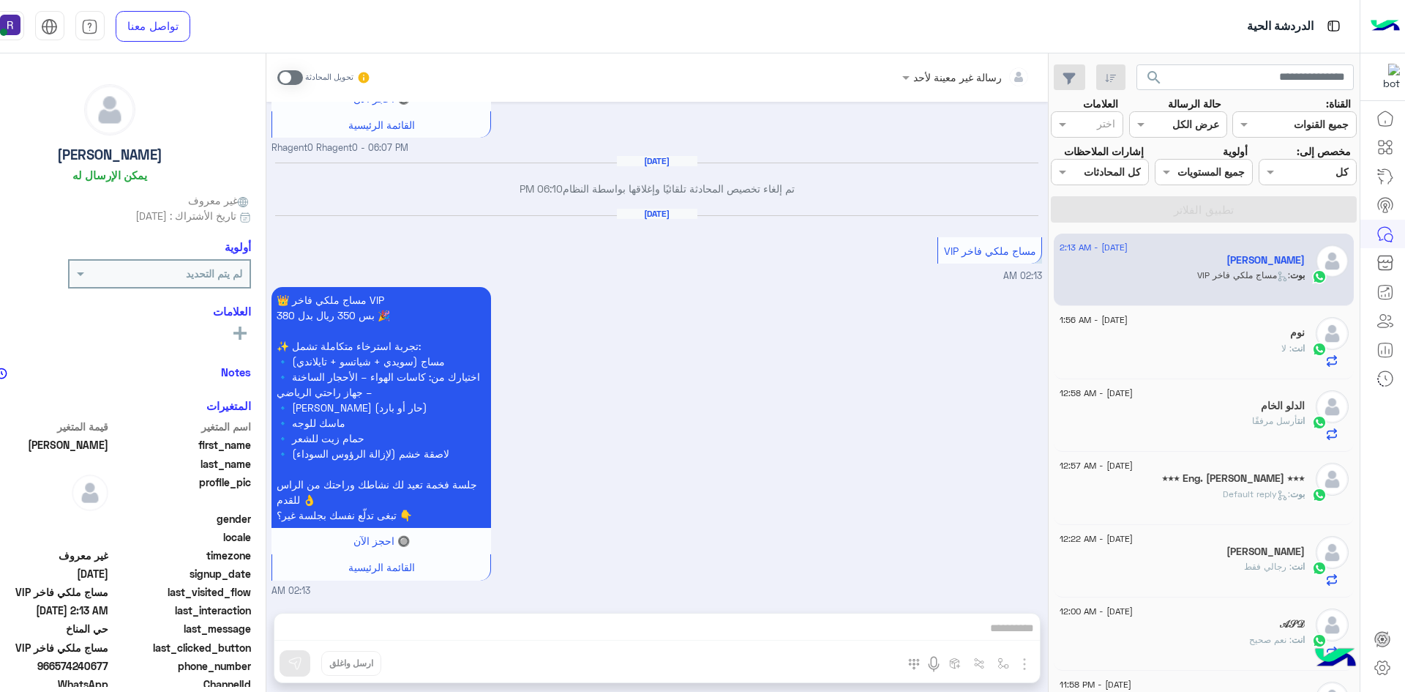
click at [297, 79] on span at bounding box center [290, 77] width 26 height 15
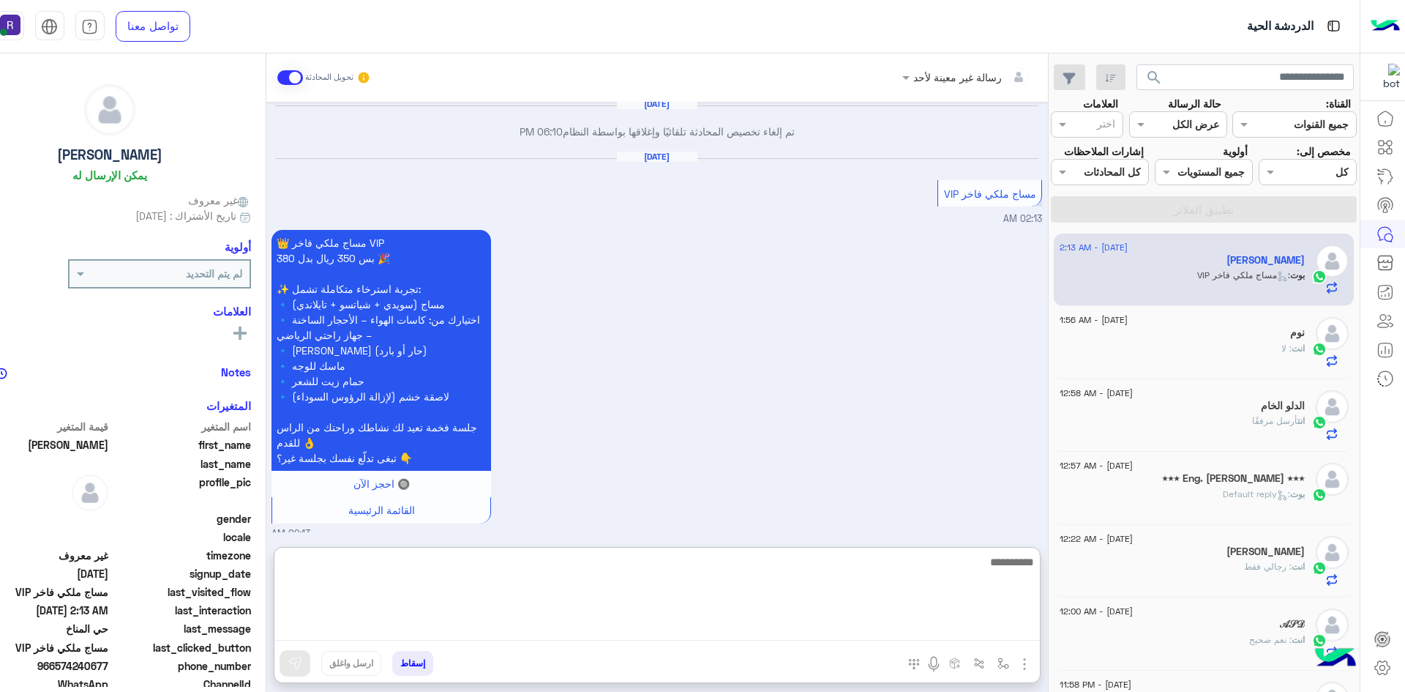
paste textarea "**********"
type textarea "**********"
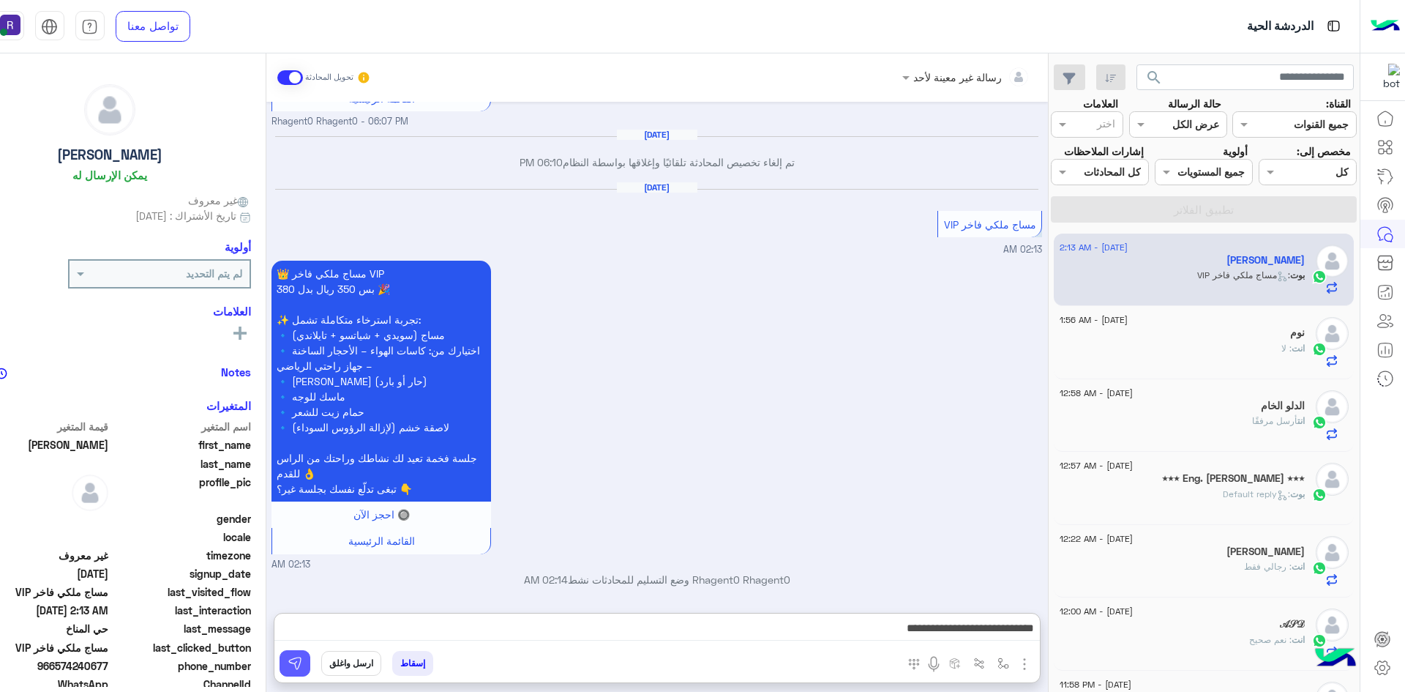
click at [299, 669] on img at bounding box center [295, 663] width 15 height 15
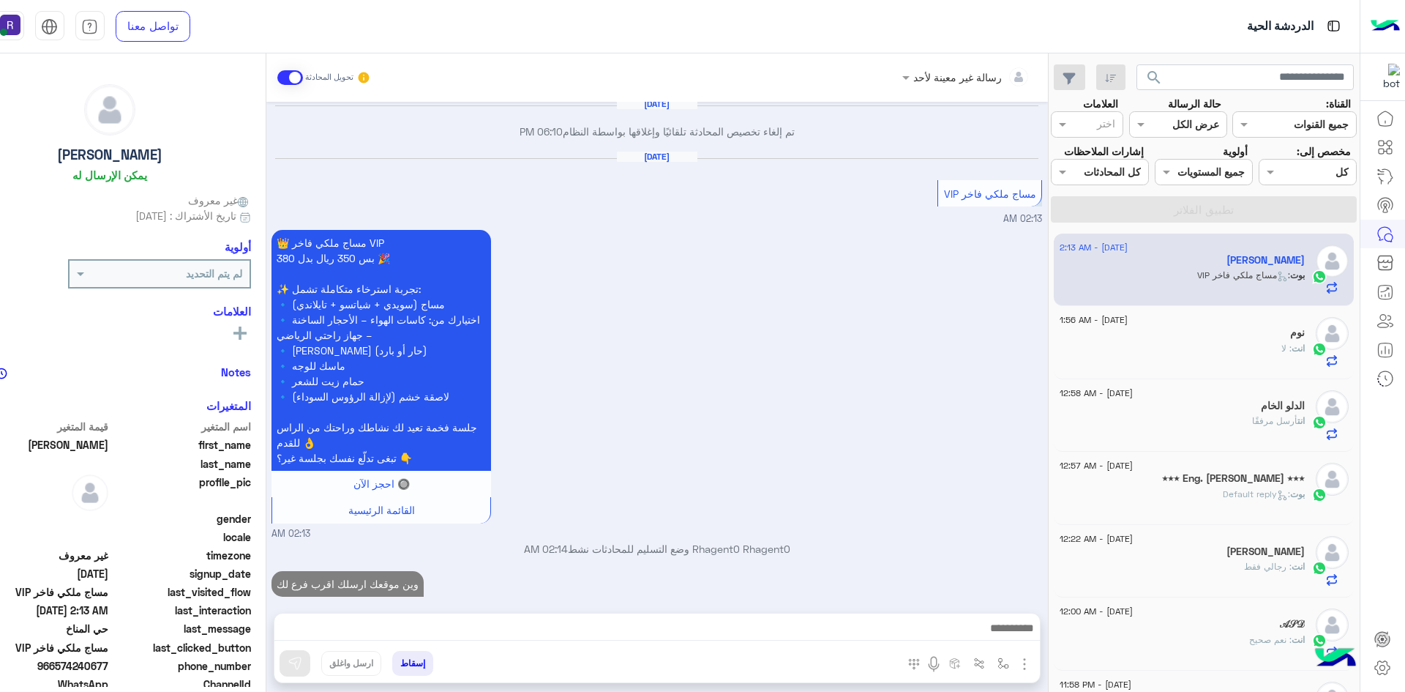
scroll to position [1082, 0]
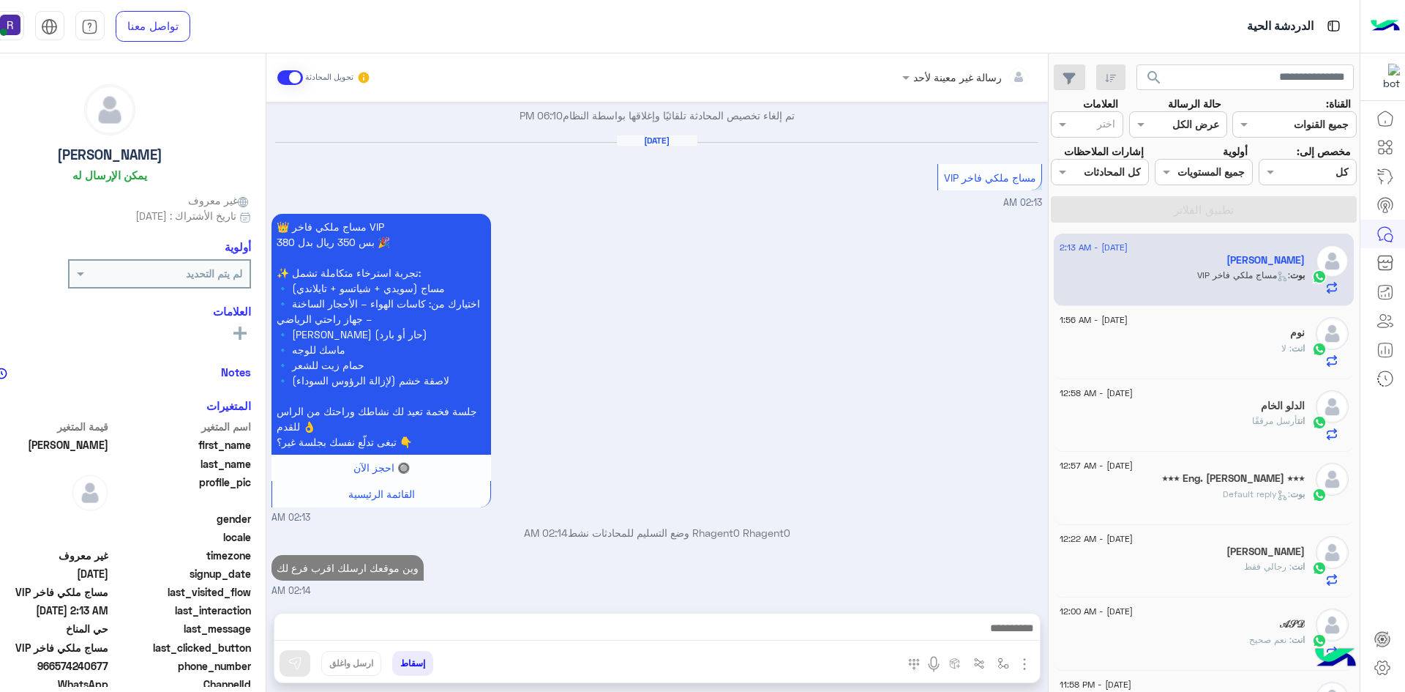
click at [1252, 331] on div "نوم" at bounding box center [1182, 333] width 245 height 15
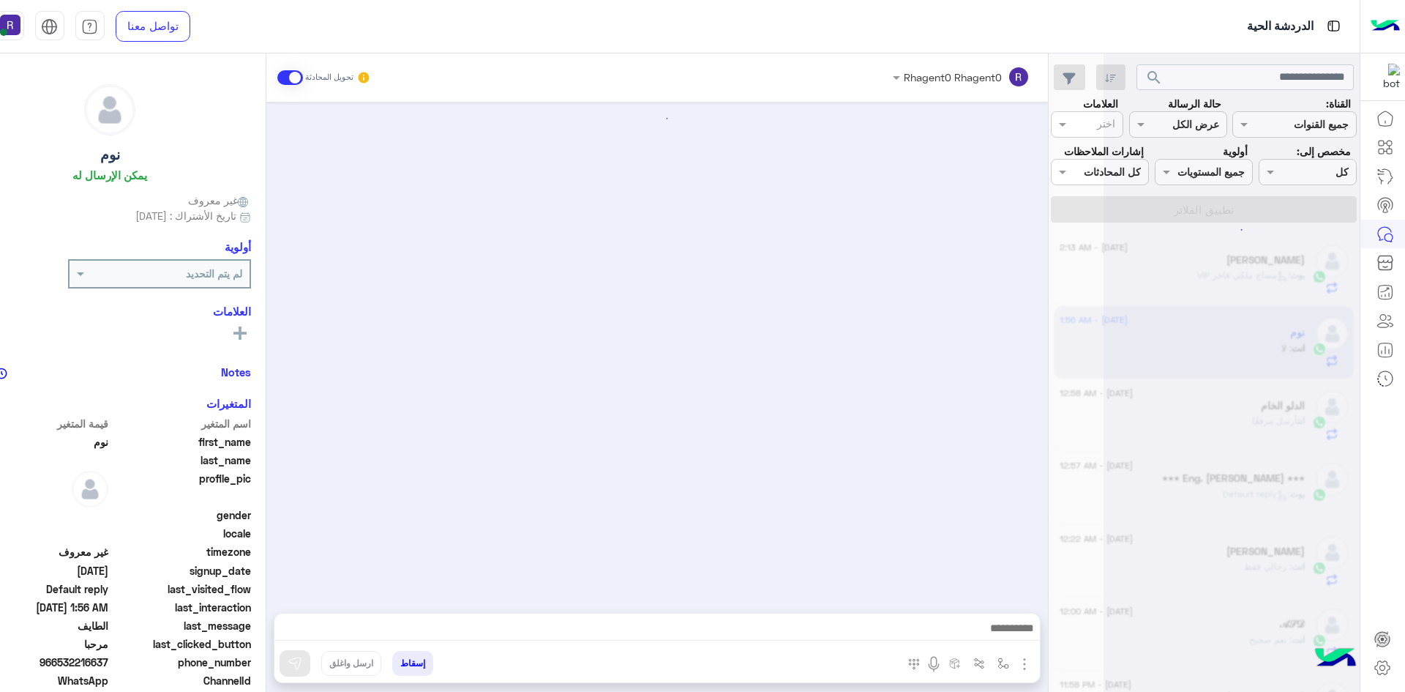
scroll to position [1625, 0]
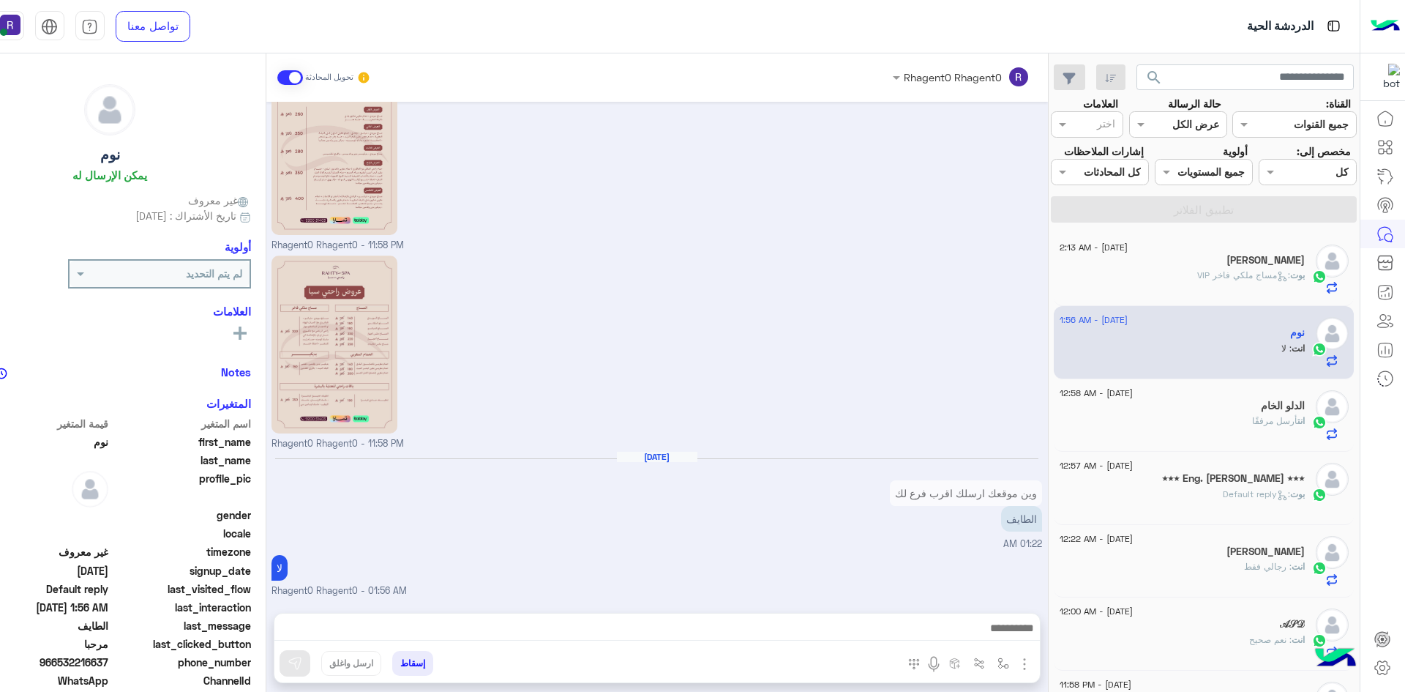
click at [1132, 414] on div "انت أرسل مرفقًا" at bounding box center [1182, 427] width 245 height 26
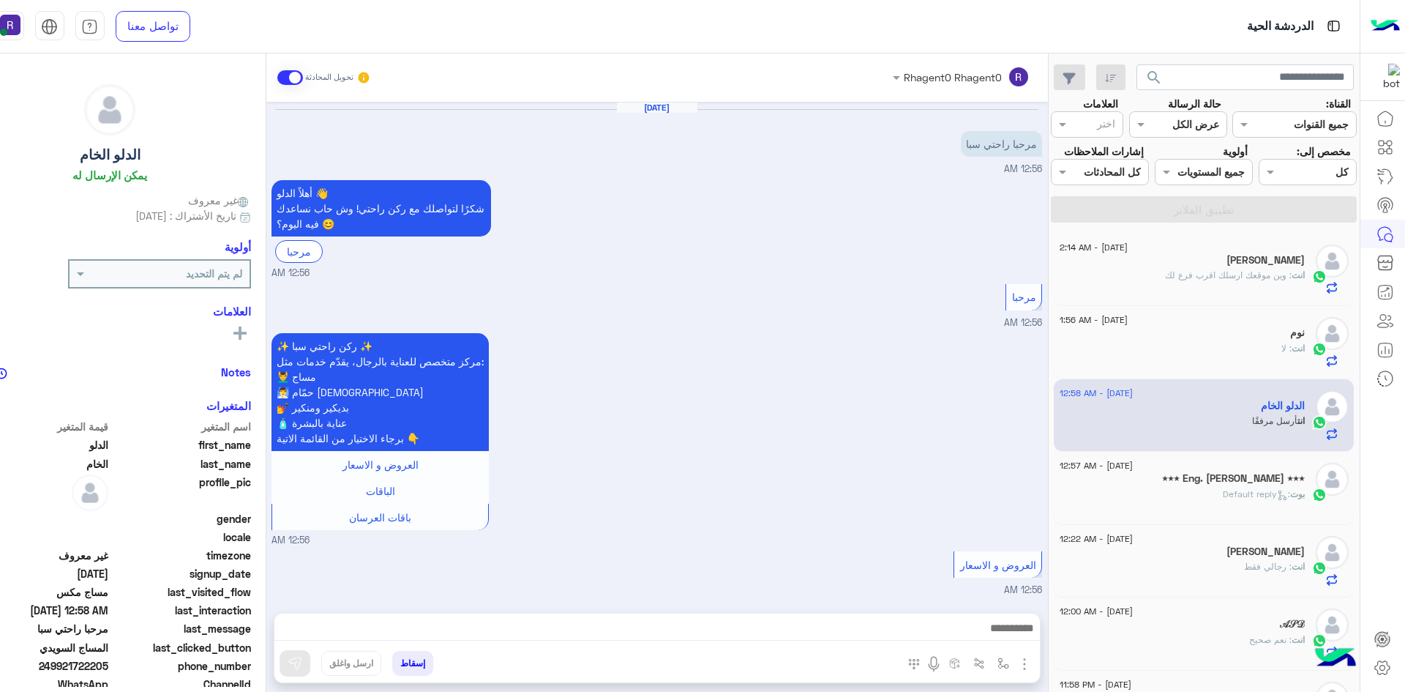
scroll to position [973, 0]
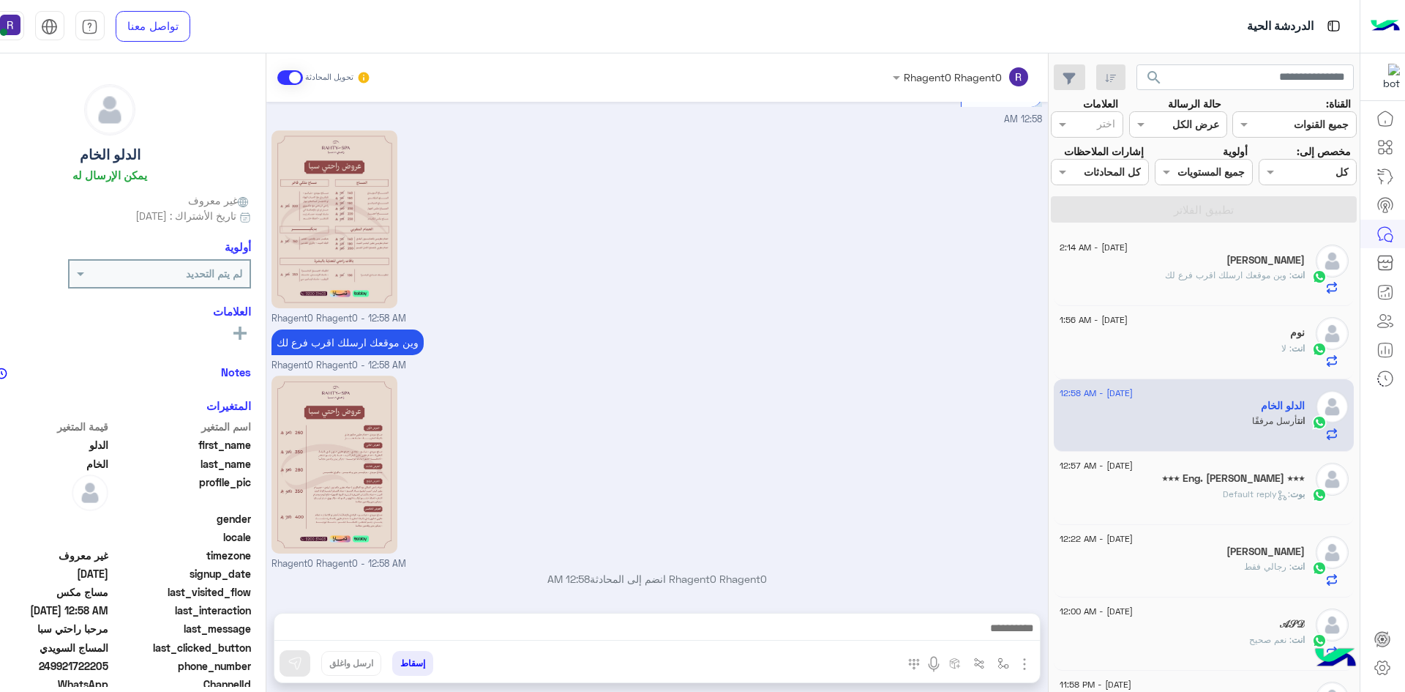
click at [1253, 280] on span ": وين موقعك ارسلك اقرب فرع لك" at bounding box center [1228, 274] width 127 height 11
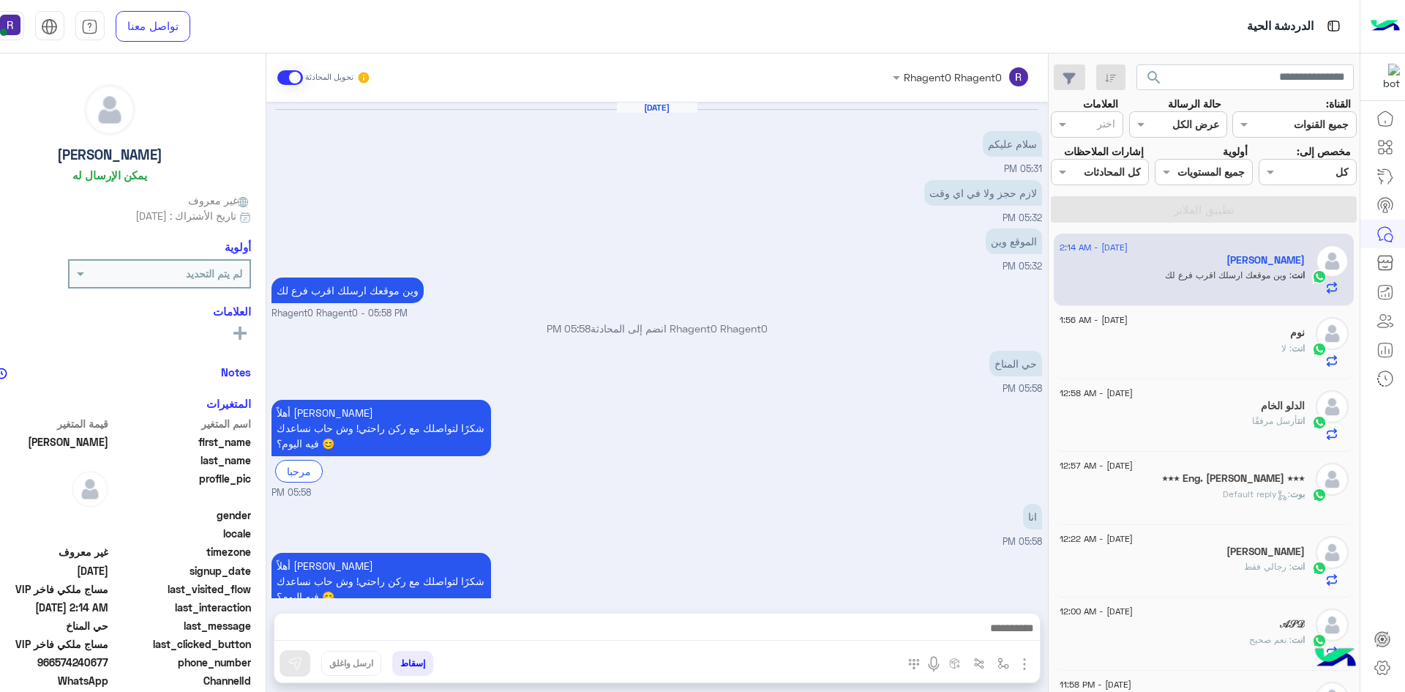
scroll to position [938, 0]
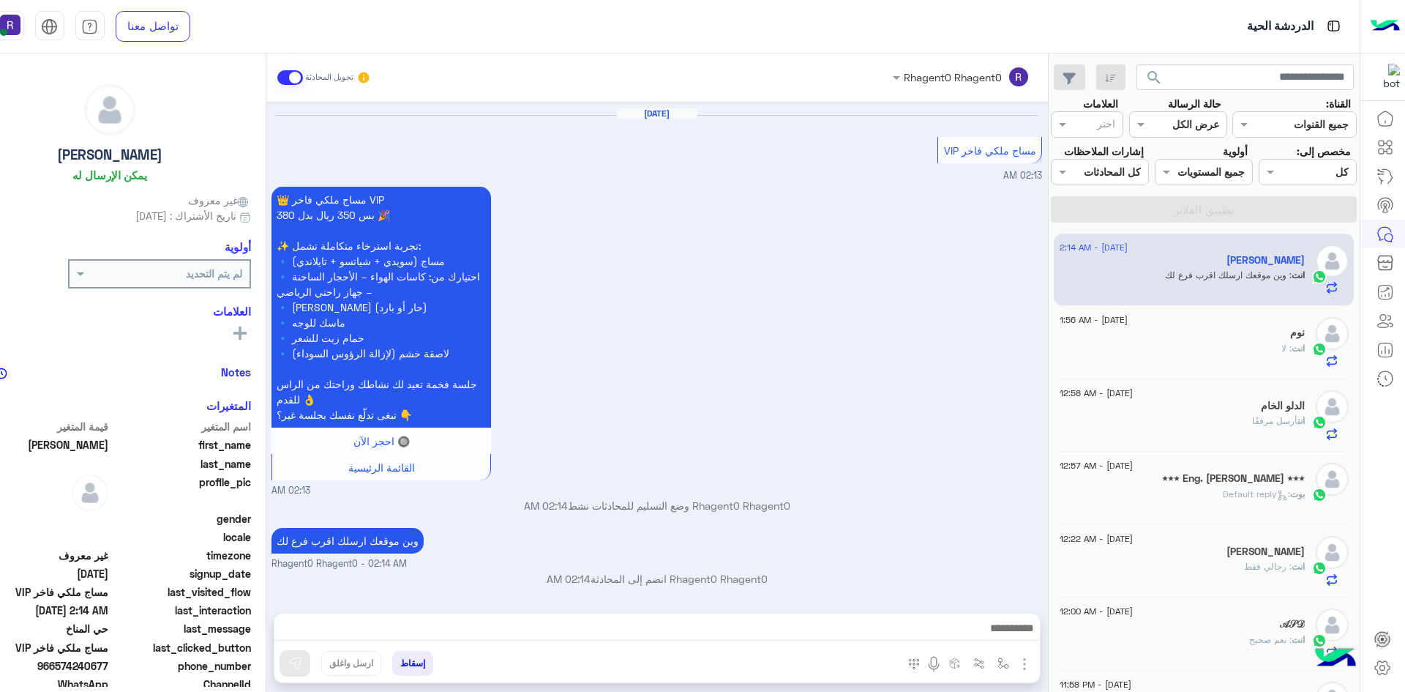
click at [1173, 351] on div "انت : لا" at bounding box center [1182, 355] width 245 height 26
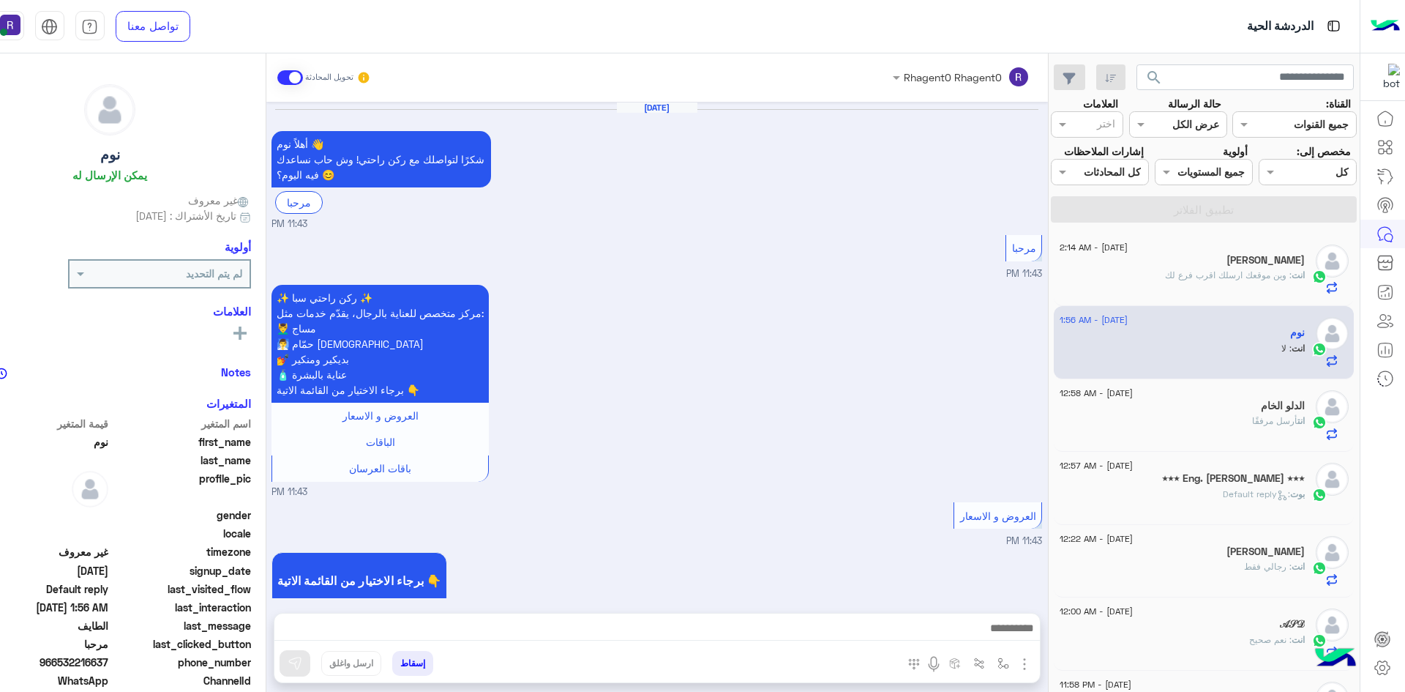
scroll to position [1625, 0]
